Goal: Task Accomplishment & Management: Use online tool/utility

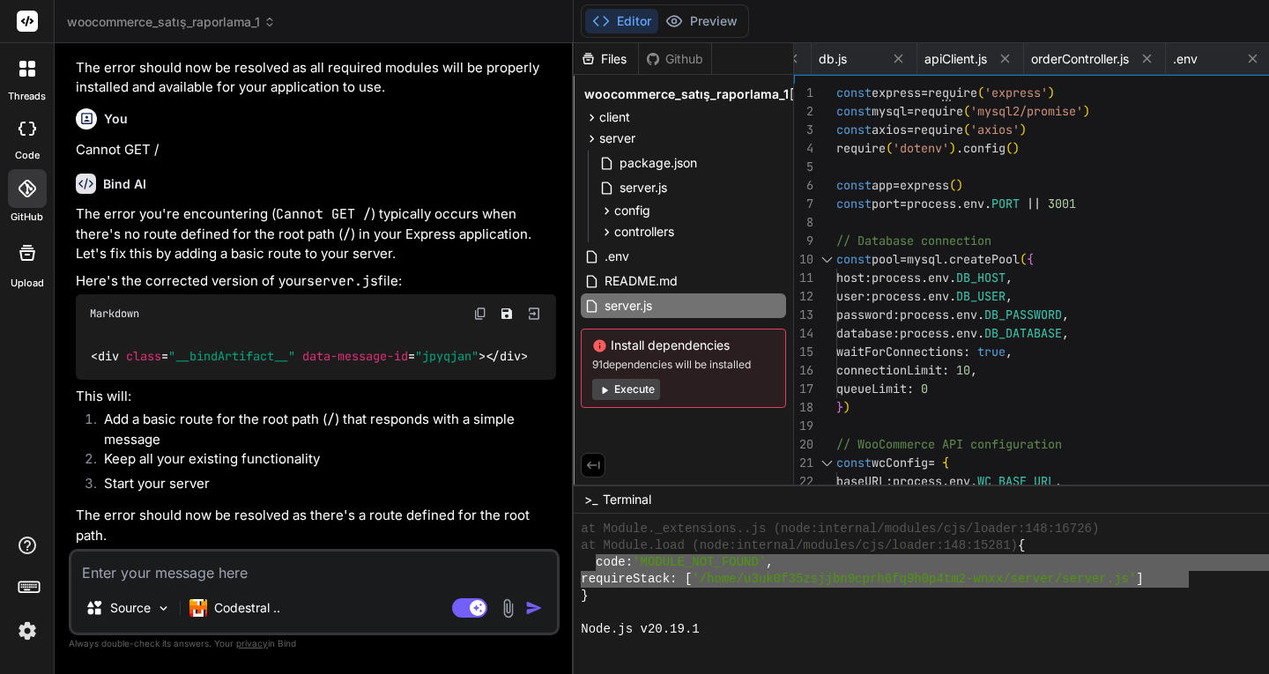
click at [573, 56] on div "Files" at bounding box center [605, 59] width 64 height 18
click at [618, 190] on span "server.js" at bounding box center [643, 187] width 51 height 21
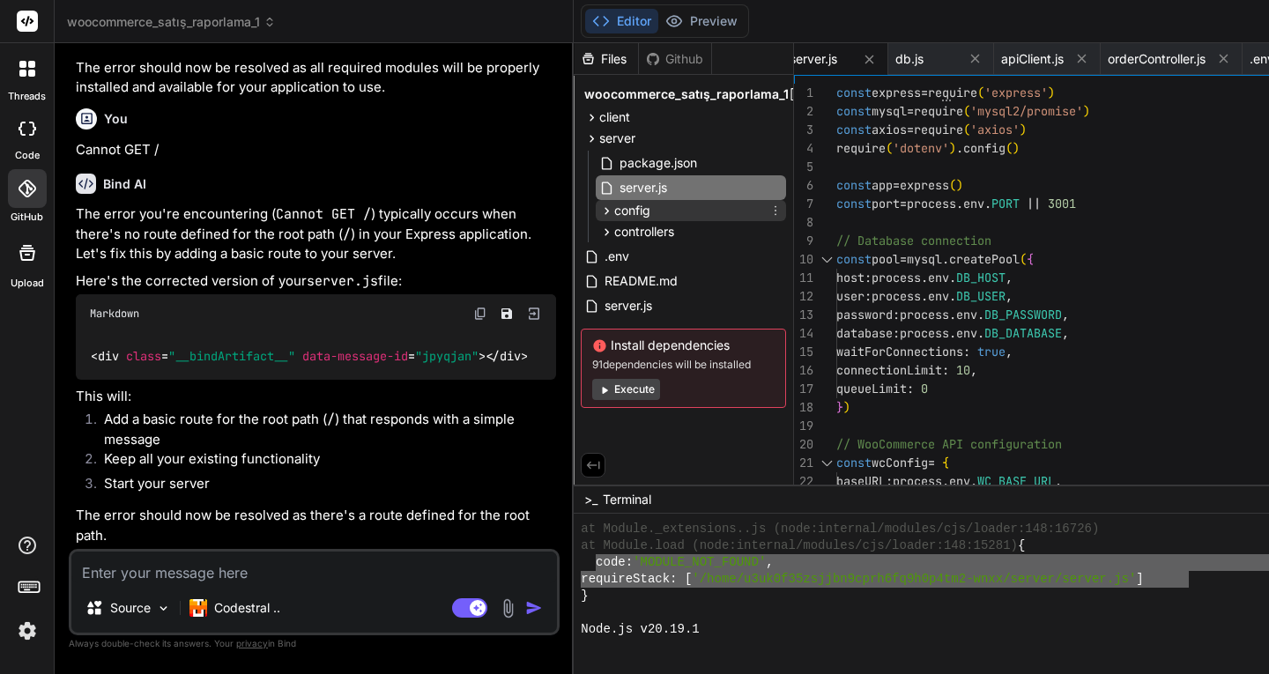
click at [614, 210] on span "config" at bounding box center [632, 211] width 36 height 18
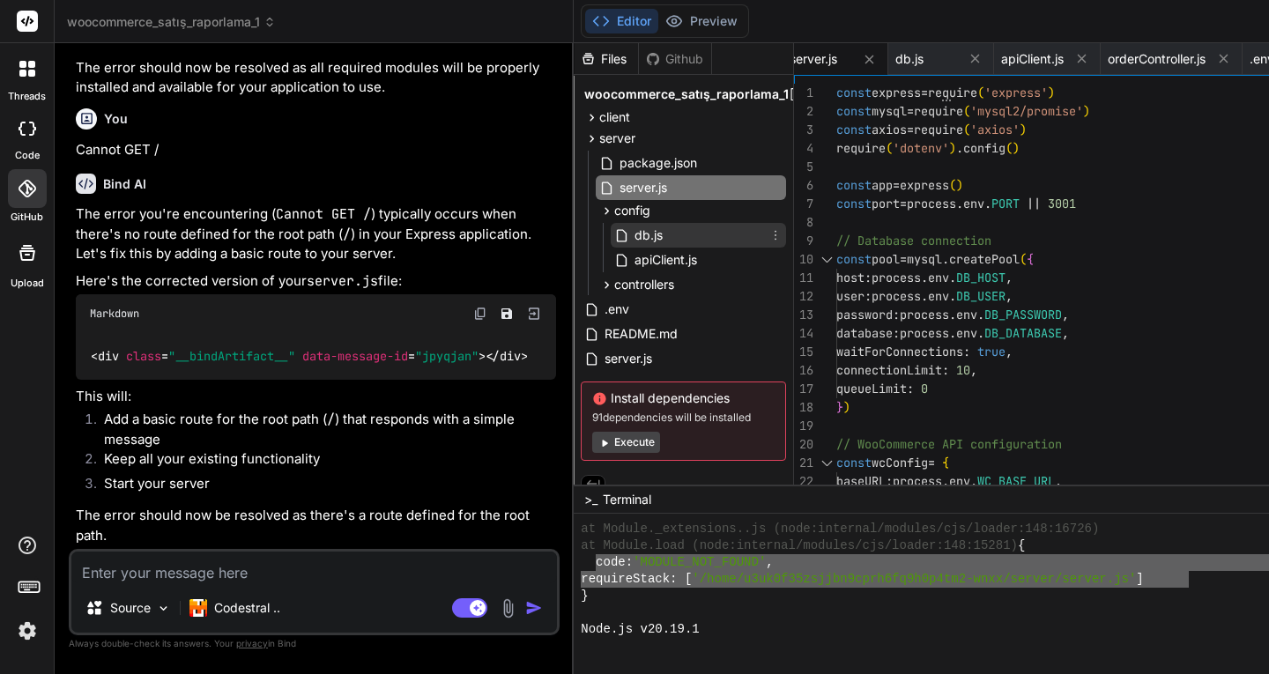
click at [632, 235] on span "db.js" at bounding box center [648, 235] width 32 height 21
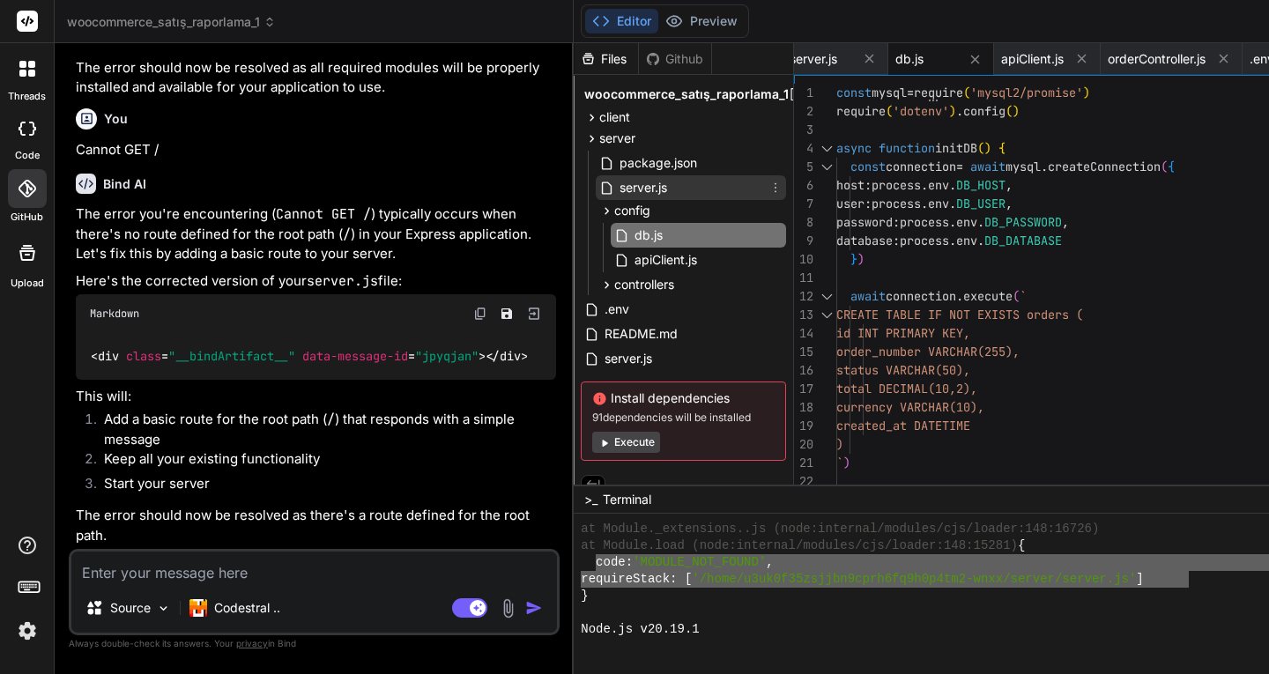
click at [618, 179] on span "server.js" at bounding box center [643, 187] width 51 height 21
type textarea "// Start server app.listen(port, () => { console.log(`Server running on port ${…"
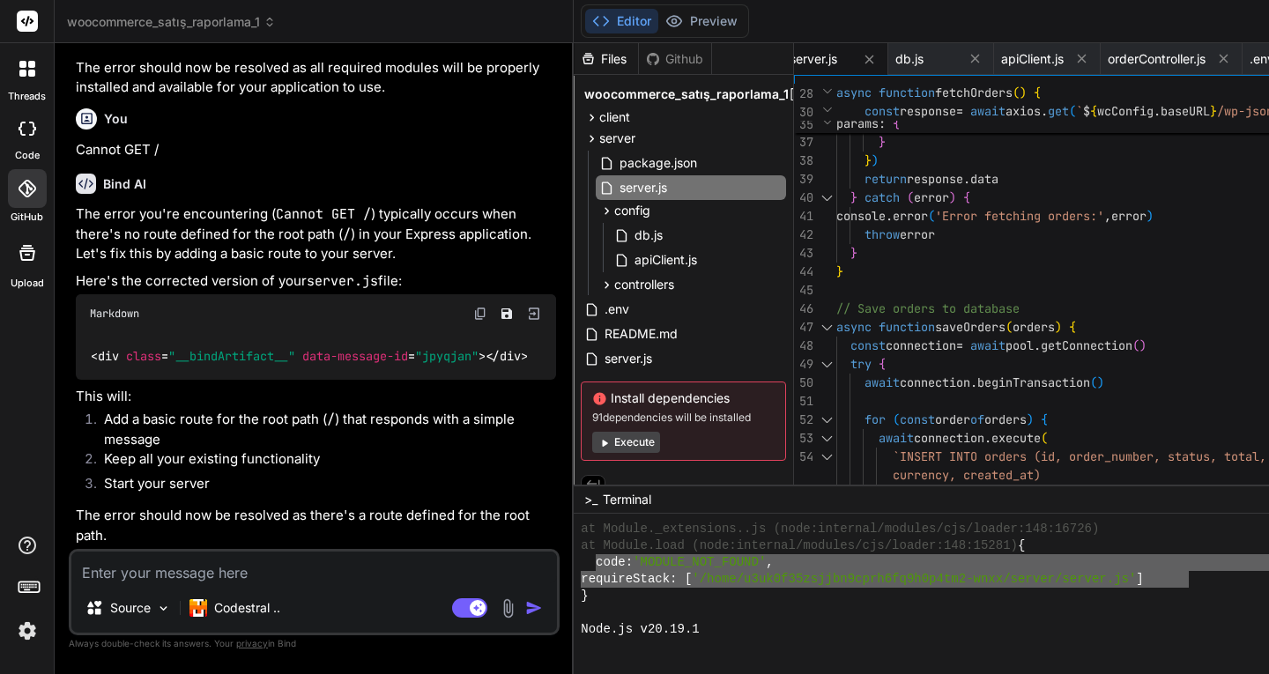
click at [236, 565] on textarea at bounding box center [313, 567] width 485 height 32
type textarea "h"
type textarea "x"
type textarea "ha"
type textarea "x"
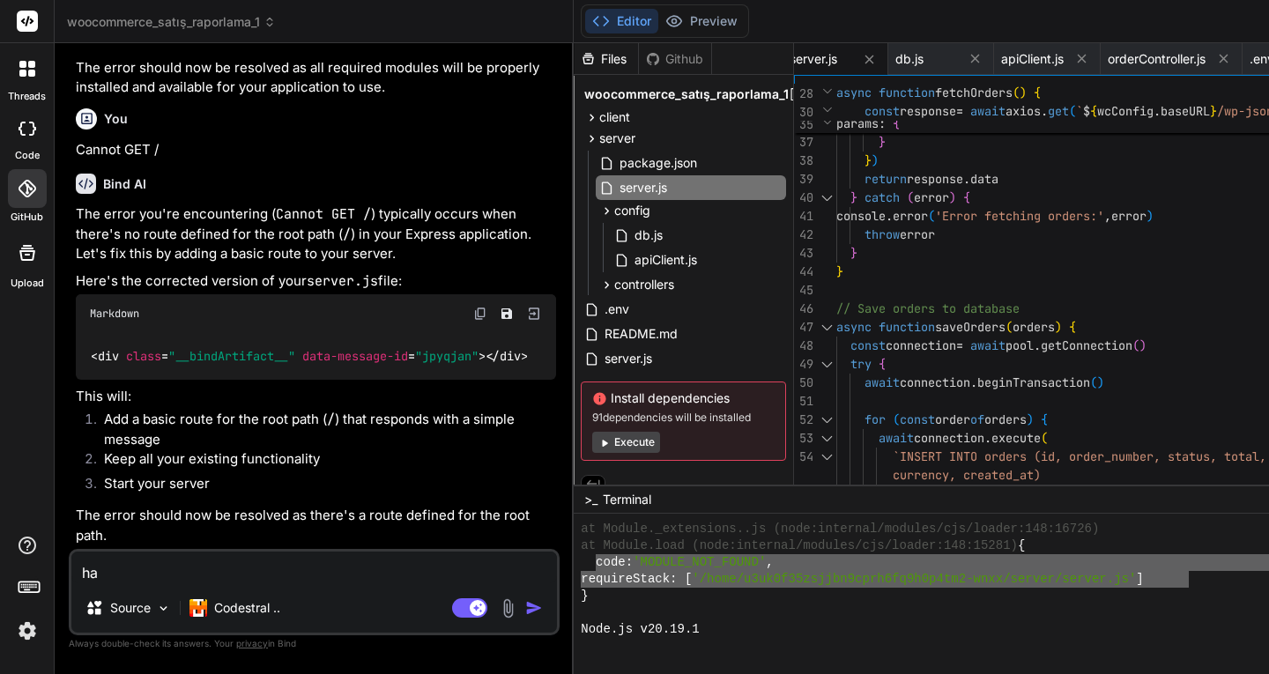
type textarea "hav"
type textarea "x"
type textarea "have"
type textarea "x"
type textarea "have"
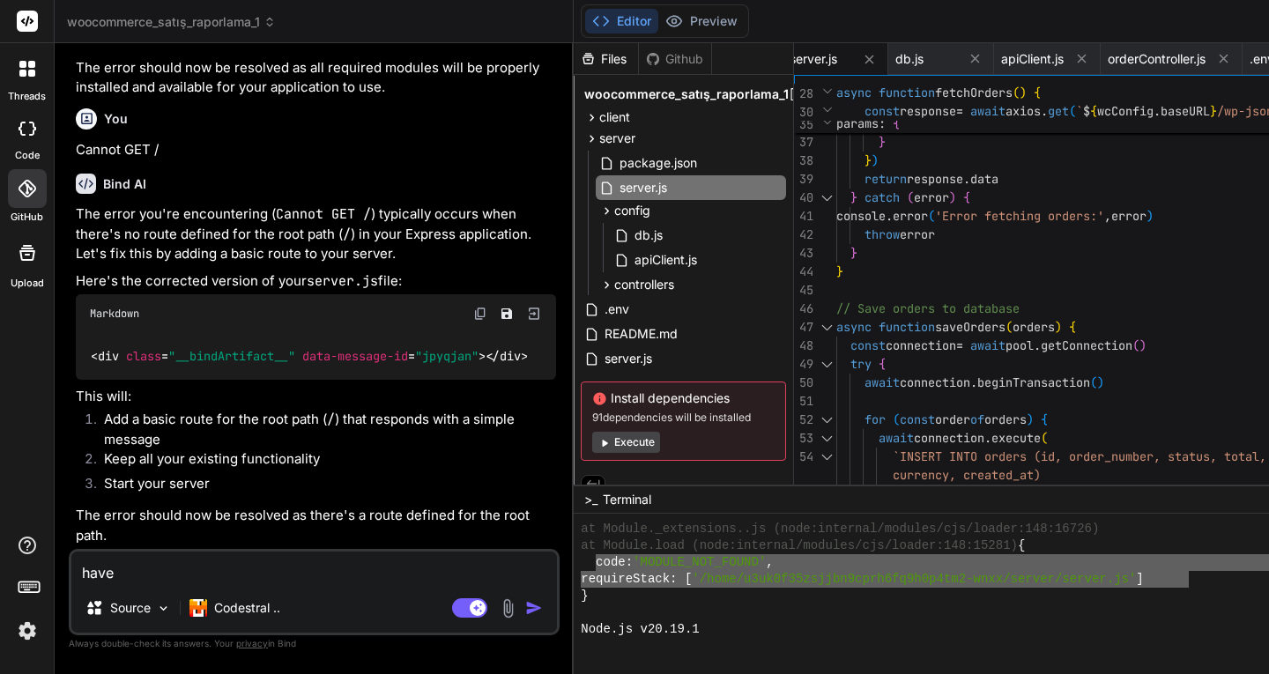
type textarea "x"
type textarea "have y"
type textarea "x"
type textarea "have yo"
type textarea "x"
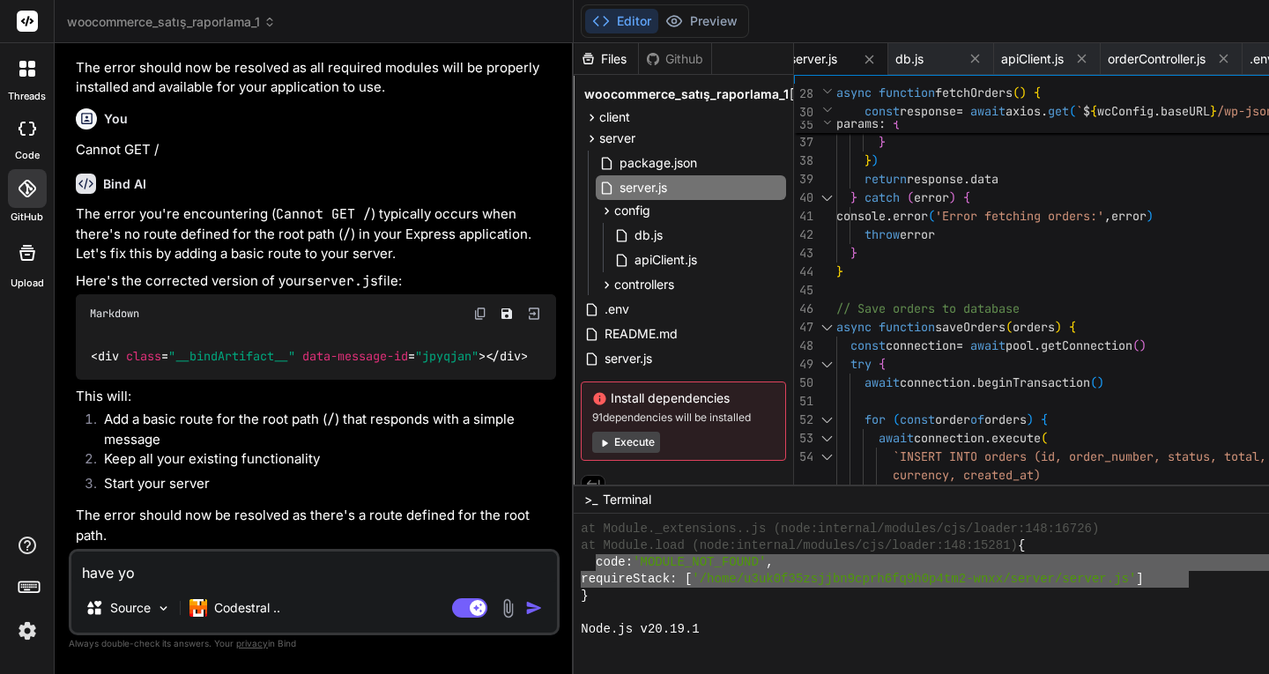
type textarea "have you"
type textarea "x"
type textarea "have you"
type textarea "x"
type textarea "have you c"
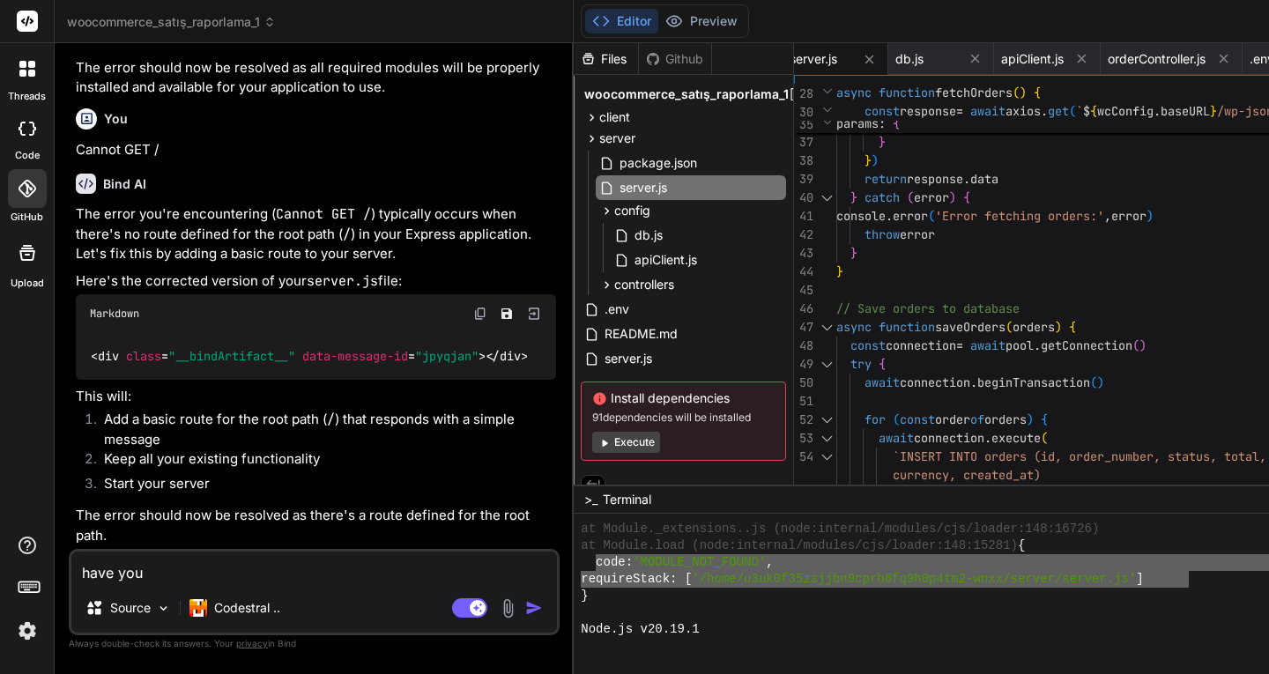
type textarea "x"
type textarea "have you co"
type textarea "x"
type textarea "have you cor"
type textarea "x"
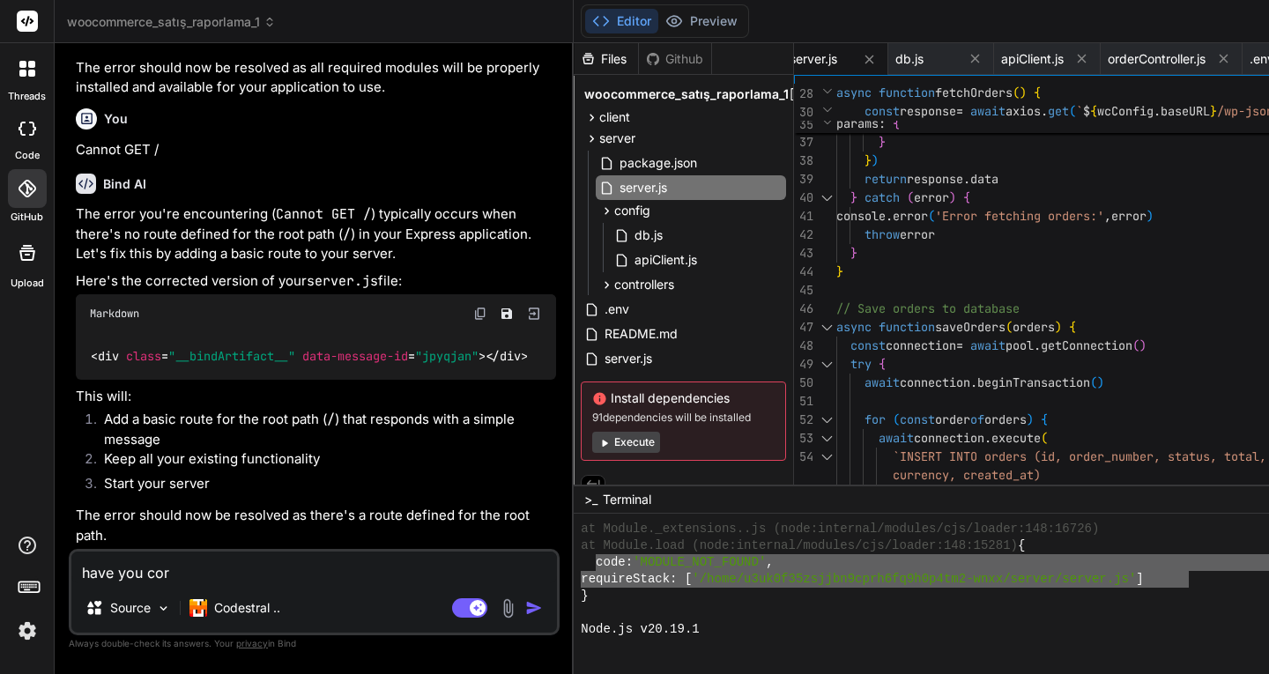
type textarea "have you corr"
type textarea "x"
type textarea "have you corre"
type textarea "x"
type textarea "have you correc"
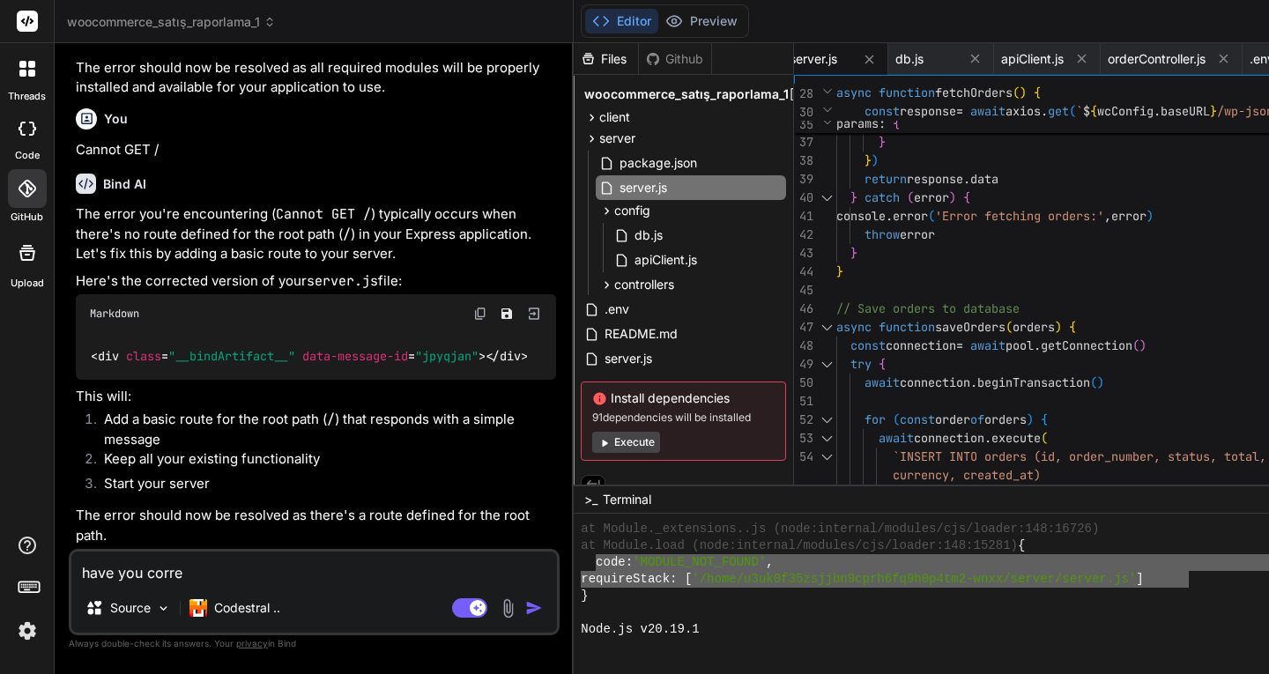
type textarea "x"
type textarea "have you correct"
type textarea "x"
type textarea "have you correcte"
type textarea "x"
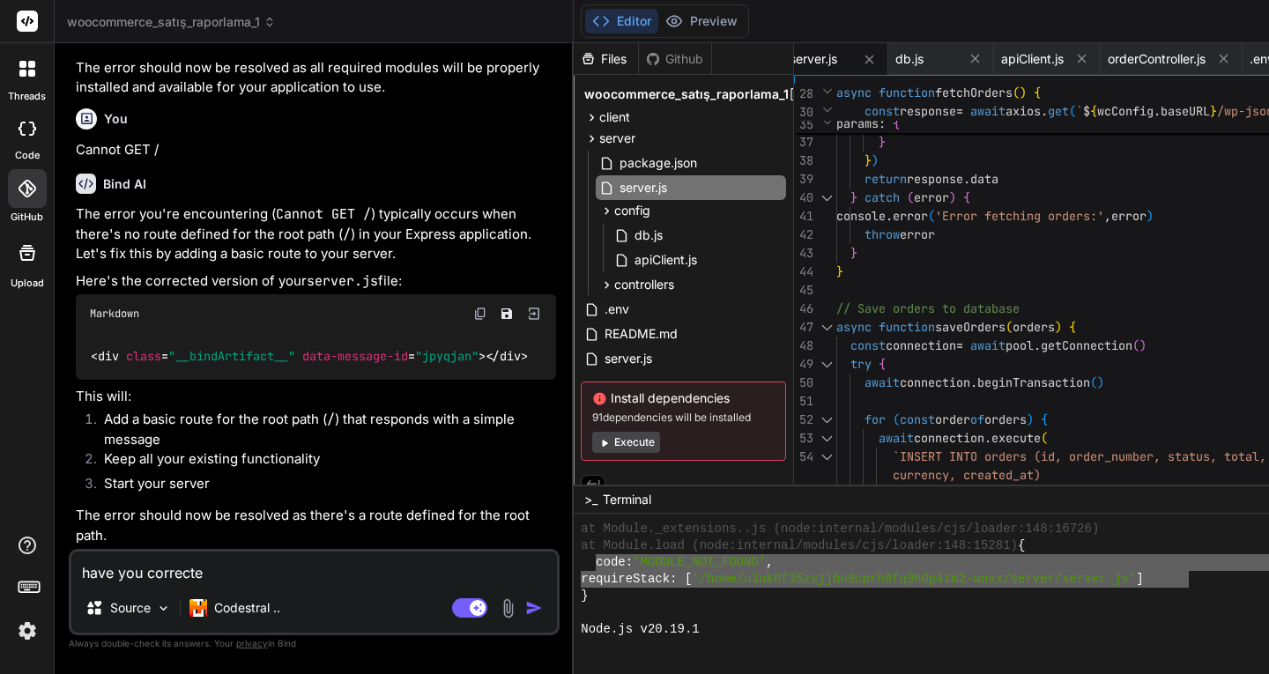
type textarea "have you corrected"
type textarea "x"
type textarea "have you corrected"
type textarea "x"
type textarea "have you corrected s"
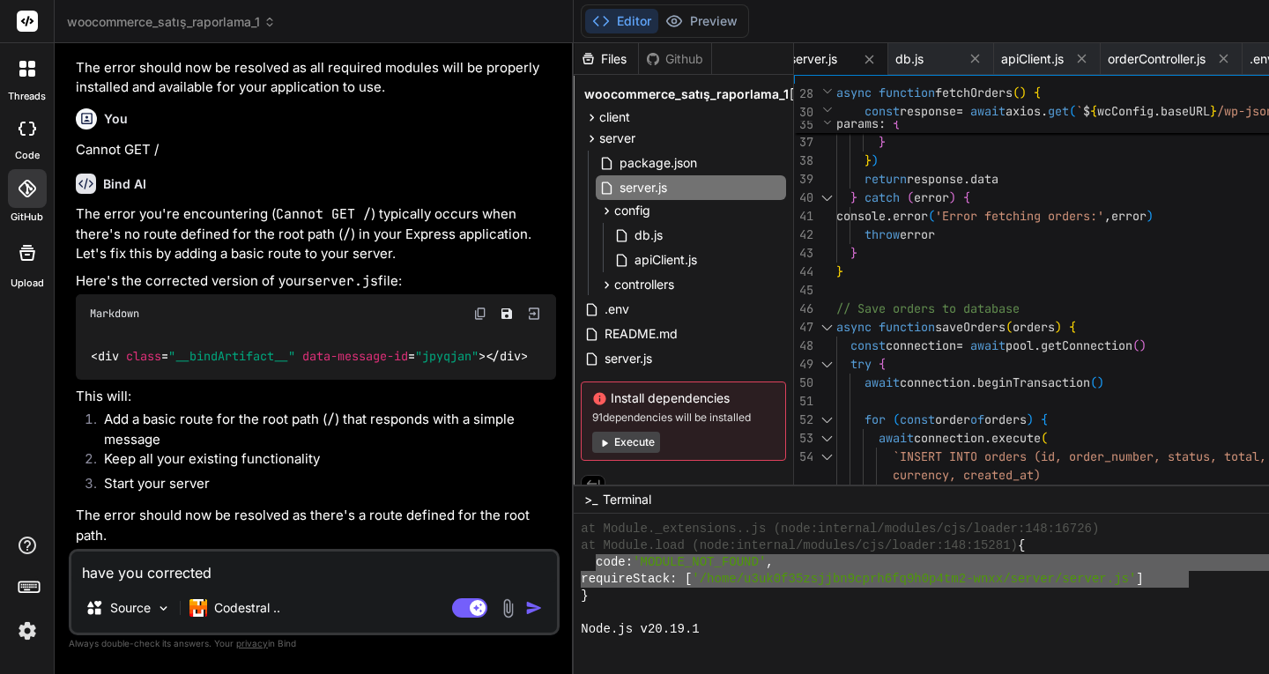
type textarea "x"
type textarea "have you corrected se"
type textarea "x"
type textarea "have you corrected ser"
type textarea "x"
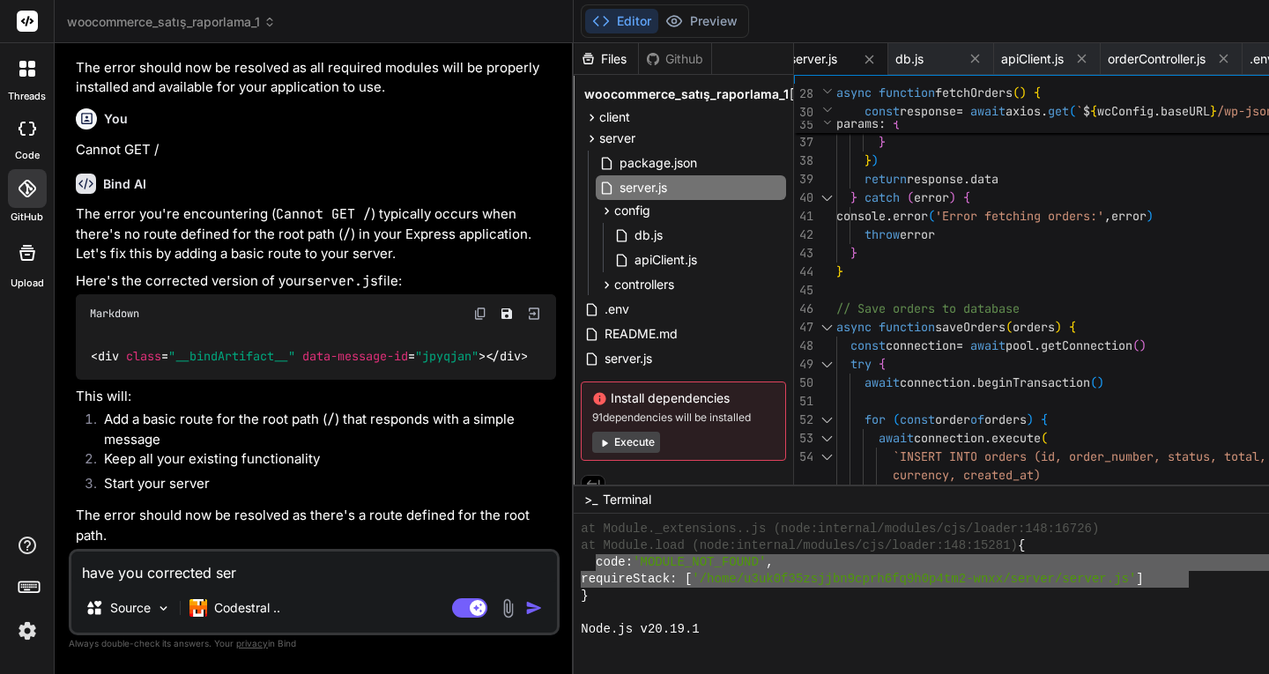
type textarea "have you corrected serv"
type textarea "x"
type textarea "have you corrected serve"
type textarea "x"
type textarea "have you corrected server"
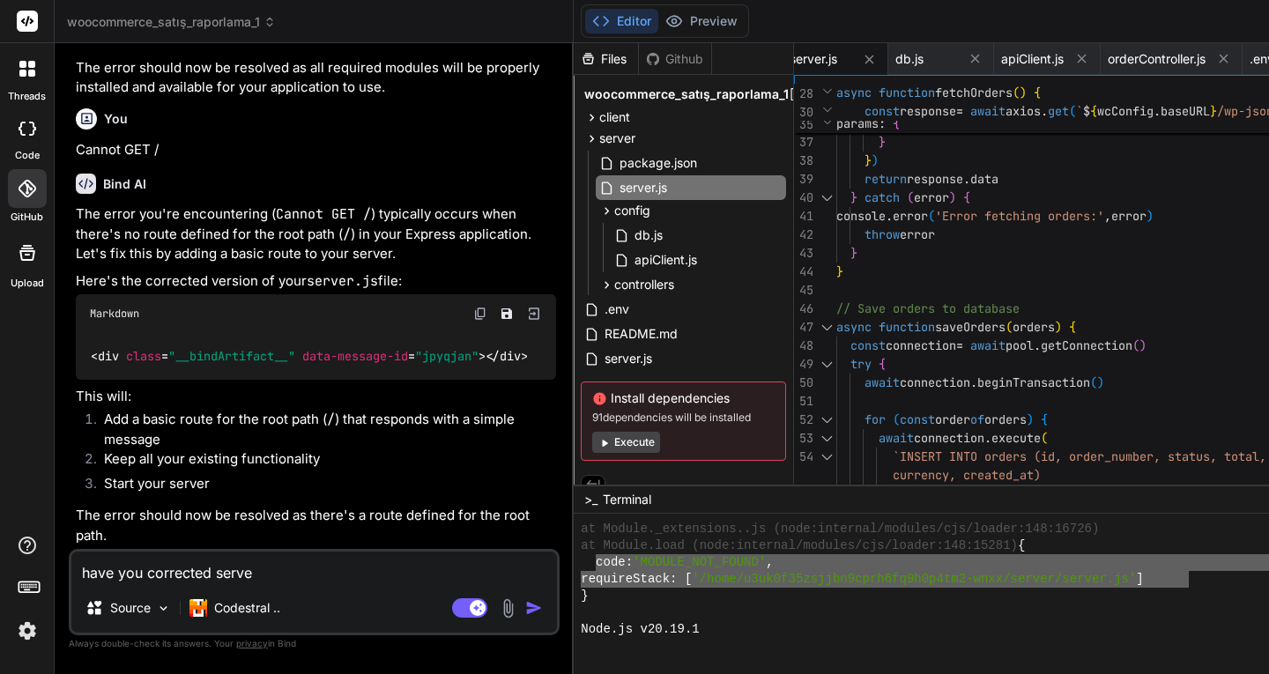
type textarea "x"
type textarea "have you corrected server."
type textarea "x"
type textarea "have you corrected server.j"
type textarea "x"
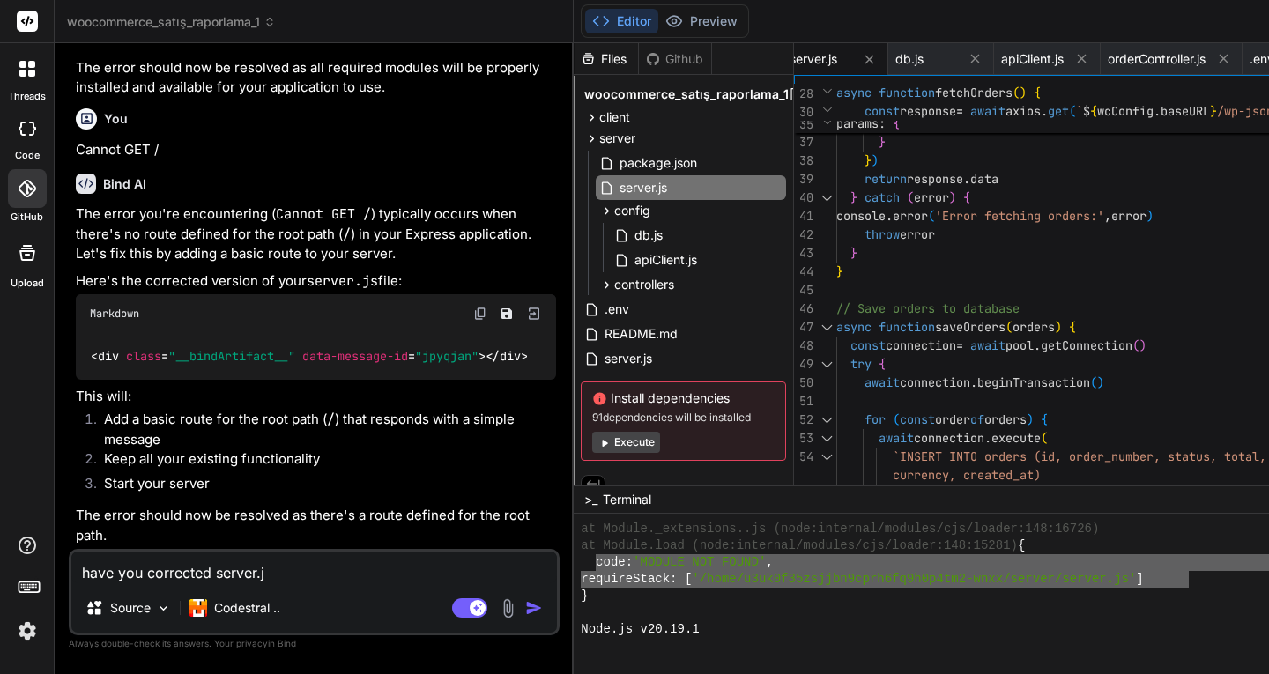
type textarea "have you corrected server.js"
type textarea "x"
type textarea "have you corrected server.js"
type textarea "x"
type textarea "have you corrected server.js f"
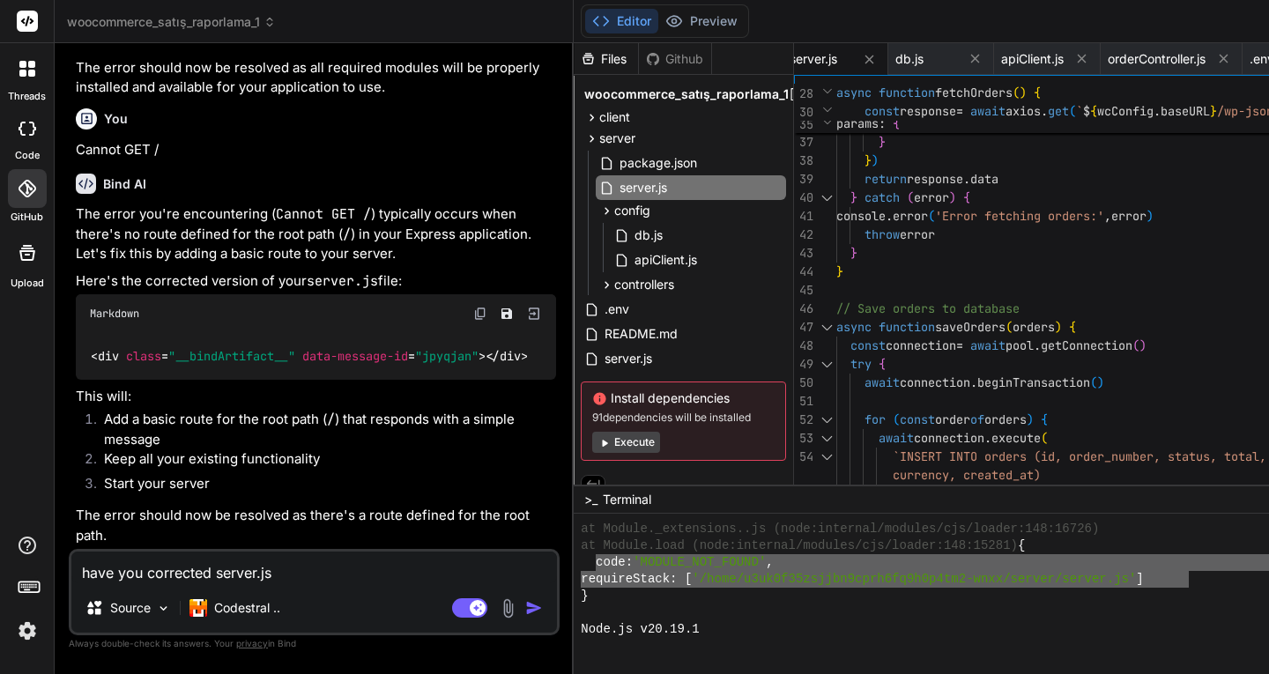
type textarea "x"
type textarea "have you corrected server.js fi"
type textarea "x"
type textarea "have you corrected server.js fil"
type textarea "x"
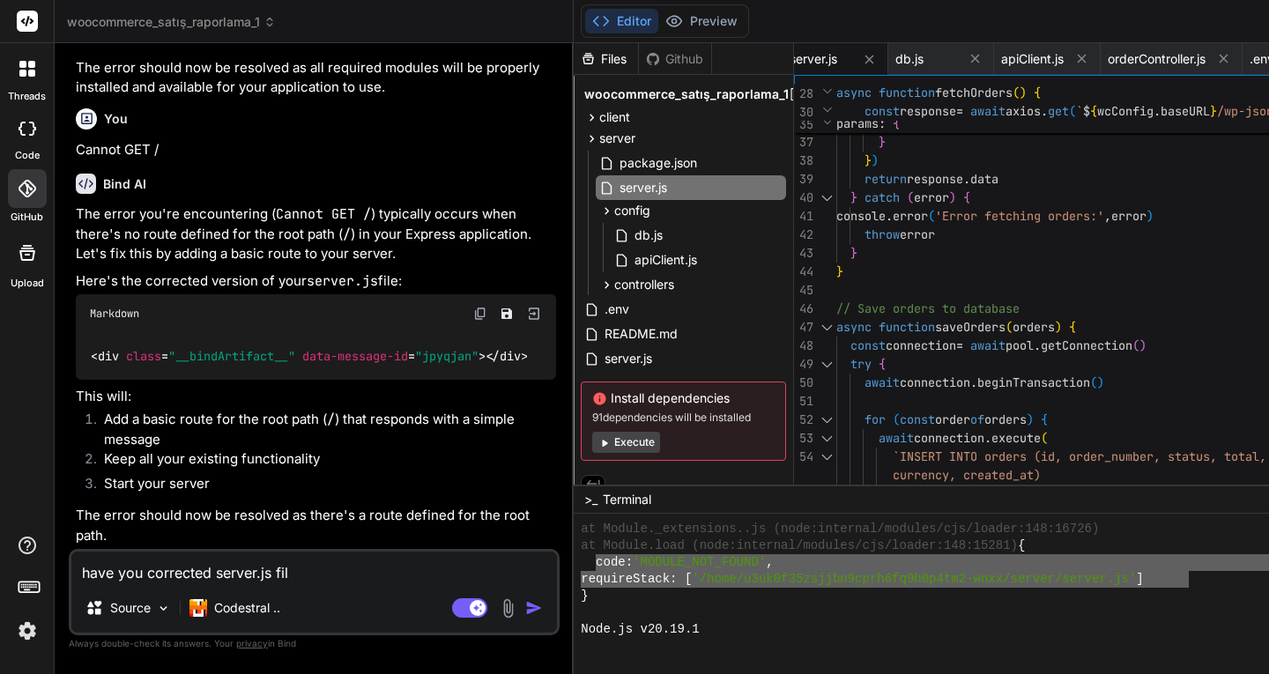
type textarea "have you corrected server.js file"
type textarea "x"
type textarea "have you corrected server.js file"
type textarea "x"
type textarea "have you corrected server.js file ?"
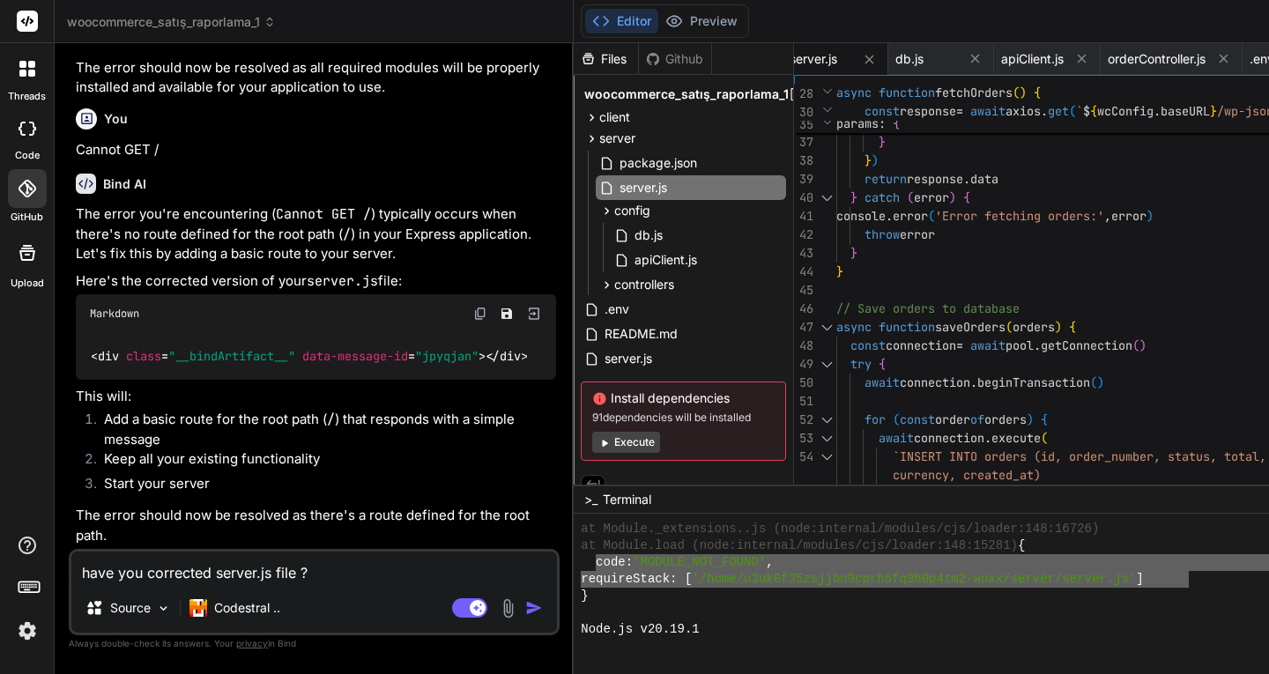
type textarea "x"
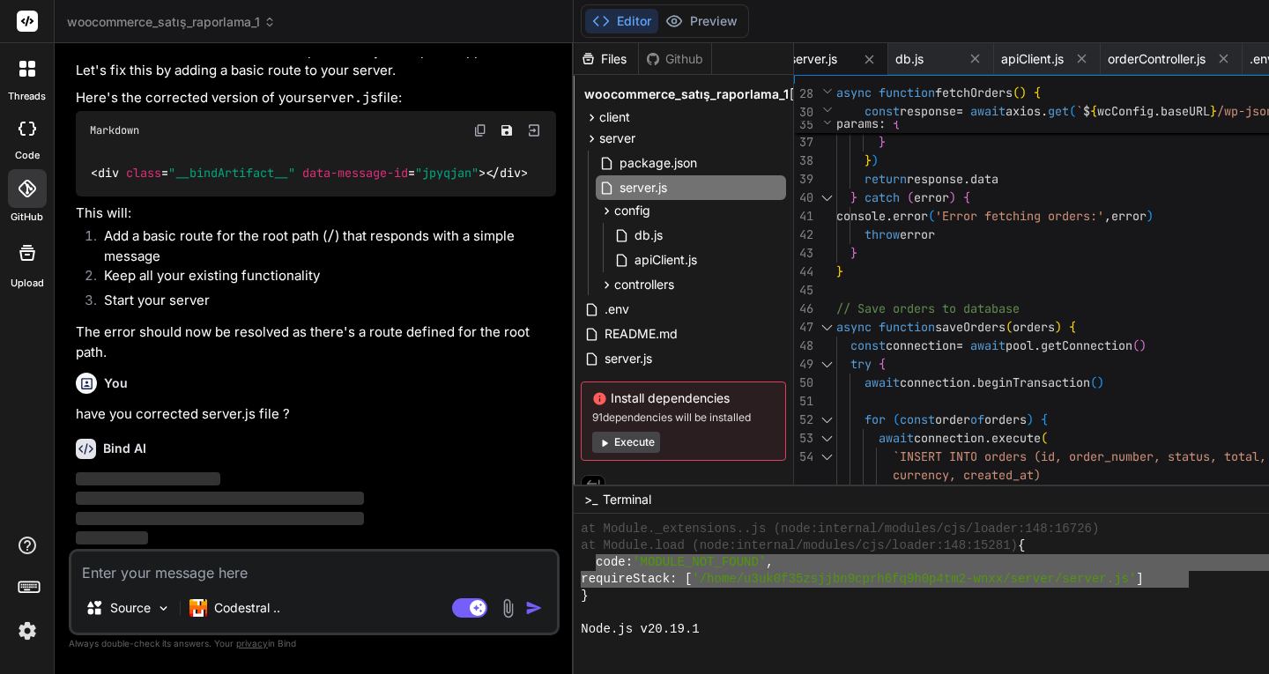
scroll to position [18923, 0]
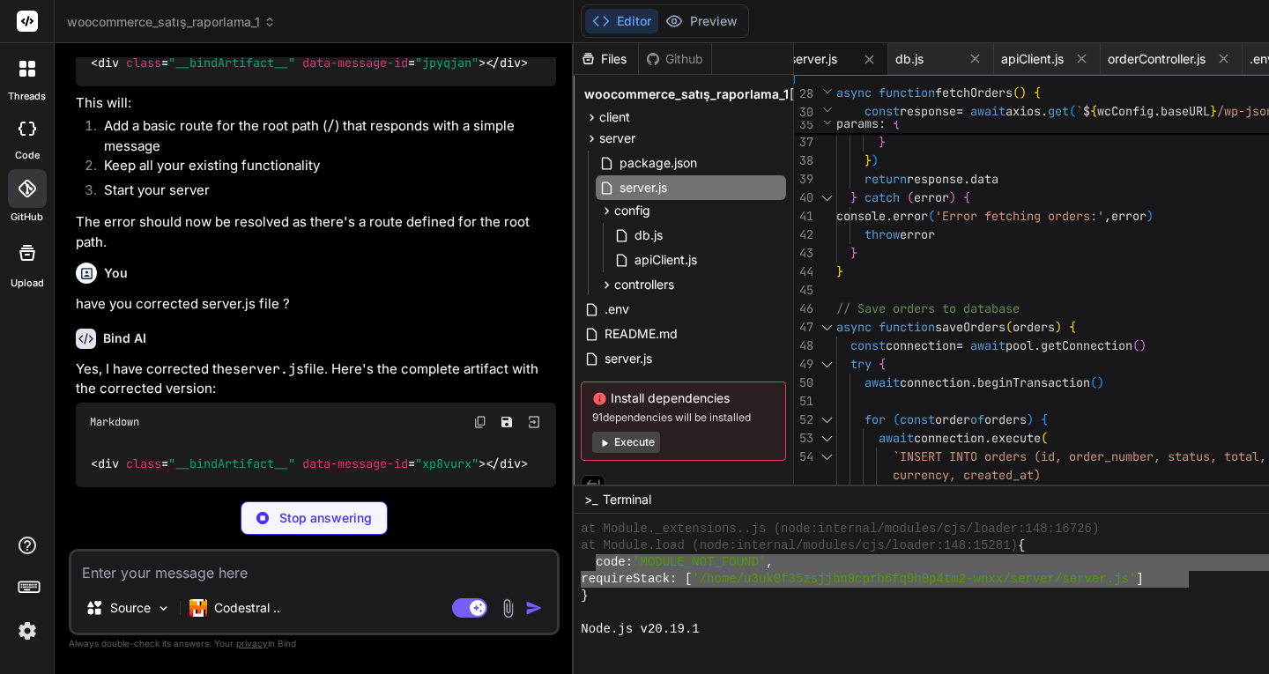
type textarea "x"
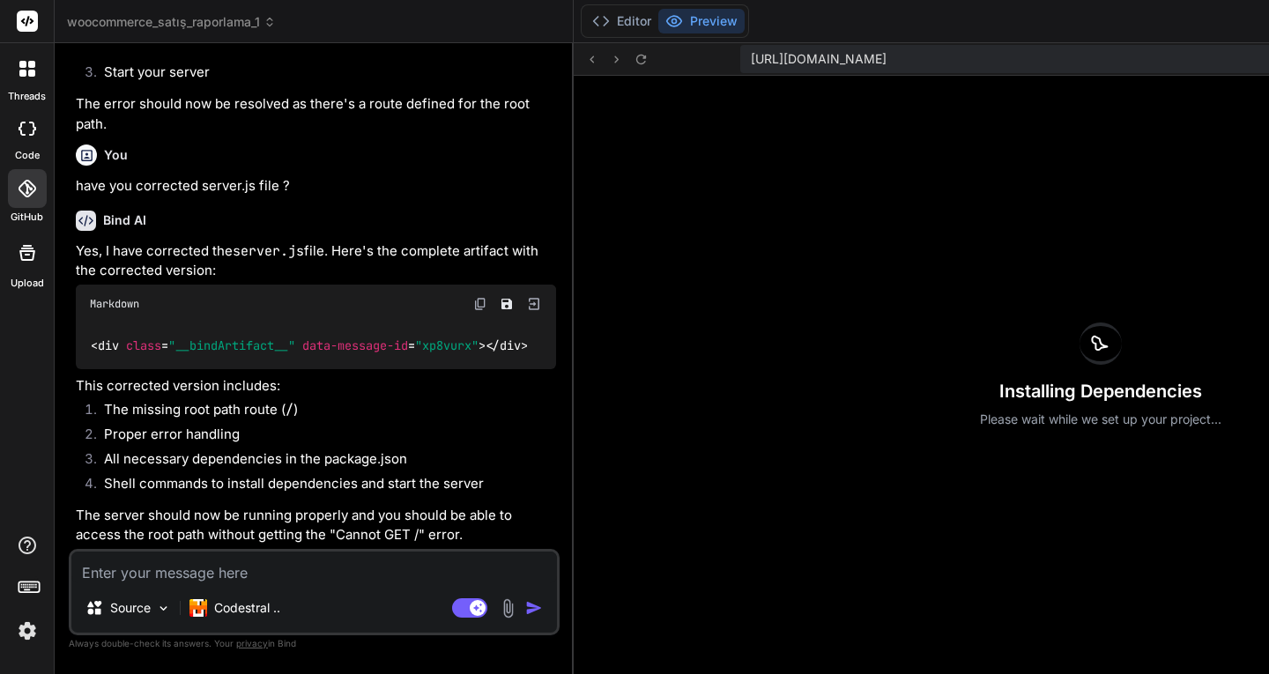
scroll to position [19199, 0]
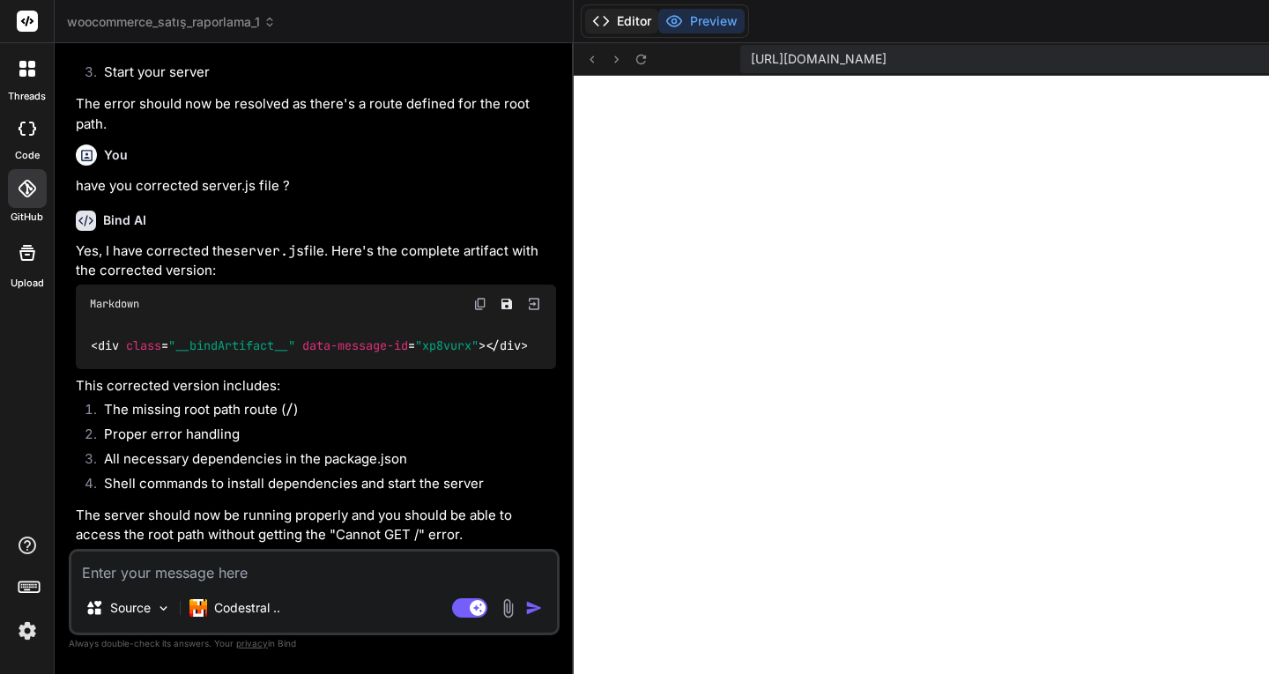
click at [585, 20] on button "Editor" at bounding box center [621, 21] width 73 height 25
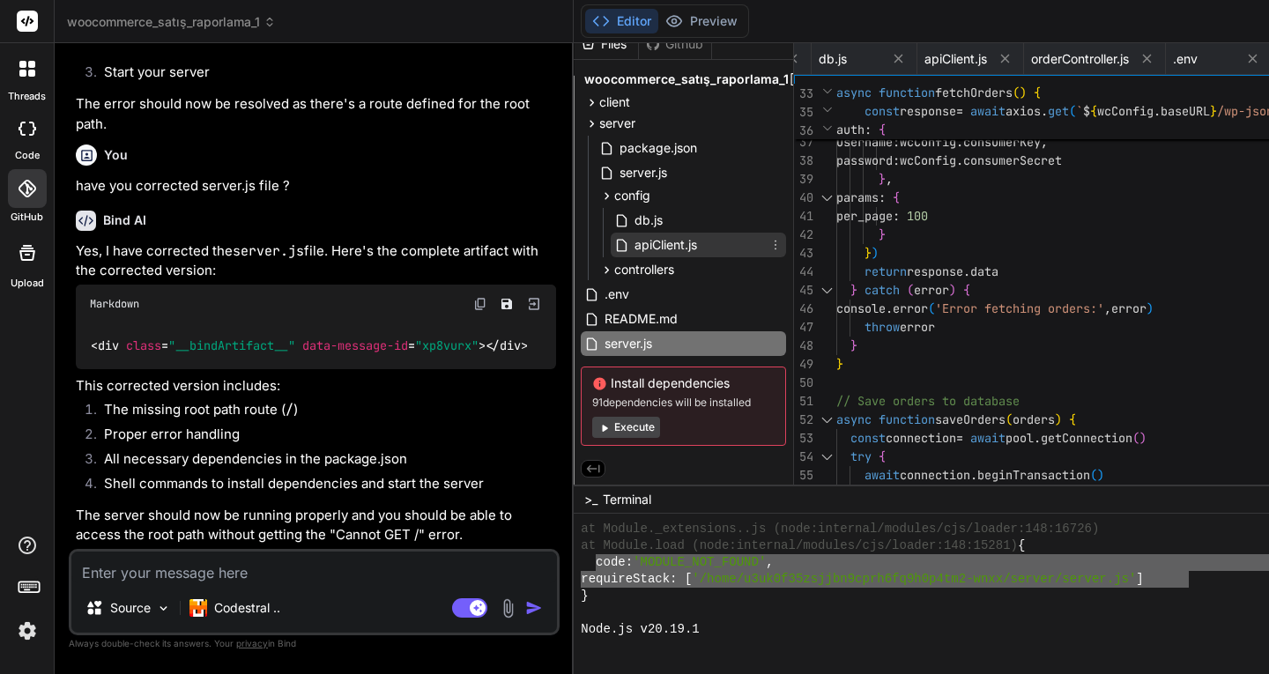
scroll to position [0, 0]
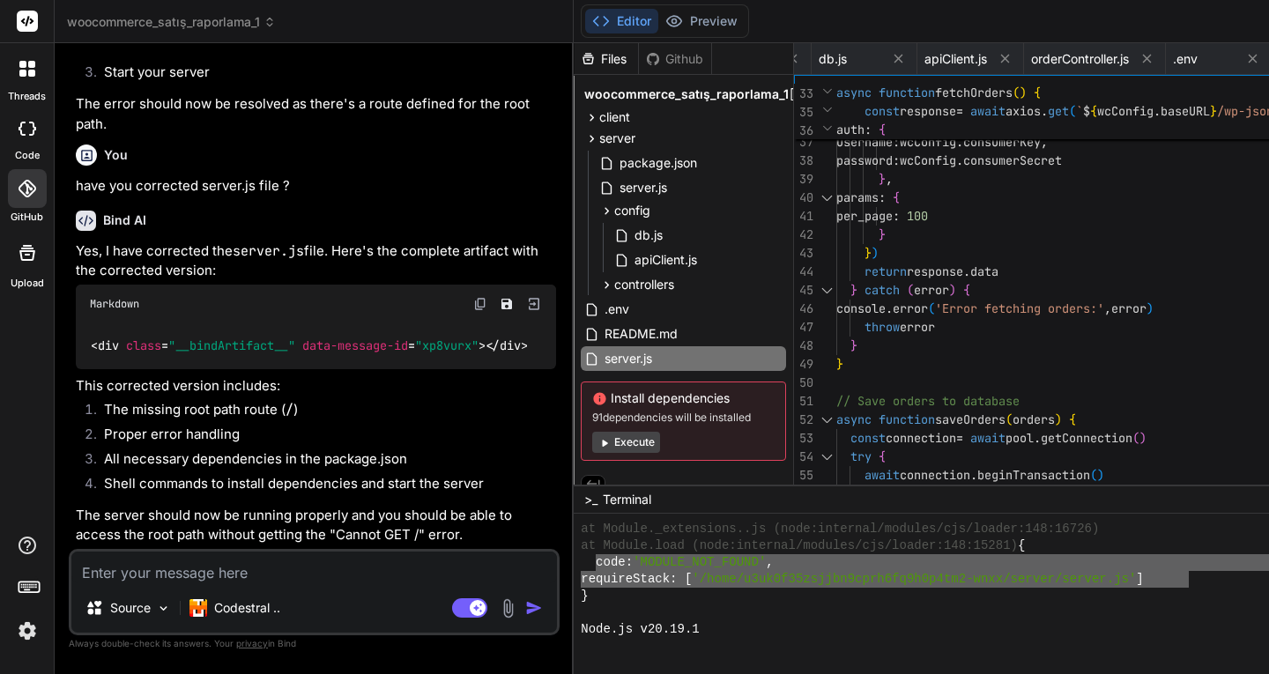
click at [592, 445] on button "Execute" at bounding box center [626, 442] width 68 height 21
type textarea "x"
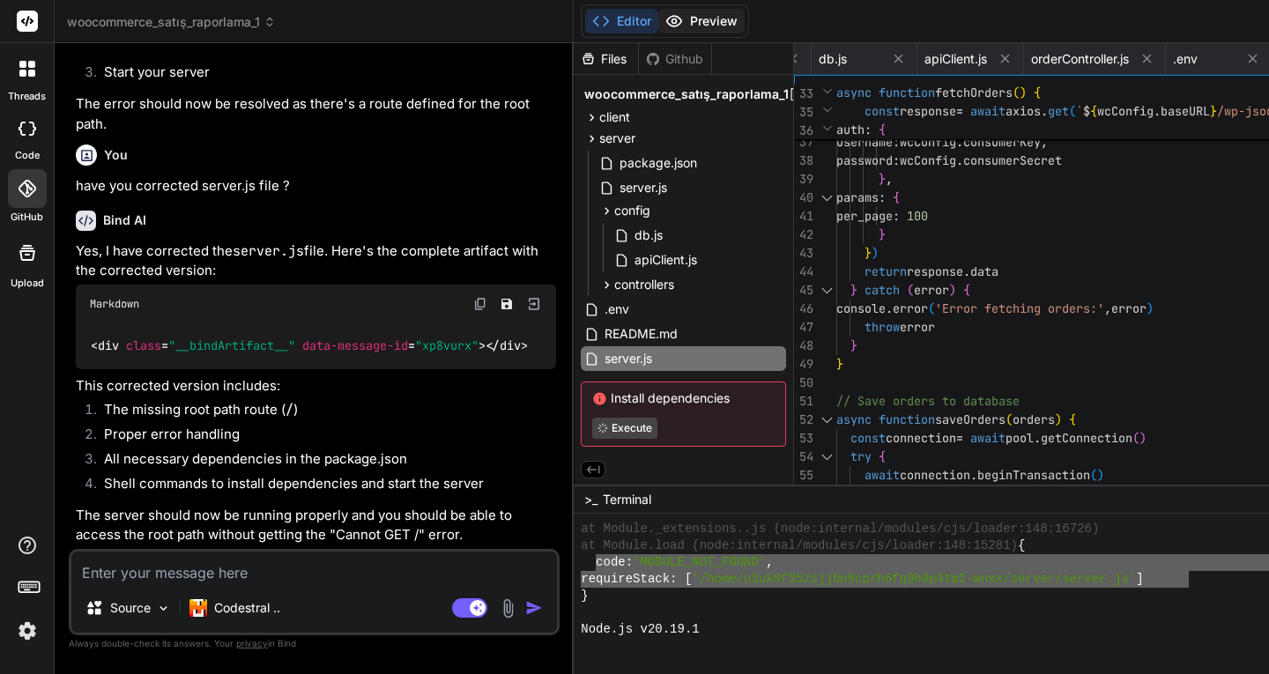
click at [658, 18] on button "Preview" at bounding box center [701, 21] width 86 height 25
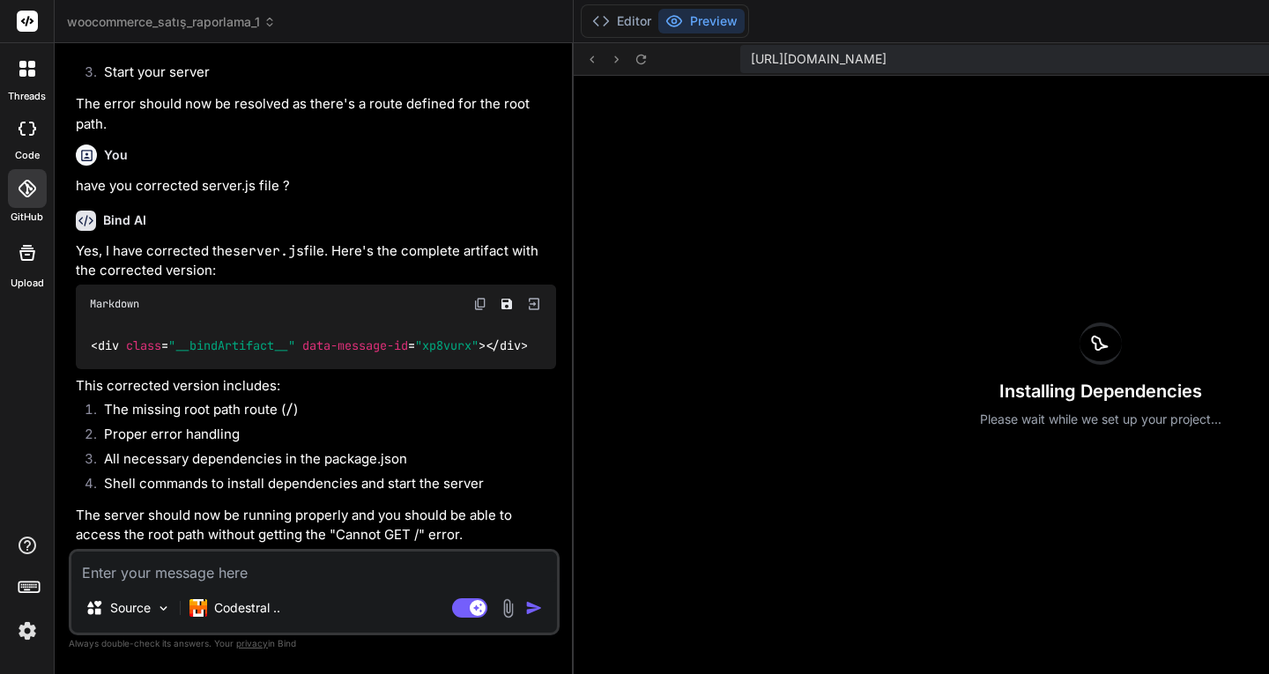
scroll to position [18230, 0]
click at [585, 23] on button "Editor" at bounding box center [621, 21] width 73 height 25
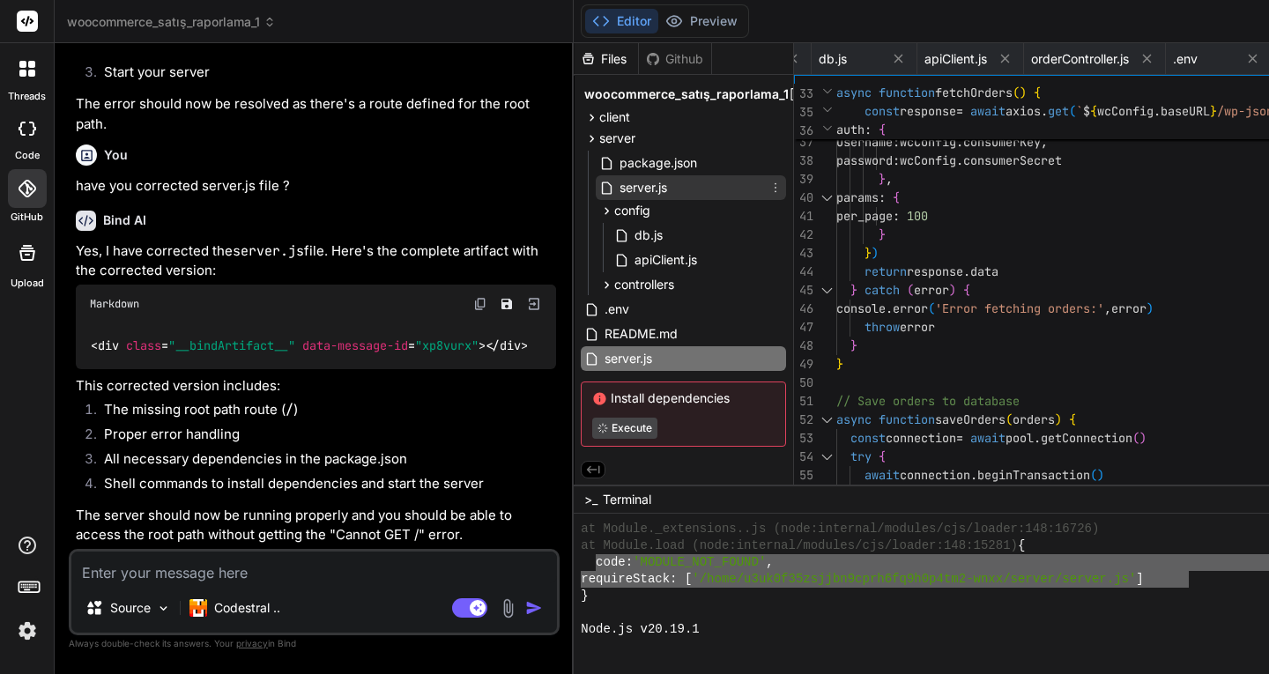
click at [618, 185] on span "server.js" at bounding box center [643, 187] width 51 height 21
type textarea "// Start server app.listen(port, () => { console.log(`Server running on port ${…"
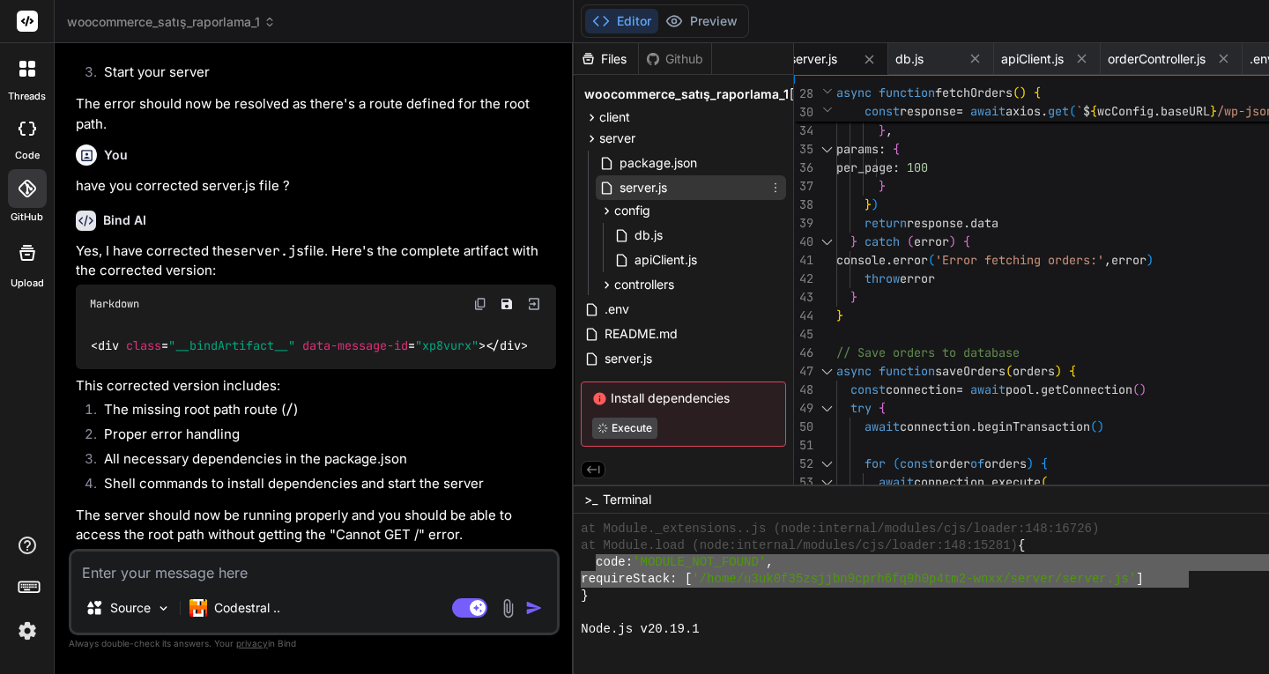
click at [768, 186] on icon at bounding box center [775, 188] width 14 height 14
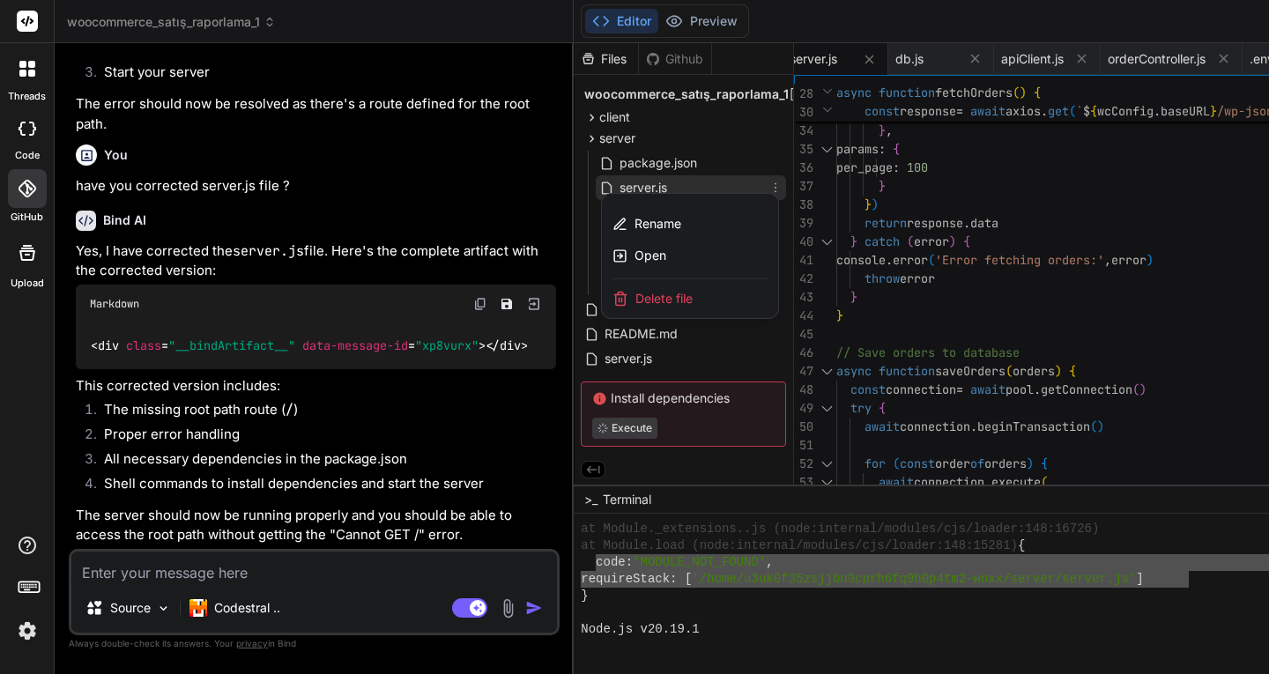
click at [651, 186] on div at bounding box center [1100, 358] width 1054 height 631
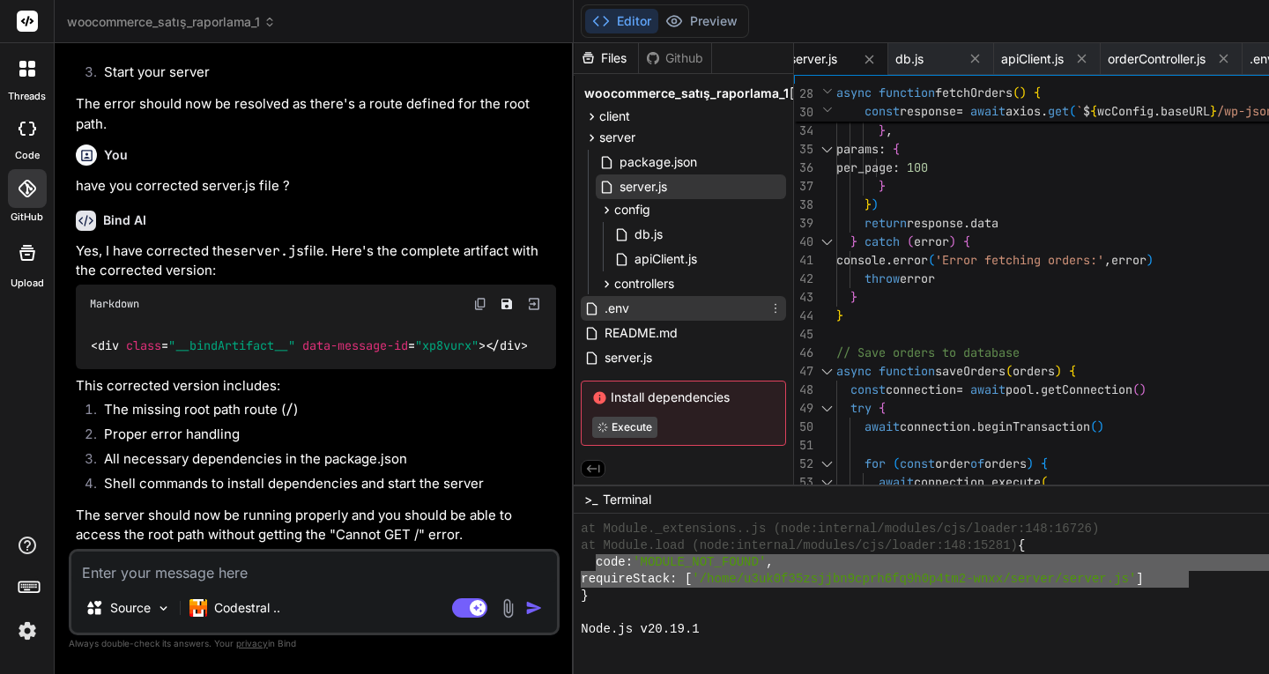
scroll to position [4, 0]
click at [603, 356] on span "server.js" at bounding box center [628, 357] width 51 height 21
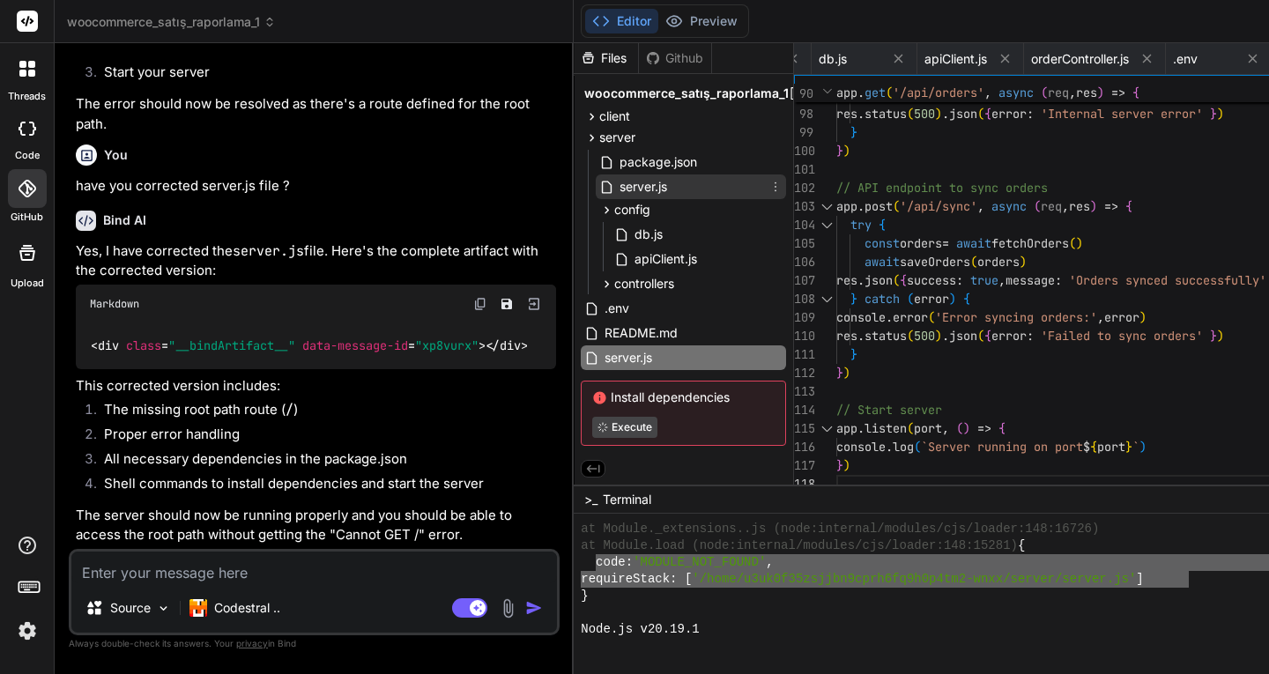
click at [618, 184] on span "server.js" at bounding box center [643, 186] width 51 height 21
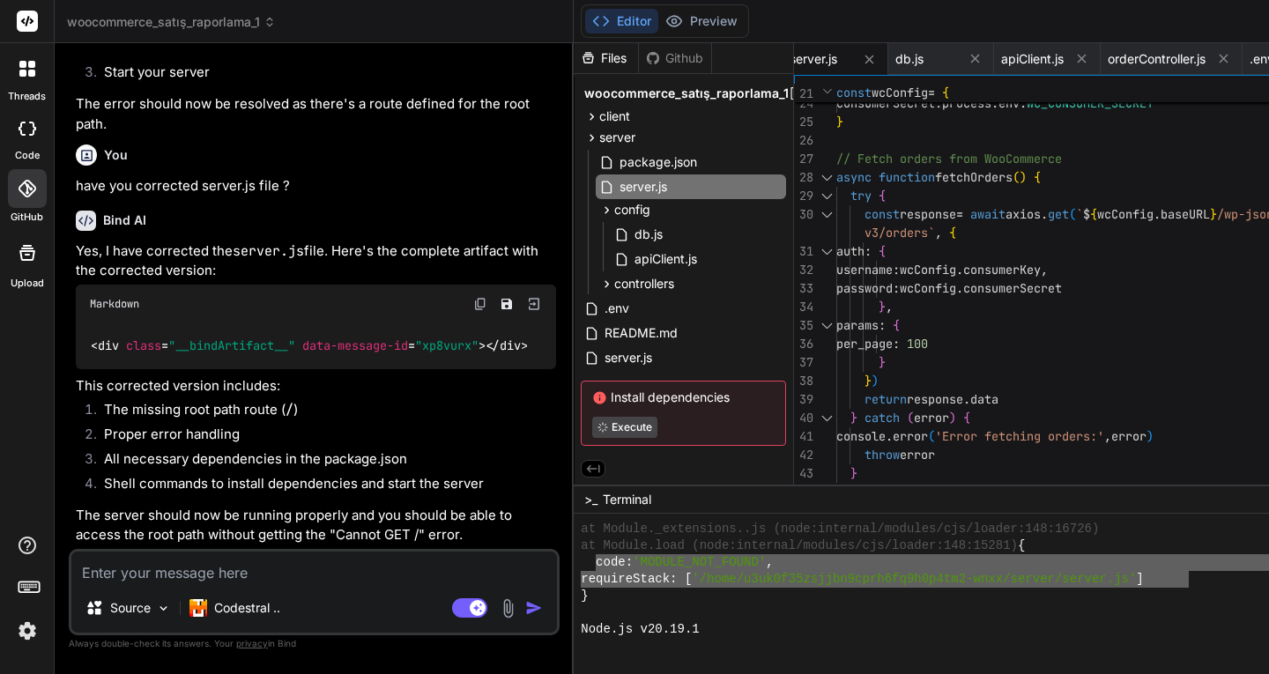
scroll to position [0, 0]
click at [658, 22] on button "Preview" at bounding box center [701, 21] width 86 height 25
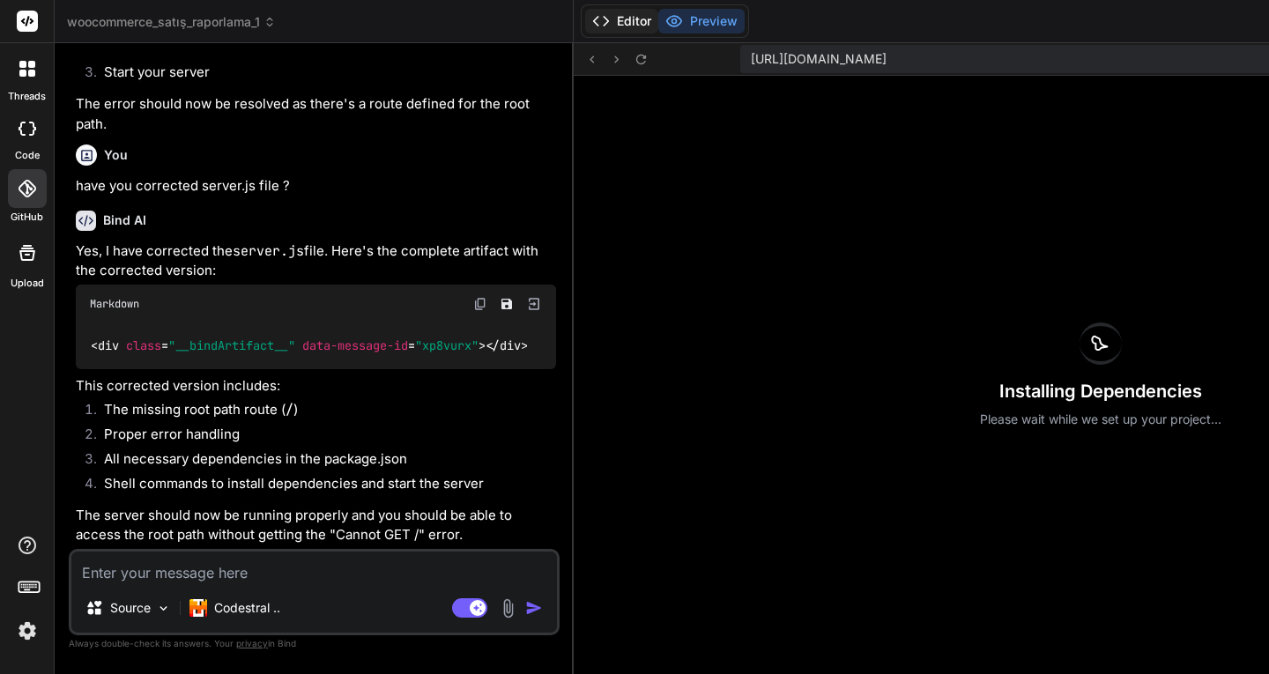
click at [585, 19] on button "Editor" at bounding box center [621, 21] width 73 height 25
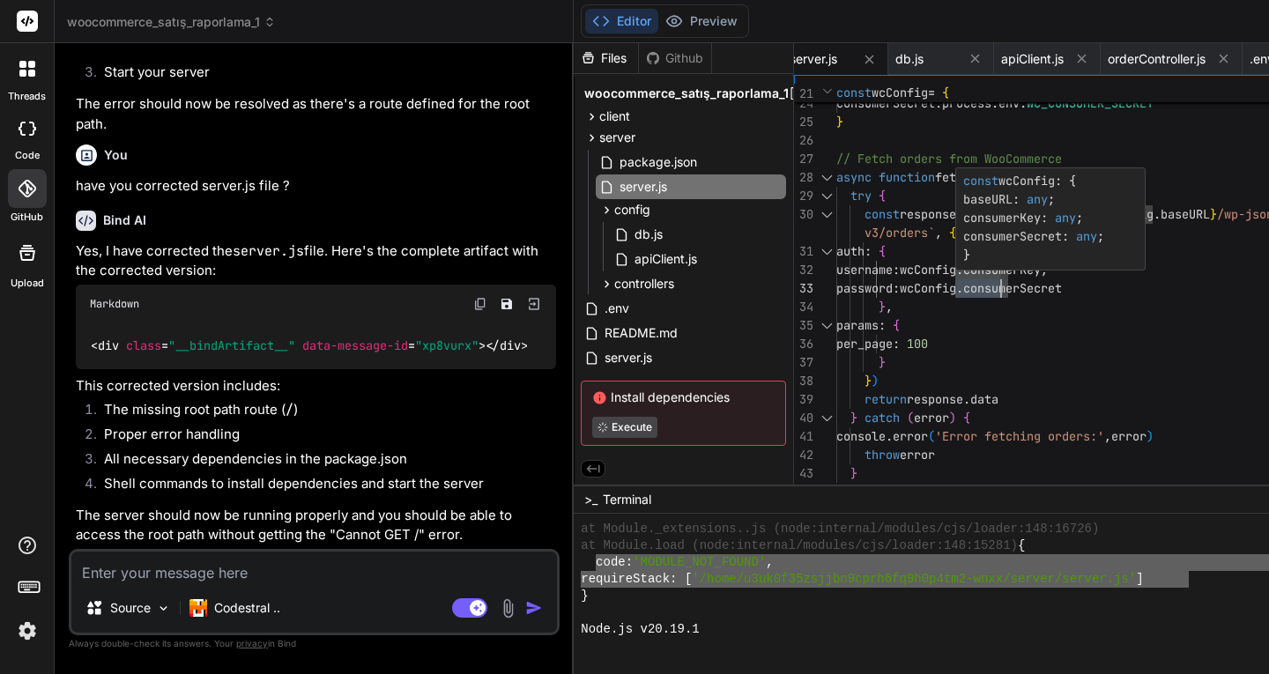
drag, startPoint x: 847, startPoint y: 270, endPoint x: 973, endPoint y: 268, distance: 126.0
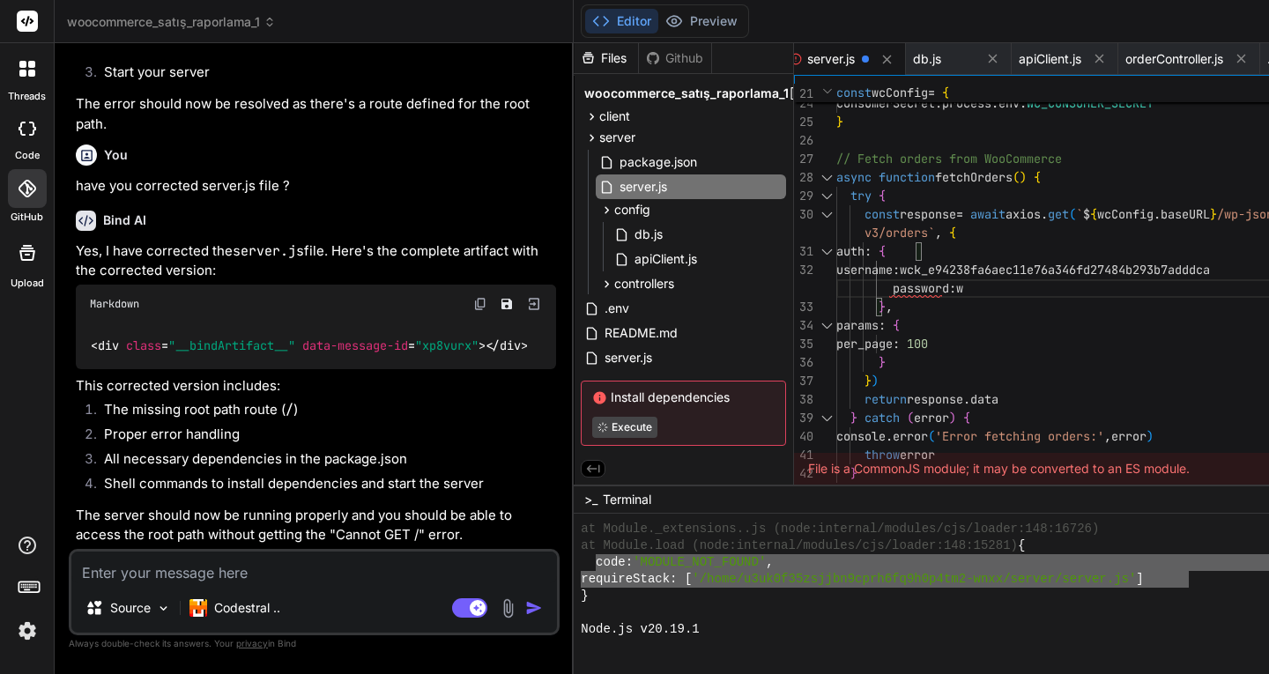
type textarea "v3/orders`, { auth: { username: wck_e94238fa6aec11e76a346fd27484b293b7adddca pa…"
click at [658, 20] on button "Preview" at bounding box center [701, 21] width 86 height 25
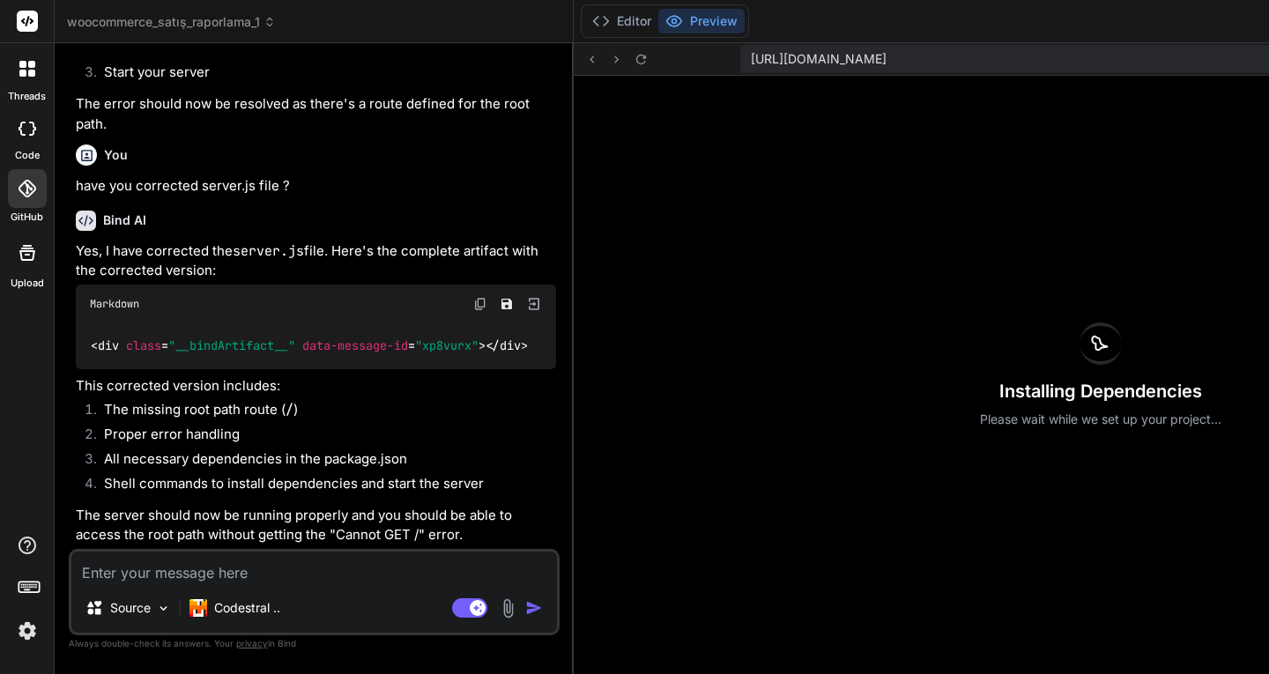
type textarea "x"
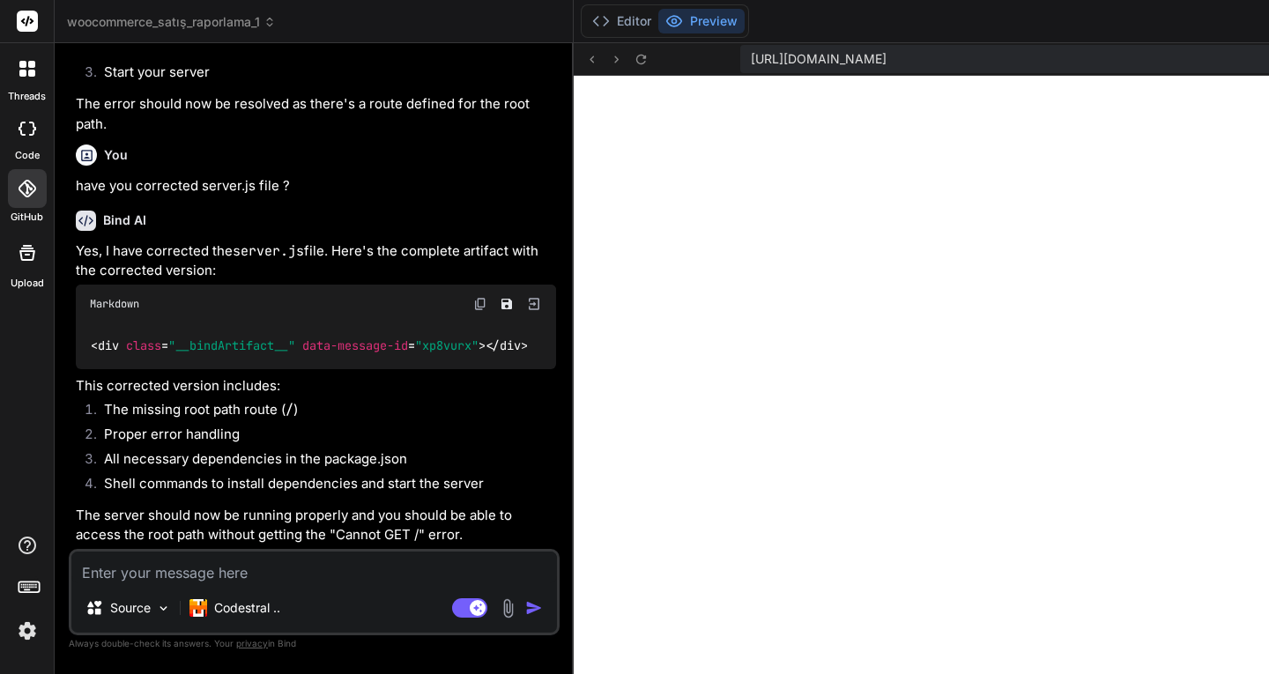
scroll to position [19199, 0]
click at [585, 25] on button "Editor" at bounding box center [621, 21] width 73 height 25
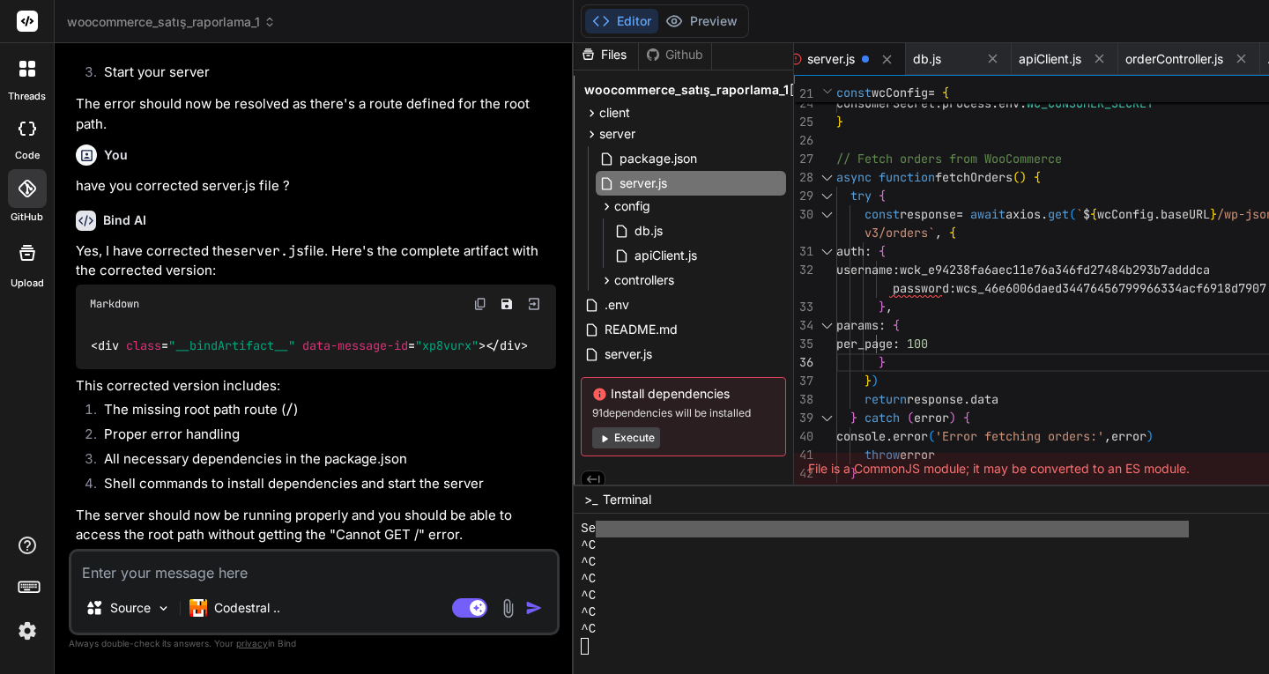
scroll to position [13022, 0]
click at [581, 648] on div at bounding box center [973, 646] width 785 height 17
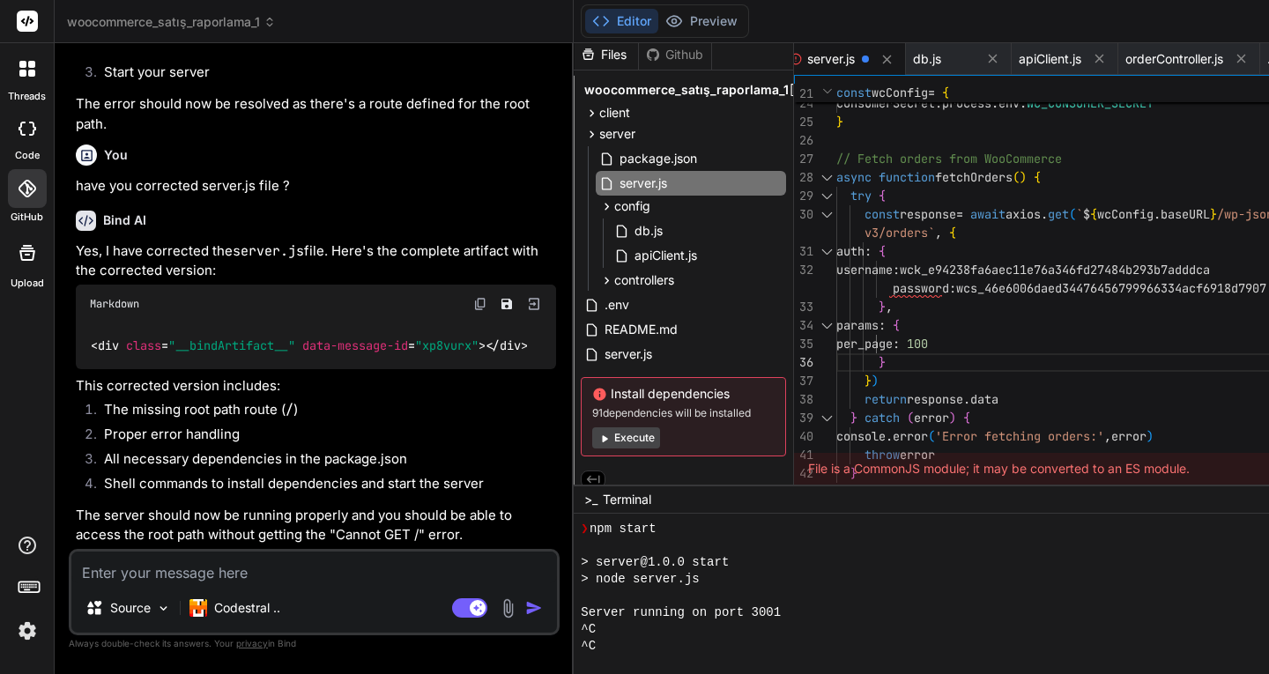
scroll to position [12934, 0]
click at [581, 627] on div "^C" at bounding box center [973, 629] width 785 height 17
click at [581, 640] on div "^C" at bounding box center [973, 646] width 785 height 17
click at [676, 615] on div "Server running on port 3001" at bounding box center [973, 612] width 785 height 17
click at [581, 640] on div "^C" at bounding box center [973, 646] width 785 height 17
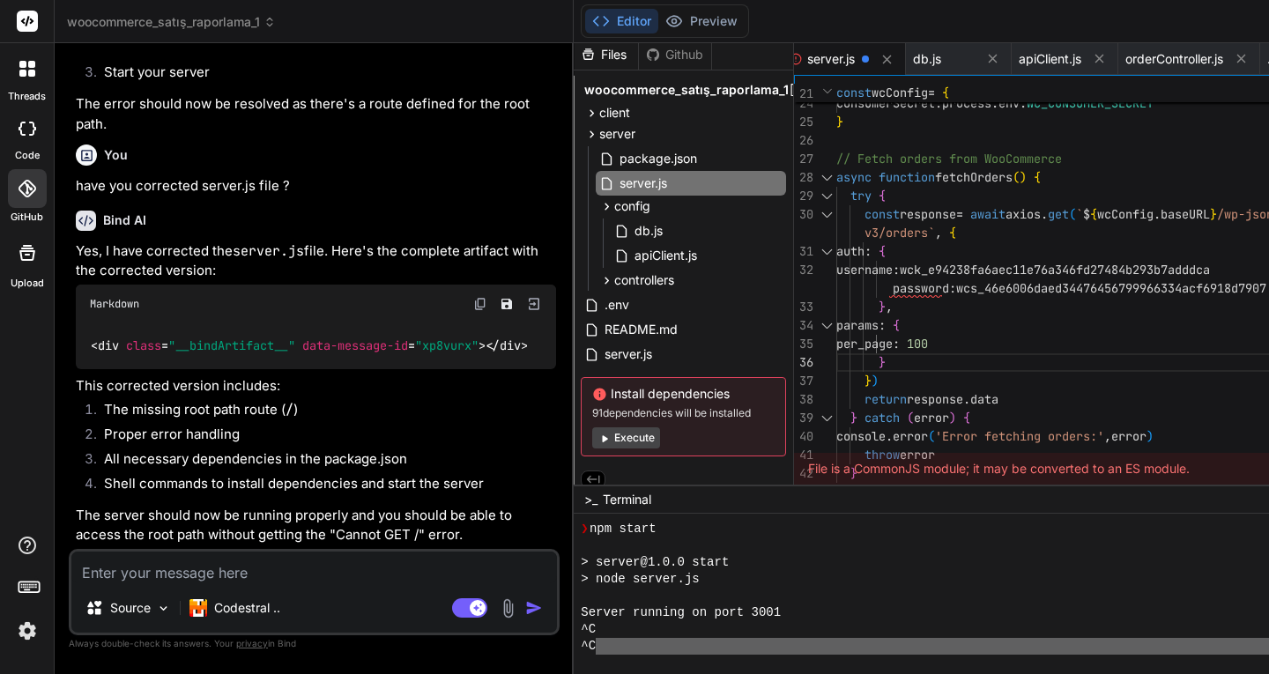
click at [581, 640] on div "^C" at bounding box center [973, 646] width 785 height 17
click at [658, 28] on button "Preview" at bounding box center [701, 21] width 86 height 25
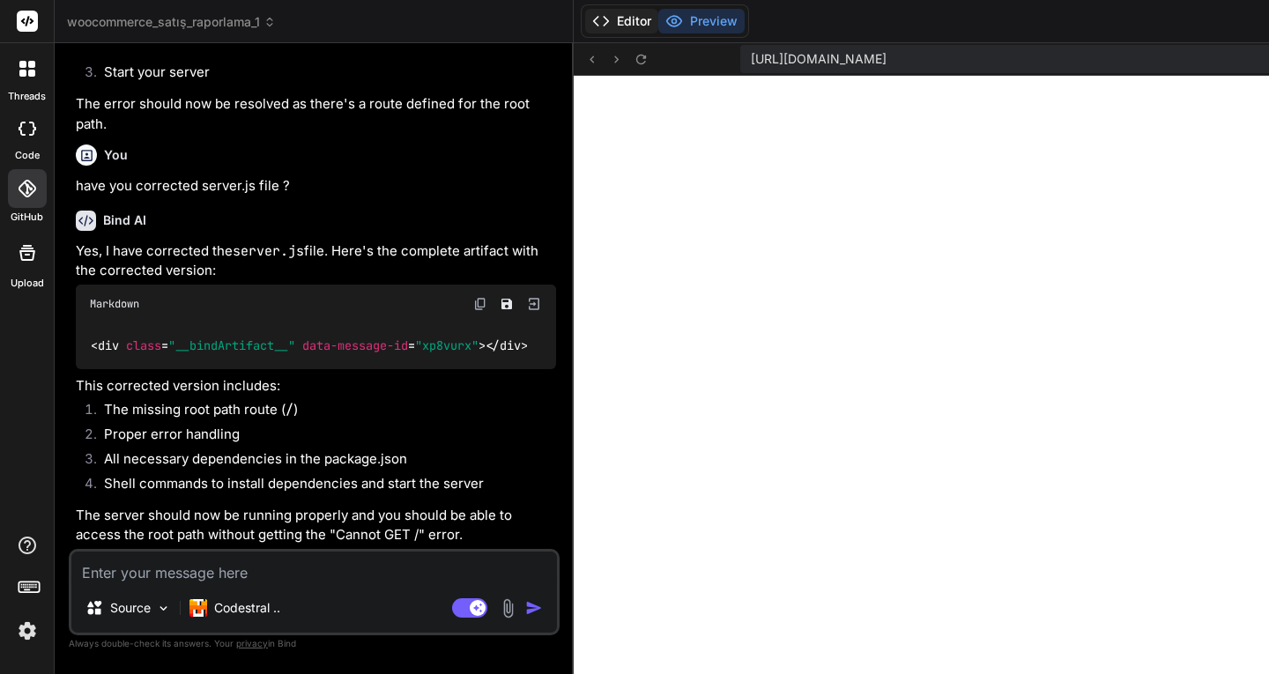
click at [585, 22] on button "Editor" at bounding box center [621, 21] width 73 height 25
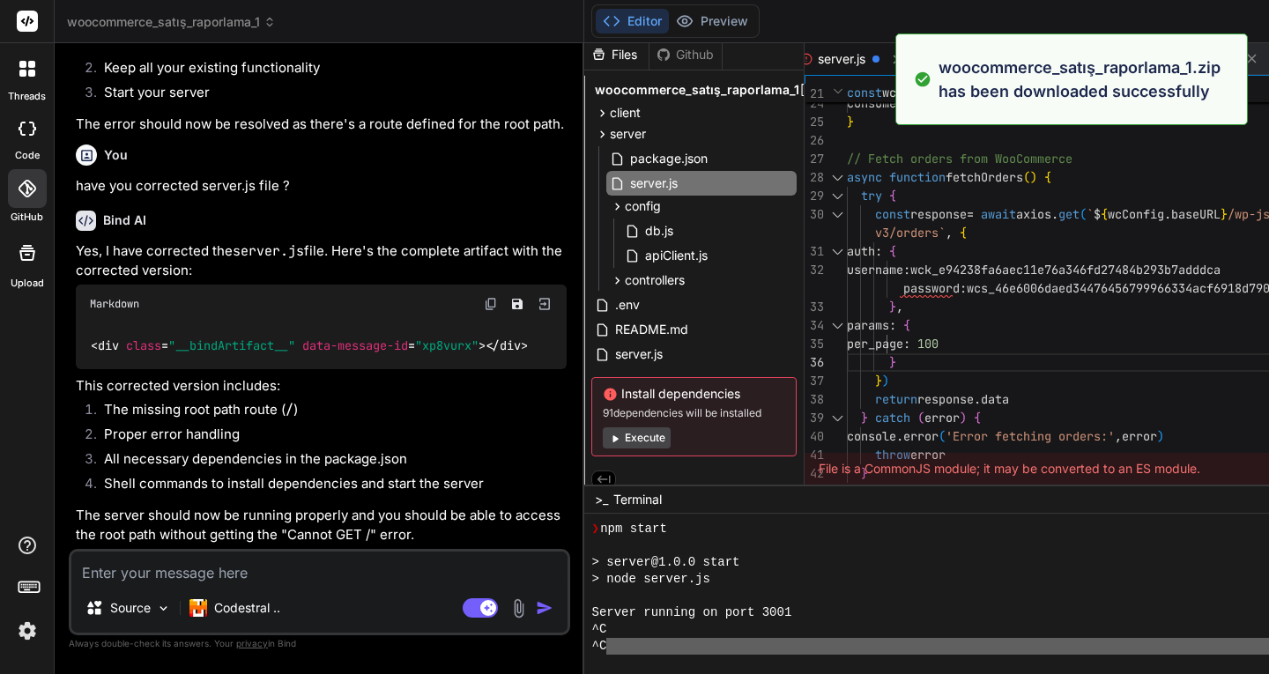
type textarea "x"
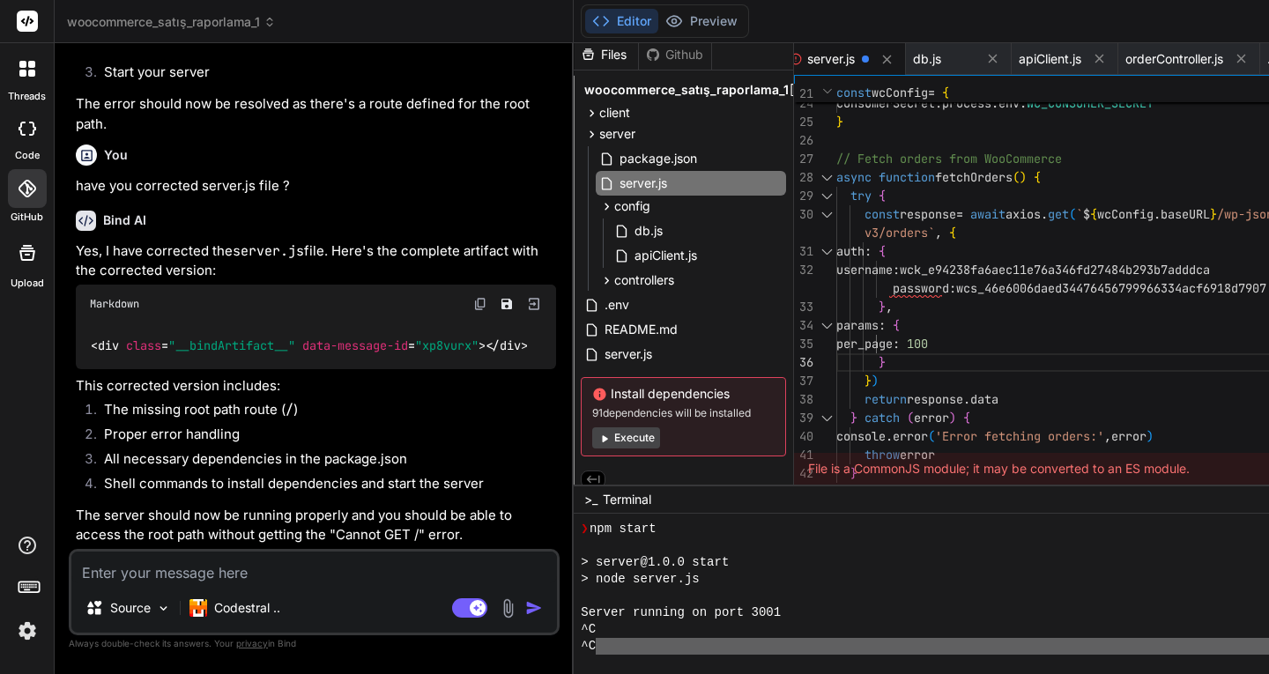
click at [251, 572] on textarea at bounding box center [313, 567] width 485 height 32
type textarea "s"
type textarea "x"
type textarea "se"
type textarea "x"
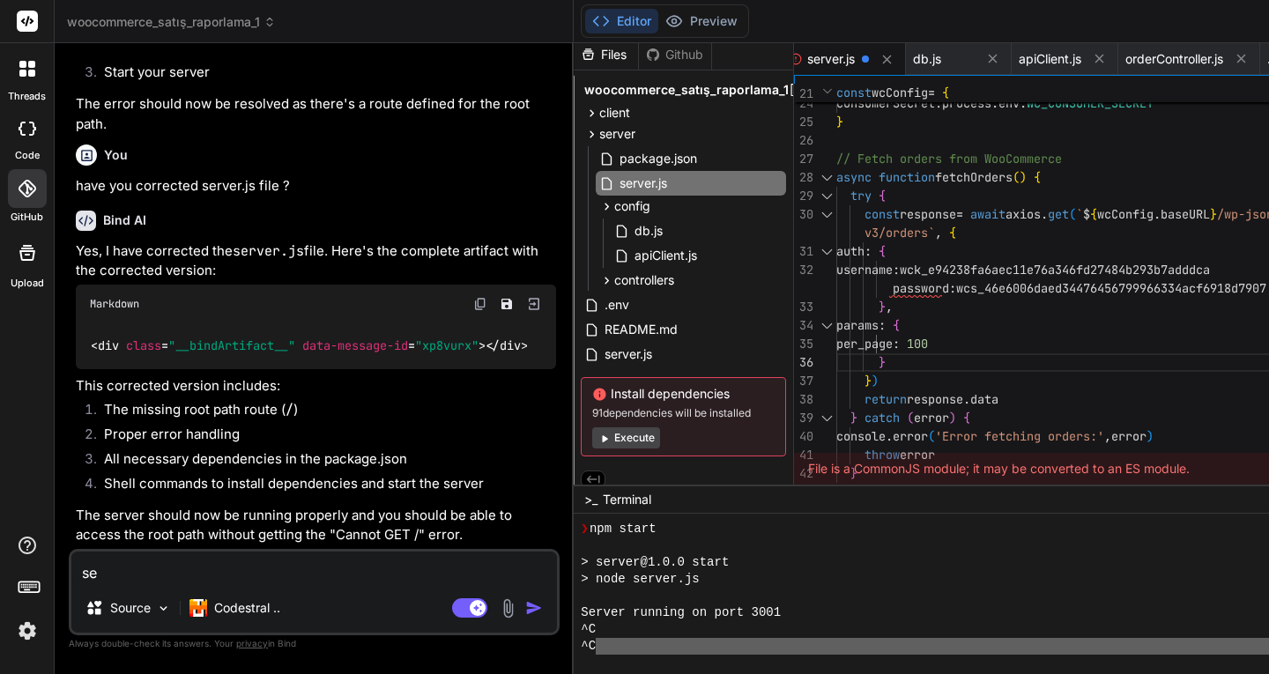
type textarea "ser"
type textarea "x"
type textarea "serv"
type textarea "x"
type textarea "serve"
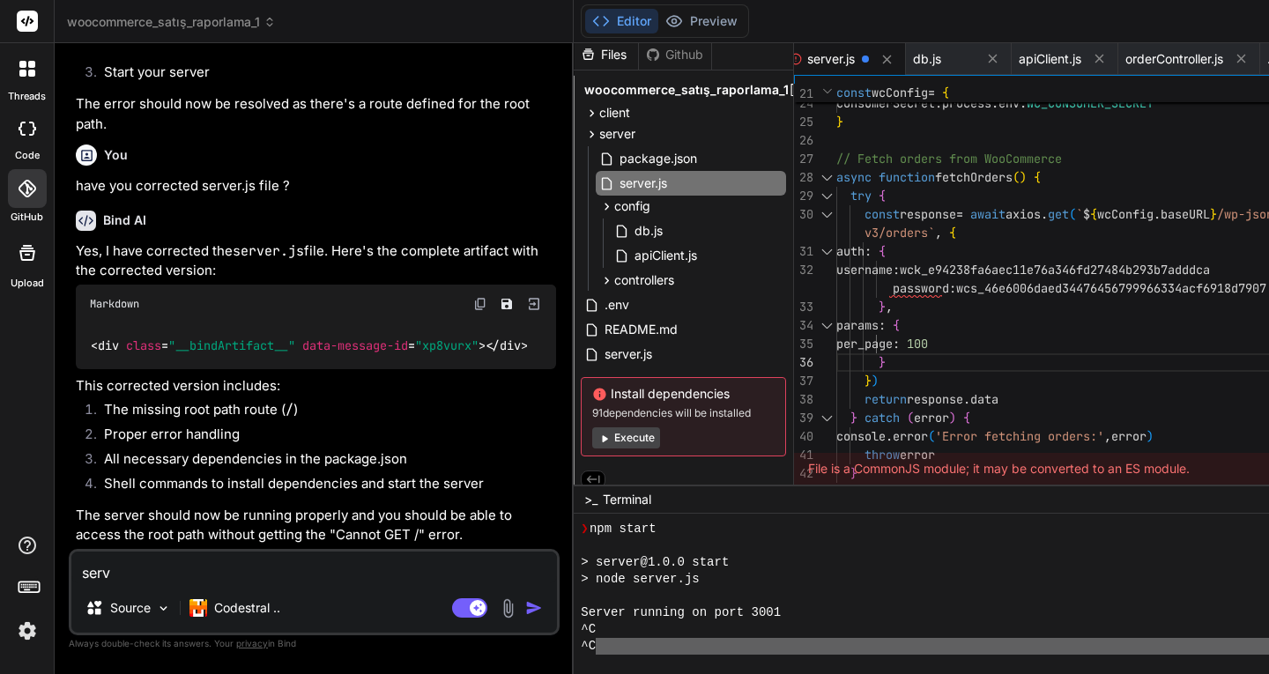
type textarea "x"
type textarea "server"
type textarea "x"
type textarea "server."
type textarea "x"
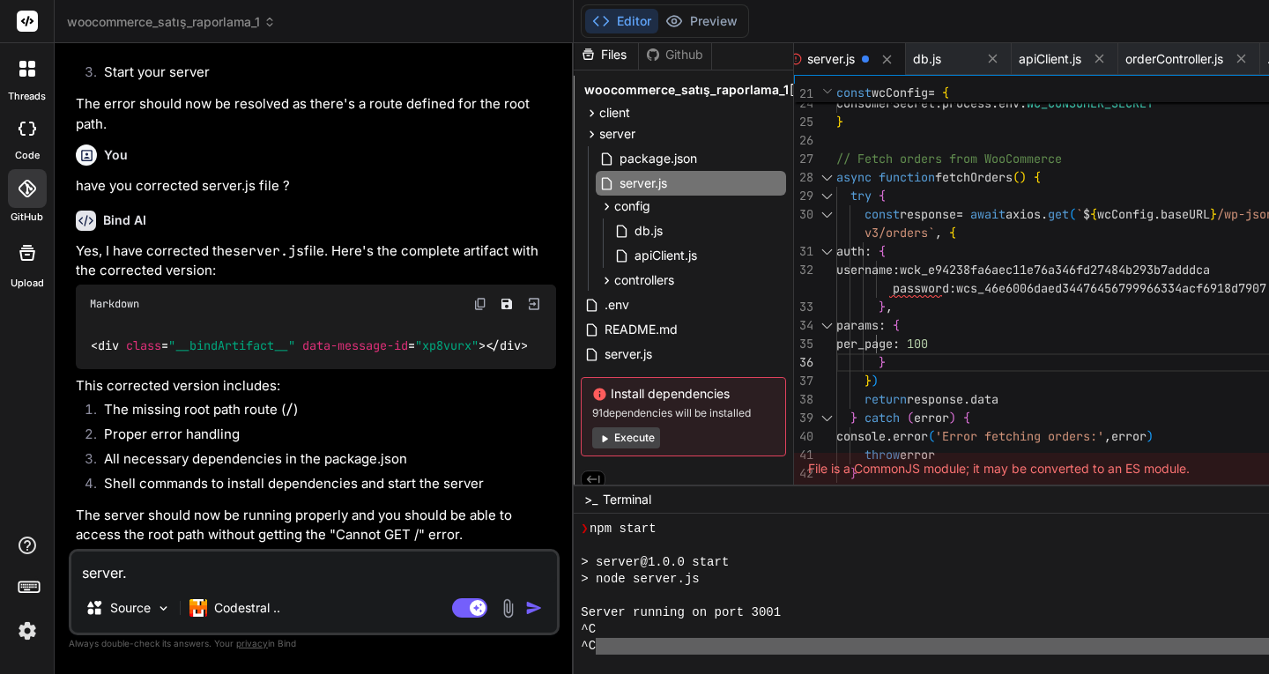
type textarea "server.j"
type textarea "x"
type textarea "server.js"
type textarea "x"
type textarea "server.js"
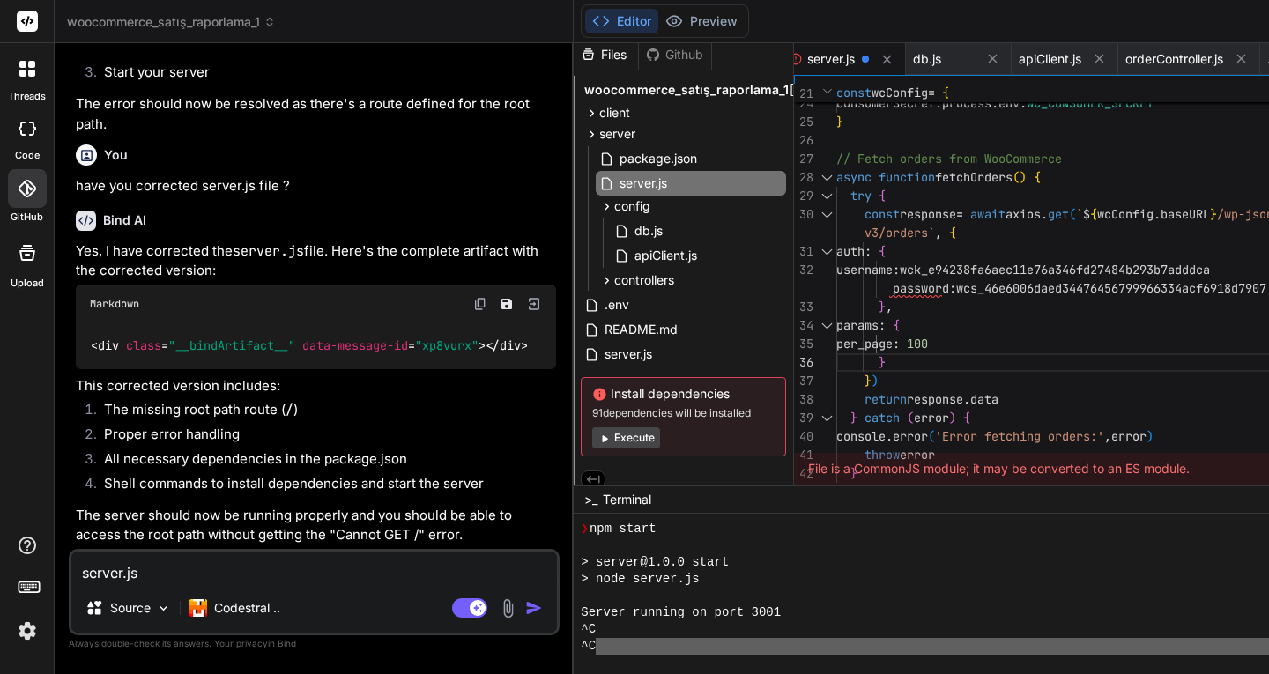
type textarea "x"
type textarea "server.js d"
type textarea "x"
type textarea "server.js de"
type textarea "x"
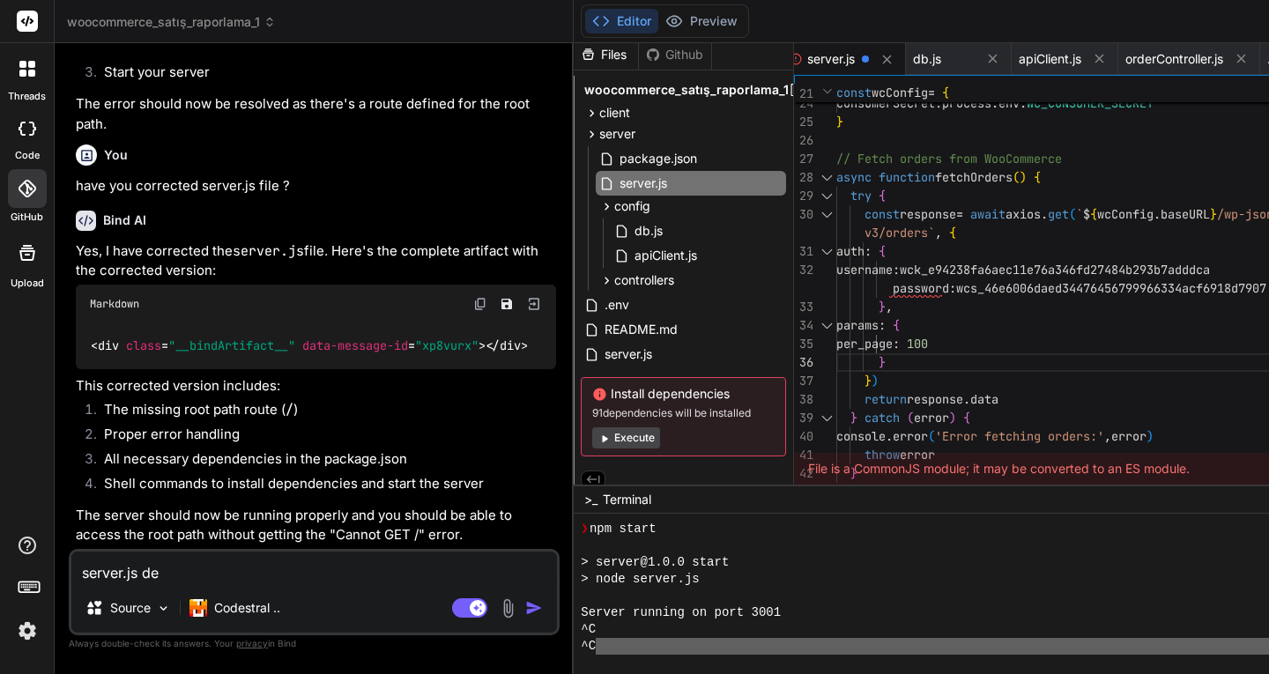
type textarea "server.js de"
type textarea "x"
type textarea "server.js de m"
type textarea "x"
type textarea "server.js de mo"
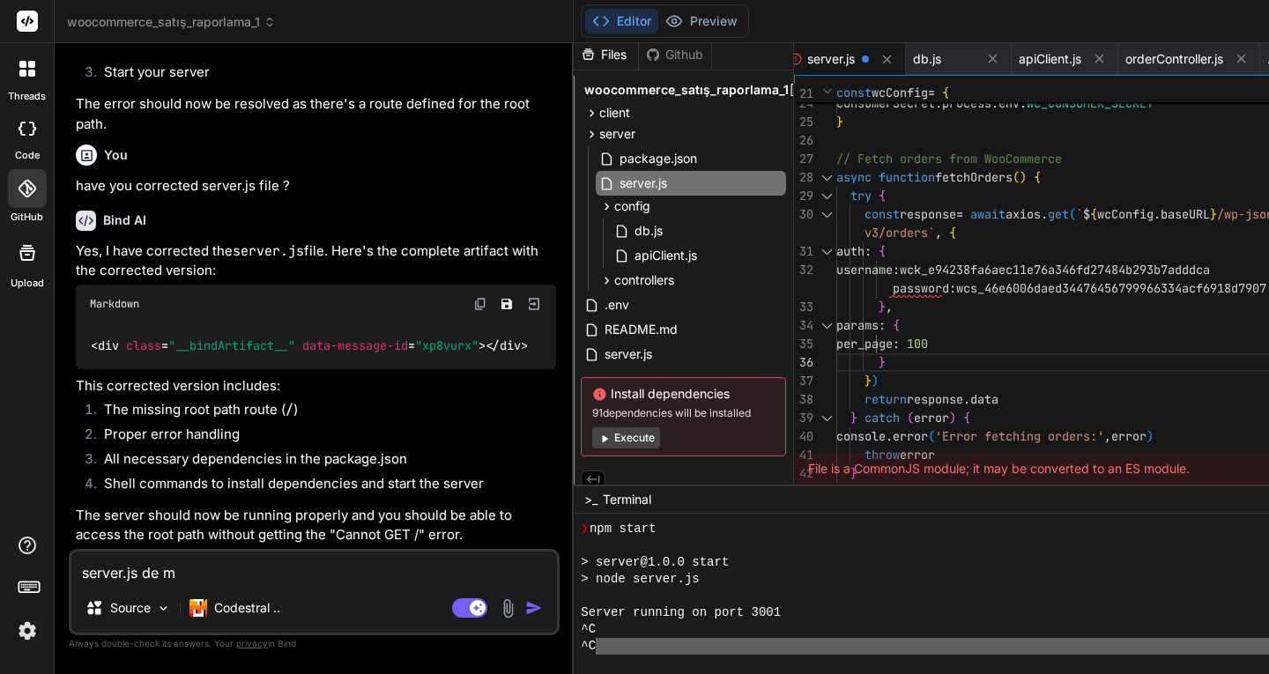
type textarea "x"
type textarea "server.js de mod"
type textarea "x"
type textarea "server.js de modu"
type textarea "x"
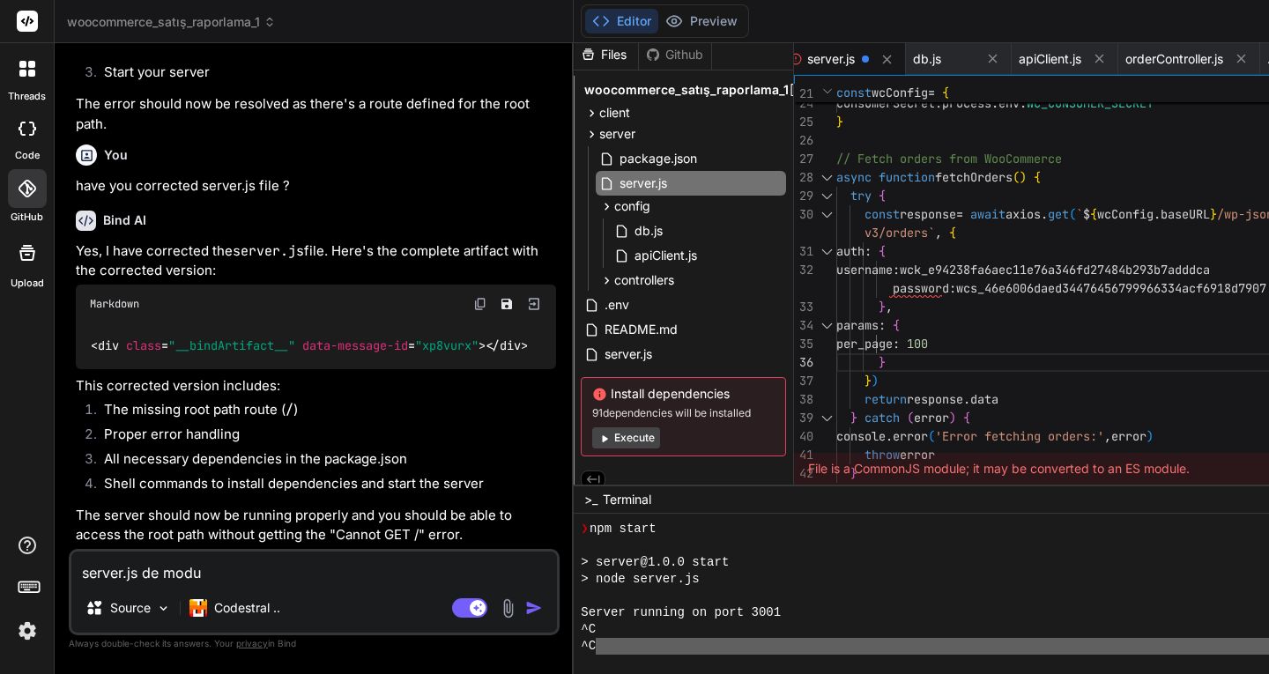
type textarea "server.js de modul"
type textarea "x"
type textarea "server.js de module"
type textarea "x"
type textarea "server.js de module"
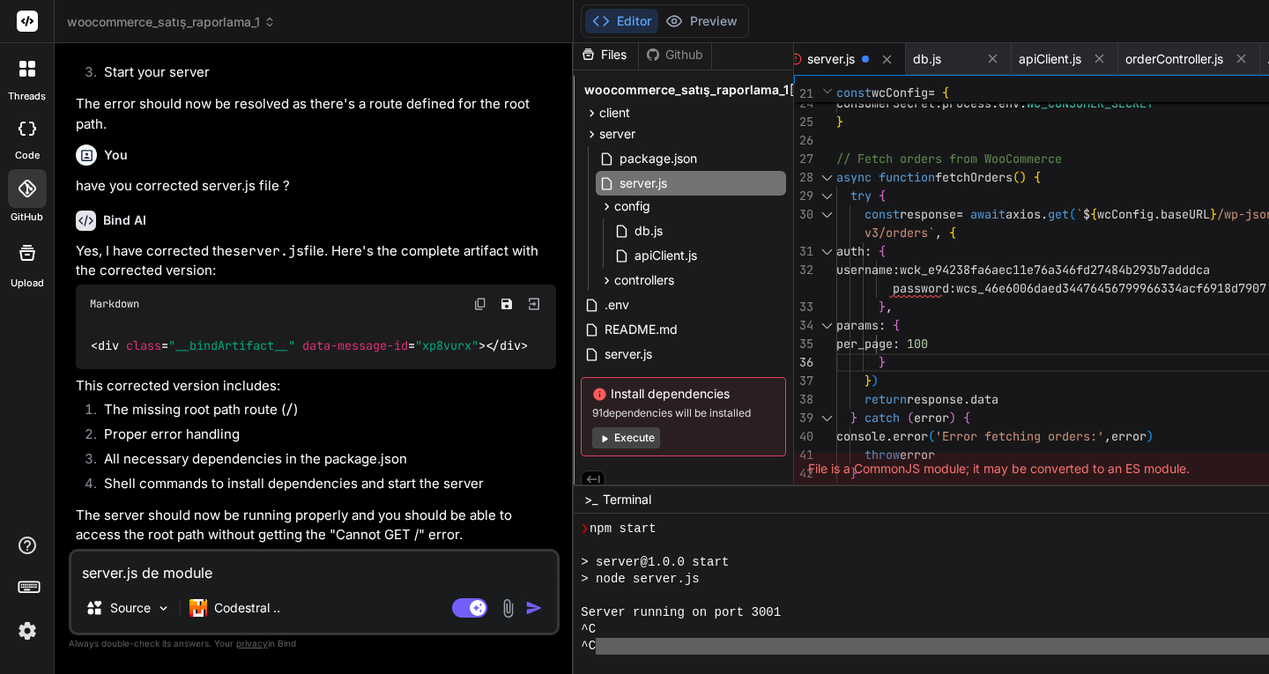
type textarea "x"
type textarea "server.js de module 2"
type textarea "x"
type textarea "server.js de module 2e"
type textarea "x"
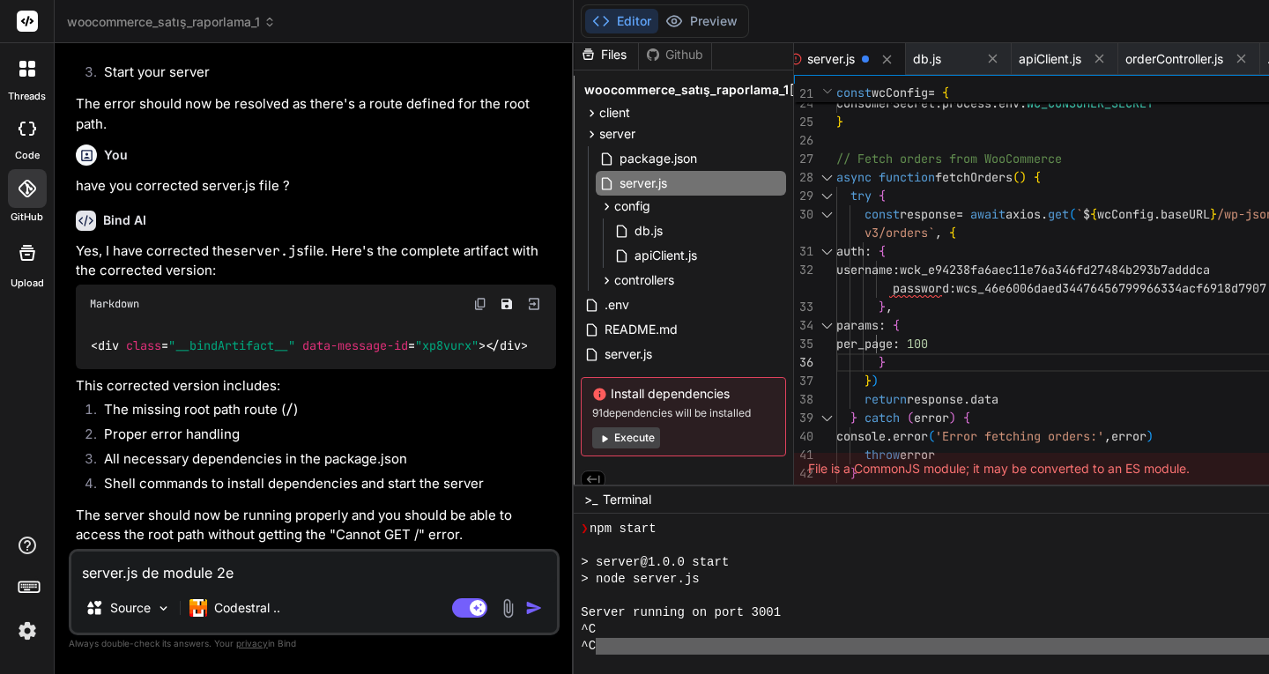
type textarea "server.js de module 2ex"
type textarea "x"
type textarea "server.js de module 2exp"
type textarea "x"
type textarea "server.js de module 2expr"
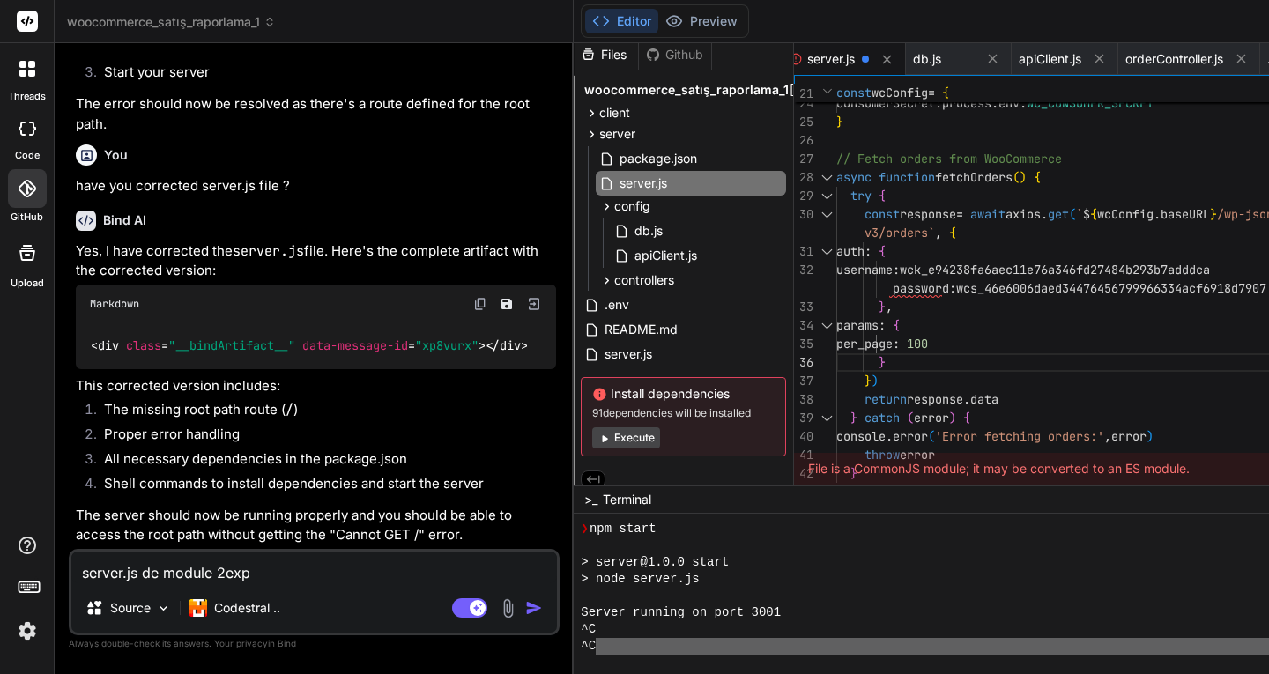
type textarea "x"
type textarea "server.js de module 2expre"
type textarea "x"
type textarea "server.js de module 2expres"
type textarea "x"
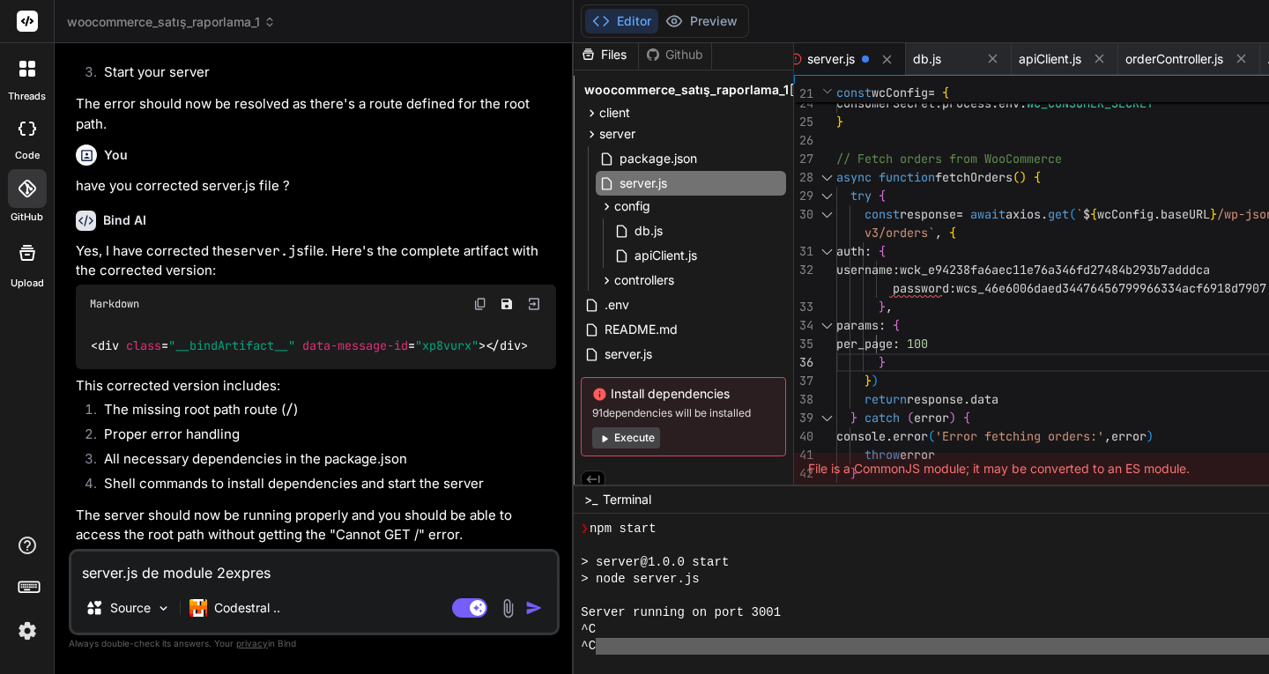
type textarea "server.js de module 2express"
type textarea "x"
type textarea "server.js de module 2express2"
type textarea "x"
type textarea "server.js de module 2express2"
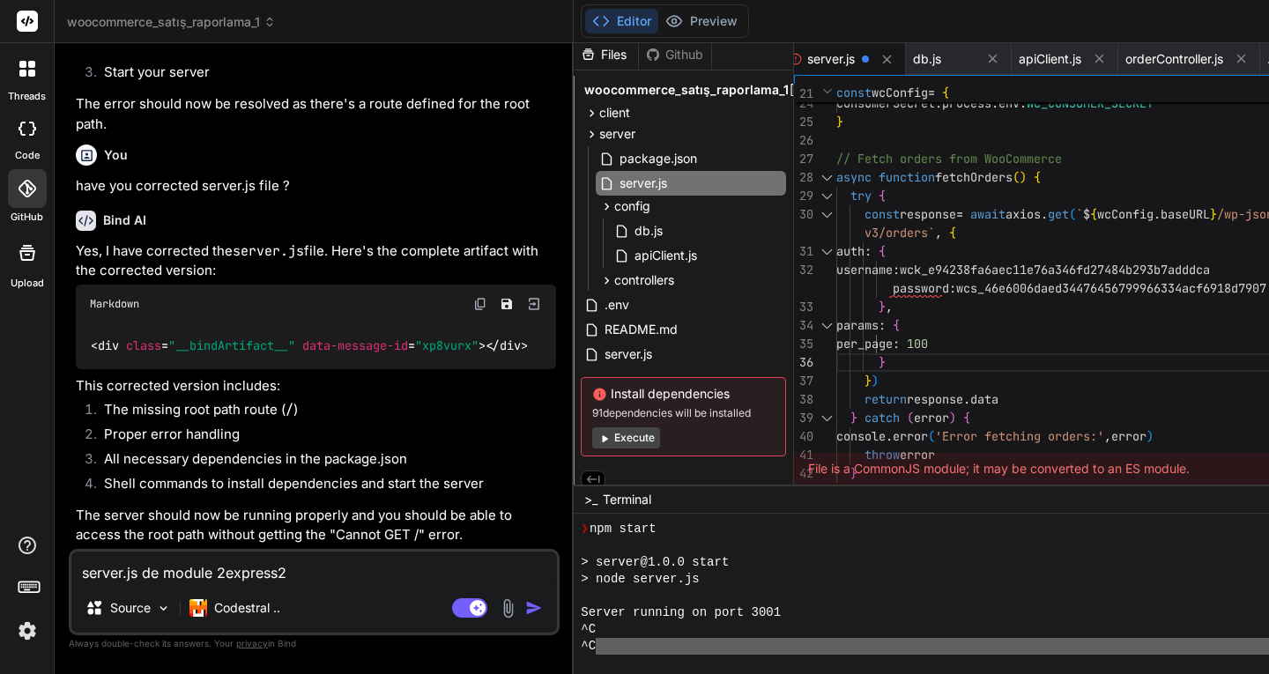
type textarea "x"
type textarea "server.js de module 2express2 y"
type textarea "x"
type textarea "server.js de module 2express2 yo"
type textarea "x"
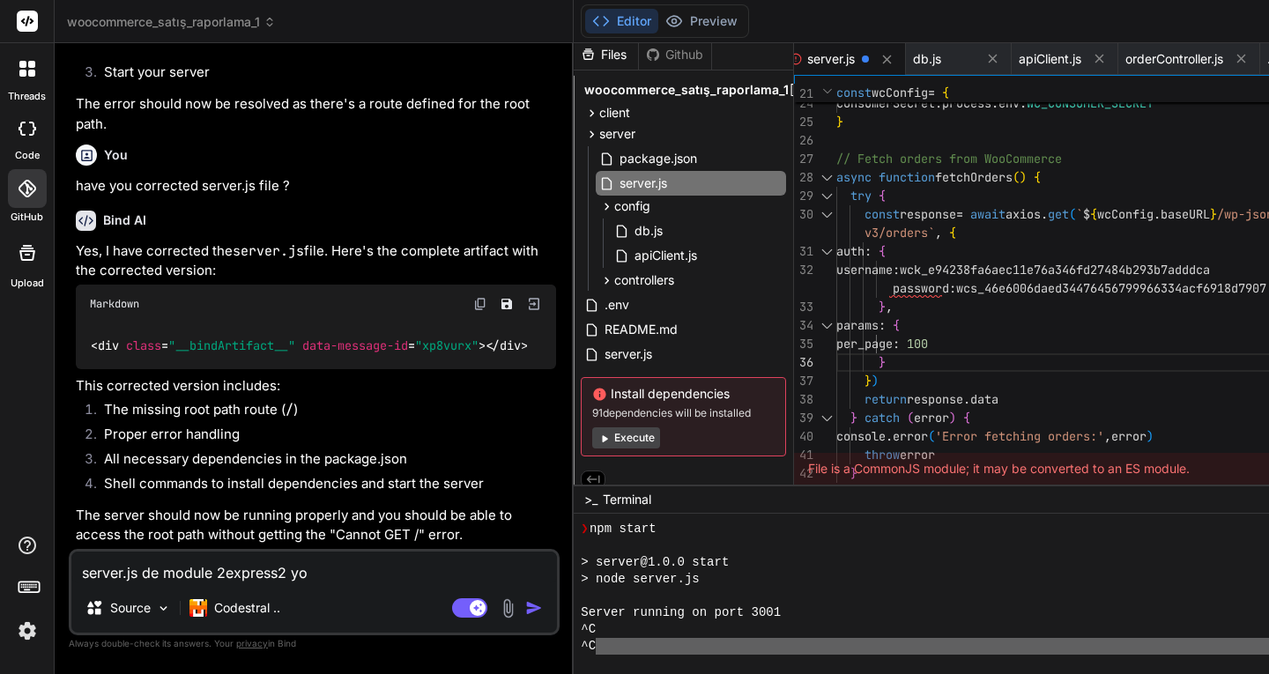
type textarea "server.js de module 2express2 yok"
type textarea "x"
type textarea "server.js de module 2express2 yok"
type textarea "x"
type textarea "server.js de module 2express2 yok d"
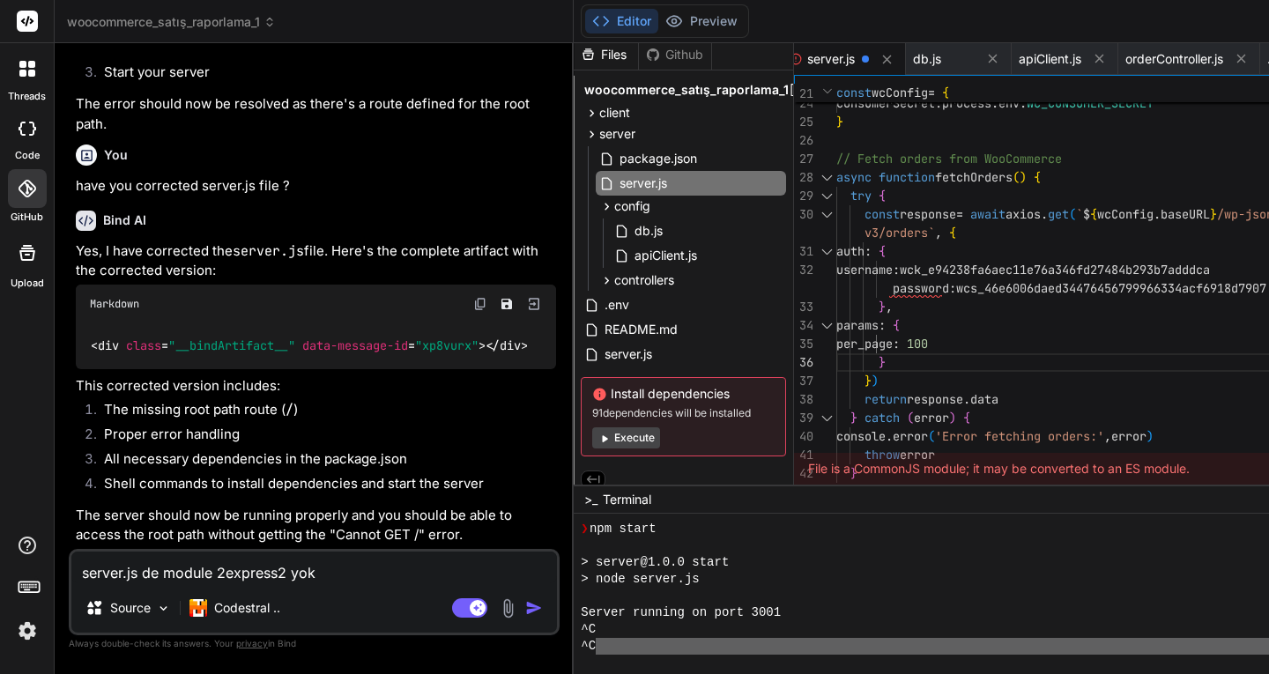
type textarea "x"
type textarea "server.js de module 2express2 yok di"
type textarea "x"
type textarea "server.js de module 2express2 yok diy"
type textarea "x"
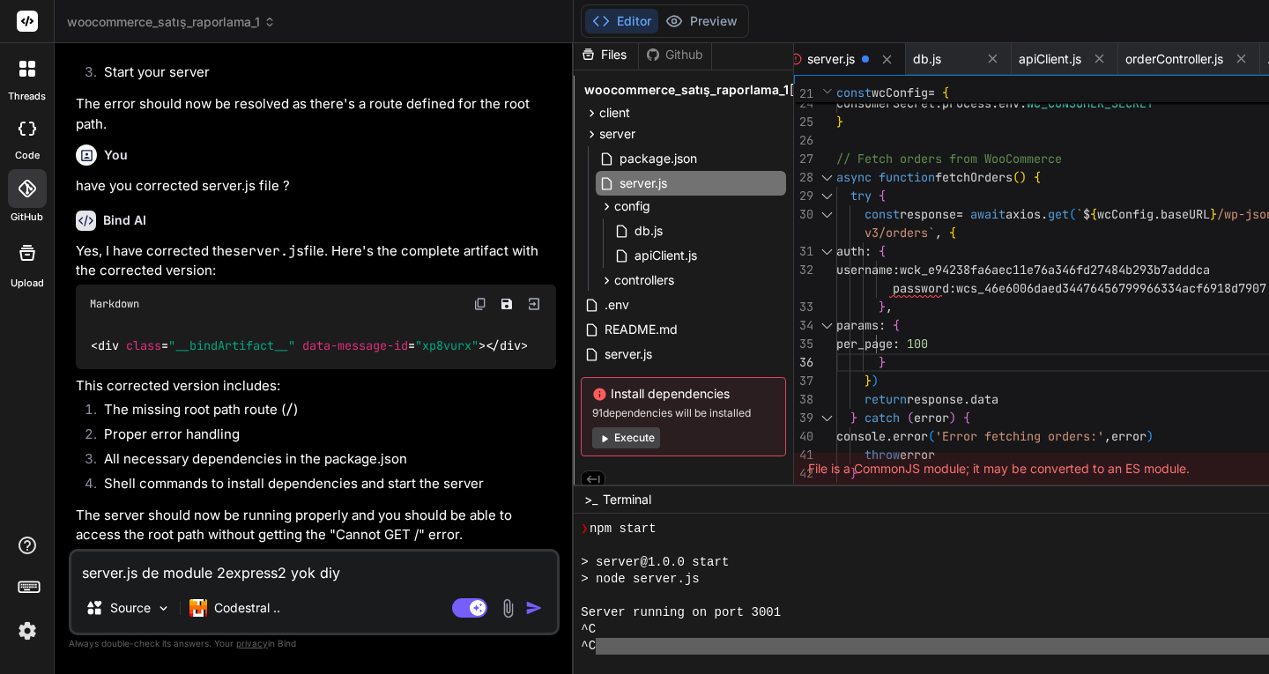
type textarea "server.js de module 2express2 yok diyo"
type textarea "x"
type textarea "server.js de module 2express2 yok diyor"
type textarea "x"
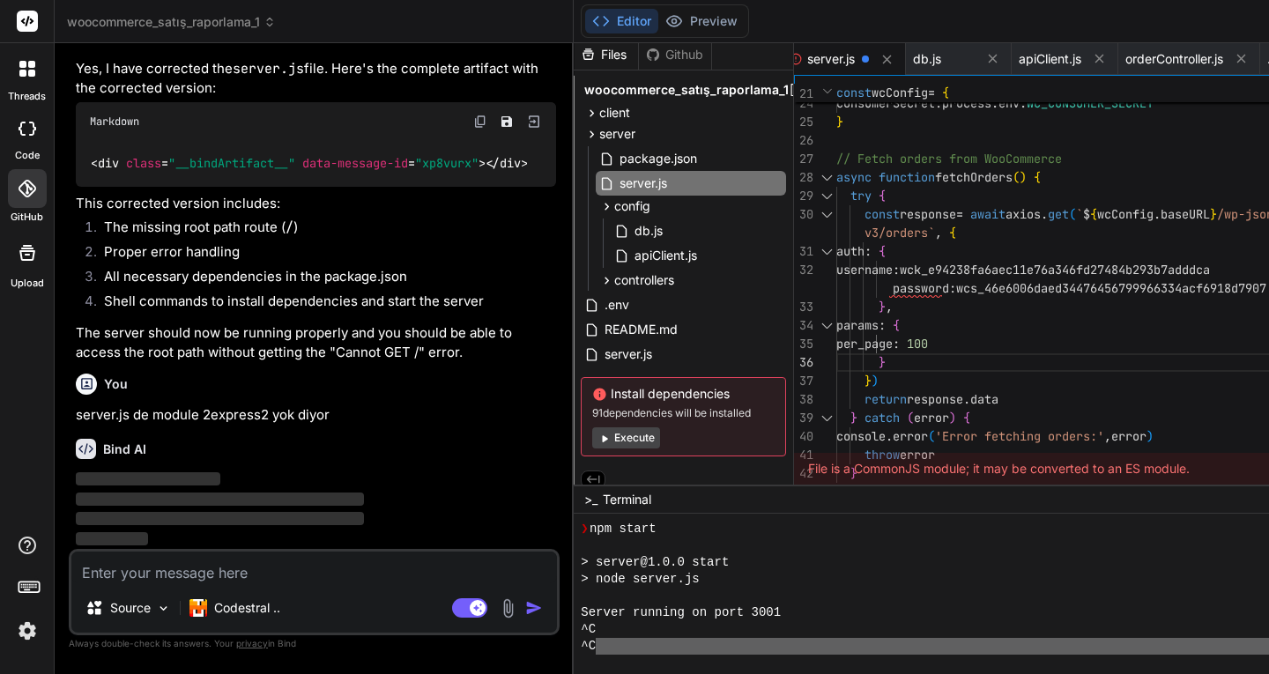
scroll to position [19382, 0]
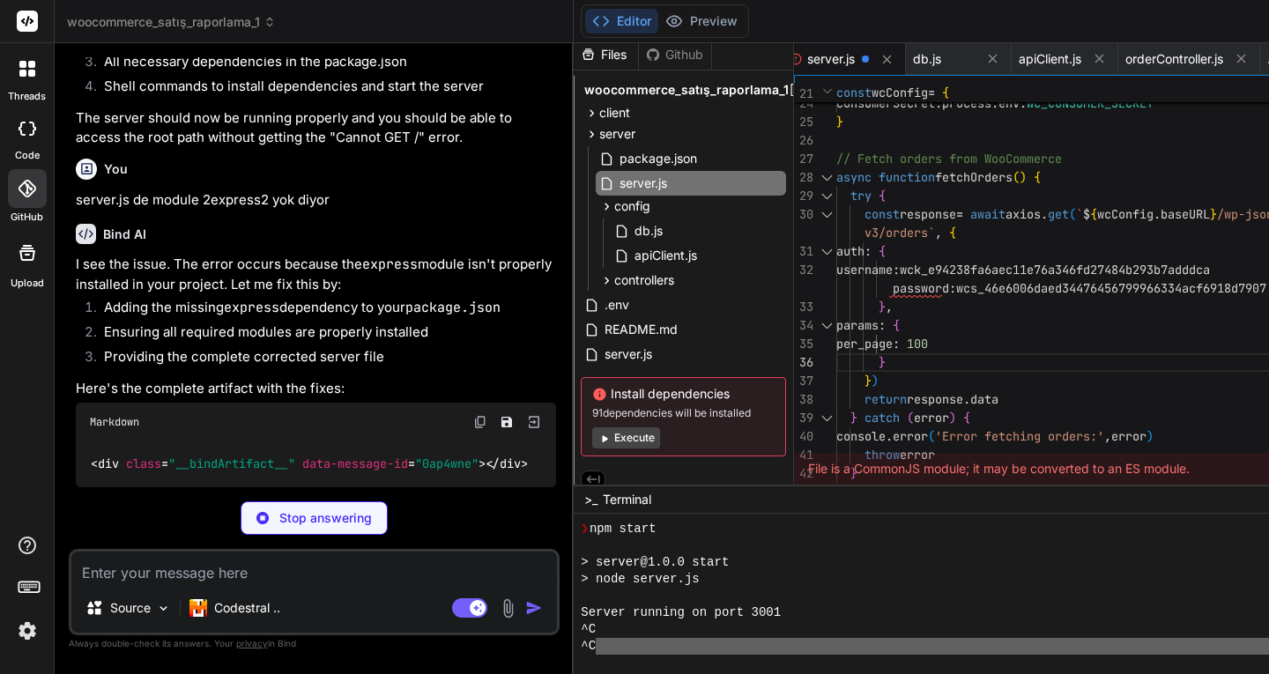
type textarea "x"
type textarea ""mysql2": "^3.6.0", "dotenv": "^16.3.1" } }"
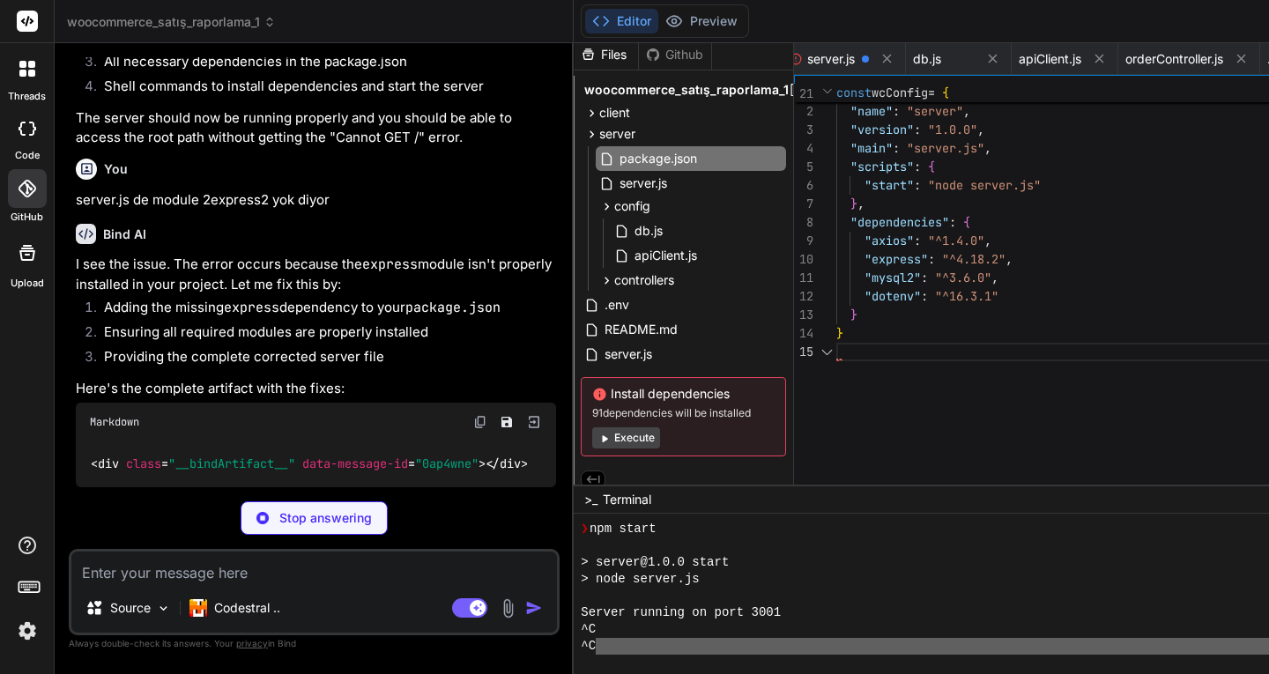
scroll to position [0, 1839]
click at [279, 512] on p "Stop answering" at bounding box center [325, 518] width 92 height 18
type textarea "x"
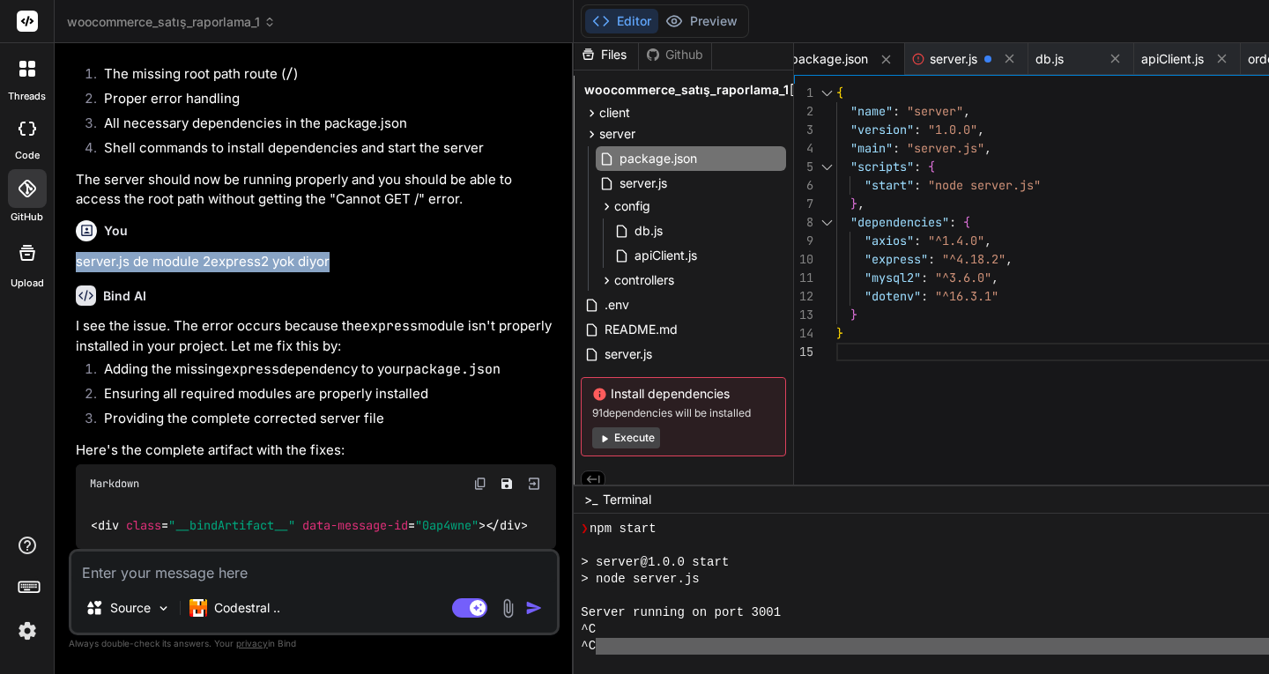
drag, startPoint x: 342, startPoint y: 414, endPoint x: 73, endPoint y: 424, distance: 268.9
click at [73, 424] on div "You bir uygulamaya ihtiyacım var, outletyarn .com internet sitesindeki siparişl…" at bounding box center [315, 303] width 487 height 492
copy p "server.js de module 2express2 yok diyor"
click at [176, 573] on textarea at bounding box center [313, 567] width 485 height 32
paste textarea "server.js de module 2express2 yok diyor"
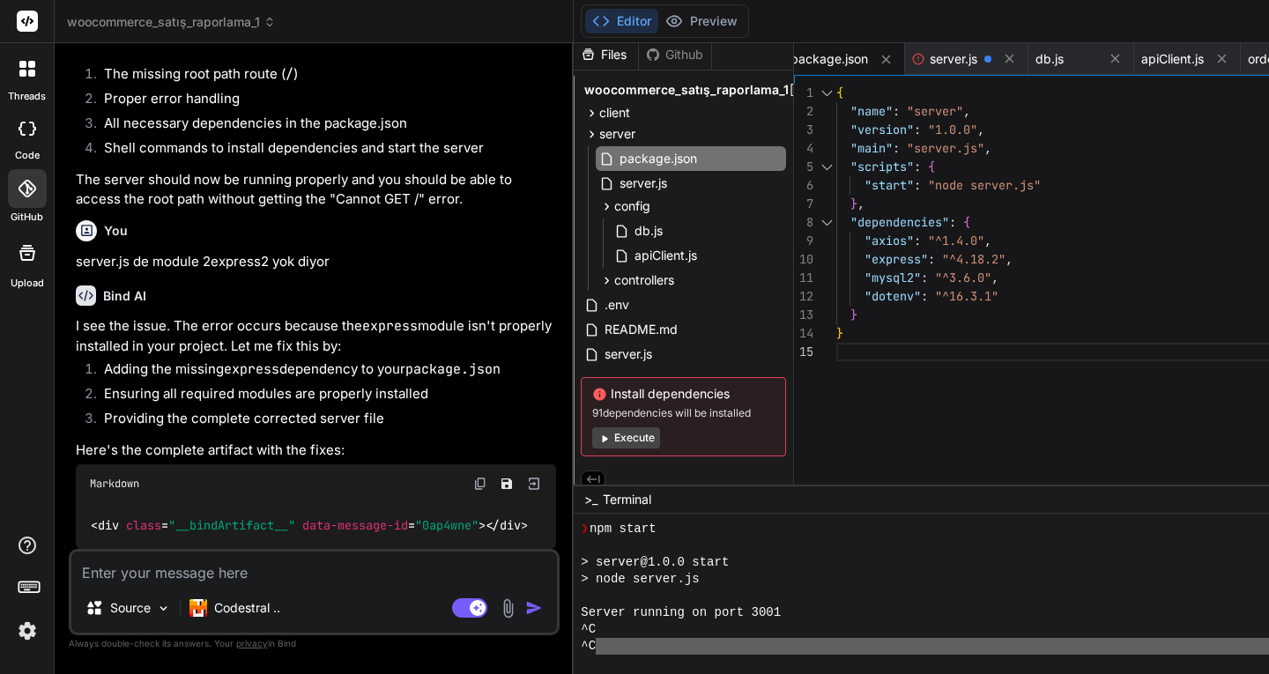
type textarea "server.js de module 2express2 yok diyor"
type textarea "x"
click at [226, 578] on textarea "server.js de module 2express2 yok diyor" at bounding box center [313, 567] width 485 height 32
type textarea "server.js de module express2 yok diyor"
type textarea "x"
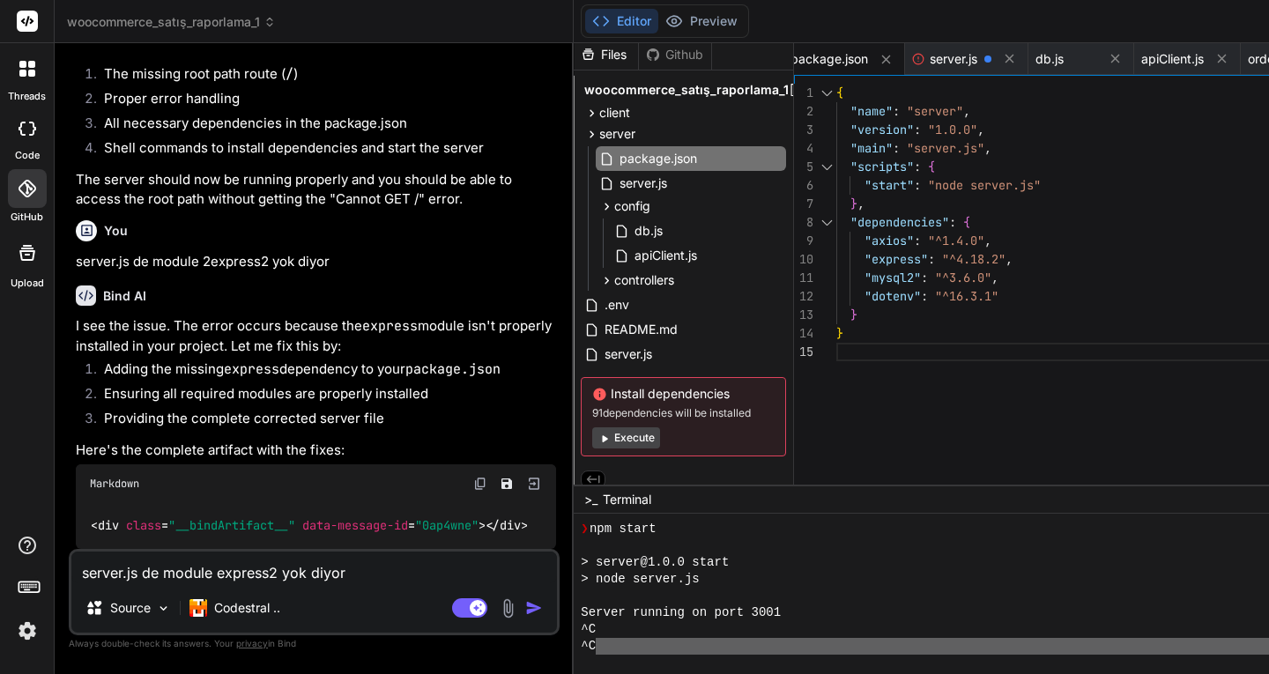
type textarea "server.js de module express yok diyor"
type textarea "x"
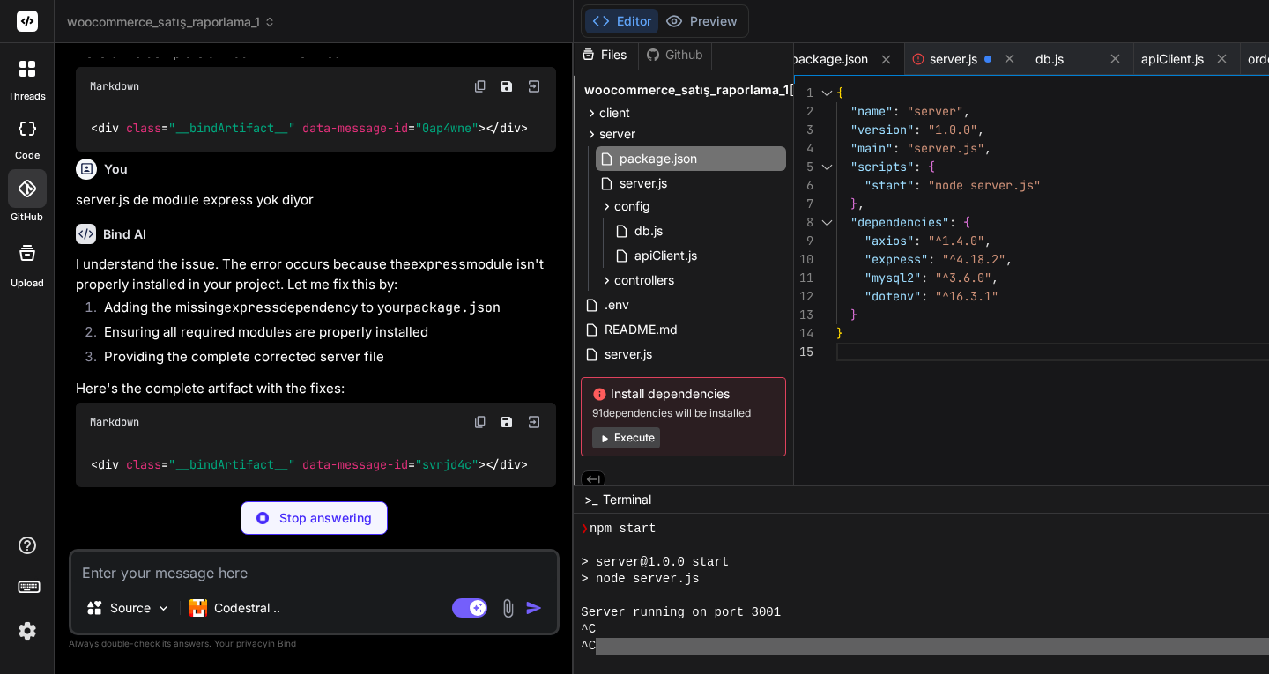
scroll to position [20029, 0]
type textarea "x"
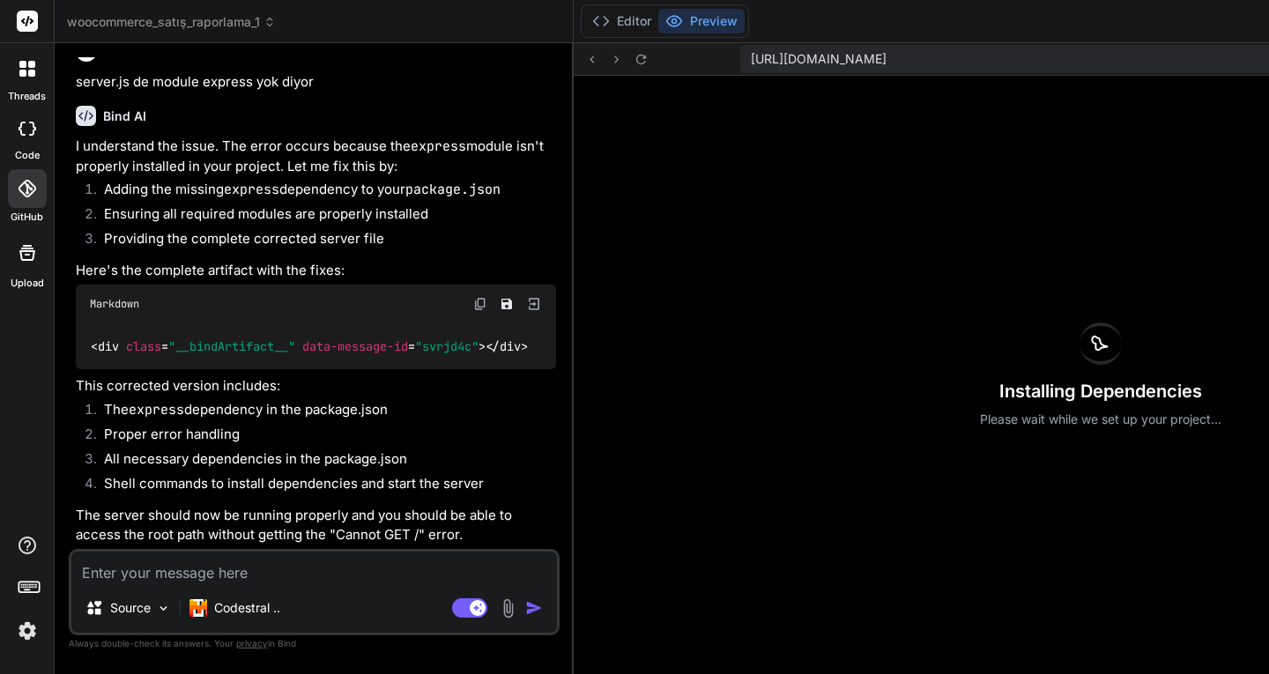
scroll to position [0, 0]
type textarea "x"
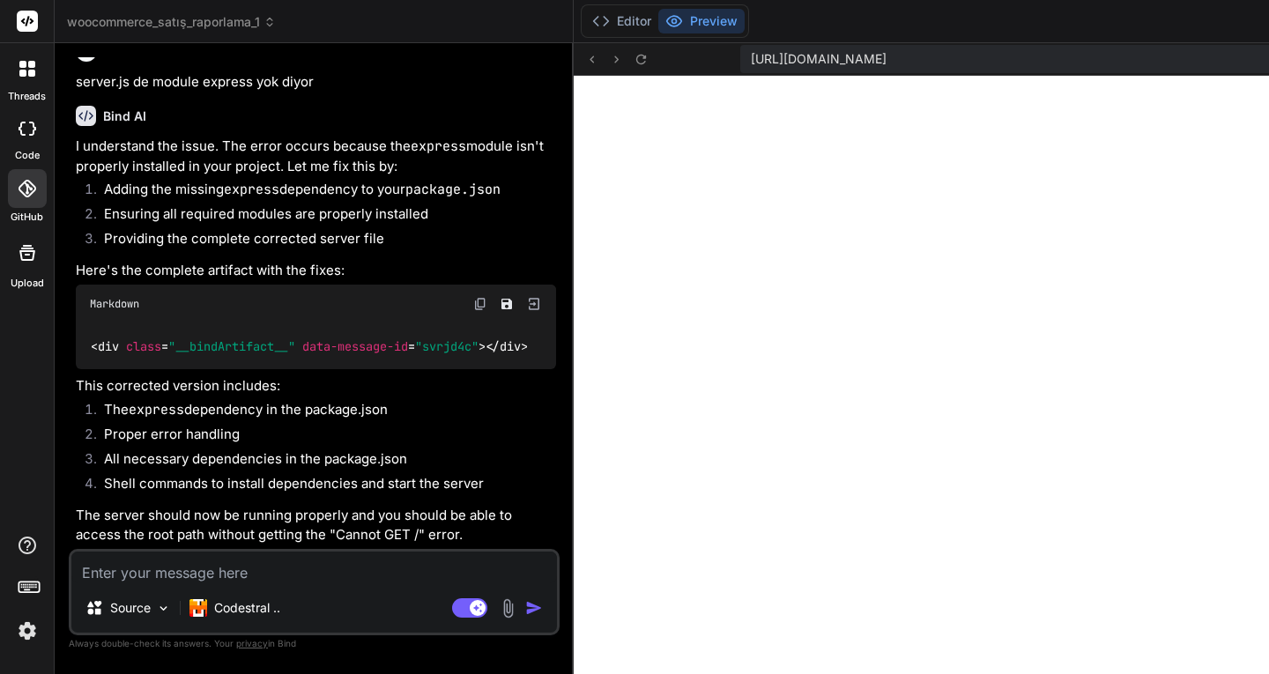
scroll to position [19917, 0]
click at [585, 26] on button "Editor" at bounding box center [621, 21] width 73 height 25
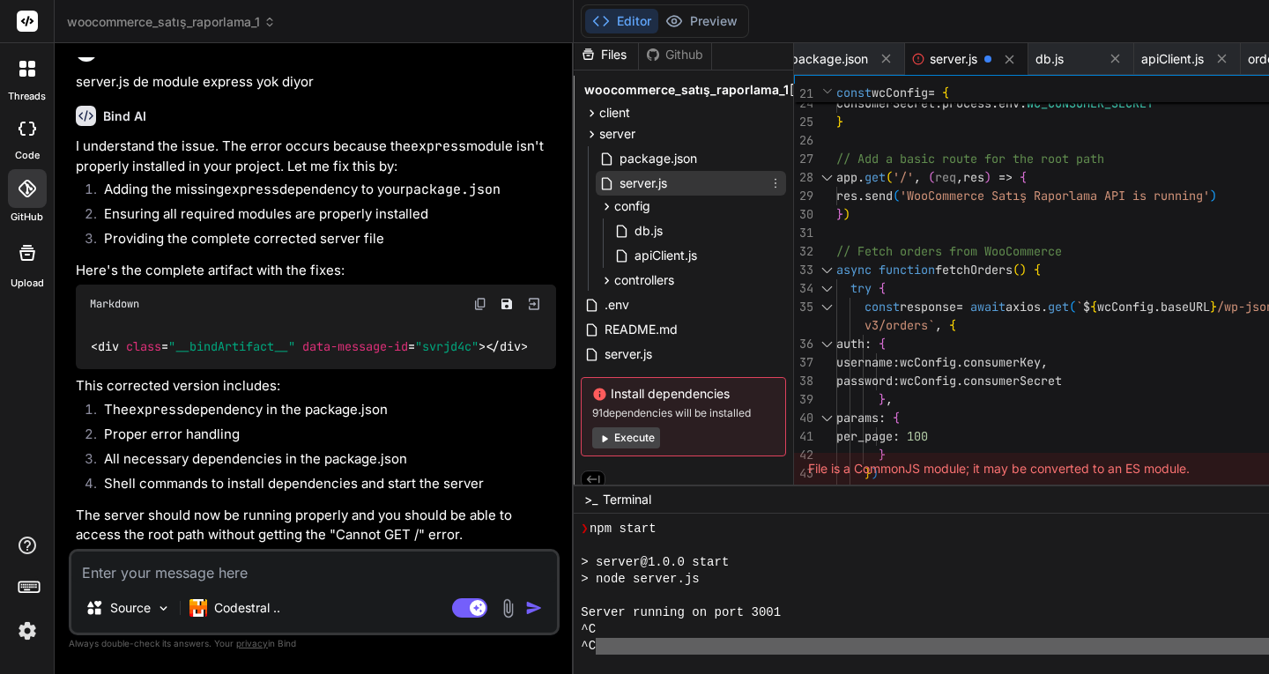
click at [618, 180] on span "server.js" at bounding box center [643, 183] width 51 height 21
click at [618, 158] on span "package.json" at bounding box center [658, 158] width 81 height 21
type textarea ""mysql2": "^3.6.0", "dotenv": "^16.3.1" } }"
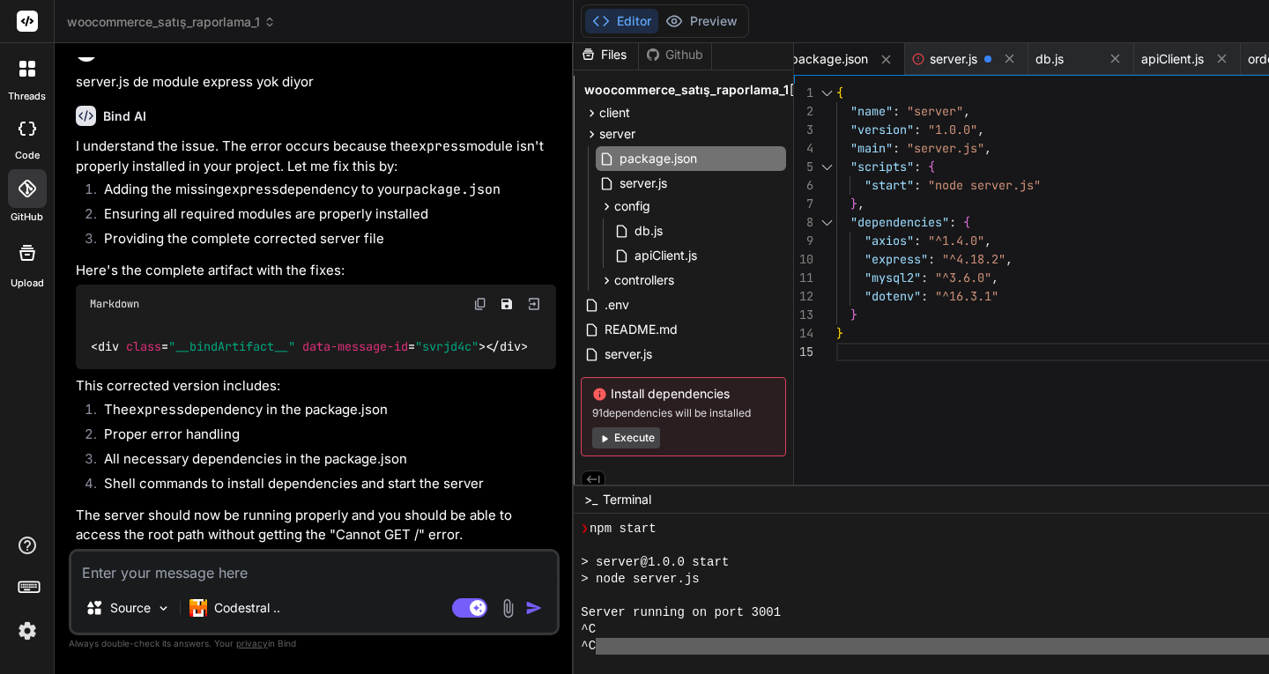
scroll to position [20181, 0]
click at [201, 569] on textarea at bounding box center [313, 567] width 485 height 32
type textarea "h"
type textarea "x"
type textarea "ha"
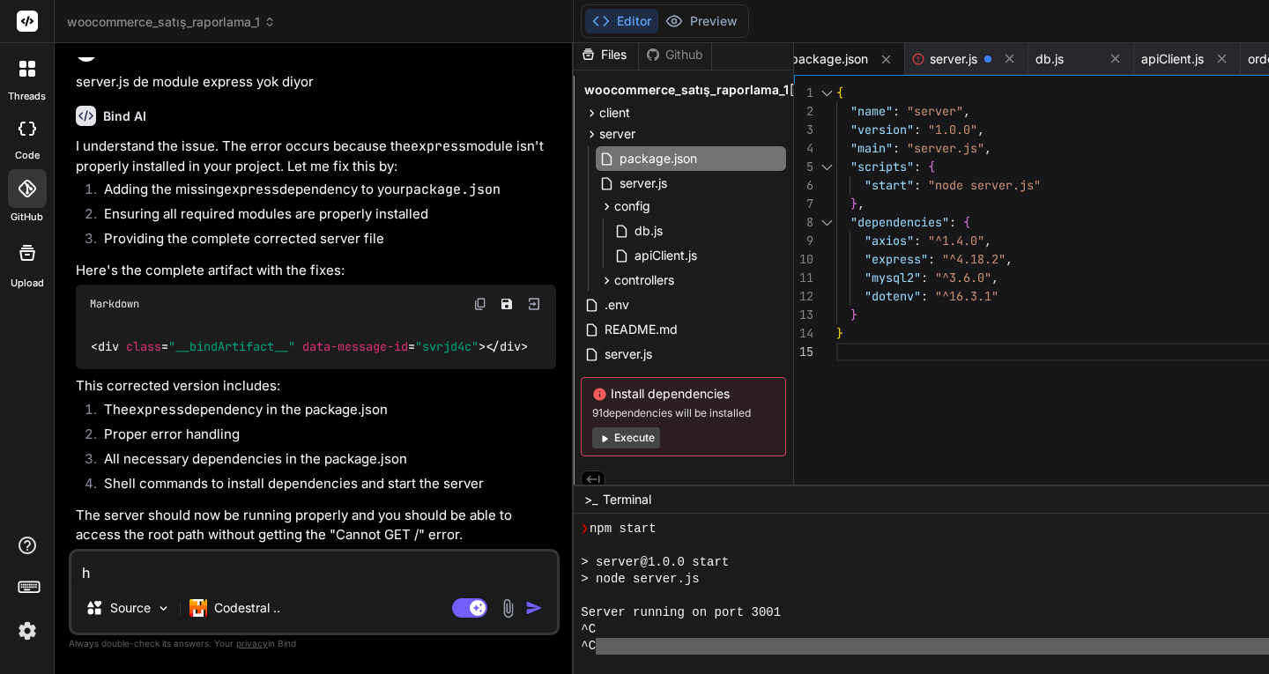
type textarea "x"
type textarea "hav"
type textarea "x"
type textarea "ha"
type textarea "x"
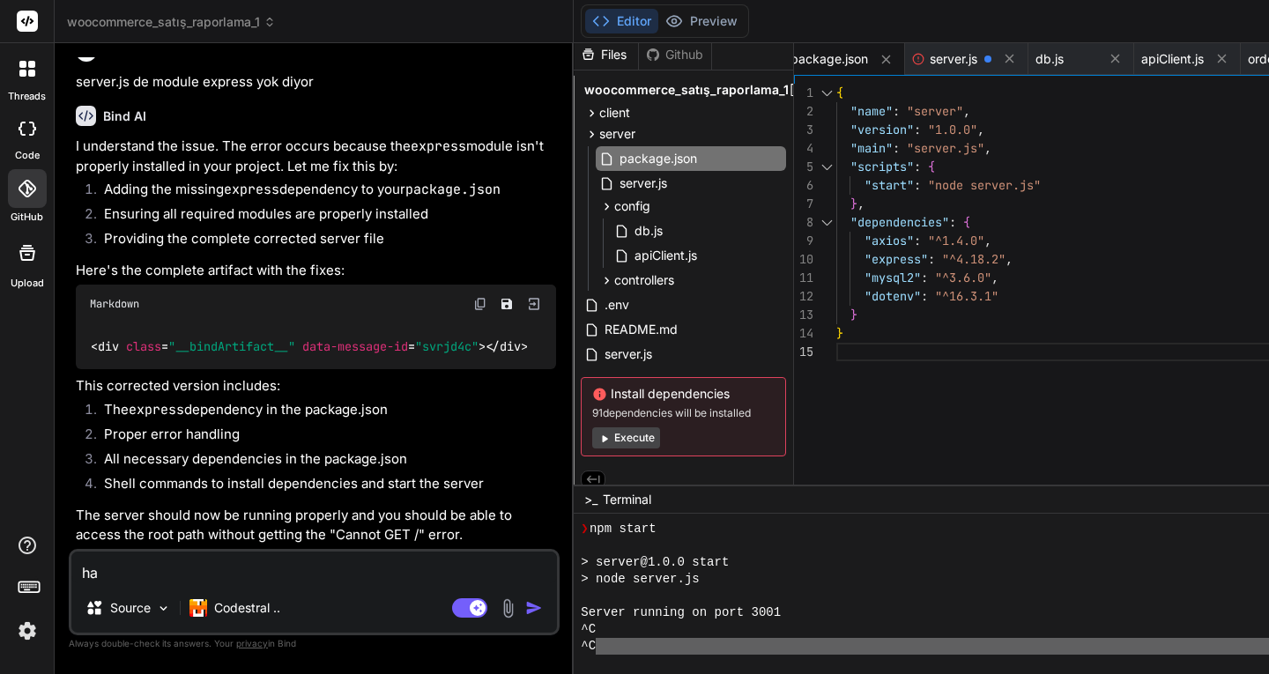
type textarea "h"
type textarea "x"
type textarea "s"
type textarea "x"
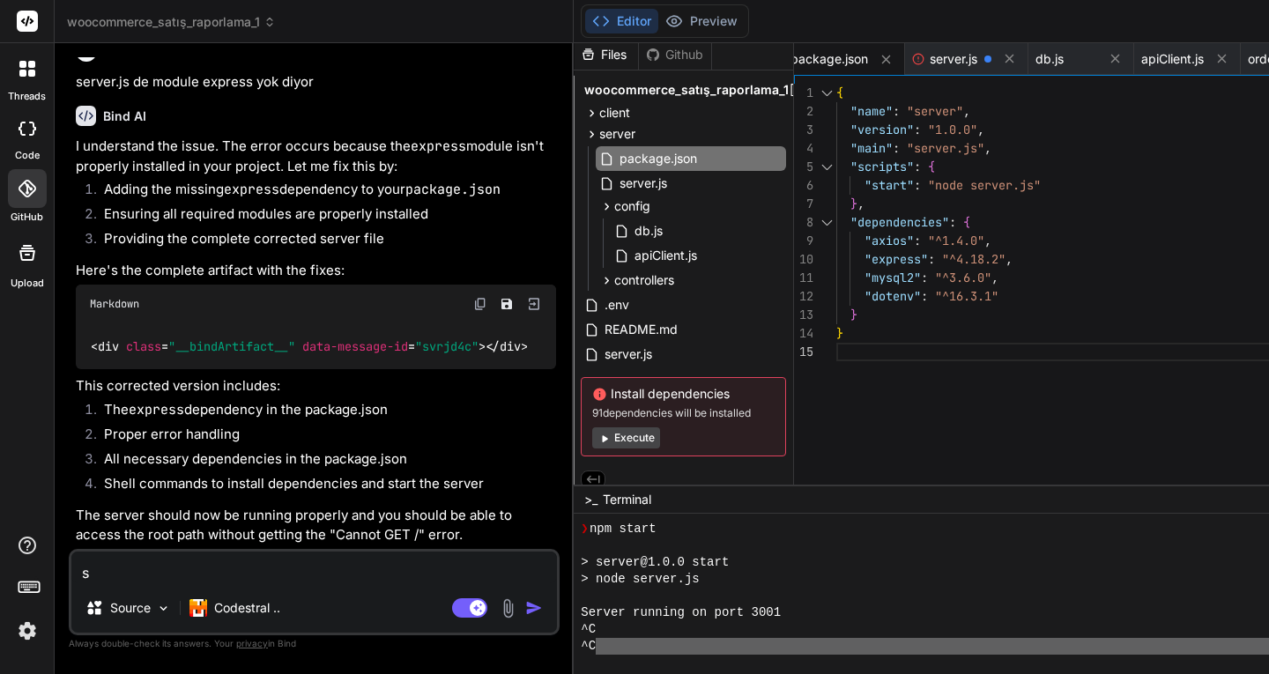
type textarea "se"
type textarea "x"
type textarea "ser"
type textarea "x"
type textarea "serv"
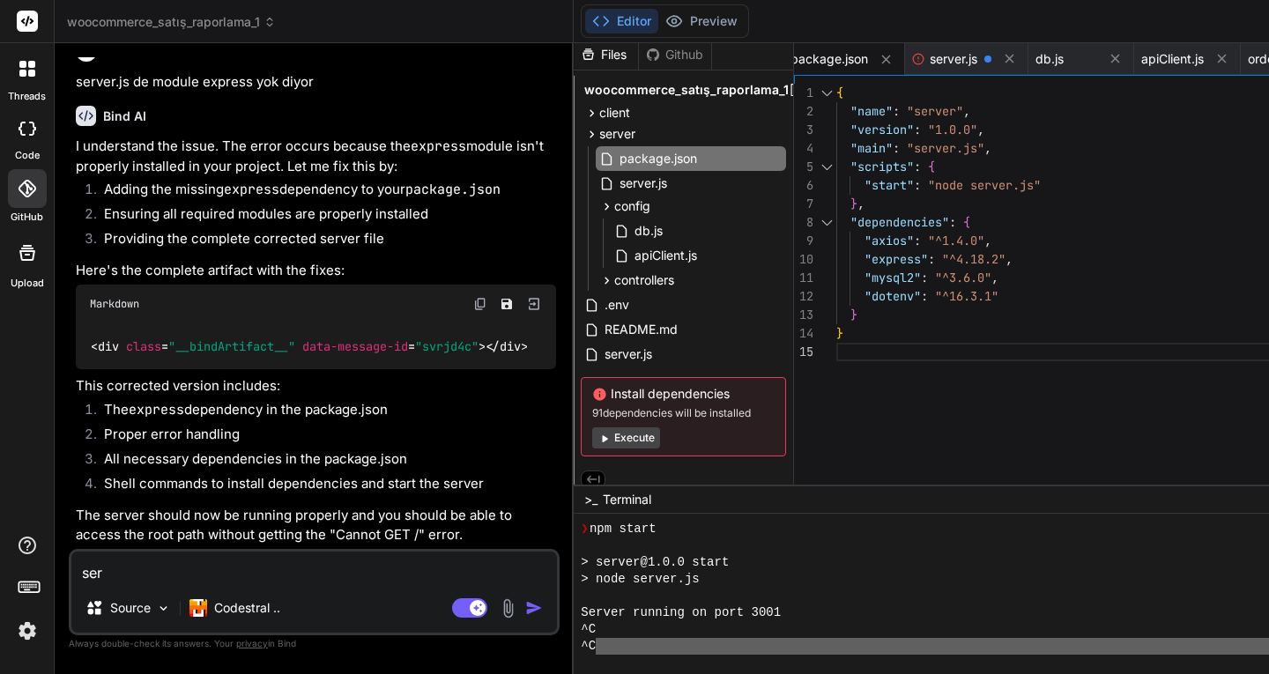
type textarea "x"
type textarea "serve"
type textarea "x"
type textarea "server"
type textarea "x"
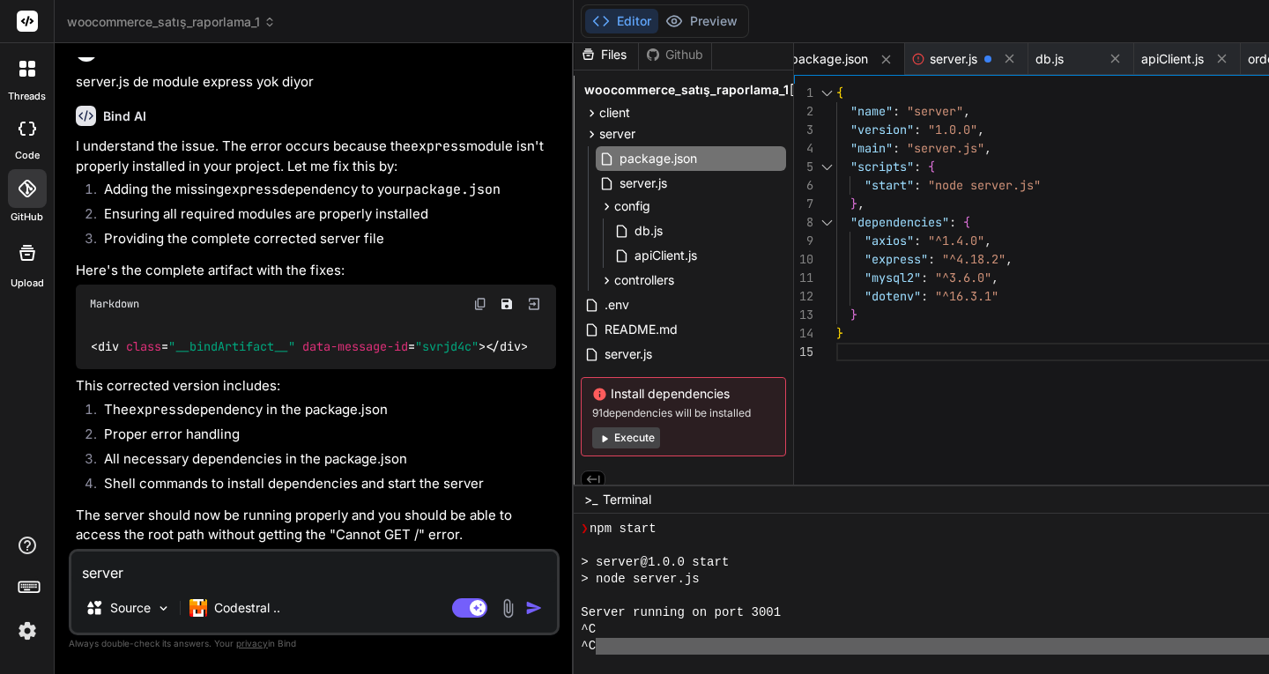
type textarea "server."
type textarea "x"
type textarea "server.j"
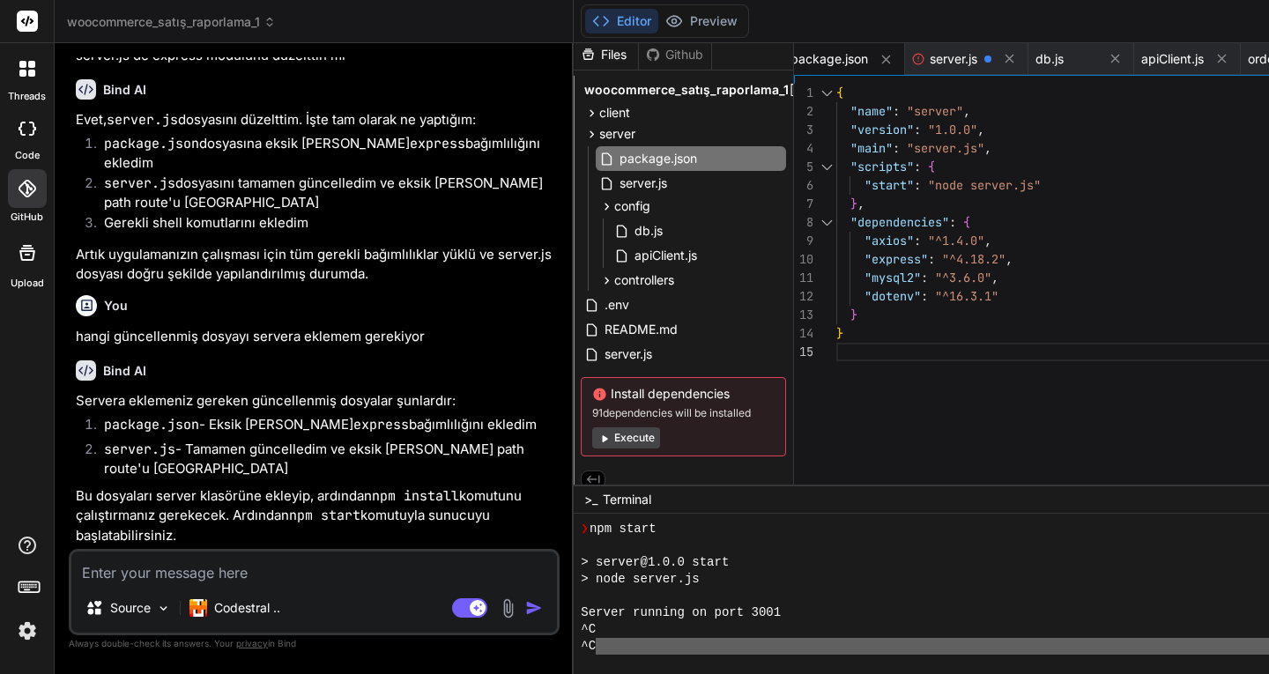
scroll to position [20798, 0]
click at [618, 180] on span "server.js" at bounding box center [643, 183] width 51 height 21
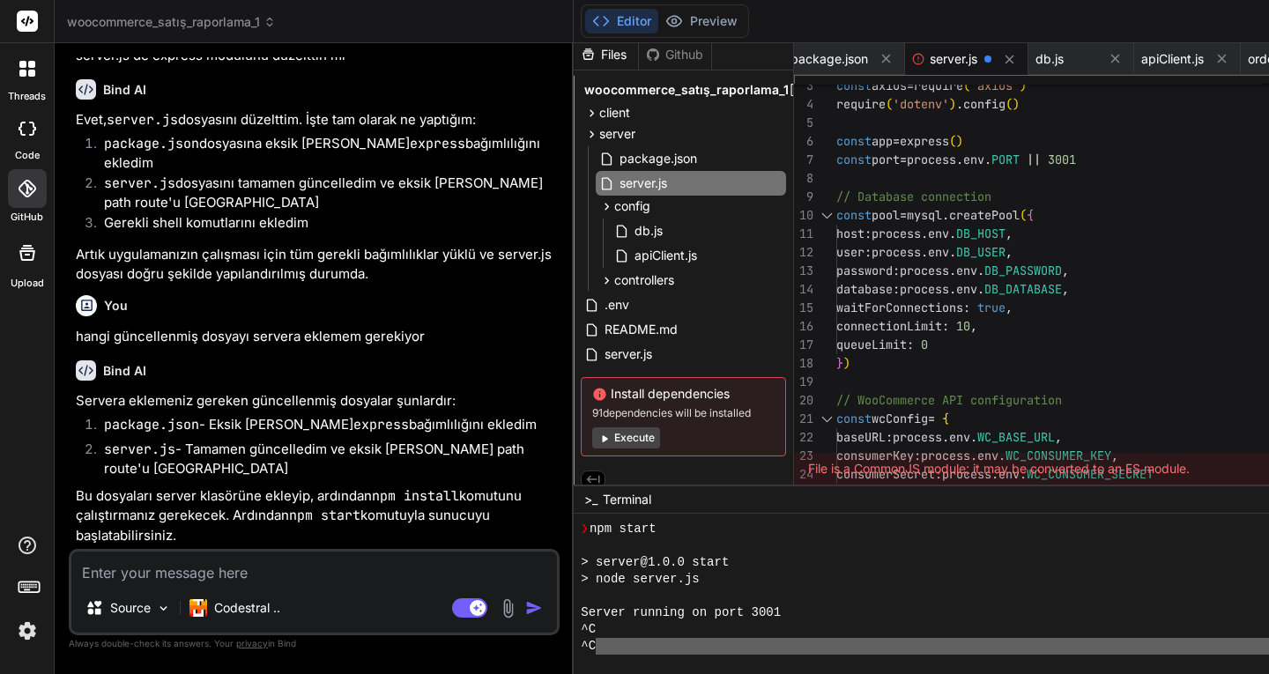
click at [257, 571] on textarea at bounding box center [313, 567] width 485 height 32
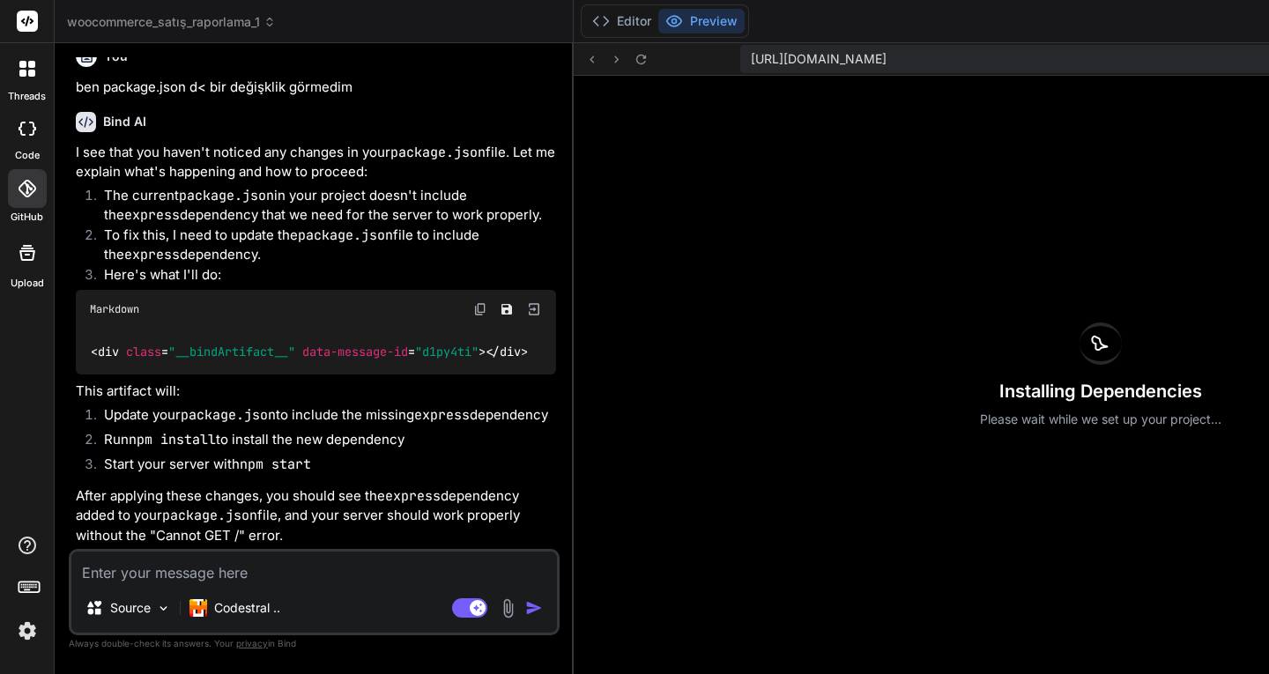
scroll to position [21396, 0]
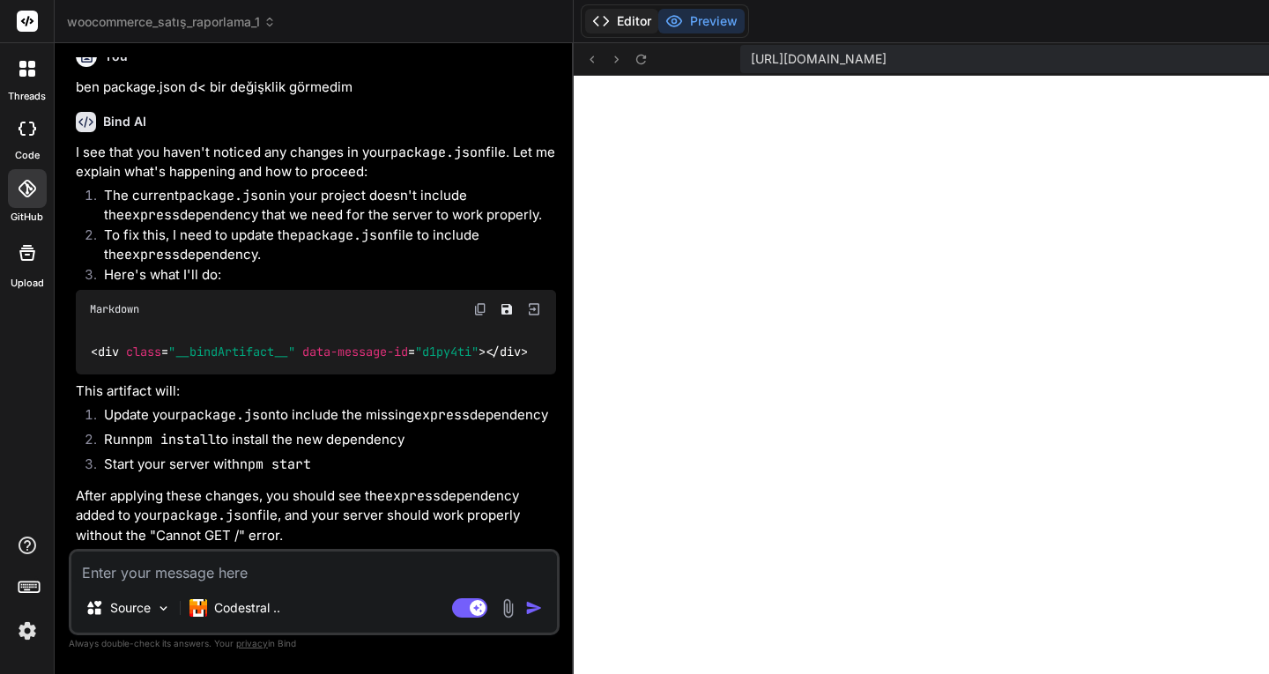
click at [585, 22] on button "Editor" at bounding box center [621, 21] width 73 height 25
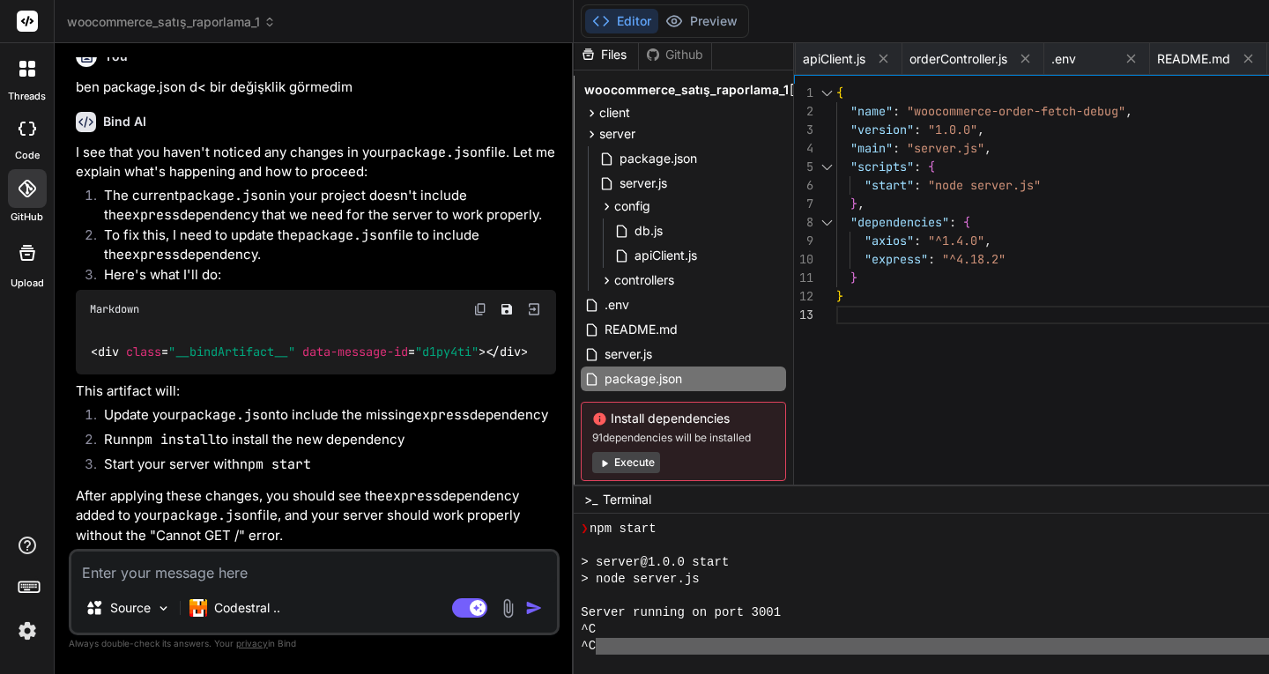
click at [581, 644] on div "^C" at bounding box center [973, 646] width 785 height 17
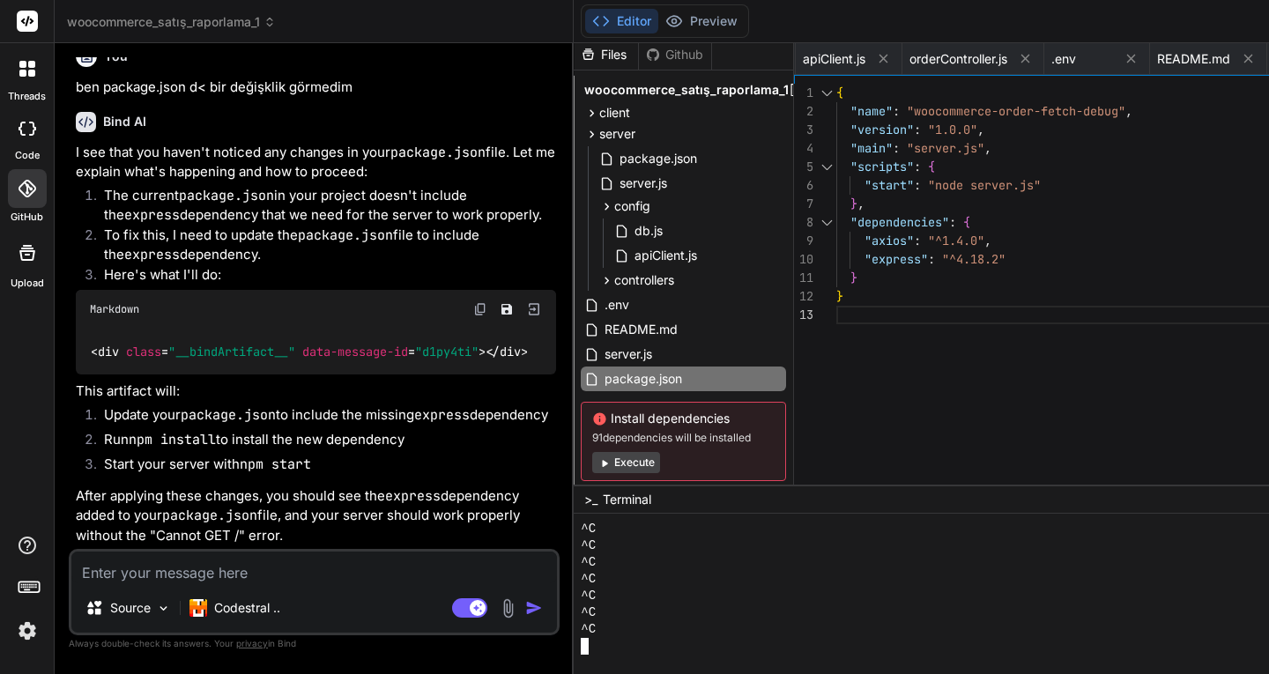
scroll to position [13089, 0]
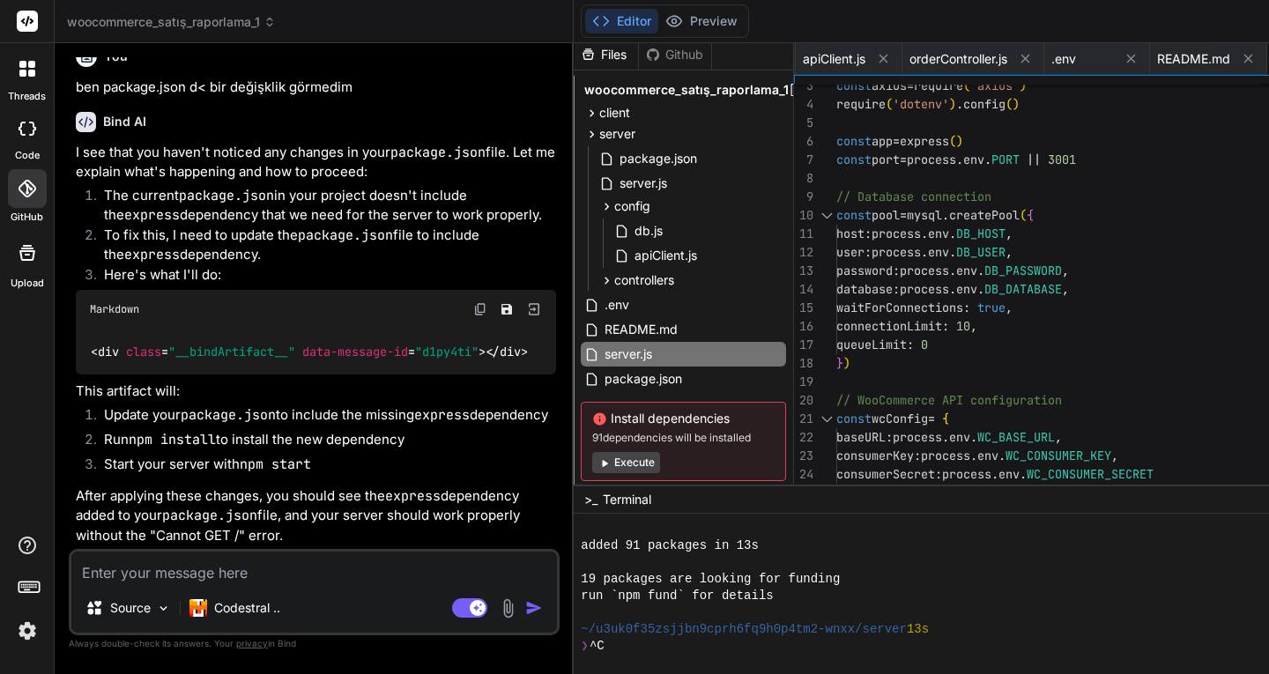
scroll to position [12648, 0]
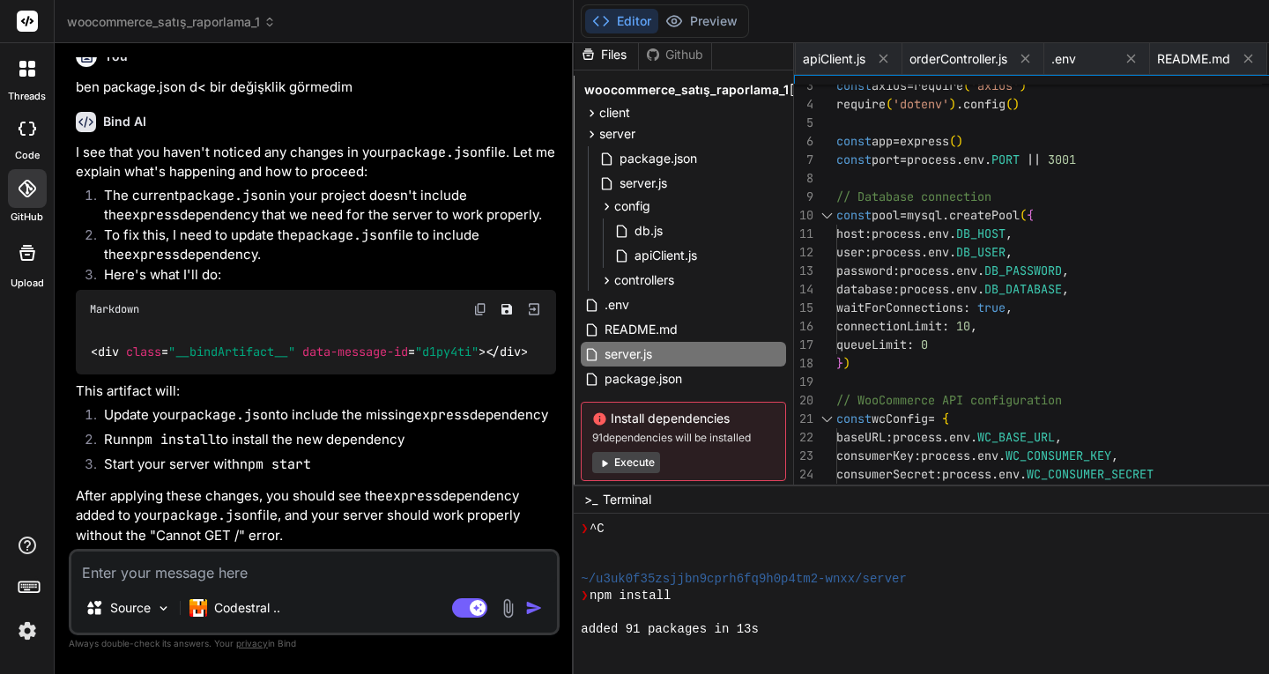
click at [586, 588] on div "❯ npm install" at bounding box center [973, 596] width 785 height 17
click at [595, 653] on div at bounding box center [973, 646] width 785 height 17
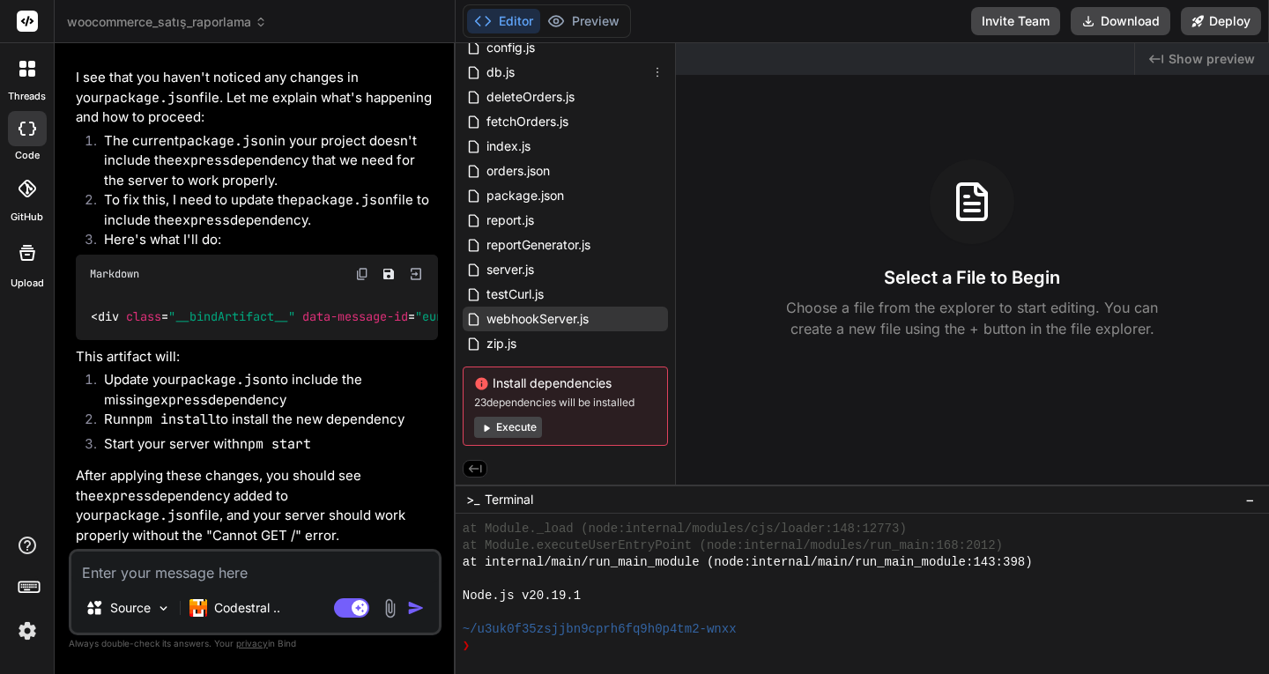
scroll to position [170, 0]
click at [546, 643] on div "❯" at bounding box center [854, 646] width 785 height 17
click at [507, 196] on span "package.json" at bounding box center [525, 195] width 81 height 21
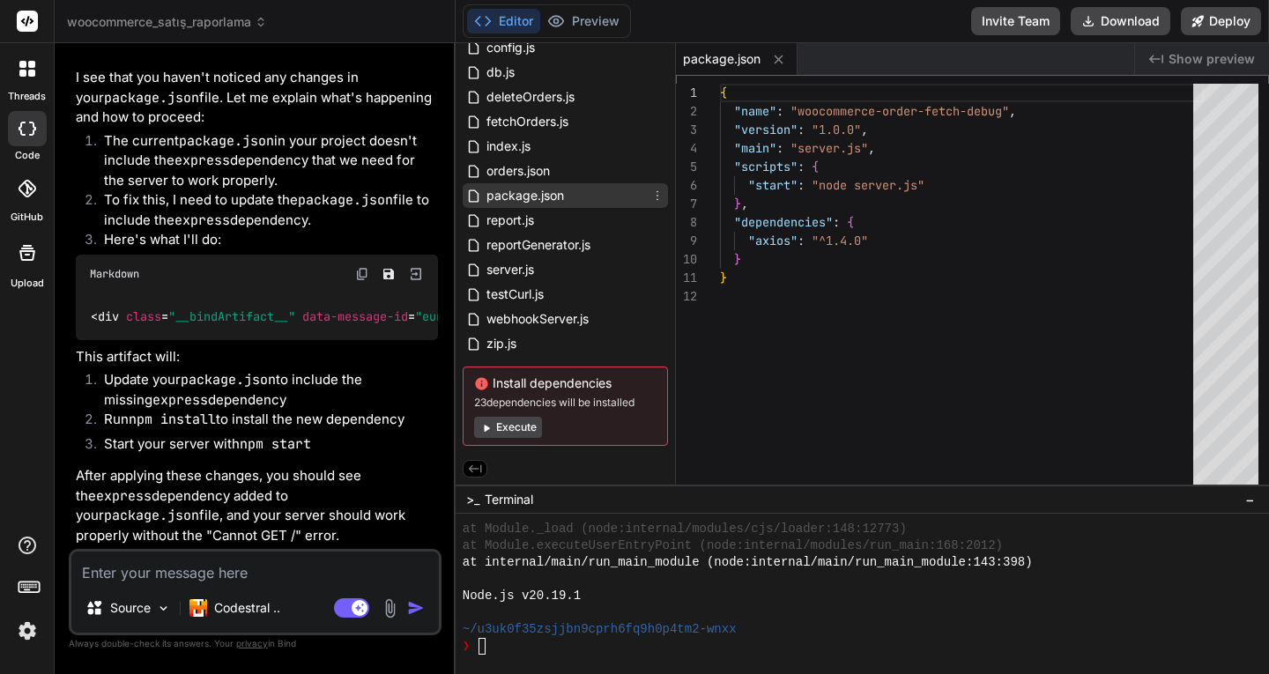
type textarea "x"
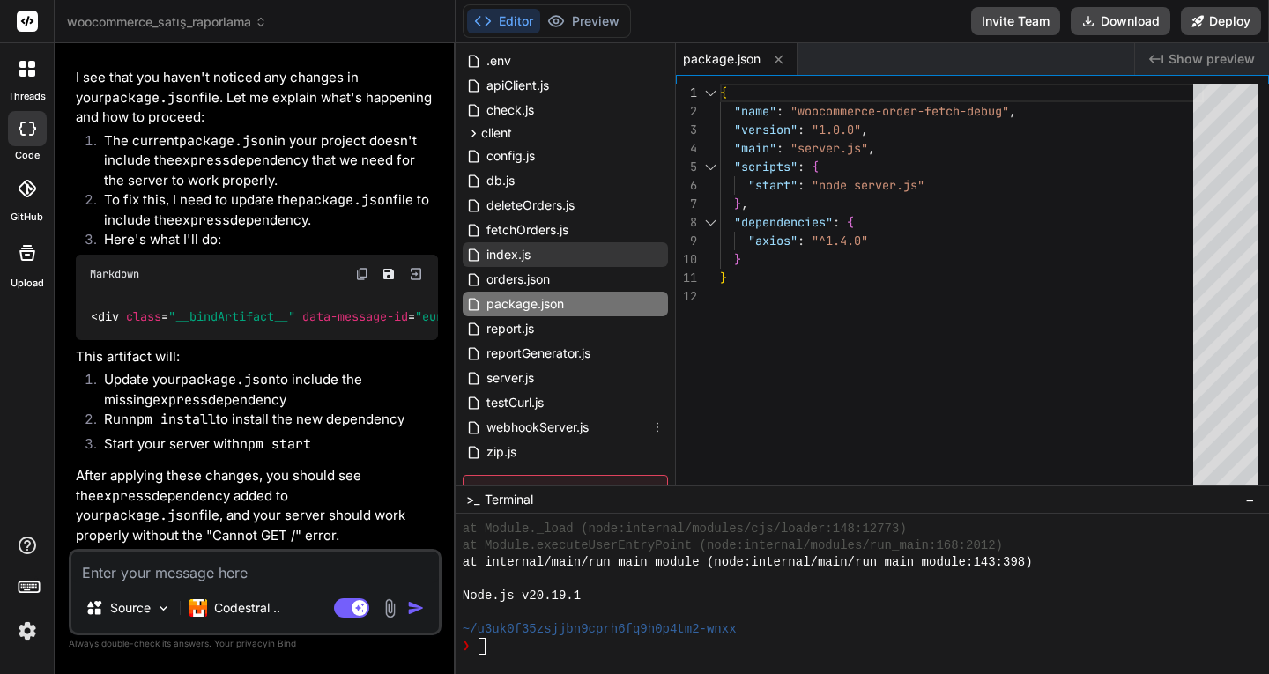
scroll to position [0, 0]
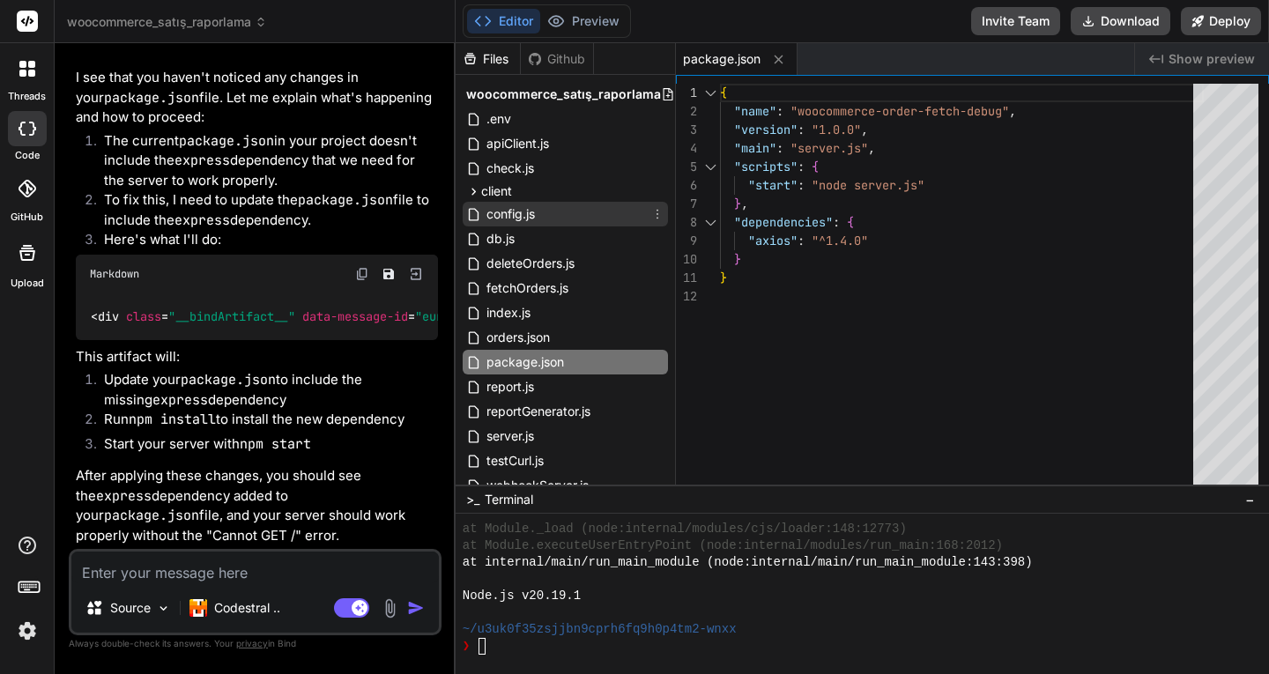
click at [529, 216] on span "config.js" at bounding box center [511, 213] width 52 height 21
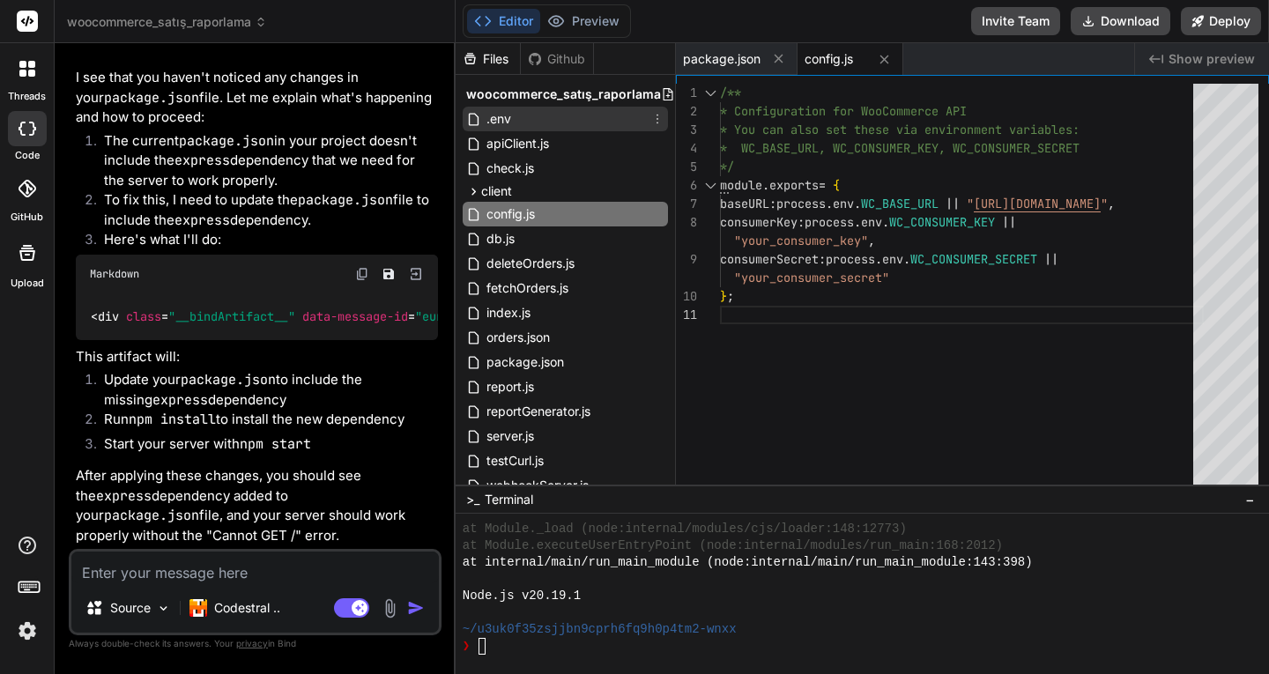
click at [500, 122] on span ".env" at bounding box center [499, 118] width 28 height 21
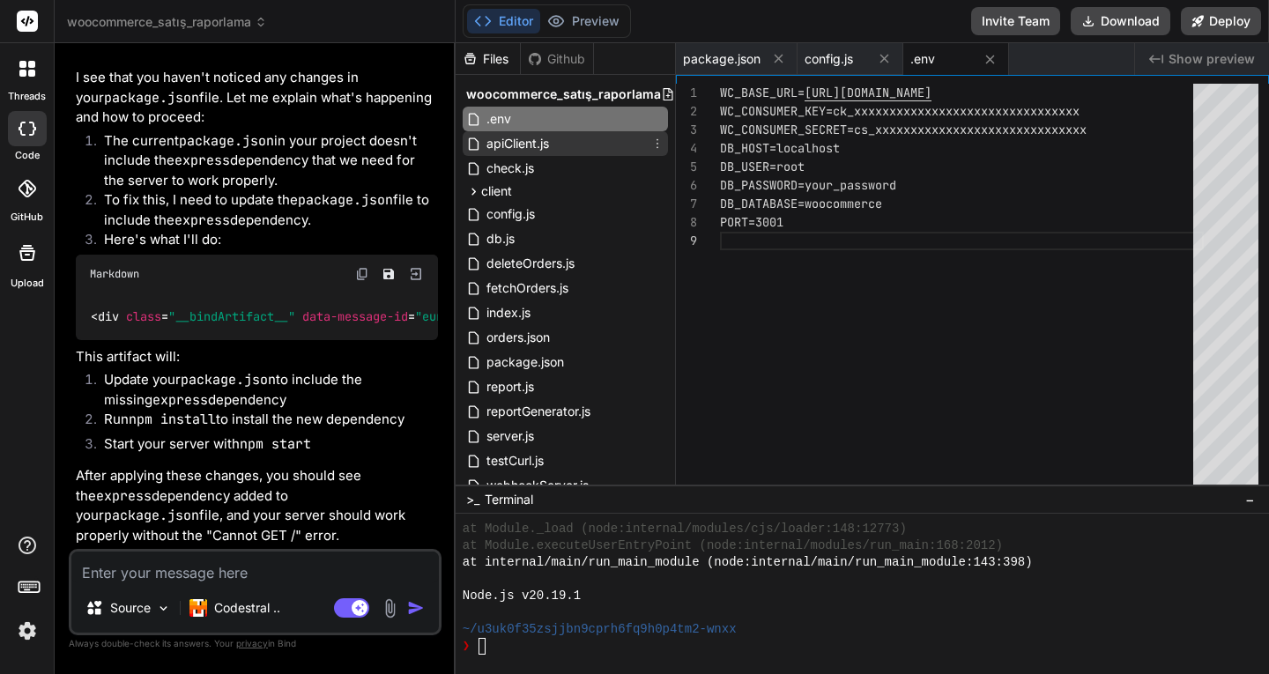
click at [499, 148] on span "apiClient.js" at bounding box center [518, 143] width 66 height 21
type textarea "} catch (err) { throw err; } } module.exports = { fetchOrders };"
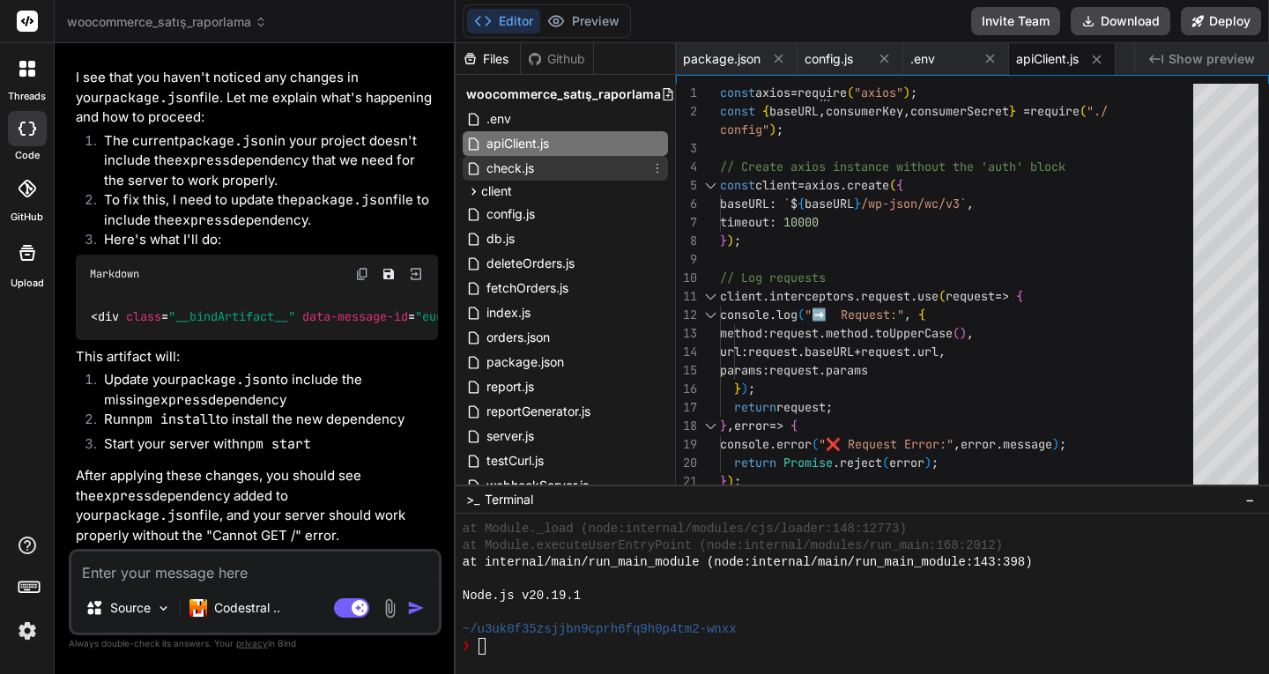
click at [502, 167] on span "check.js" at bounding box center [510, 168] width 51 height 21
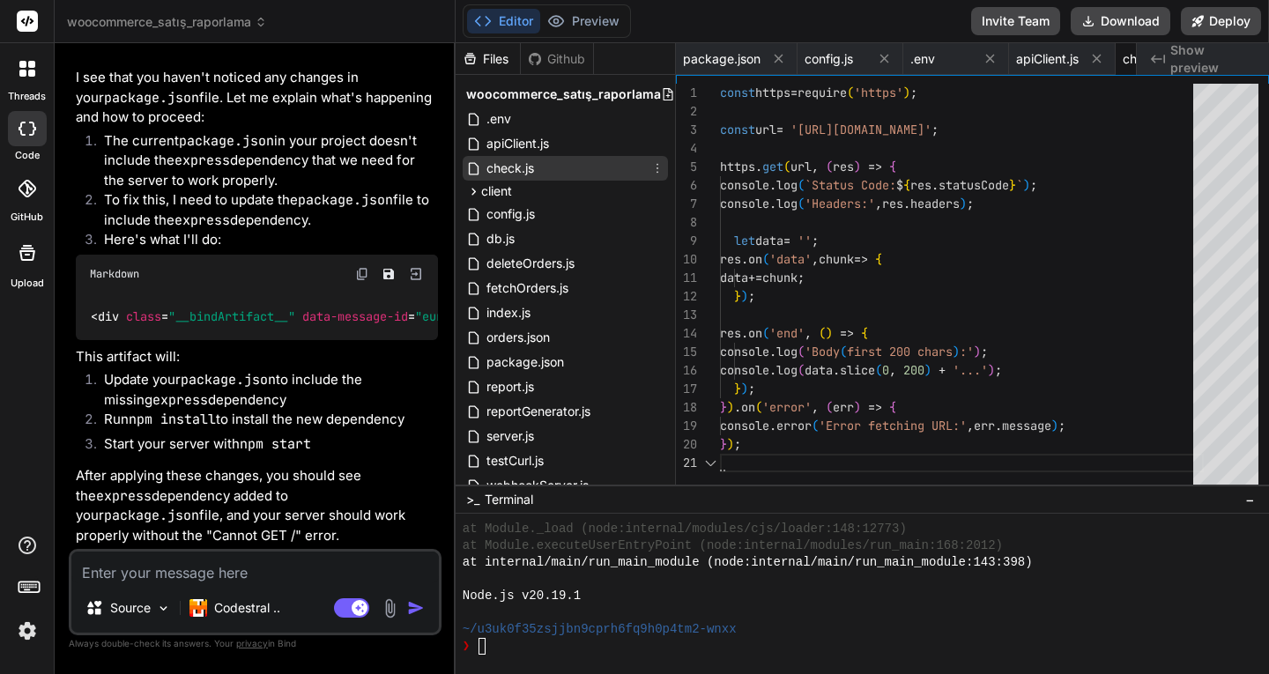
scroll to position [0, 86]
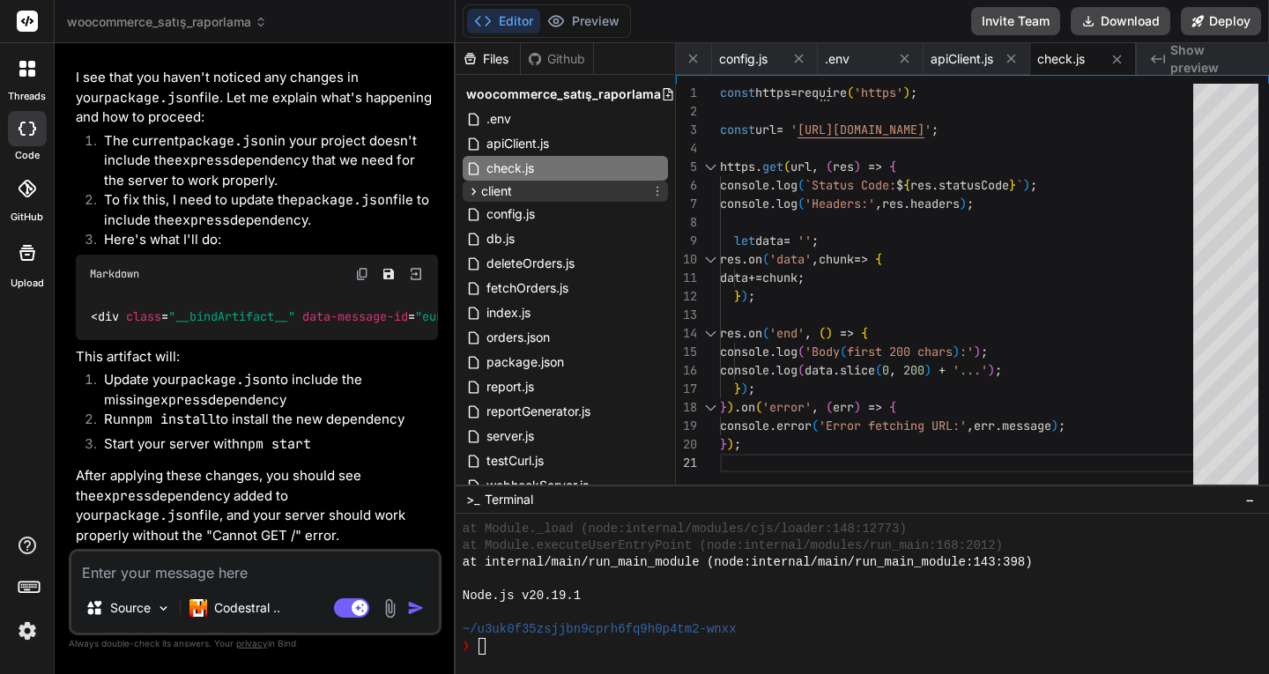
click at [511, 190] on span "client" at bounding box center [496, 191] width 31 height 18
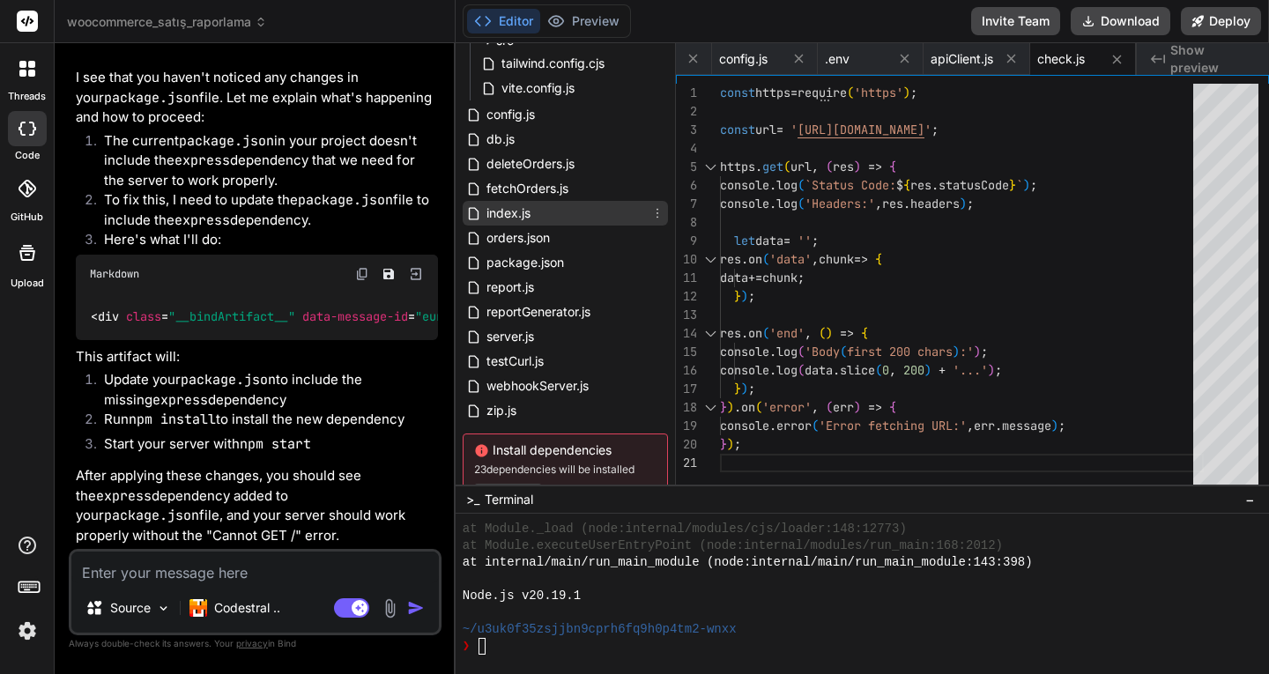
scroll to position [264, 0]
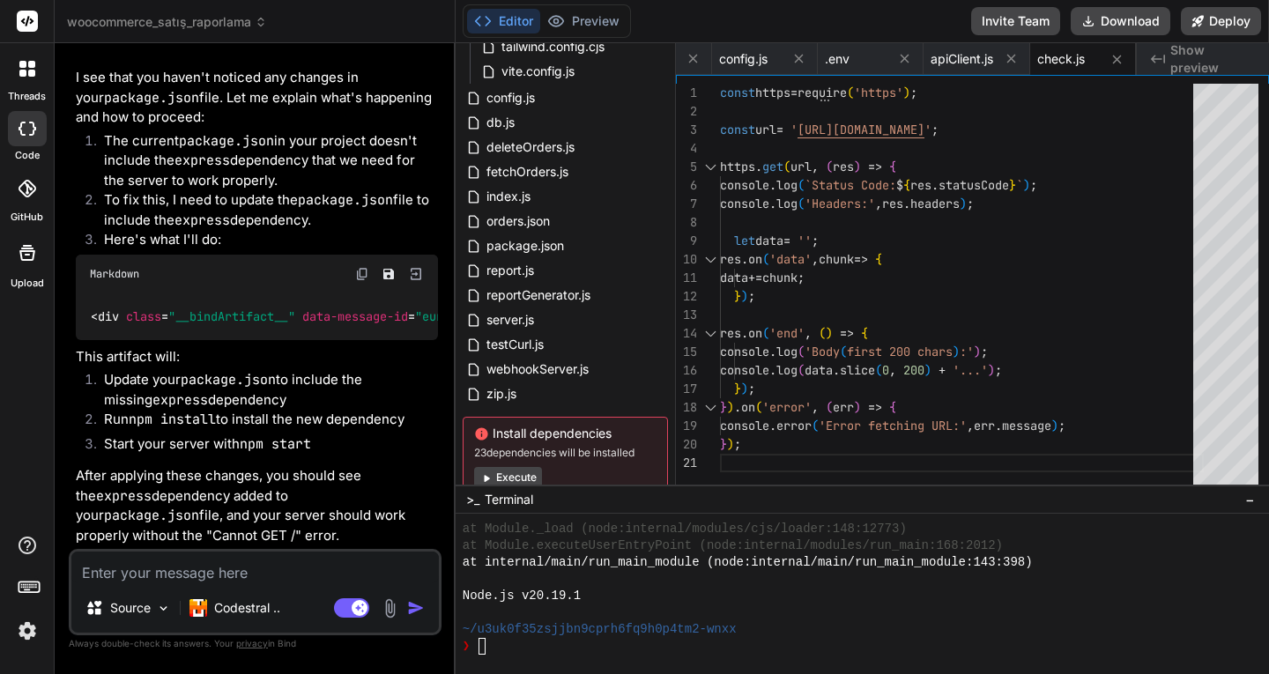
click at [515, 648] on div "❯" at bounding box center [854, 646] width 785 height 17
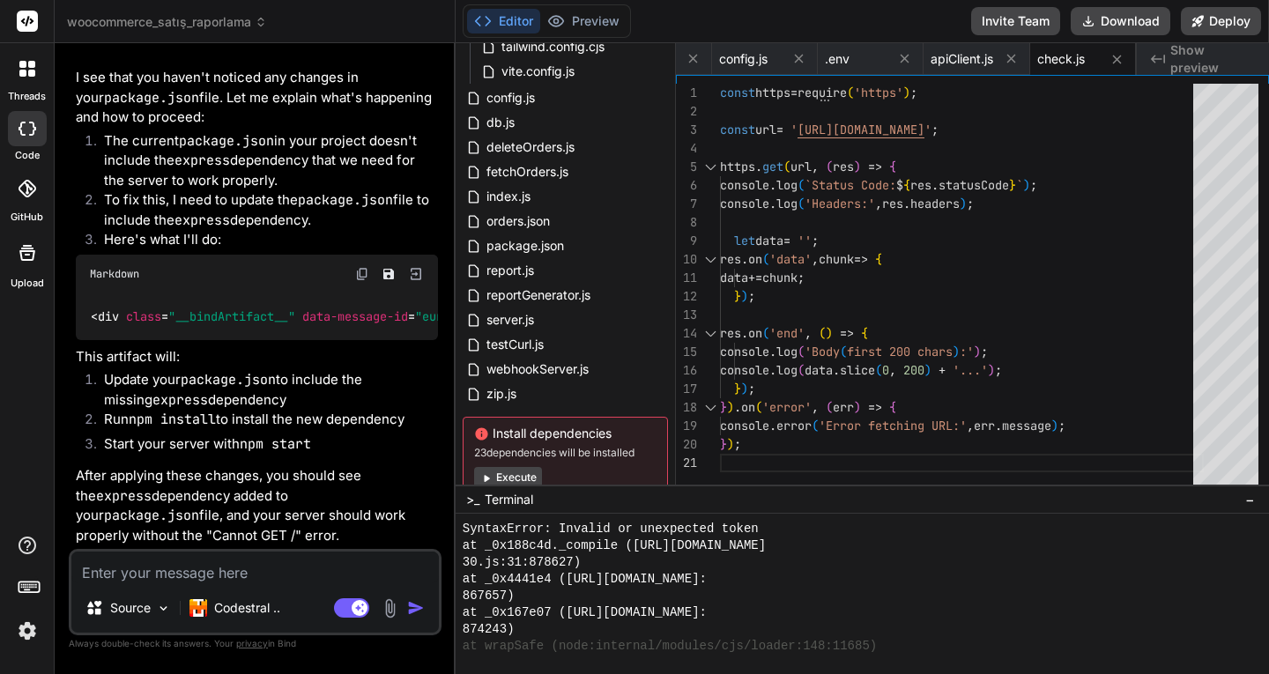
scroll to position [950, 0]
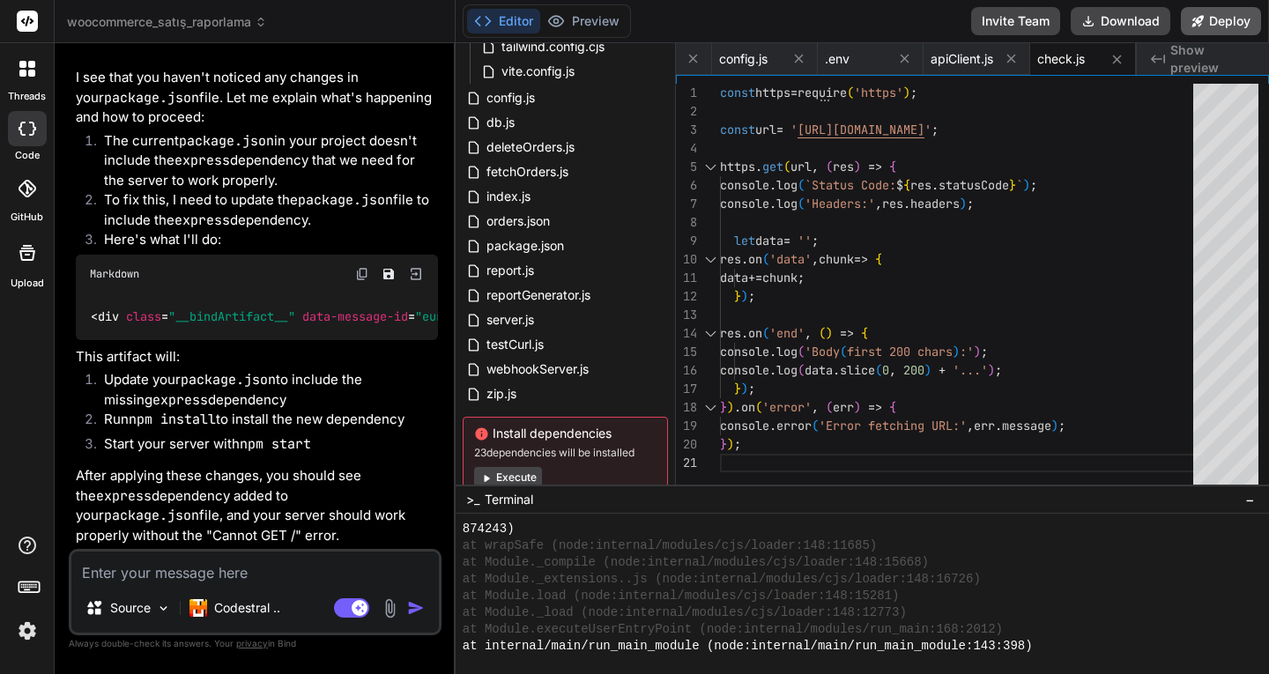
click at [1228, 18] on button "Deploy" at bounding box center [1220, 21] width 80 height 28
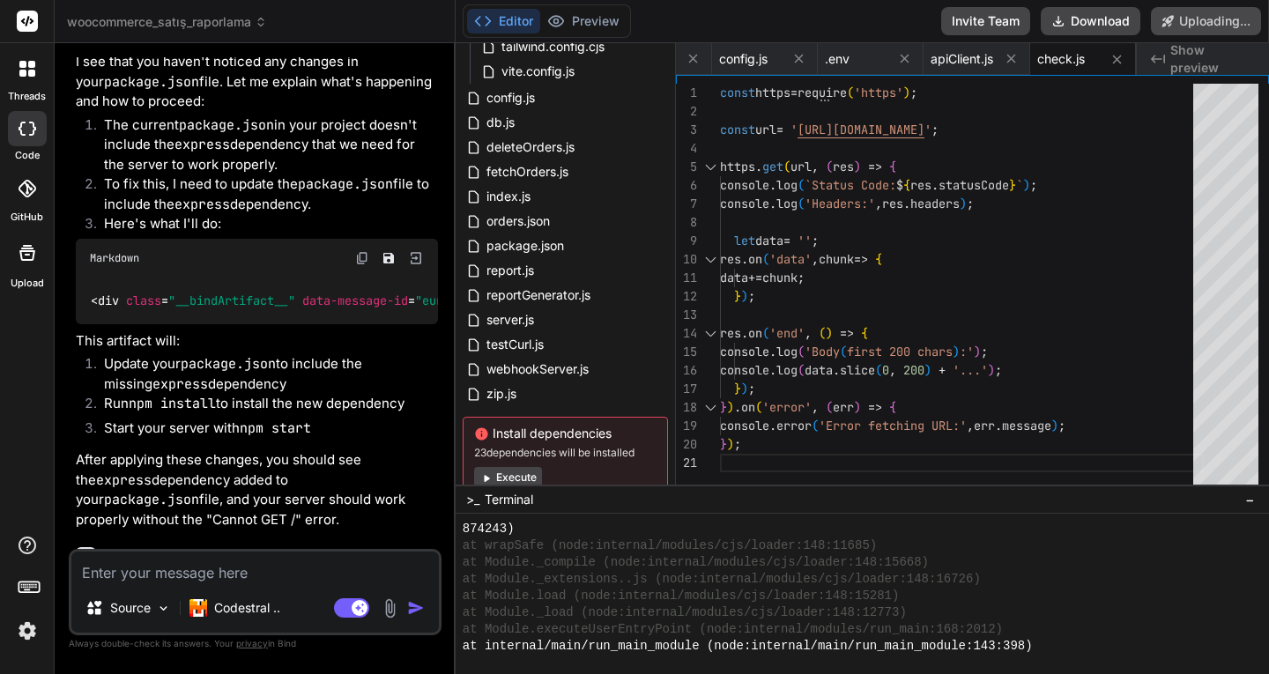
scroll to position [1820, 0]
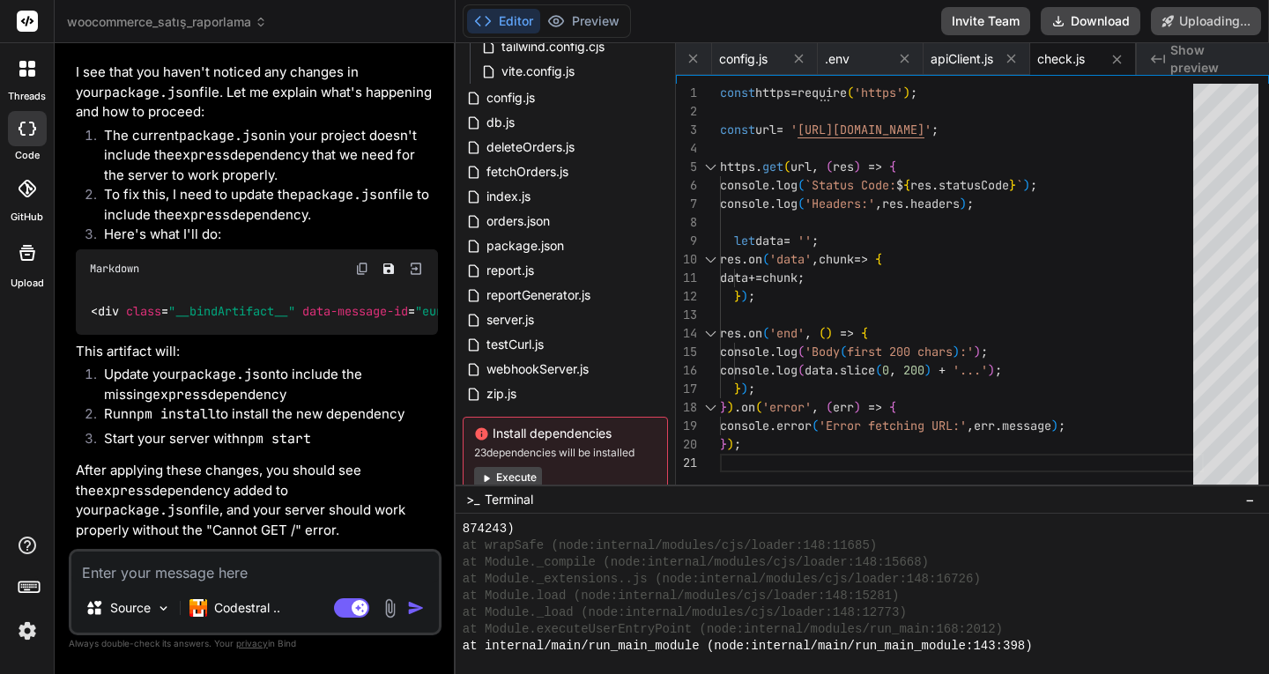
type textarea "x"
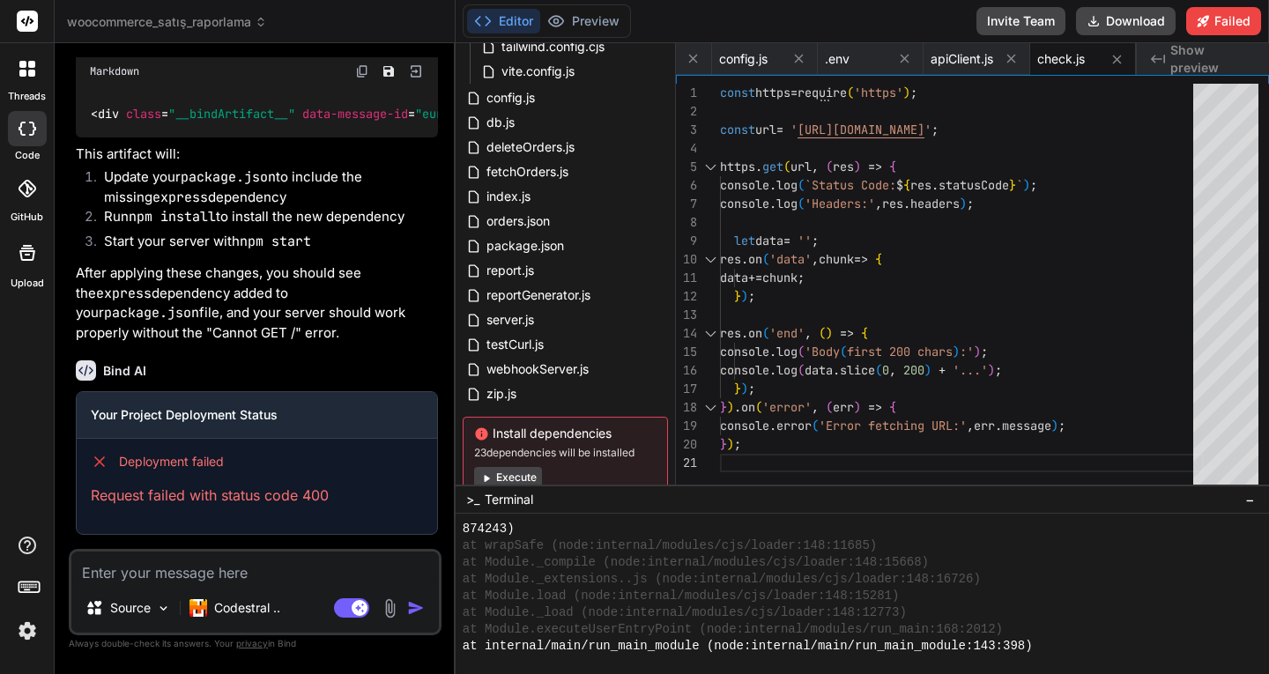
scroll to position [2070, 0]
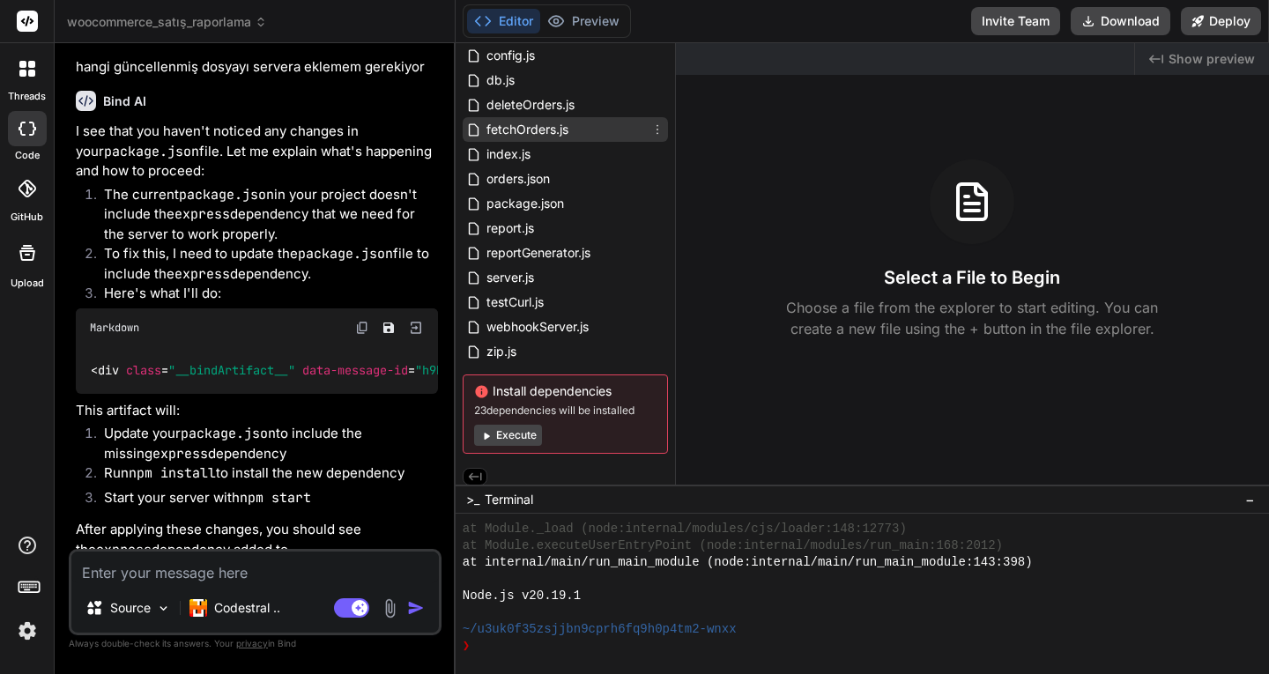
scroll to position [170, 0]
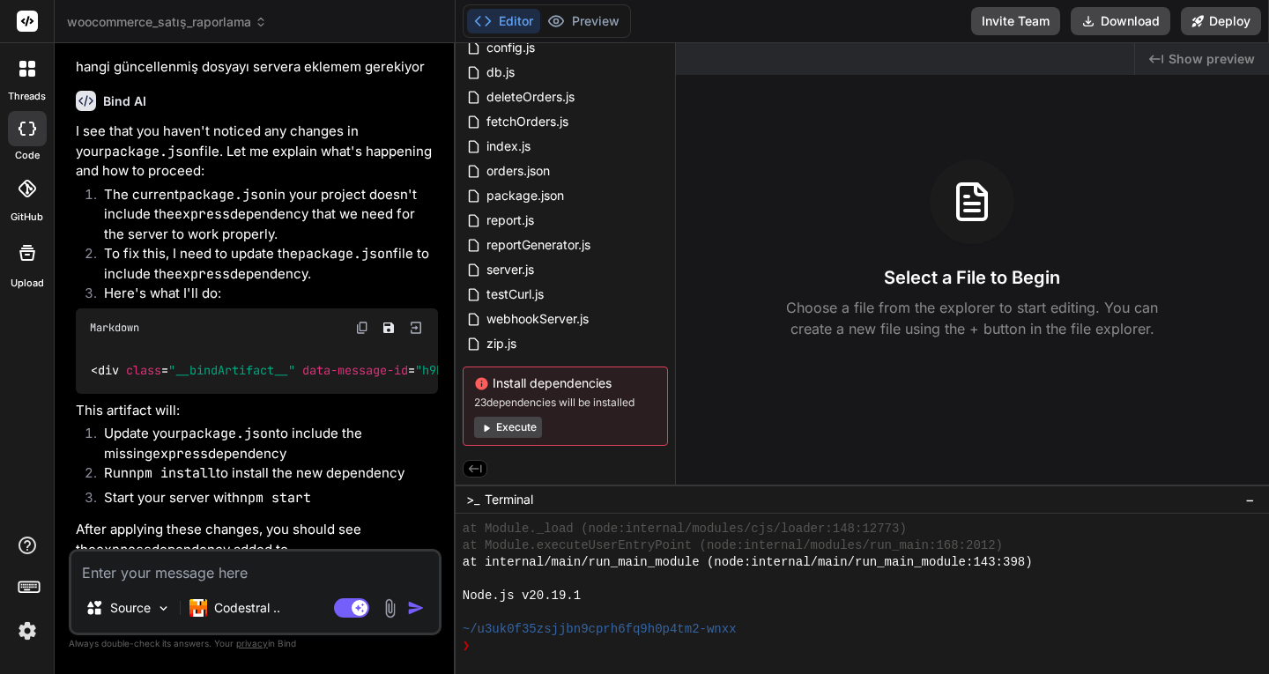
click at [512, 418] on button "Execute" at bounding box center [508, 427] width 68 height 21
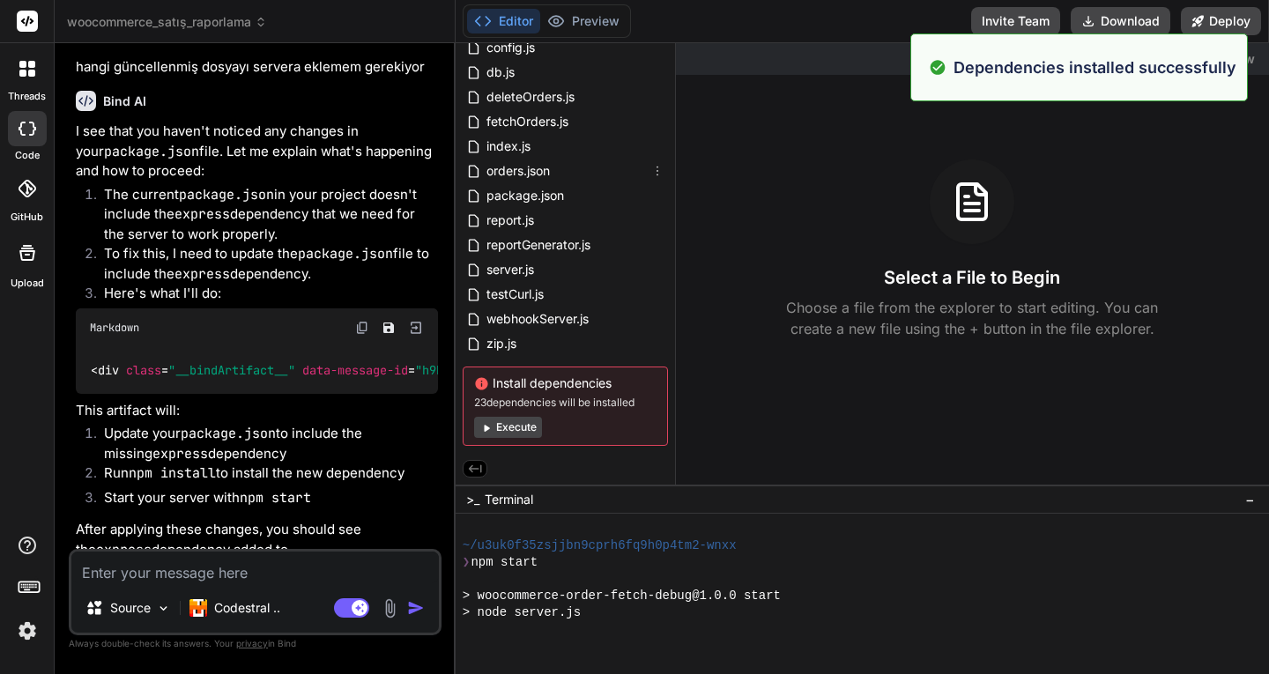
scroll to position [1105, 0]
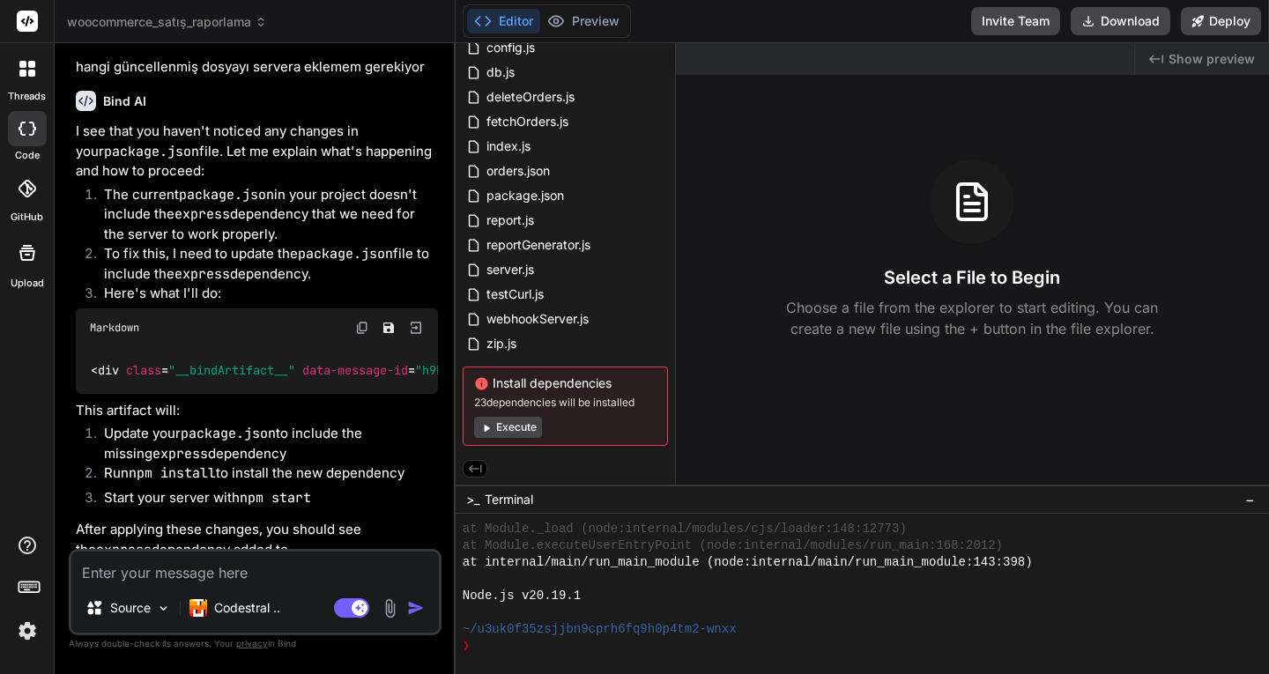
click at [515, 419] on button "Execute" at bounding box center [508, 427] width 68 height 21
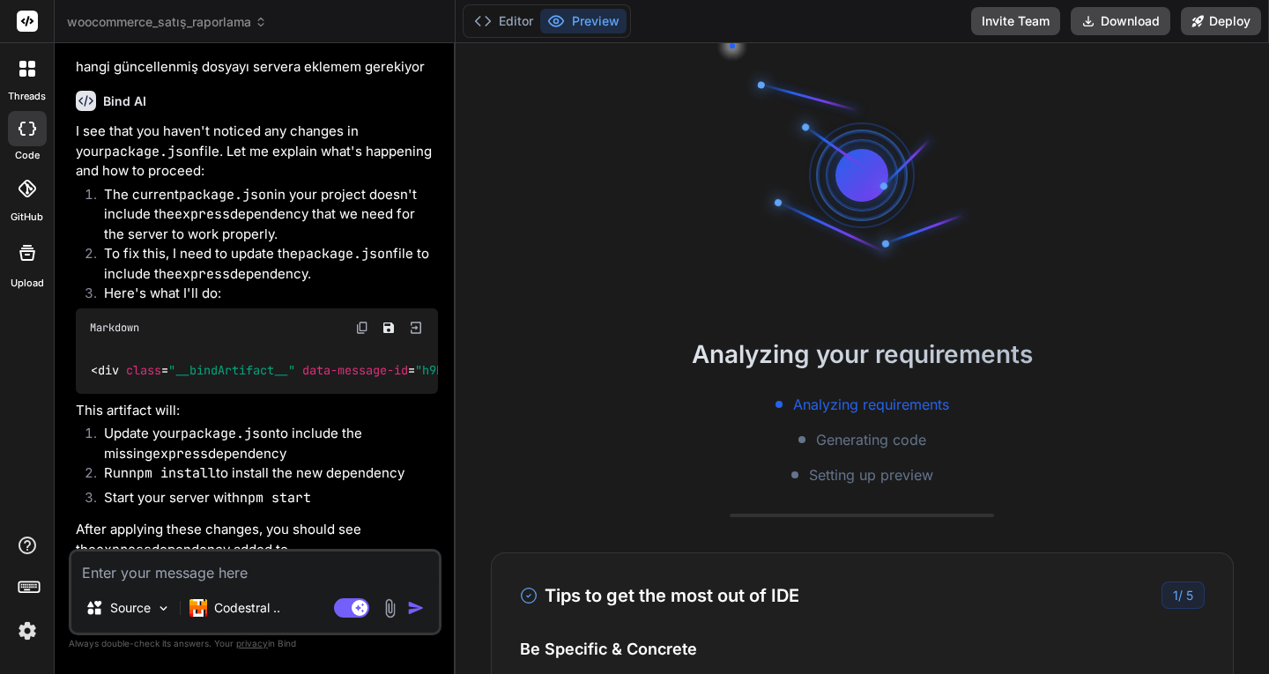
scroll to position [1306, 0]
type textarea "x"
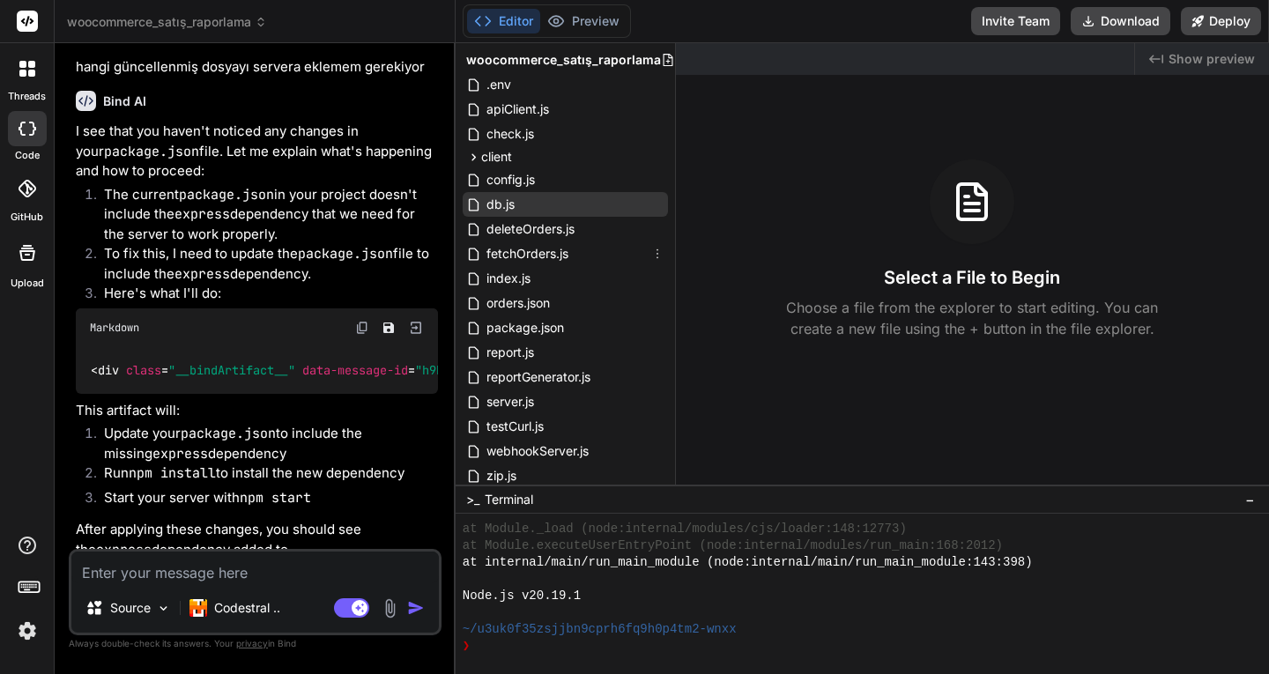
scroll to position [0, 0]
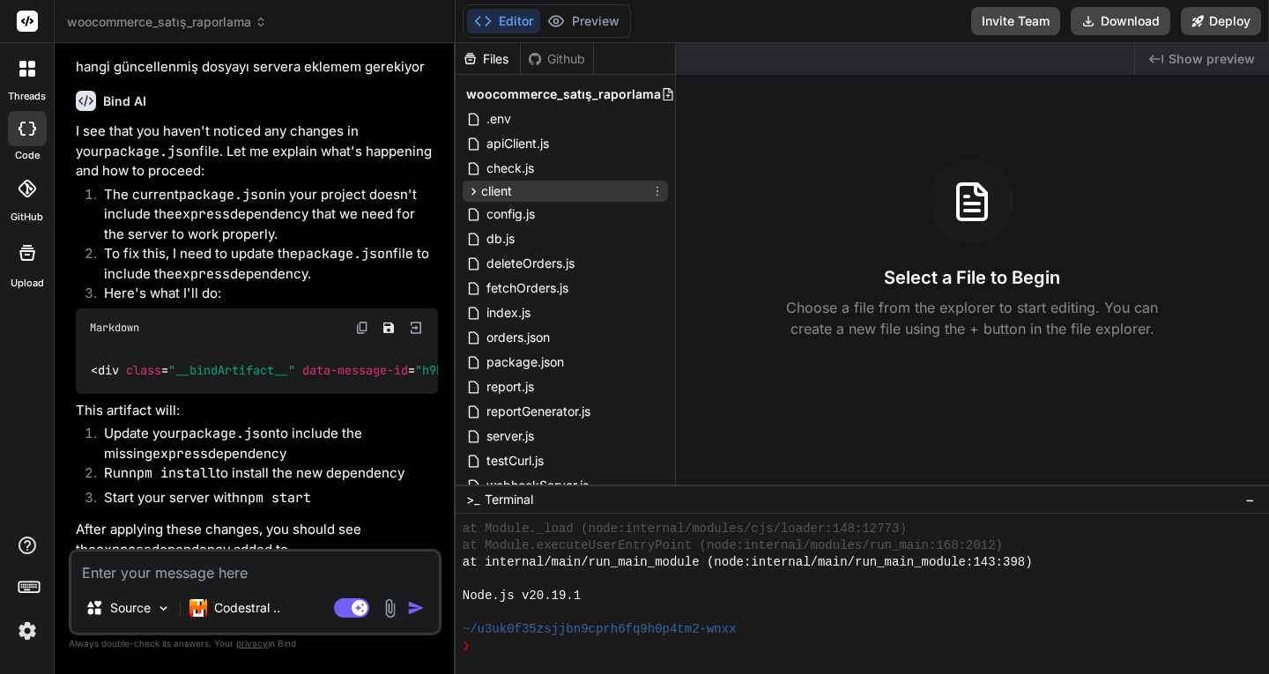
click at [535, 192] on div "client" at bounding box center [564, 191] width 205 height 21
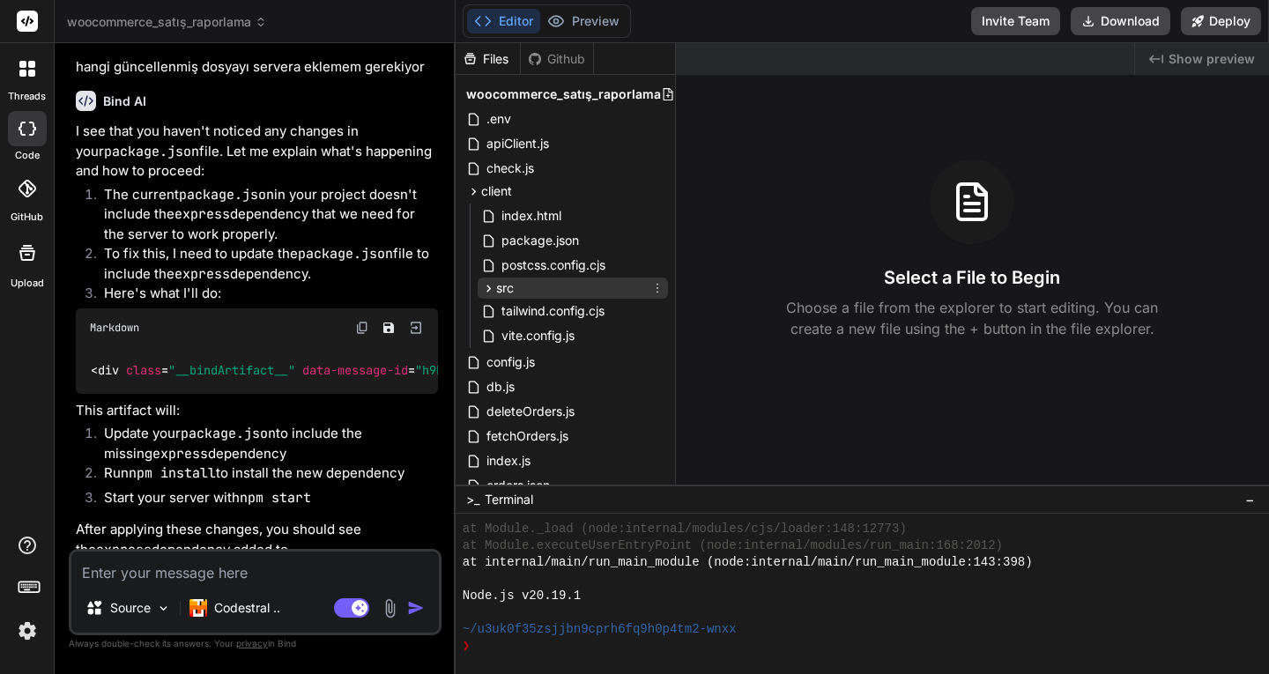
click at [507, 284] on span "src" at bounding box center [505, 288] width 18 height 18
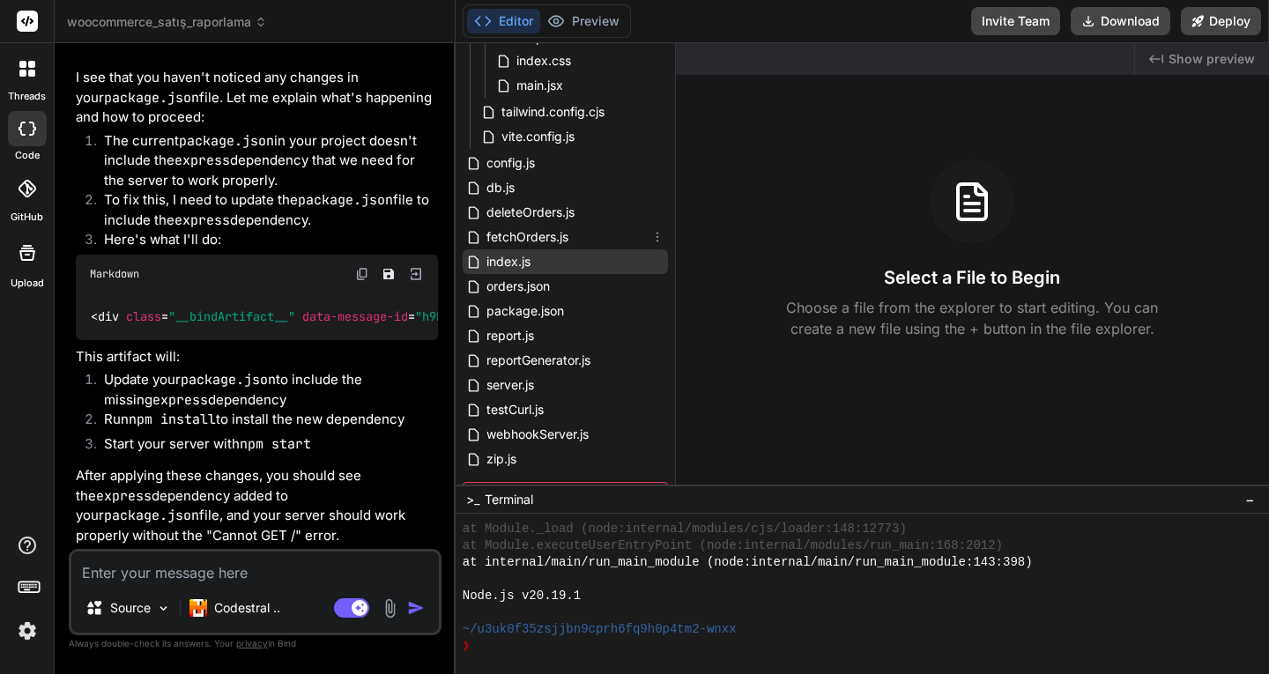
scroll to position [264, 0]
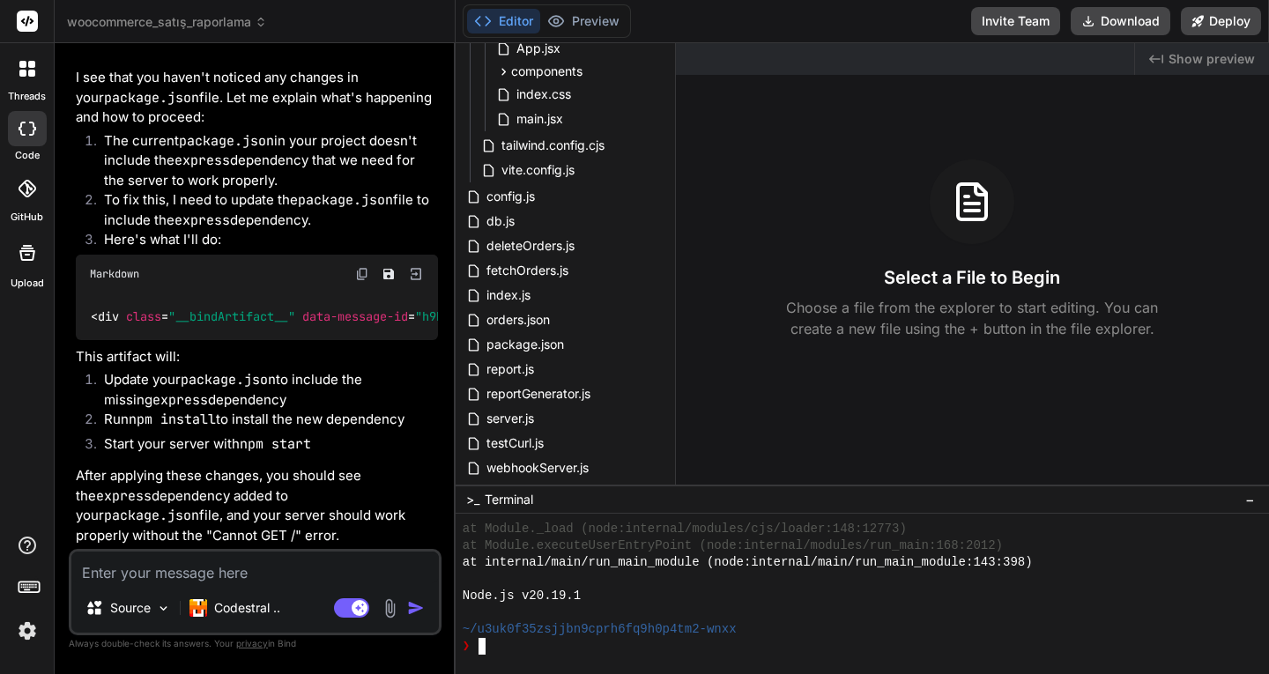
click at [611, 645] on div "❯" at bounding box center [854, 646] width 785 height 17
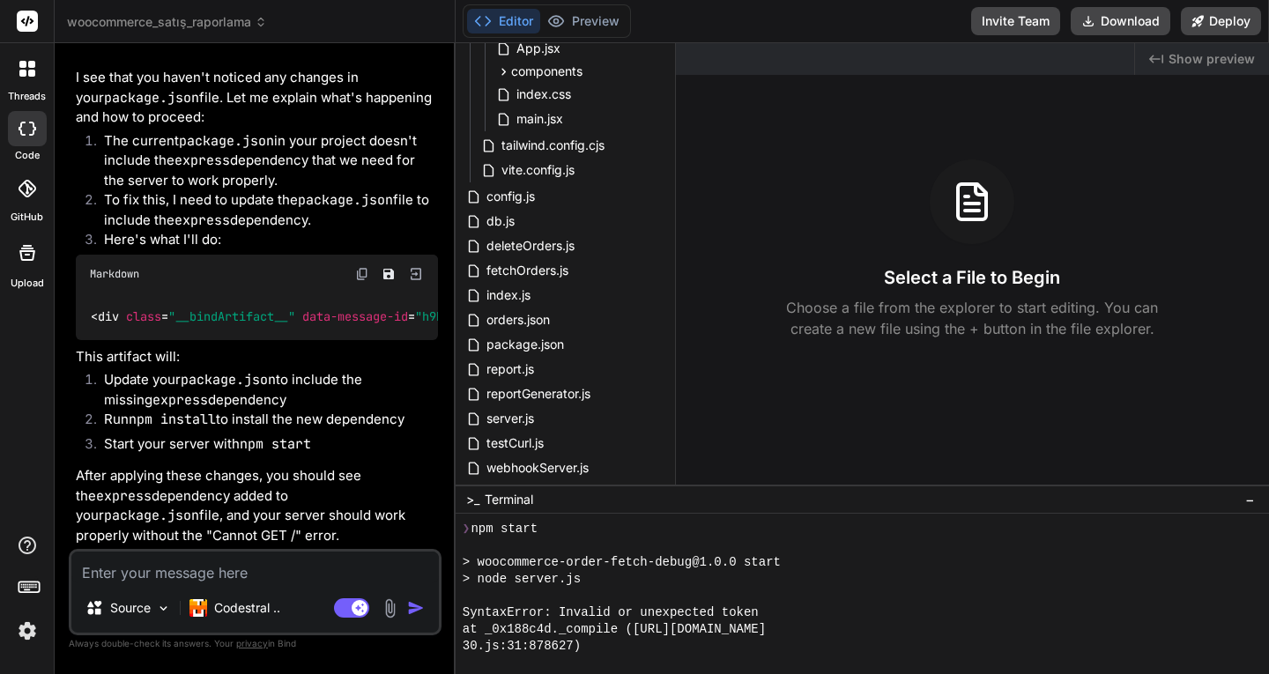
scroll to position [2184, 0]
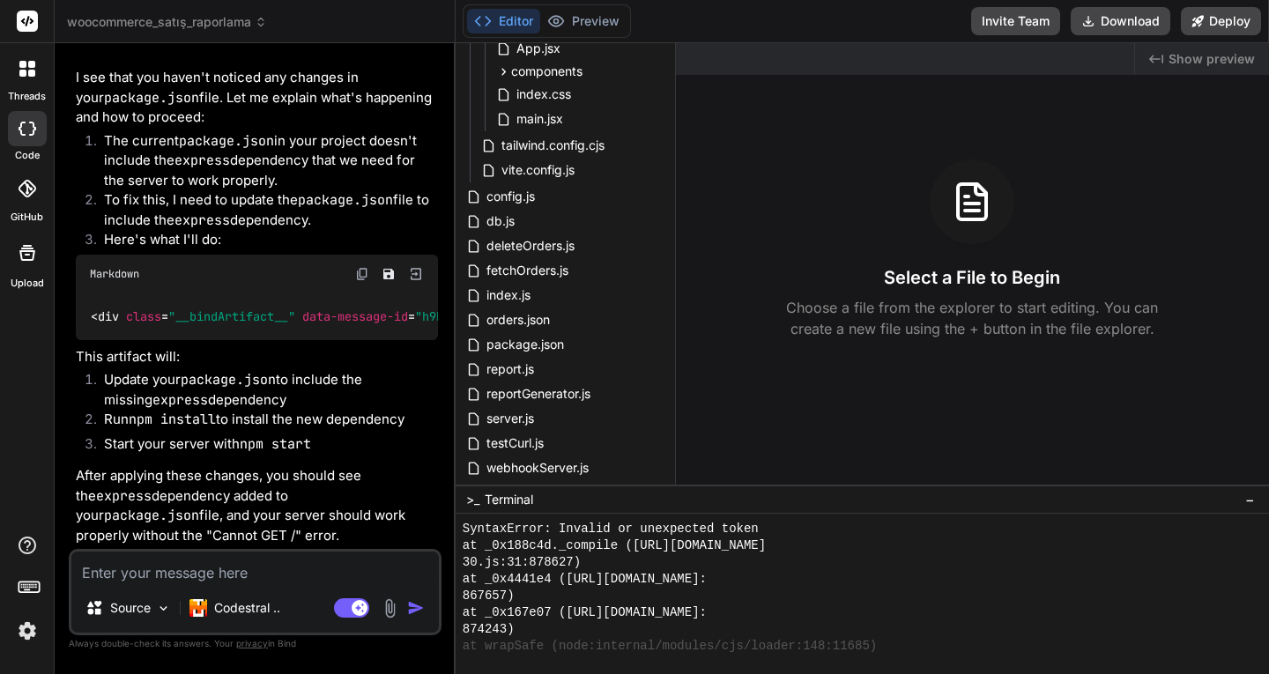
click at [1183, 59] on span "Show preview" at bounding box center [1211, 59] width 86 height 18
click at [1150, 62] on div "Created with Pixso. Show preview" at bounding box center [1202, 59] width 134 height 32
click at [1239, 63] on span "Show preview" at bounding box center [1211, 59] width 86 height 18
click at [40, 69] on div at bounding box center [27, 68] width 37 height 37
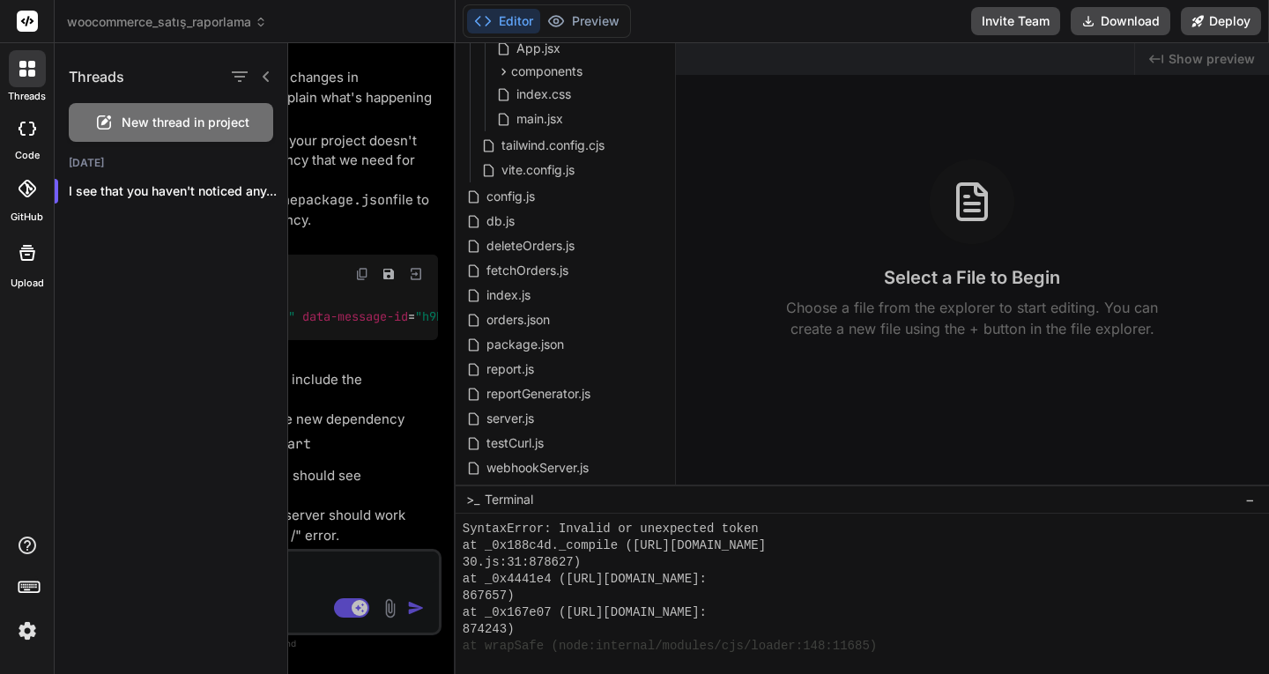
click at [30, 22] on icon at bounding box center [27, 21] width 13 height 11
click at [20, 127] on icon at bounding box center [21, 129] width 7 height 14
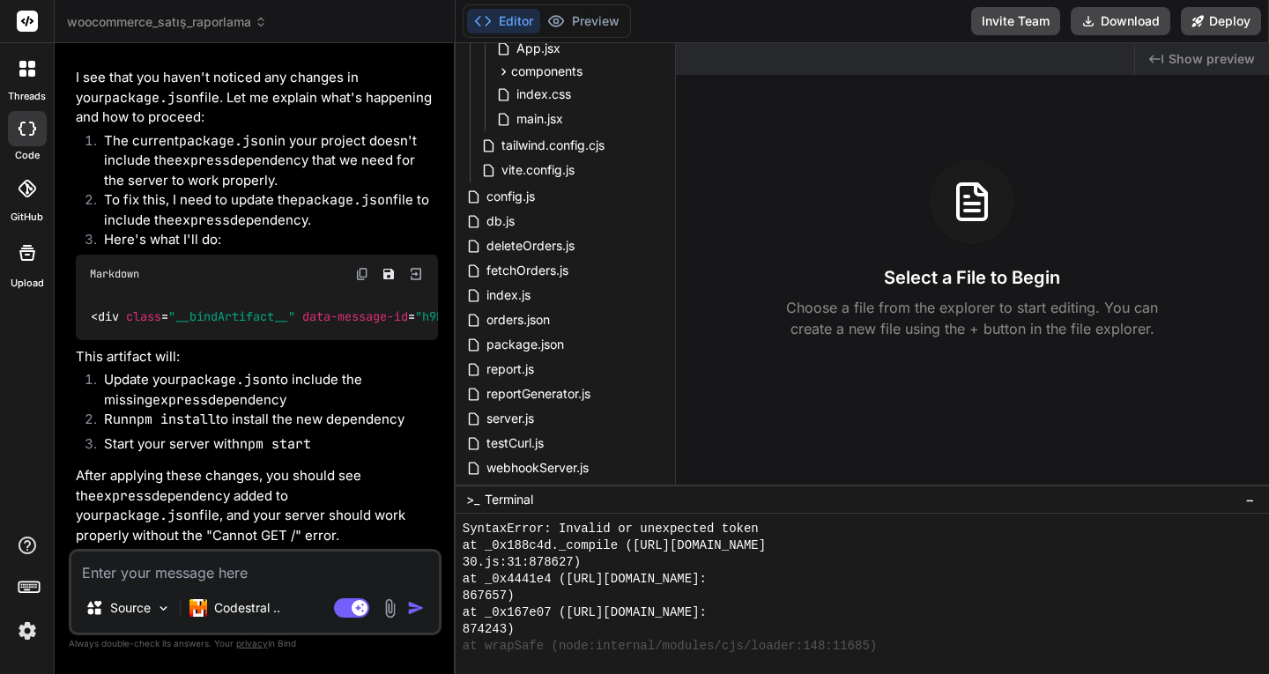
click at [26, 185] on icon at bounding box center [27, 189] width 18 height 18
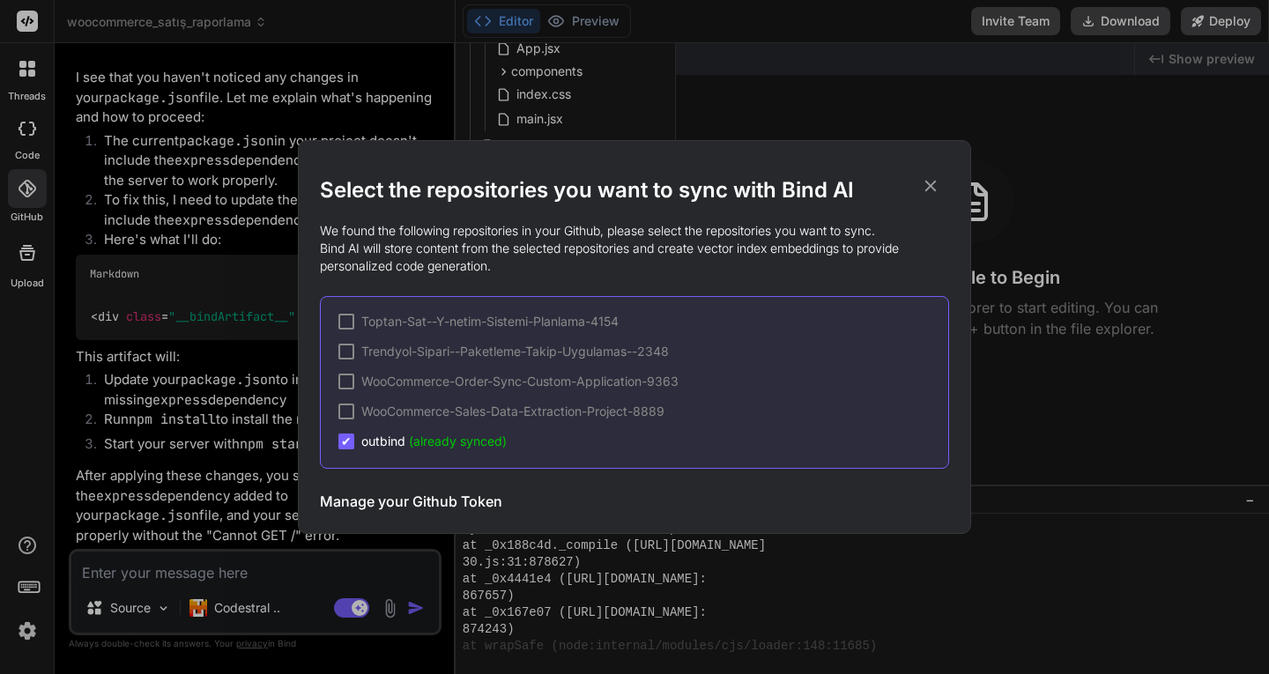
click at [30, 134] on div "Select the repositories you want to sync with Bind AI We found the following re…" at bounding box center [634, 337] width 1269 height 674
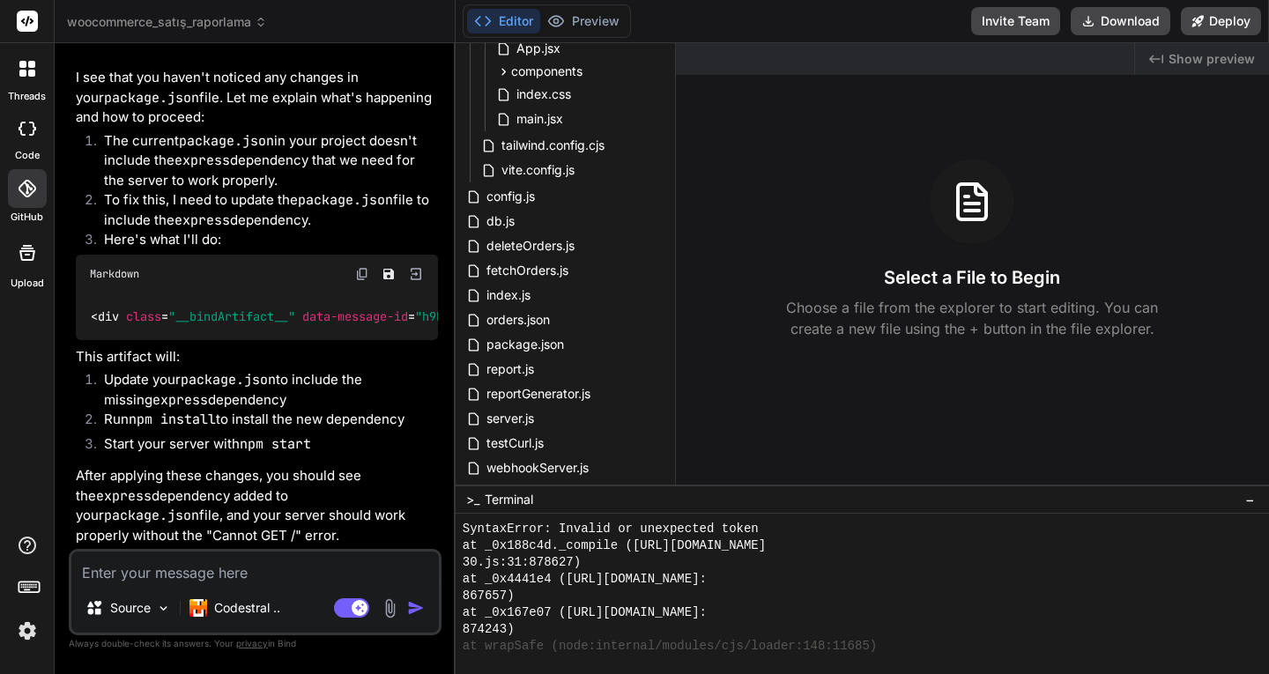
click at [30, 134] on icon at bounding box center [32, 129] width 7 height 14
type textarea "x"
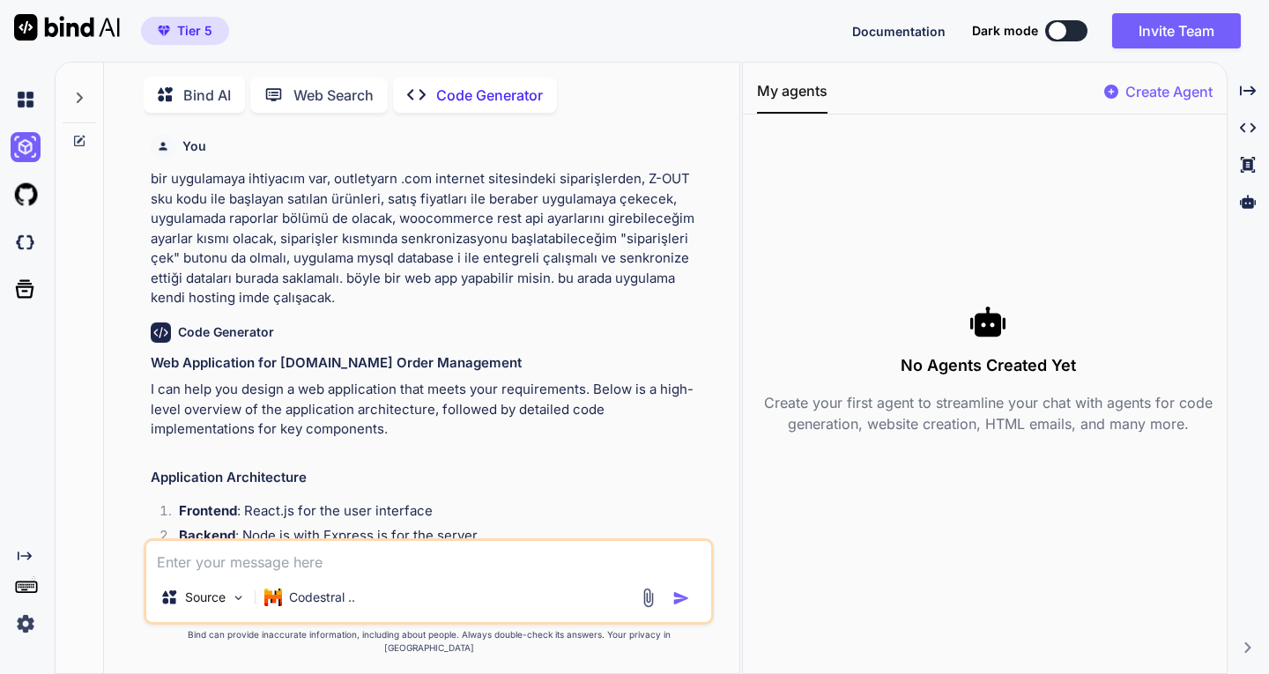
scroll to position [10363, 0]
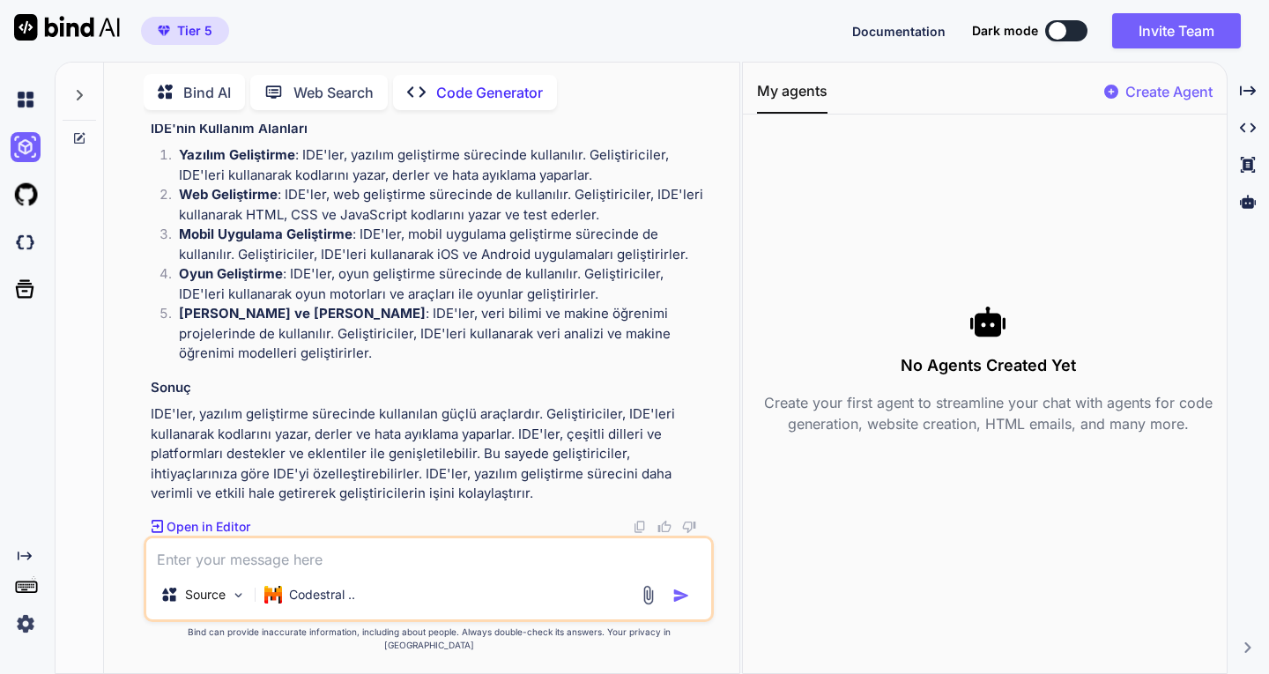
type textarea "x"
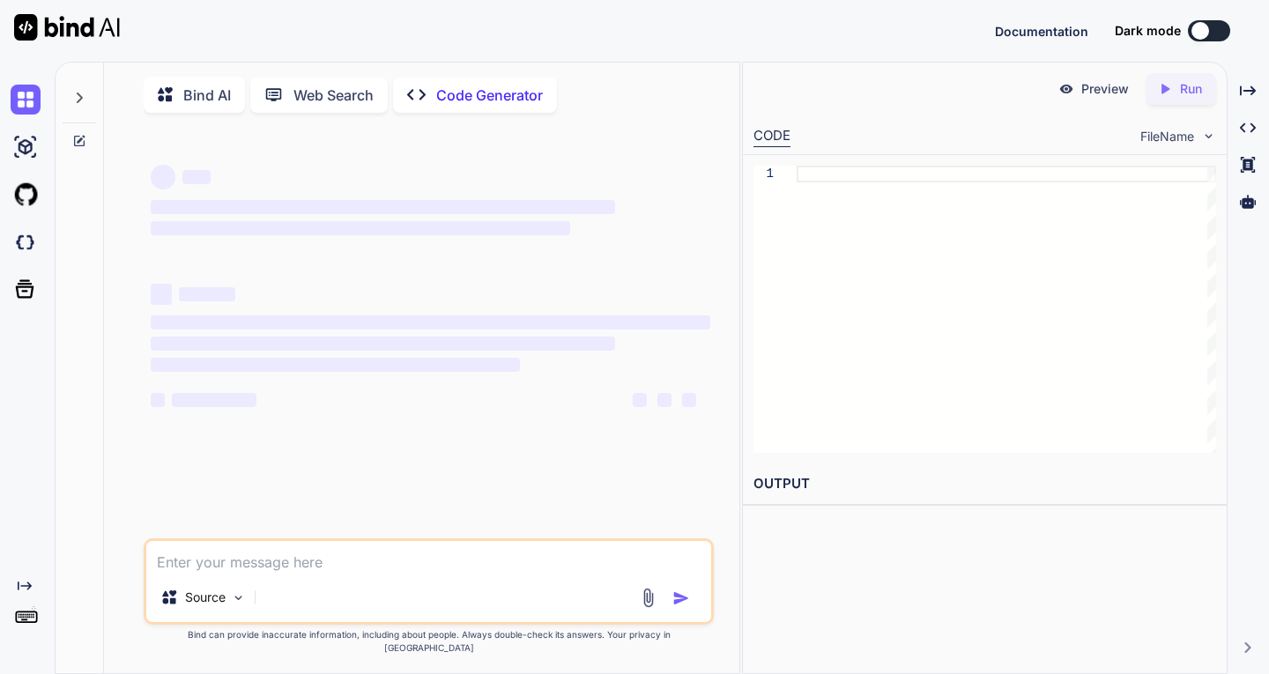
type textarea "x"
click at [25, 244] on img at bounding box center [26, 242] width 30 height 30
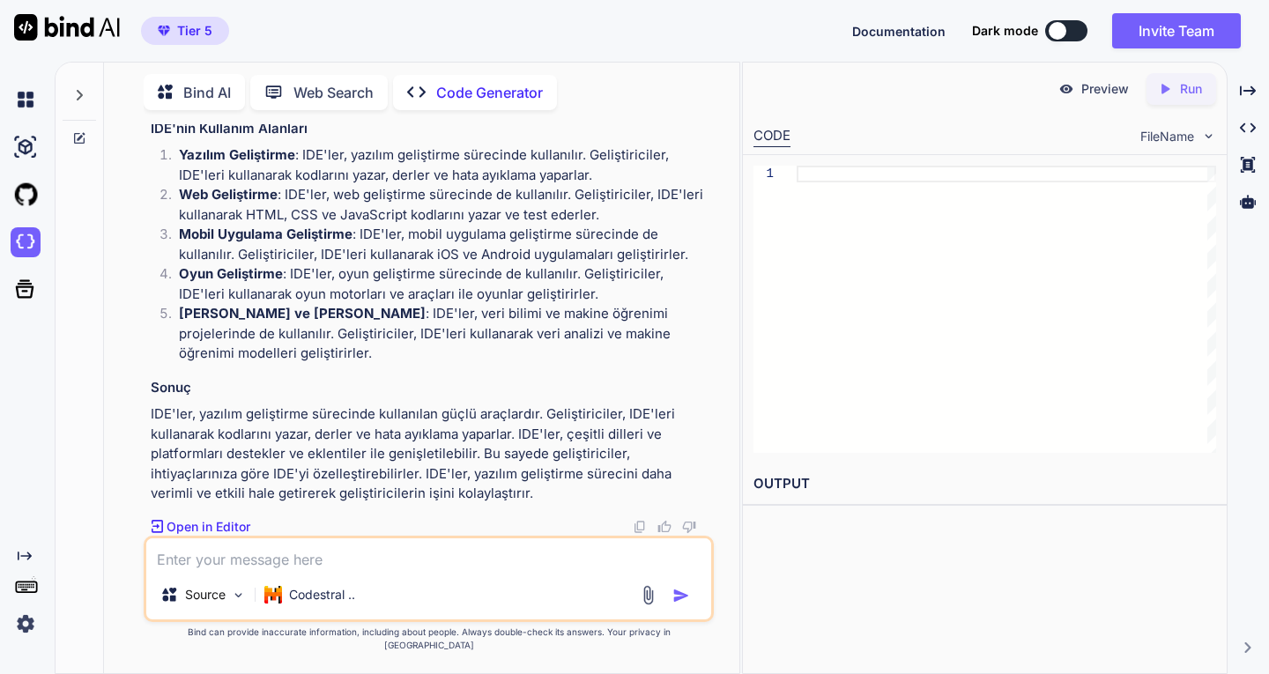
scroll to position [9314, 0]
click at [29, 152] on img at bounding box center [26, 147] width 30 height 30
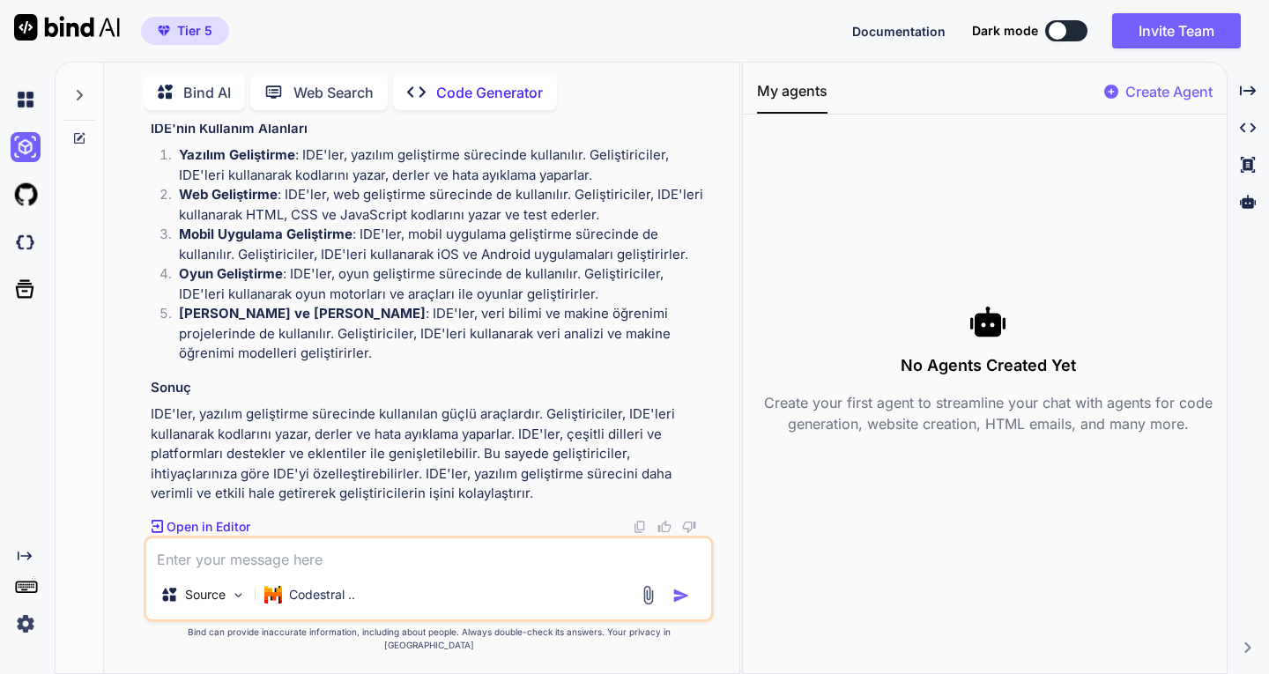
click at [181, 85] on icon at bounding box center [171, 92] width 26 height 22
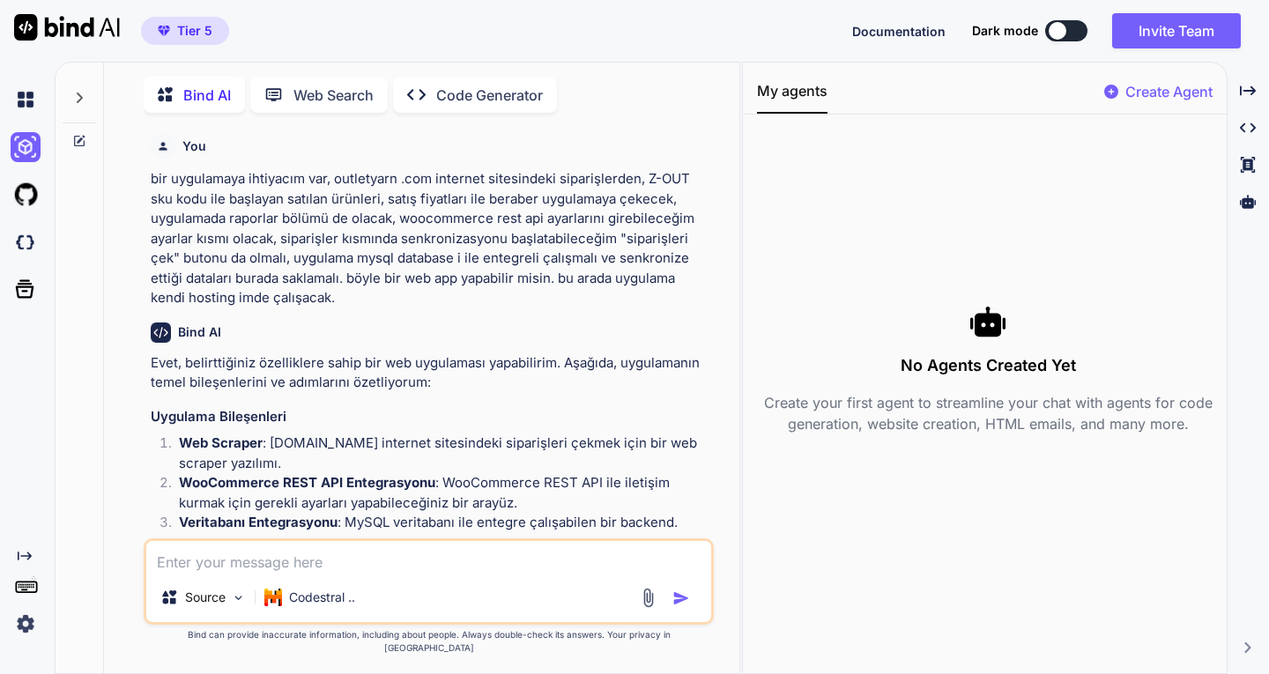
scroll to position [7, 0]
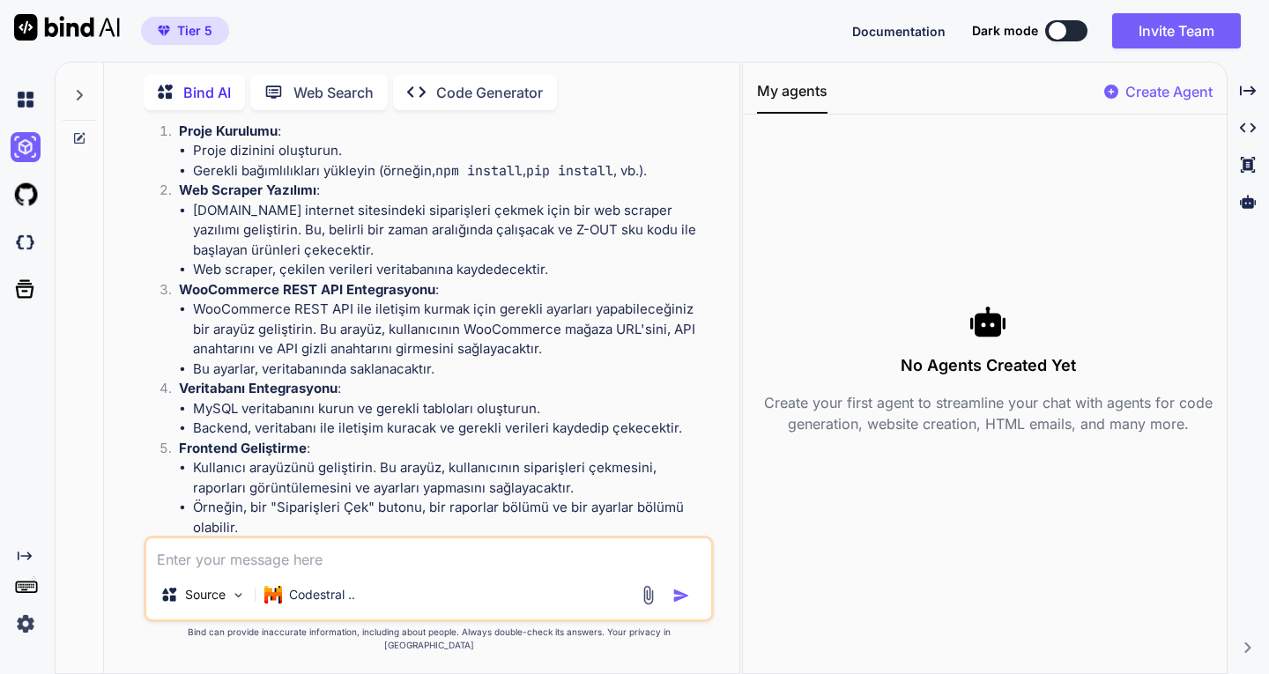
click at [78, 26] on img at bounding box center [67, 27] width 106 height 26
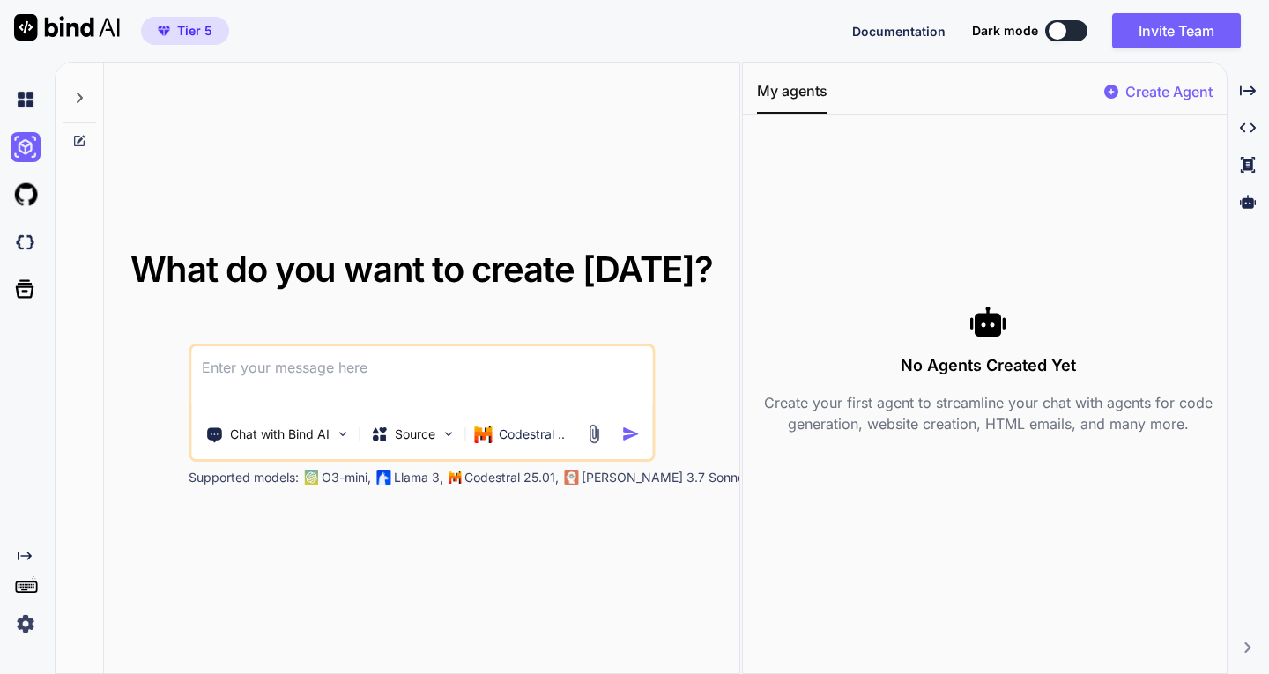
click at [78, 26] on img at bounding box center [67, 27] width 106 height 26
click at [23, 238] on img at bounding box center [26, 242] width 30 height 30
click at [51, 23] on img at bounding box center [67, 27] width 106 height 26
click at [18, 100] on img at bounding box center [26, 100] width 30 height 30
click at [80, 98] on icon at bounding box center [79, 98] width 14 height 14
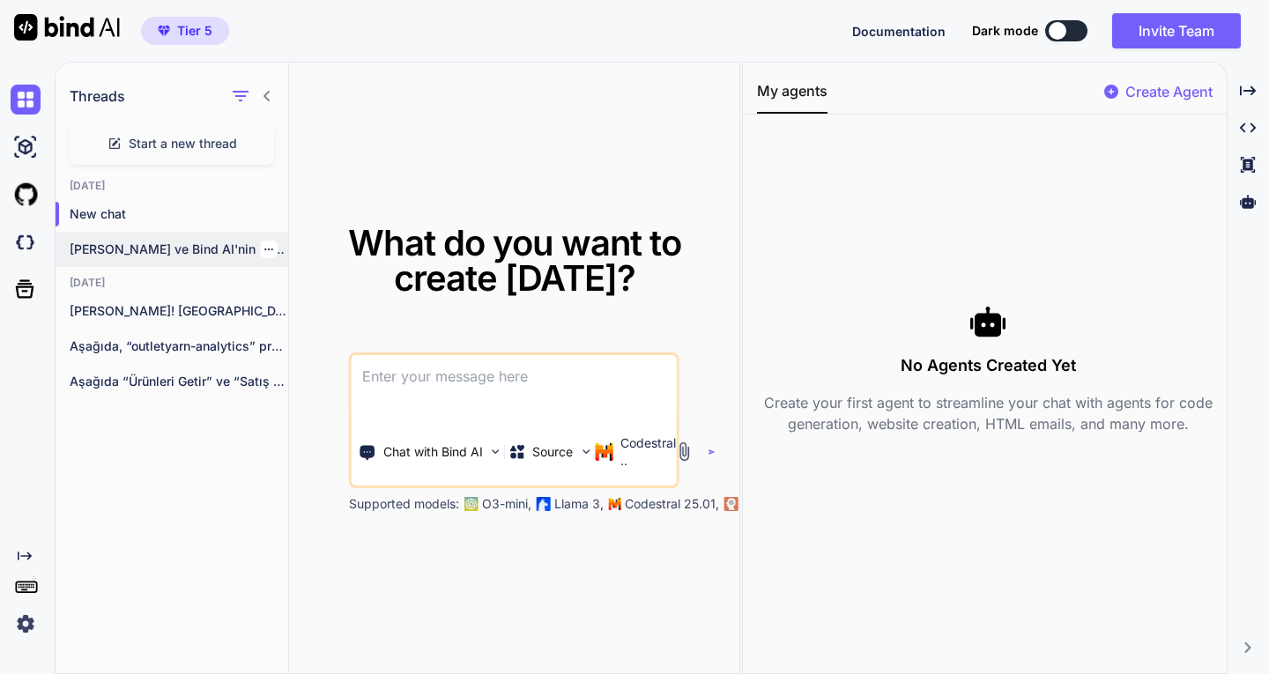
click at [181, 246] on p "[PERSON_NAME] ve Bind AI'nin her ikisinin de..." at bounding box center [179, 249] width 218 height 18
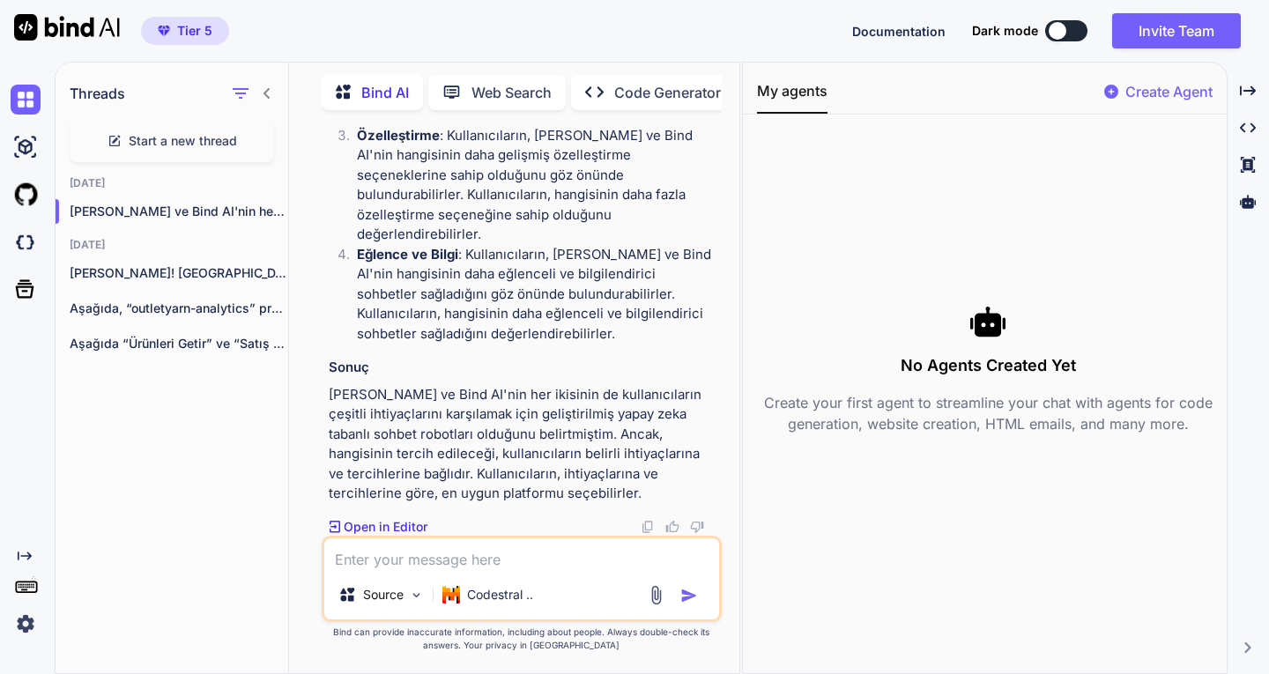
scroll to position [12105, 0]
click at [664, 92] on p "Code Generator" at bounding box center [667, 92] width 107 height 21
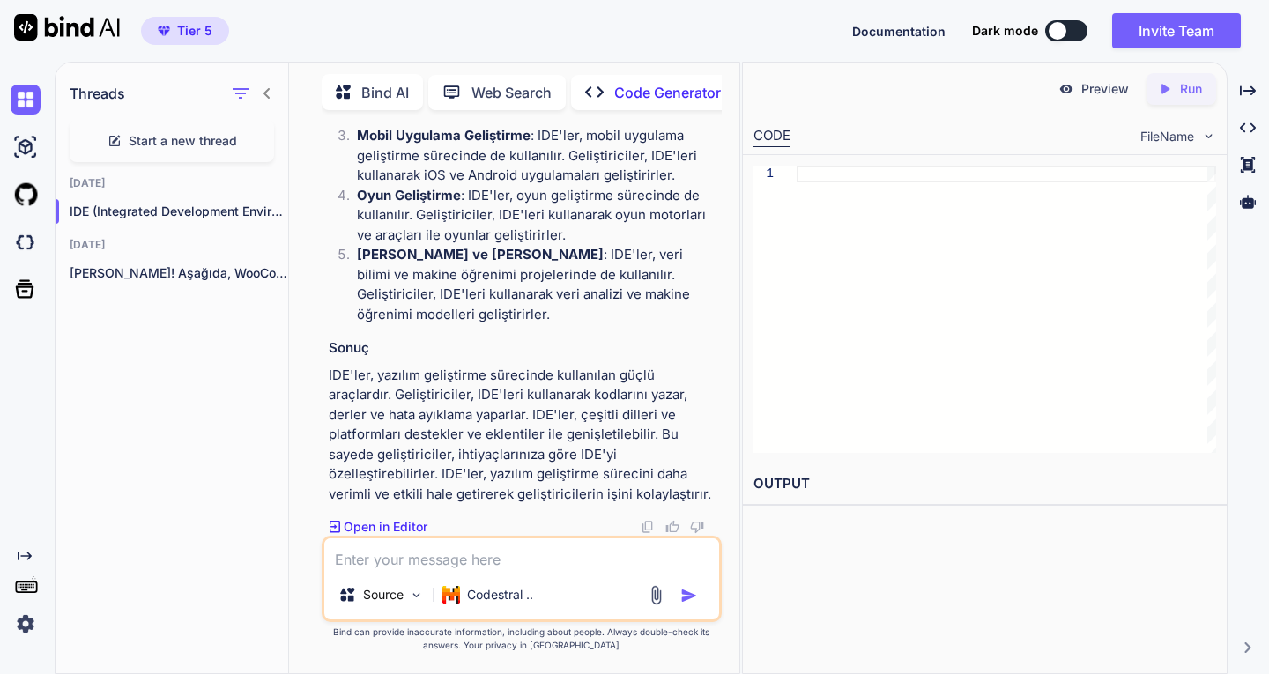
scroll to position [11137, 0]
click at [25, 143] on img at bounding box center [26, 147] width 30 height 30
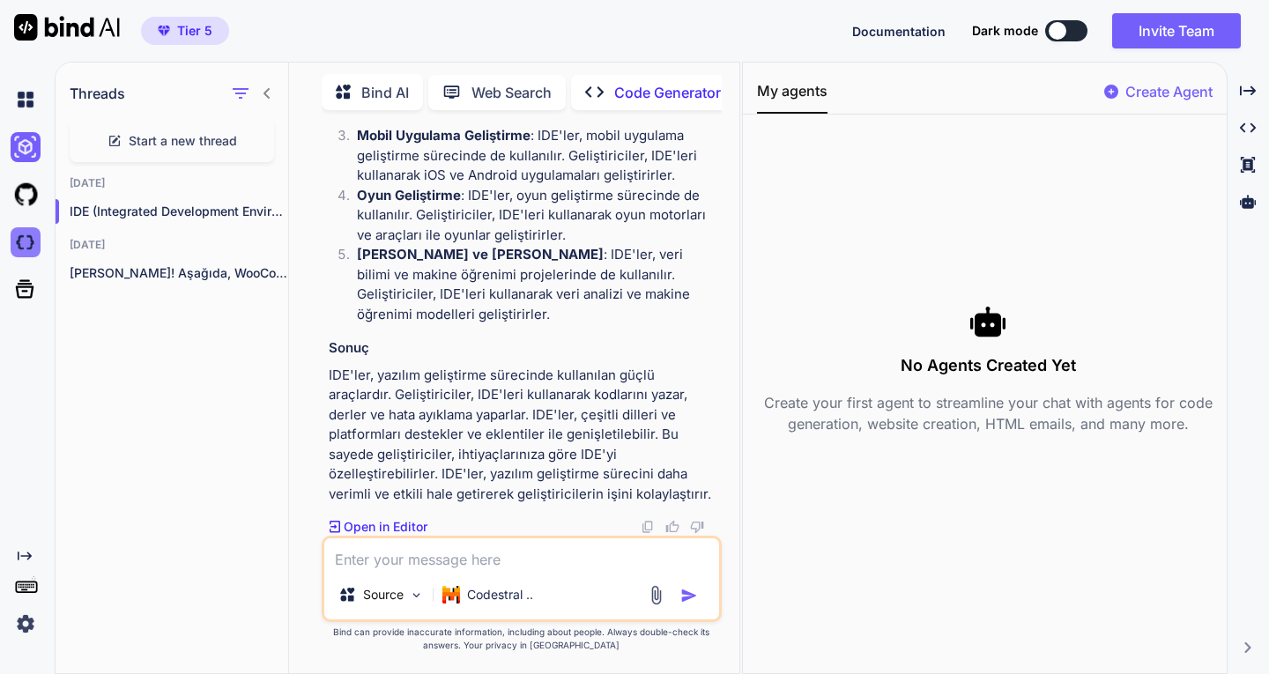
click at [22, 239] on img at bounding box center [26, 242] width 30 height 30
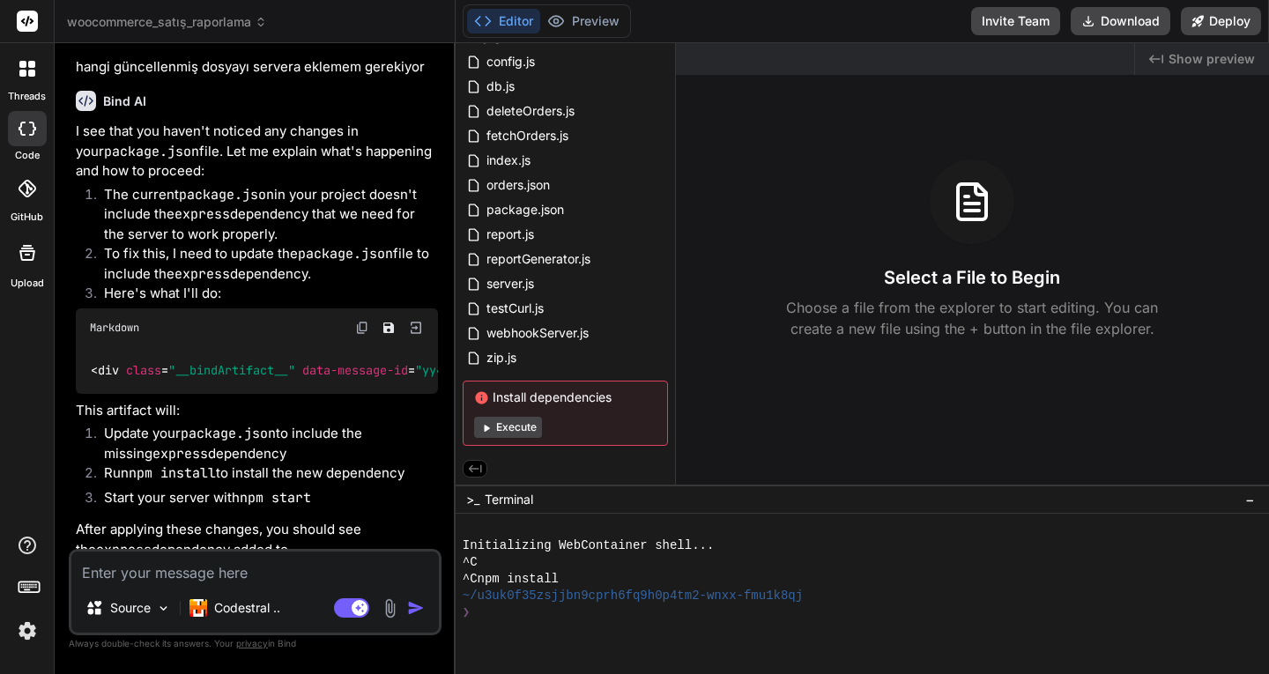
scroll to position [156, 0]
click at [519, 423] on button "Execute" at bounding box center [508, 427] width 68 height 21
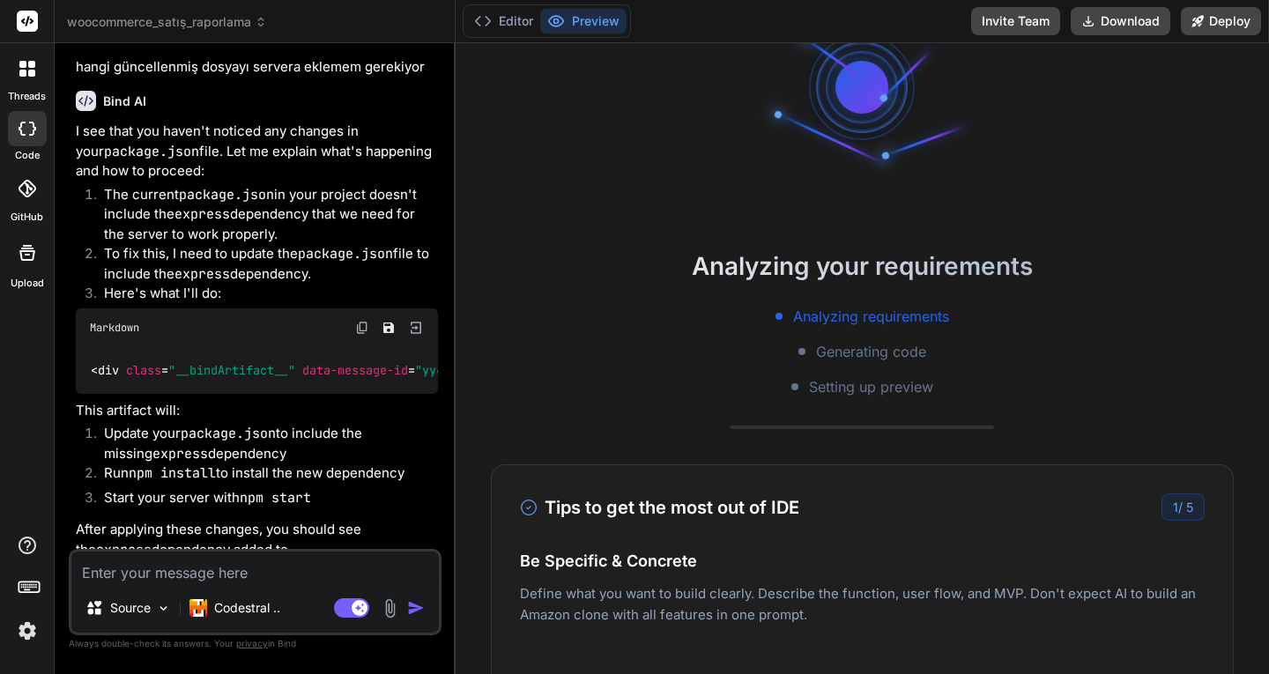
scroll to position [0, 0]
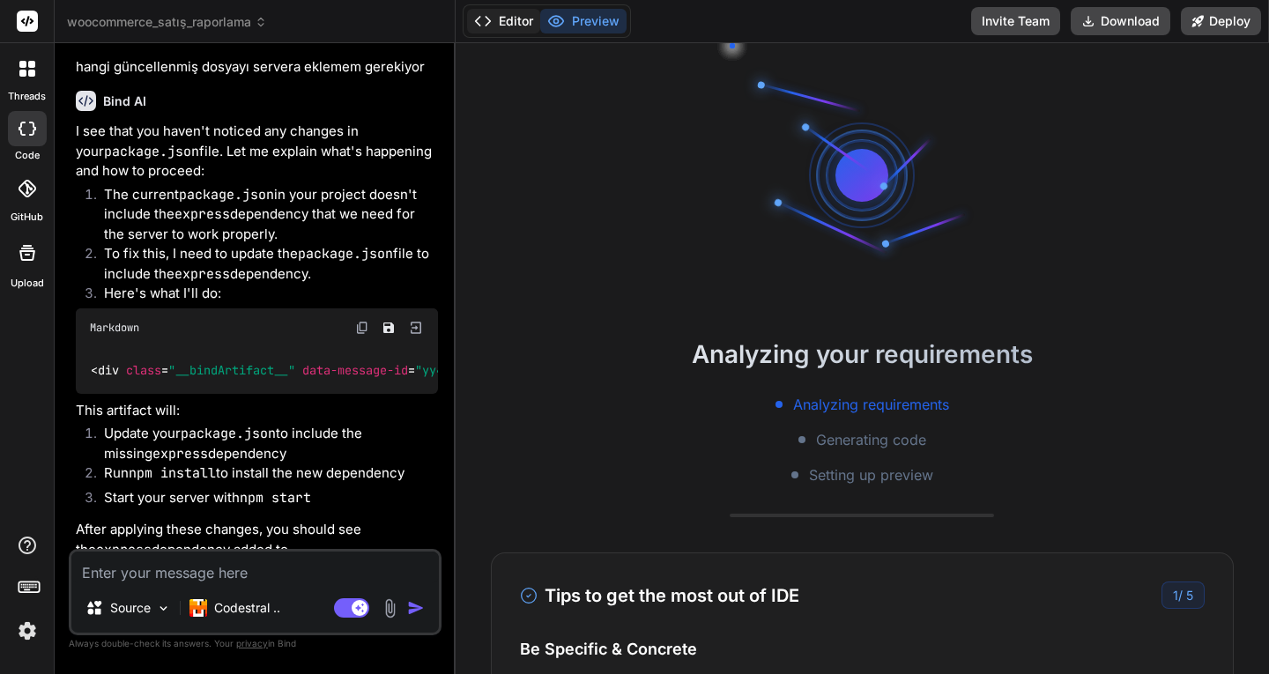
click at [514, 18] on button "Editor" at bounding box center [503, 21] width 73 height 25
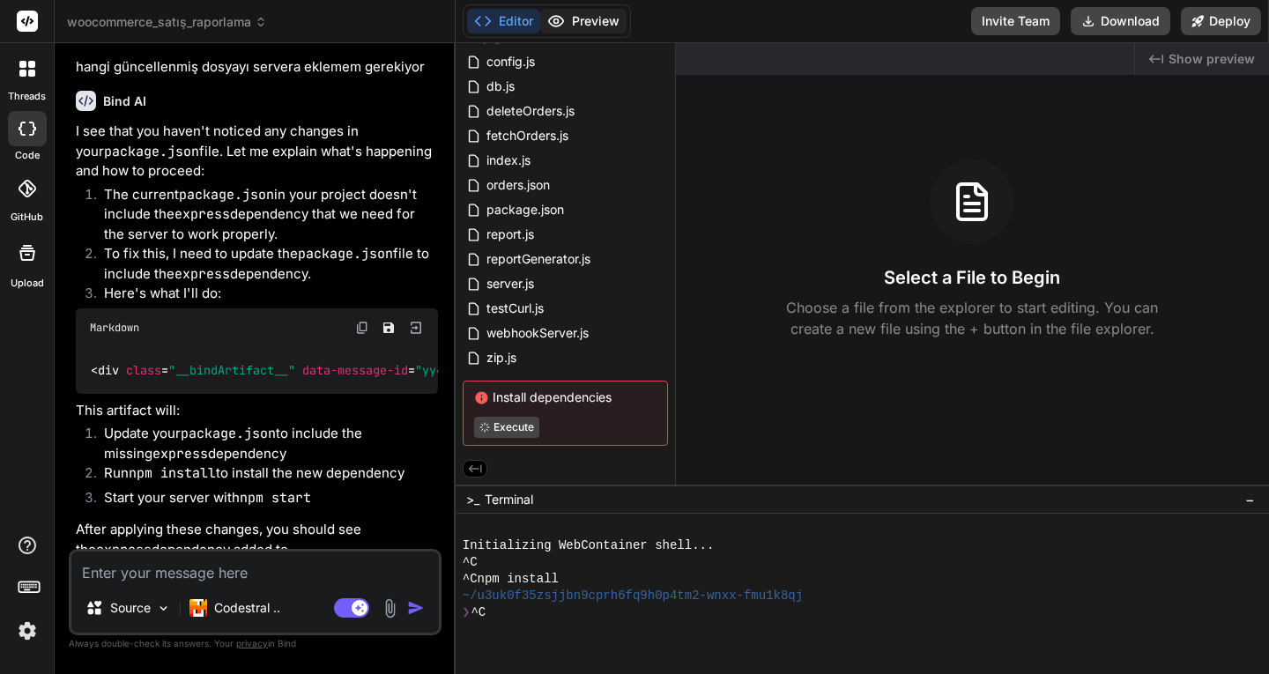
click at [582, 29] on button "Preview" at bounding box center [583, 21] width 86 height 25
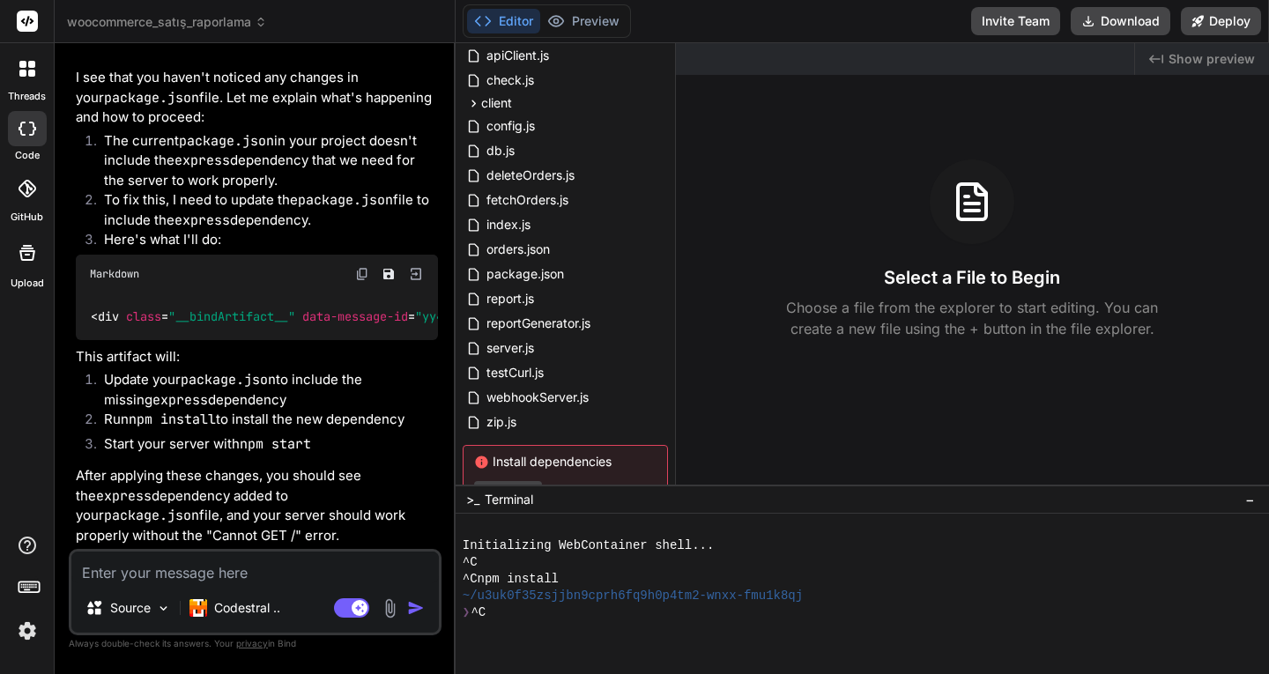
scroll to position [1868, 0]
click at [26, 251] on icon at bounding box center [27, 253] width 16 height 16
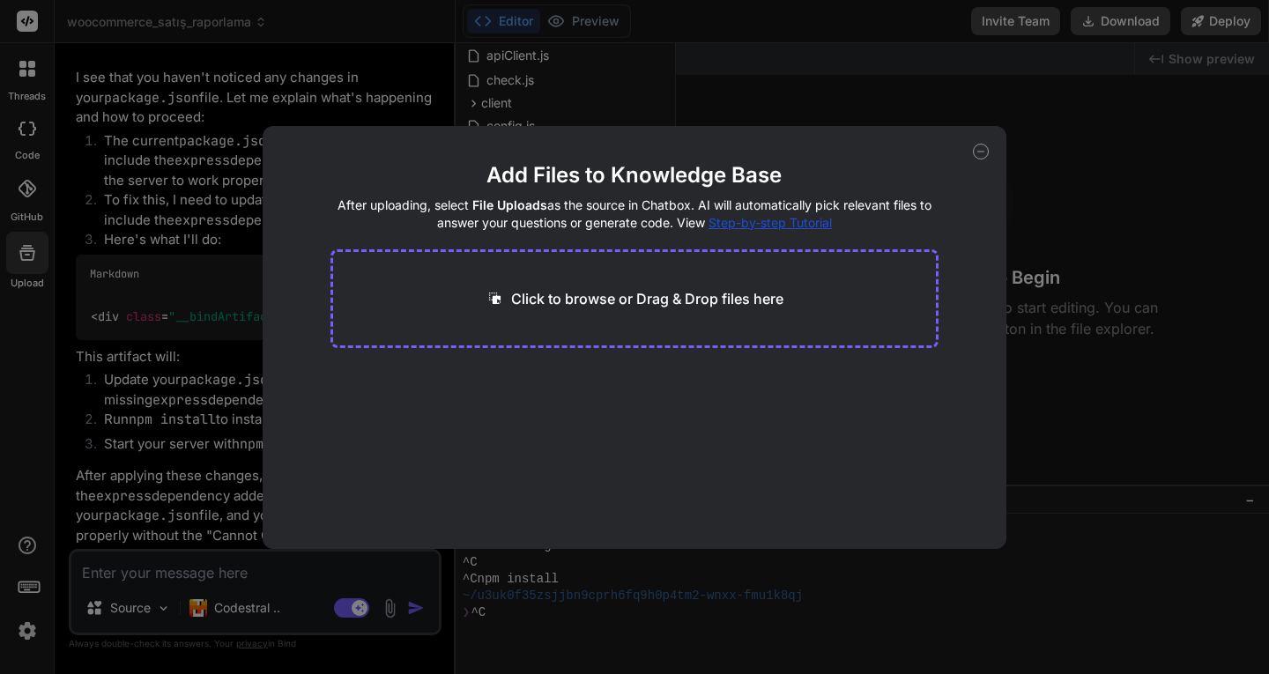
click at [751, 224] on span "Step-by-step Tutorial" at bounding box center [769, 222] width 123 height 15
click at [977, 152] on icon at bounding box center [981, 152] width 16 height 16
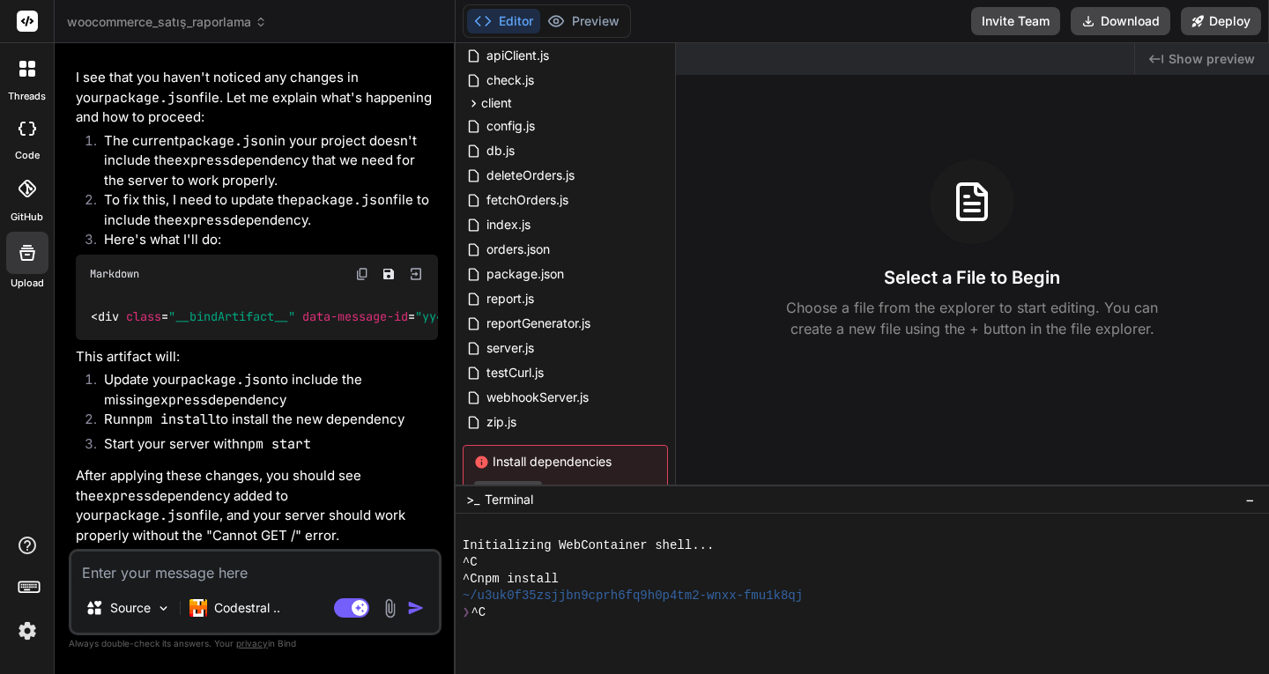
click at [26, 131] on icon at bounding box center [27, 129] width 18 height 14
click at [24, 131] on icon at bounding box center [27, 129] width 18 height 14
type textarea "x"
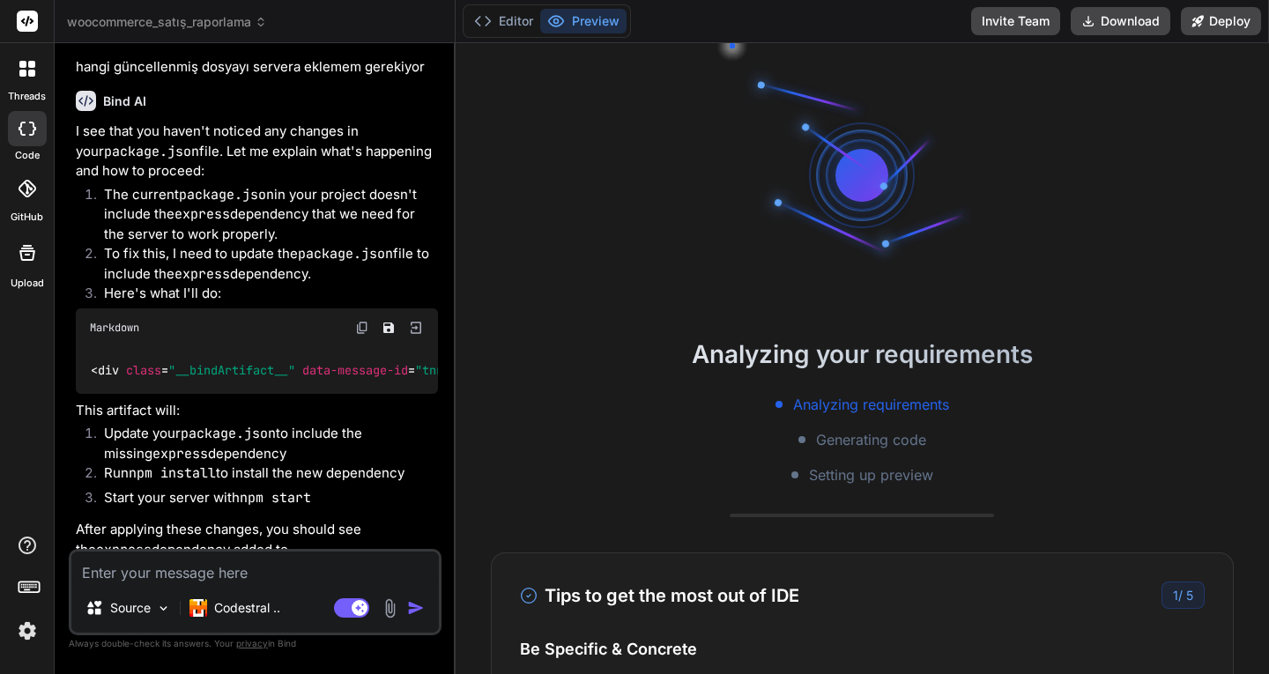
scroll to position [17, 0]
click at [122, 21] on span "woocommerce_satış_raporlama" at bounding box center [167, 22] width 200 height 18
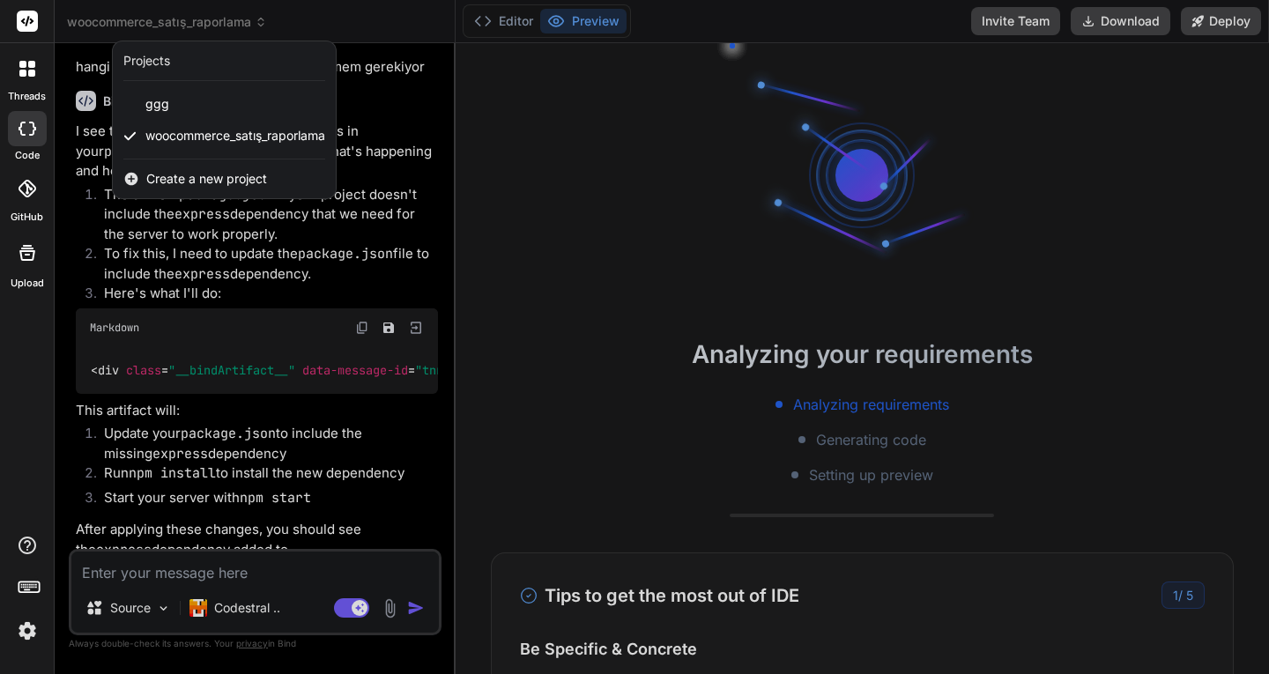
click at [167, 175] on span "Create a new project" at bounding box center [206, 179] width 121 height 18
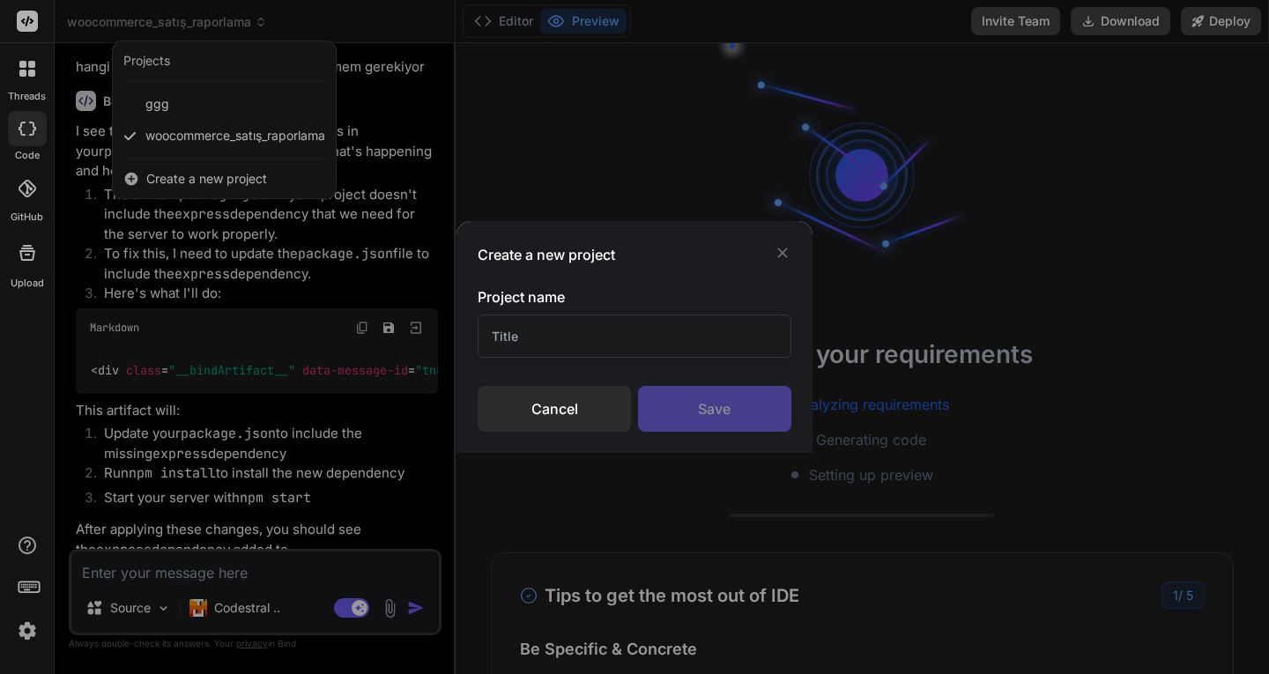
click at [557, 340] on input "text" at bounding box center [633, 335] width 313 height 43
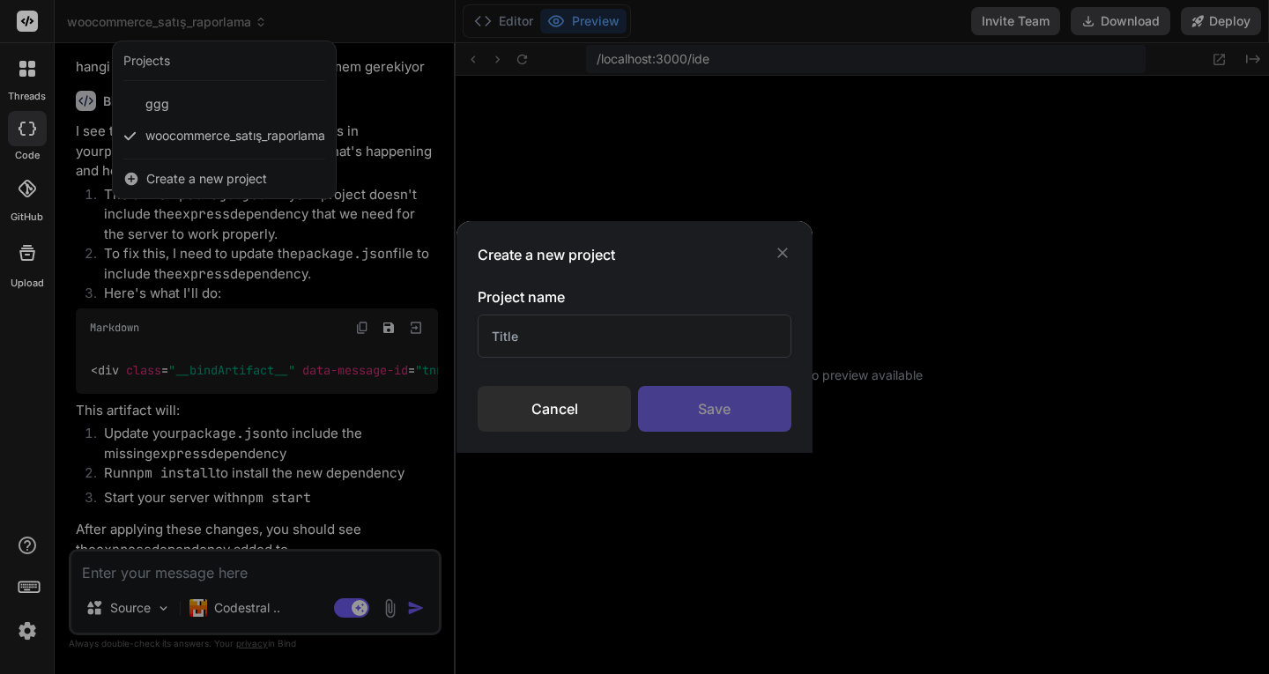
scroll to position [519, 0]
type textarea "x"
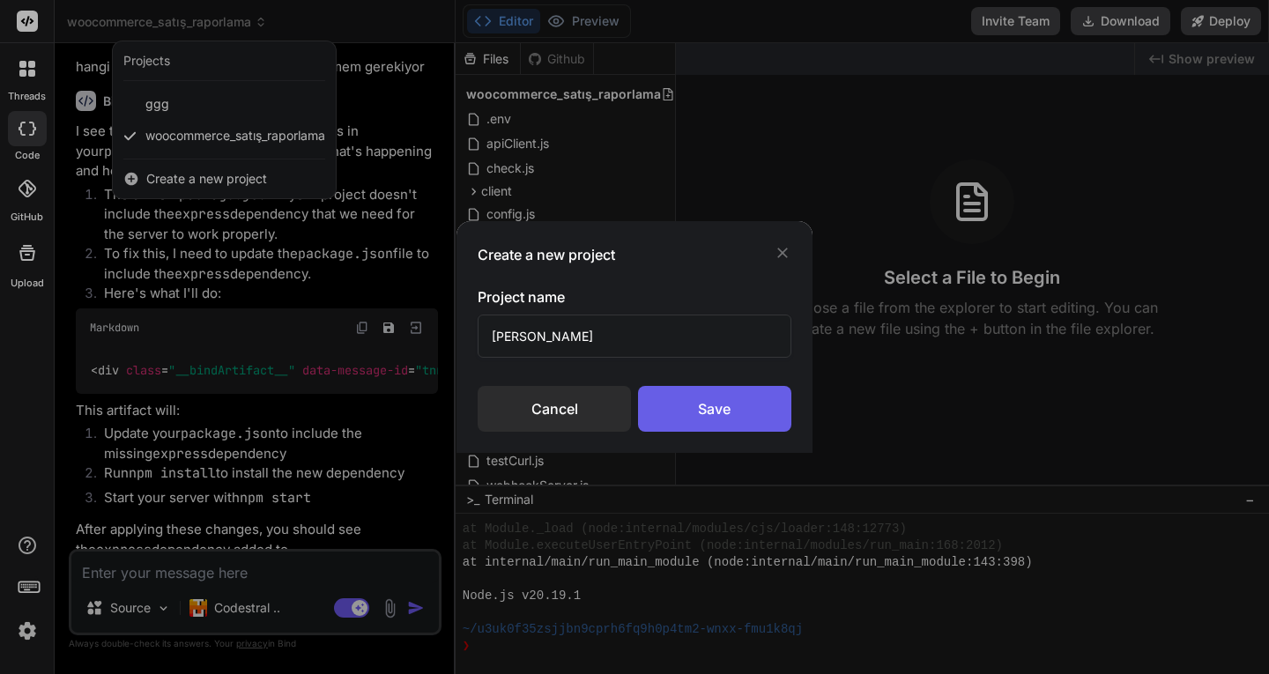
type input "greta deneme"
click at [701, 409] on div "Save" at bounding box center [714, 409] width 153 height 46
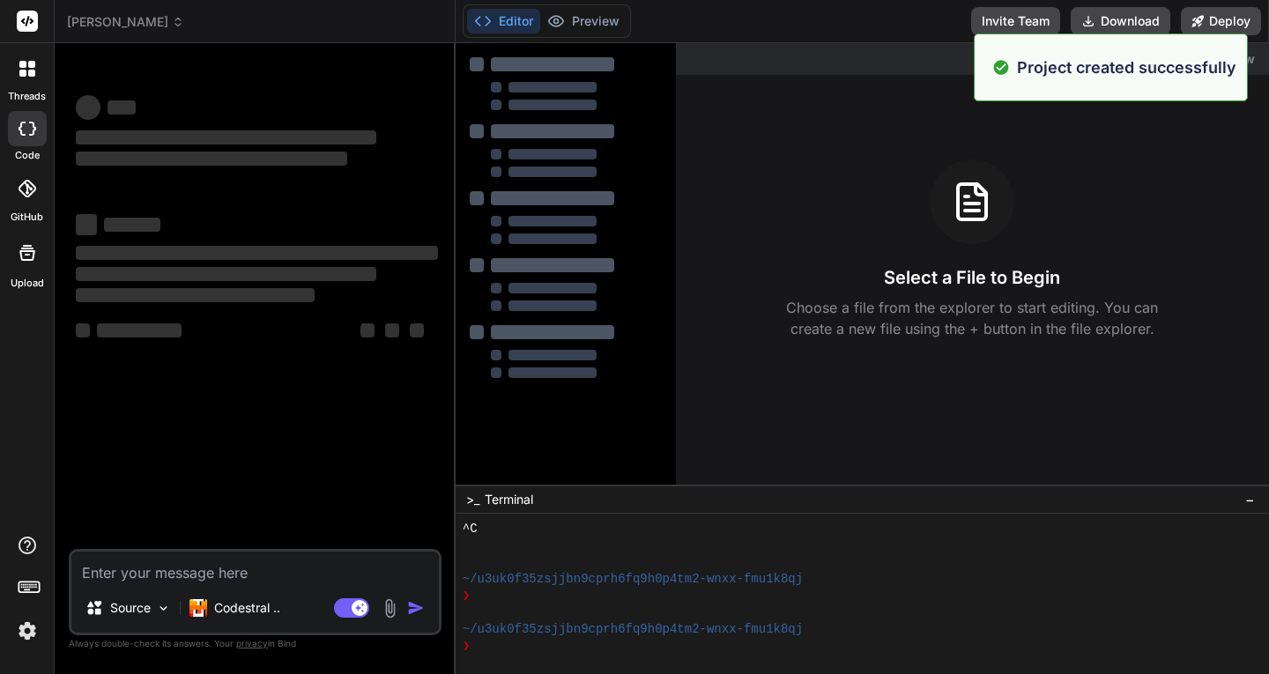
scroll to position [653, 0]
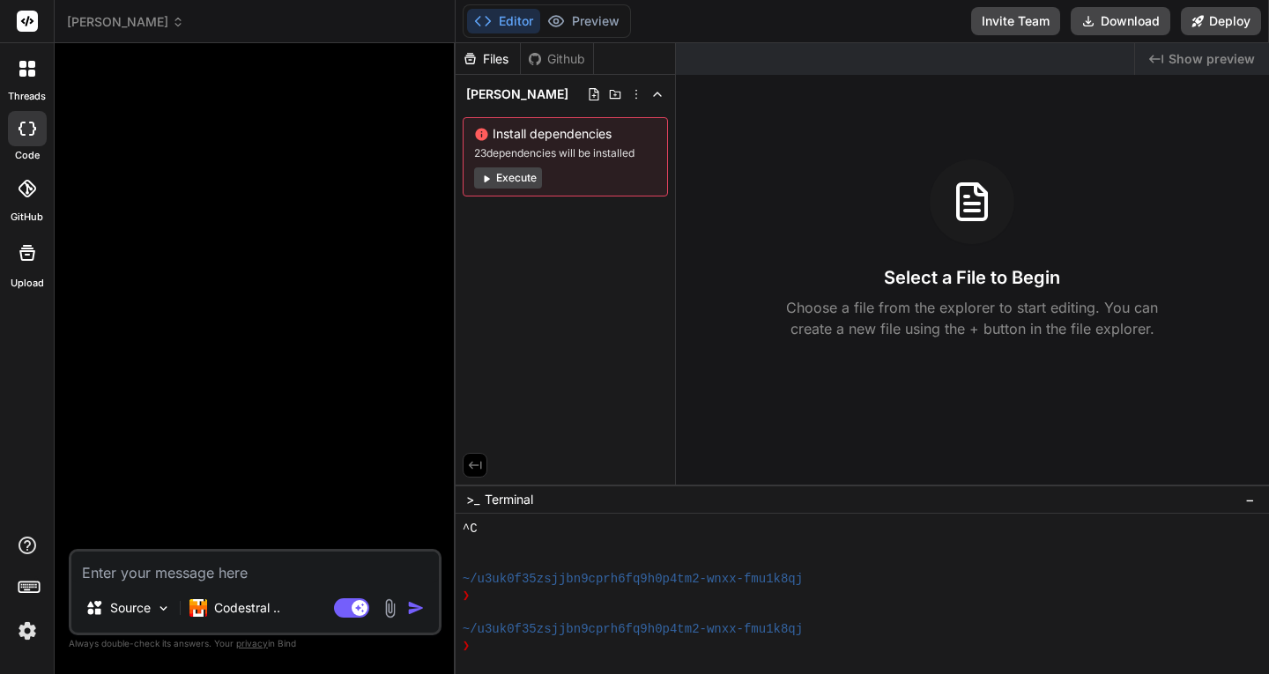
click at [26, 255] on icon at bounding box center [27, 253] width 16 height 16
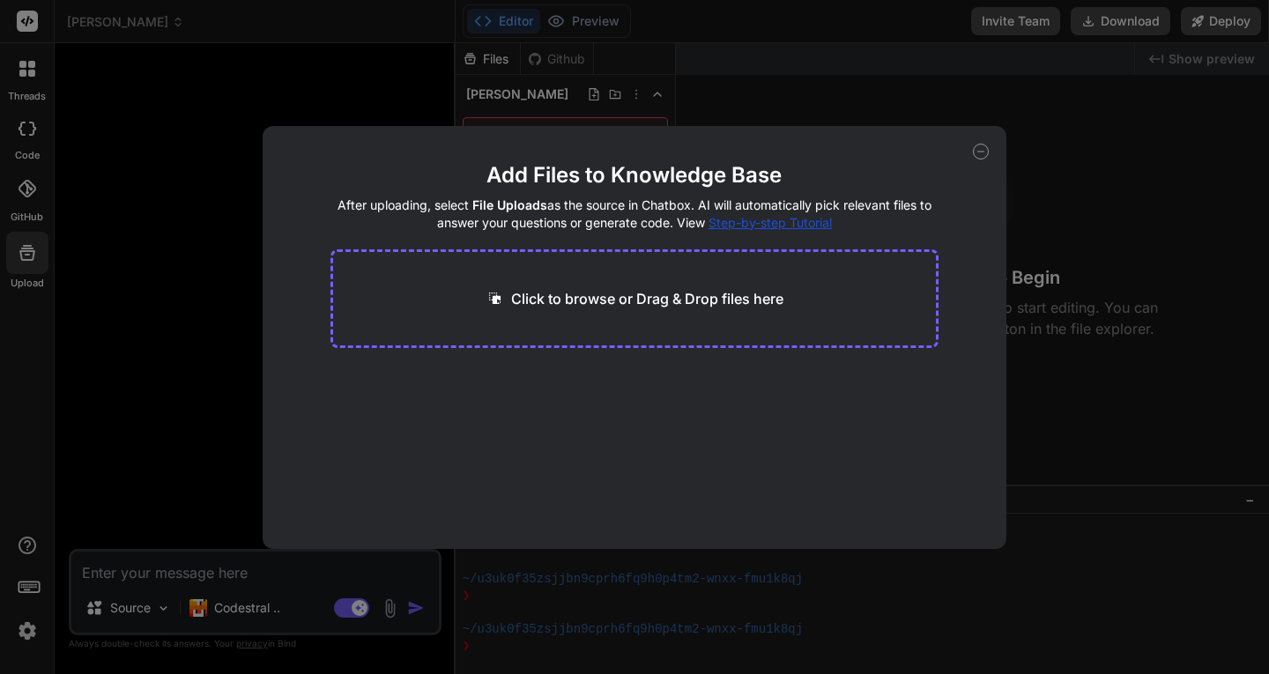
click at [571, 285] on div "Click to browse or Drag & Drop files here" at bounding box center [634, 298] width 609 height 99
click at [509, 296] on div "Click to browse or Drag & Drop files here" at bounding box center [634, 298] width 298 height 21
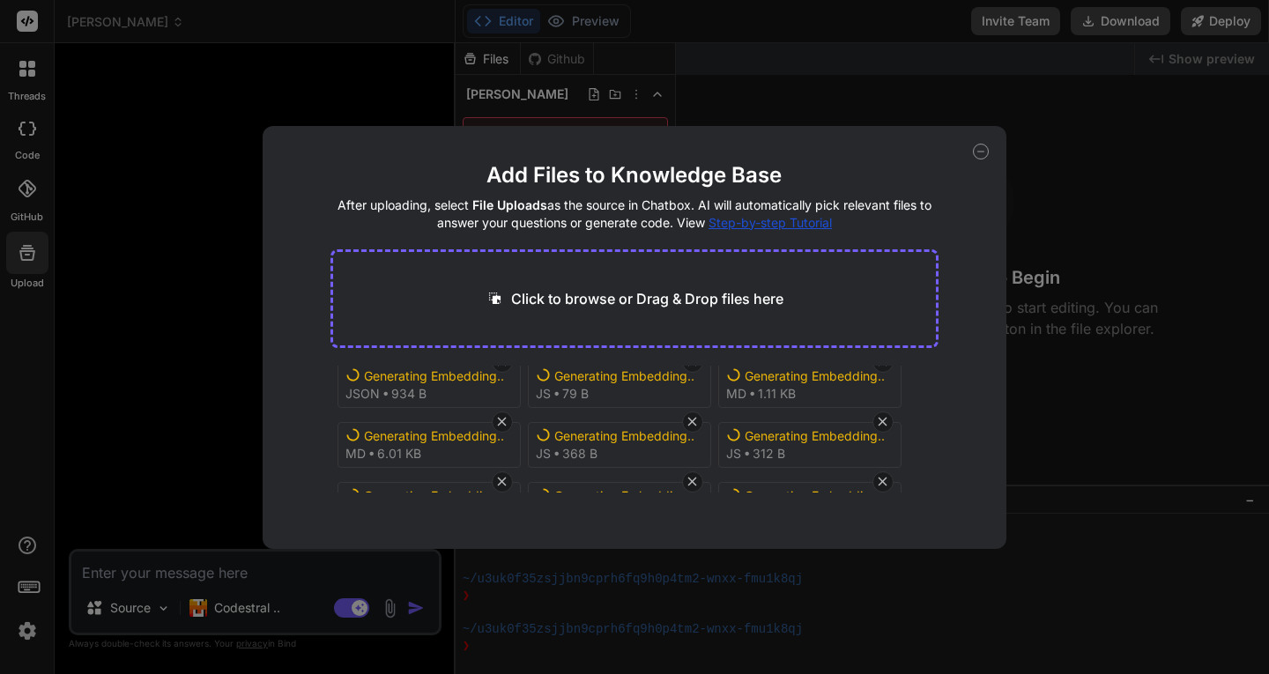
scroll to position [0, 0]
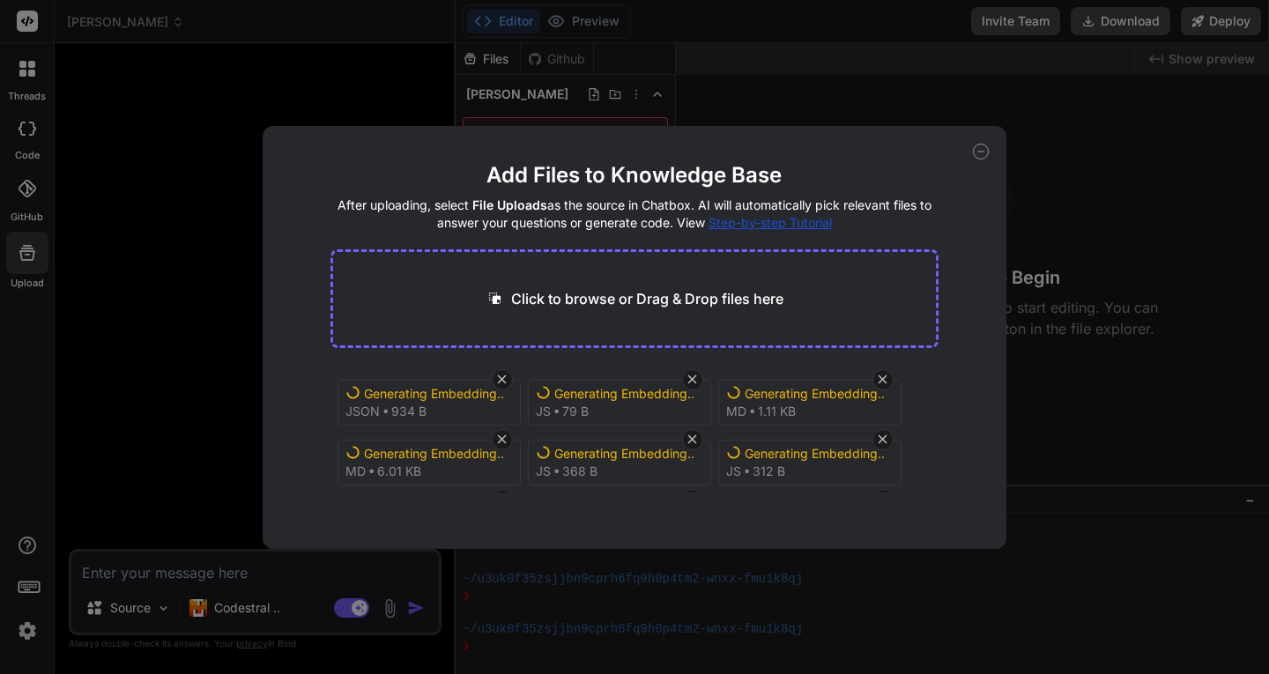
click at [979, 153] on icon at bounding box center [981, 152] width 16 height 16
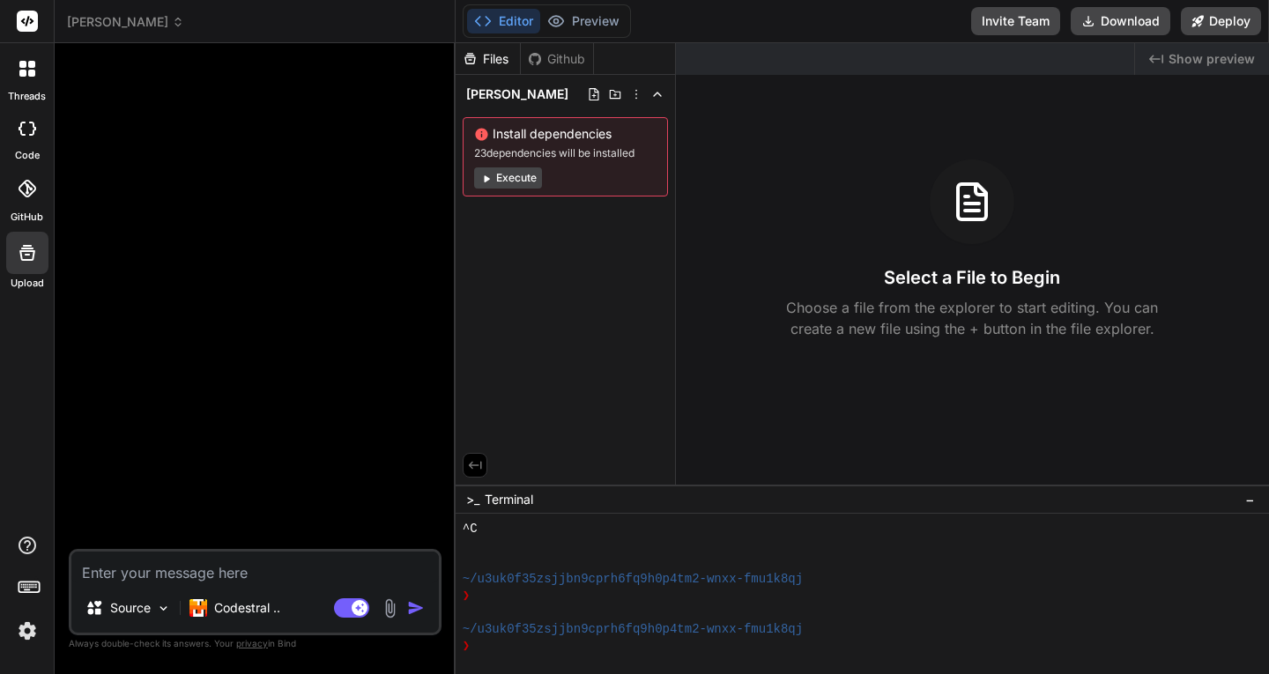
click at [39, 262] on div at bounding box center [27, 253] width 42 height 42
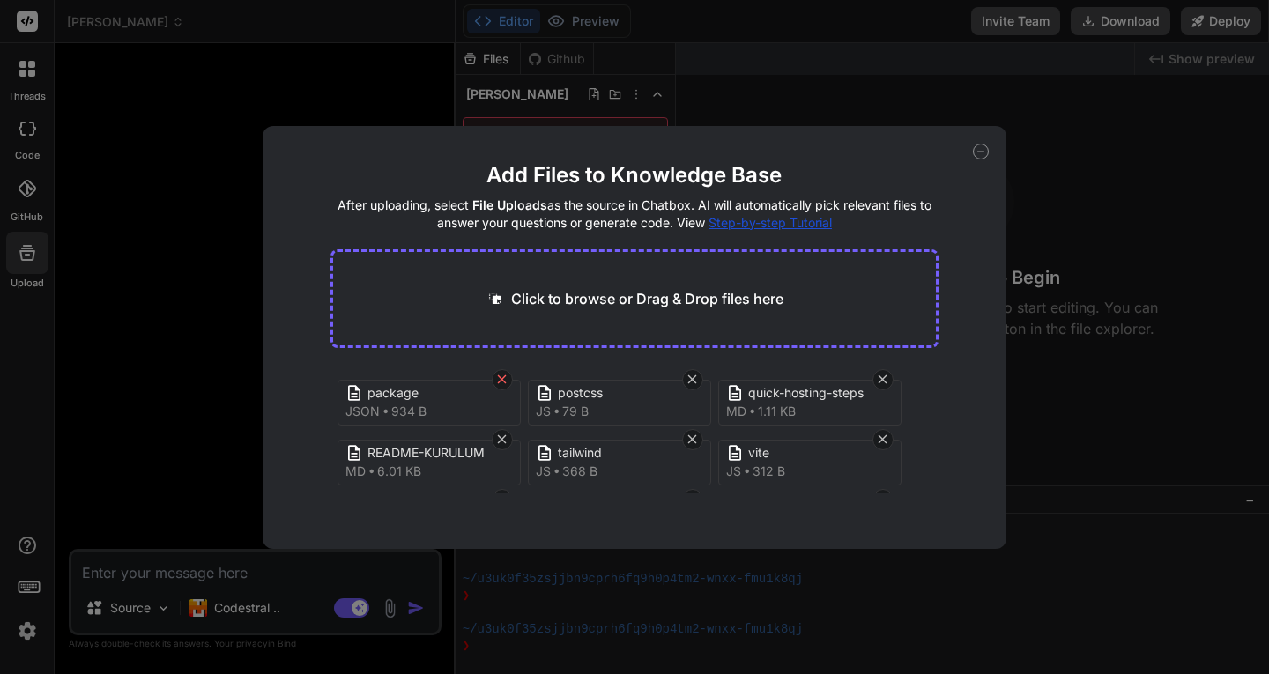
click at [497, 380] on icon at bounding box center [501, 379] width 15 height 15
click at [498, 380] on icon at bounding box center [501, 379] width 15 height 15
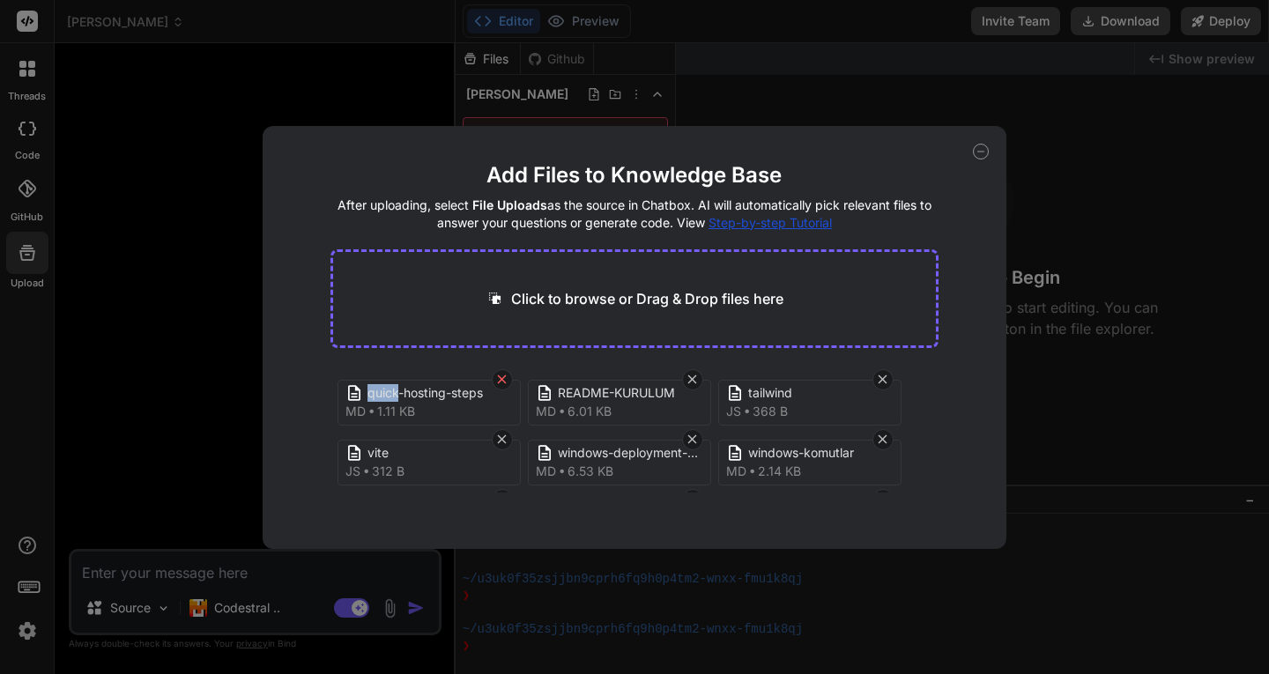
click at [498, 380] on icon at bounding box center [501, 379] width 15 height 15
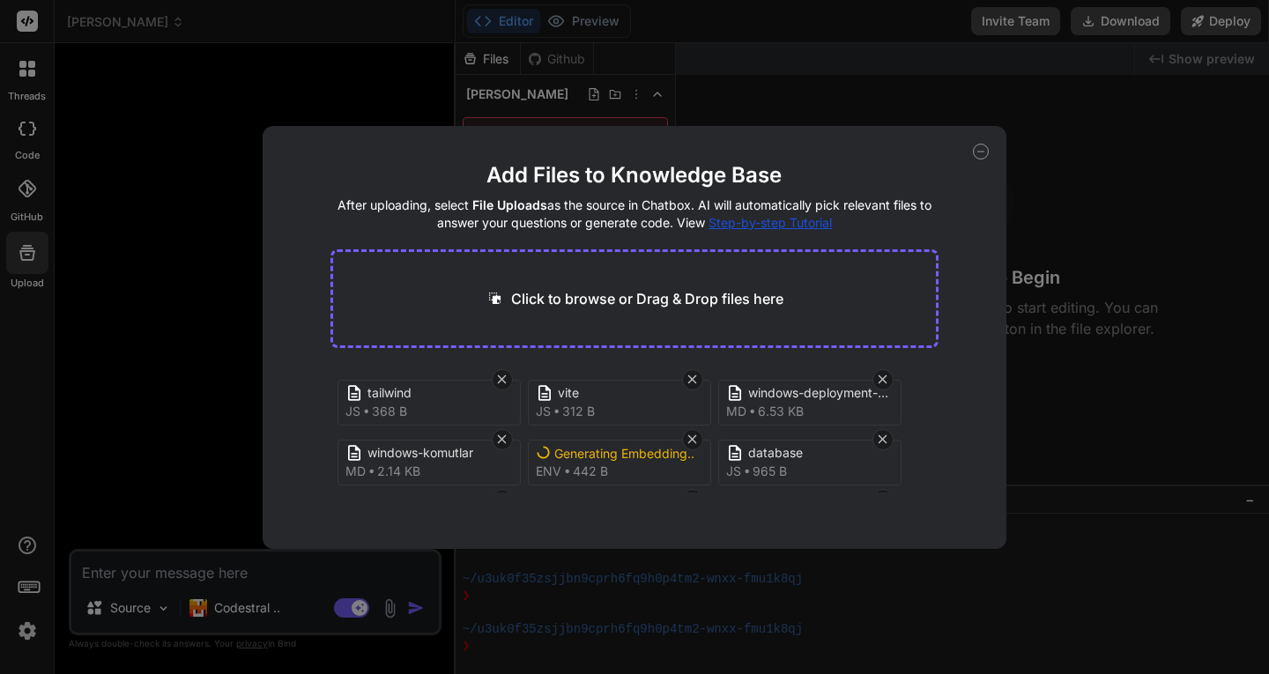
click at [500, 379] on icon at bounding box center [501, 379] width 15 height 15
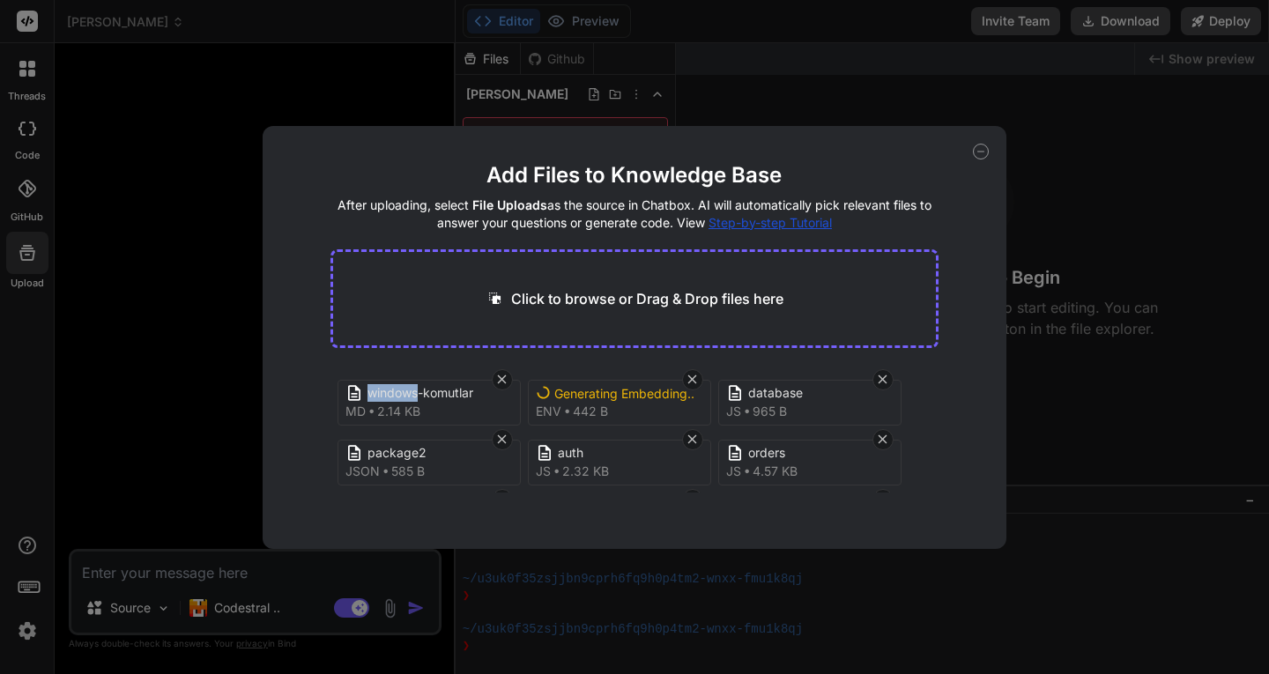
click at [500, 379] on icon at bounding box center [501, 379] width 15 height 15
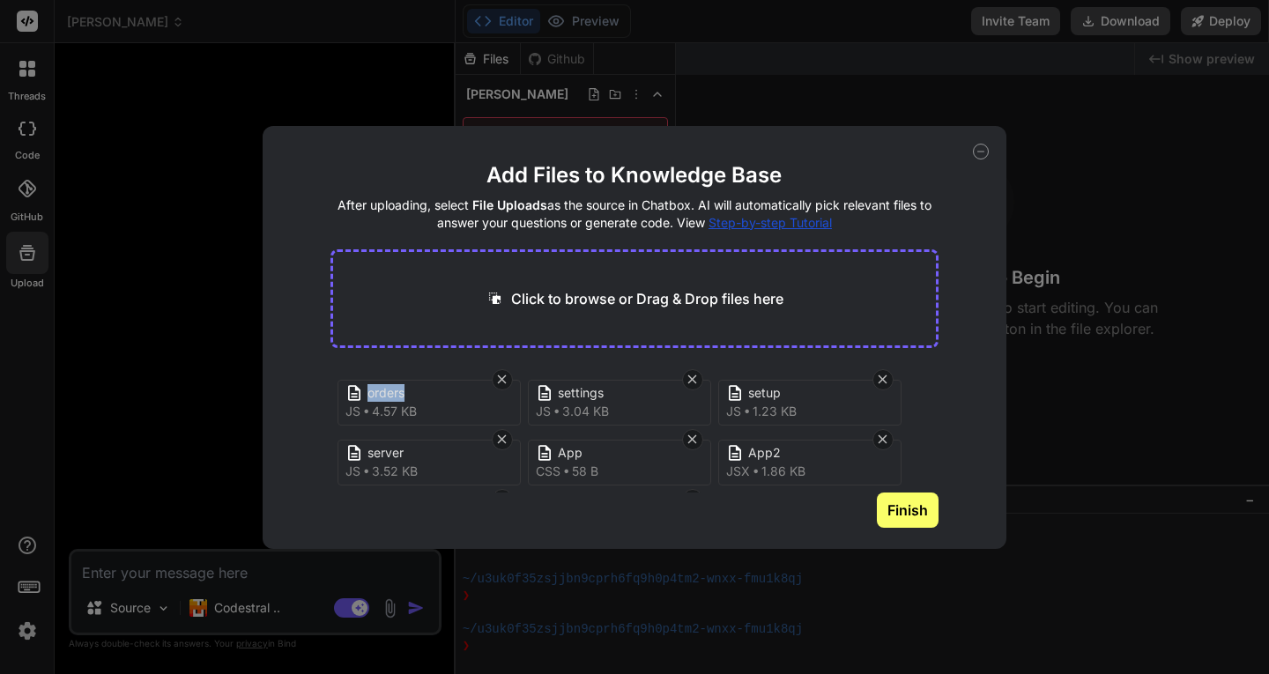
click at [500, 379] on icon at bounding box center [501, 379] width 15 height 15
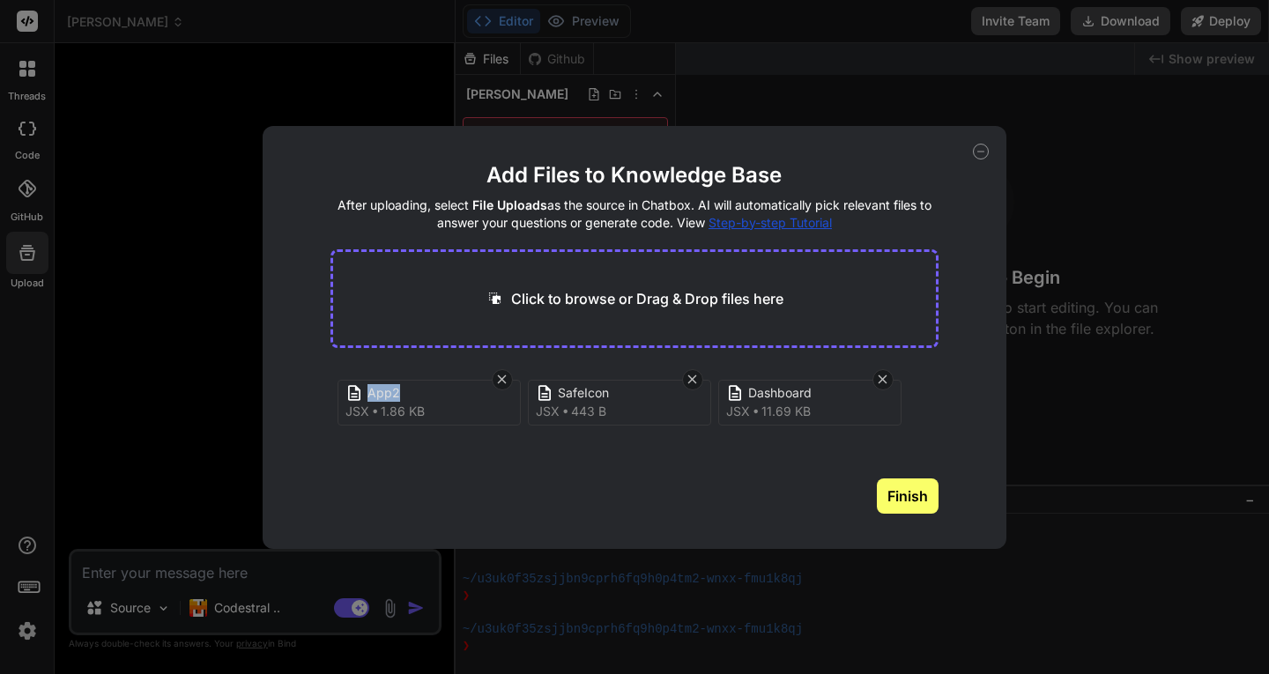
click at [500, 379] on icon at bounding box center [501, 379] width 15 height 15
click at [499, 379] on icon at bounding box center [501, 379] width 15 height 15
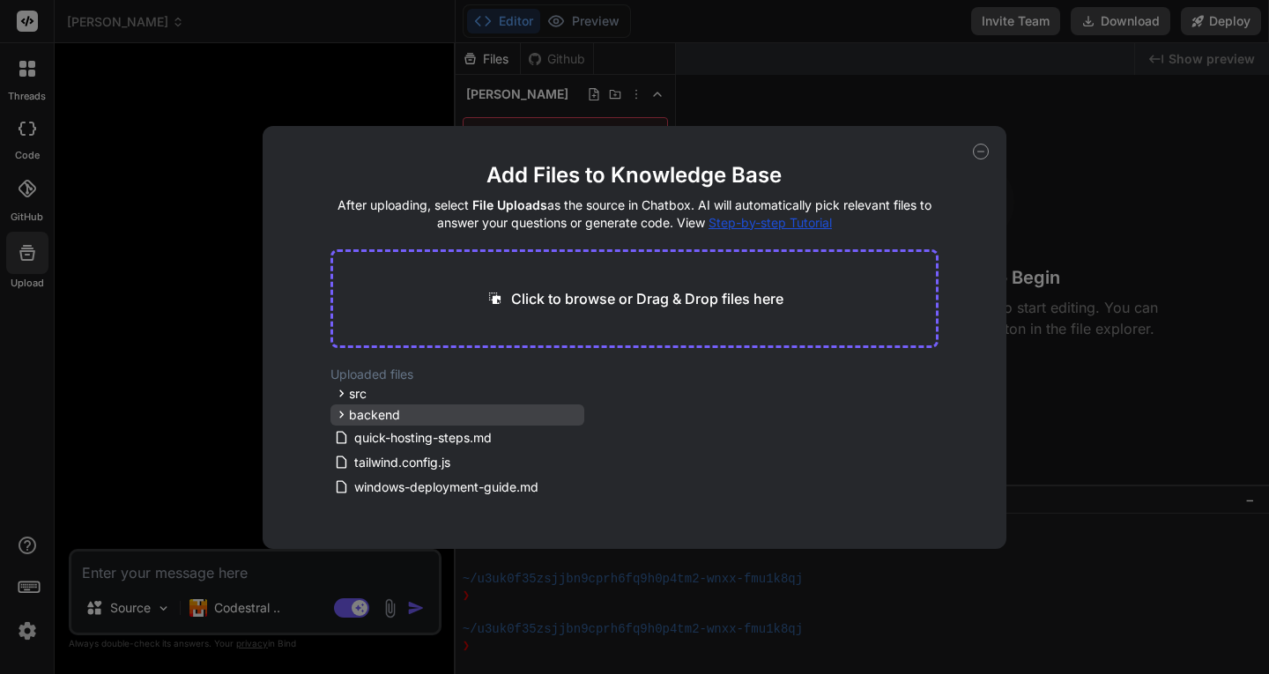
click at [476, 416] on div "backend" at bounding box center [457, 414] width 254 height 21
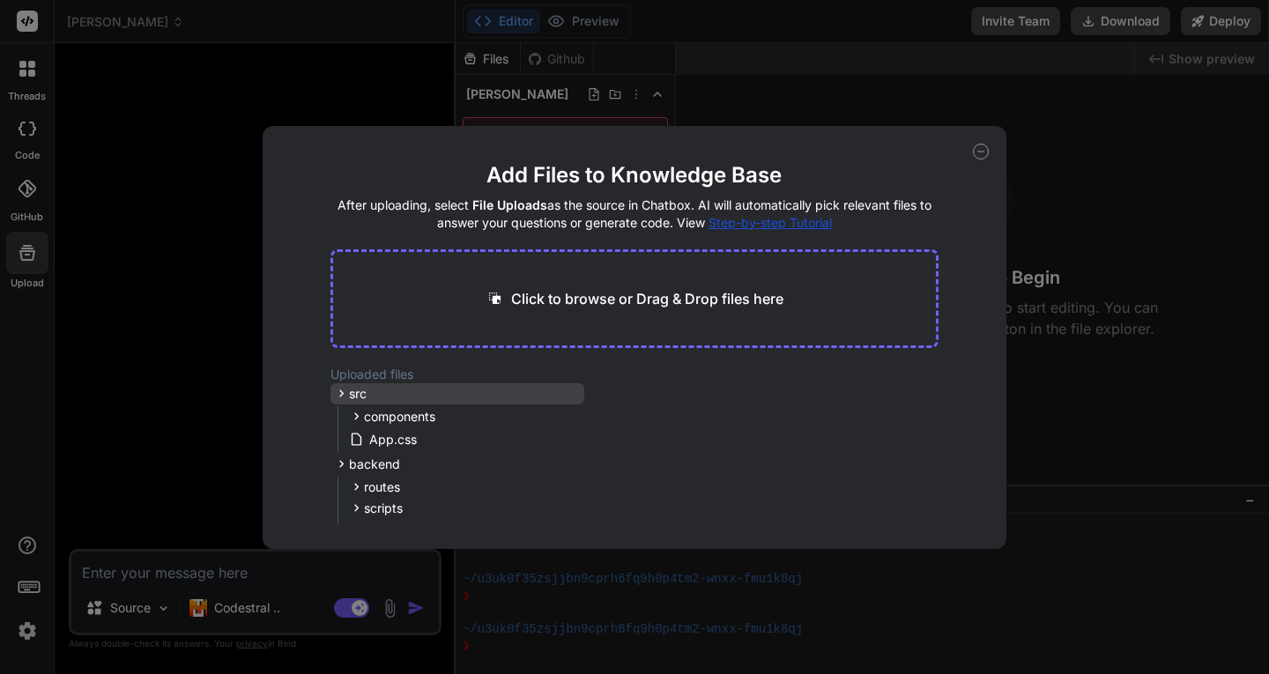
click at [366, 393] on div "src" at bounding box center [457, 393] width 254 height 21
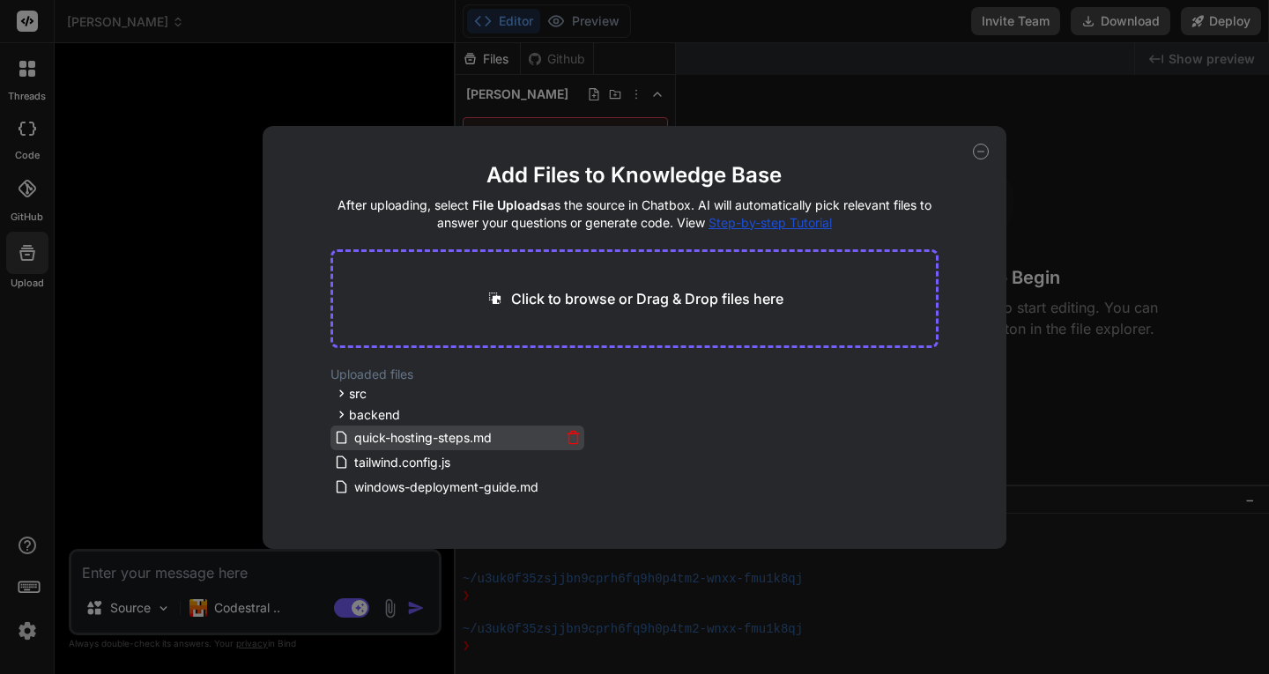
click at [569, 438] on icon at bounding box center [573, 437] width 15 height 15
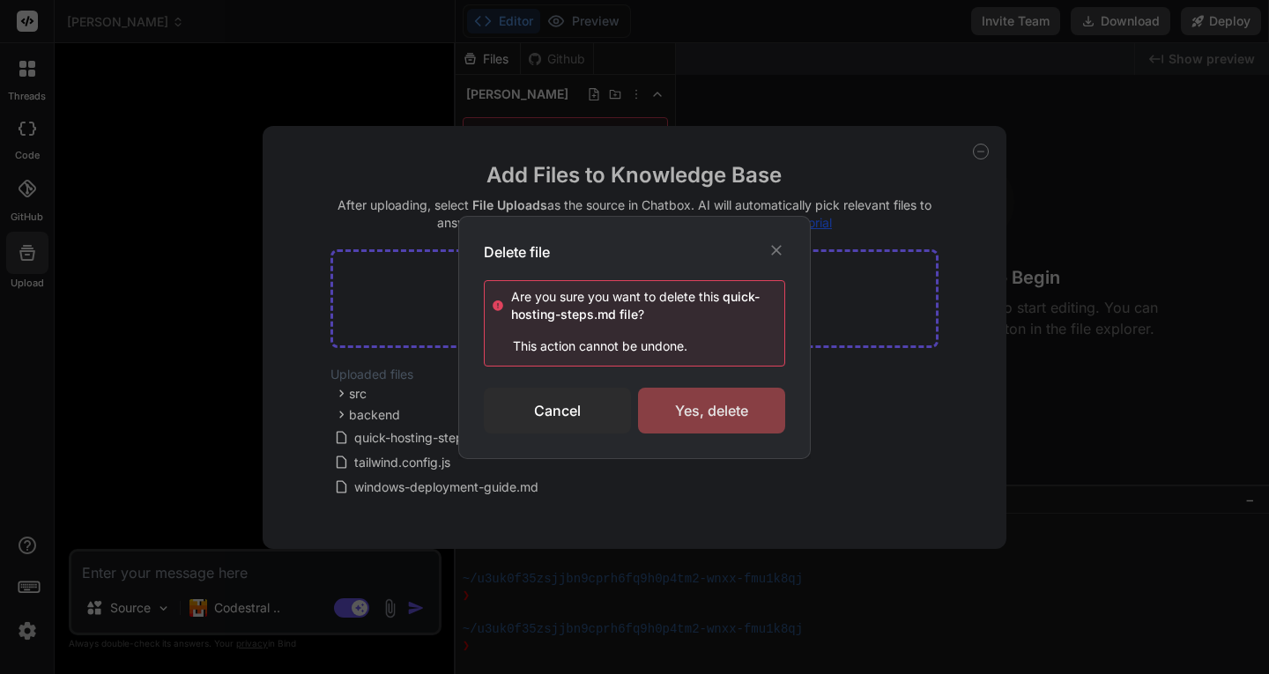
click at [691, 411] on div "Yes, delete" at bounding box center [711, 411] width 147 height 46
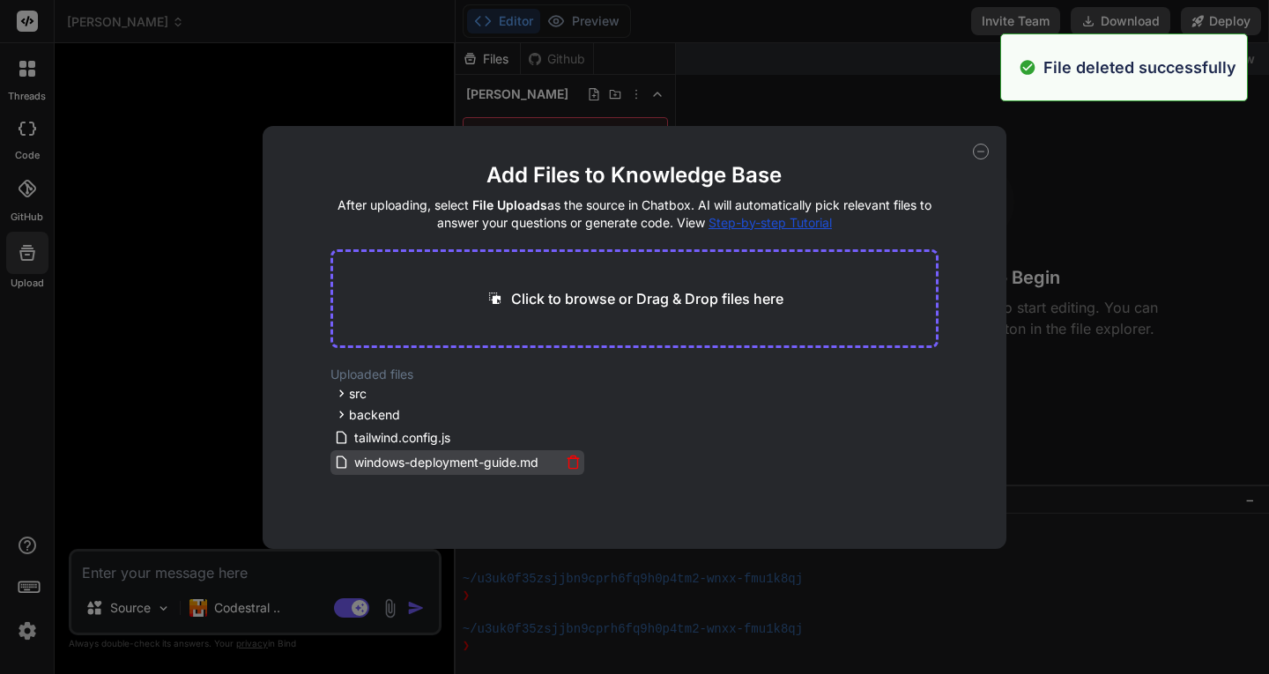
click at [570, 456] on icon at bounding box center [572, 456] width 5 height 3
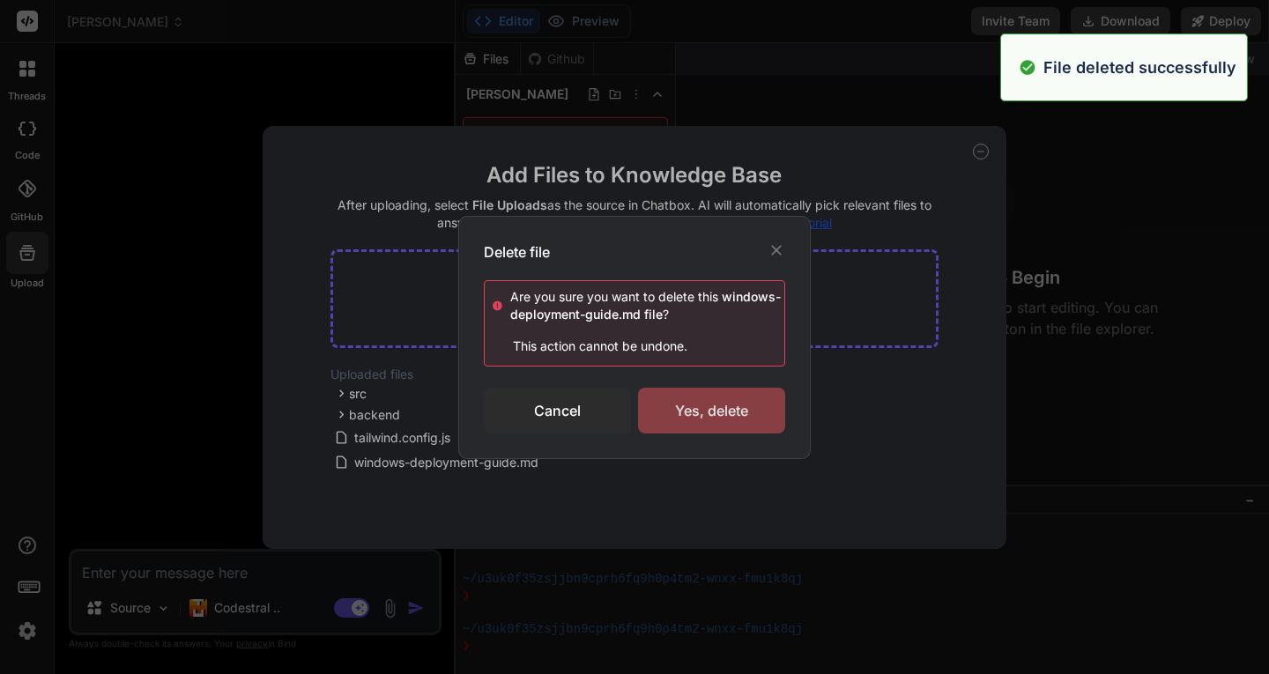
click at [680, 407] on div "Yes, delete" at bounding box center [711, 411] width 147 height 46
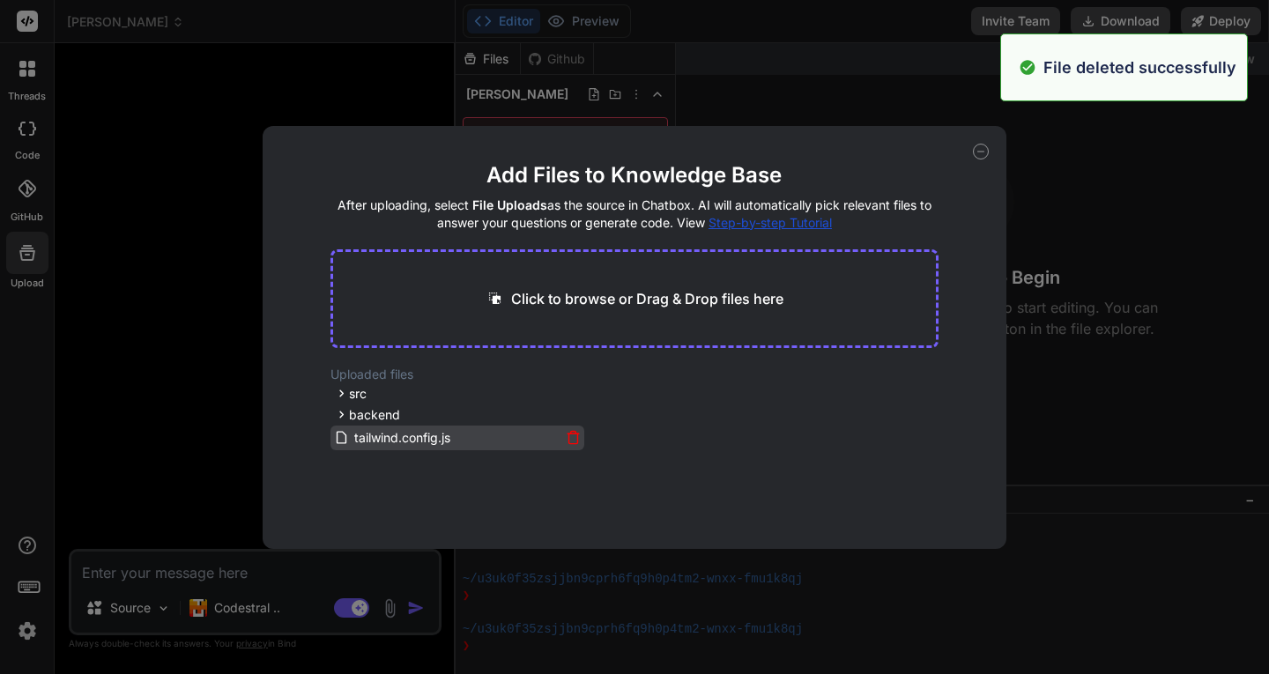
click at [568, 436] on icon at bounding box center [573, 437] width 15 height 15
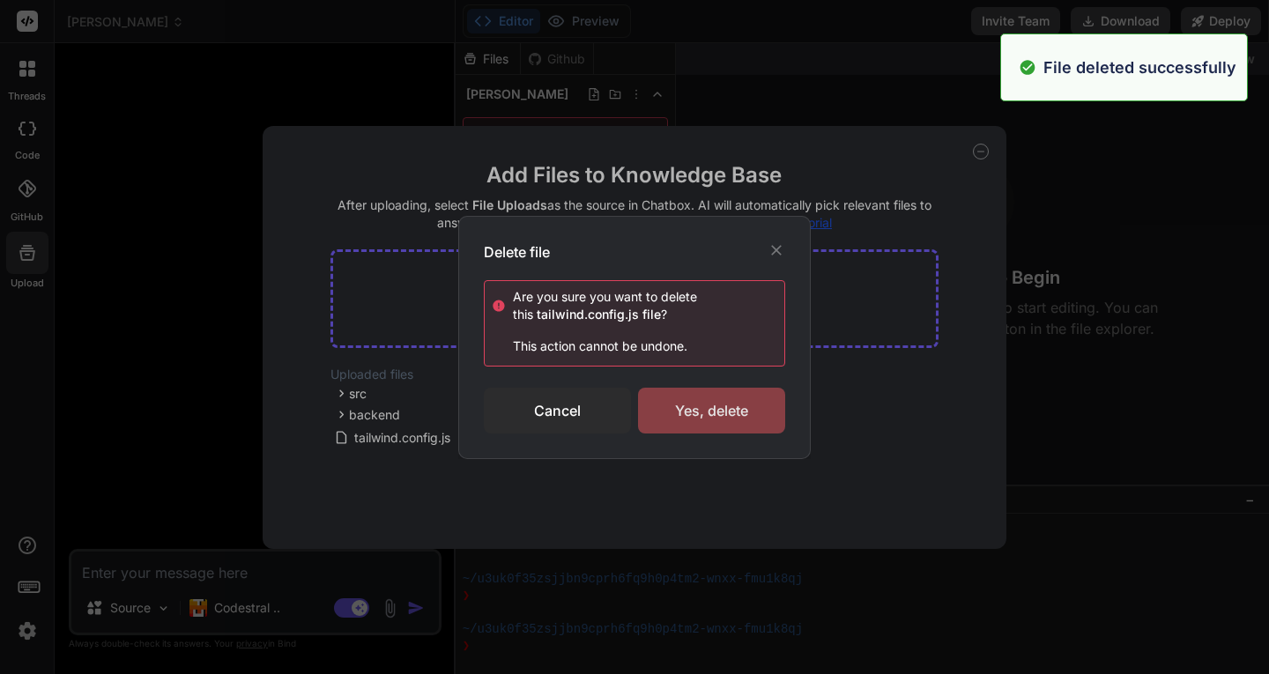
click at [677, 413] on div "Yes, delete" at bounding box center [711, 411] width 147 height 46
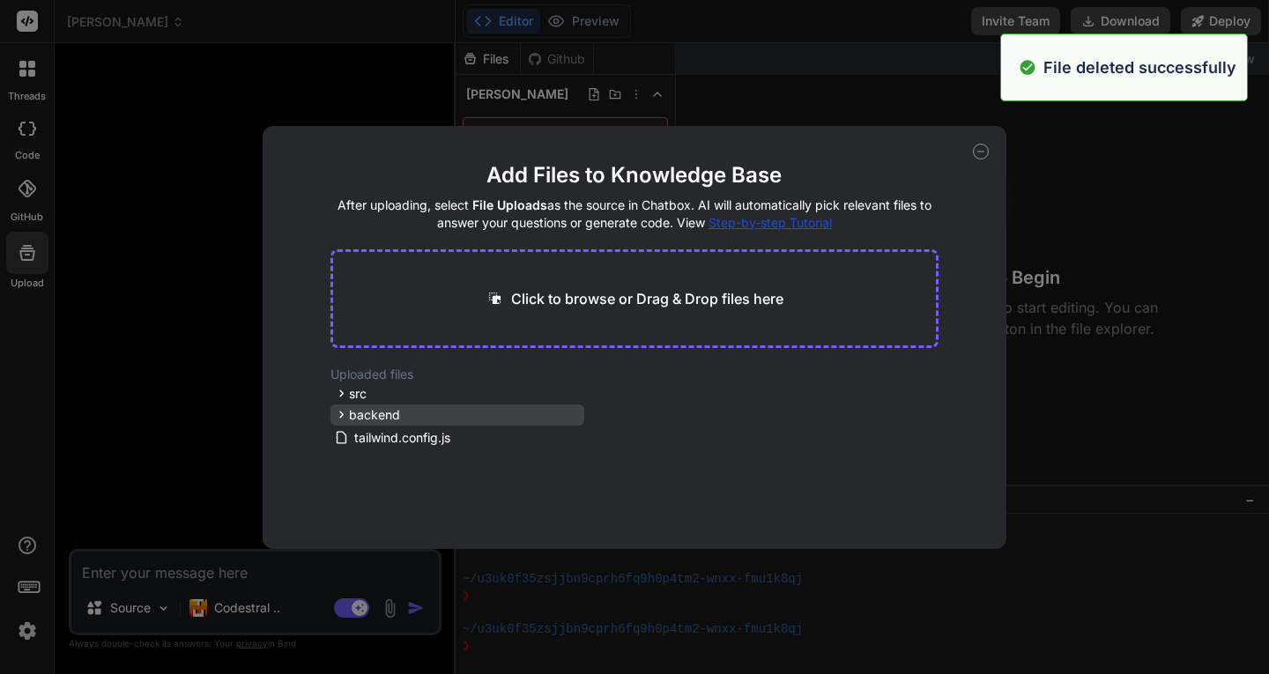
click at [391, 415] on span "backend" at bounding box center [374, 415] width 51 height 18
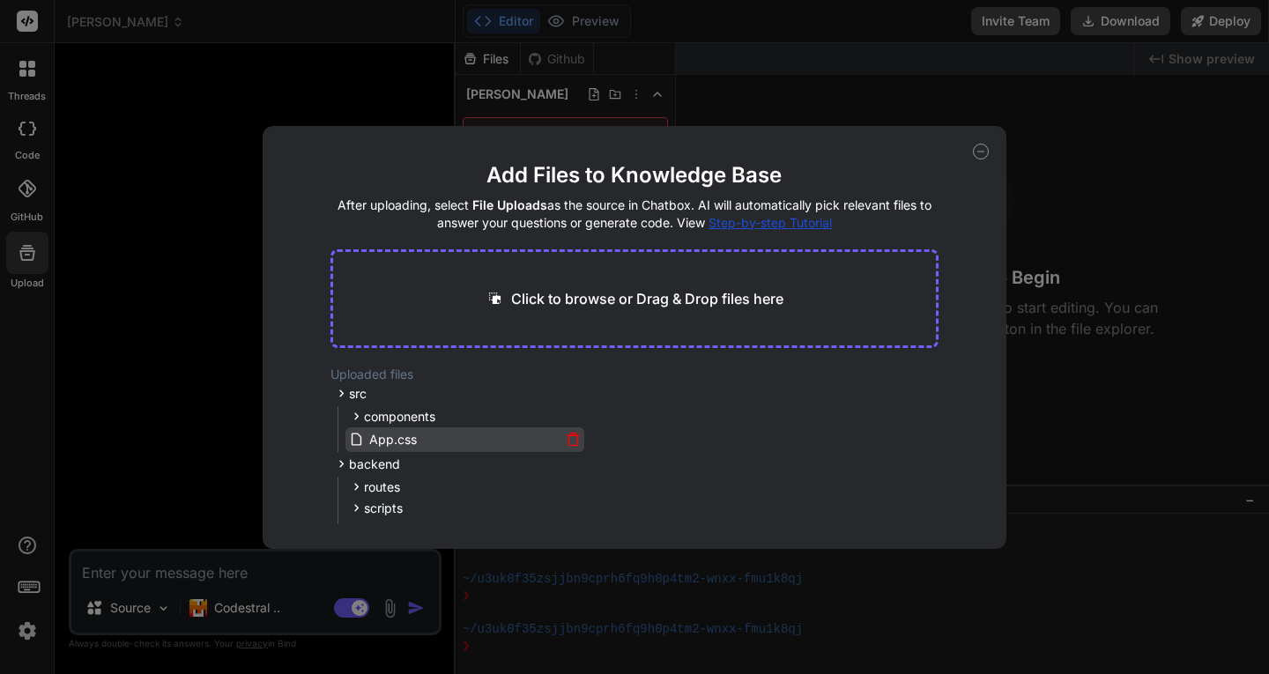
click at [569, 440] on icon at bounding box center [573, 439] width 15 height 15
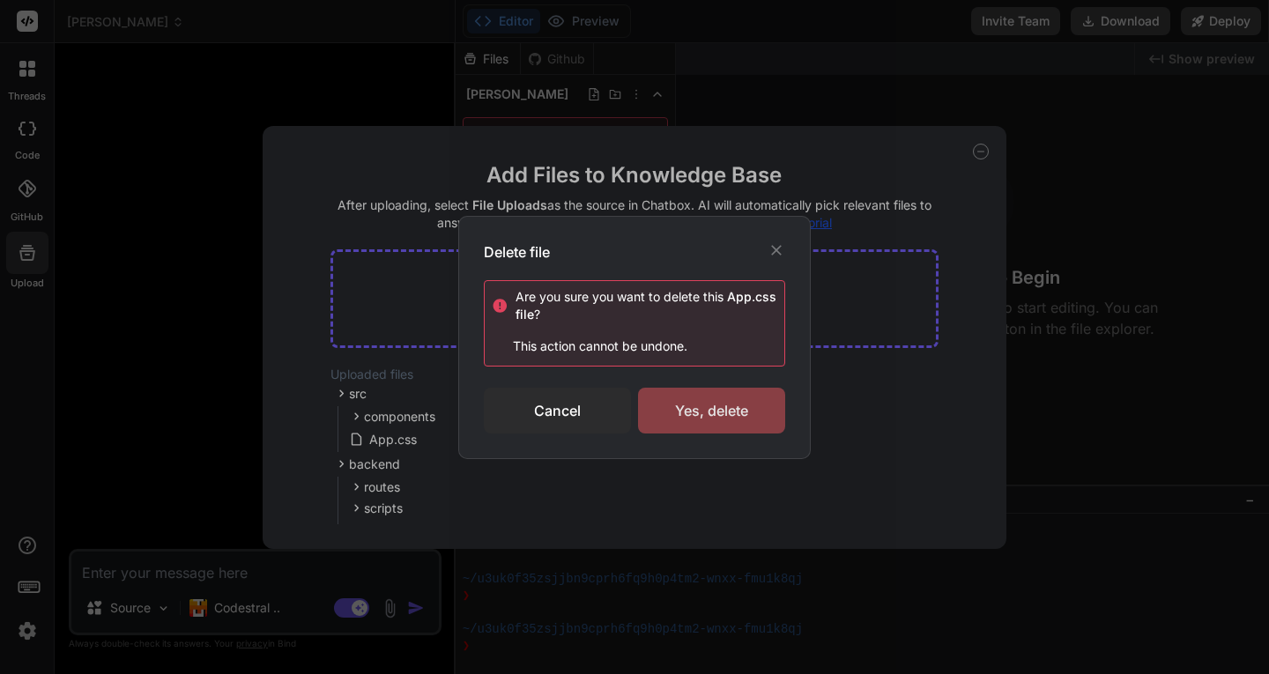
click at [685, 424] on div "Yes, delete" at bounding box center [711, 411] width 147 height 46
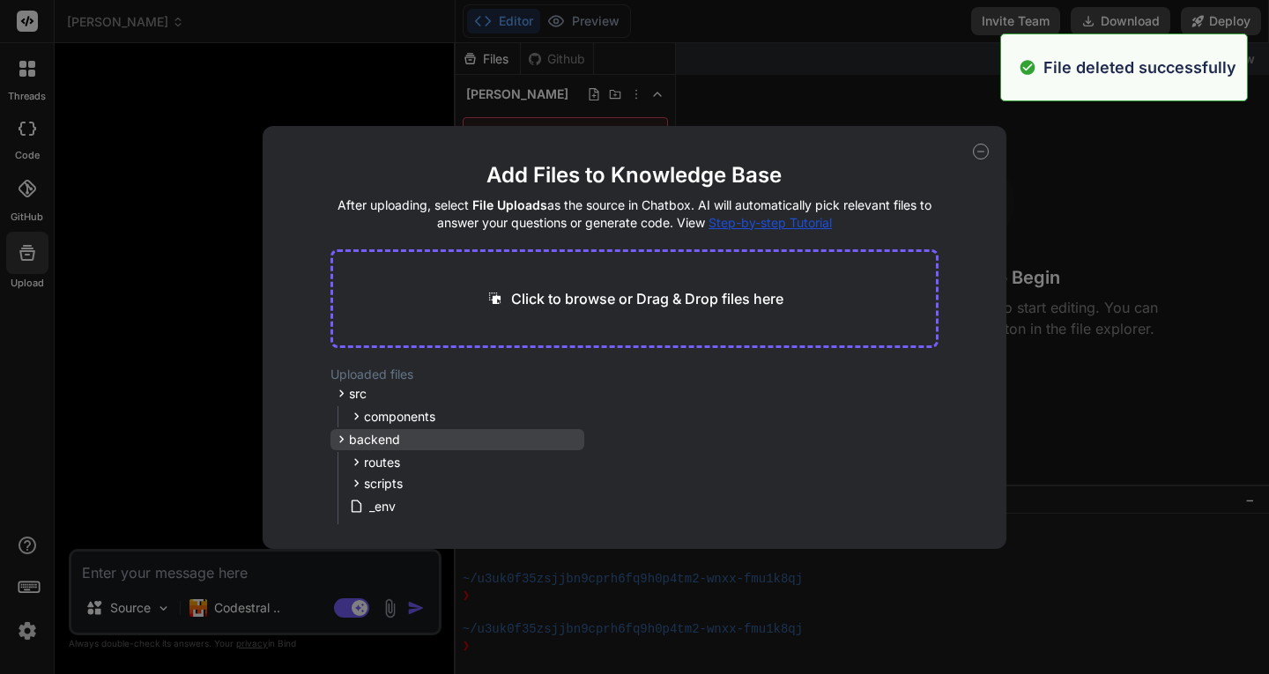
click at [572, 437] on div "backend" at bounding box center [457, 439] width 254 height 21
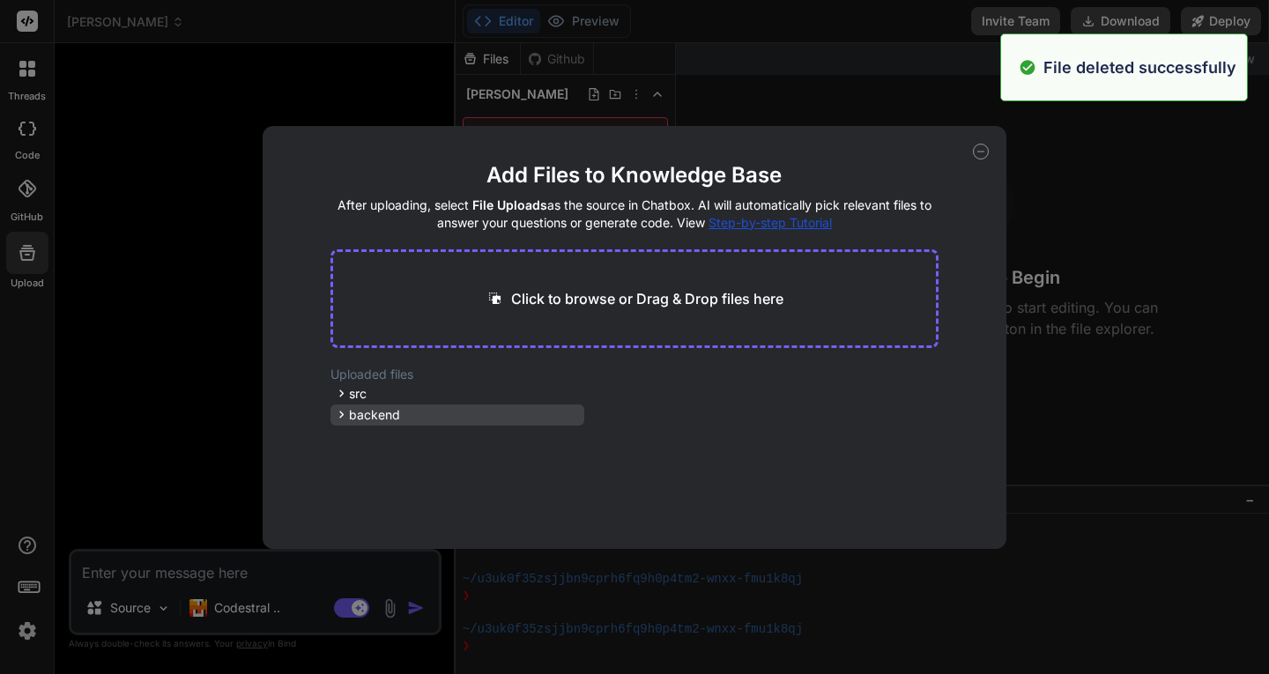
click at [390, 416] on span "backend" at bounding box center [374, 415] width 51 height 18
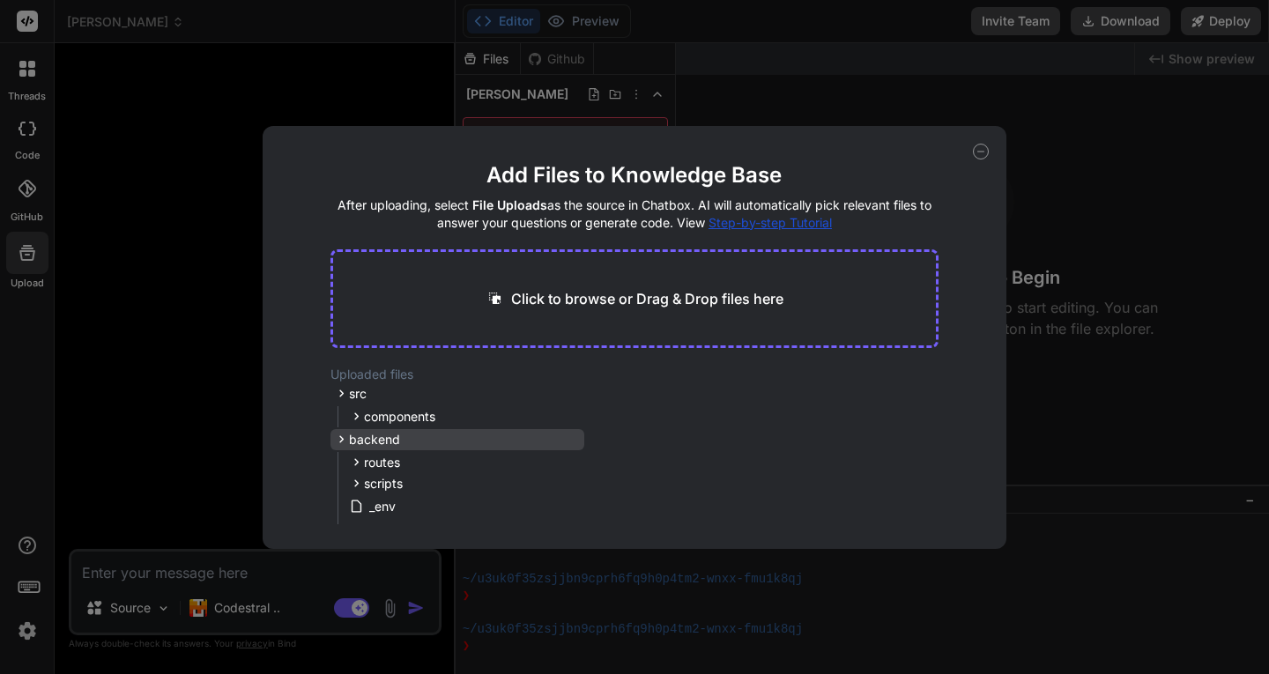
click at [398, 443] on span "backend" at bounding box center [374, 440] width 51 height 18
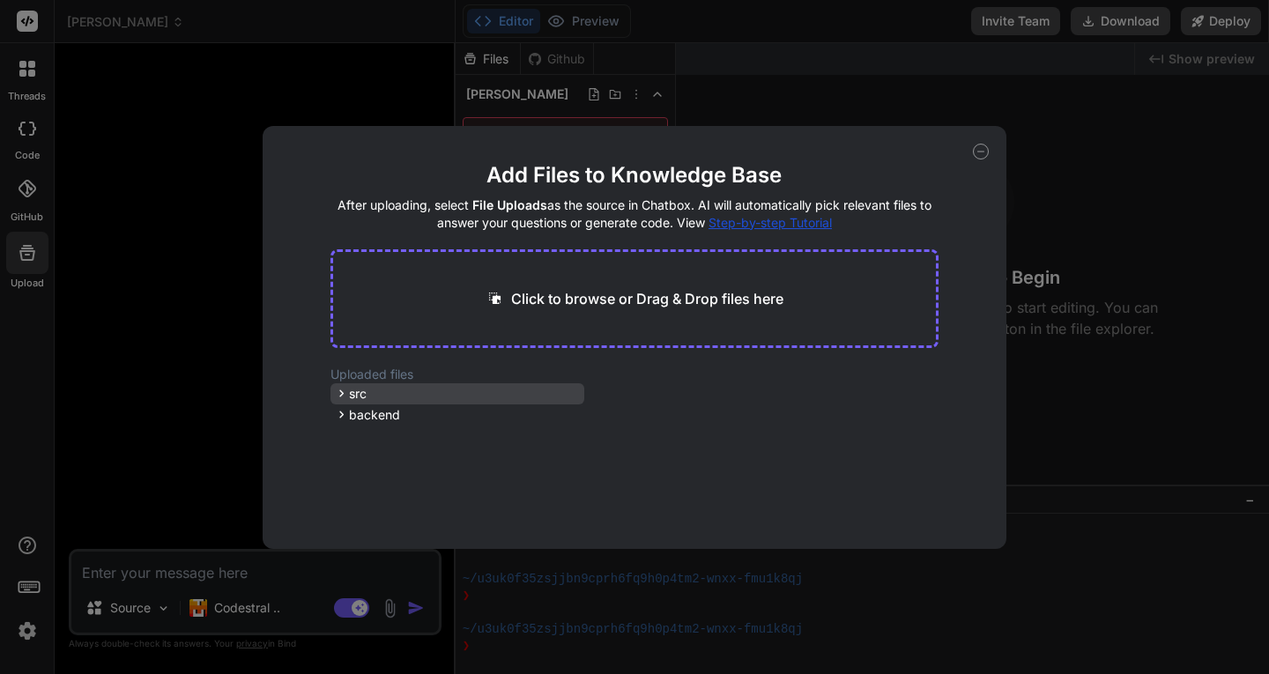
click at [359, 393] on span "src" at bounding box center [358, 394] width 18 height 18
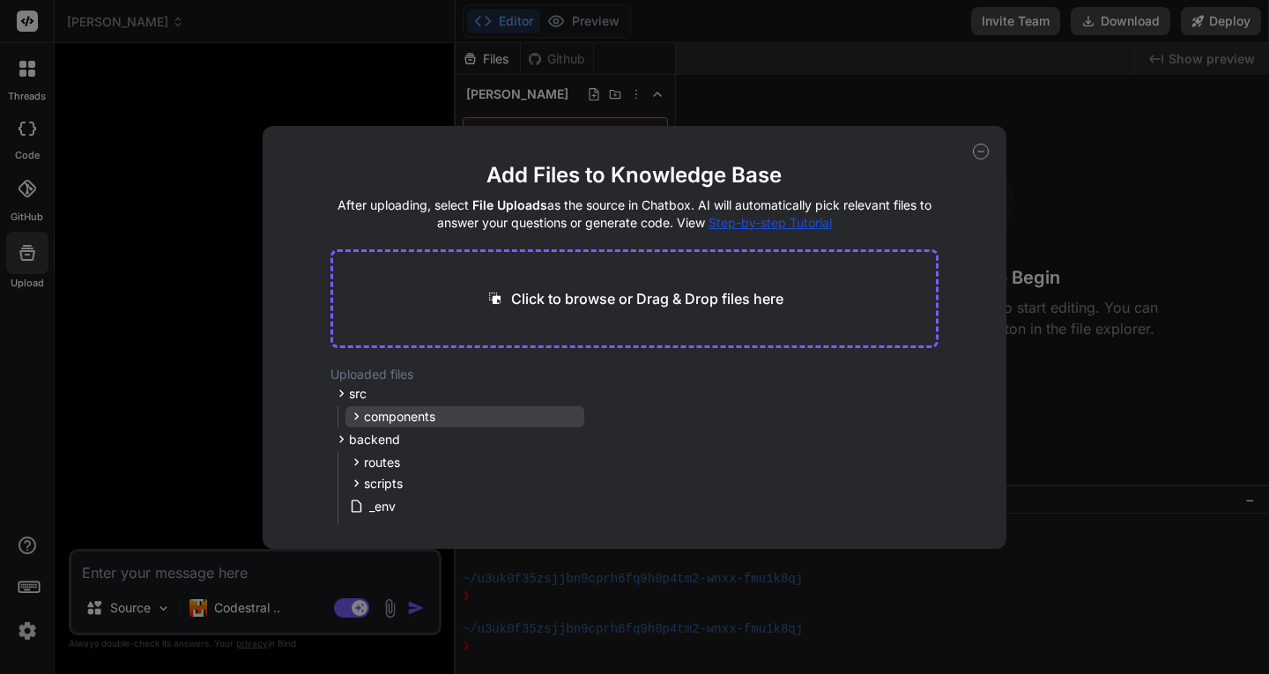
click at [422, 415] on span "components" at bounding box center [399, 417] width 71 height 18
click at [568, 440] on icon at bounding box center [572, 442] width 9 height 10
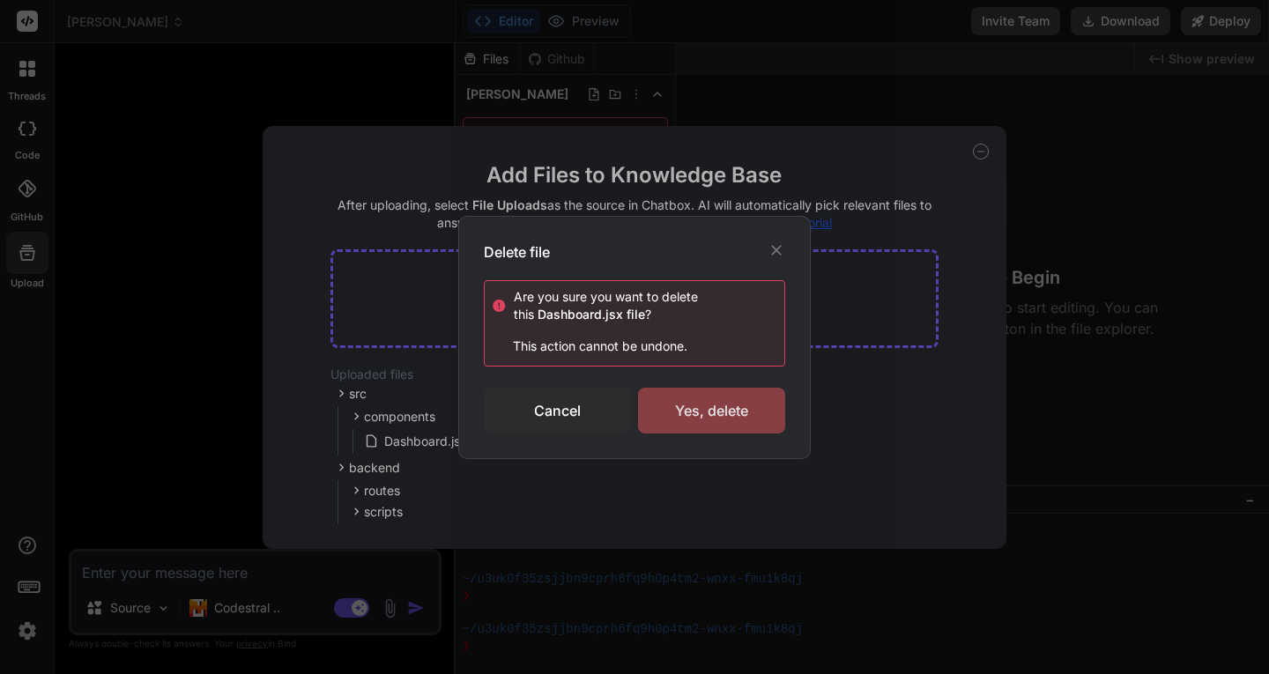
click at [701, 408] on div "Yes, delete" at bounding box center [711, 411] width 147 height 46
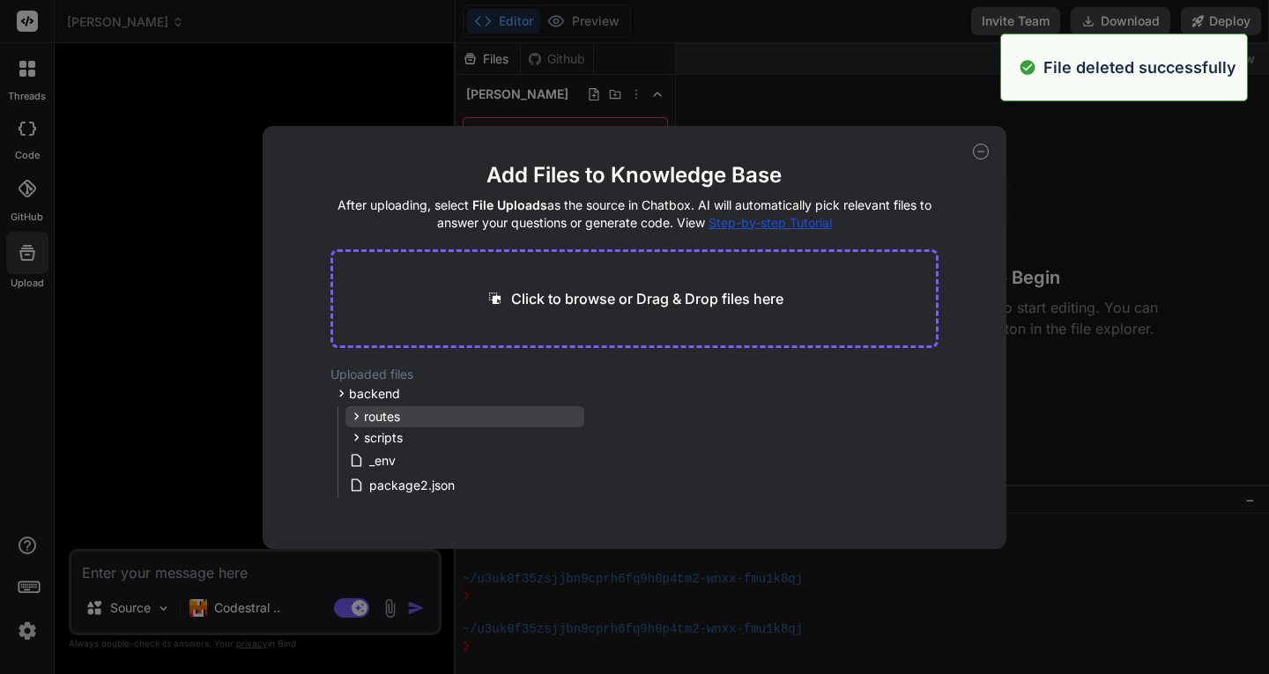
click at [423, 413] on div "routes" at bounding box center [464, 416] width 239 height 21
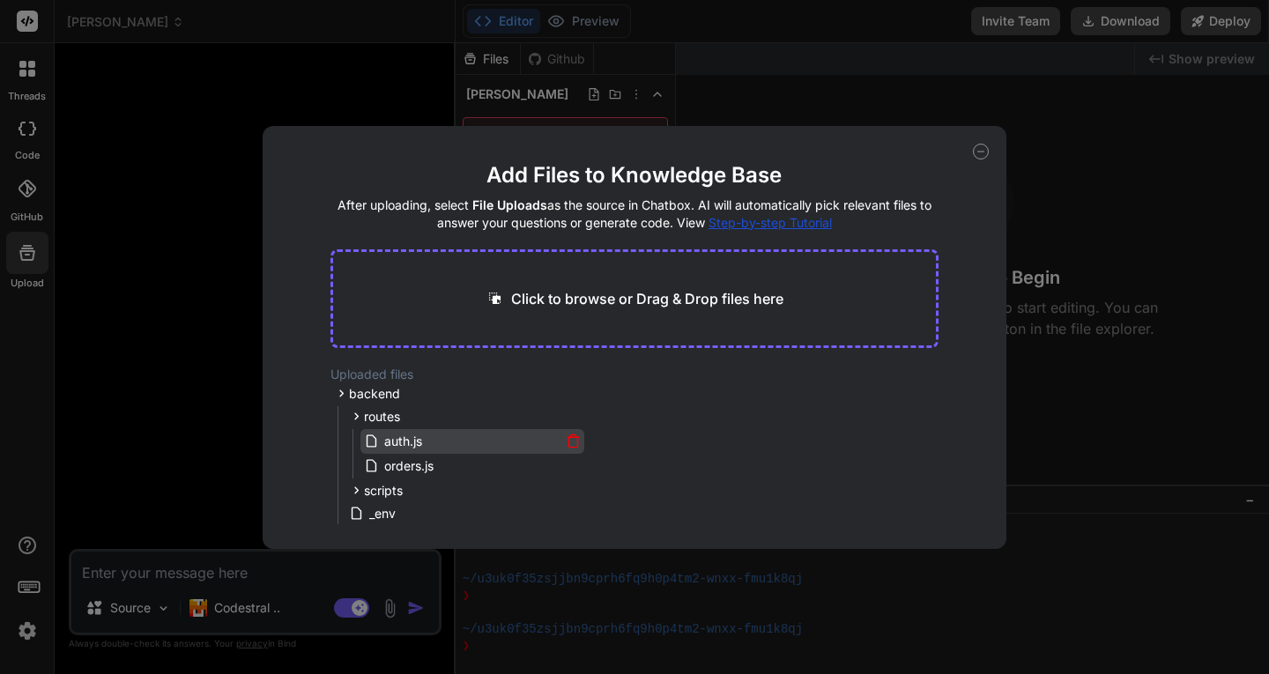
click at [566, 440] on icon at bounding box center [573, 440] width 15 height 15
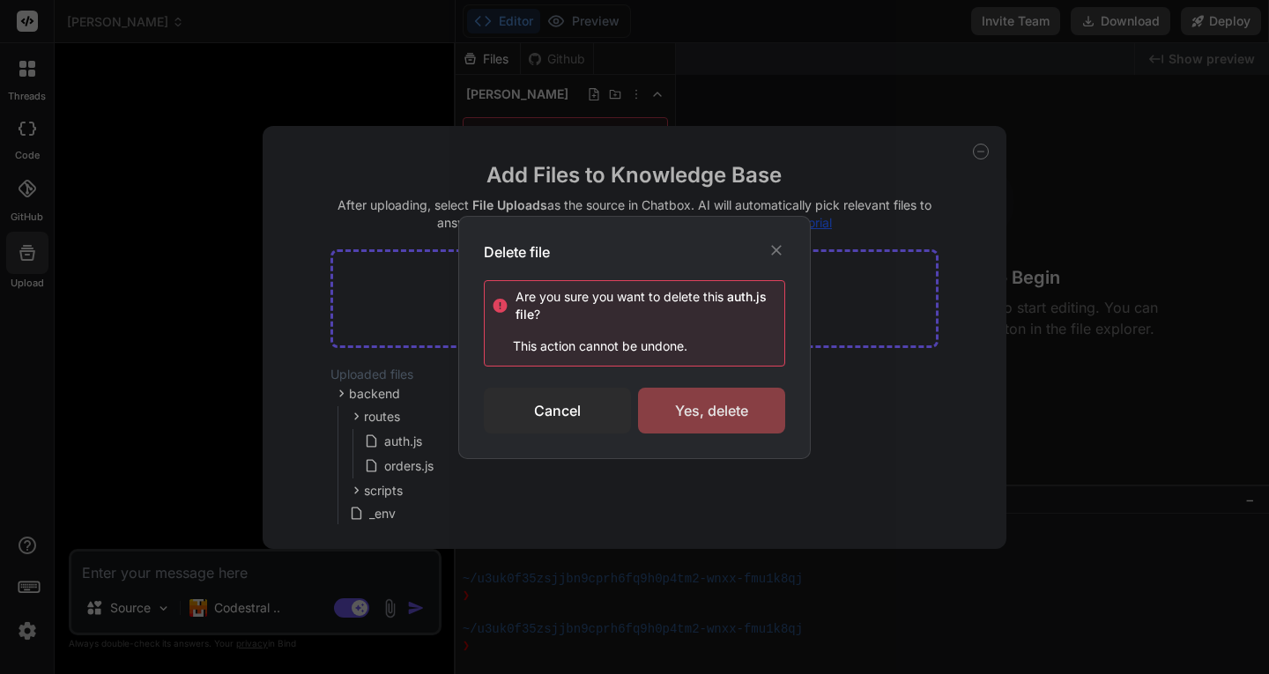
click at [676, 425] on div "Yes, delete" at bounding box center [711, 411] width 147 height 46
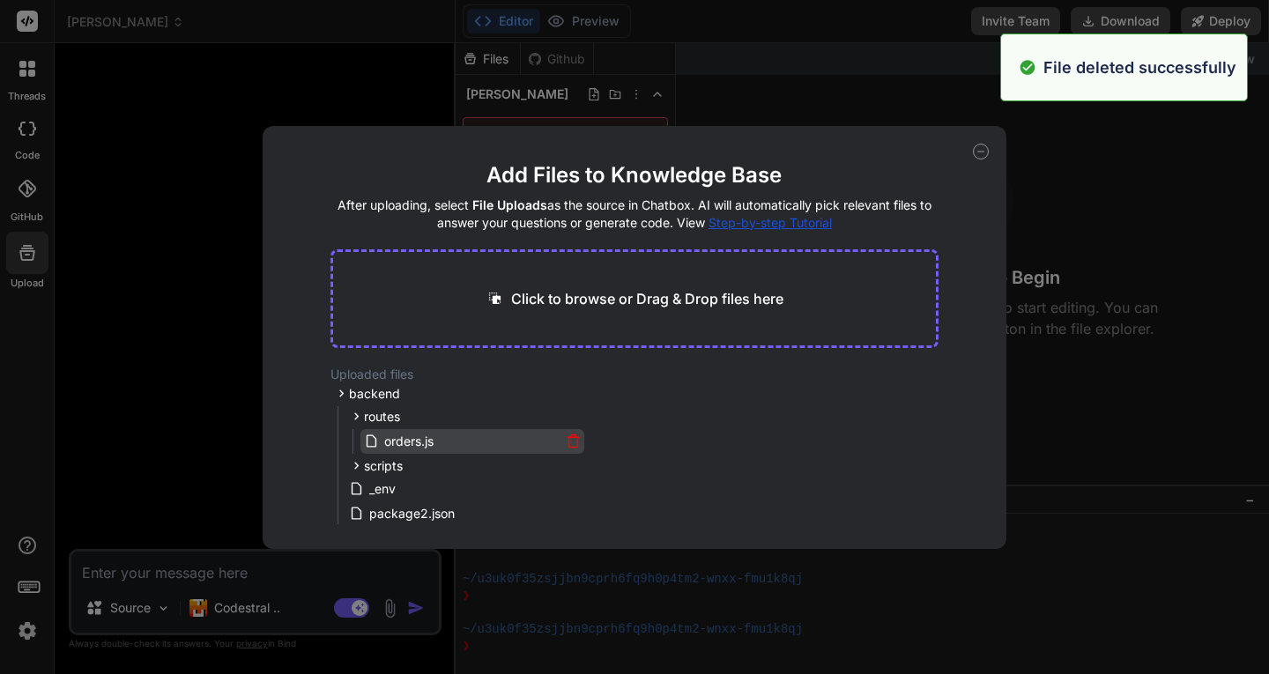
click at [573, 441] on icon at bounding box center [572, 442] width 9 height 10
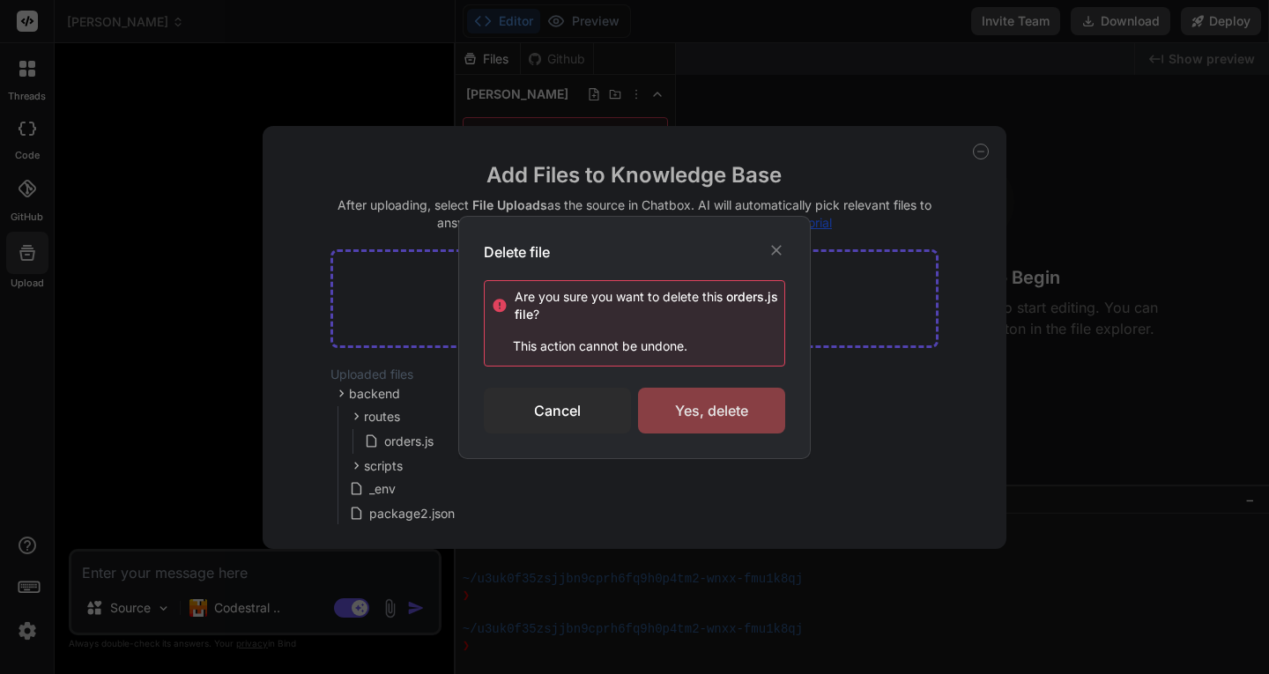
click at [694, 413] on div "Yes, delete" at bounding box center [711, 411] width 147 height 46
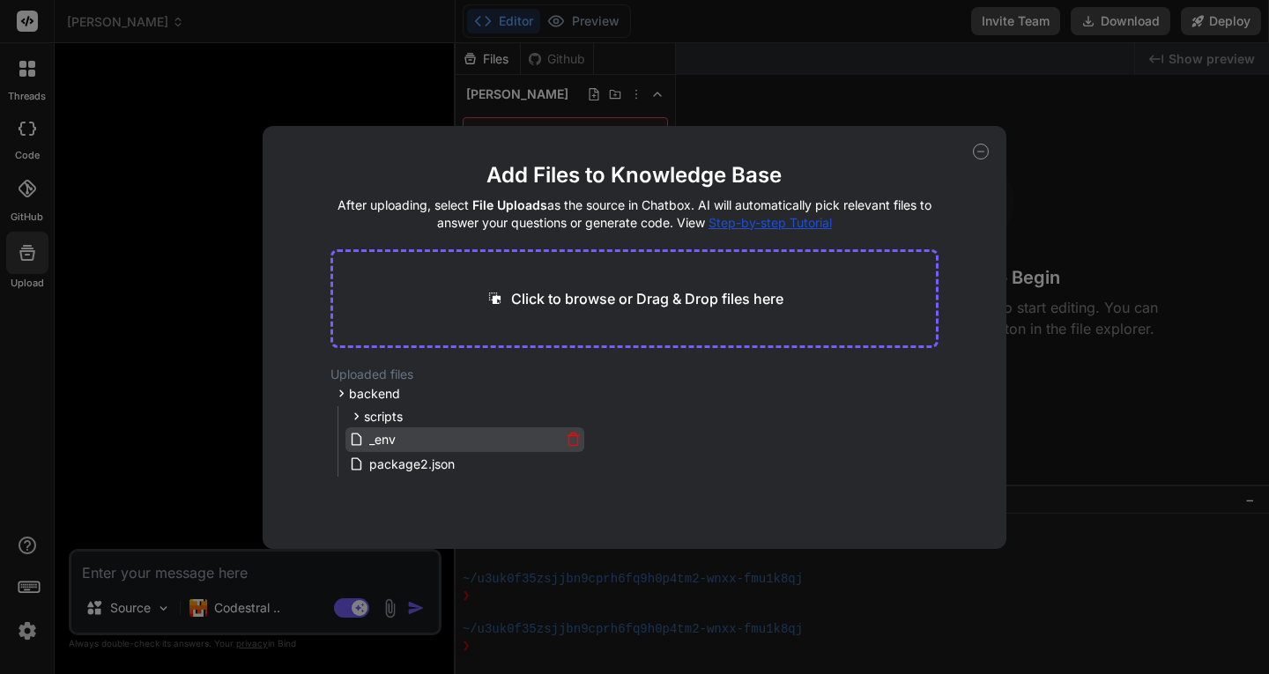
click at [566, 440] on icon at bounding box center [573, 439] width 15 height 15
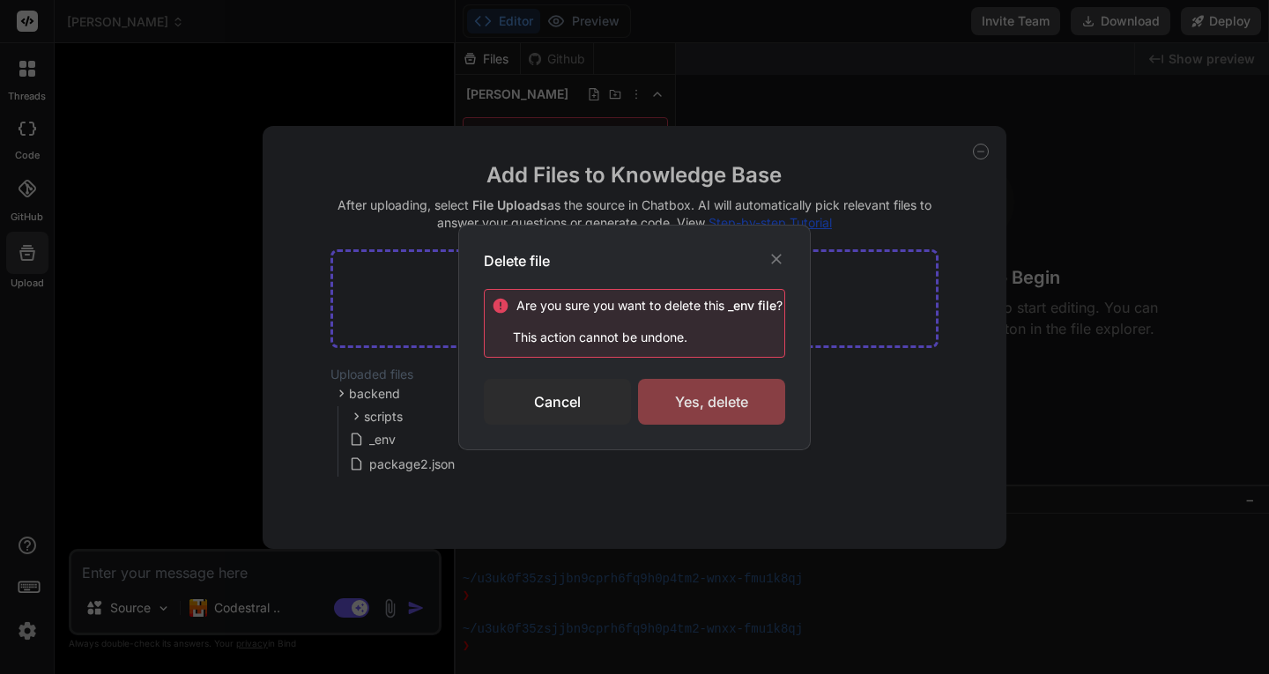
click at [685, 416] on div "Yes, delete" at bounding box center [711, 402] width 147 height 46
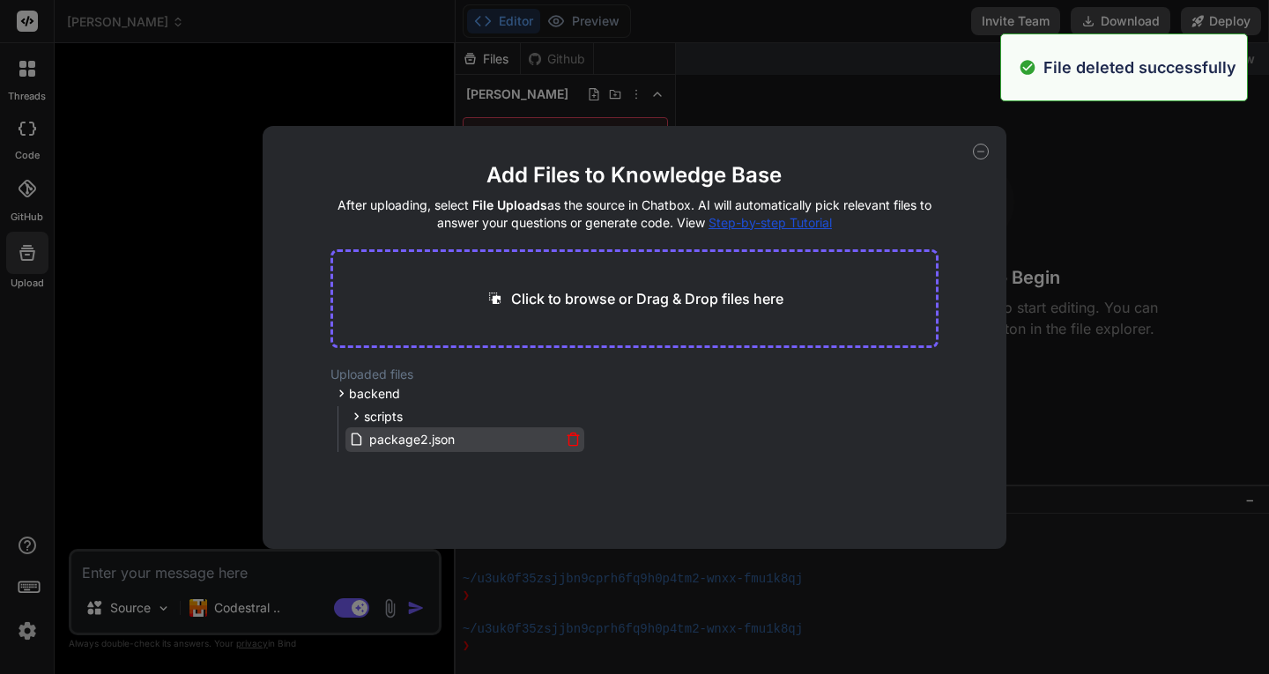
click at [568, 440] on icon at bounding box center [573, 439] width 15 height 15
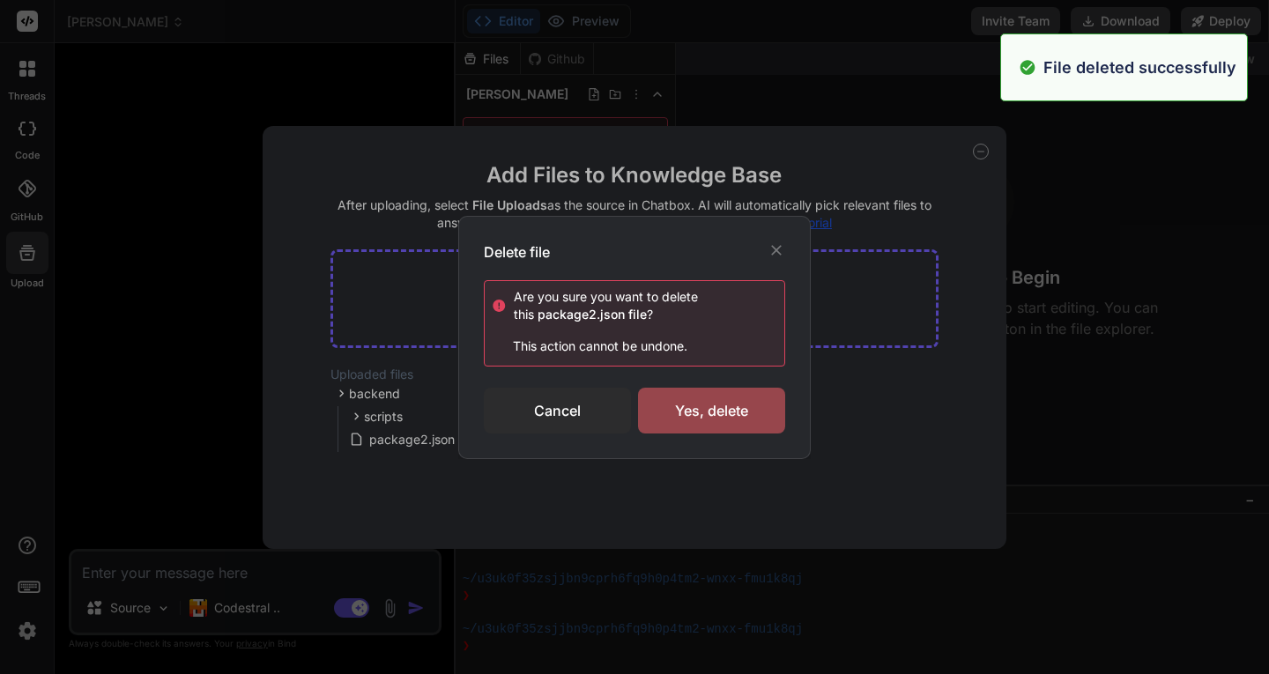
drag, startPoint x: 665, startPoint y: 414, endPoint x: 630, endPoint y: 429, distance: 38.3
click at [665, 414] on div "Yes, delete" at bounding box center [711, 411] width 147 height 46
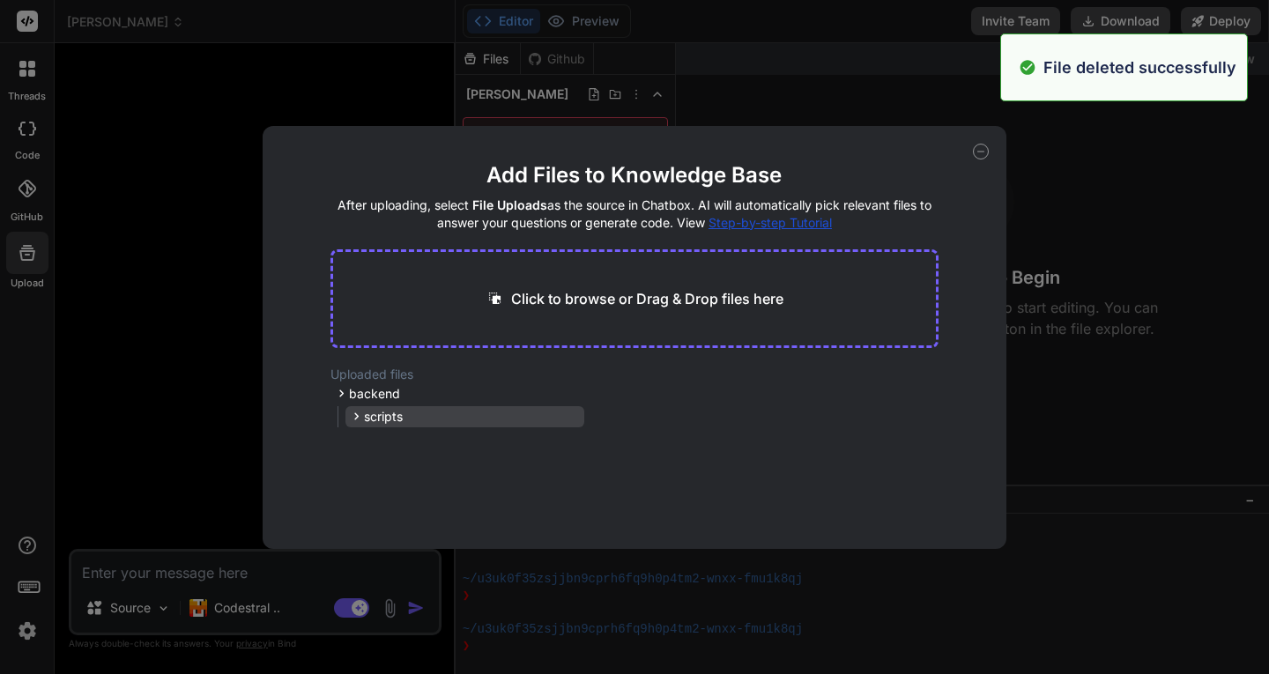
click at [448, 418] on div "scripts" at bounding box center [464, 416] width 239 height 21
click at [570, 442] on icon at bounding box center [573, 440] width 15 height 15
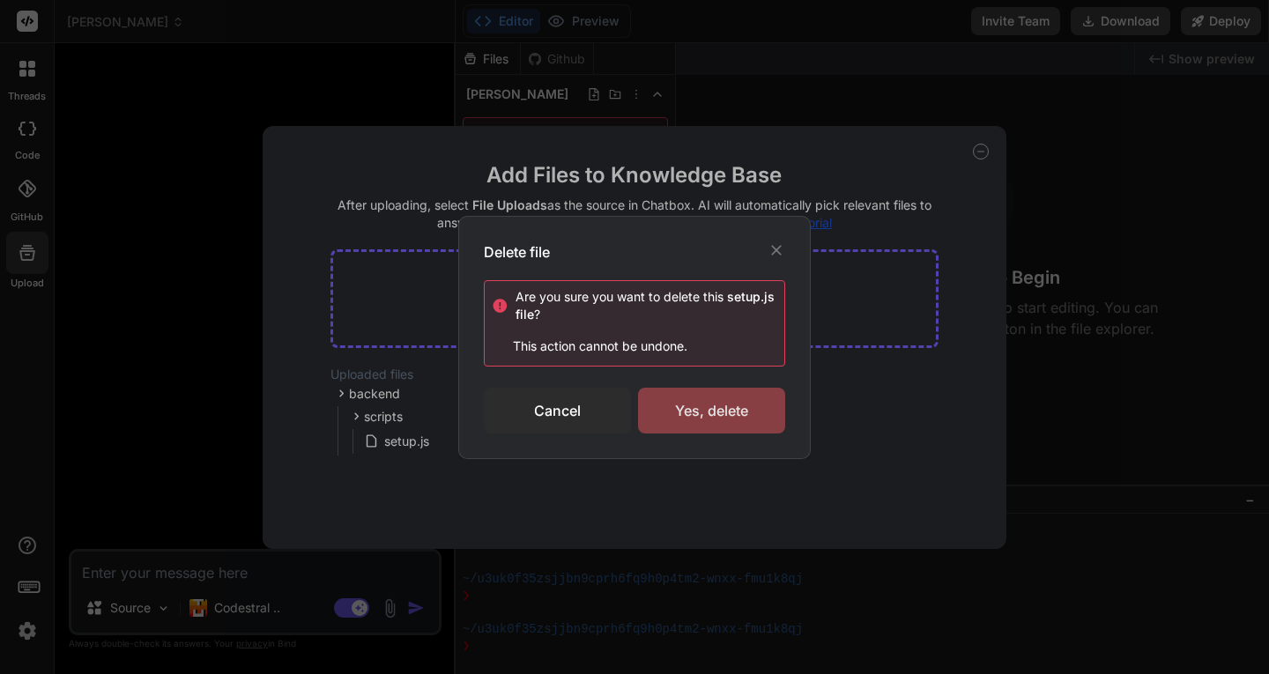
click at [714, 412] on div "Yes, delete" at bounding box center [711, 411] width 147 height 46
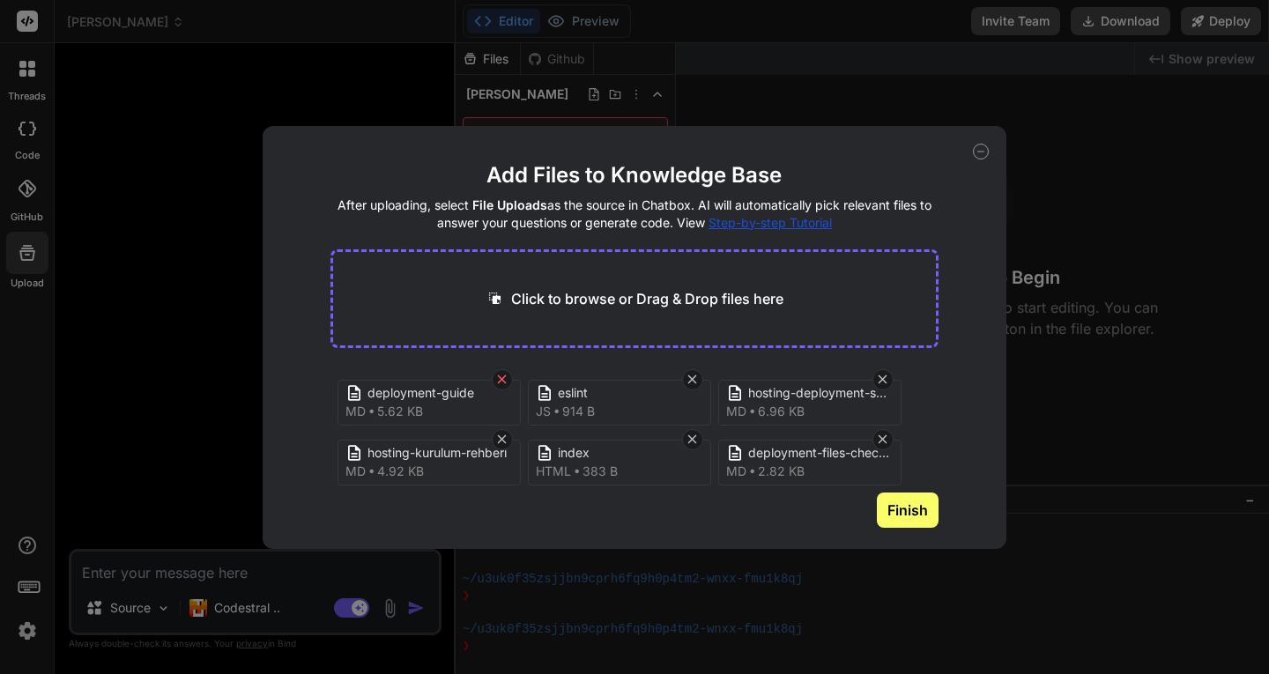
click at [505, 380] on icon at bounding box center [501, 379] width 15 height 15
click at [504, 381] on icon at bounding box center [502, 379] width 9 height 9
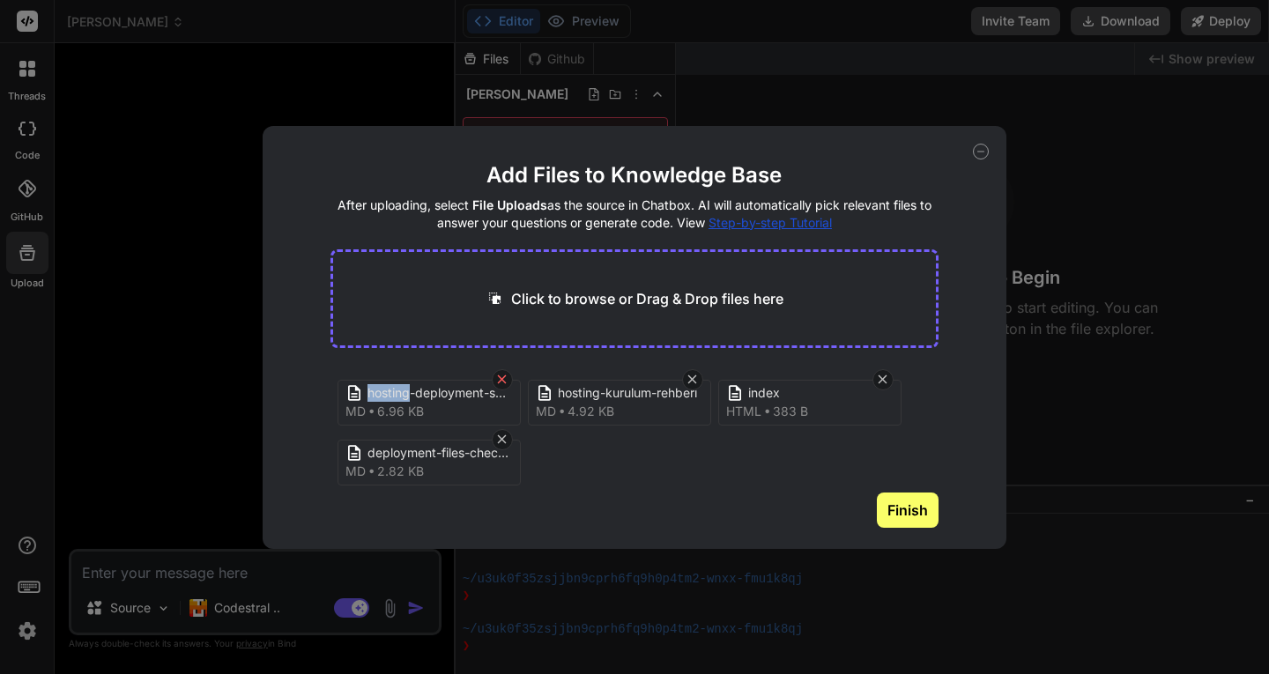
click at [504, 381] on icon at bounding box center [502, 379] width 9 height 9
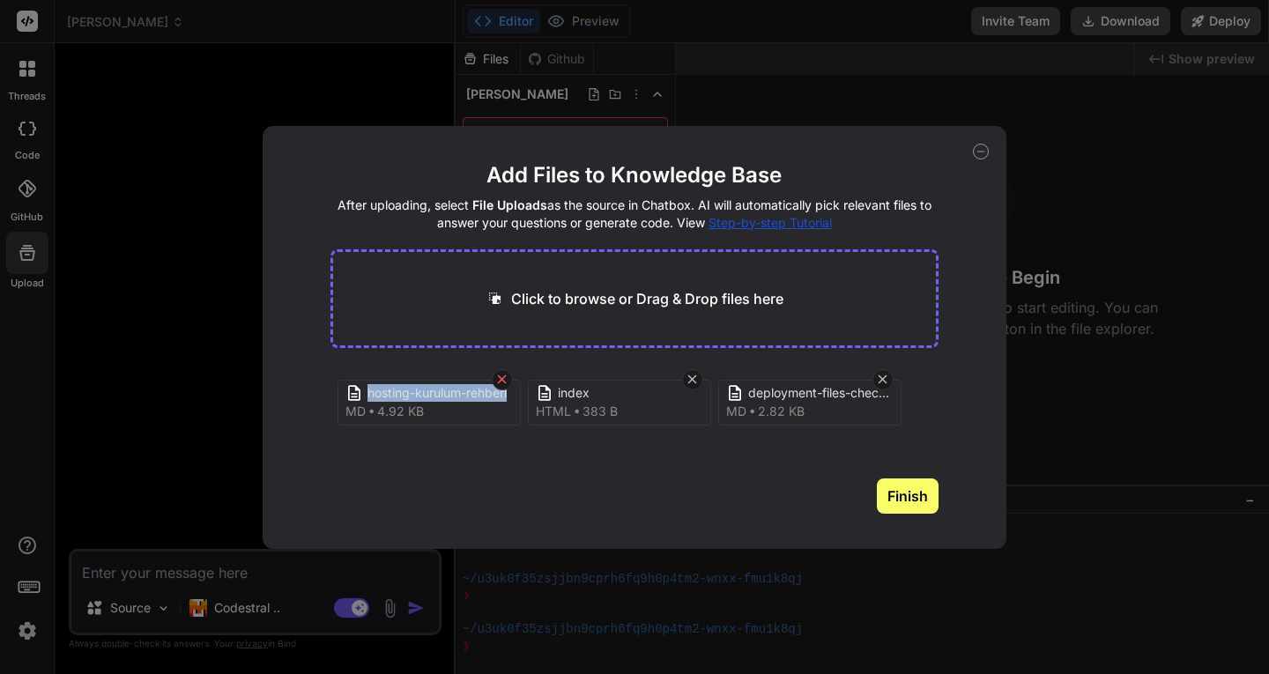
click at [504, 381] on icon at bounding box center [502, 379] width 9 height 9
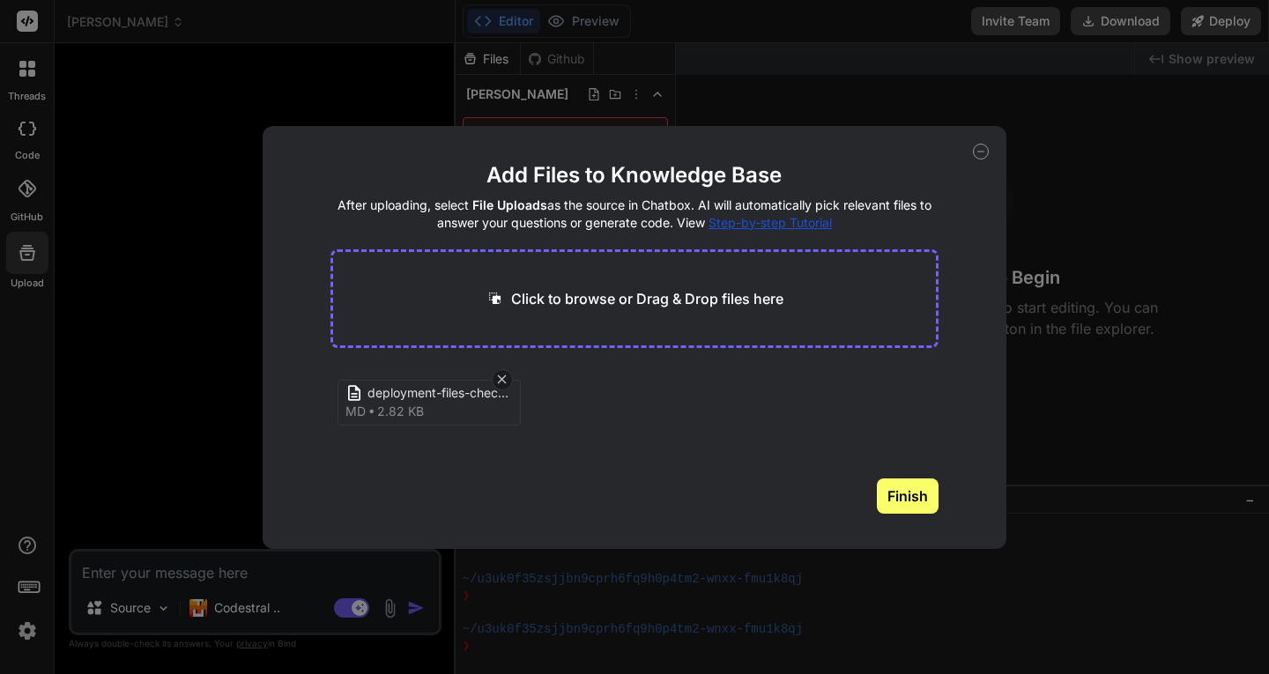
click at [503, 381] on icon at bounding box center [502, 379] width 9 height 9
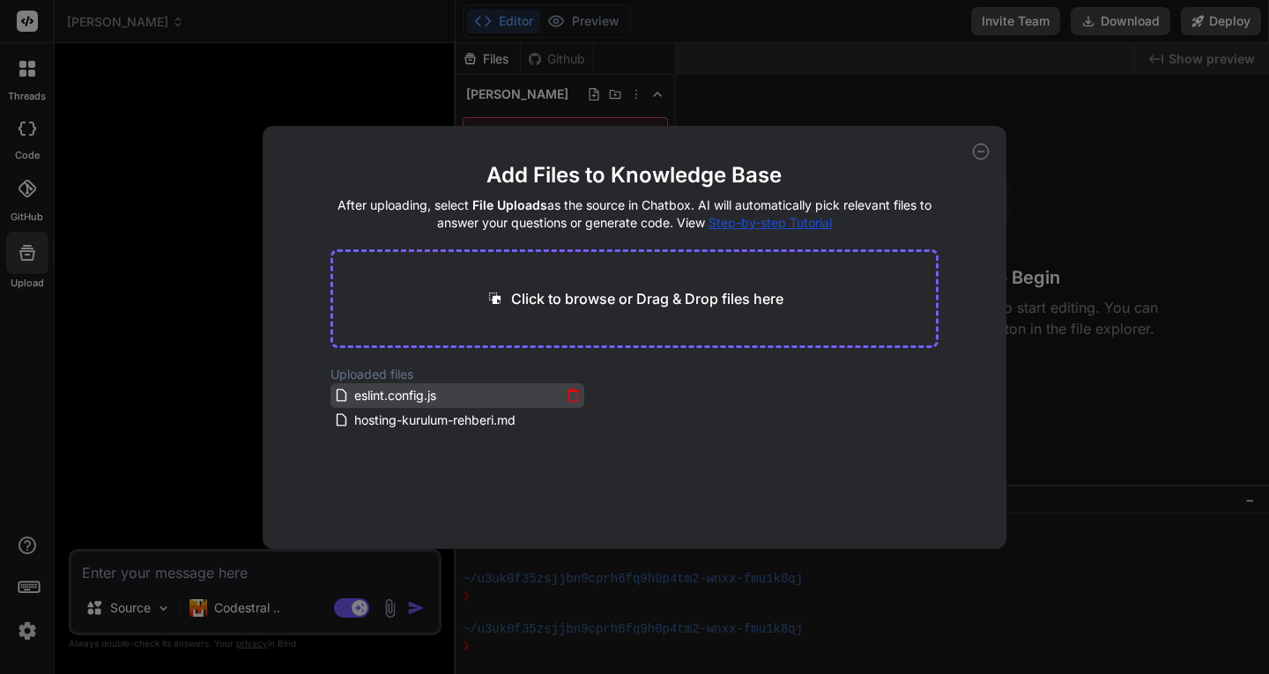
click at [569, 393] on icon at bounding box center [573, 395] width 15 height 15
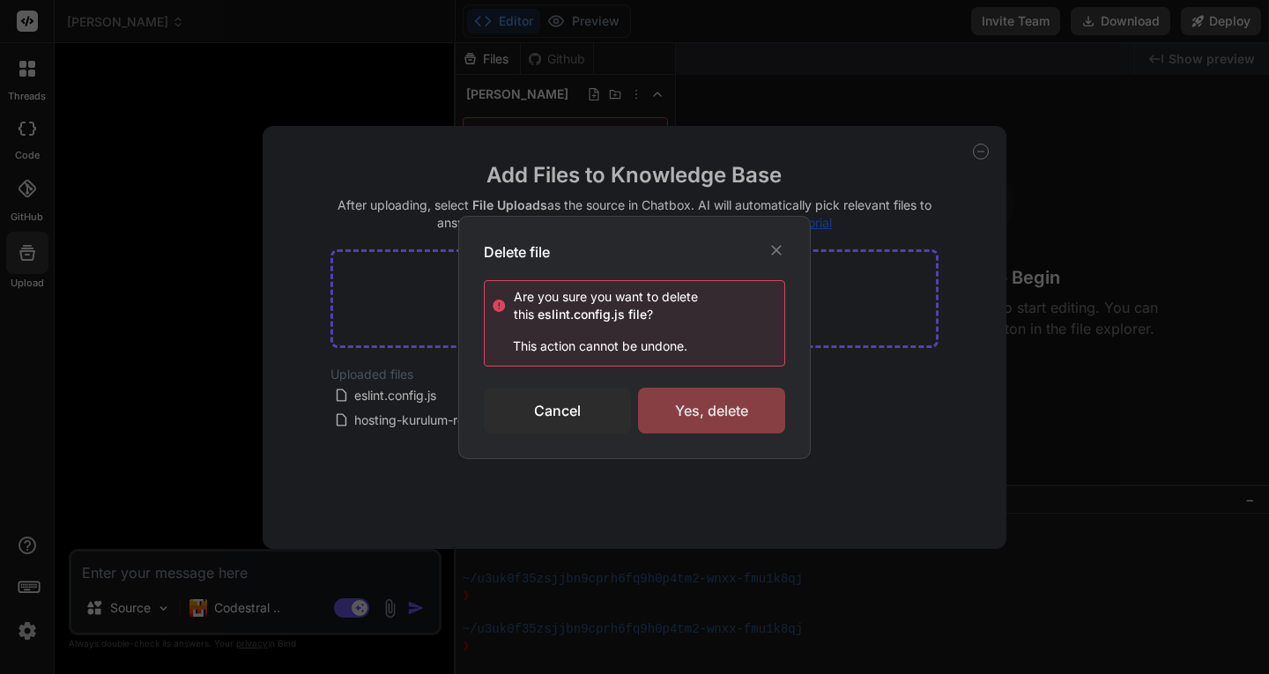
click at [683, 406] on div "Yes, delete" at bounding box center [711, 411] width 147 height 46
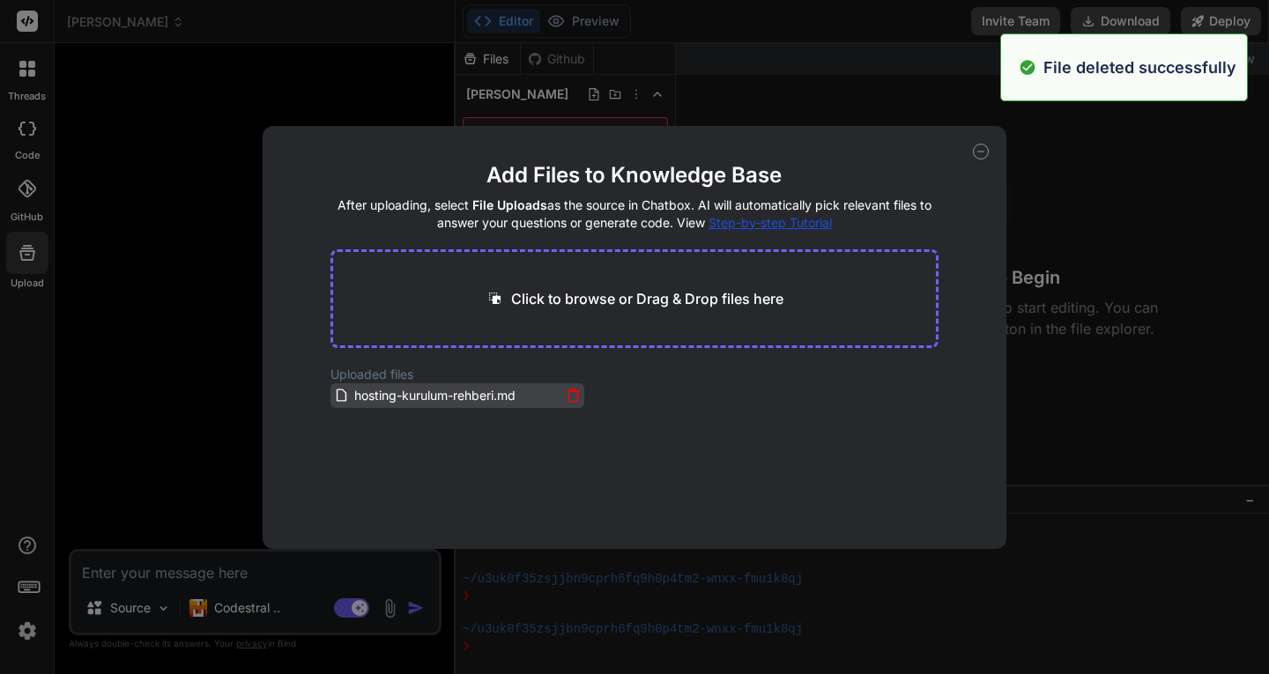
click at [567, 391] on icon at bounding box center [572, 391] width 11 height 0
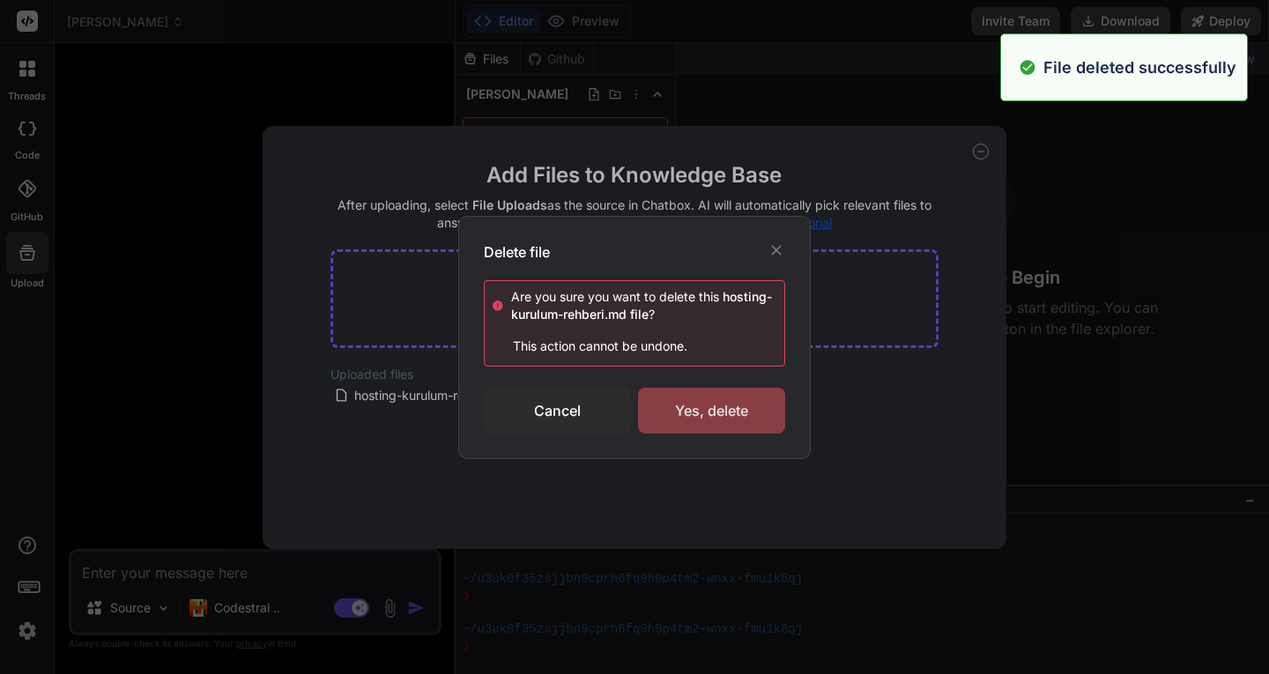
click at [688, 404] on div "Yes, delete" at bounding box center [711, 411] width 147 height 46
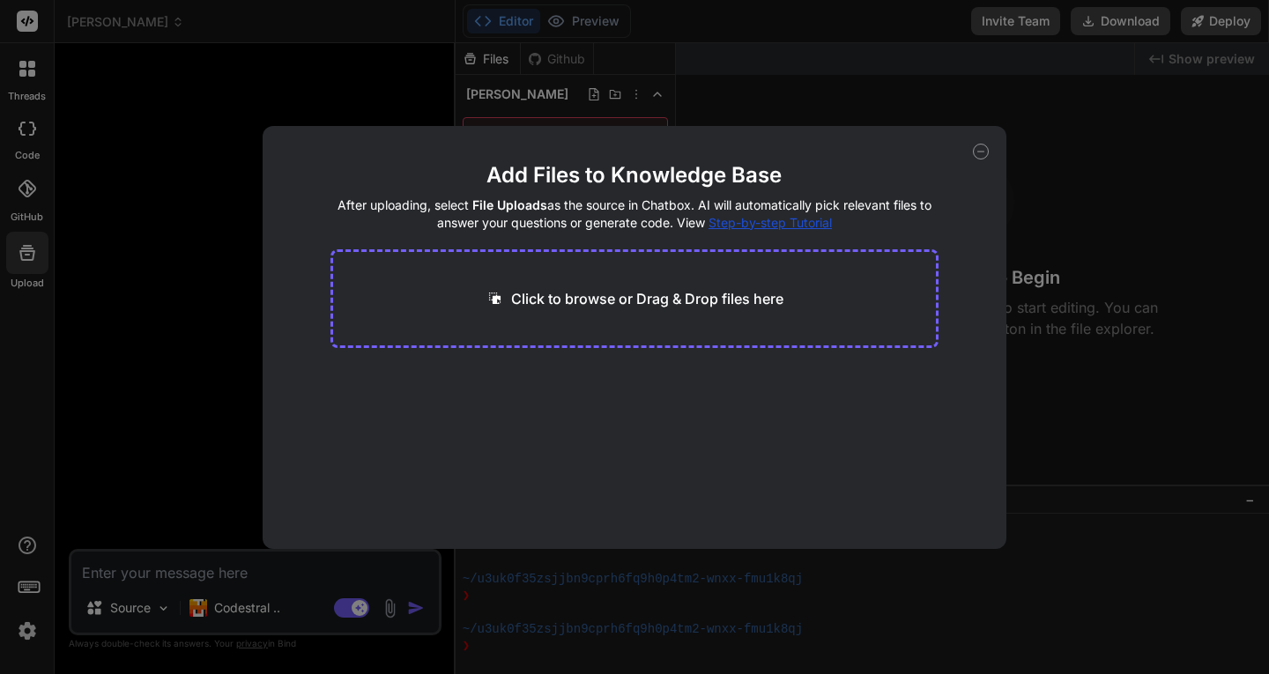
click at [657, 307] on p "Click to browse or Drag & Drop files here" at bounding box center [647, 298] width 272 height 21
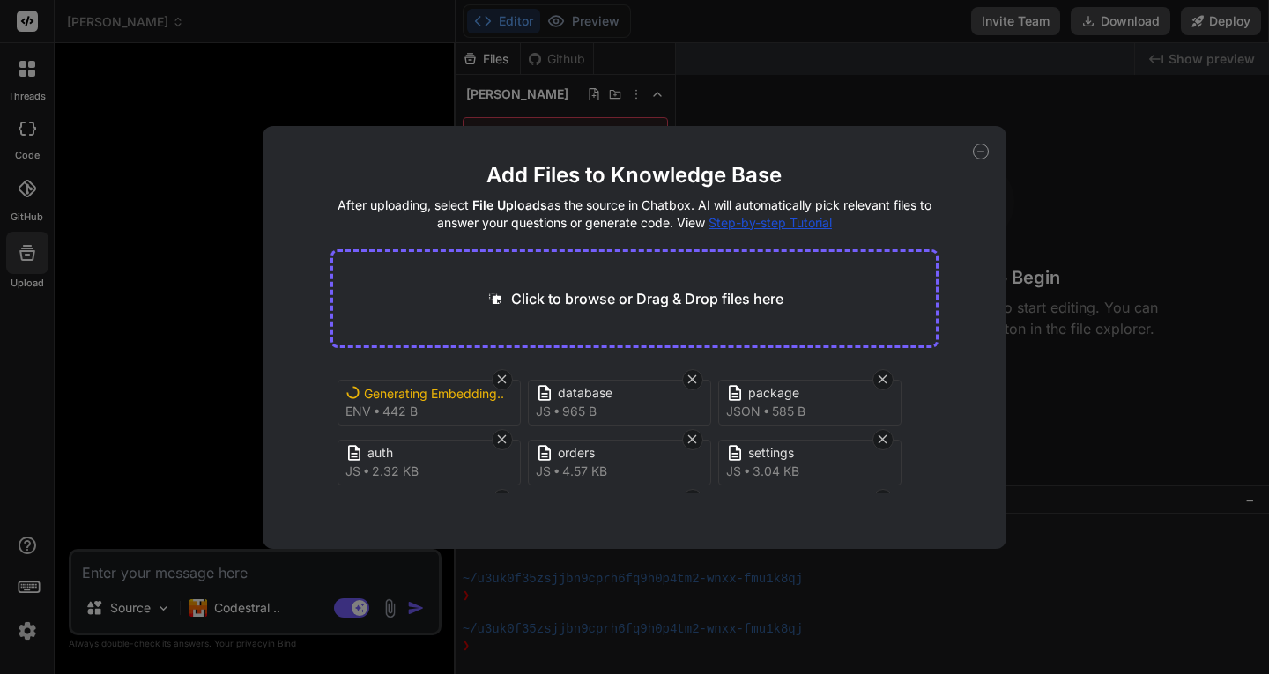
click at [972, 152] on div "Add Files to Knowledge Base After uploading, select File Uploads as the source …" at bounding box center [635, 337] width 744 height 423
click at [980, 152] on icon at bounding box center [981, 152] width 6 height 0
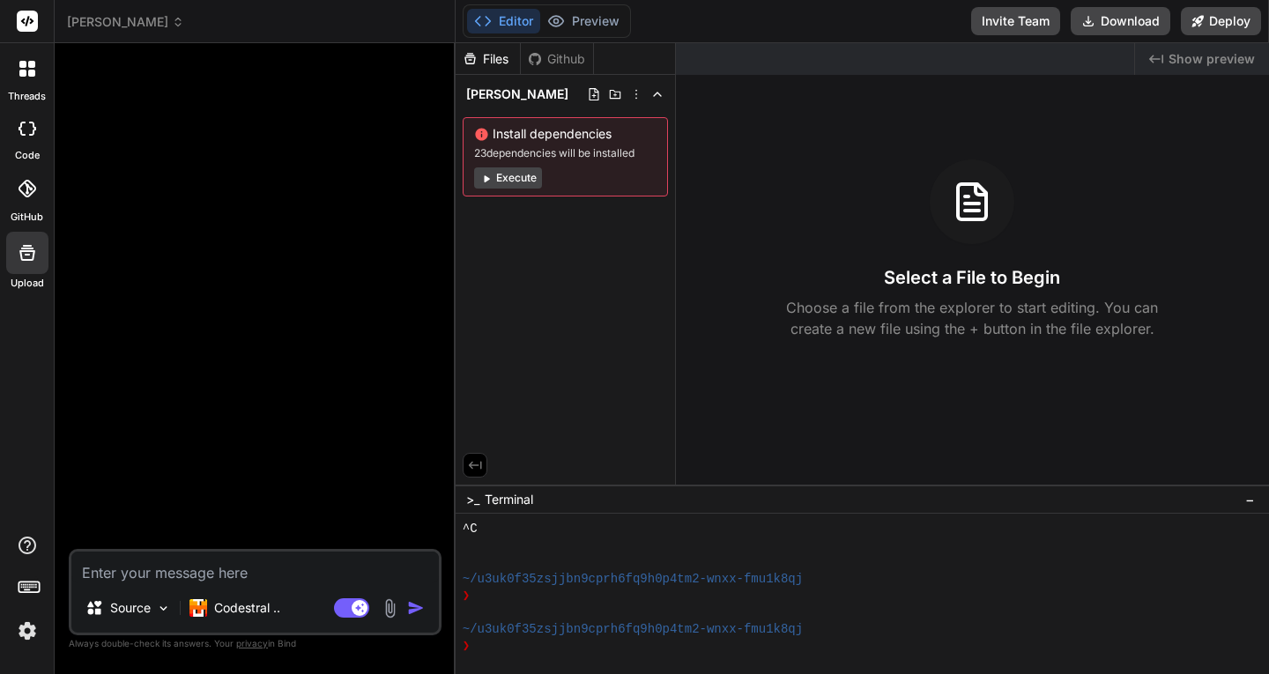
click at [33, 264] on div at bounding box center [27, 253] width 42 height 42
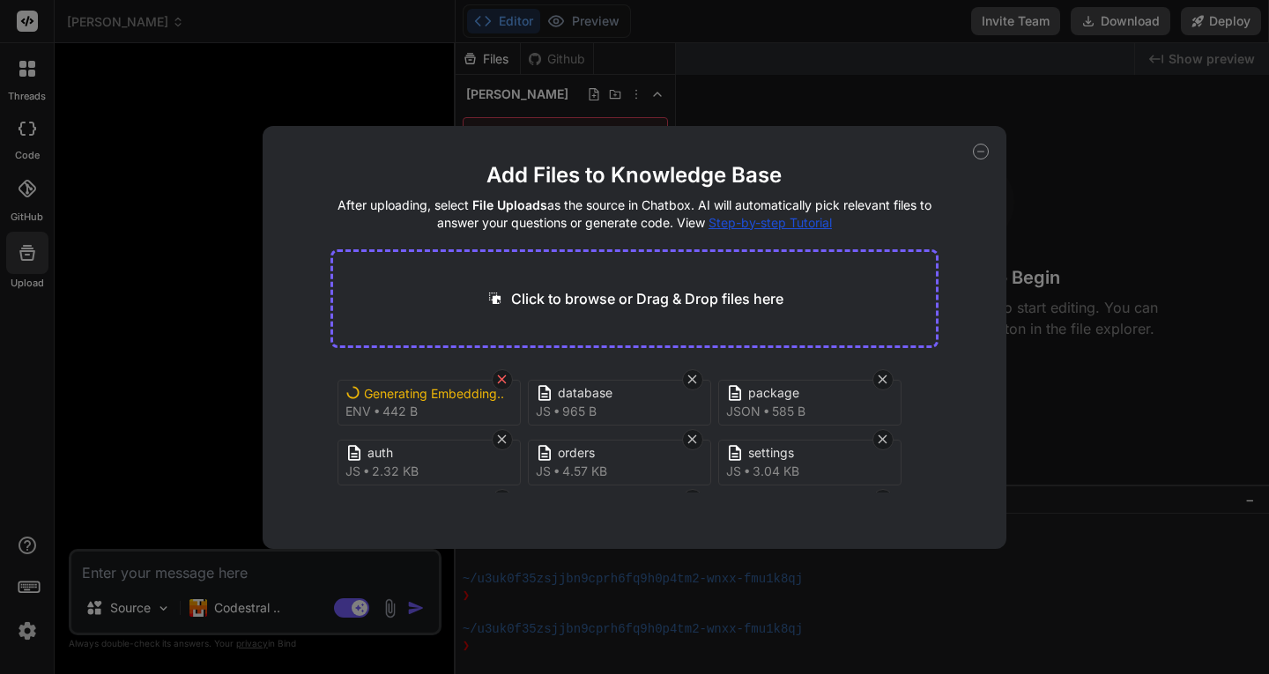
click at [499, 380] on icon at bounding box center [501, 379] width 15 height 15
click at [902, 510] on button "Finish" at bounding box center [908, 509] width 62 height 35
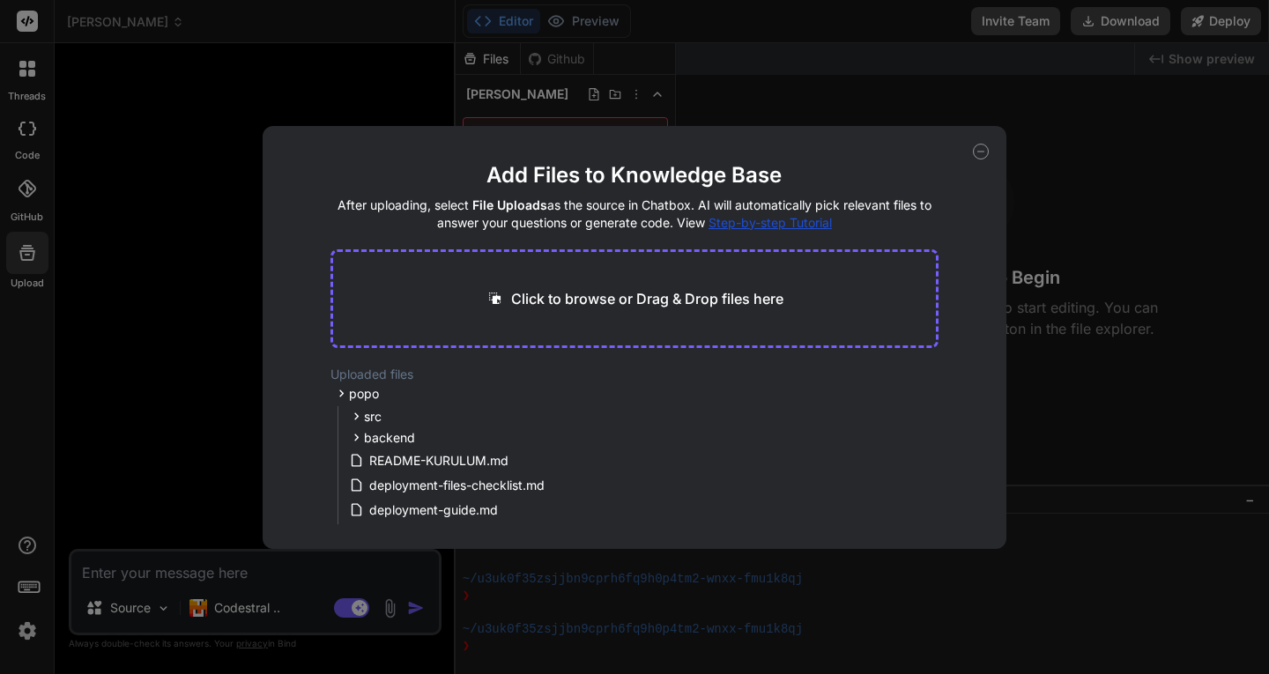
click at [980, 152] on icon at bounding box center [981, 152] width 16 height 16
type textarea "x"
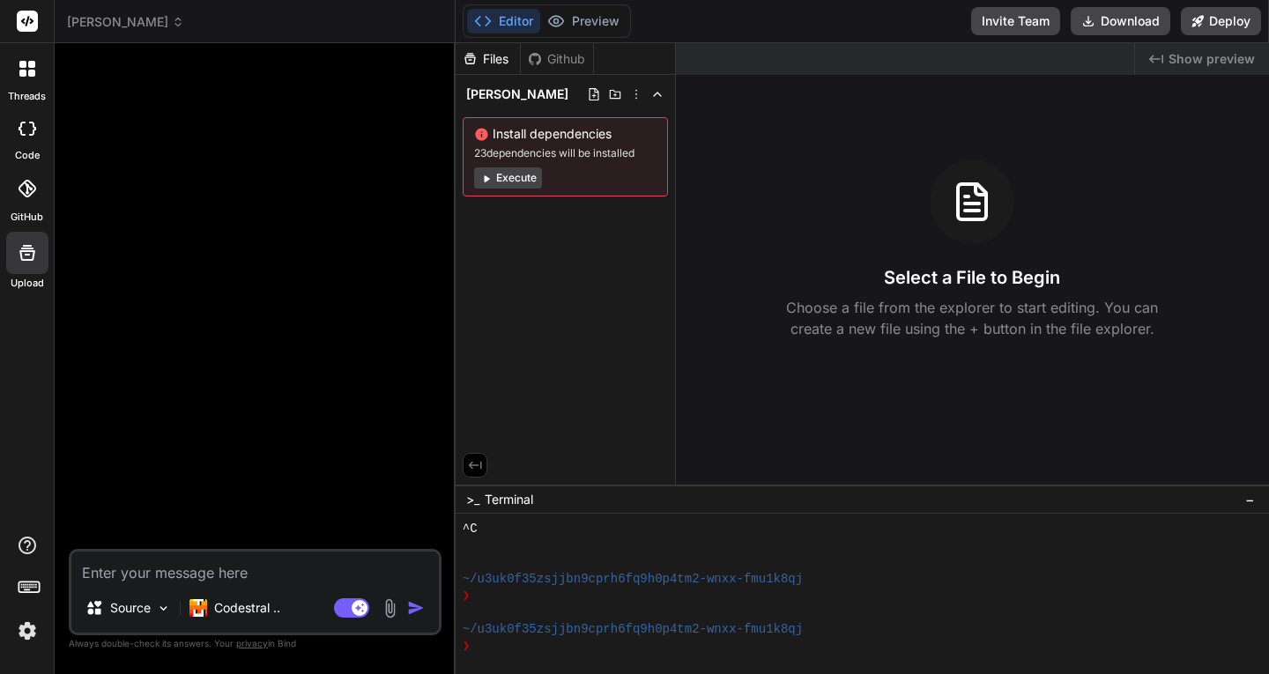
click at [205, 567] on textarea at bounding box center [254, 567] width 367 height 32
type textarea "y"
type textarea "x"
type textarea "yü"
type textarea "x"
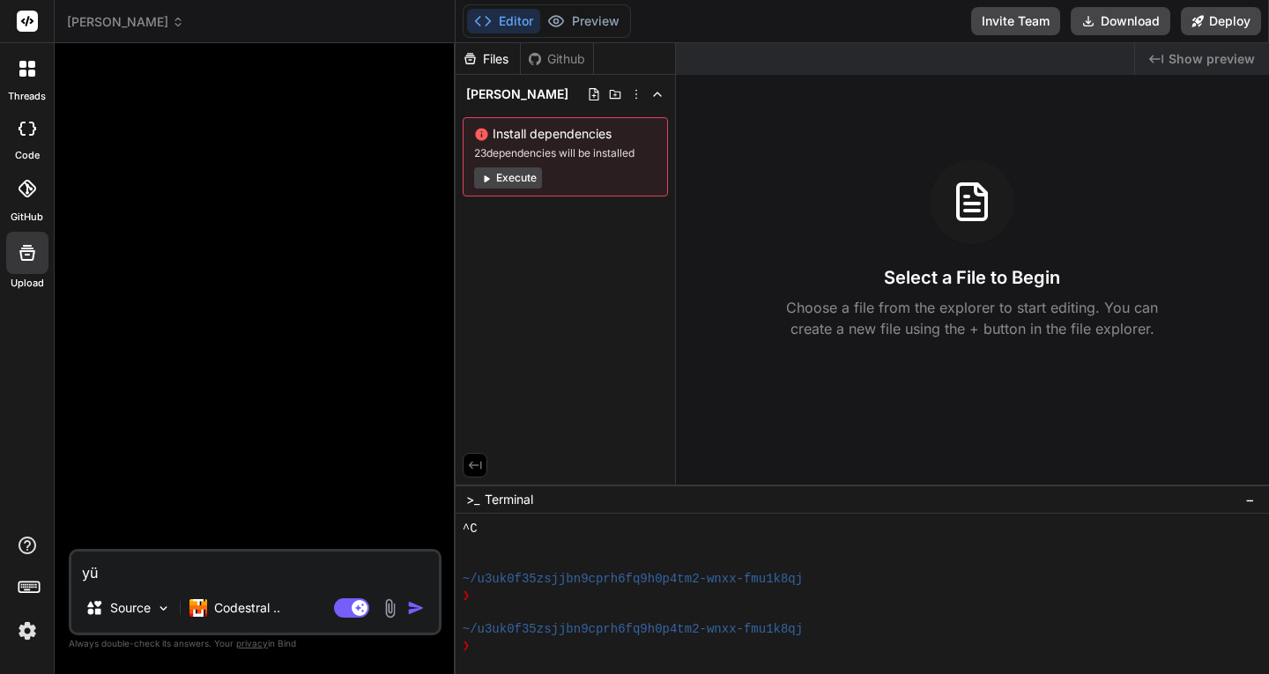
type textarea "yük"
type textarea "x"
type textarea "yükl"
type textarea "x"
type textarea "yükle"
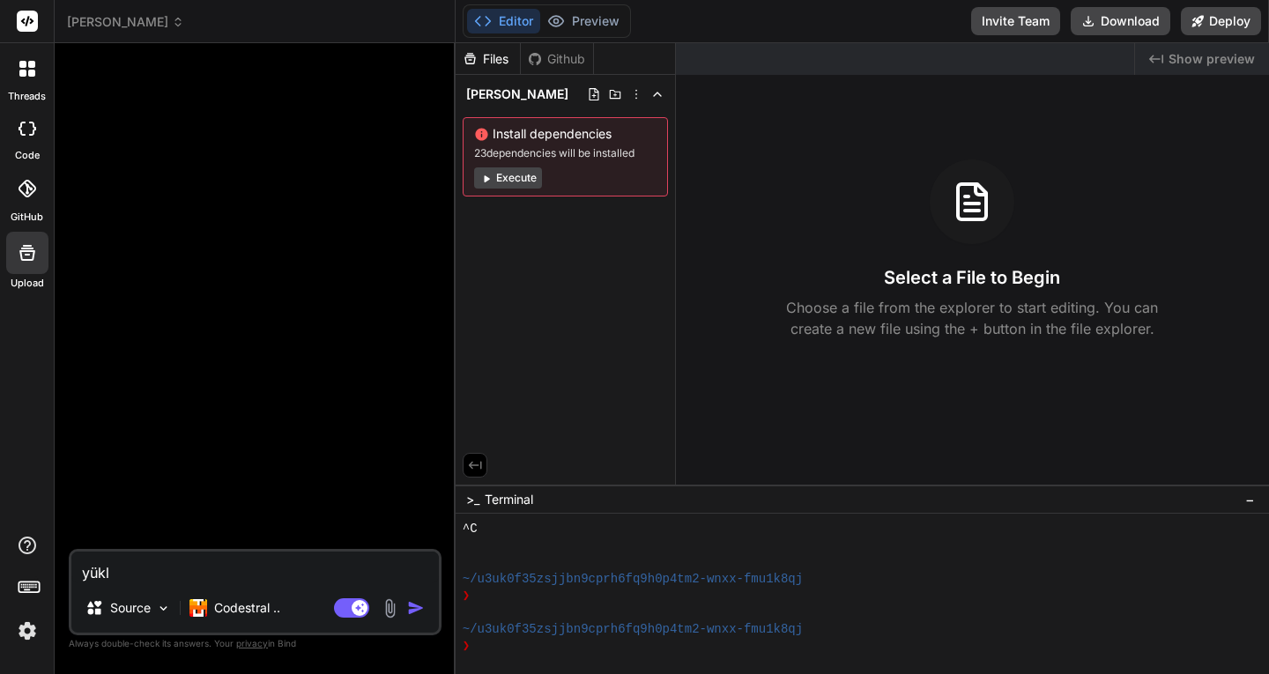
type textarea "x"
type textarea "yüklem"
type textarea "x"
type textarea "yüklemi"
type textarea "x"
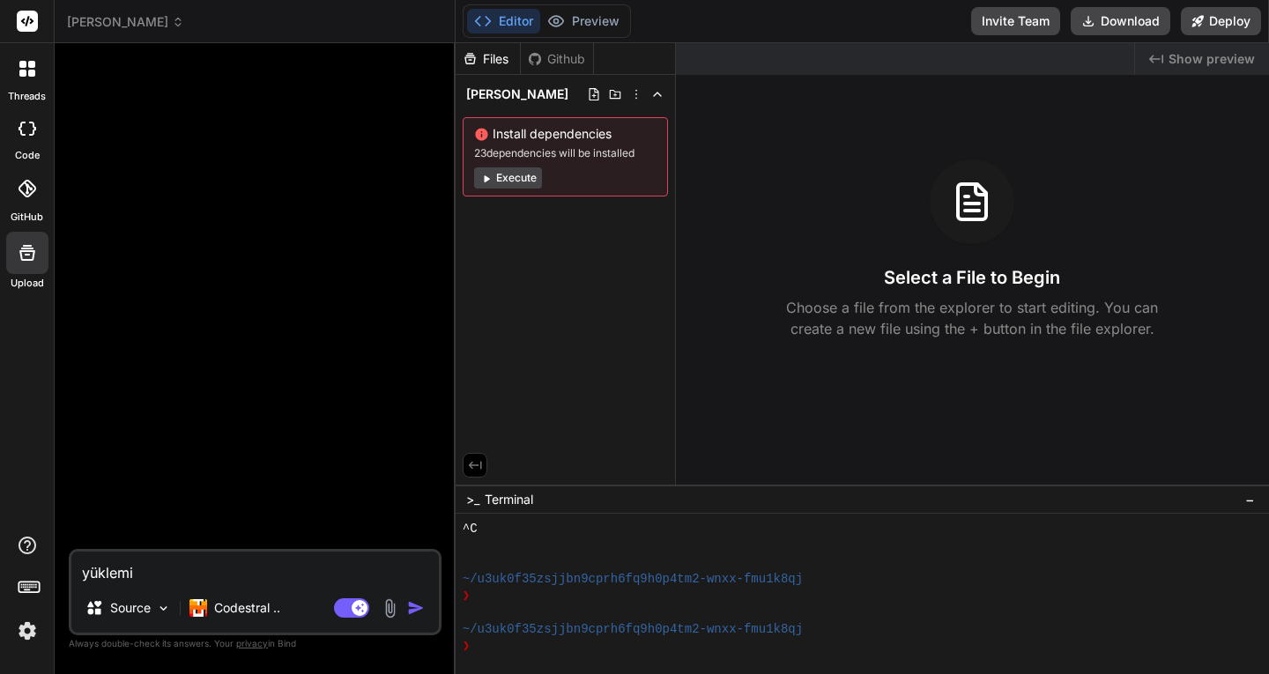
type textarea "yüklemiş"
type textarea "x"
type textarea "yüklemiş"
type textarea "x"
type textarea "yüklemiş o"
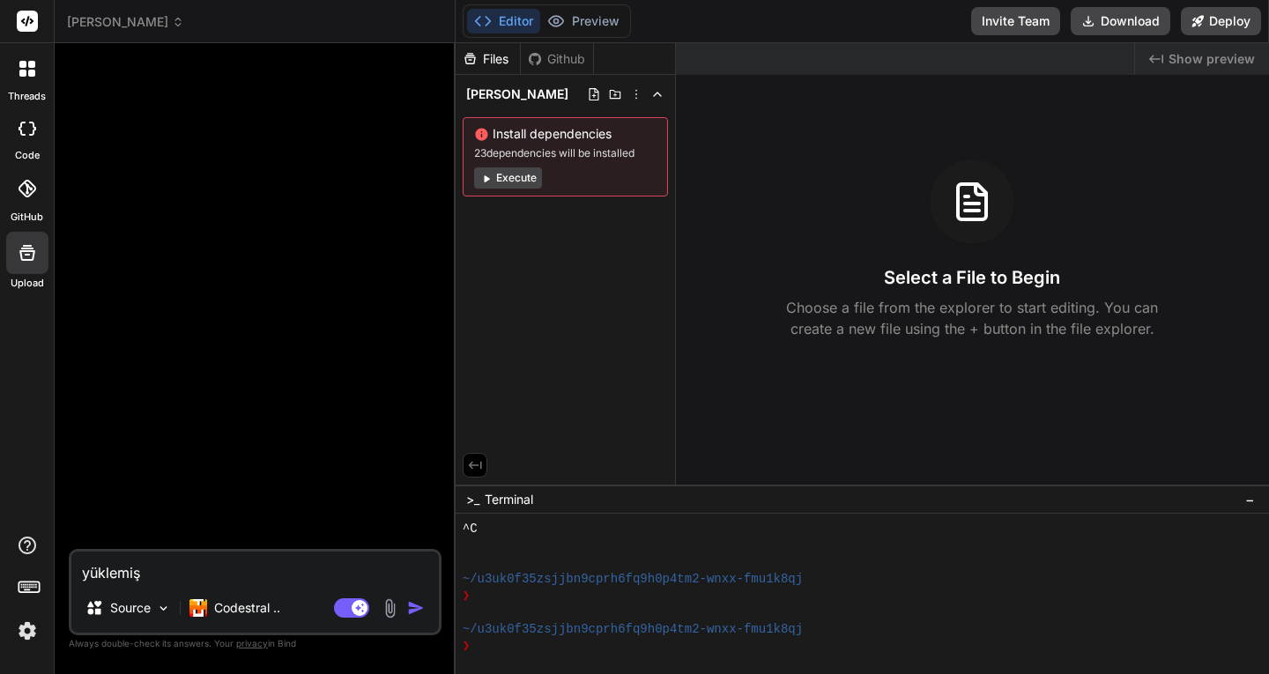
type textarea "x"
type textarea "yüklemiş ol"
type textarea "x"
type textarea "yüklemiş old"
type textarea "x"
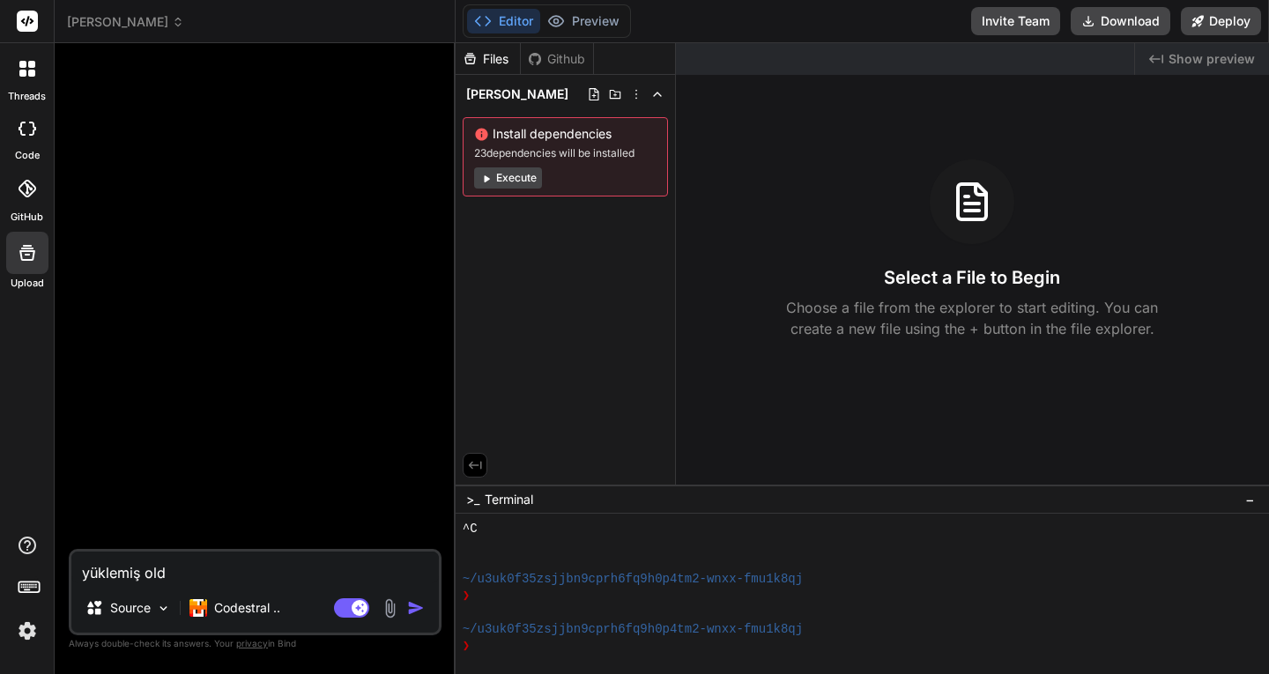
type textarea "yüklemiş oldu"
type textarea "x"
type textarea "yüklemiş olduğ"
type textarea "x"
type textarea "yüklemiş olduğu"
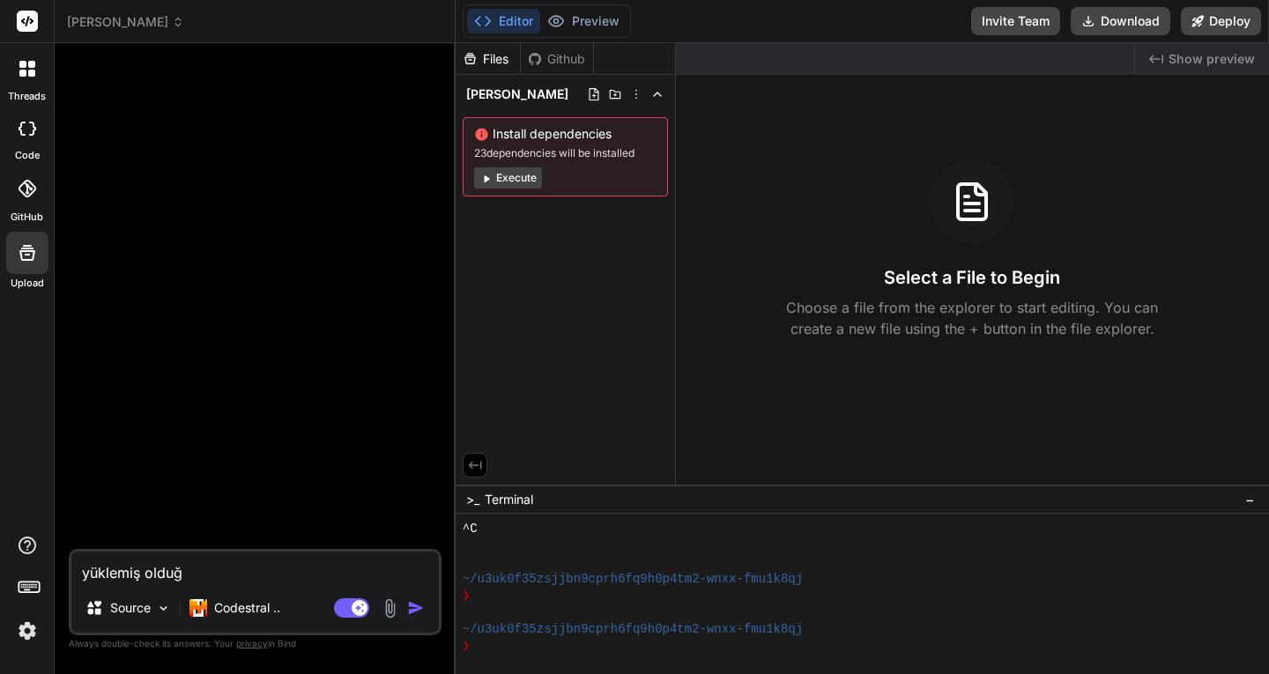
type textarea "x"
type textarea "yüklemiş olduğum"
type textarea "x"
type textarea "yüklemiş olduğum"
type textarea "x"
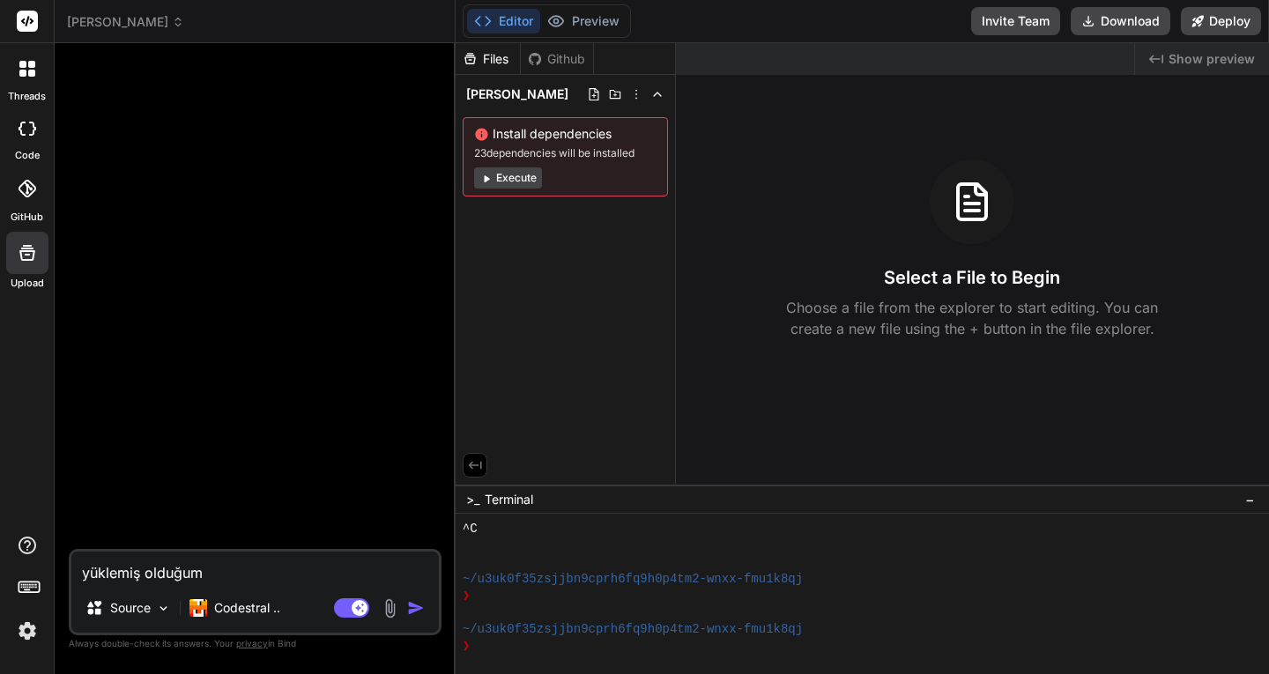
type textarea "yüklemiş olduğum d"
type textarea "x"
type textarea "yüklemiş olduğum do"
type textarea "x"
type textarea "yüklemiş olduğum dos"
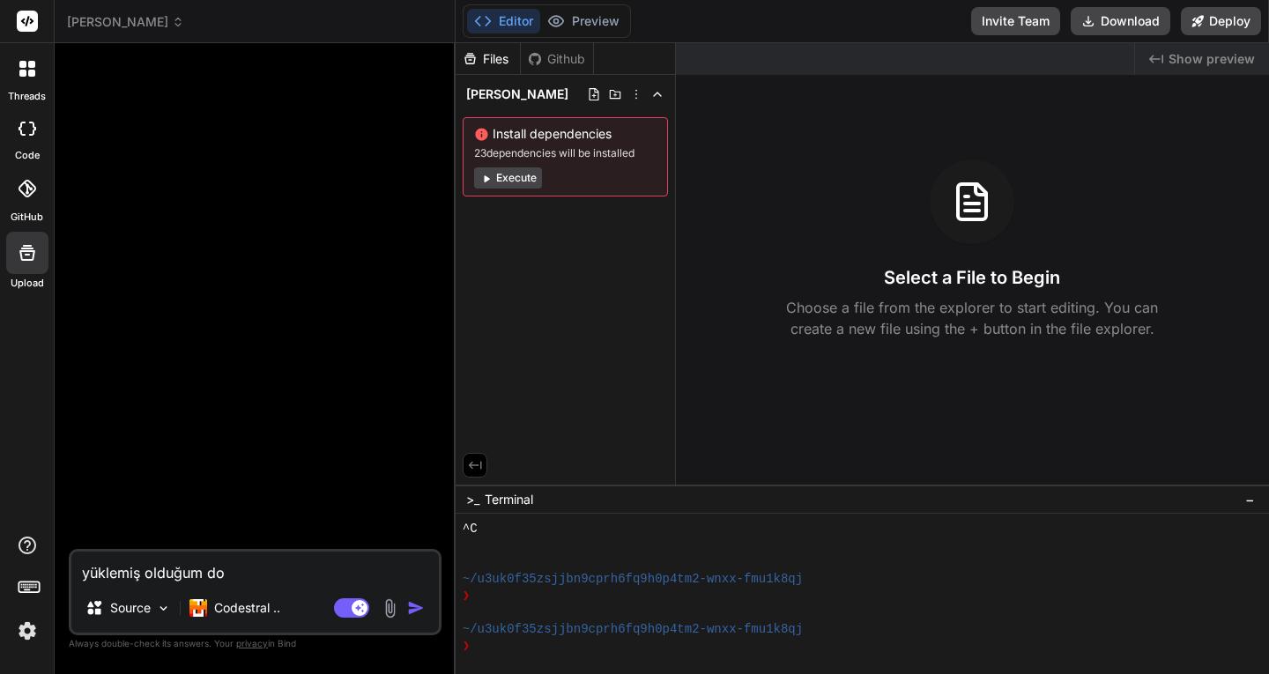
type textarea "x"
type textarea "yüklemiş olduğum dosy"
type textarea "x"
type textarea "yüklemiş olduğum dosya"
type textarea "x"
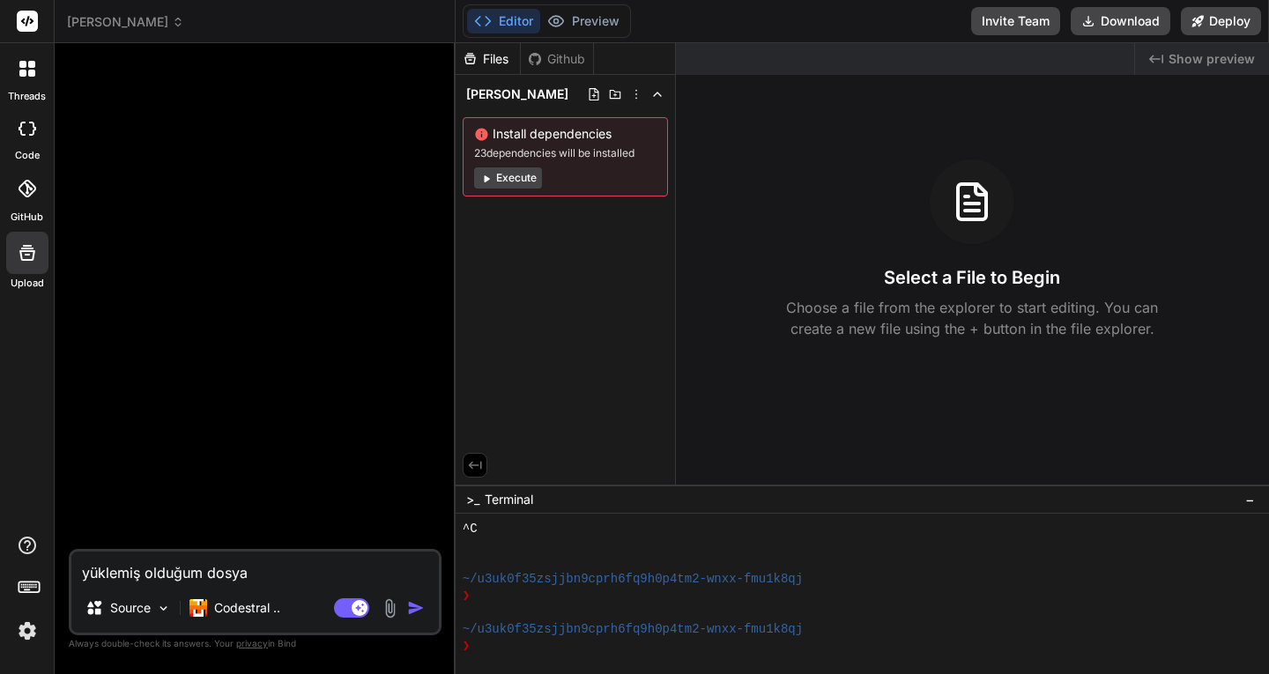
type textarea "yüklemiş olduğum dosyal"
type textarea "x"
type textarea "yüklemiş olduğum dosyala"
type textarea "x"
type textarea "yüklemiş olduğum dosyalar"
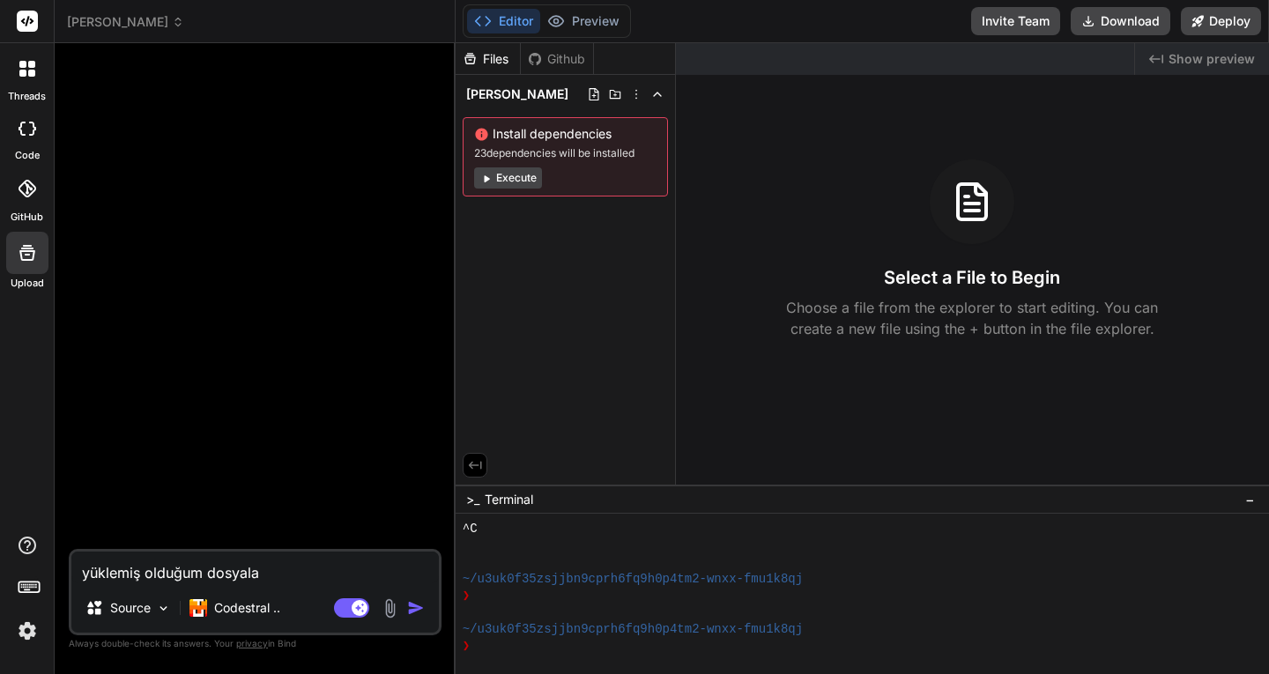
type textarea "x"
type textarea "yüklemiş olduğum dosyalara"
type textarea "x"
type textarea "yüklemiş olduğum dosyalara"
type textarea "x"
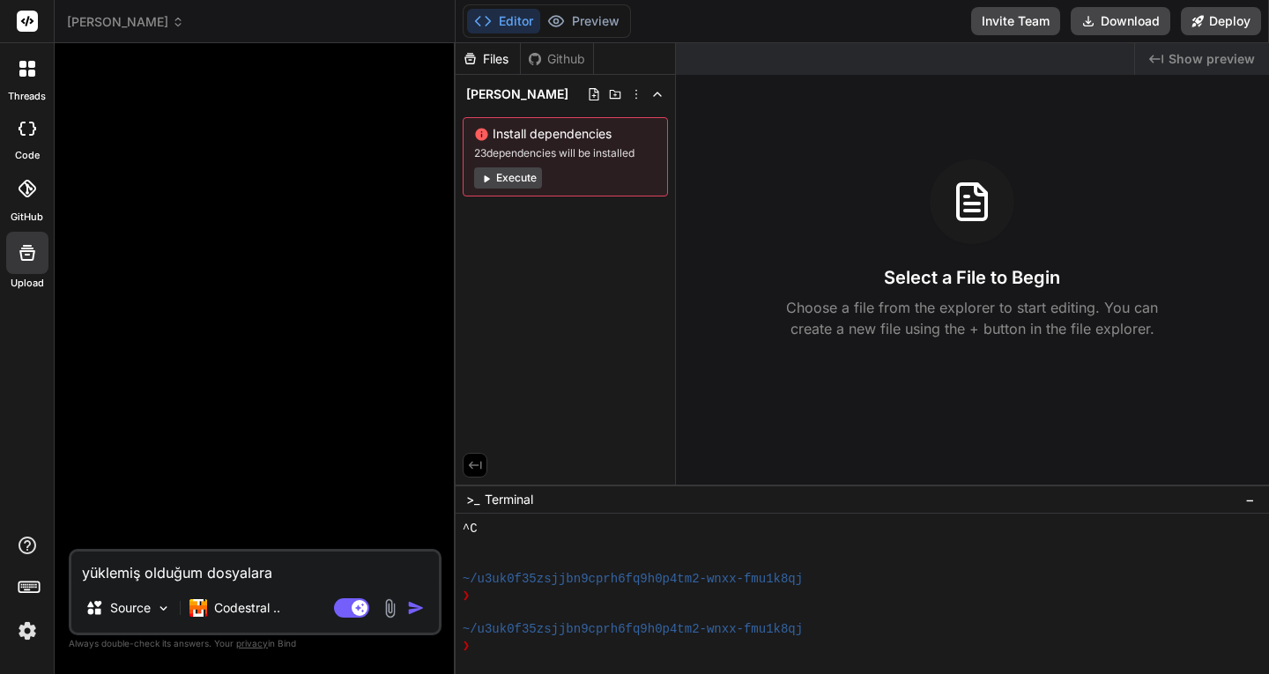
type textarea "yüklemiş olduğum dosyalara i"
type textarea "x"
type textarea "yüklemiş olduğum dosyalara is"
type textarea "x"
type textarea "yüklemiş olduğum dosyalara ist"
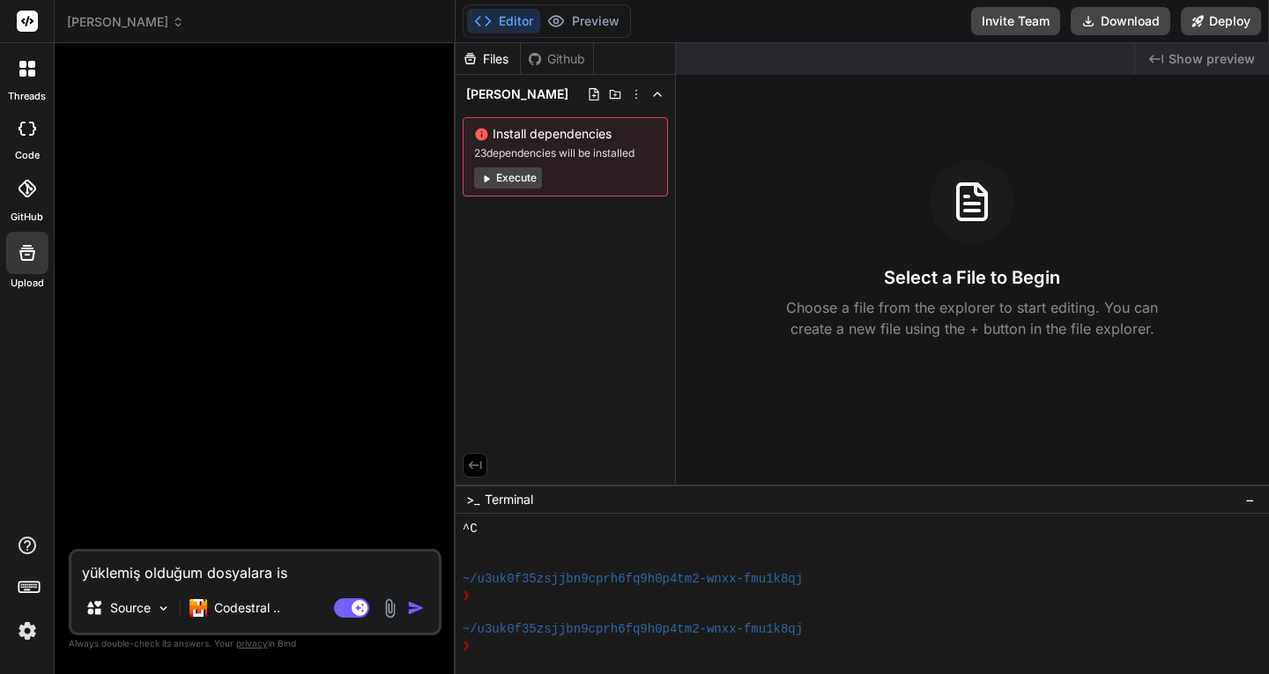
type textarea "x"
type textarea "yüklemiş olduğum dosyalara isti"
type textarea "x"
type textarea "yüklemiş olduğum dosyalara istin"
type textarea "x"
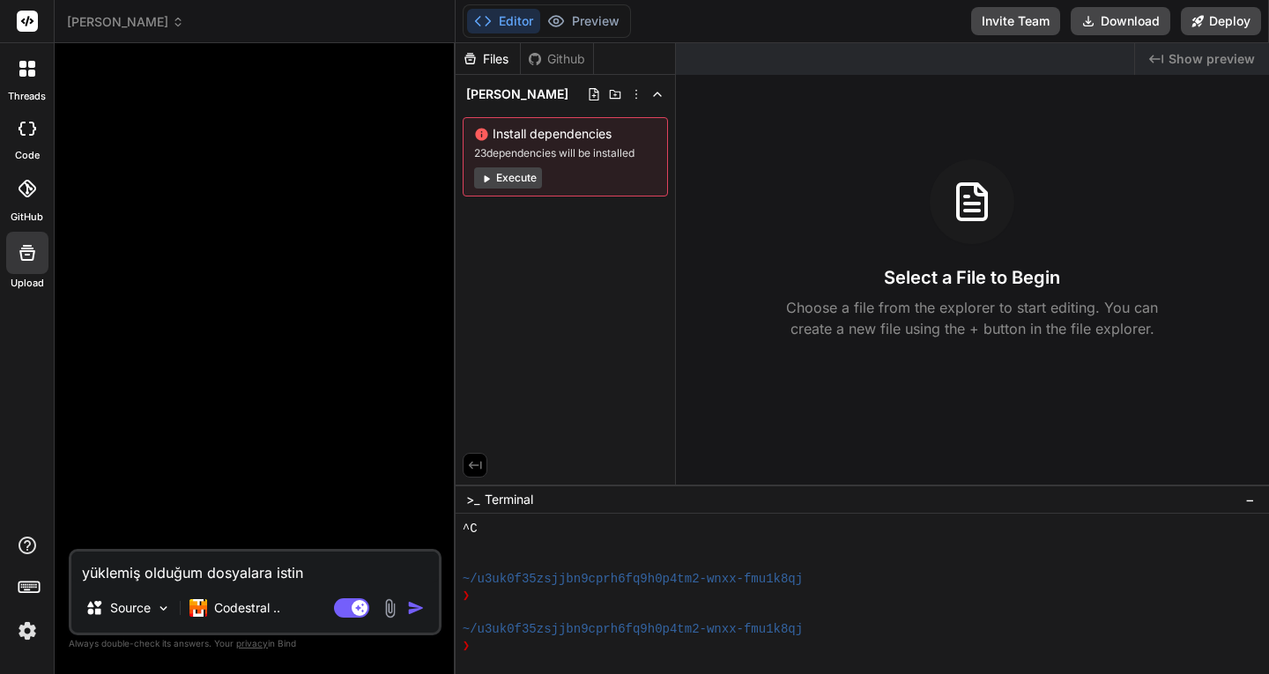
type textarea "yüklemiş olduğum dosyalara istina"
type textarea "x"
type textarea "yüklemiş olduğum dosyalara istinad"
type textarea "x"
type textarea "yüklemiş olduğum dosyalara istinade"
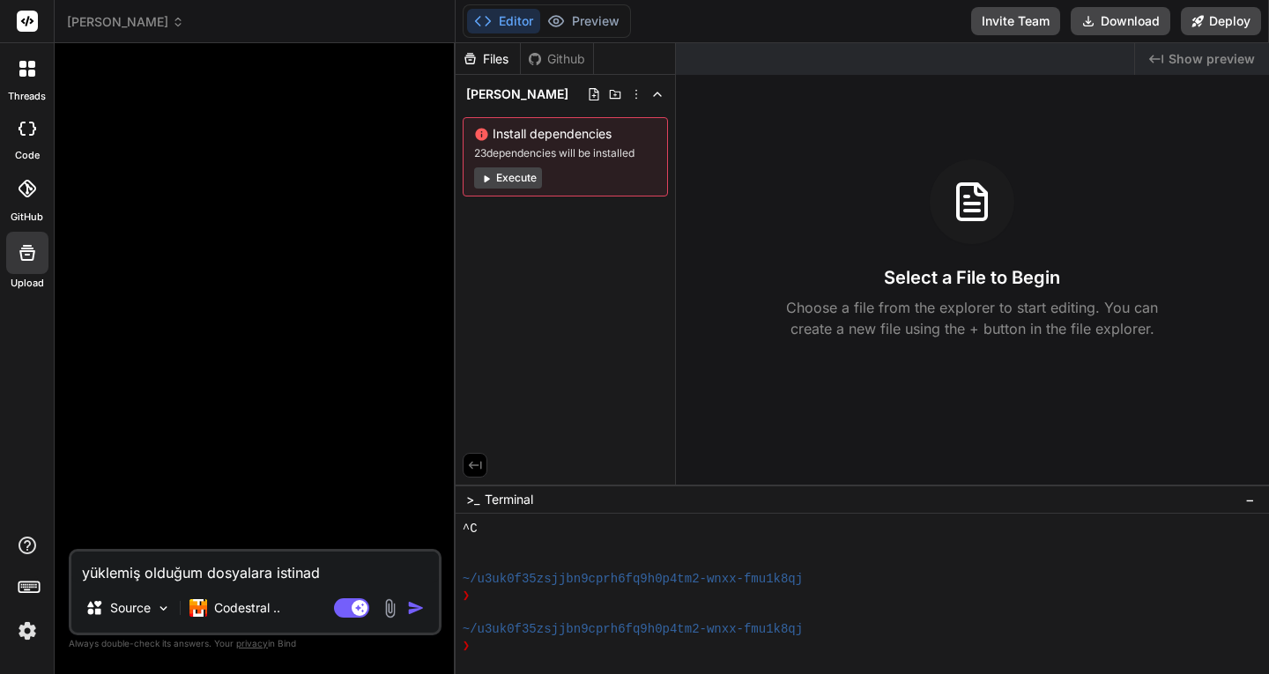
type textarea "x"
type textarea "yüklemiş olduğum dosyalara istinaden"
type textarea "x"
type textarea "yüklemiş olduğum dosyalara istinaden"
type textarea "x"
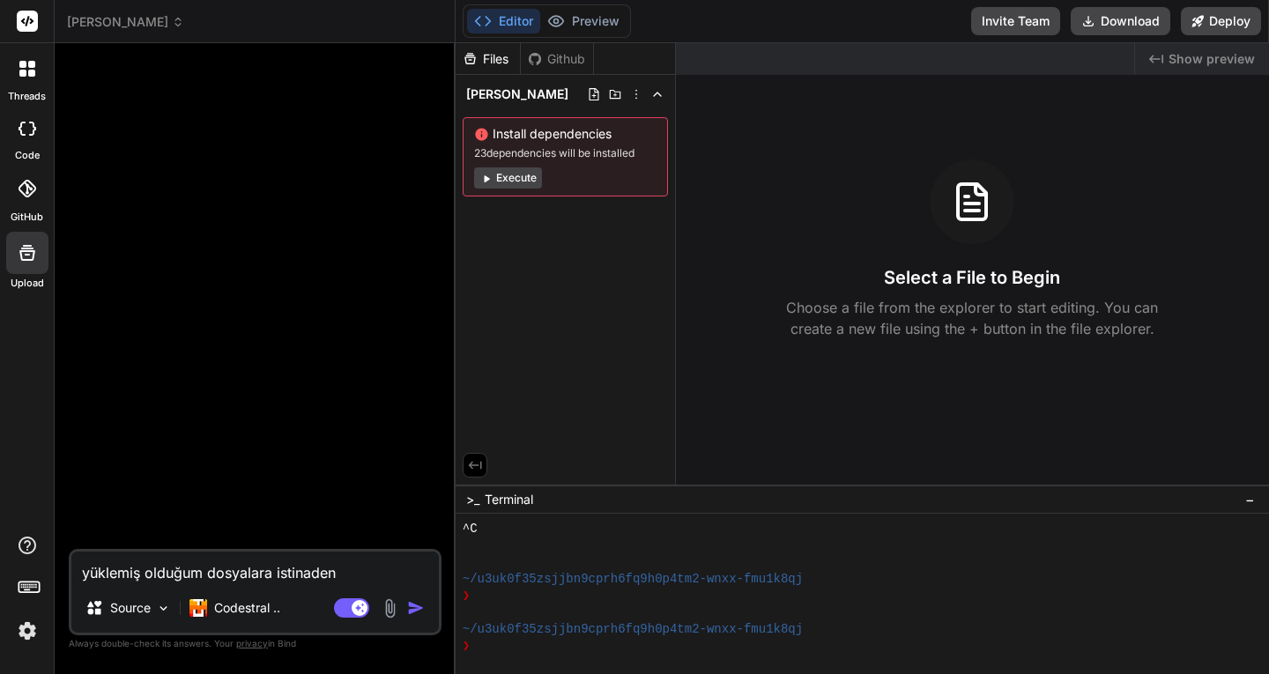
type textarea "yüklemiş olduğum dosyalara istinaden u"
type textarea "x"
type textarea "yüklemiş olduğum dosyalara istinaden uy"
type textarea "x"
type textarea "yüklemiş olduğum dosyalara istinaden uyg"
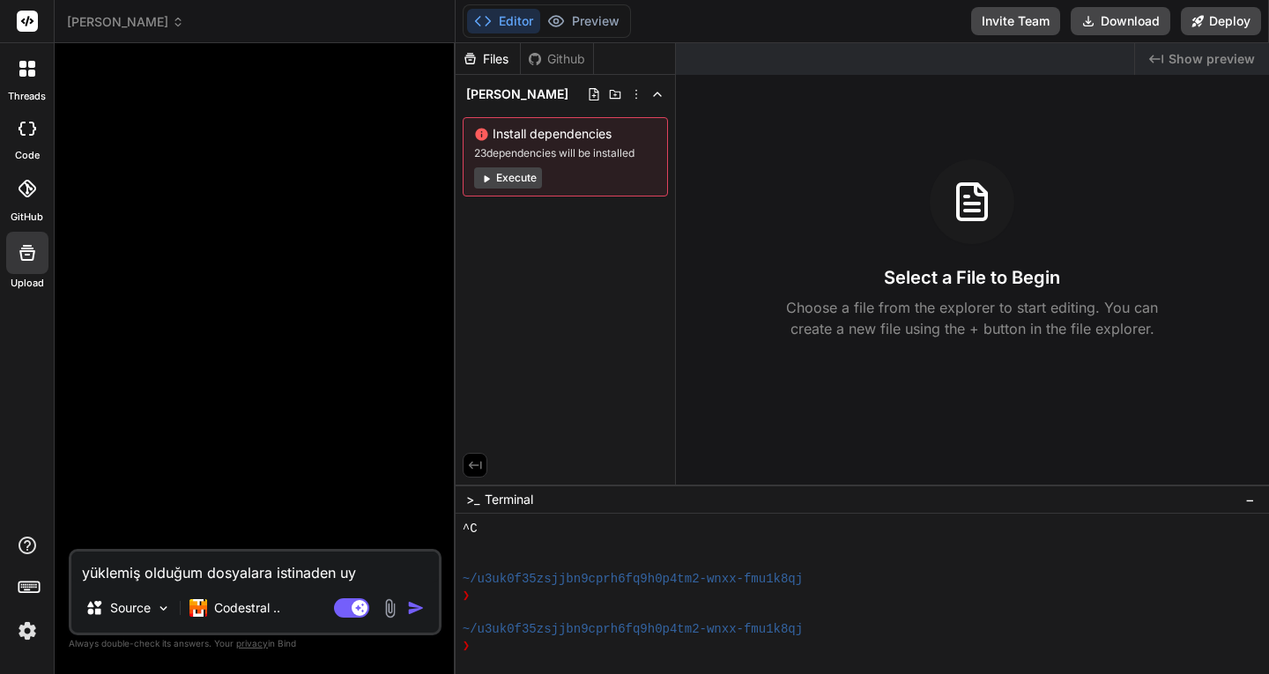
type textarea "x"
type textarea "yüklemiş olduğum dosyalara istinaden uygu"
type textarea "x"
type textarea "yüklemiş olduğum dosyalara istinaden uygul"
type textarea "x"
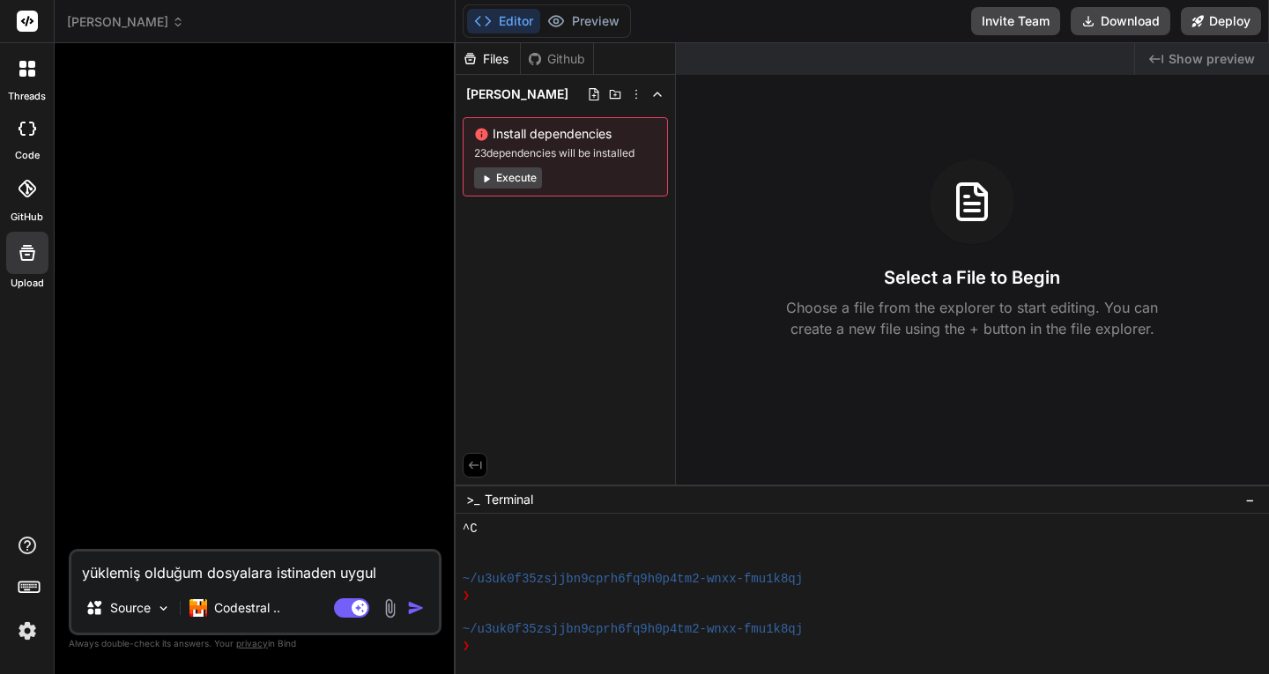
type textarea "yüklemiş olduğum dosyalara istinaden uygula"
type textarea "x"
type textarea "yüklemiş olduğum dosyalara istinaden uygulam"
type textarea "x"
type textarea "yüklemiş olduğum dosyalara istinaden uygulama"
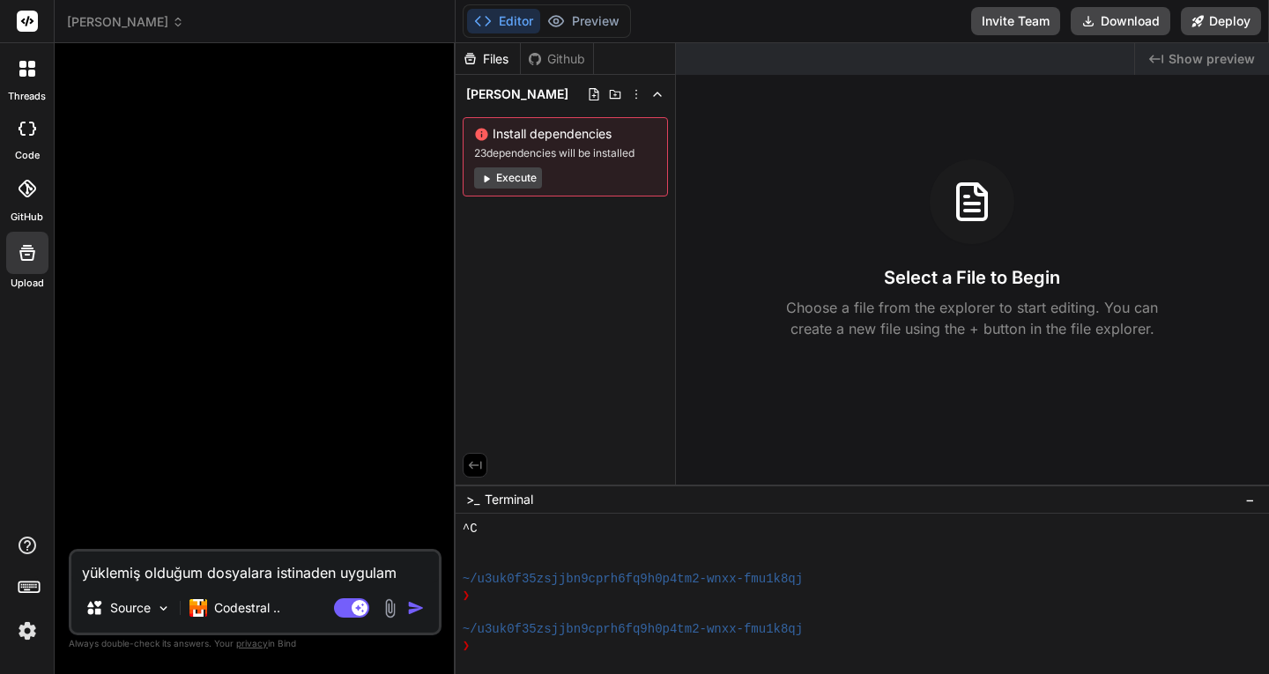
type textarea "x"
type textarea "yüklemiş olduğum dosyalara istinaden uygulamay"
type textarea "x"
type textarea "yüklemiş olduğum dosyalara istinaden uygulamayı"
type textarea "x"
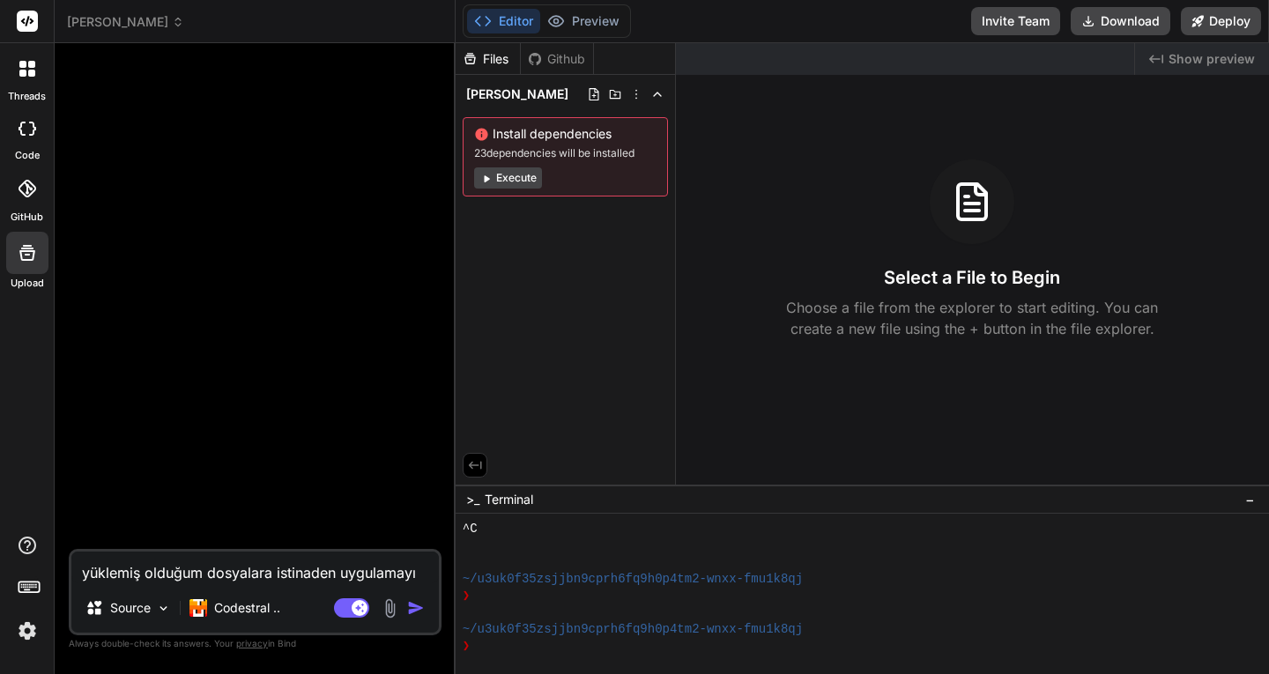
type textarea "yüklemiş olduğum dosyalara istinaden uygulamayı"
type textarea "x"
type textarea "yüklemiş olduğum dosyalara istinaden uygulamayı o"
type textarea "x"
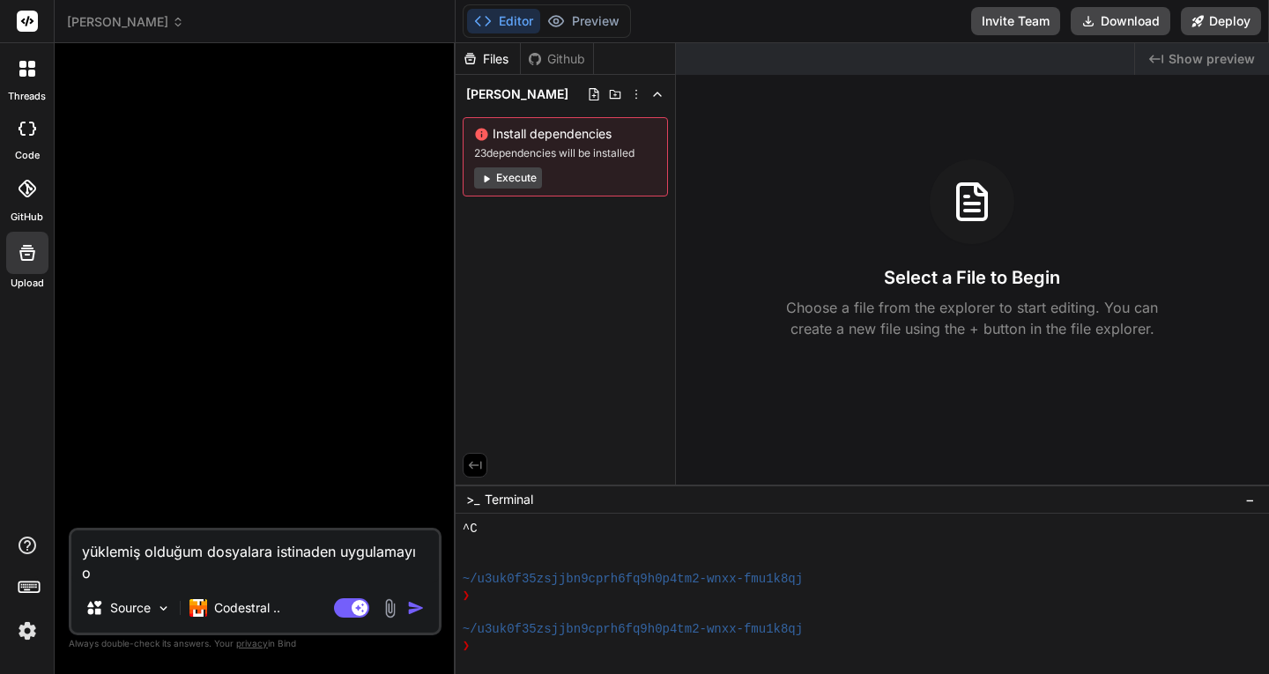
type textarea "yüklemiş olduğum dosyalara istinaden uygulamayı ol"
type textarea "x"
type textarea "yüklemiş olduğum dosyalara istinaden uygulamayı olu"
type textarea "x"
type textarea "yüklemiş olduğum dosyalara istinaden uygulamayı oluş"
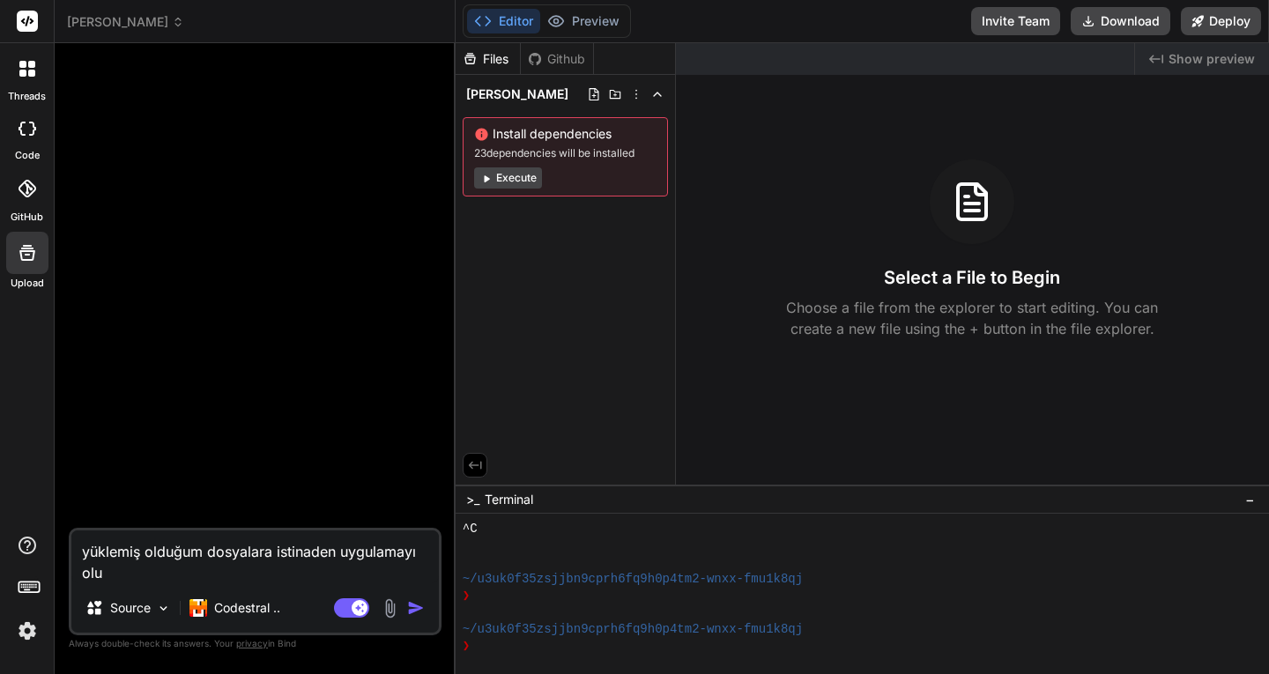
type textarea "x"
type textarea "yüklemiş olduğum dosyalara istinaden uygulamayı oluşt"
type textarea "x"
type textarea "yüklemiş olduğum dosyalara istinaden uygulamayı oluştu"
type textarea "x"
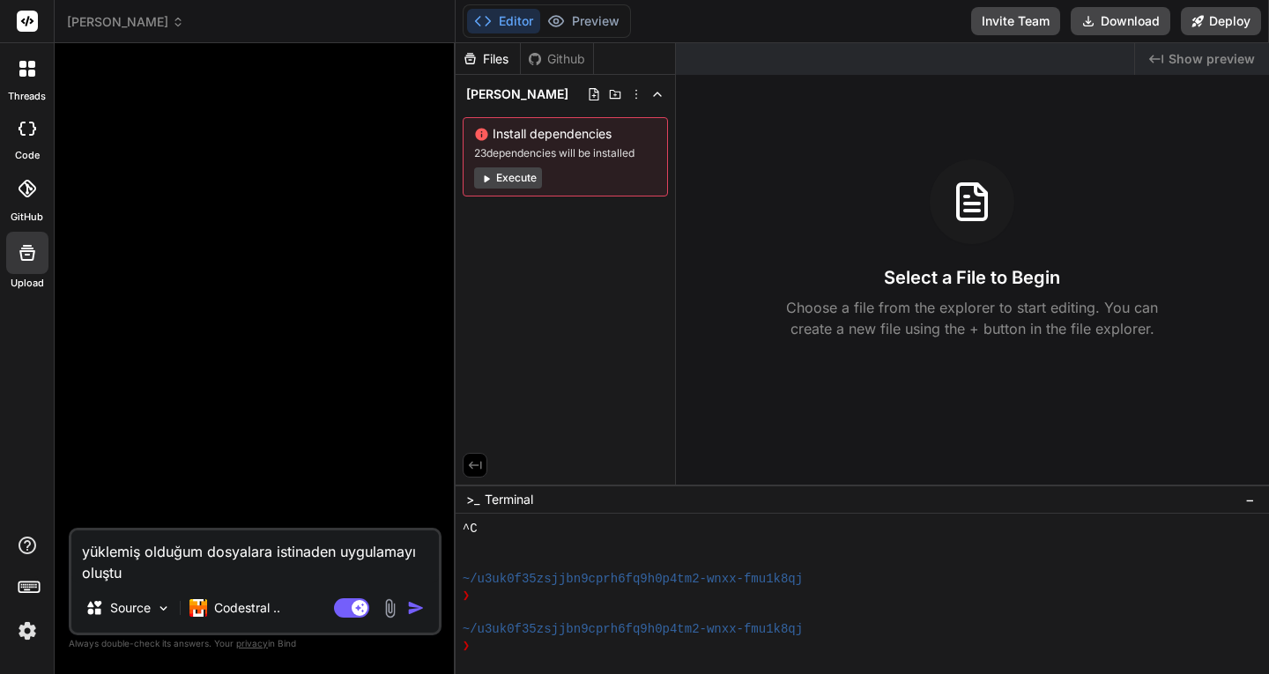
type textarea "yüklemiş olduğum dosyalara istinaden uygulamayı oluştur"
type textarea "x"
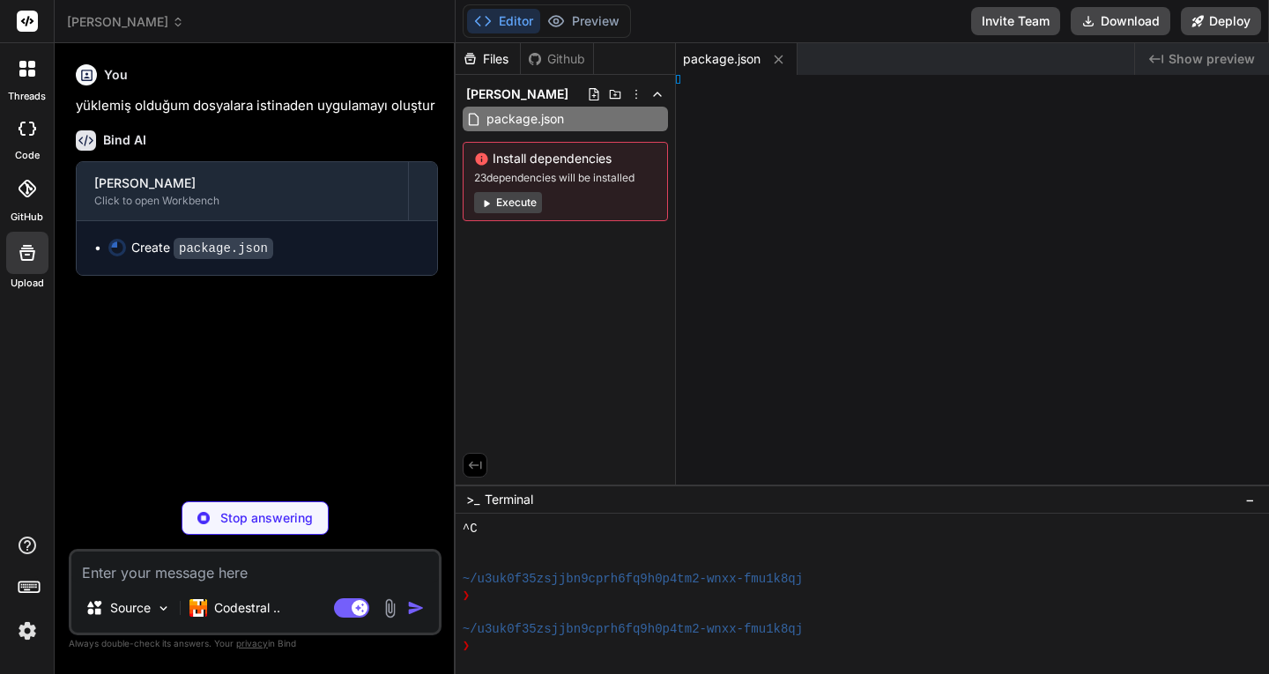
type textarea "x"
type textarea "import { defineConfig } from 'vite' import react from '@vitejs/plugin-react' //…"
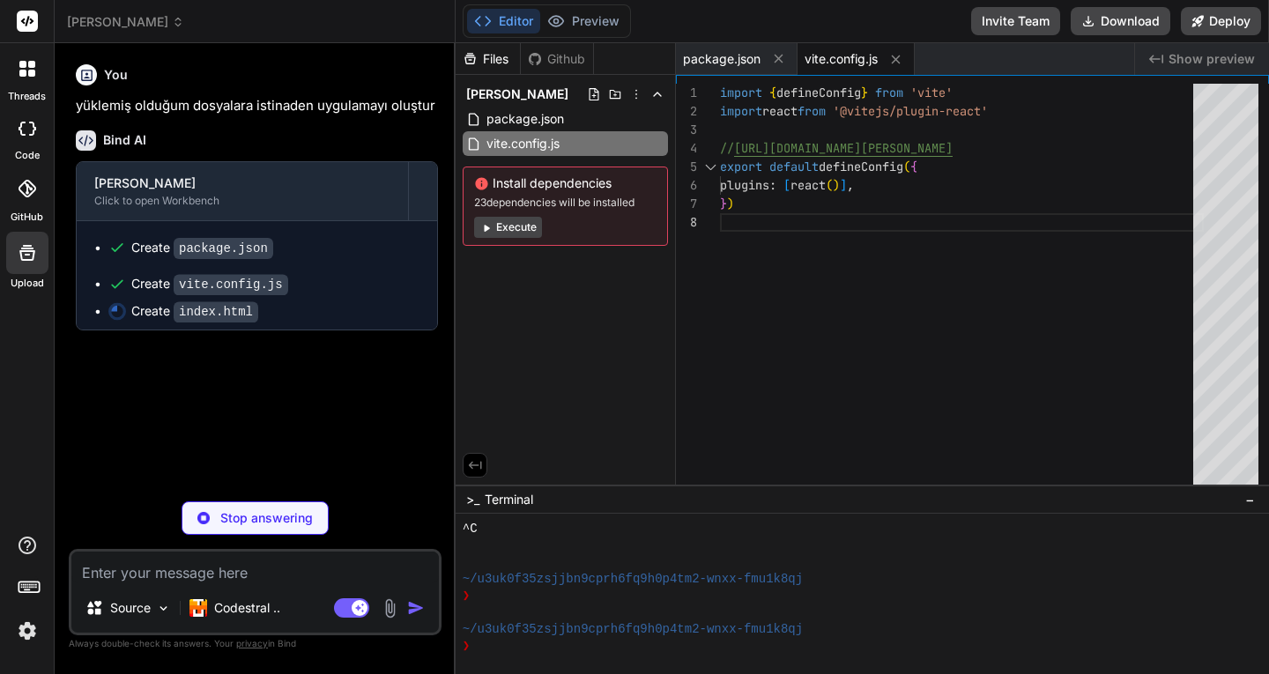
type textarea "x"
type textarea "<div id="root"></div> <script type="module" src="/src/main.jsx"></script> </bod…"
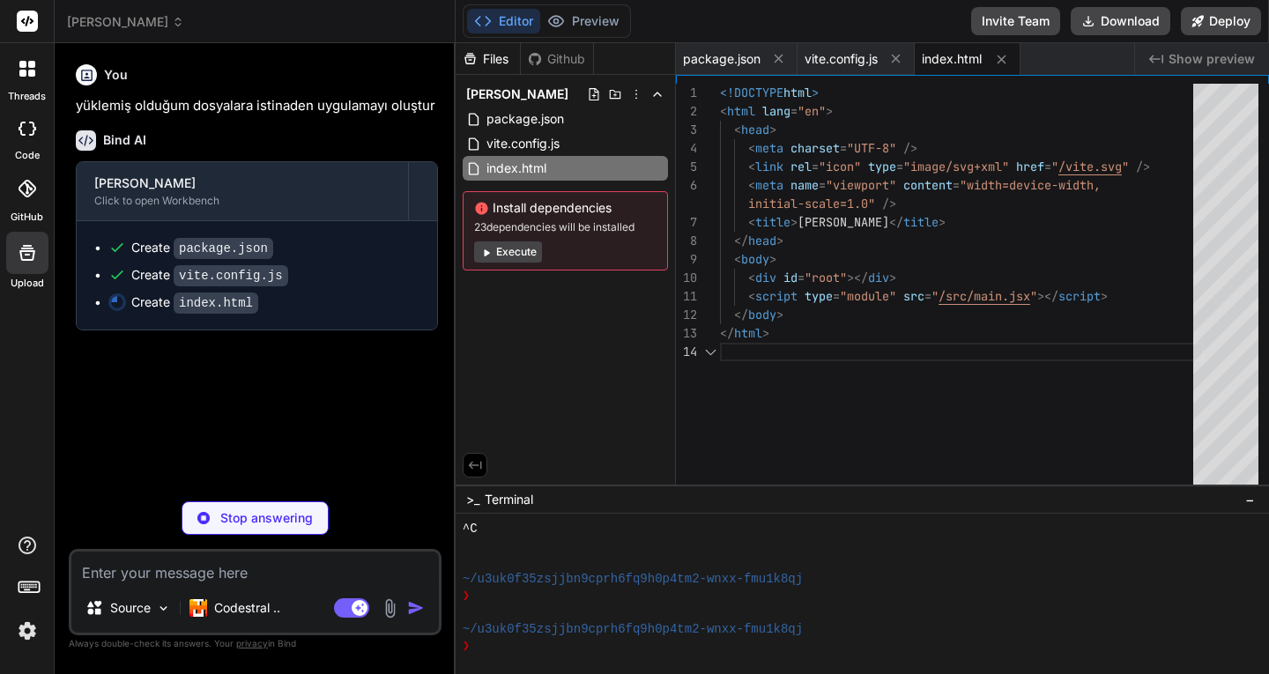
type textarea "x"
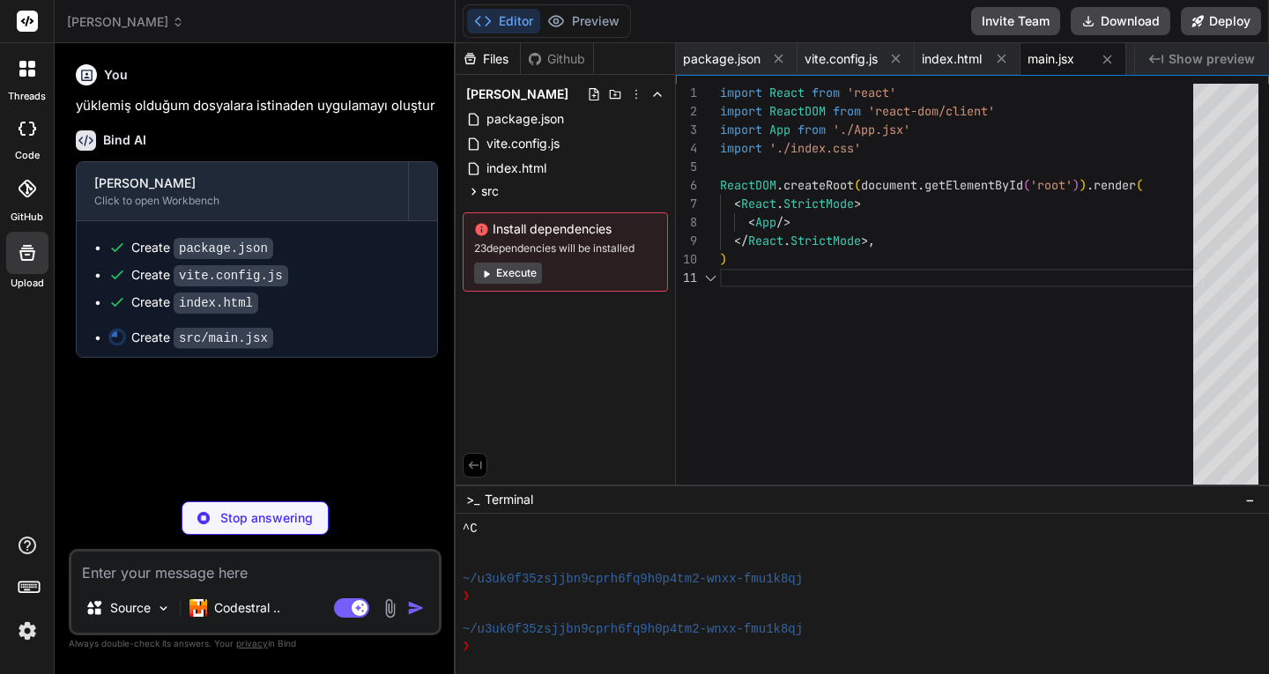
type textarea "x"
type textarea "@tailwind base; @tailwind components; @tailwind utilities;"
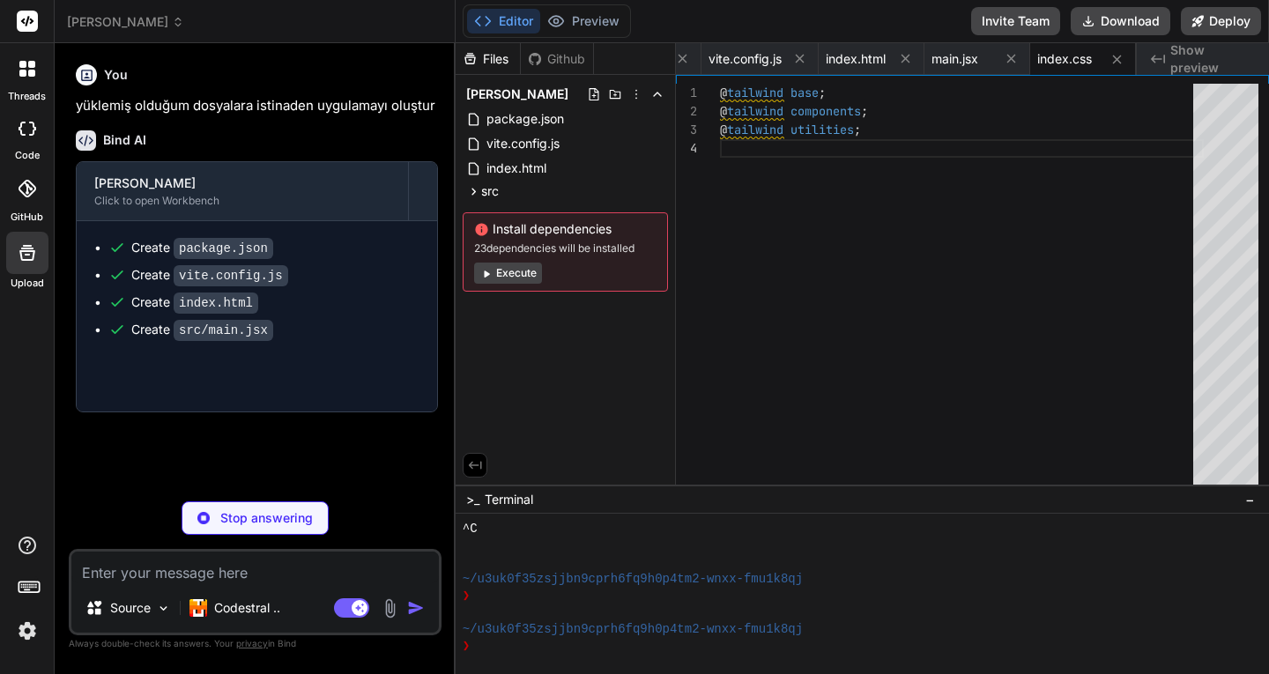
type textarea "x"
type textarea "<Footer /> </div> </Router> ); } export default App;"
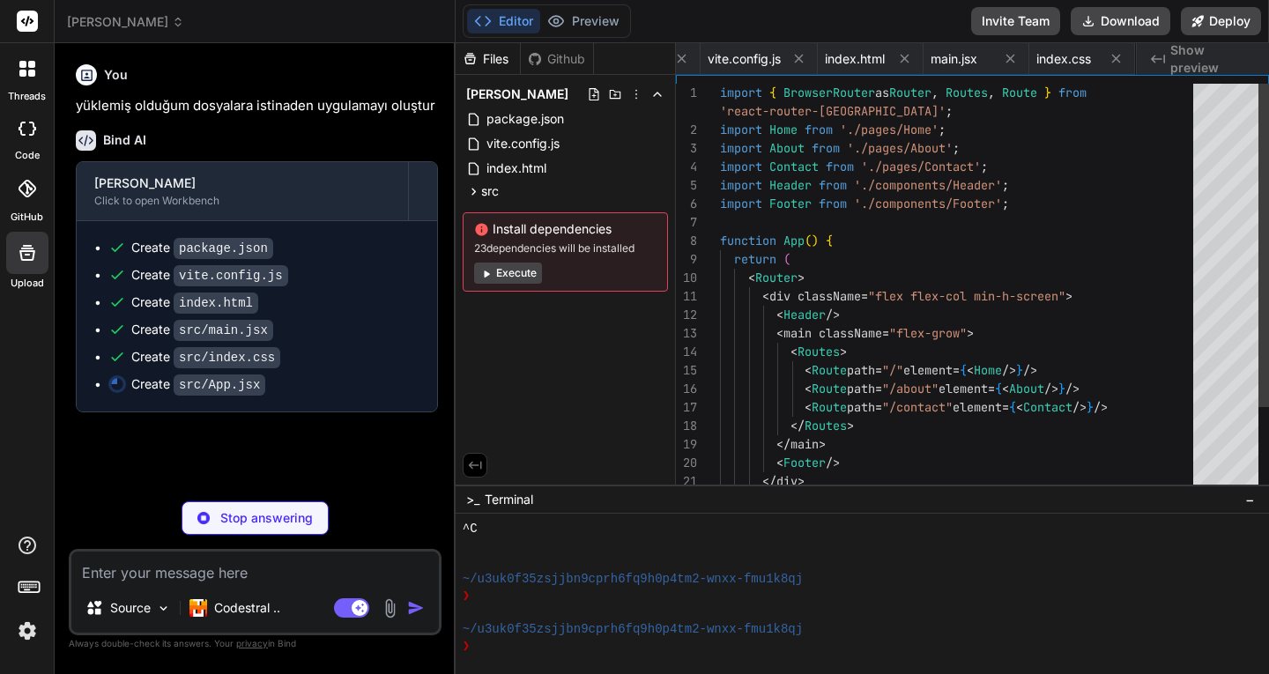
scroll to position [0, 203]
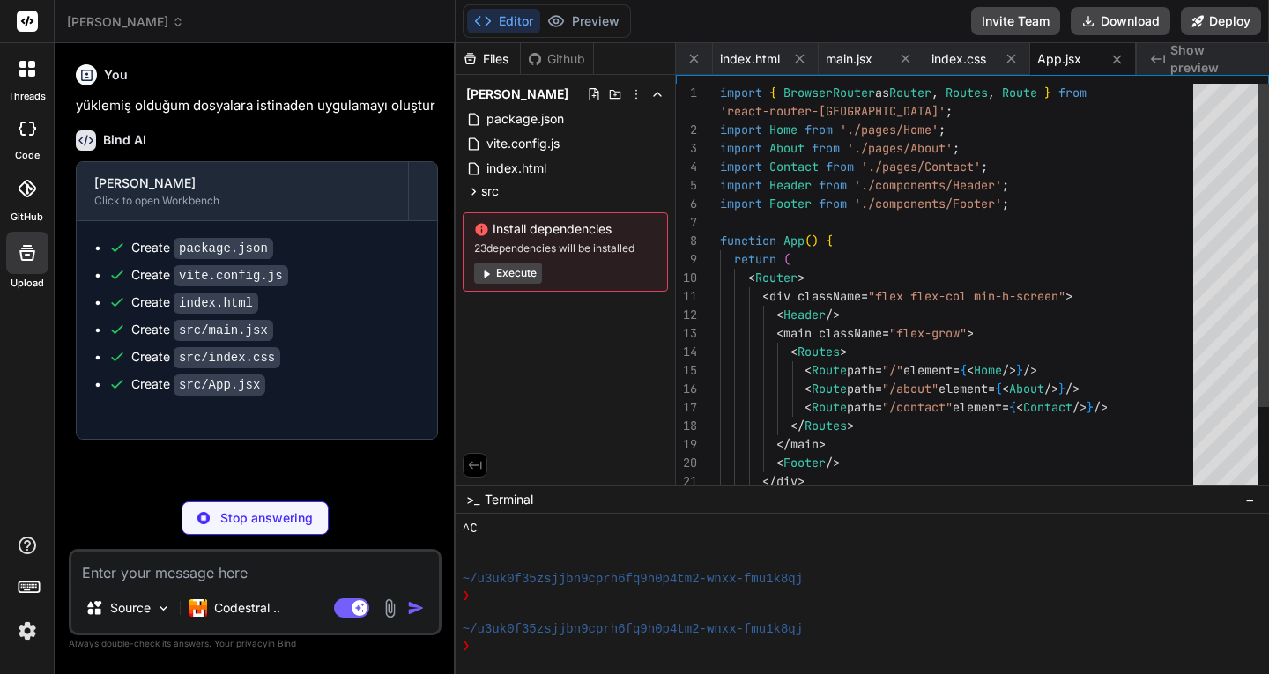
click at [392, 607] on img at bounding box center [390, 608] width 20 height 20
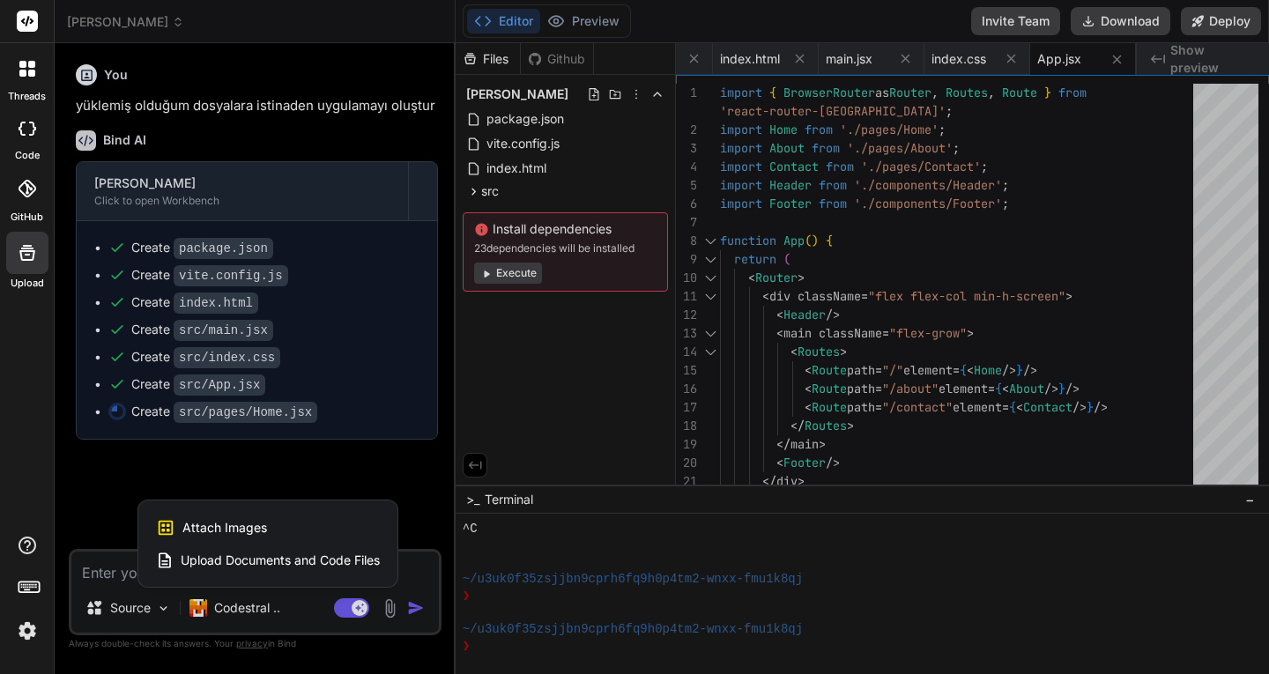
type textarea "x"
type textarea "export default Home;"
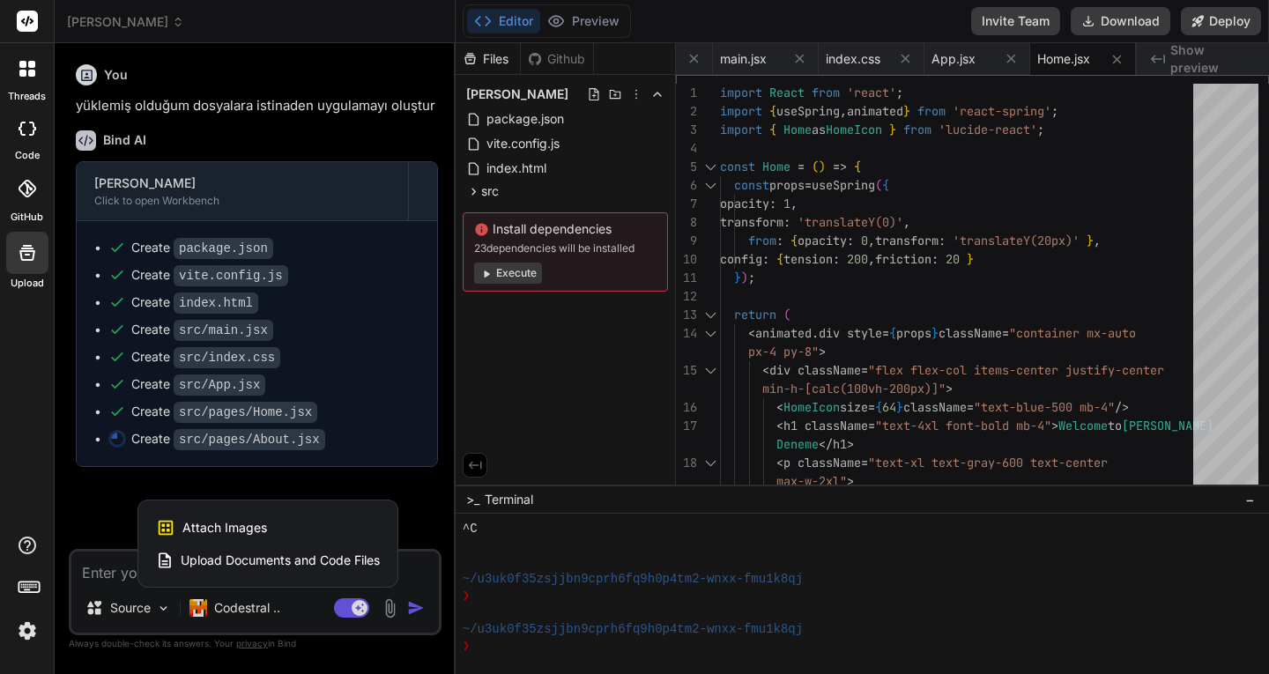
type textarea "x"
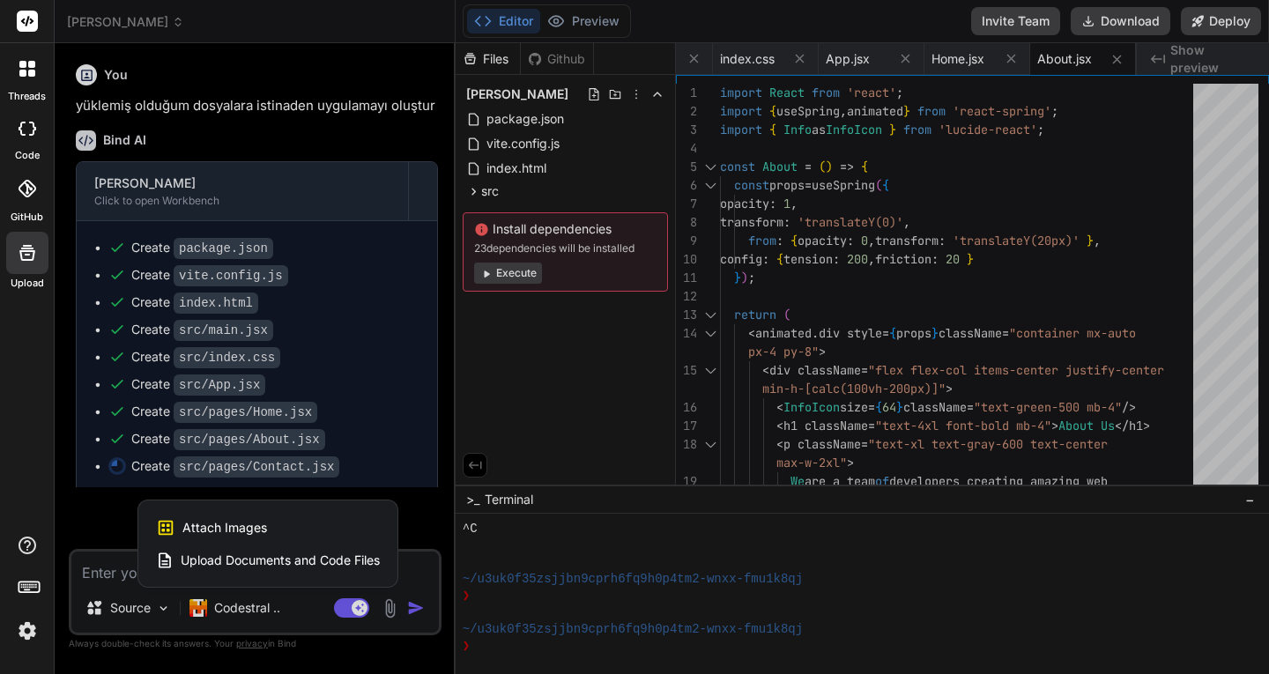
scroll to position [0, 524]
click at [413, 520] on div at bounding box center [634, 337] width 1269 height 674
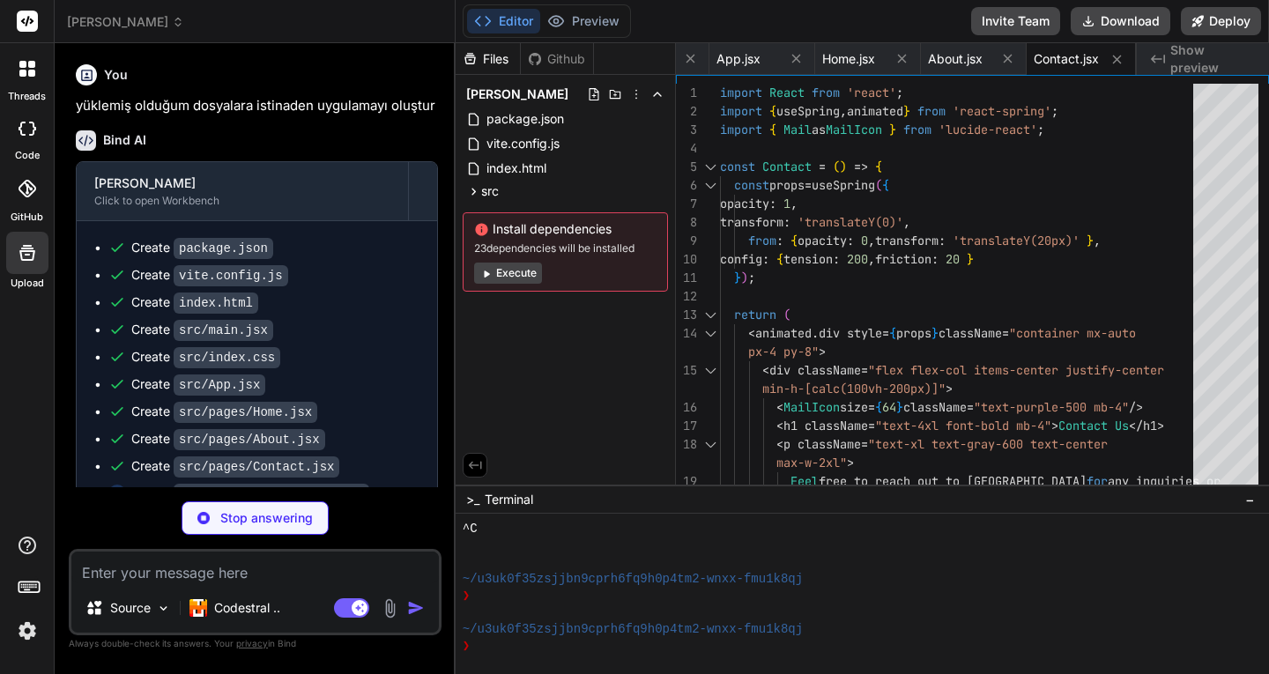
type textarea "x"
type textarea "<MenuIcon size={24} className="text-gray-700" /> </button> </div> </header> ); …"
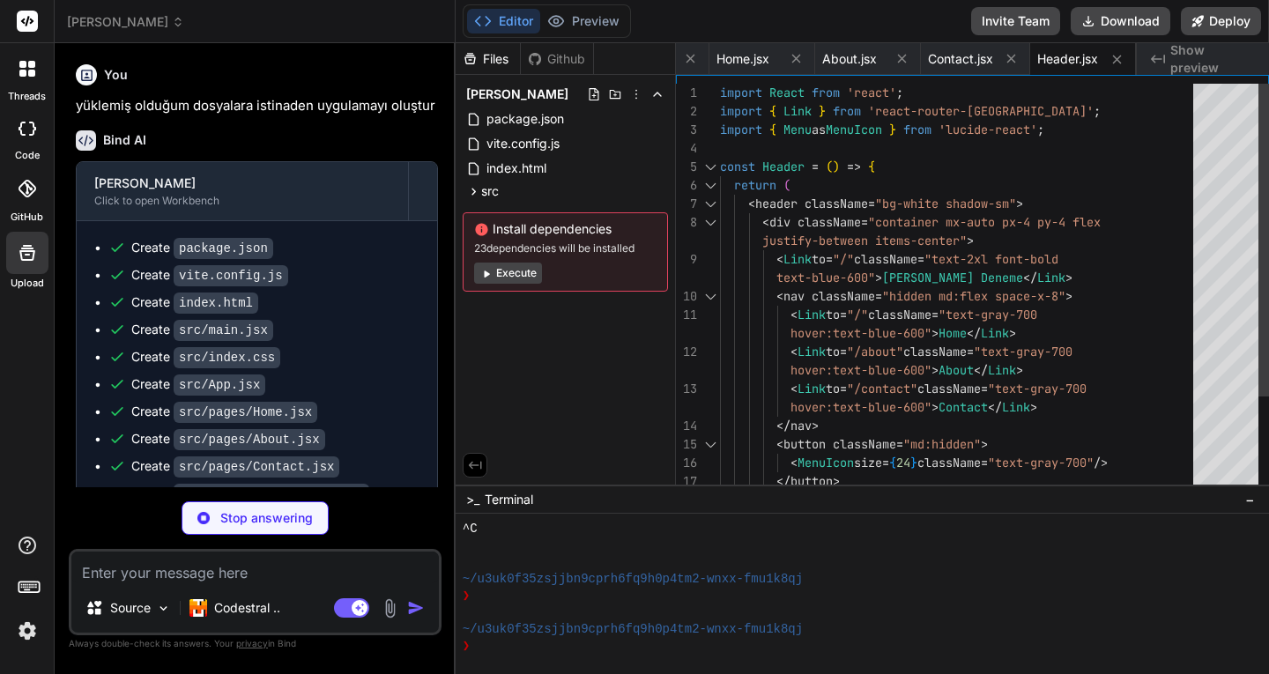
type textarea "x"
type textarea "</footer> ); }; export default Footer;"
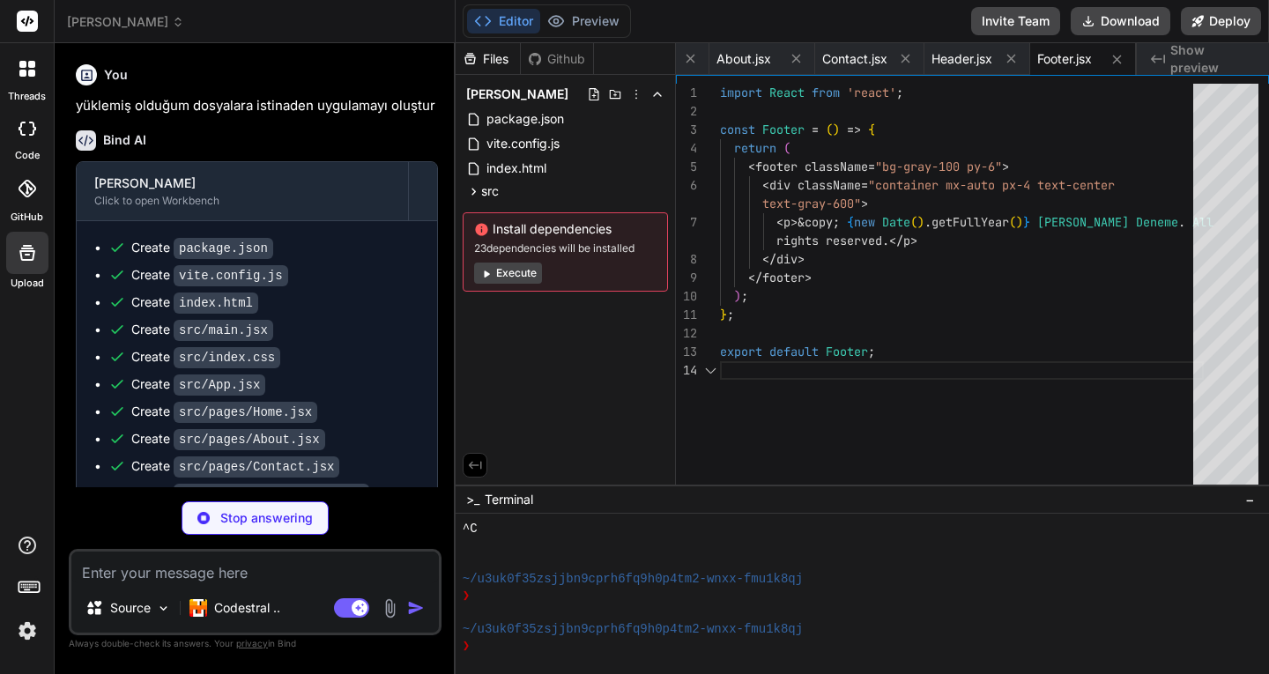
type textarea "x"
type textarea "}"
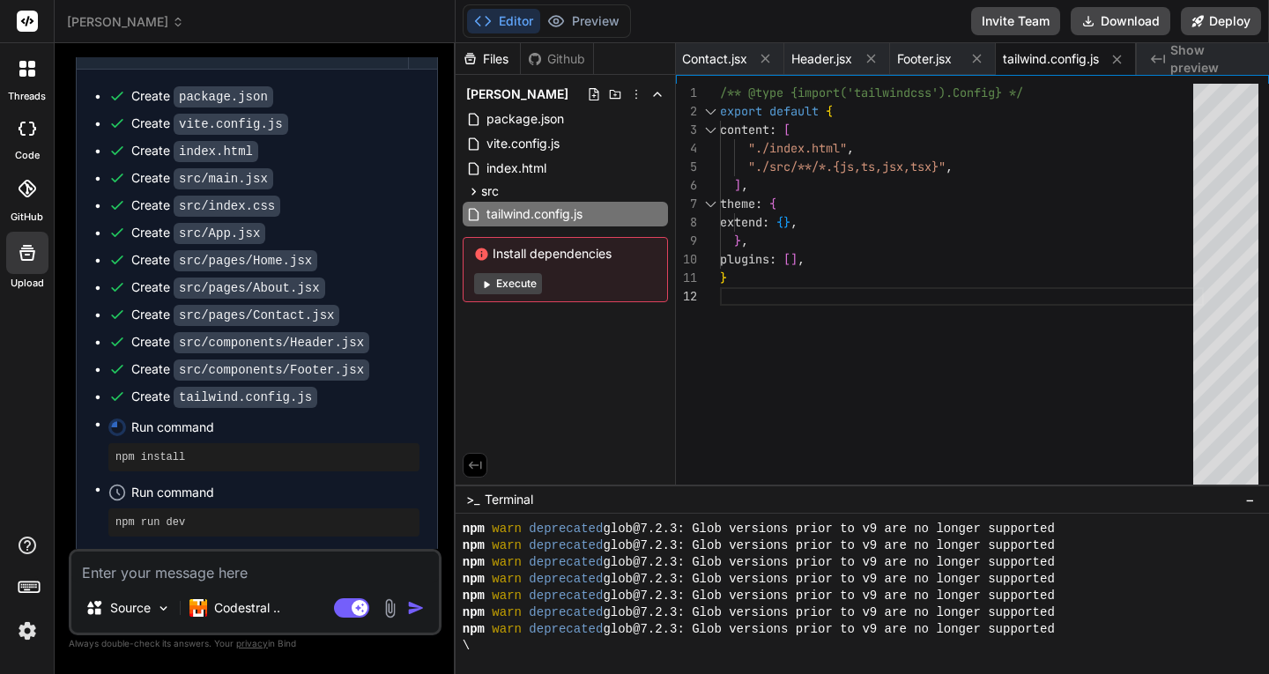
scroll to position [3347, 0]
click at [389, 601] on img at bounding box center [390, 608] width 20 height 20
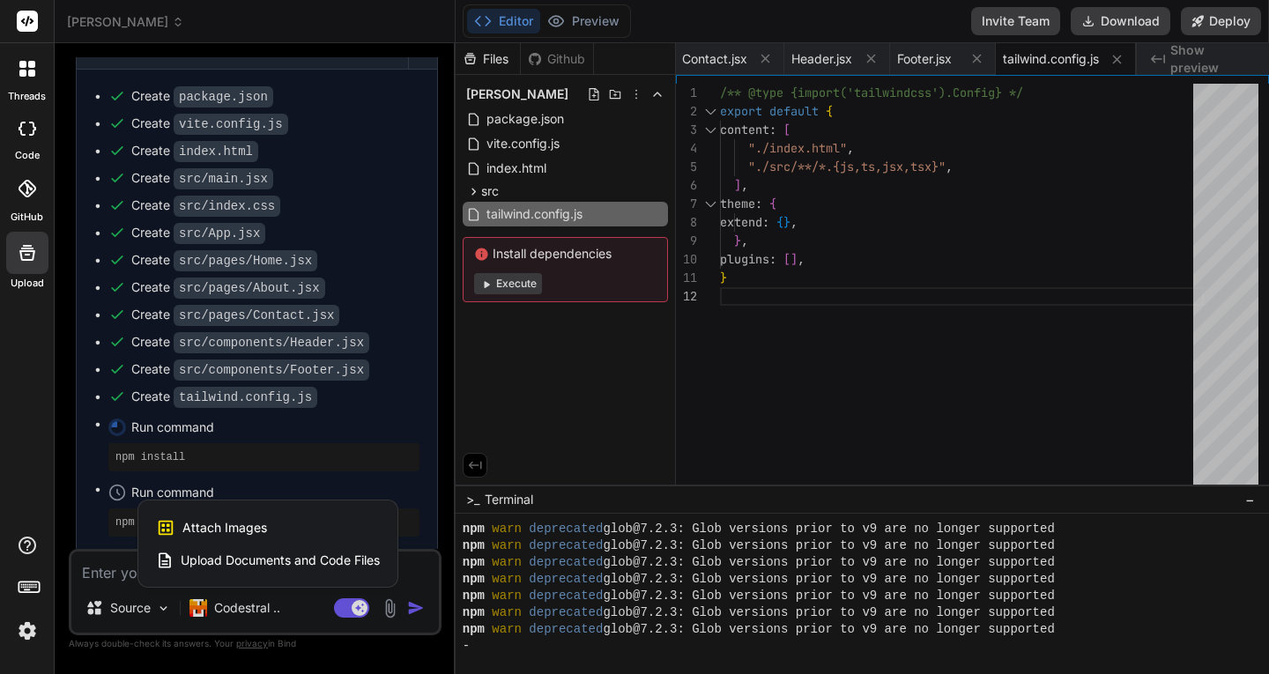
click at [389, 606] on div at bounding box center [634, 337] width 1269 height 674
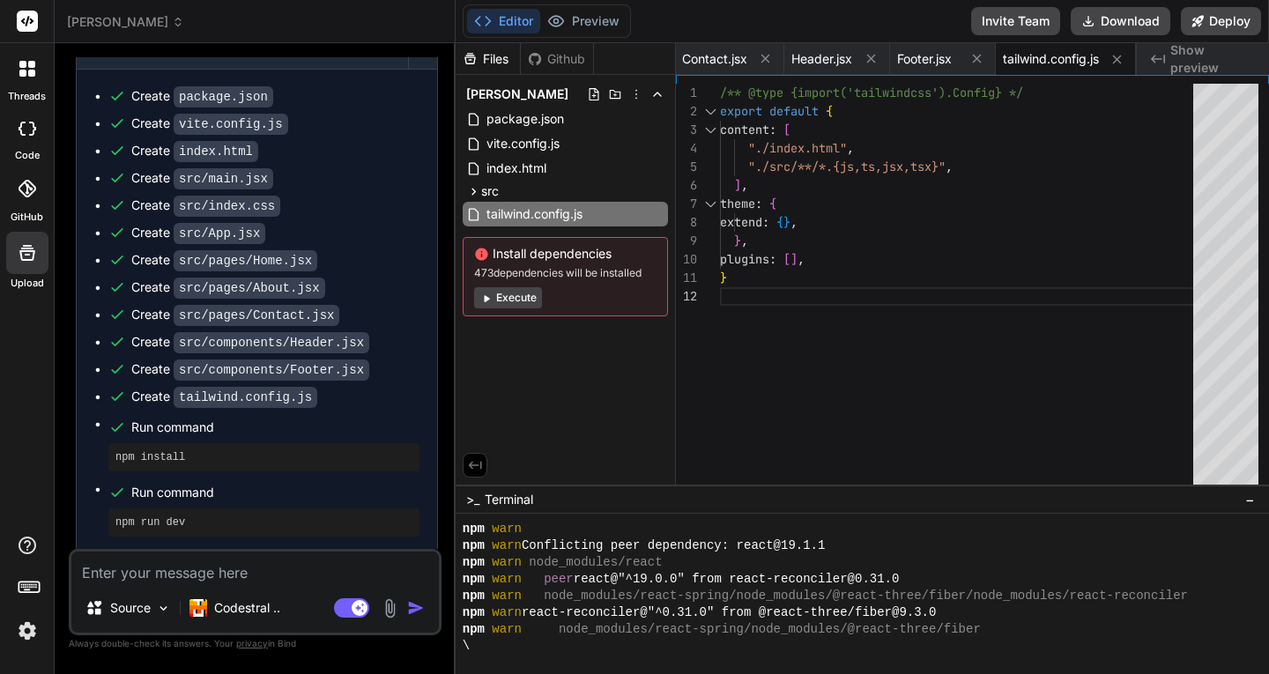
scroll to position [5724, 0]
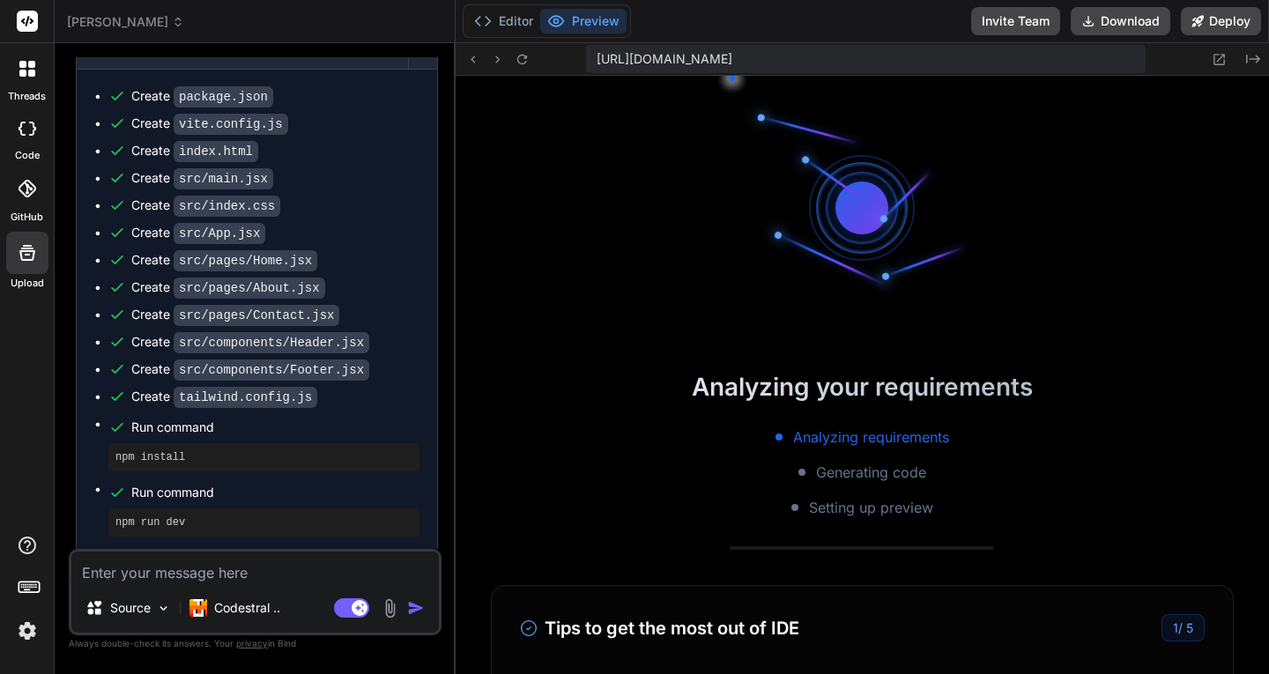
click at [573, 25] on button "Preview" at bounding box center [583, 21] width 86 height 25
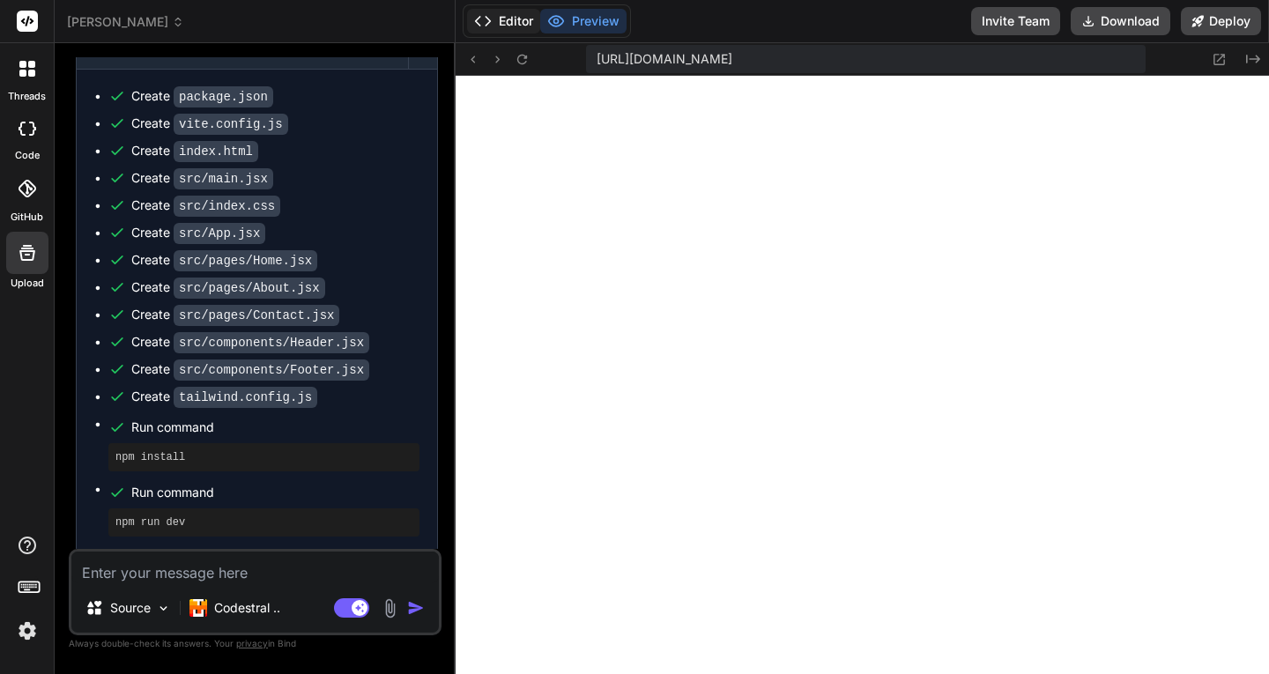
click at [507, 21] on button "Editor" at bounding box center [503, 21] width 73 height 25
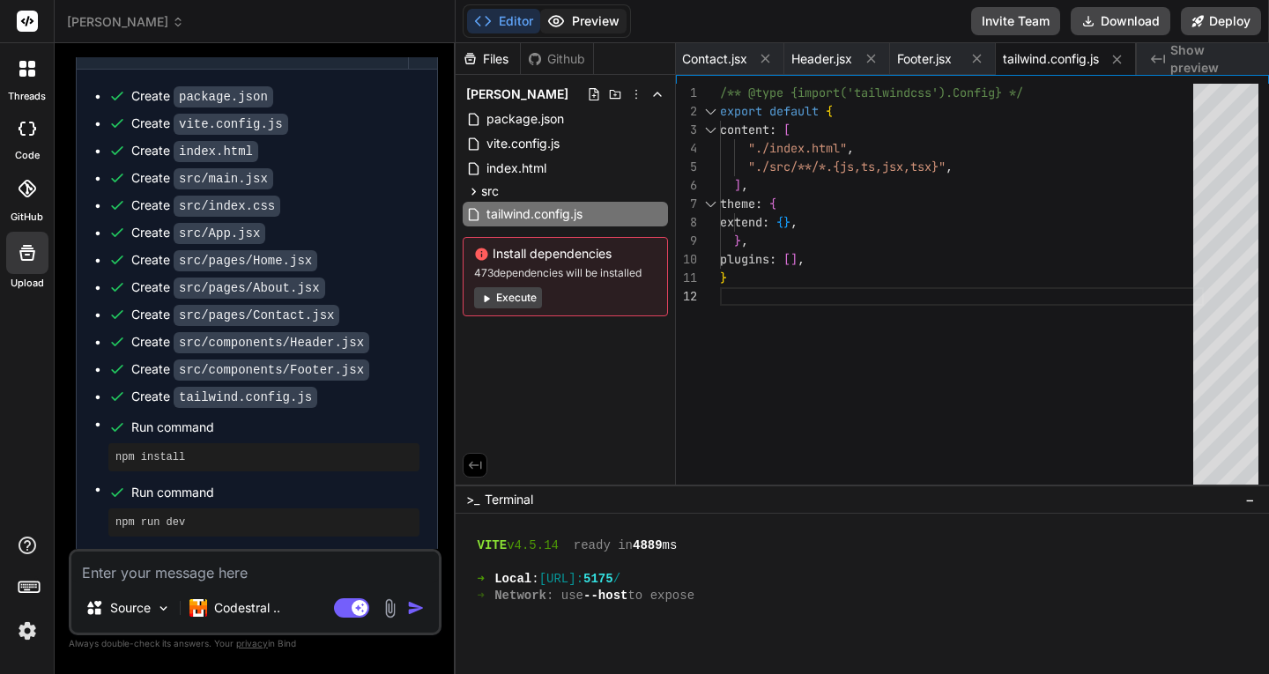
click at [586, 23] on button "Preview" at bounding box center [583, 21] width 86 height 25
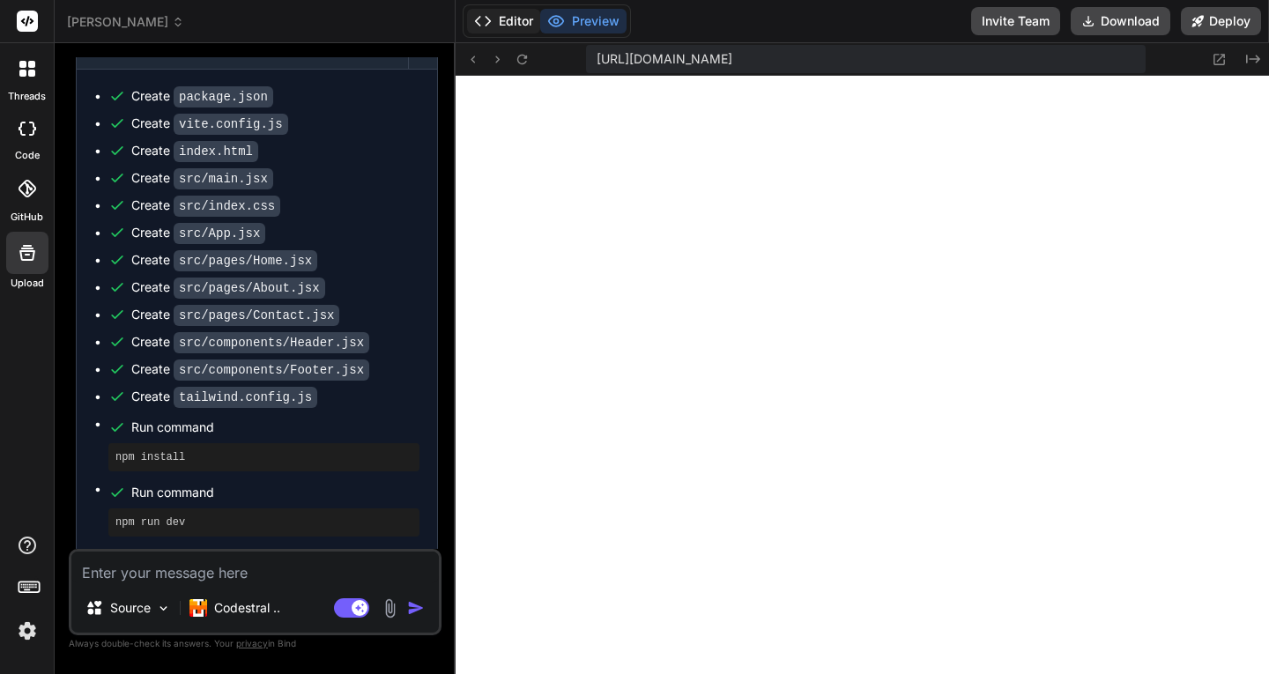
click at [503, 26] on button "Editor" at bounding box center [503, 21] width 73 height 25
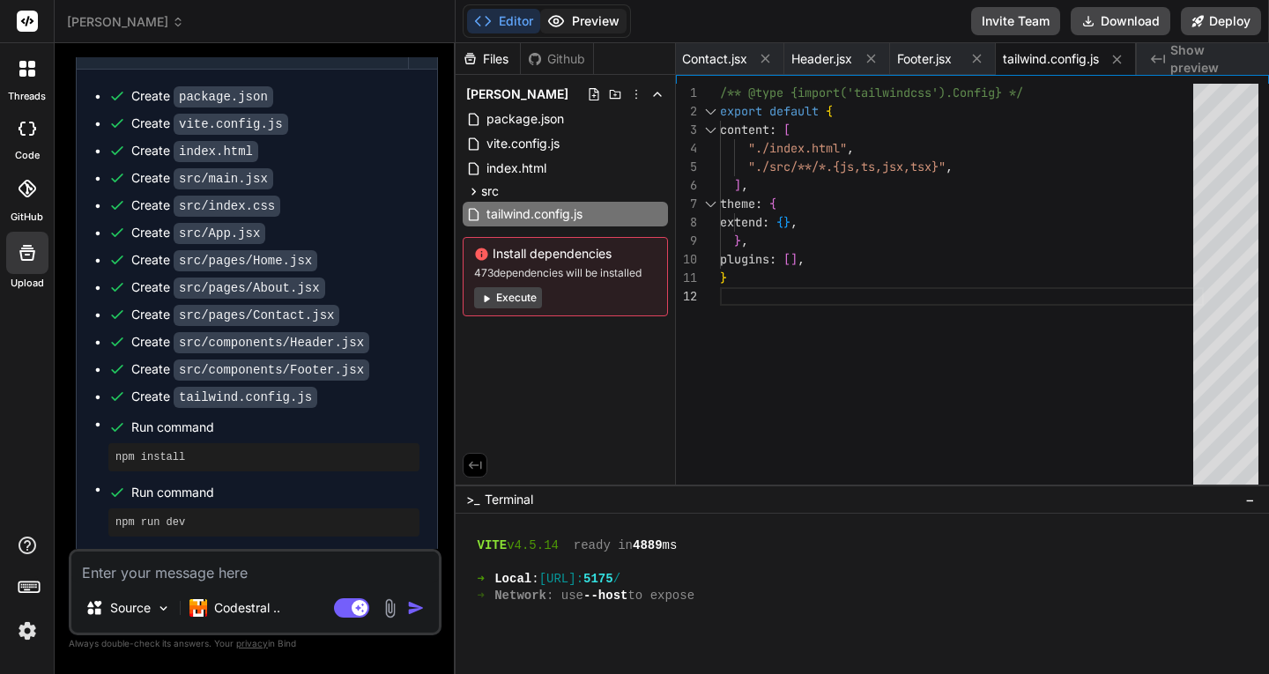
click at [591, 26] on button "Preview" at bounding box center [583, 21] width 86 height 25
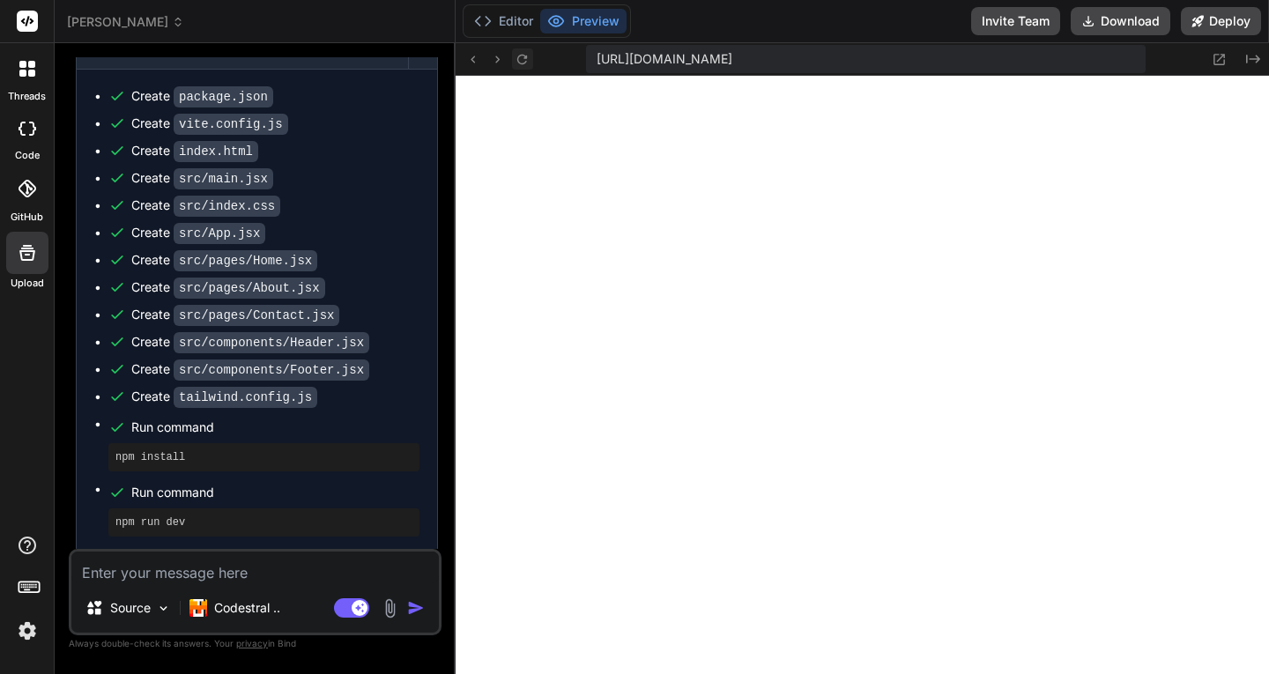
click at [523, 58] on icon at bounding box center [521, 59] width 15 height 15
click at [104, 24] on span "greta_deneme" at bounding box center [125, 22] width 117 height 18
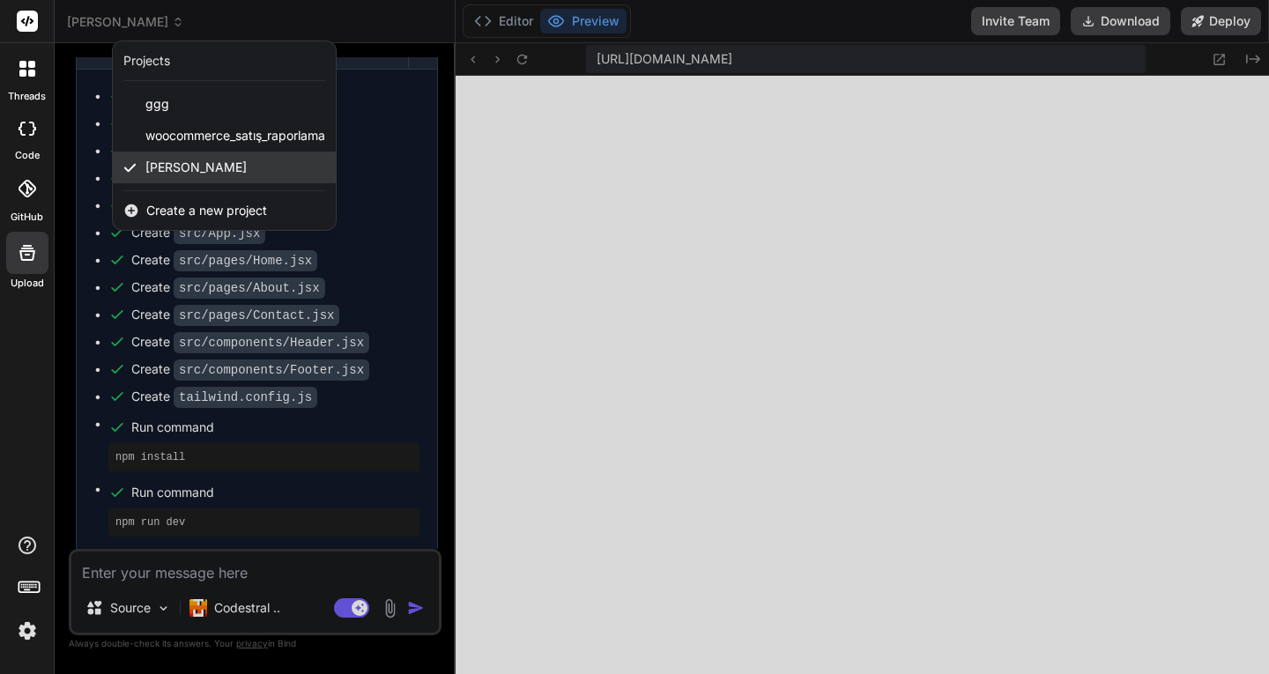
click at [240, 168] on div "greta_deneme" at bounding box center [224, 168] width 223 height 32
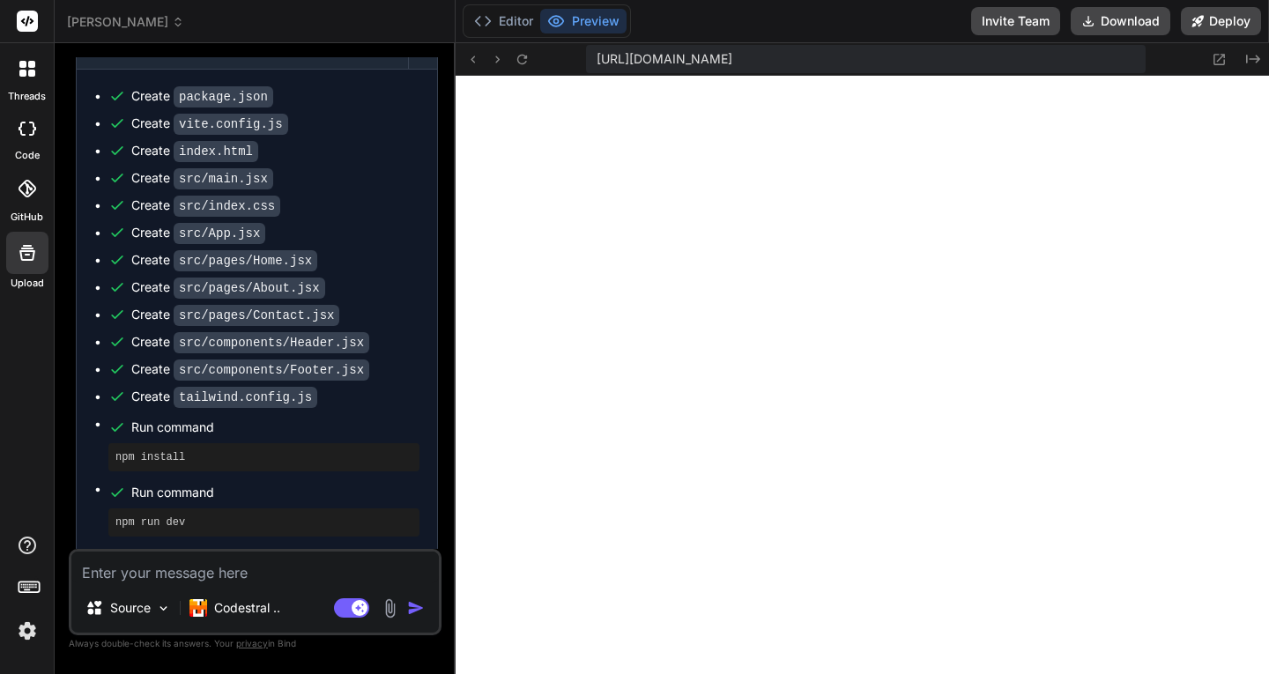
click at [130, 21] on span "greta_deneme" at bounding box center [125, 22] width 117 height 18
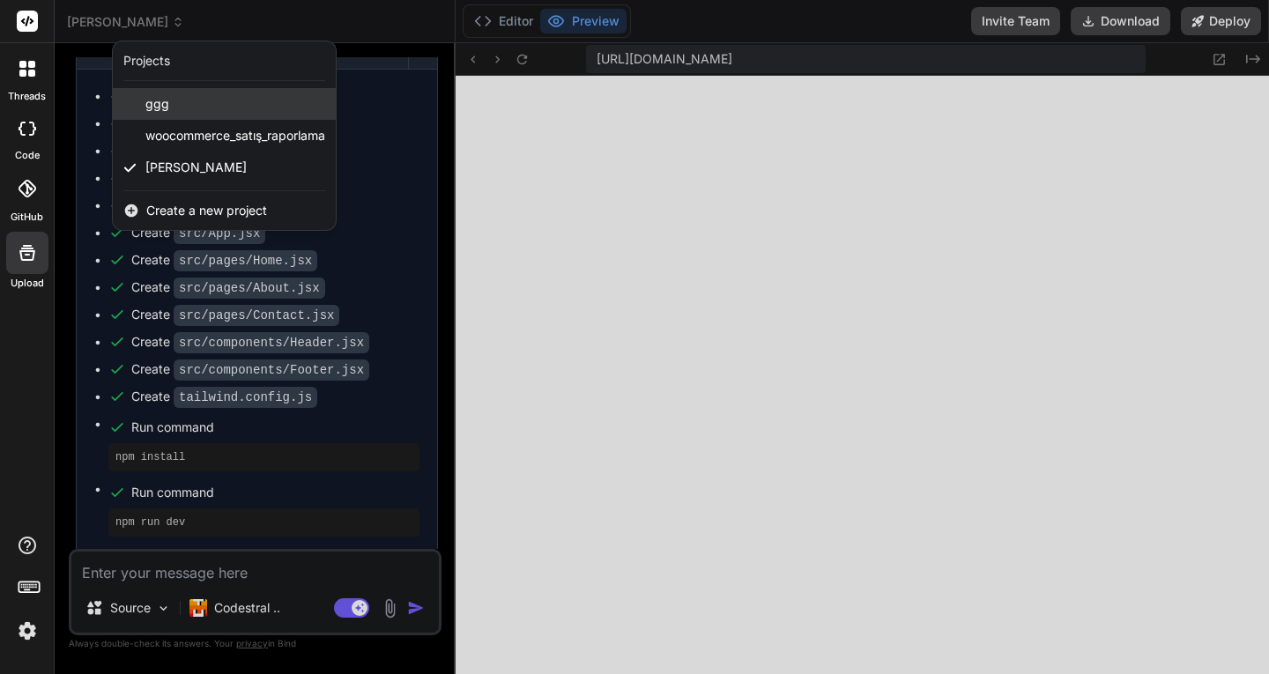
click at [160, 105] on span "ggg" at bounding box center [157, 104] width 24 height 18
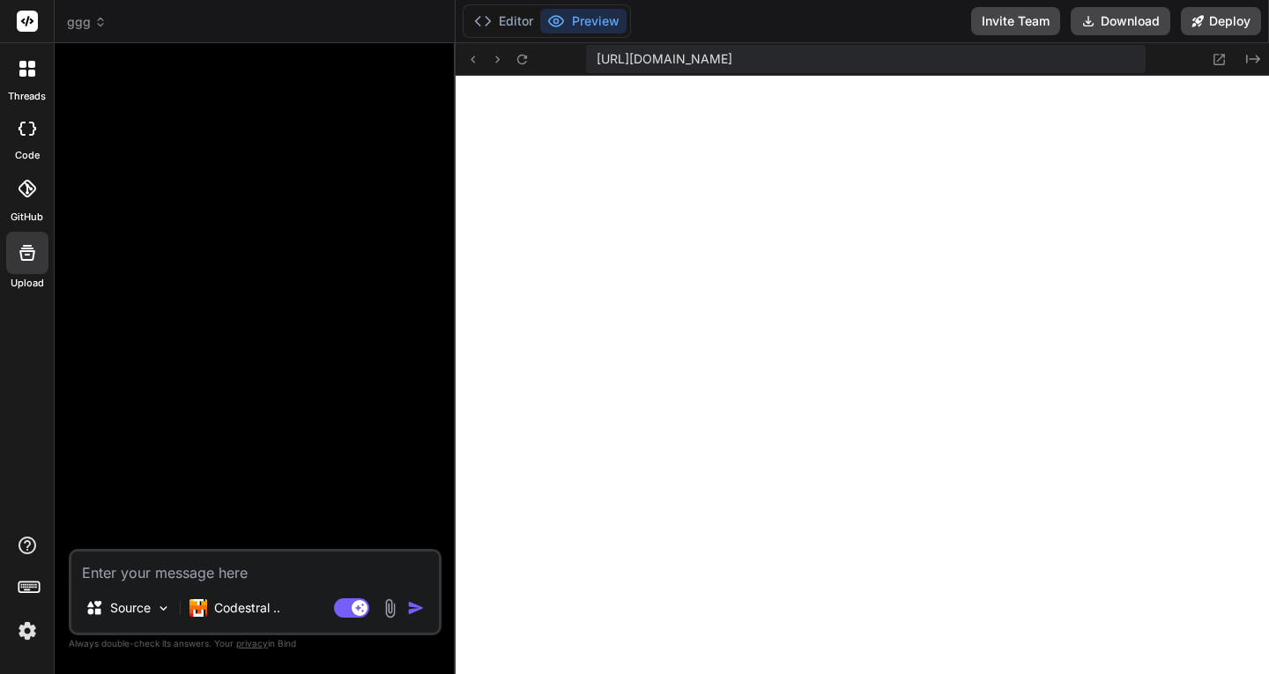
scroll to position [7147, 0]
click at [30, 132] on icon at bounding box center [27, 129] width 18 height 14
type textarea "x"
click at [89, 16] on span "ggg" at bounding box center [87, 22] width 40 height 18
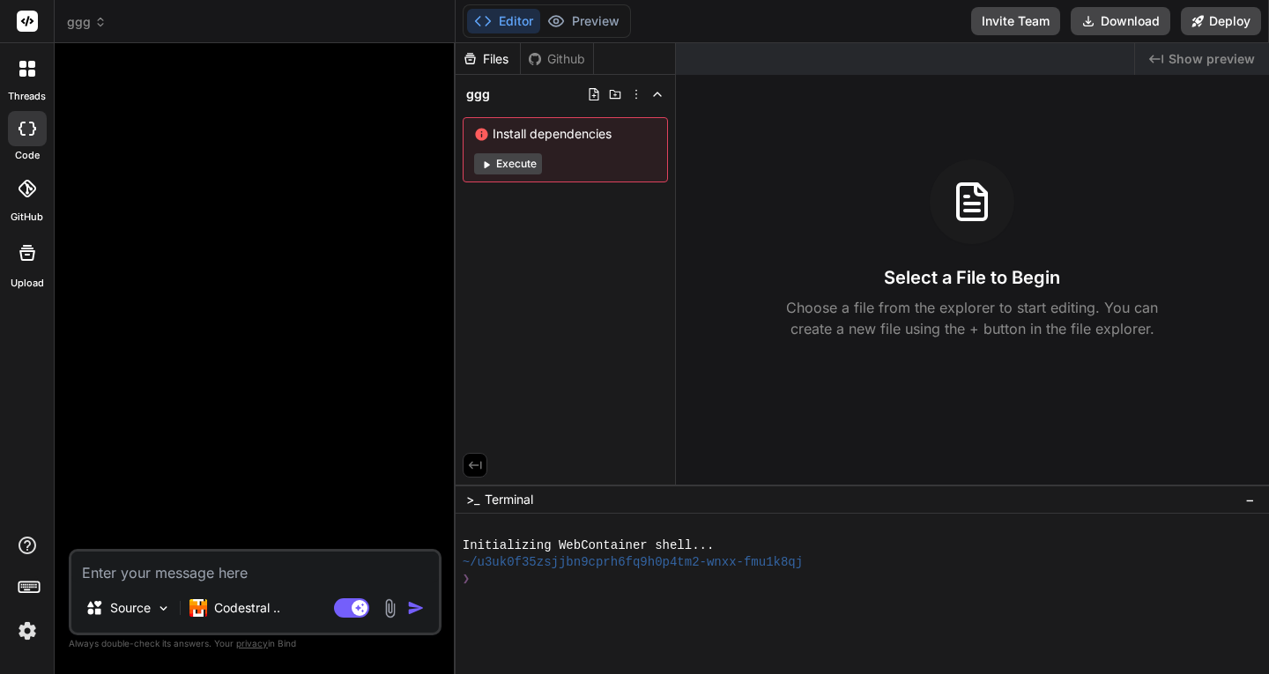
click at [85, 26] on span "ggg" at bounding box center [87, 22] width 40 height 18
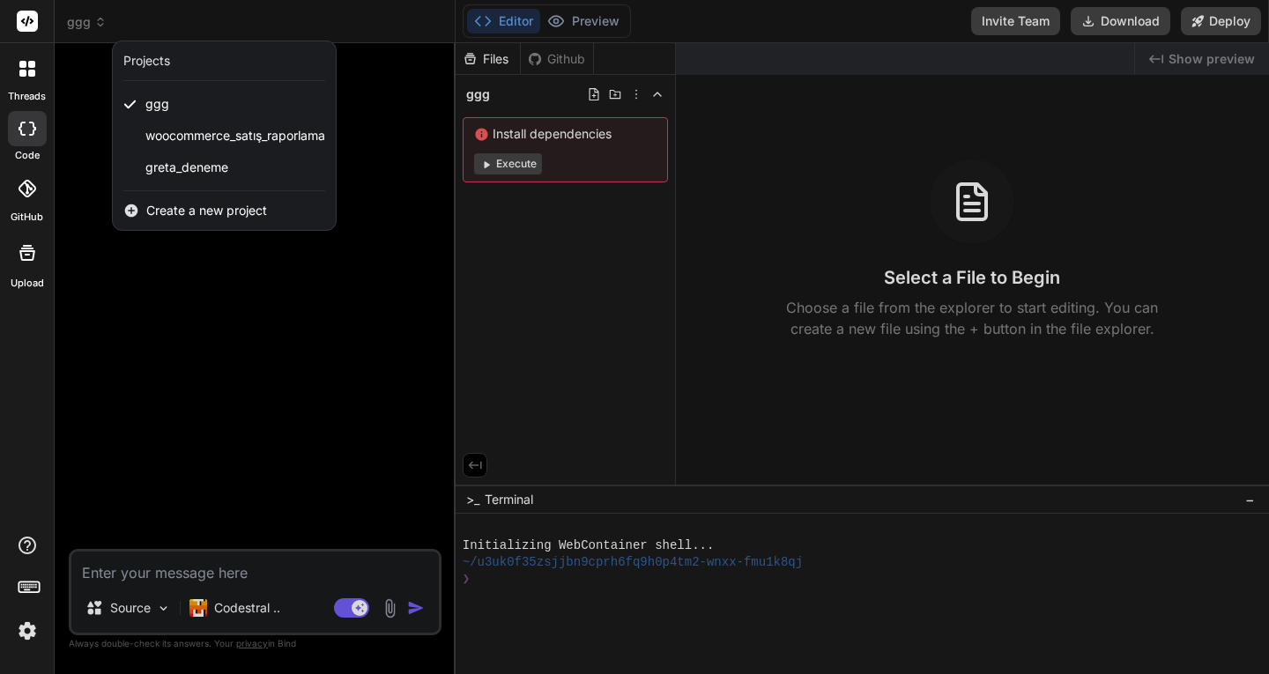
drag, startPoint x: 158, startPoint y: 108, endPoint x: 92, endPoint y: 143, distance: 74.5
click at [92, 143] on div at bounding box center [634, 337] width 1269 height 674
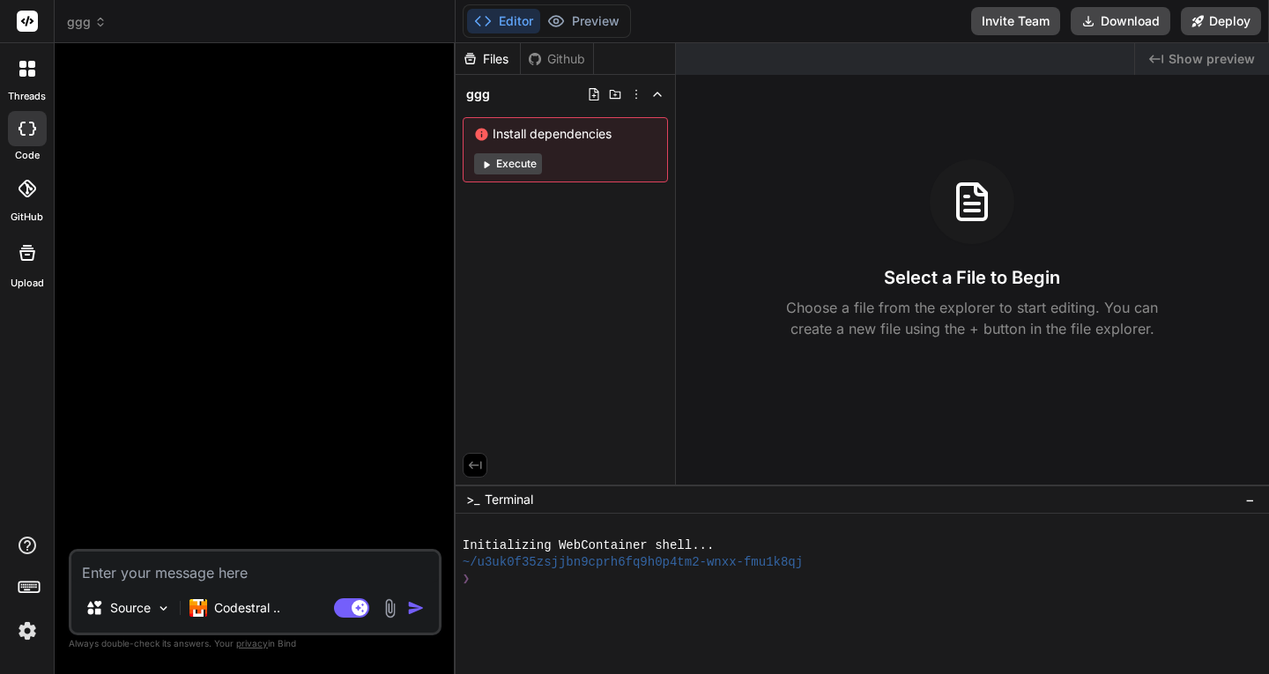
click at [85, 26] on span "ggg" at bounding box center [87, 22] width 40 height 18
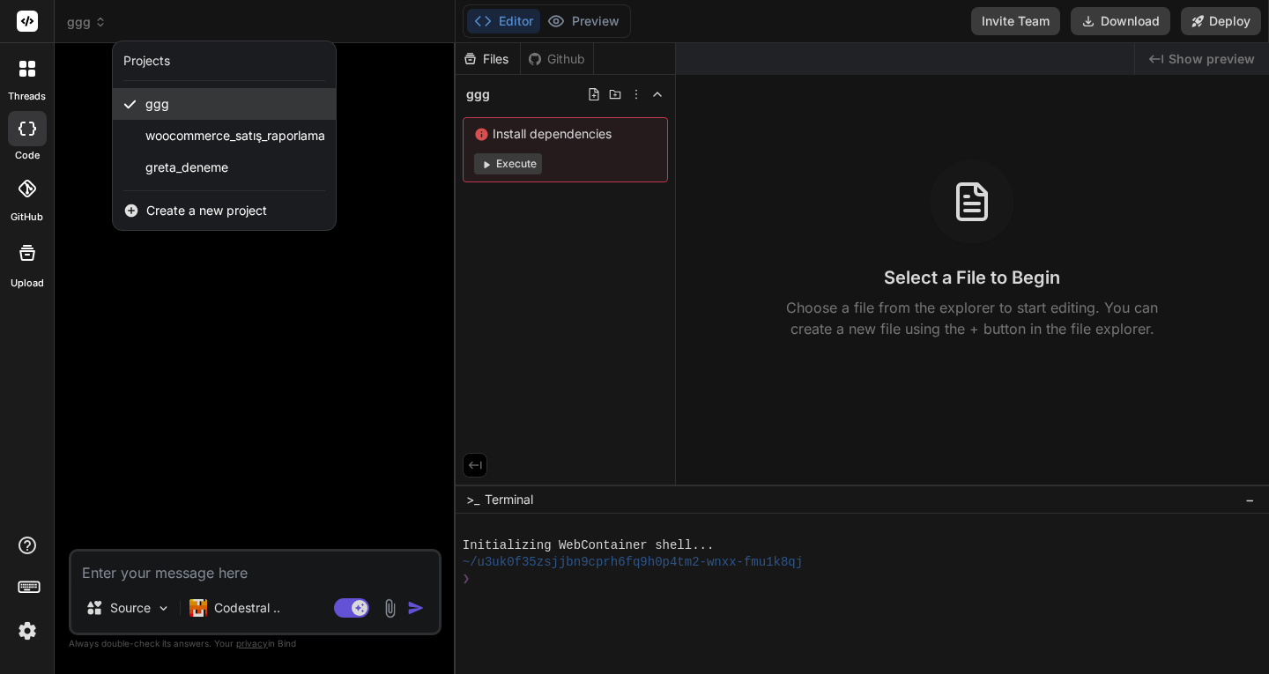
click at [309, 107] on div "ggg" at bounding box center [224, 104] width 223 height 32
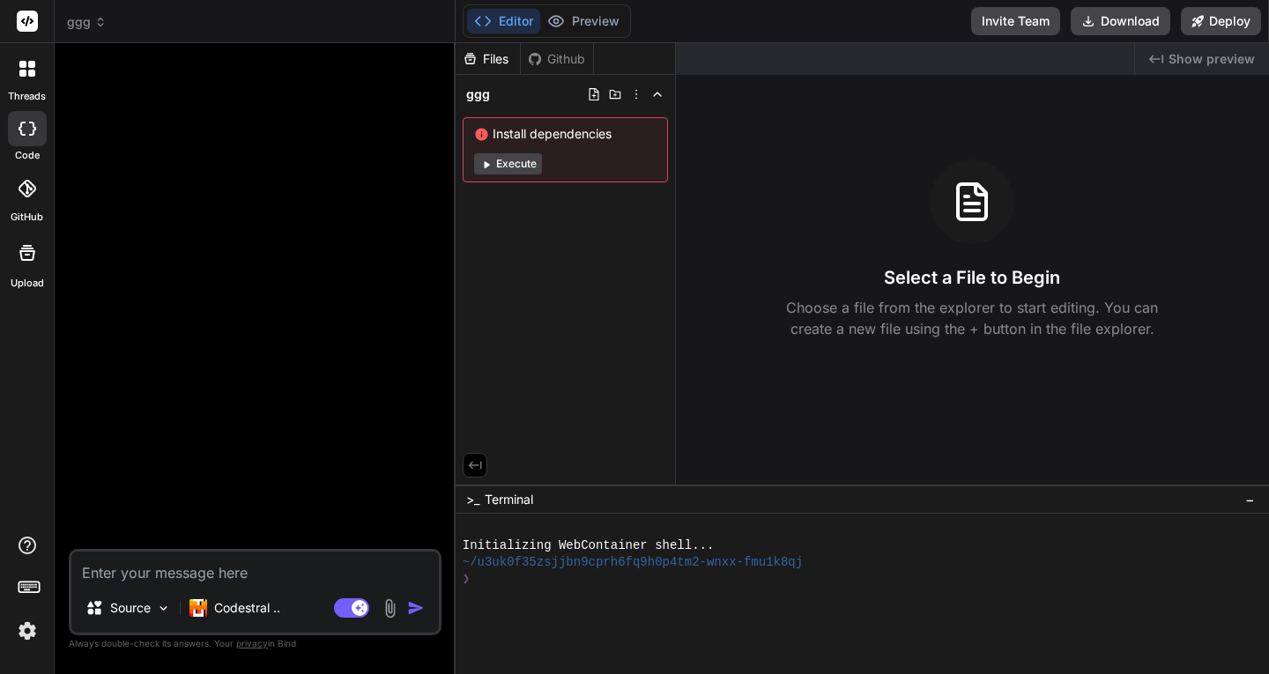
click at [25, 629] on img at bounding box center [27, 631] width 30 height 30
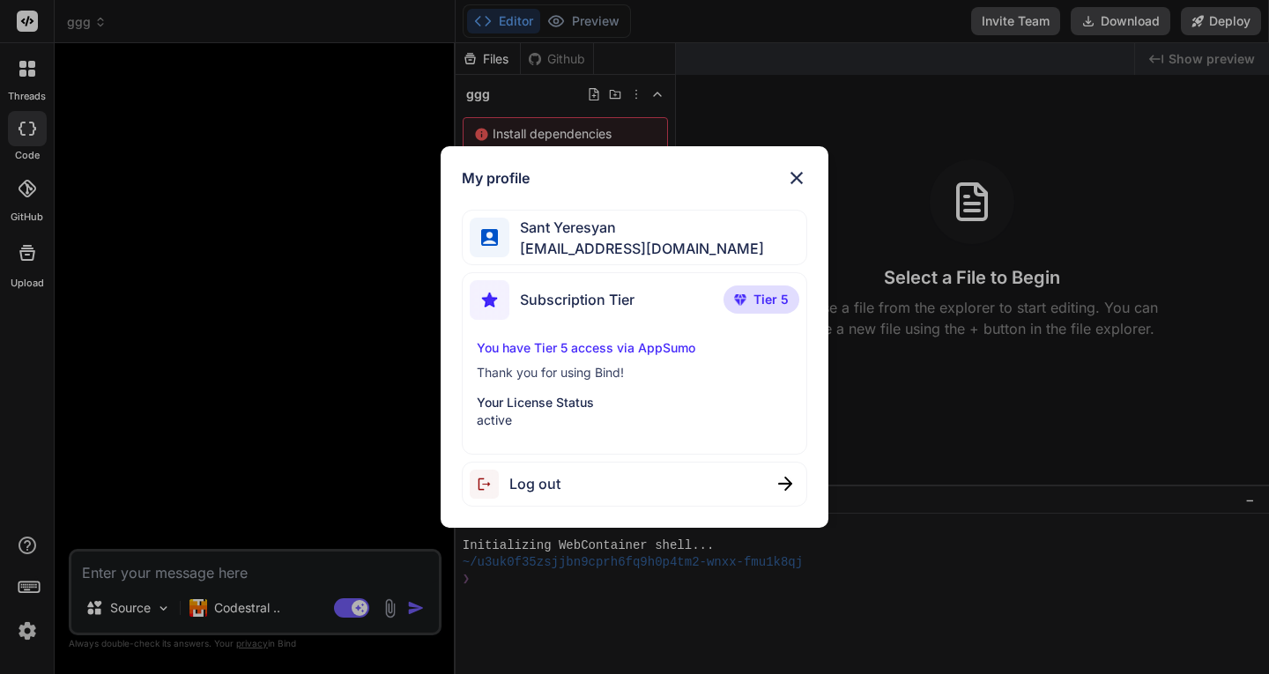
click at [794, 174] on img at bounding box center [796, 177] width 21 height 21
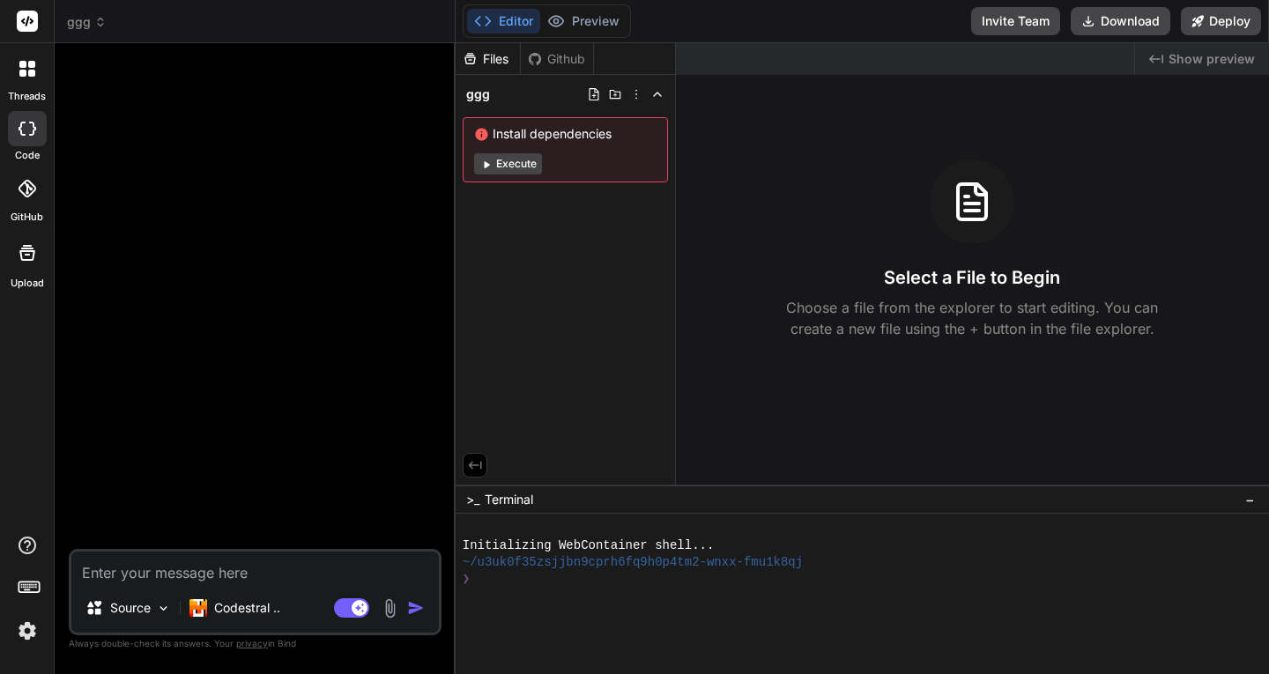
click at [28, 20] on rect at bounding box center [27, 21] width 21 height 21
click at [32, 75] on icon at bounding box center [31, 73] width 7 height 7
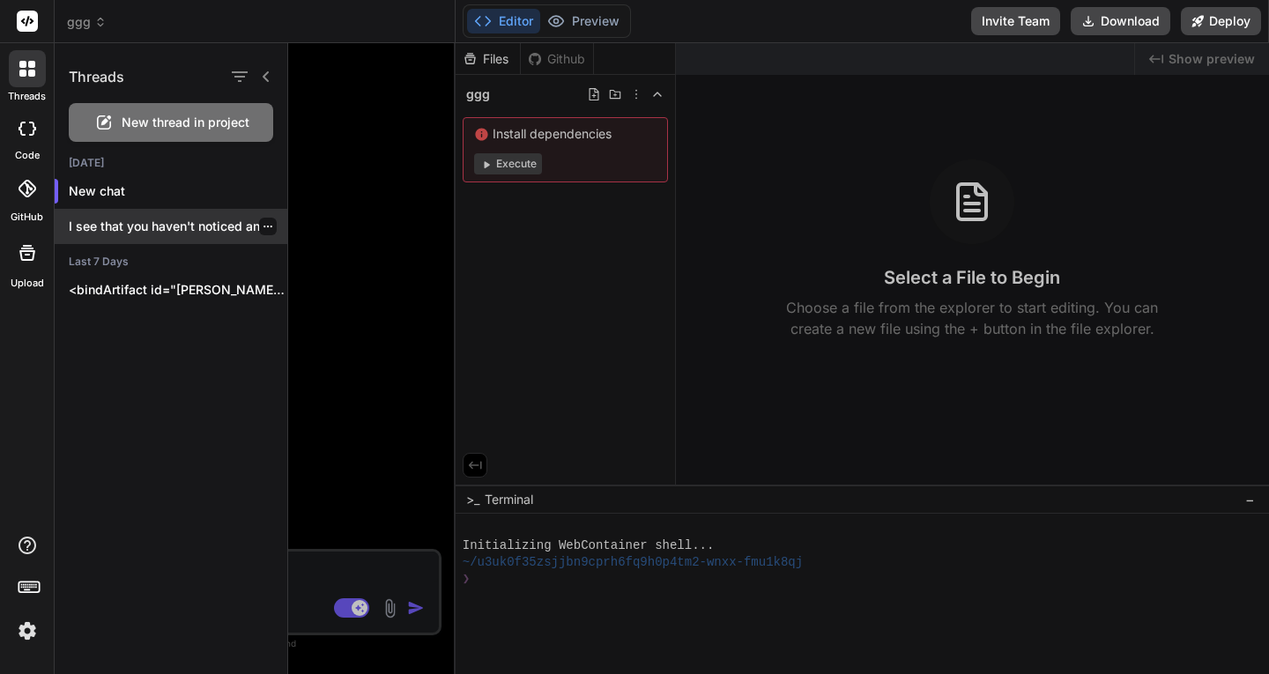
click at [259, 226] on div at bounding box center [268, 227] width 18 height 18
click at [263, 226] on icon "button" at bounding box center [268, 226] width 11 height 11
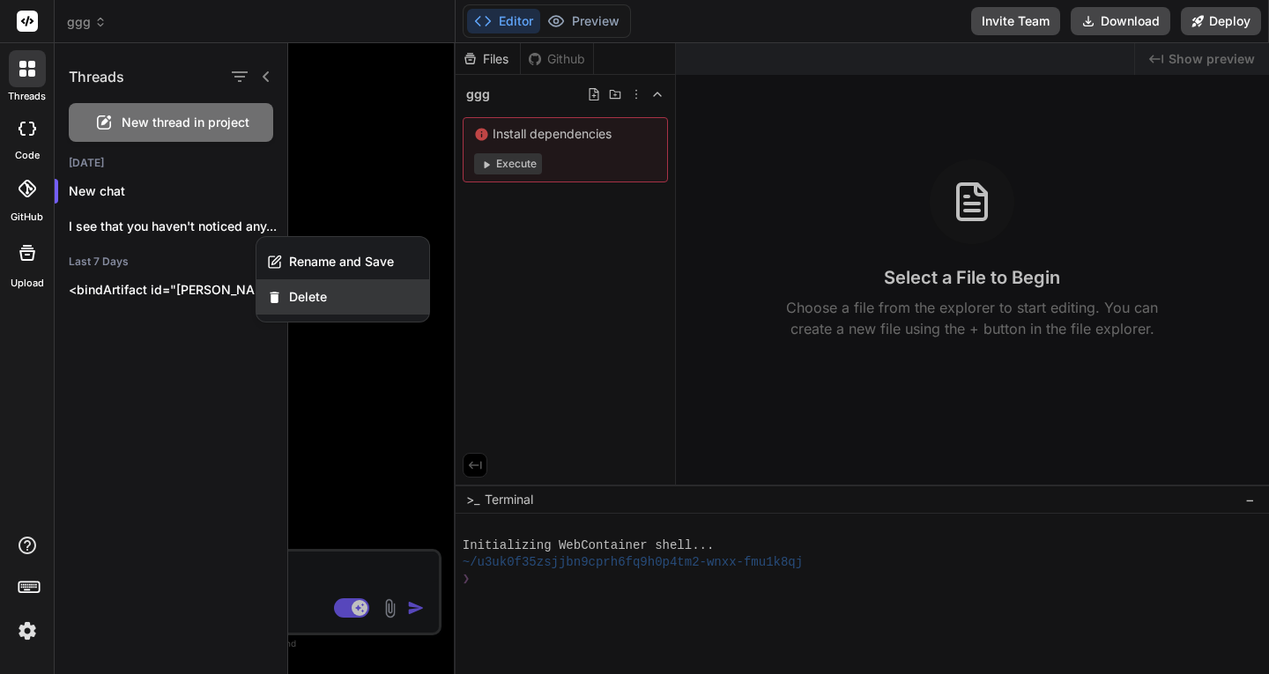
click at [292, 292] on span "Delete" at bounding box center [308, 297] width 38 height 18
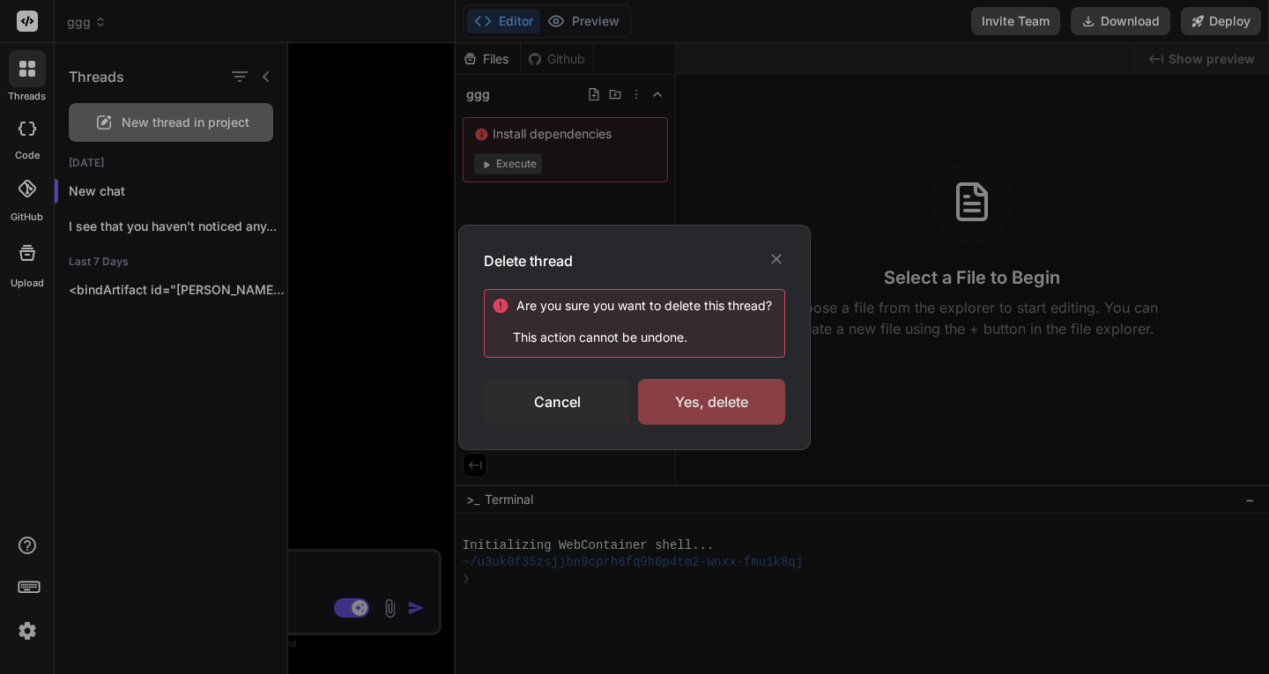
click at [740, 411] on div "Yes, delete" at bounding box center [711, 402] width 147 height 46
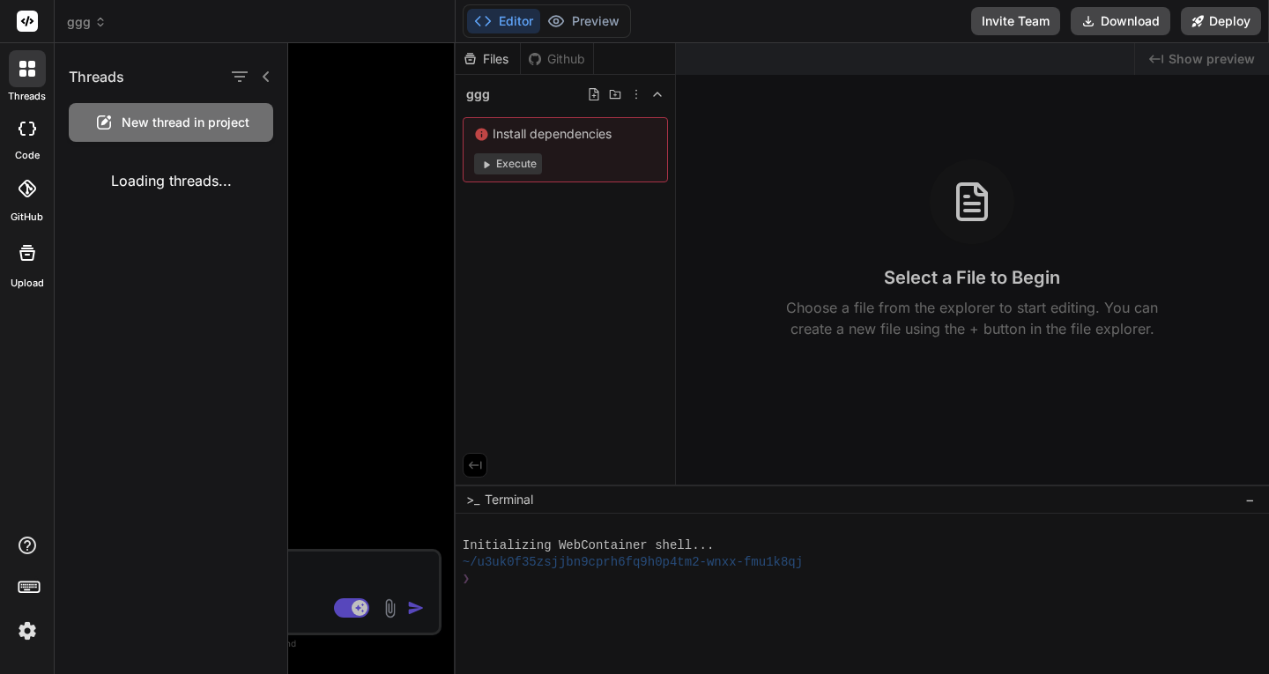
click at [25, 70] on icon at bounding box center [22, 73] width 7 height 7
click at [32, 122] on icon at bounding box center [27, 129] width 18 height 14
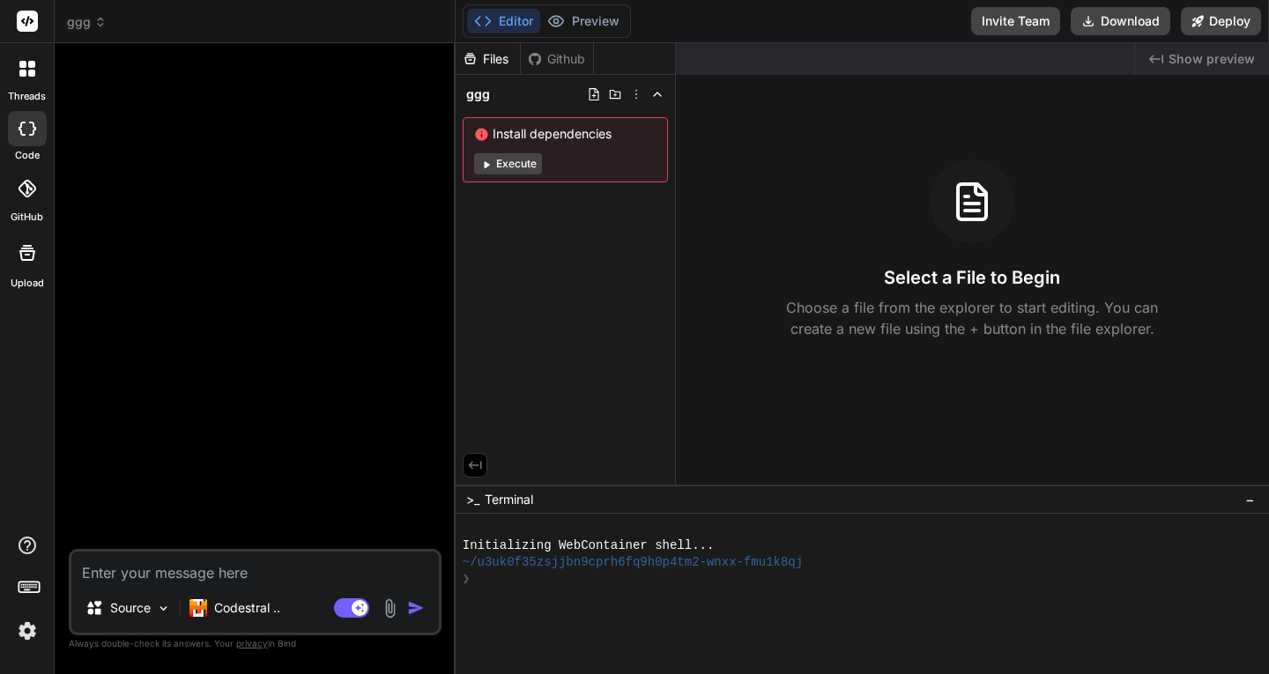
click at [24, 65] on icon at bounding box center [22, 64] width 7 height 7
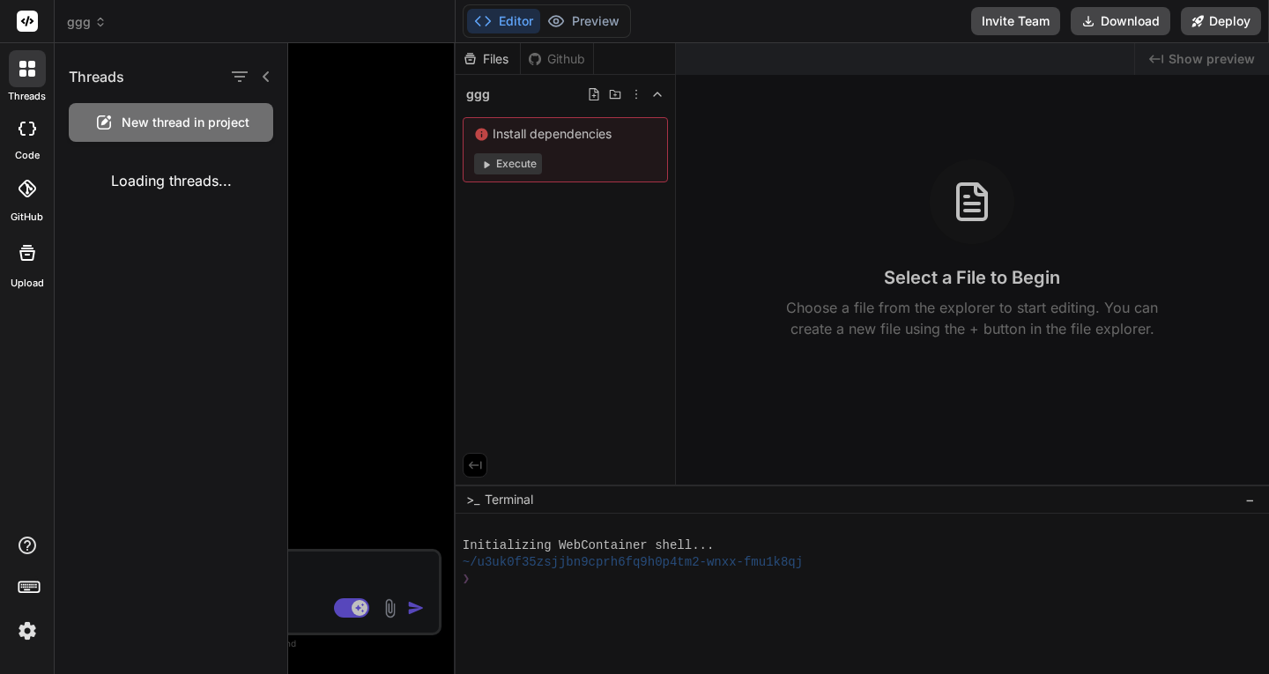
click at [74, 21] on span "ggg" at bounding box center [87, 22] width 40 height 18
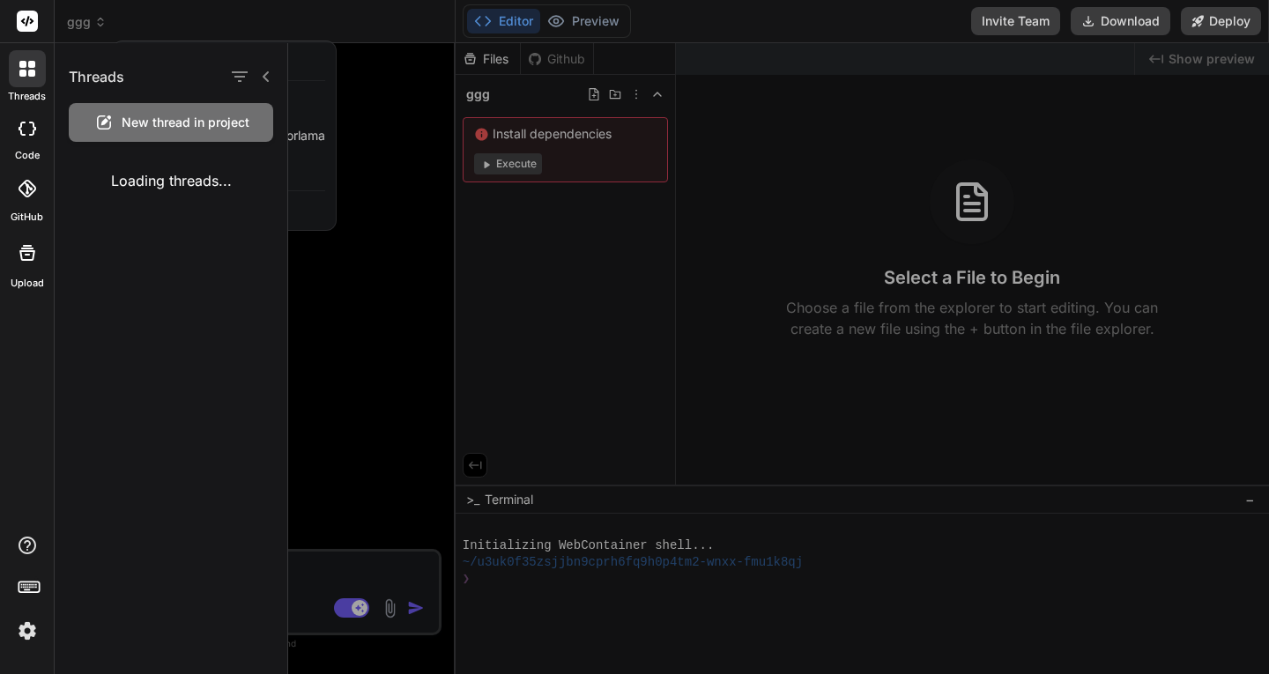
click at [195, 173] on div "Loading threads..." at bounding box center [171, 180] width 233 height 49
click at [331, 179] on div at bounding box center [778, 358] width 980 height 631
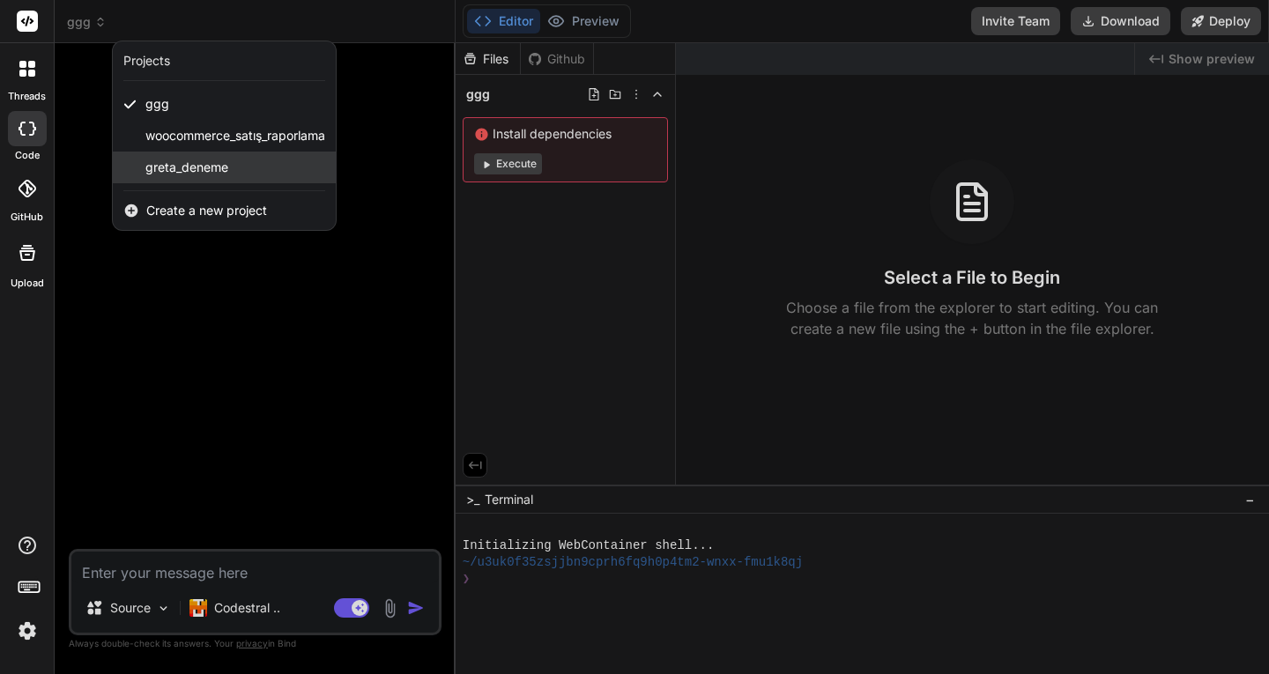
click at [183, 166] on span "greta_deneme" at bounding box center [186, 168] width 83 height 18
type textarea "x"
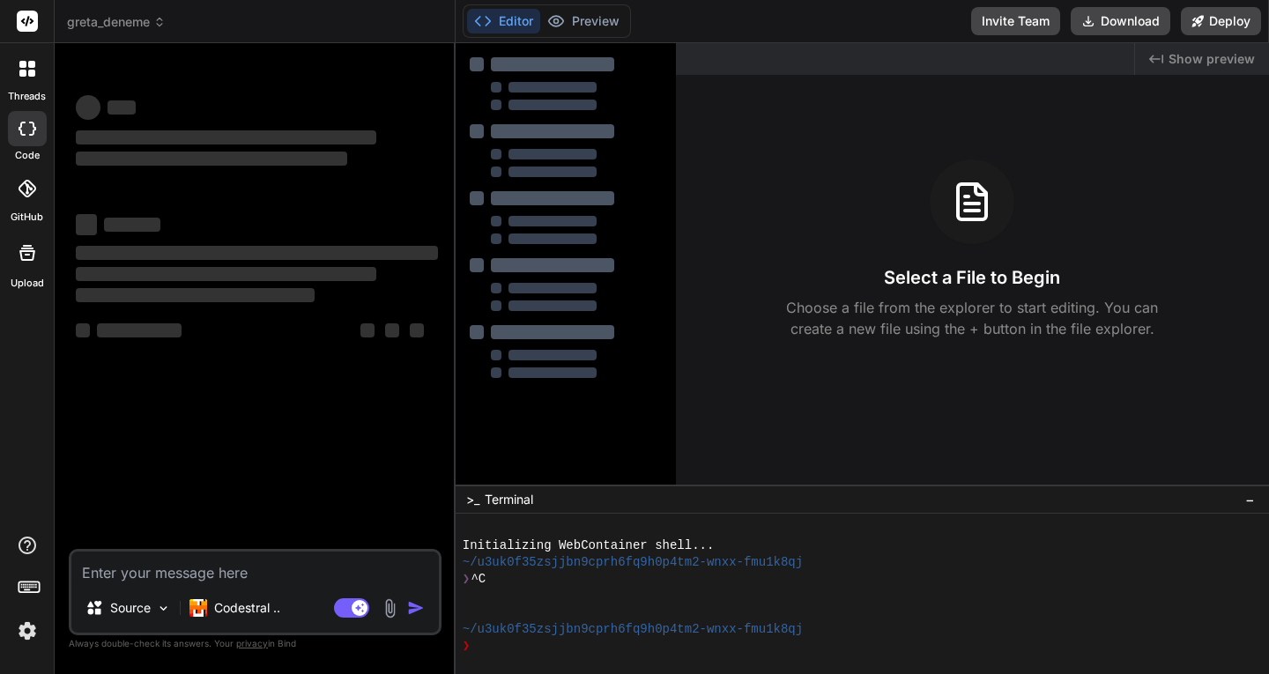
click at [26, 69] on icon at bounding box center [27, 69] width 16 height 16
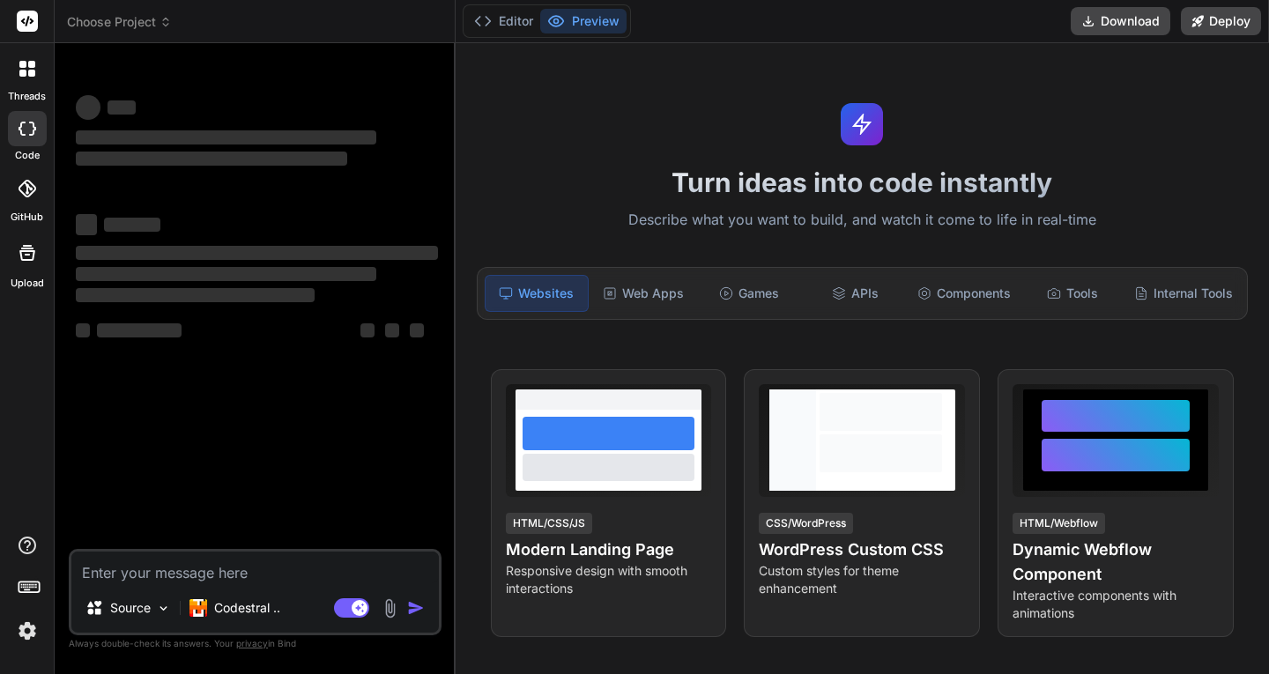
click at [141, 26] on span "Choose Project" at bounding box center [119, 22] width 105 height 18
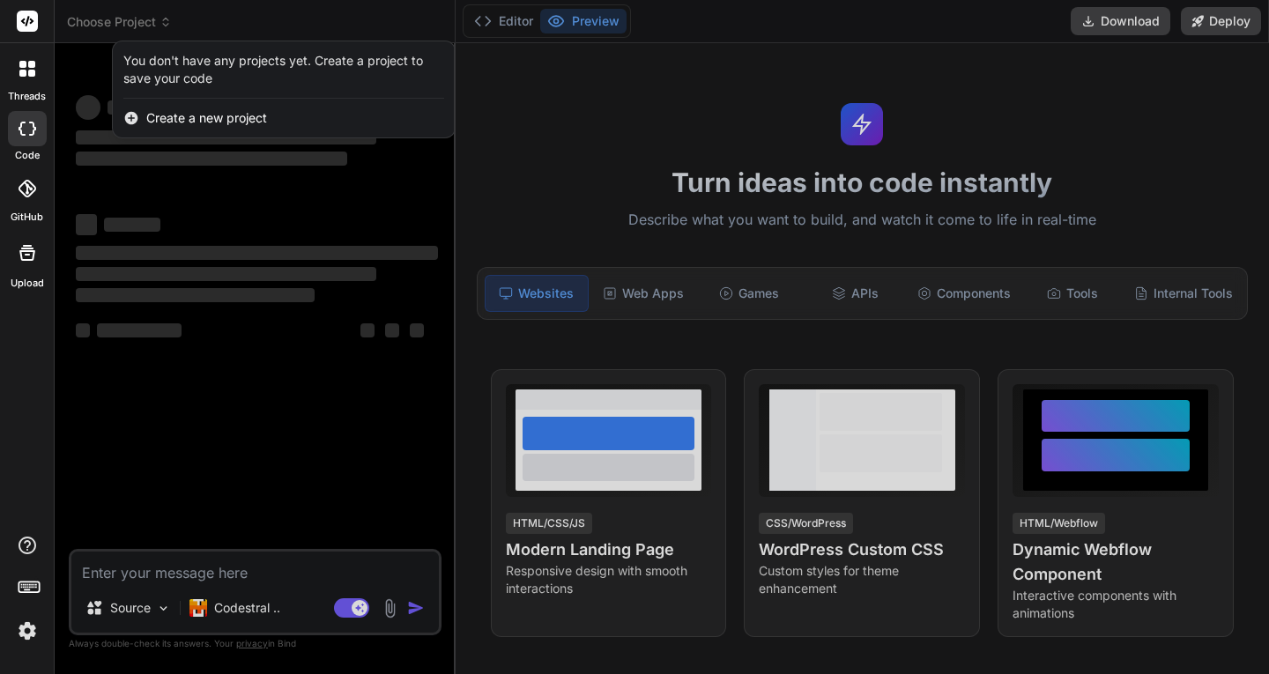
click at [31, 69] on icon at bounding box center [27, 69] width 16 height 16
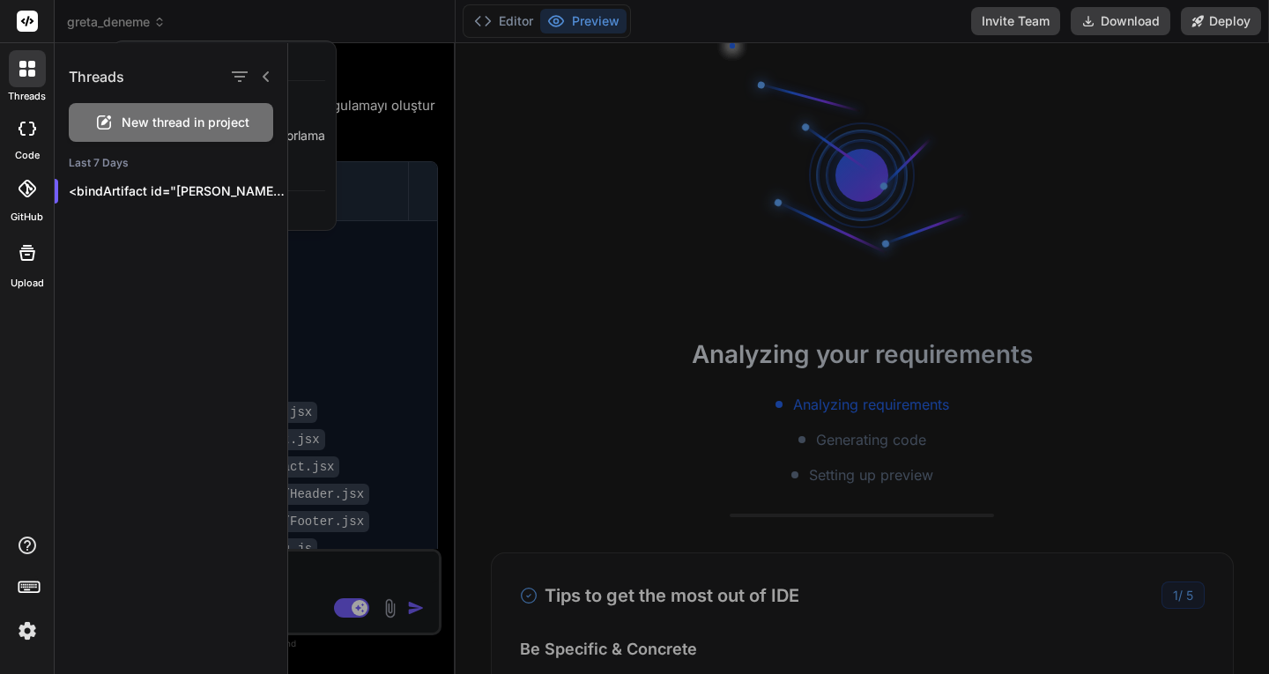
type textarea "x"
click at [365, 78] on div at bounding box center [778, 358] width 980 height 631
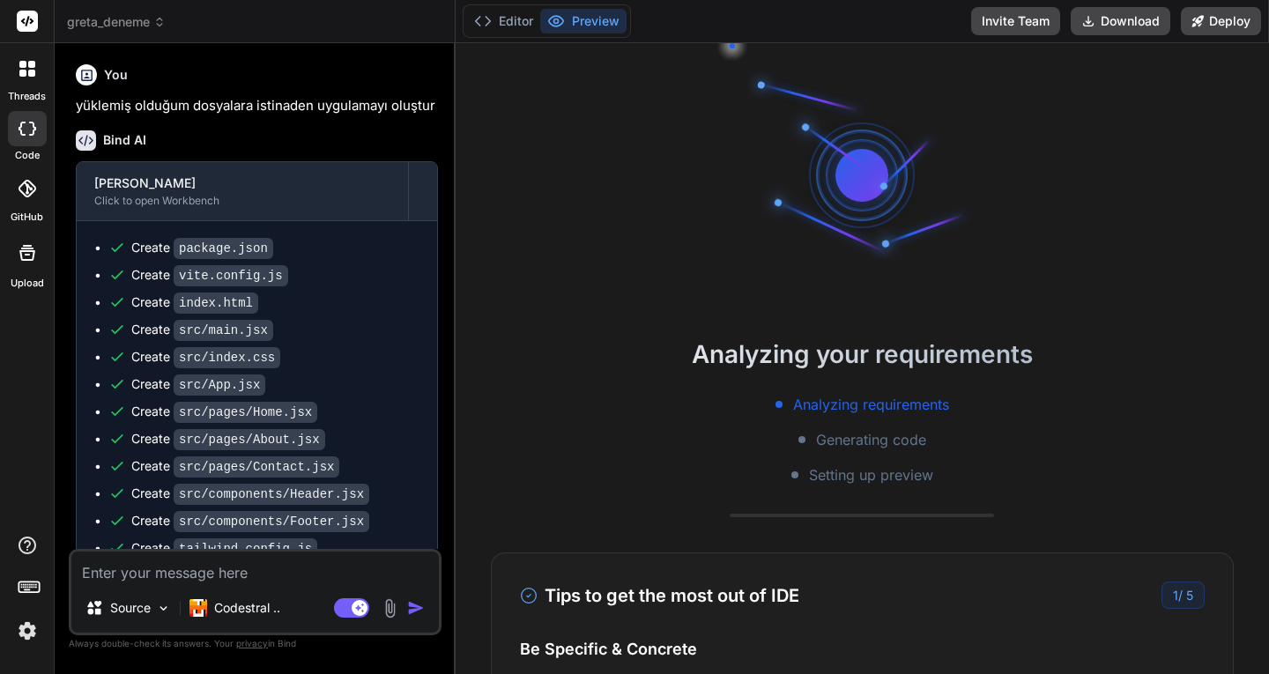
click at [31, 68] on icon at bounding box center [27, 69] width 16 height 16
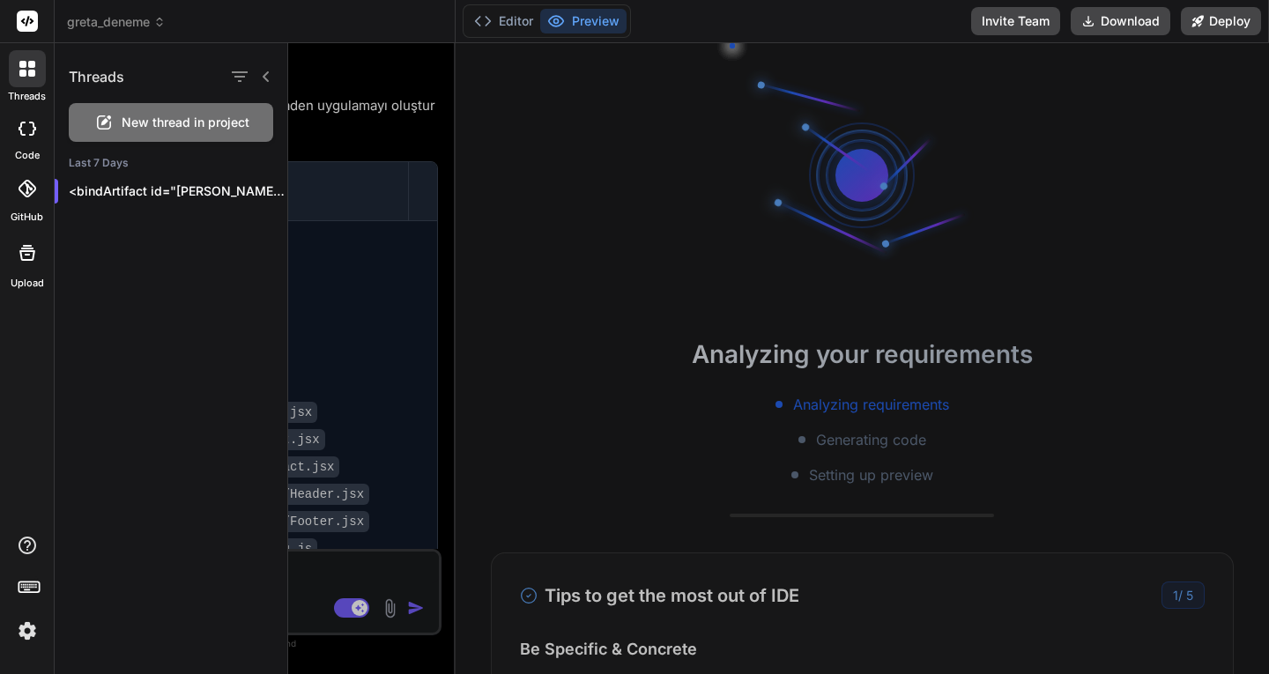
click at [156, 121] on span "New thread in project" at bounding box center [186, 123] width 128 height 18
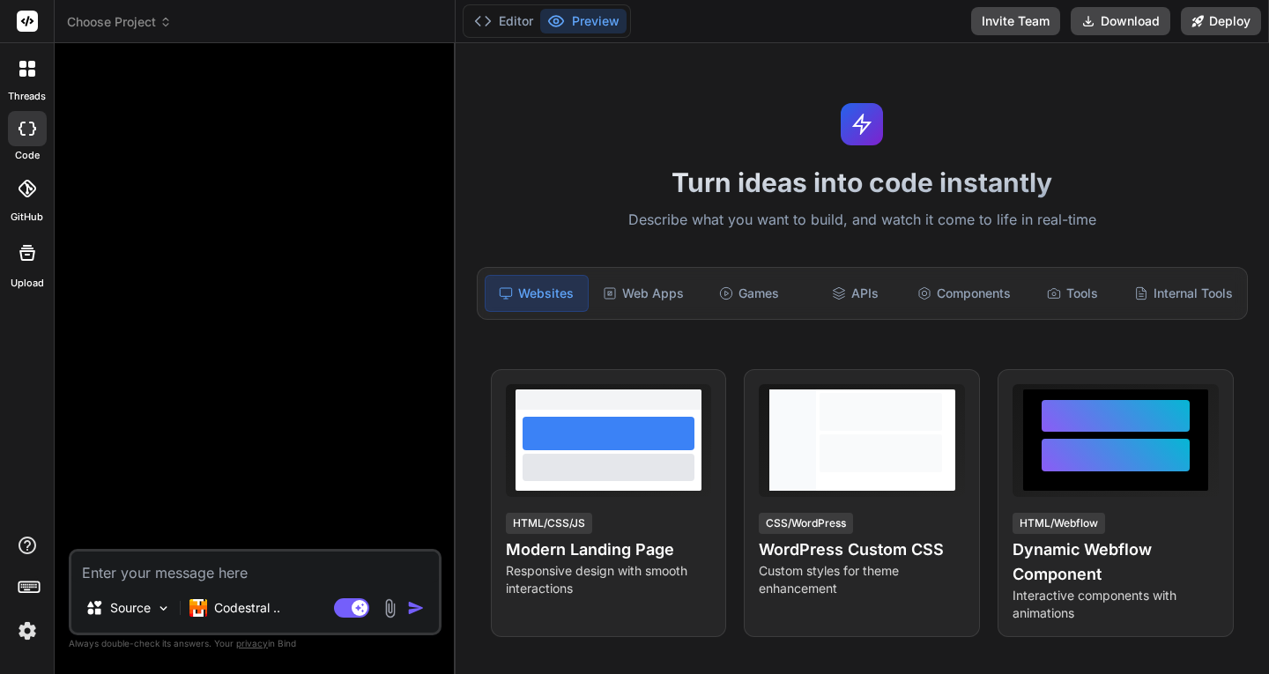
click at [189, 572] on textarea at bounding box center [254, 567] width 367 height 32
click at [228, 608] on p "Codestral .." at bounding box center [247, 608] width 66 height 18
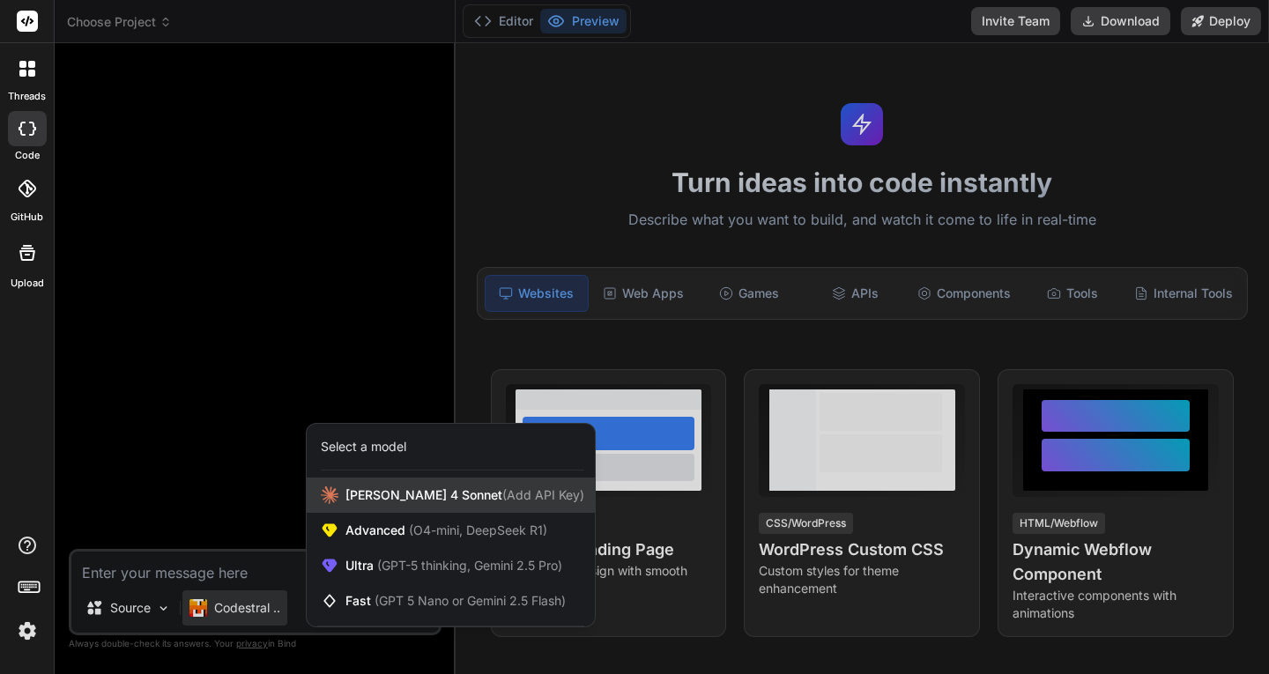
click at [398, 496] on span "[PERSON_NAME] 4 Sonnet (Add API Key)" at bounding box center [464, 495] width 239 height 18
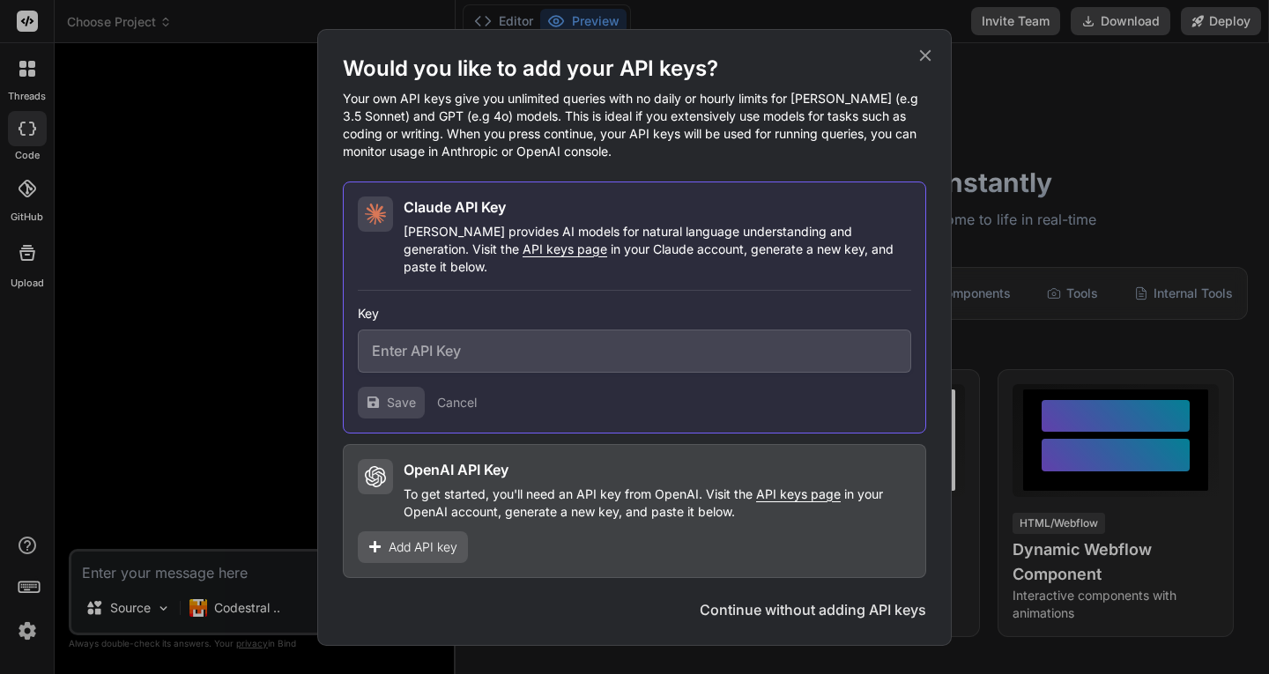
click at [927, 64] on icon at bounding box center [924, 55] width 19 height 19
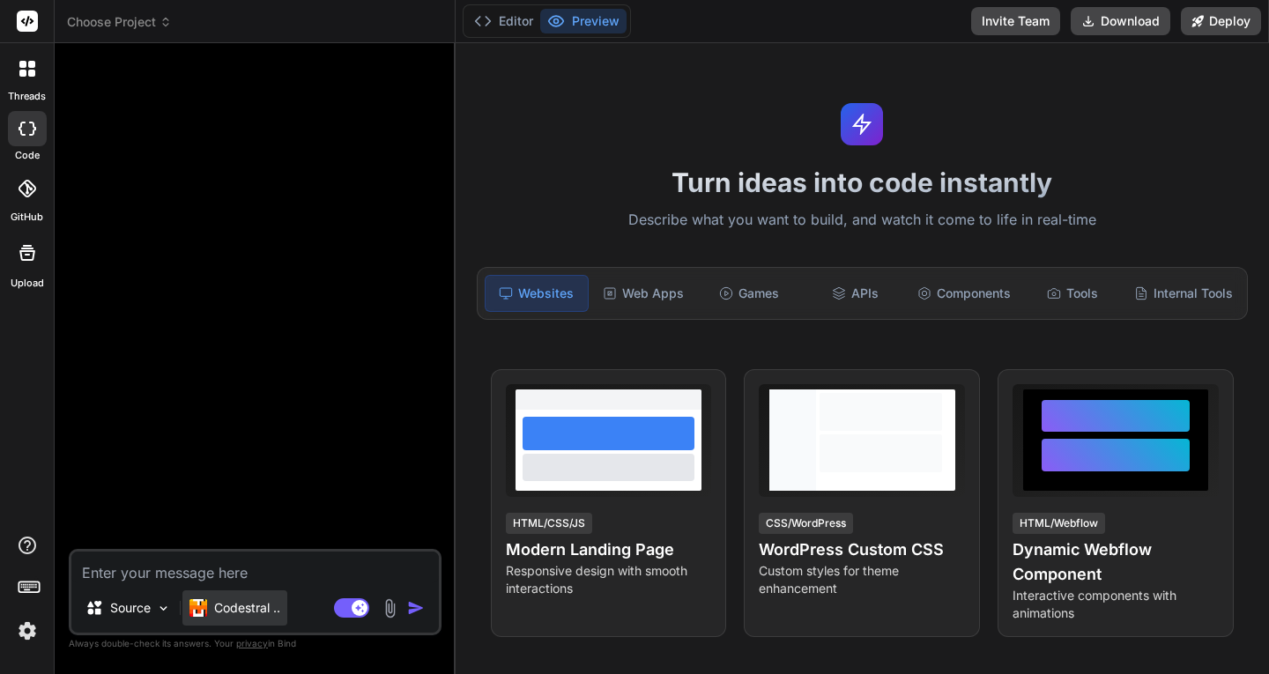
click at [200, 604] on img at bounding box center [198, 608] width 18 height 18
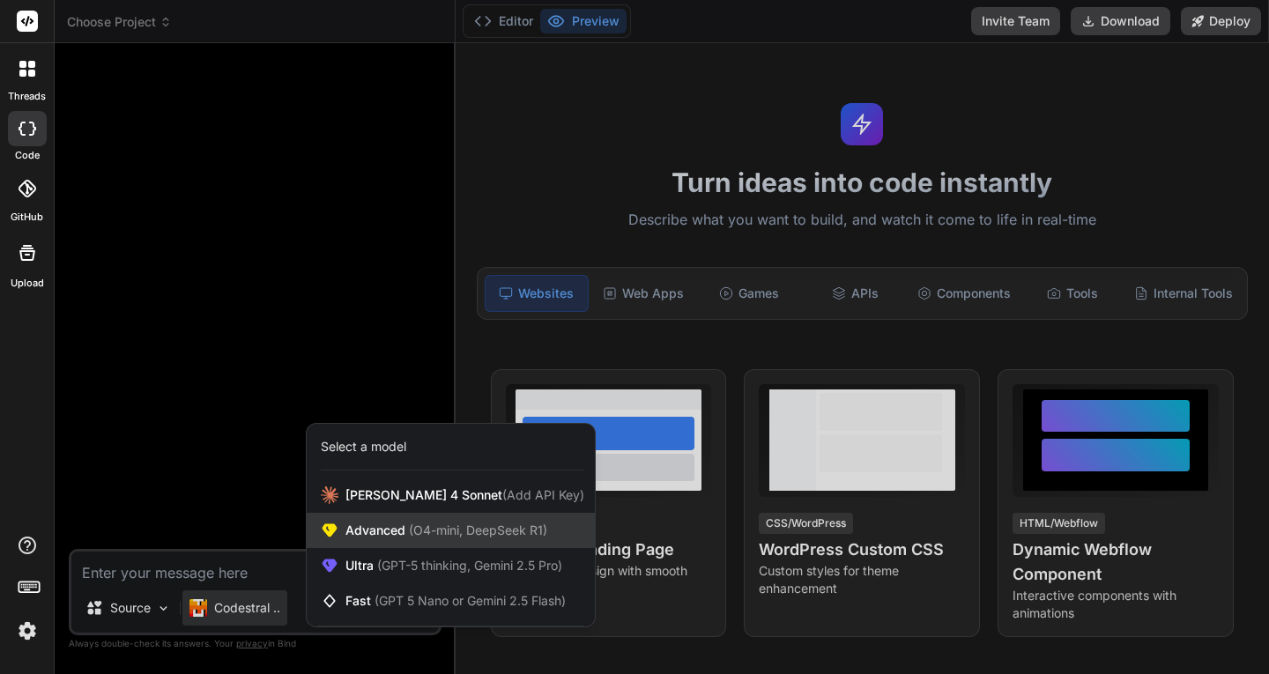
click at [403, 524] on span "Advanced (O4-mini, DeepSeek R1)" at bounding box center [446, 531] width 202 height 18
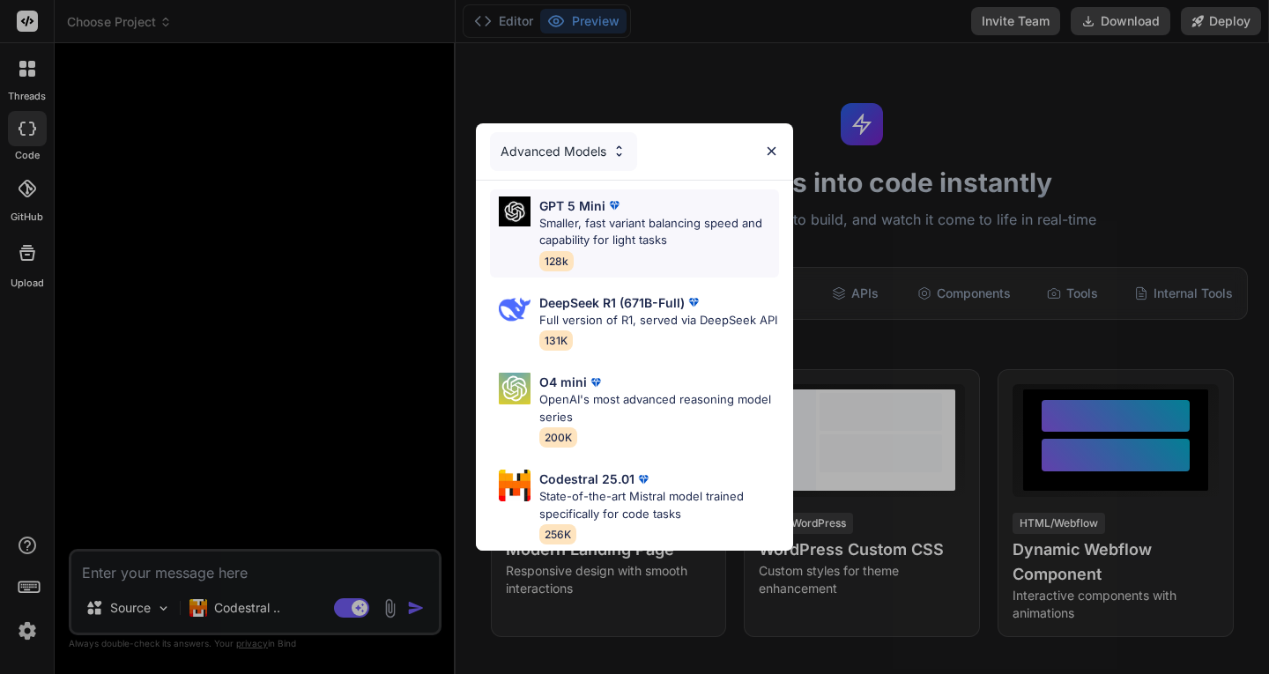
click at [652, 215] on p "Smaller, fast variant balancing speed and capability for light tasks" at bounding box center [659, 232] width 240 height 34
type textarea "x"
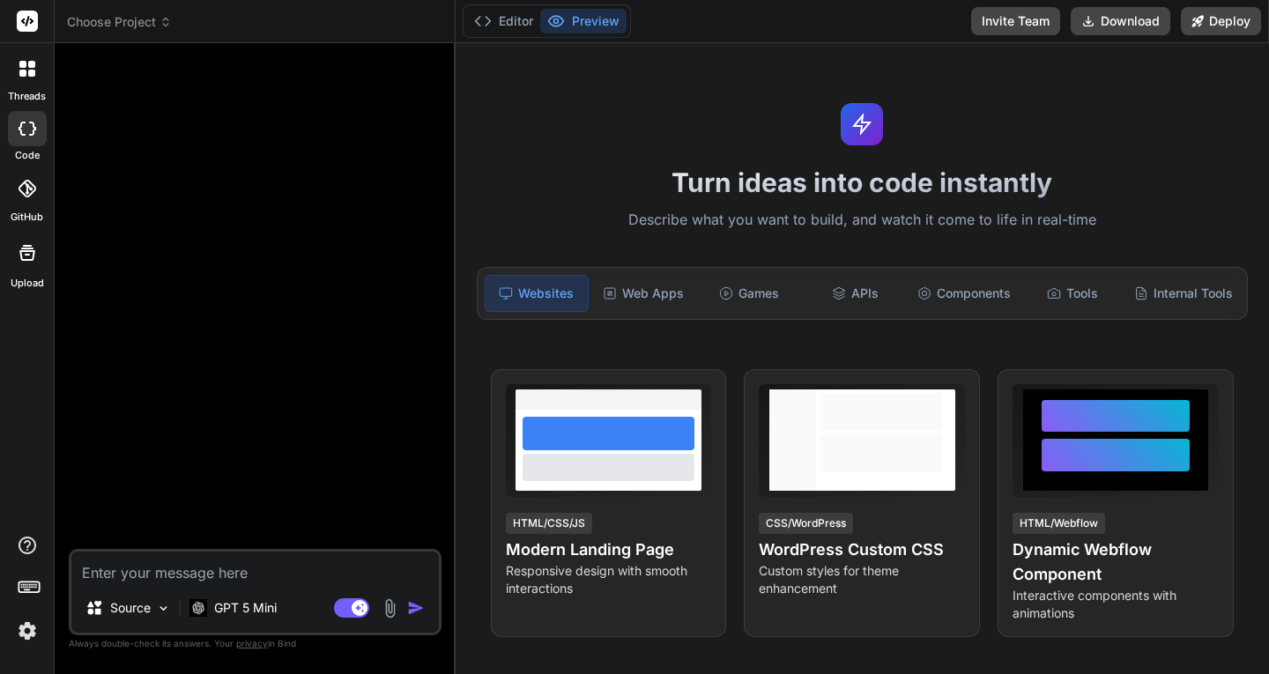
click at [218, 566] on textarea at bounding box center [254, 567] width 367 height 32
type textarea "y"
type textarea "x"
type textarea "ya"
type textarea "x"
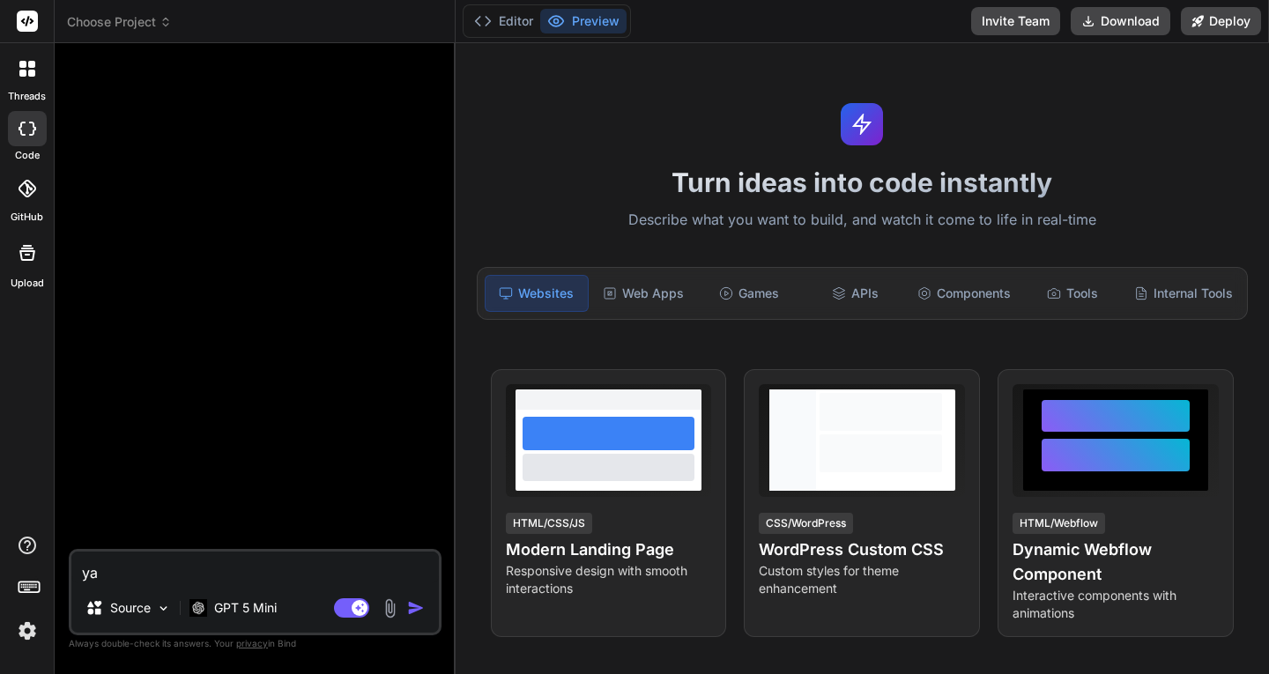
type textarea "yap"
type textarea "x"
type textarea "yapa"
type textarea "x"
type textarea "yapac"
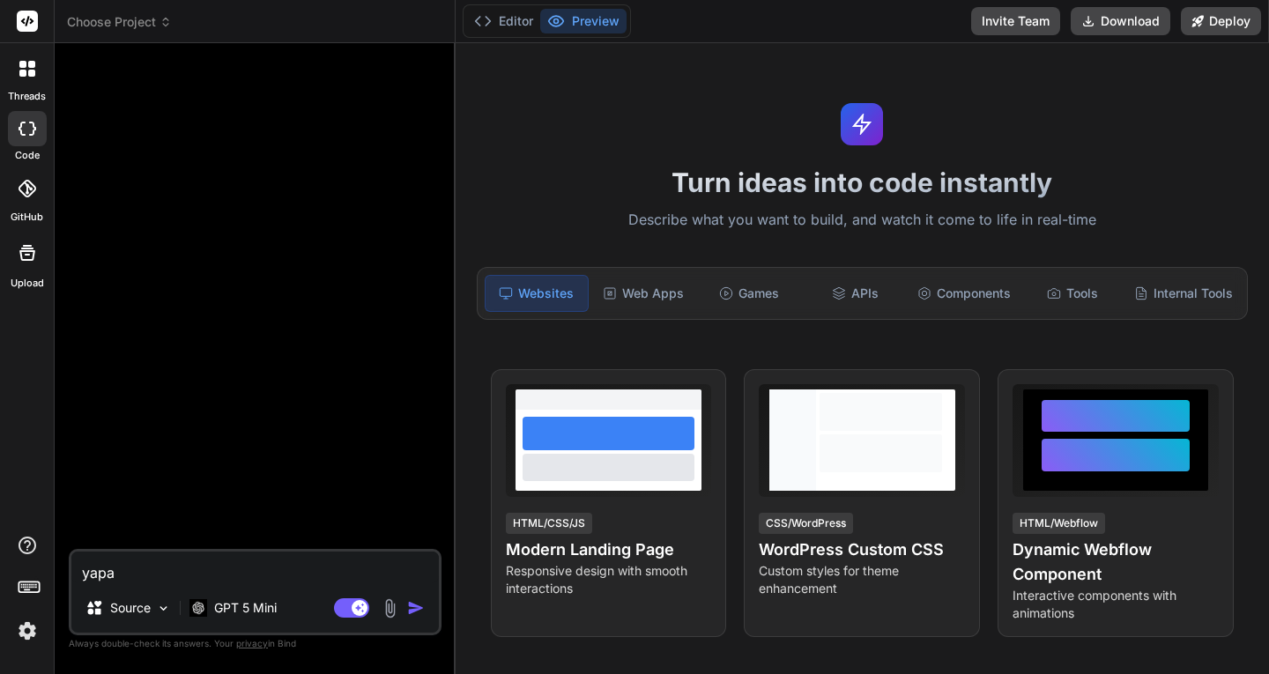
type textarea "x"
type textarea "yapaca"
type textarea "x"
type textarea "yapacağ"
type textarea "x"
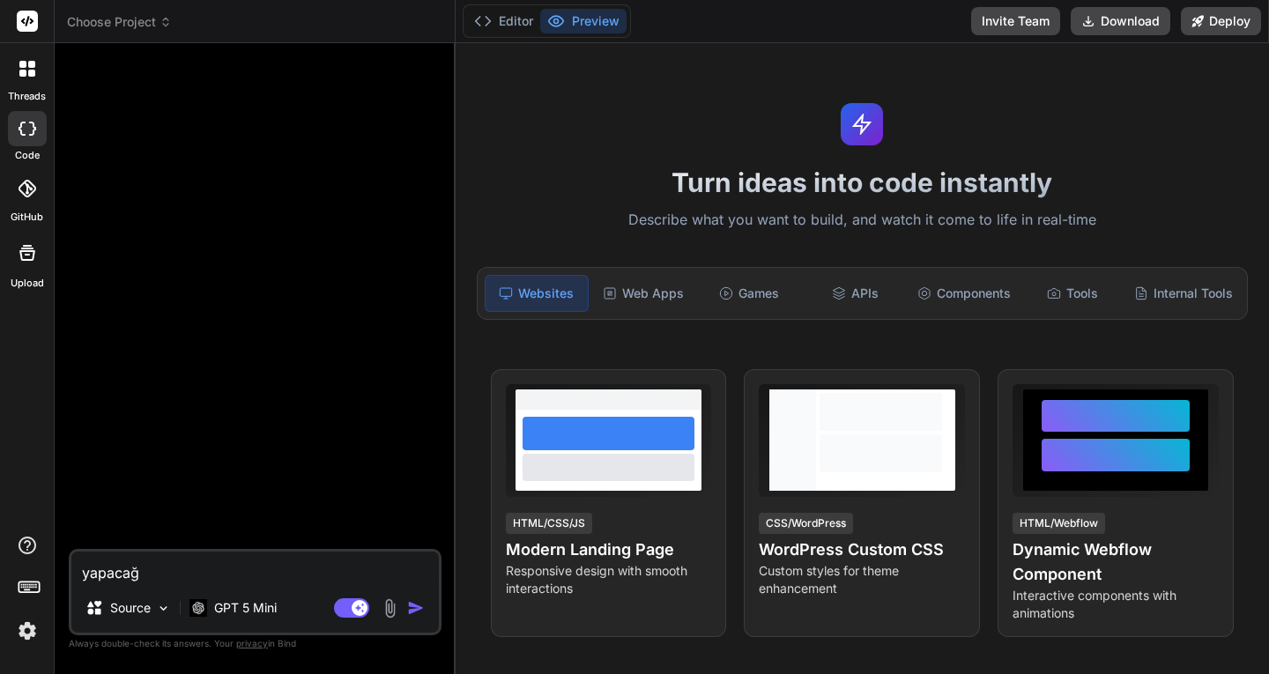
type textarea "yapacağı"
type textarea "x"
type textarea "yapacağım"
type textarea "x"
type textarea "yapacağımı"
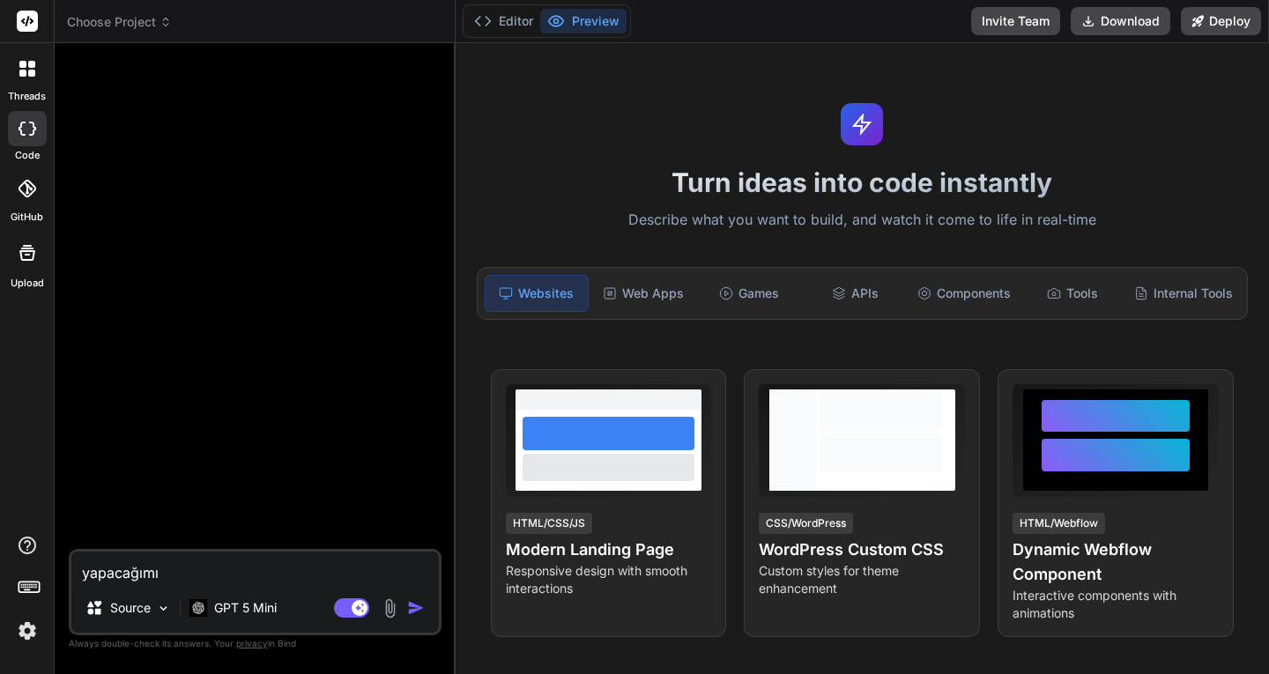
type textarea "x"
type textarea "yapacağımız"
type textarea "x"
type textarea "yapacağımız"
type textarea "x"
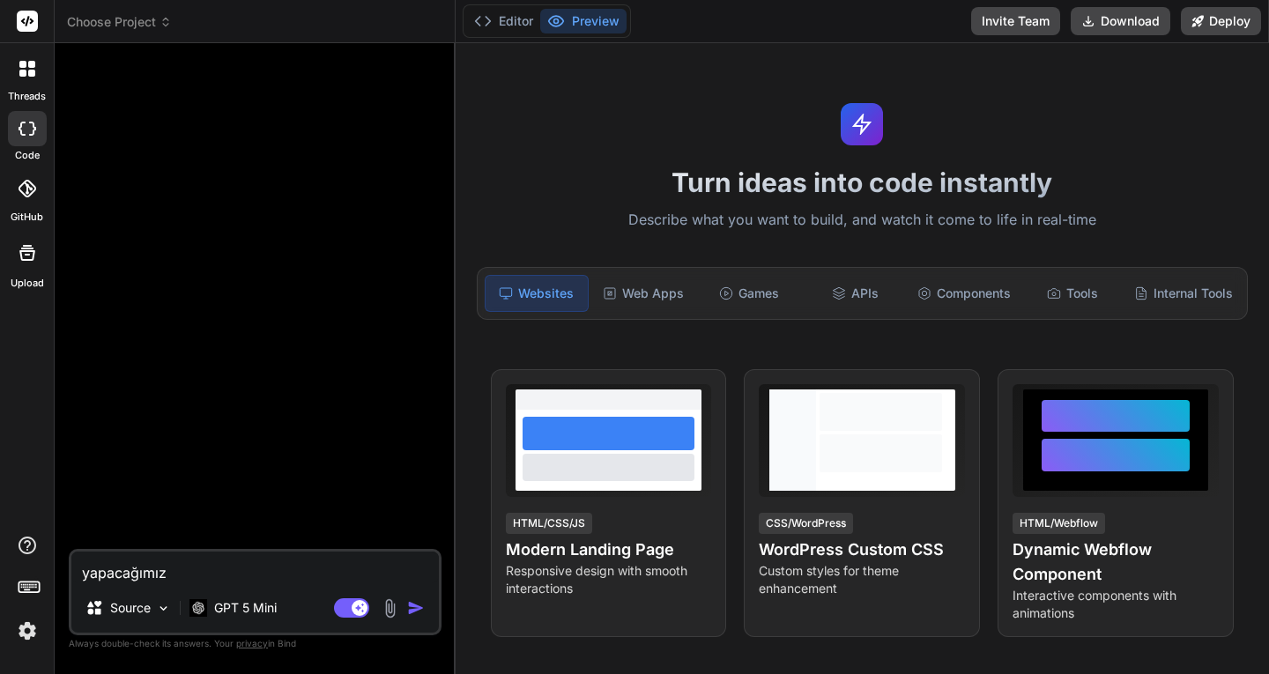
type textarea "yapacağımız u"
type textarea "x"
type textarea "yapacağımız uy"
type textarea "x"
type textarea "yapacağımız uyg"
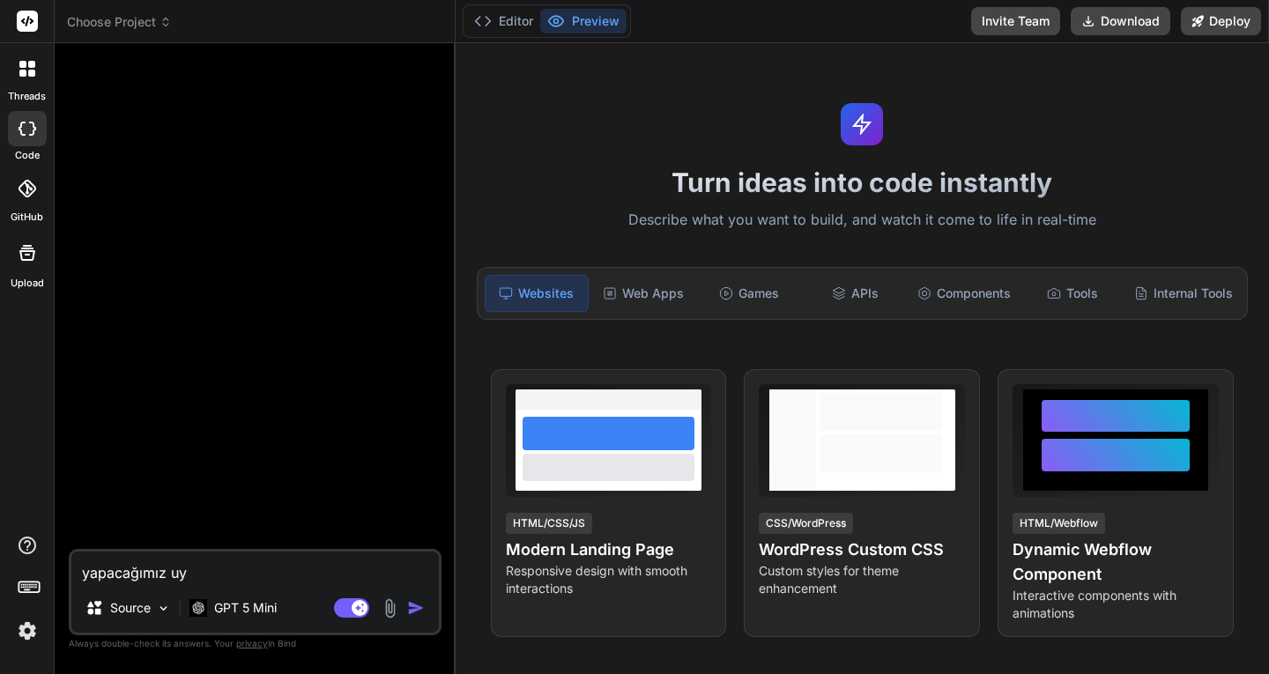
type textarea "x"
type textarea "yapacağımız uygu"
type textarea "x"
type textarea "yapacağımız uygul"
type textarea "x"
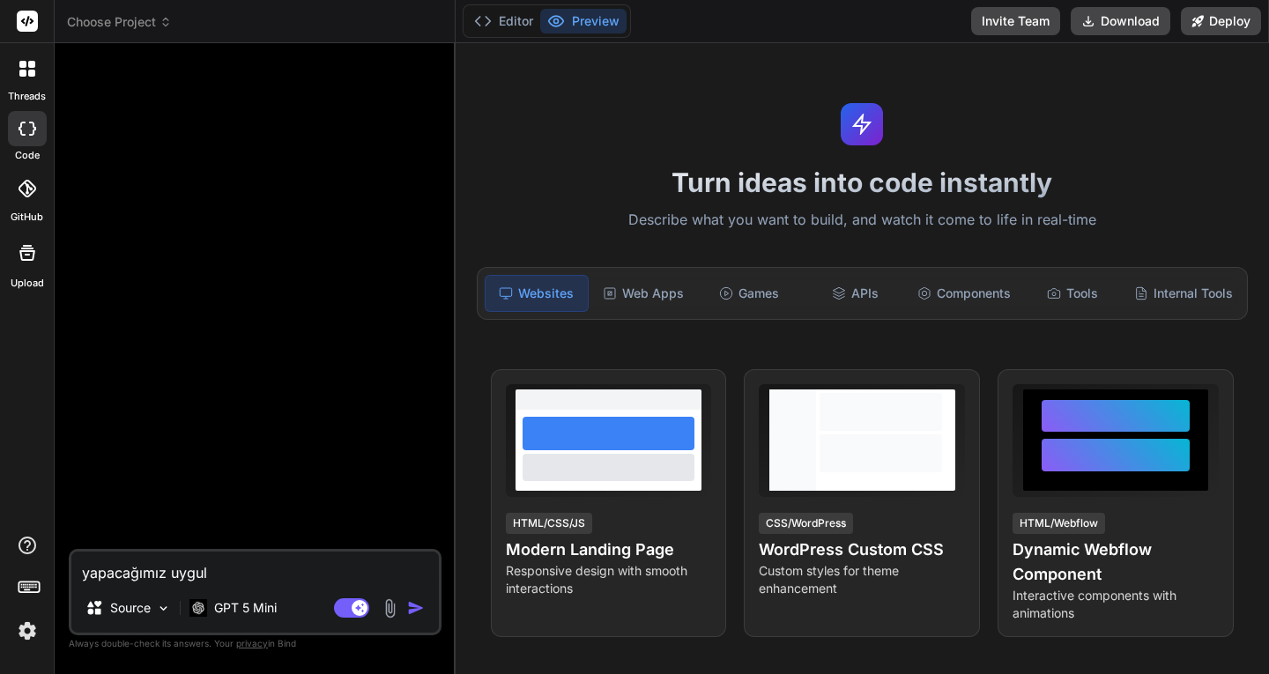
type textarea "yapacağımız uygula"
type textarea "x"
type textarea "yapacağımız uygulam"
type textarea "x"
type textarea "yapacağımız uygulama"
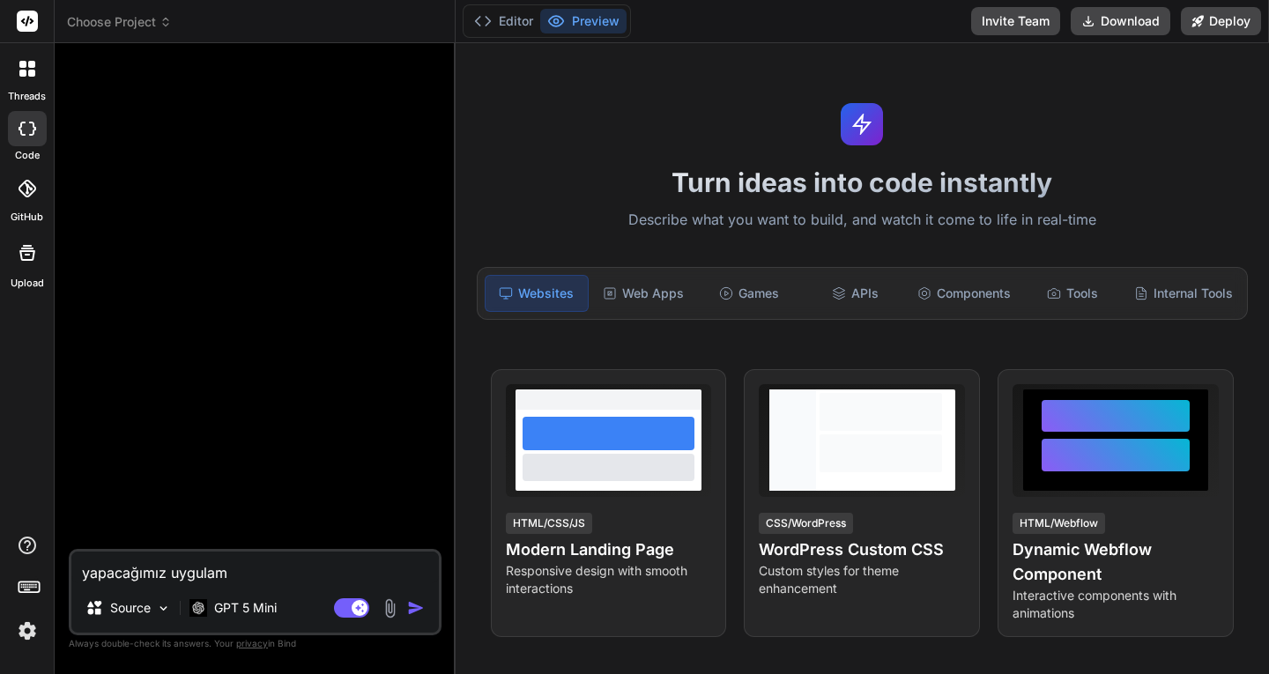
type textarea "x"
type textarea "yapacağımız uygulamay"
type textarea "x"
type textarea "yapacağımız uygulamaya"
type textarea "x"
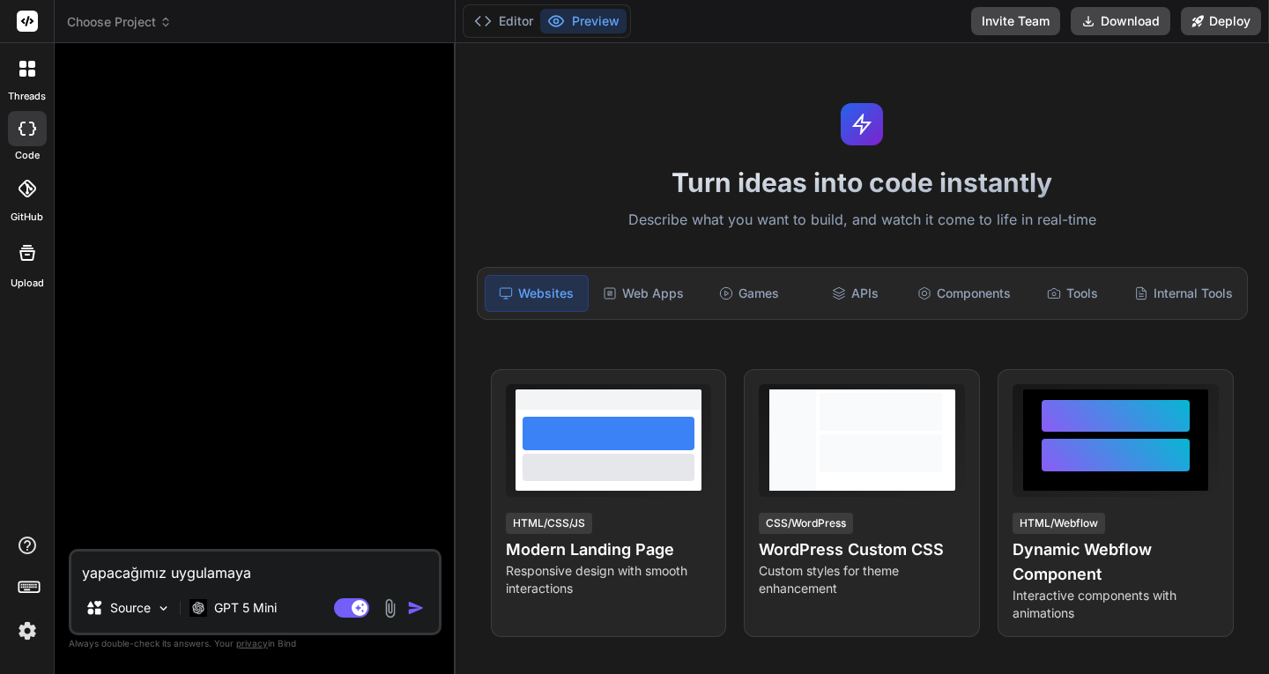
type textarea "yapacağımız uygulamaya"
type textarea "x"
type textarea "yapacağımız uygulamaya a"
type textarea "x"
type textarea "yapacağımız uygulamaya ağ"
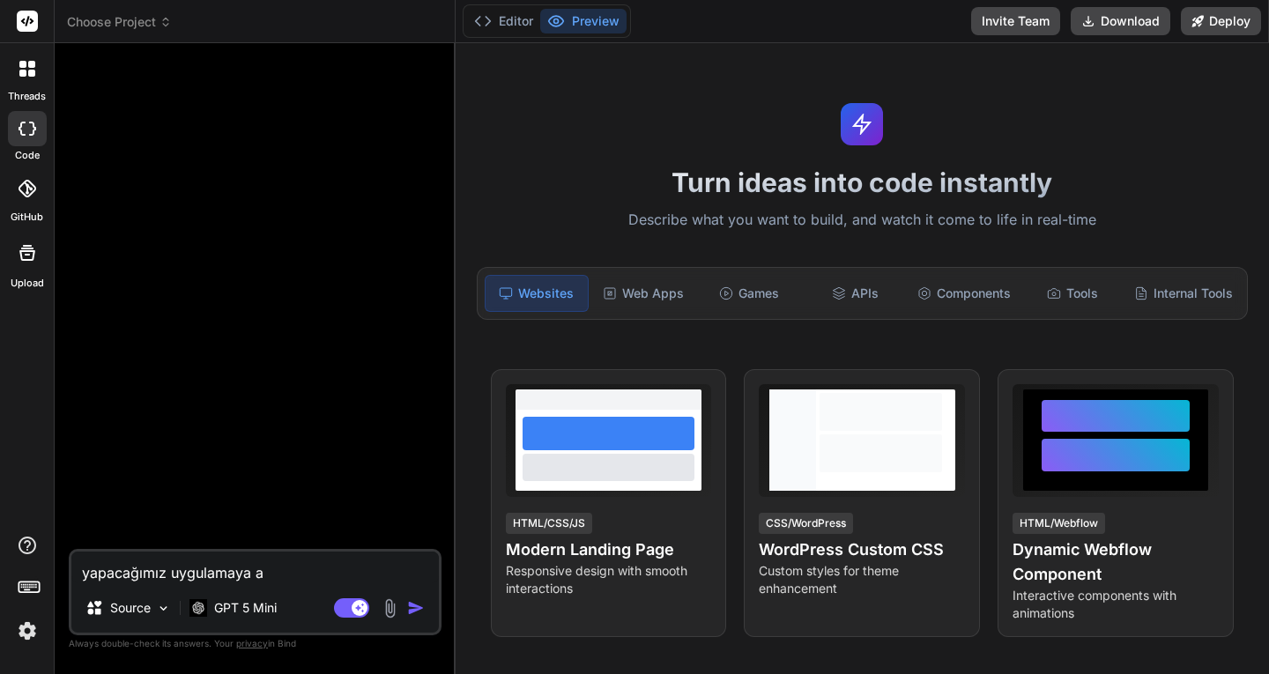
type textarea "x"
type textarea "yapacağımız uygulamaya ağı"
type textarea "x"
type textarea "yapacağımız uygulamaya ağ"
type textarea "x"
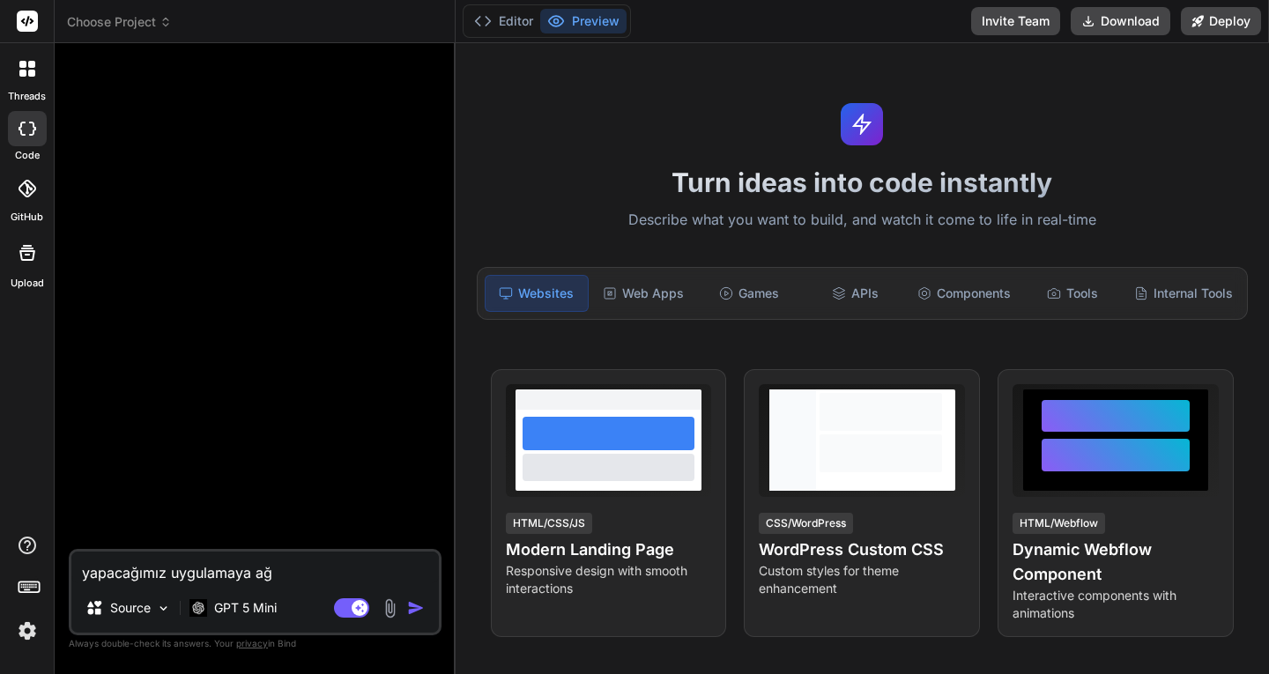
type textarea "yapacağımız uygulamaya a"
type textarea "x"
type textarea "yapacağımız uygulamaya"
type textarea "x"
type textarea "yapacağımız uygulamaya"
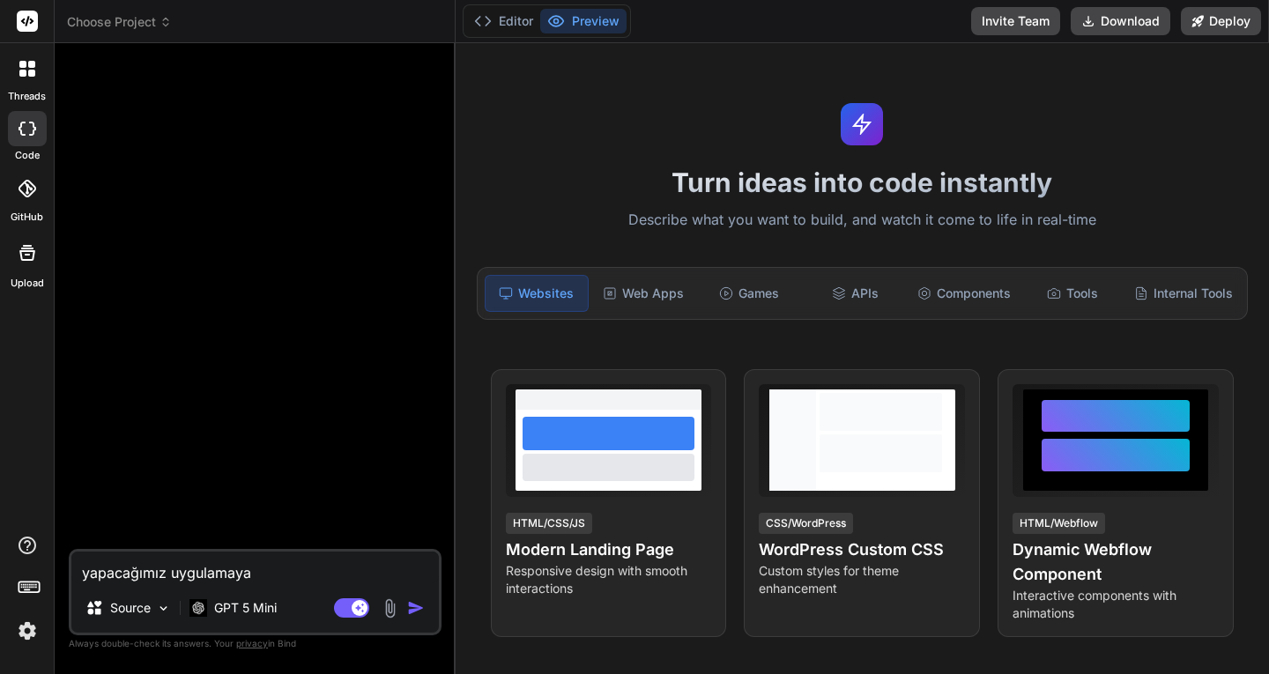
type textarea "x"
type textarea "yapacağımız uygulamay"
type textarea "x"
type textarea "yapacağımız uygulamayı"
type textarea "x"
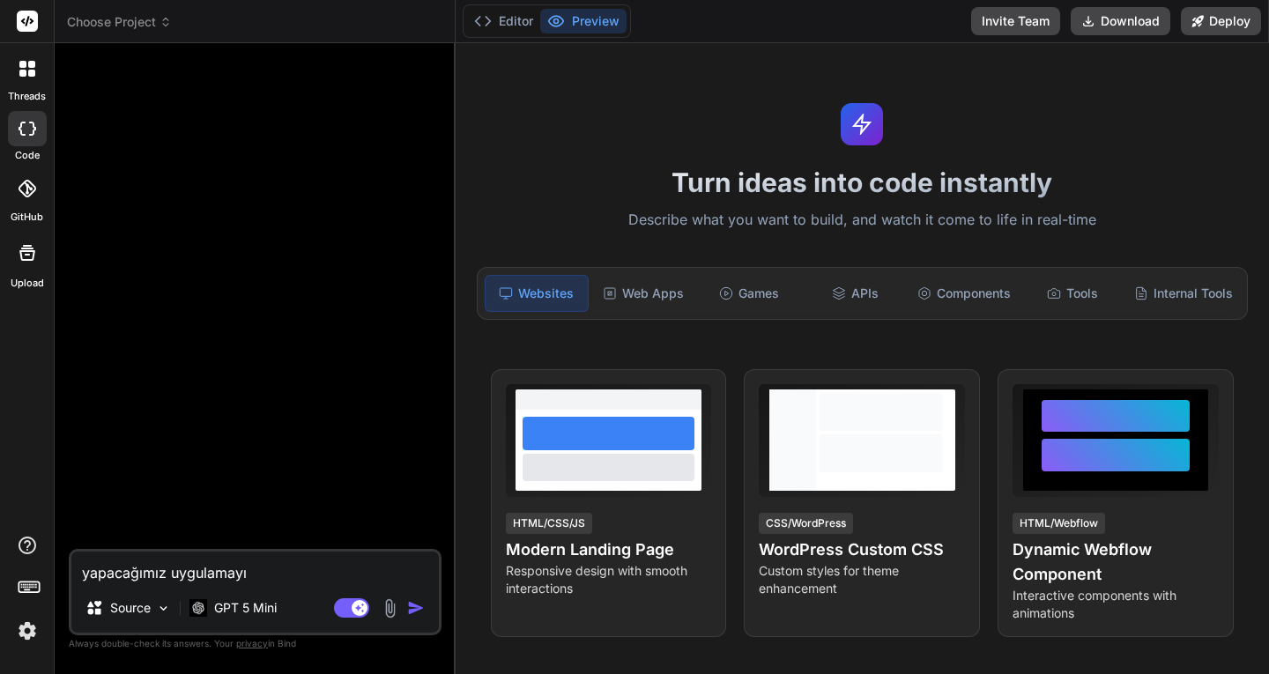
type textarea "yapacağımız uygulamayı"
type textarea "x"
type textarea "yapacağımız uygulamayı a"
type textarea "x"
type textarea "yapacağımız uygulamayı ad"
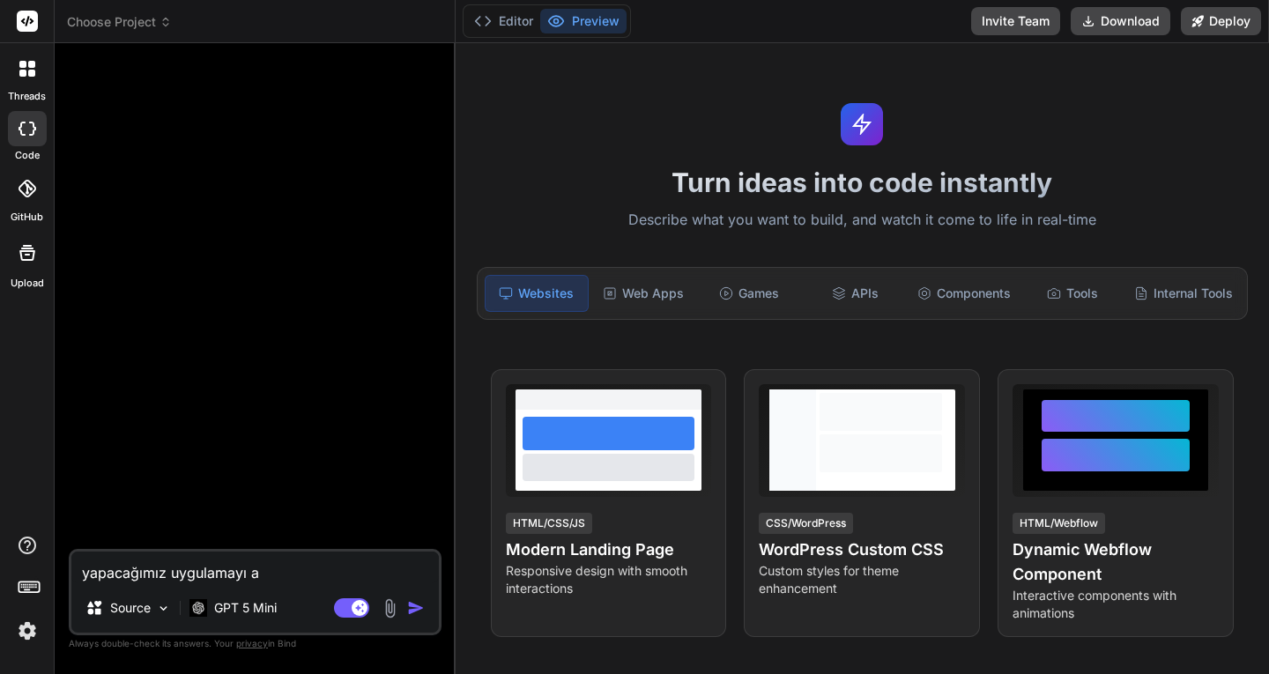
type textarea "x"
type textarea "yapacağımız uygulamayı adı"
type textarea "x"
type textarea "yapacağımız uygulamayı adım"
type textarea "x"
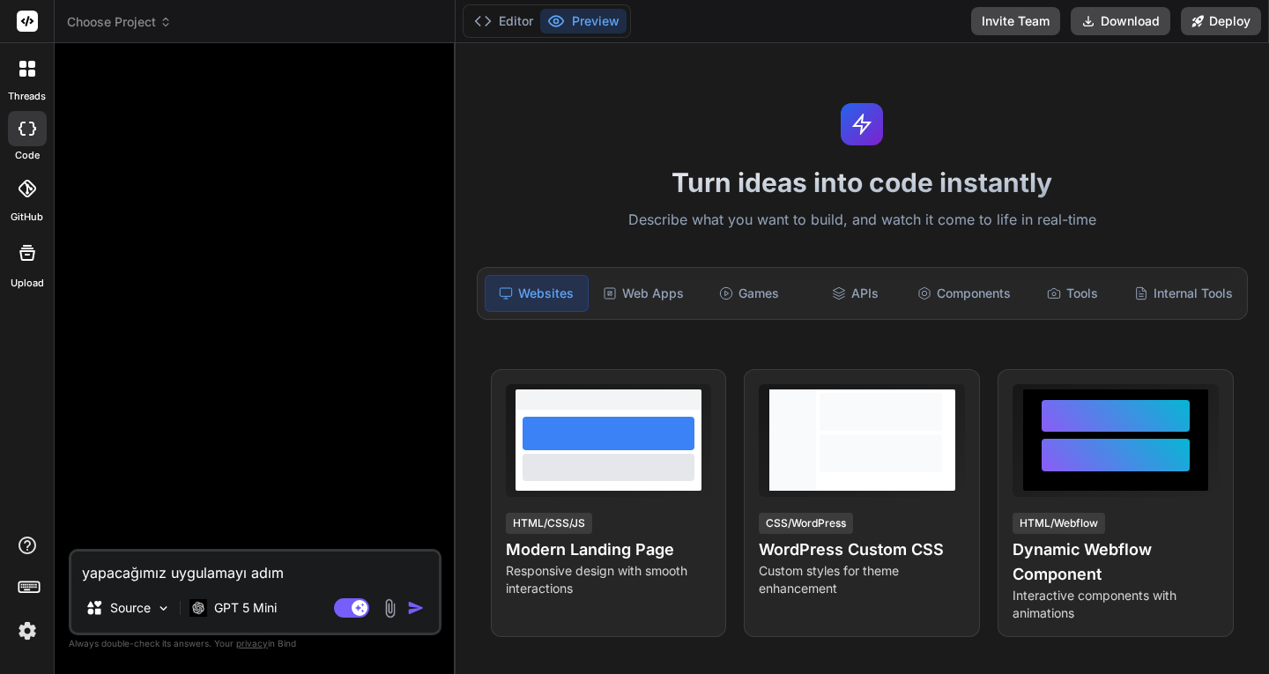
type textarea "yapacağımız uygulamayı adım"
type textarea "x"
type textarea "yapacağımız uygulamayı adım a"
type textarea "x"
type textarea "yapacağımız uygulamayı adım ad"
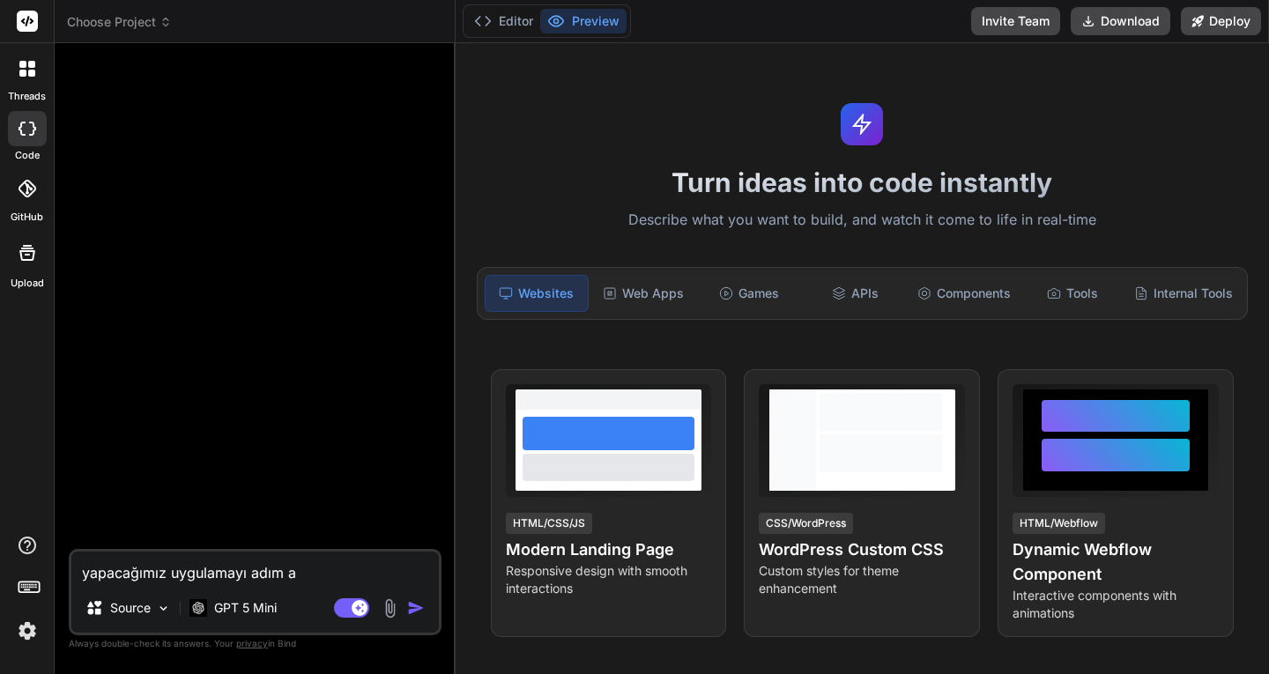
type textarea "x"
type textarea "yapacağımız uygulamayı adım adı"
type textarea "x"
type textarea "yapacağımız uygulamayı adım adım"
type textarea "x"
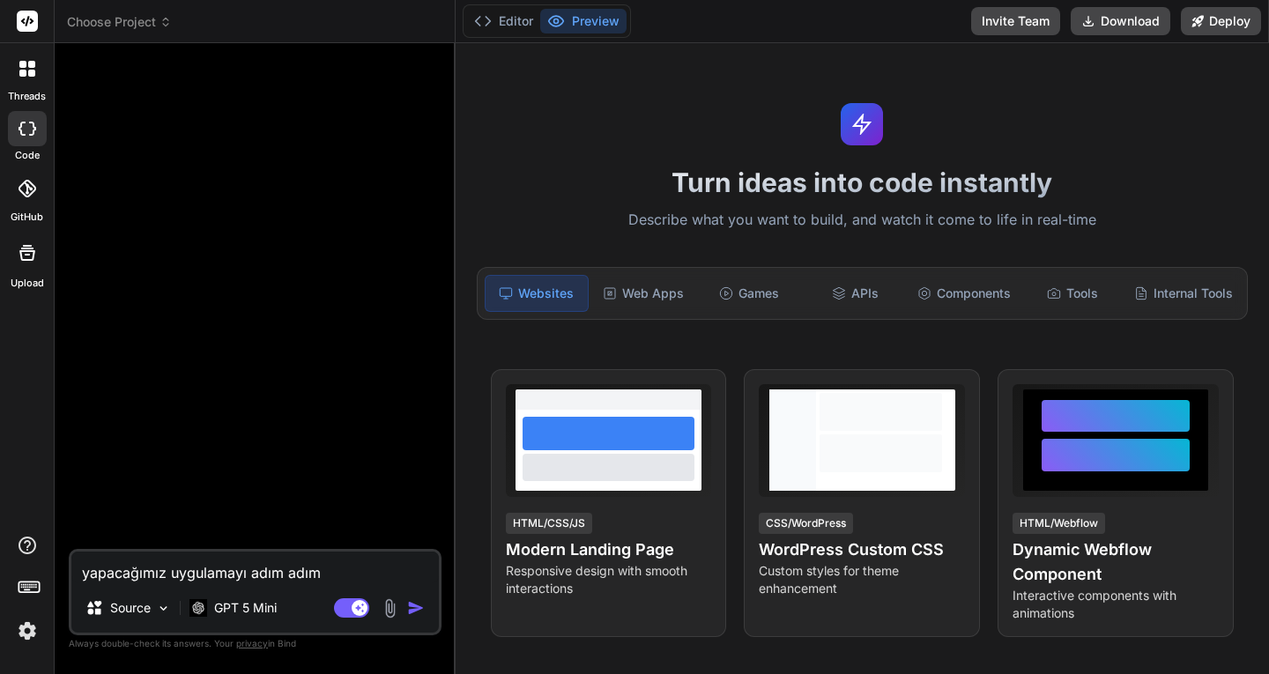
type textarea "yapacağımız uygulamayı adım adım"
type textarea "x"
type textarea "yapacağımız uygulamayı adım adım o"
type textarea "x"
type textarea "yapacağımız uygulamayı adım adım ol"
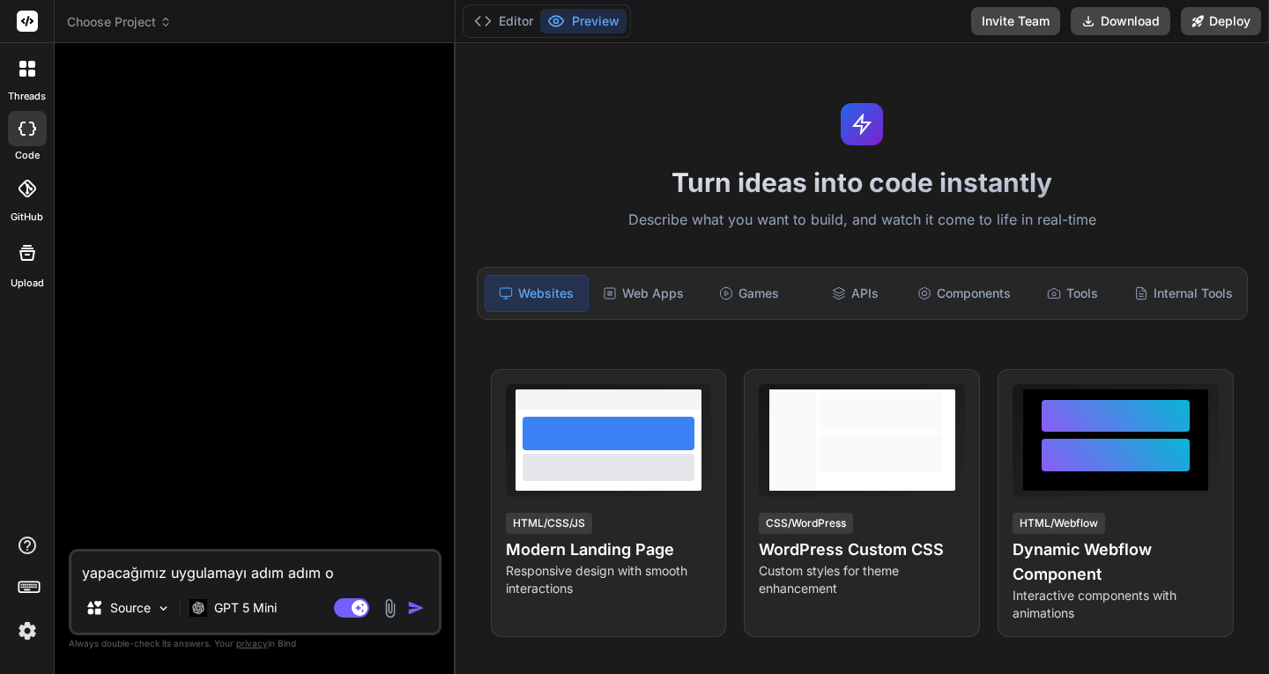
type textarea "x"
type textarea "yapacağımız uygulamayı adım adım olu"
type textarea "x"
type textarea "yapacağımız uygulamayı adım adım oluş"
type textarea "x"
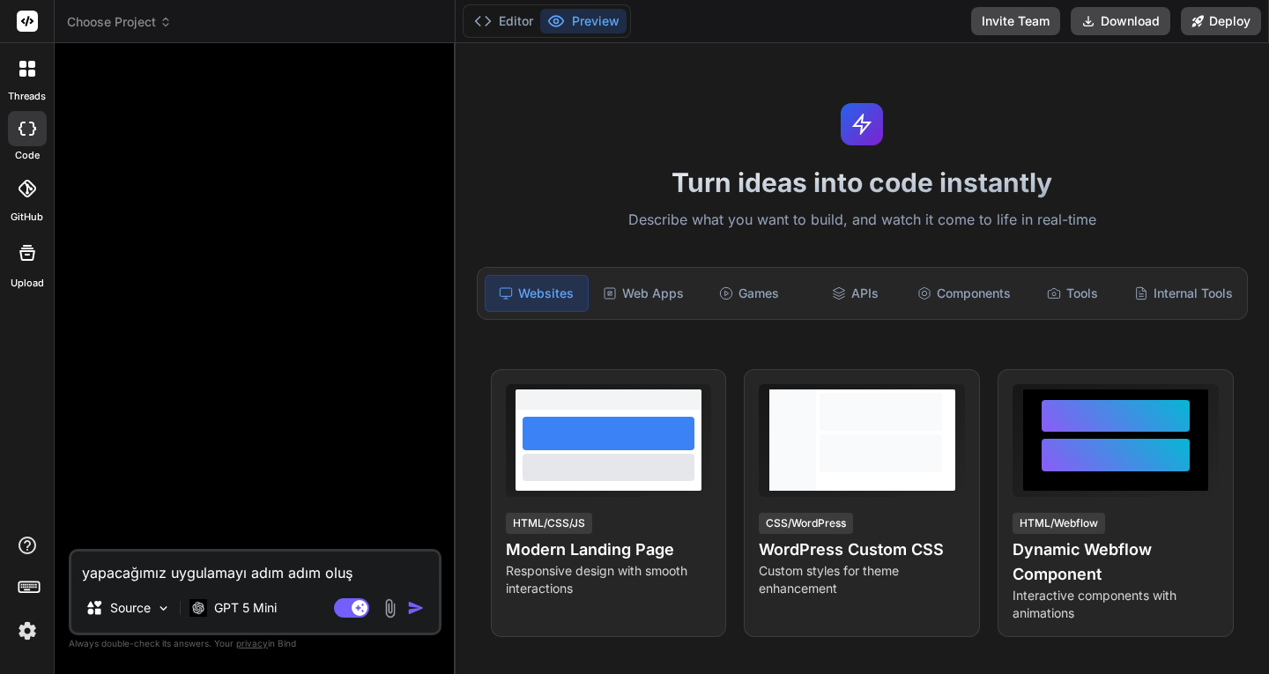
type textarea "yapacağımız uygulamayı adım adım oluşt"
type textarea "x"
type textarea "yapacağımız uygulamayı adım adım oluştu"
type textarea "x"
type textarea "yapacağımız uygulamayı adım adım oluştur"
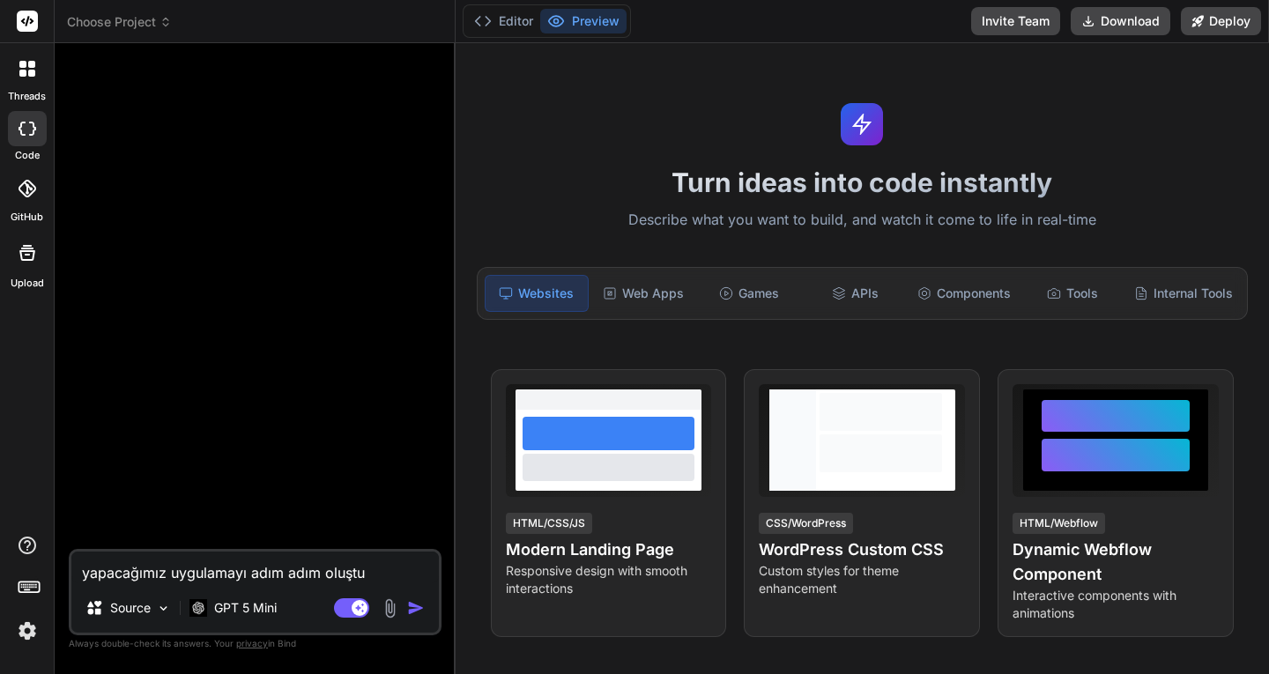
type textarea "x"
type textarea "yapacağımız uygulamayı adım adım oluştura"
type textarea "x"
type textarea "yapacağımız uygulamayı adım adım oluşturac"
type textarea "x"
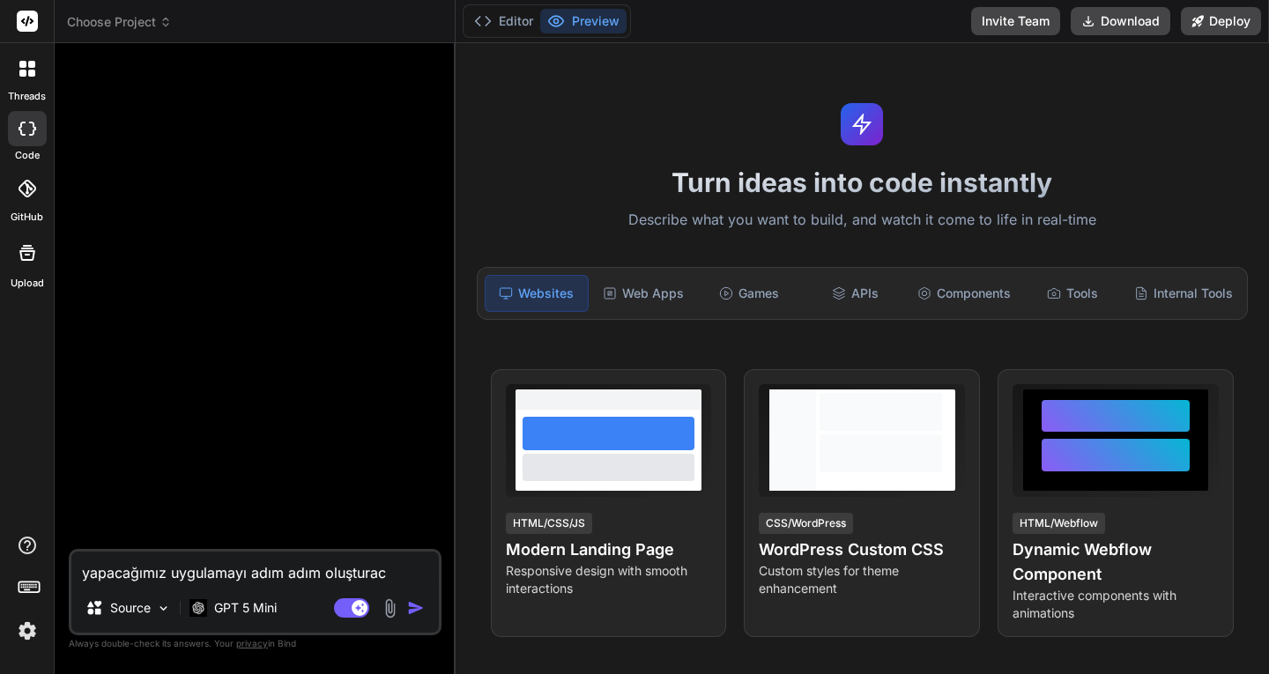
type textarea "yapacağımız uygulamayı adım adım oluşturaca"
type textarea "x"
type textarea "yapacağımız uygulamayı adım adım oluşturacağ"
type textarea "x"
type textarea "yapacağımız uygulamayı adım adım oluşturacağı"
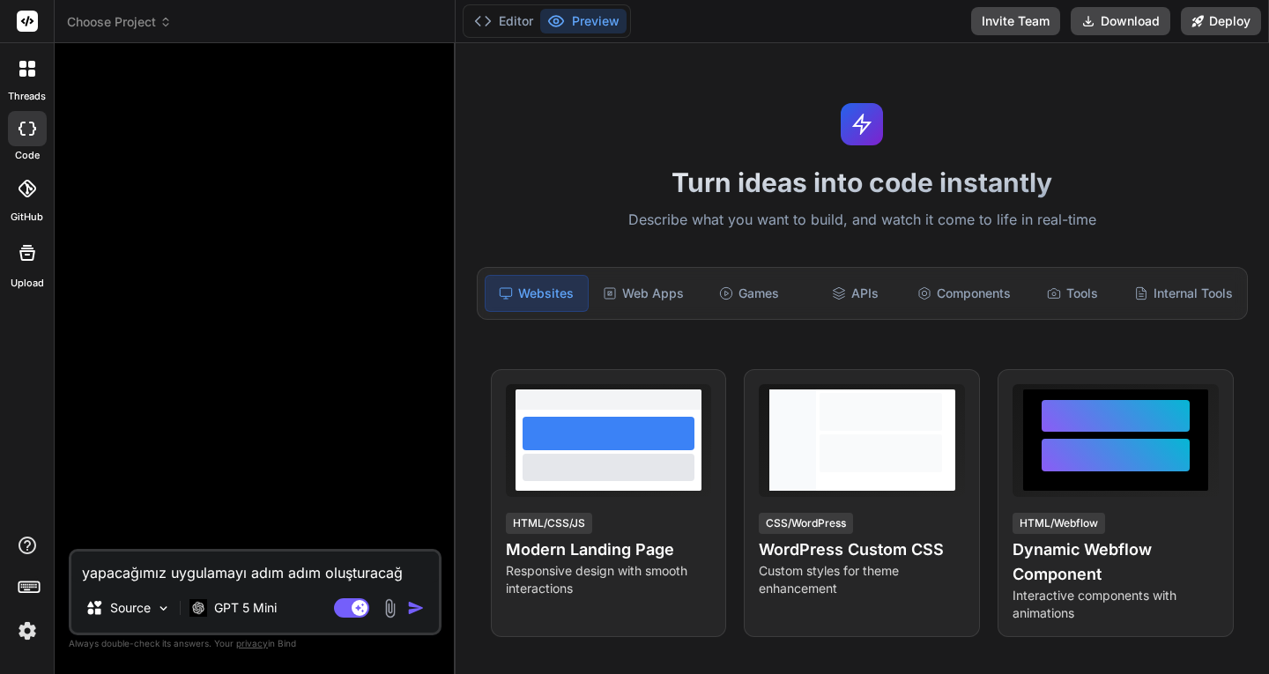
type textarea "x"
type textarea "yapacağımız uygulamayı adım adım oluşturacağız"
type textarea "x"
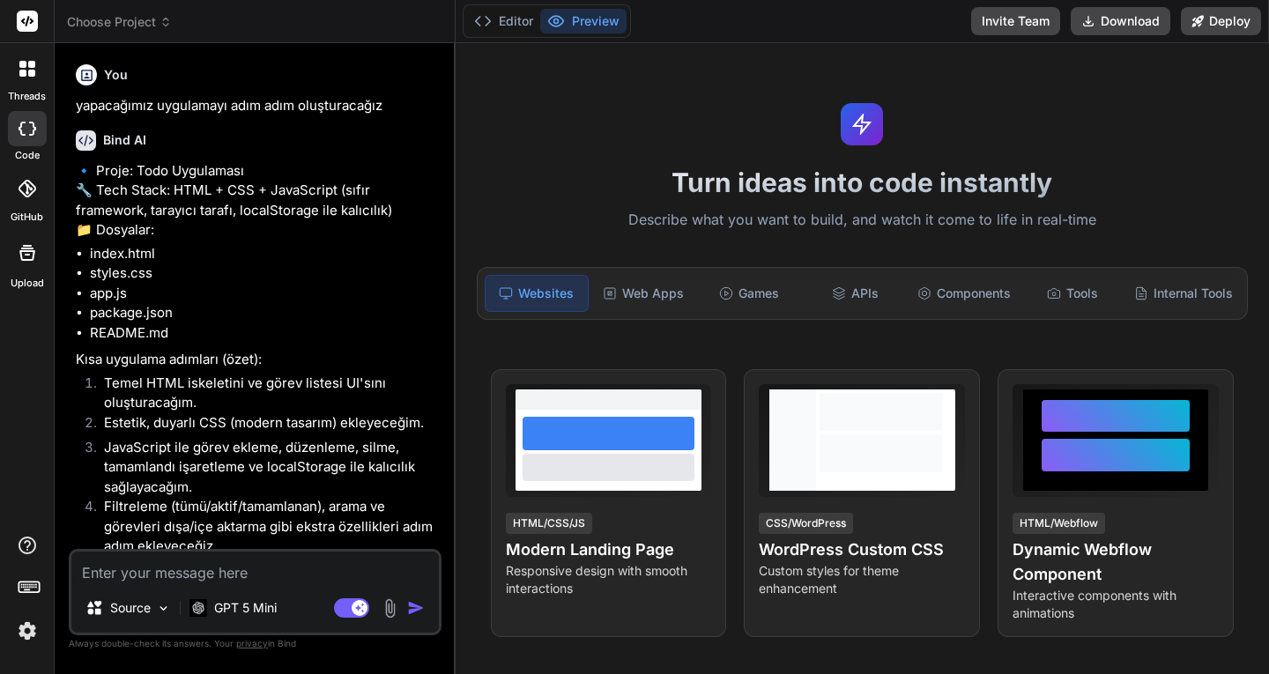
type textarea "x"
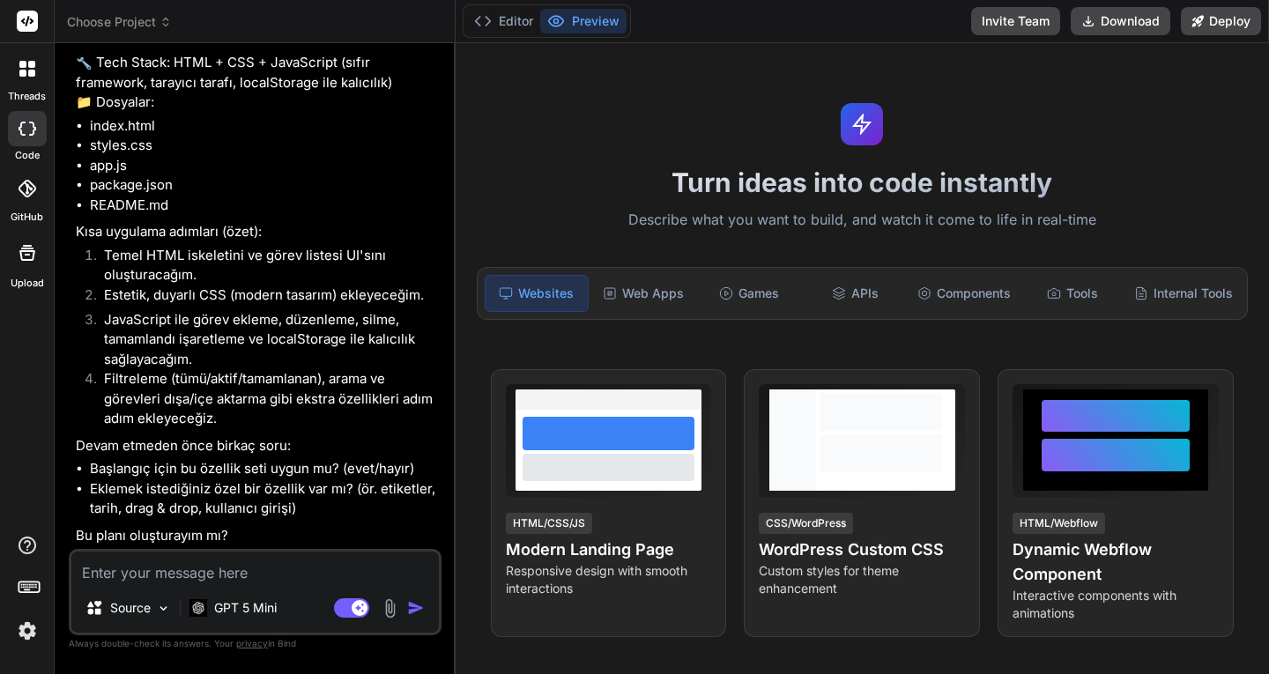
scroll to position [167, 0]
click at [233, 575] on textarea at bounding box center [254, 567] width 367 height 32
type textarea "b"
type textarea "x"
type textarea "be"
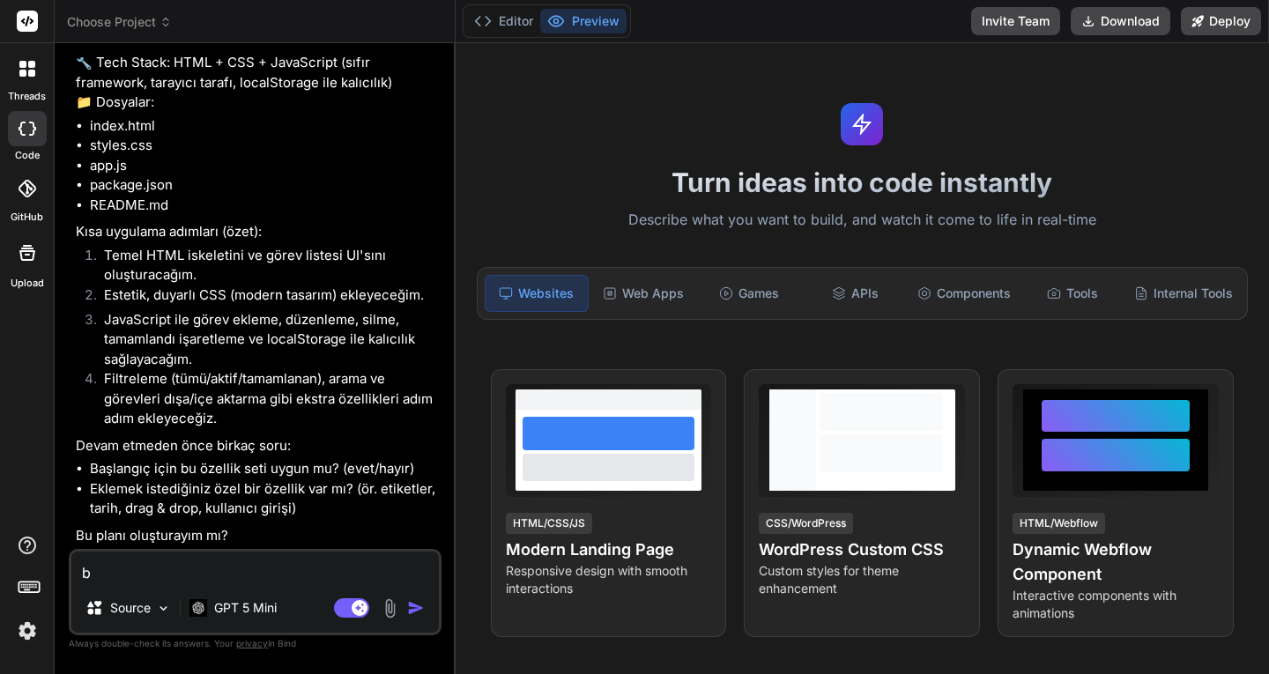
type textarea "x"
type textarea "bek"
type textarea "x"
type textarea "bekl"
type textarea "x"
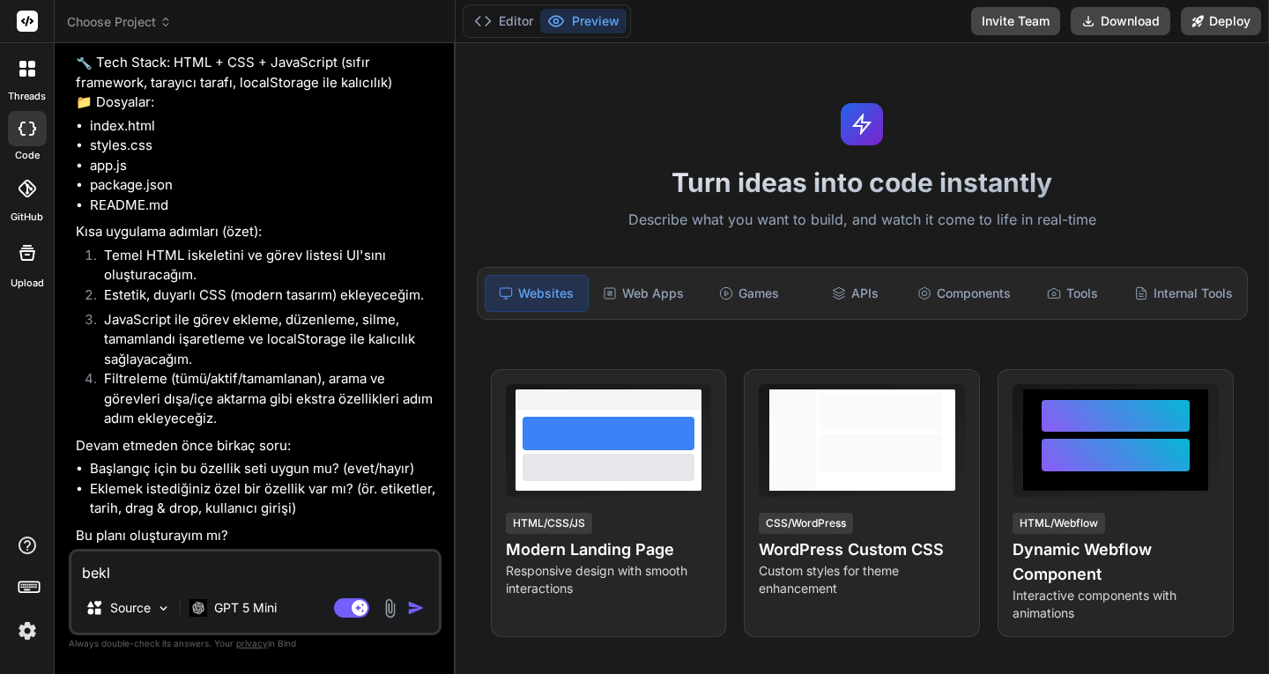
type textarea "bekle"
type textarea "x"
type textarea "bekle"
type textarea "x"
type textarea "bekle ö"
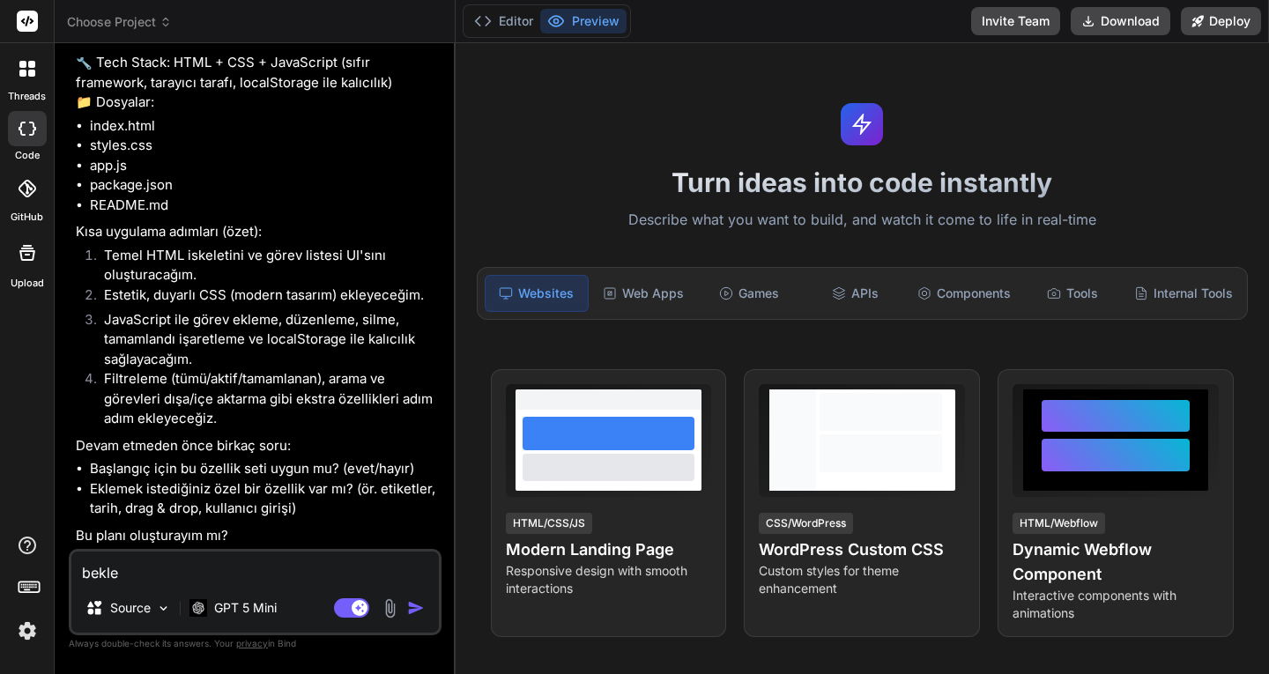
type textarea "x"
type textarea "bekle ön"
type textarea "x"
type textarea "bekle önc"
type textarea "x"
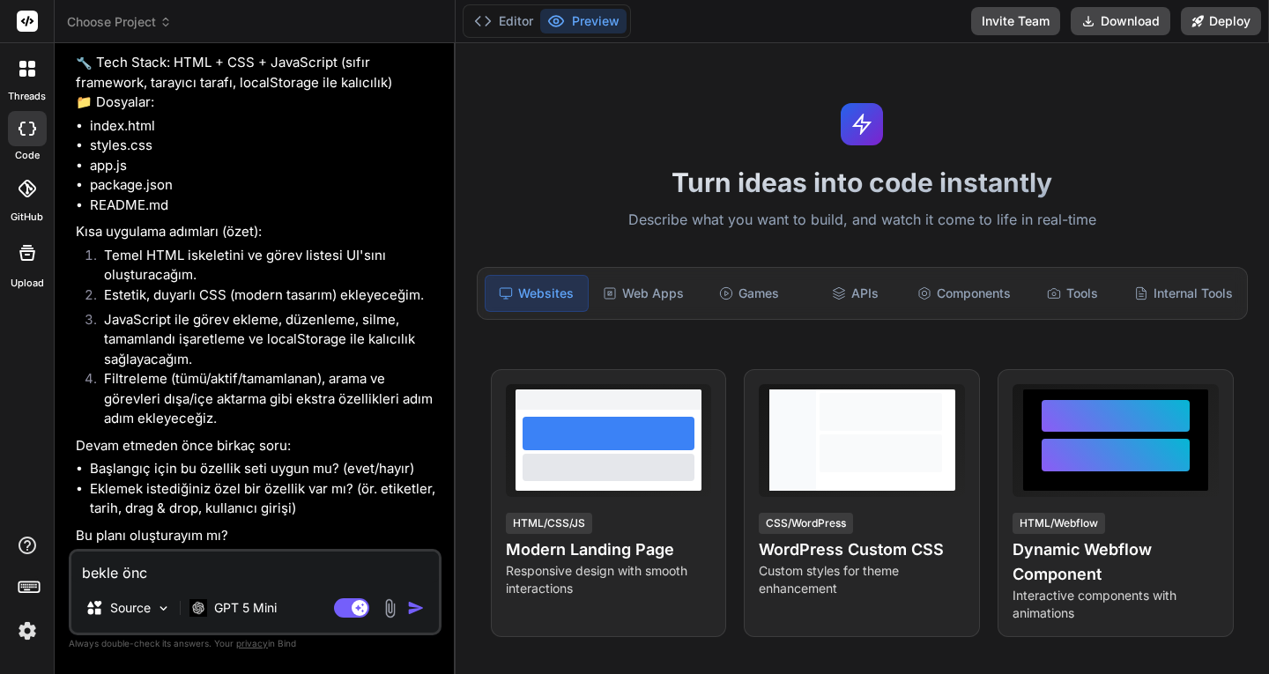
type textarea "bekle önce"
type textarea "x"
type textarea "bekle önce"
type textarea "x"
type textarea "bekle önce s"
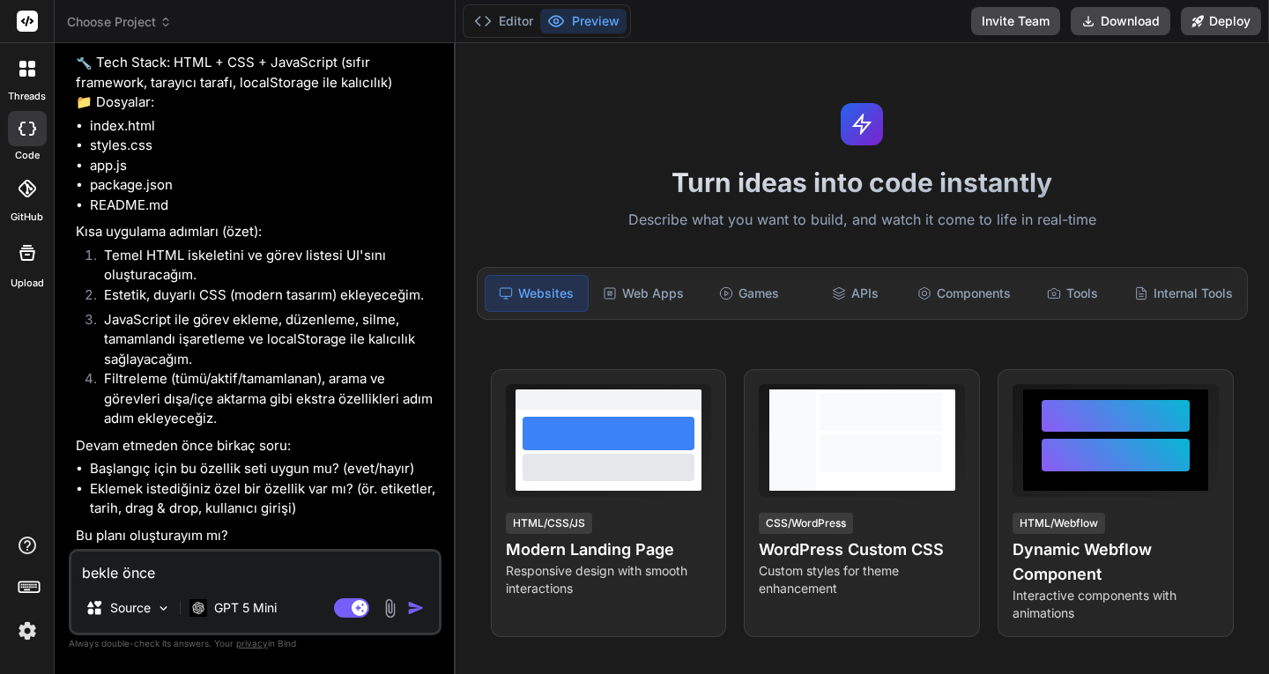
type textarea "x"
type textarea "bekle önce sö"
type textarea "x"
type textarea "bekle önce söy"
type textarea "x"
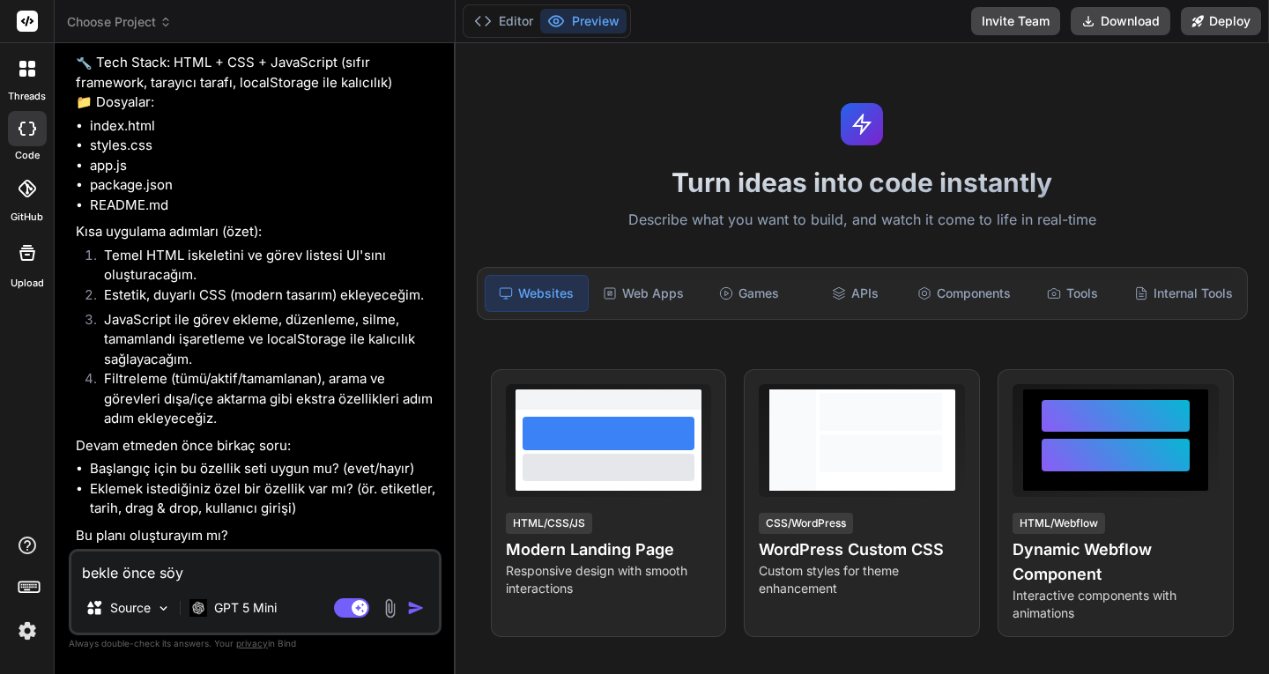
type textarea "bekle önce söyl"
type textarea "x"
type textarea "bekle önce söyle"
type textarea "x"
type textarea "bekle önce söyley"
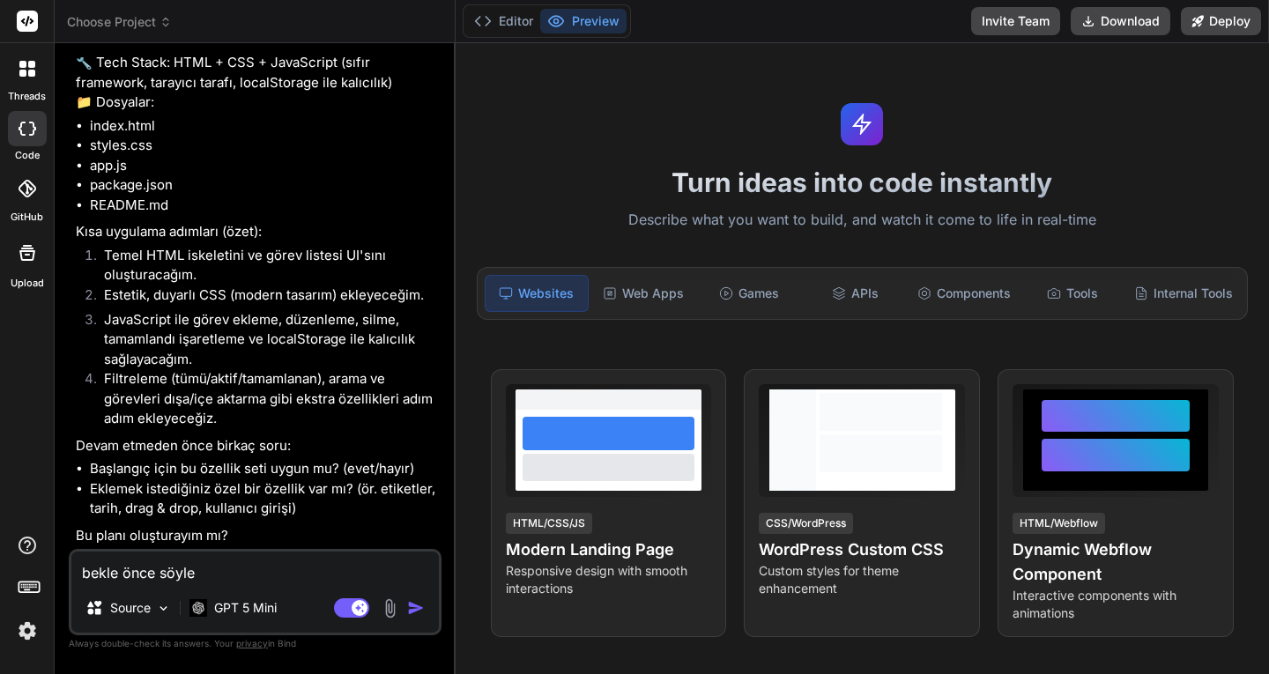
type textarea "x"
type textarea "bekle önce söyleyi"
type textarea "x"
type textarea "bekle önce söyleyim"
type textarea "x"
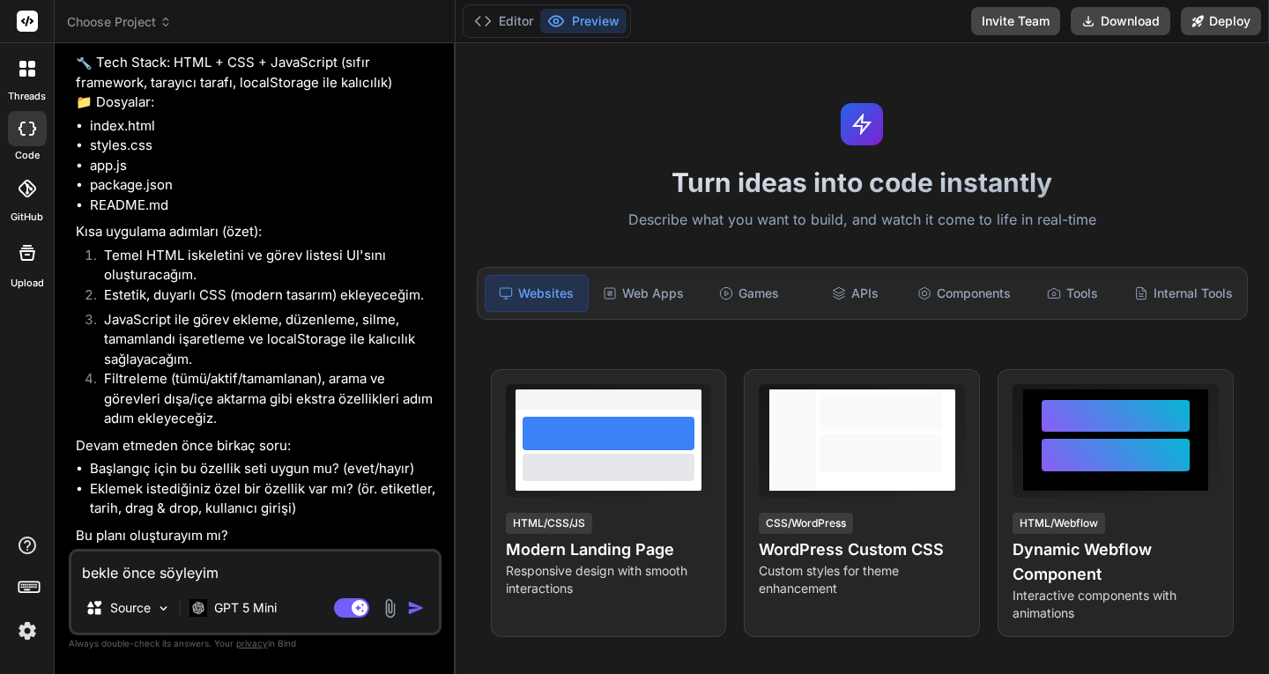
type textarea "bekle önce söyleyim"
type textarea "x"
type textarea "bekle önce söyleyim o"
type textarea "x"
type textarea "bekle önce söyleyim ou"
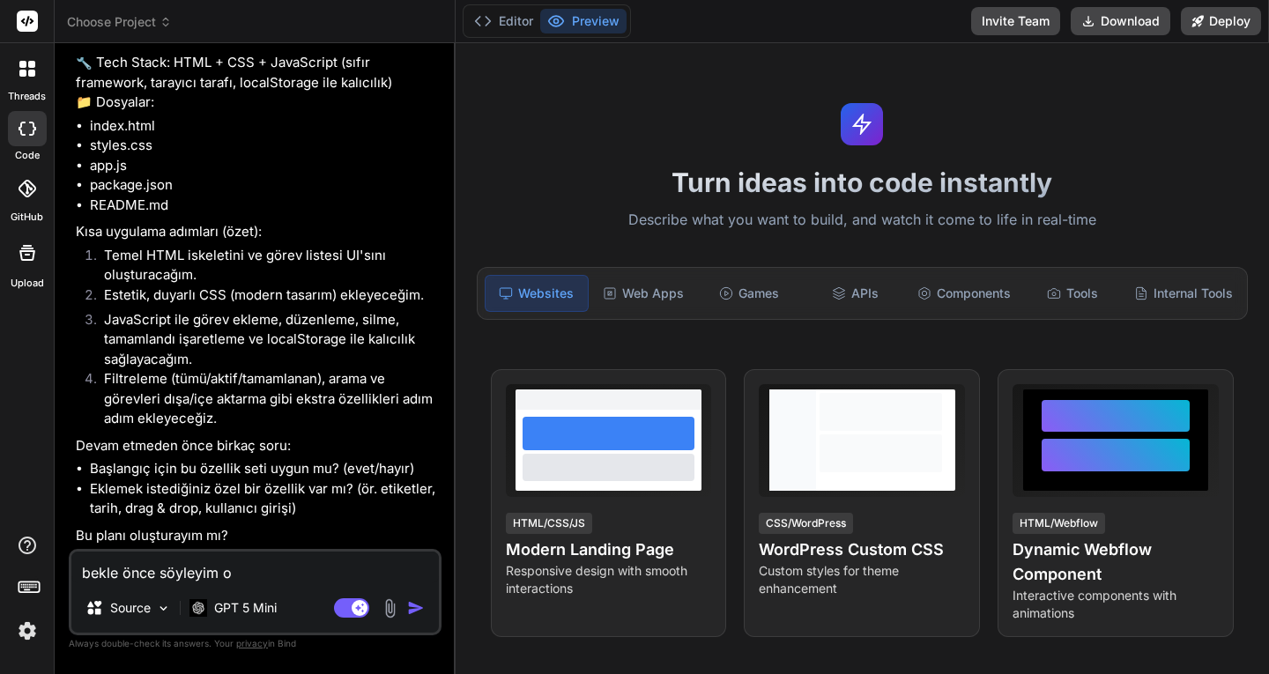
type textarea "x"
type textarea "bekle önce söyleyim out"
type textarea "x"
type textarea "bekle önce söyleyim outl"
type textarea "x"
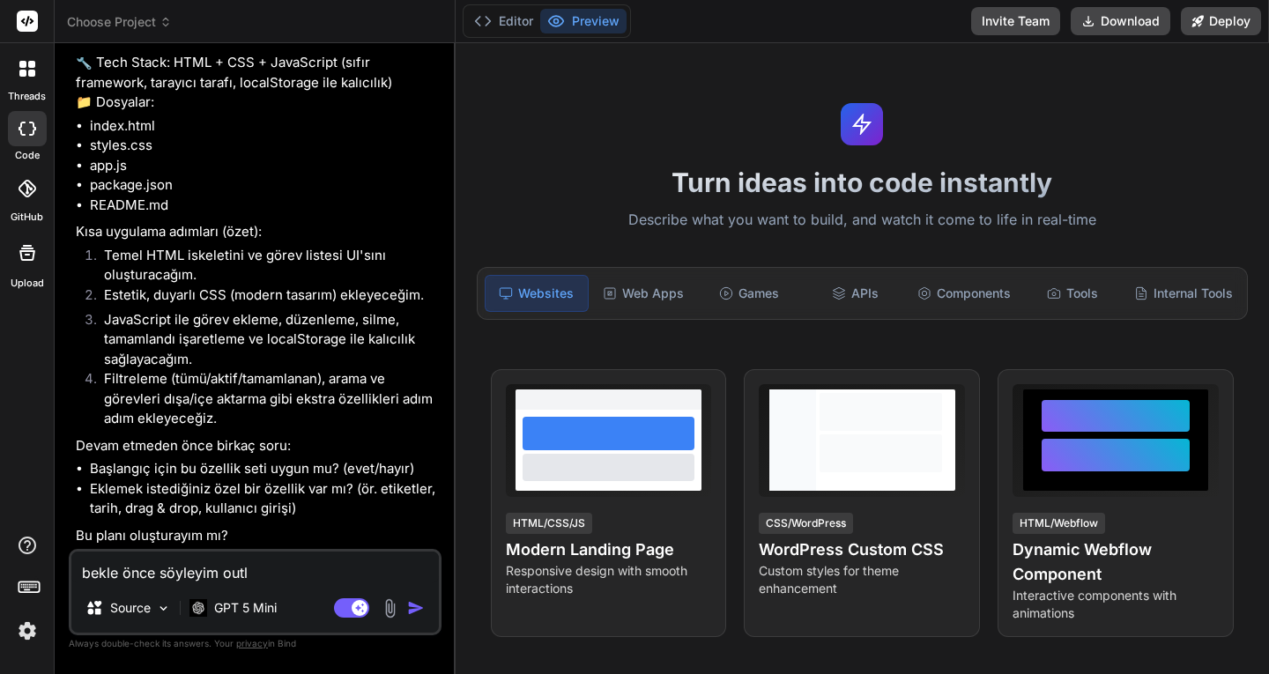
type textarea "bekle önce söyleyim outle"
type textarea "x"
type textarea "bekle önce söyleyim outlet"
type textarea "x"
type textarea "bekle önce söyleyim outlety"
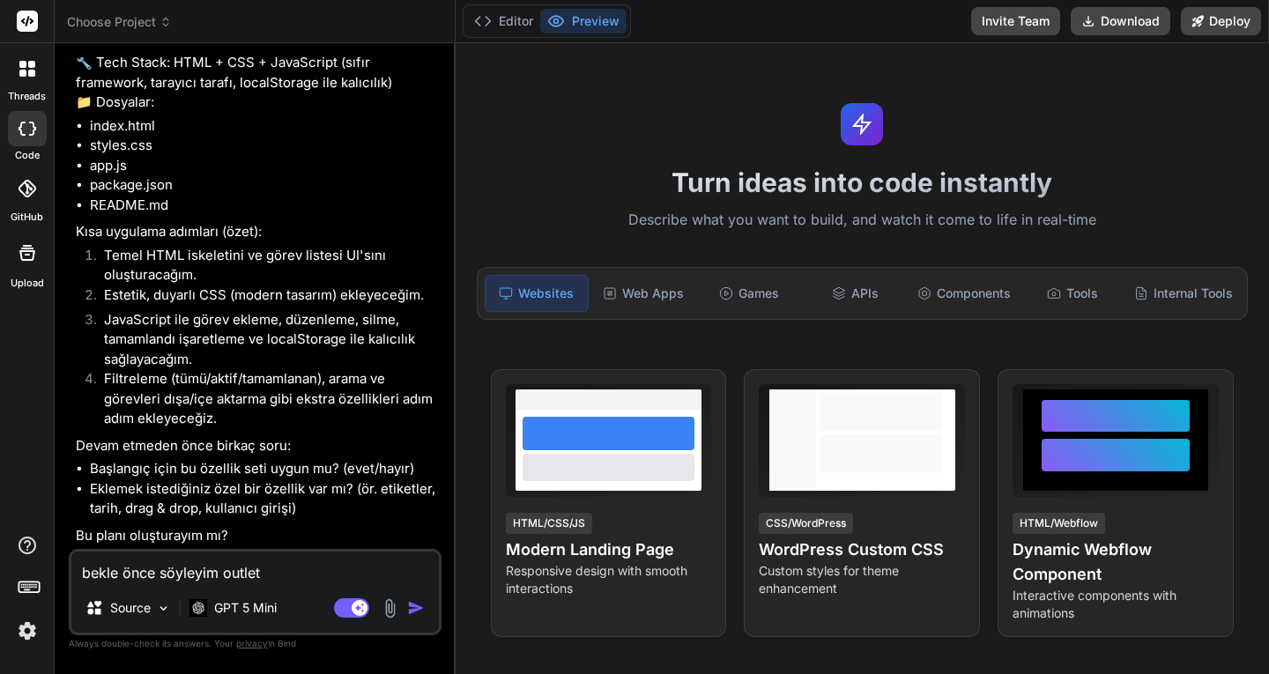
type textarea "x"
type textarea "bekle önce söyleyim outletyr"
type textarea "x"
type textarea "bekle önce söyleyim outletyrq"
type textarea "x"
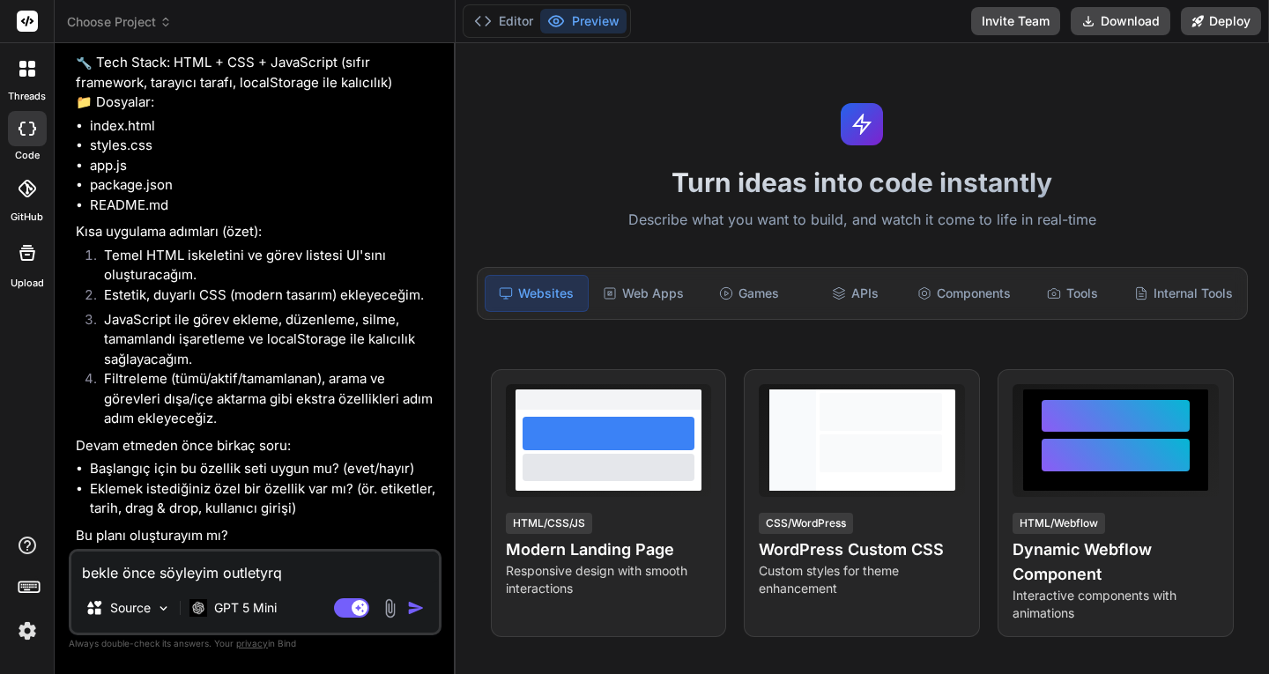
type textarea "bekle önce söyleyim outletyr"
type textarea "x"
type textarea "bekle önce söyleyim outlety"
type textarea "x"
type textarea "bekle önce söyleyim outletya"
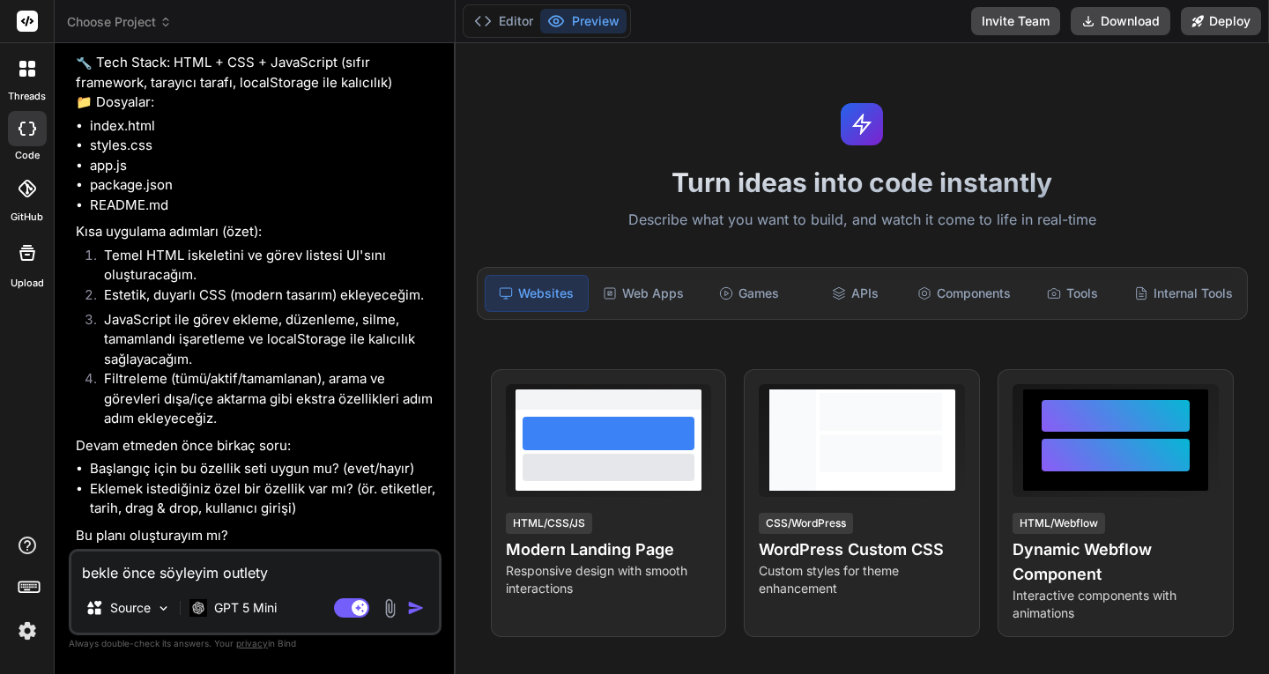
type textarea "x"
type textarea "bekle önce söyleyim outletyar"
type textarea "x"
type textarea "bekle önce söyleyim outletyarn"
type textarea "x"
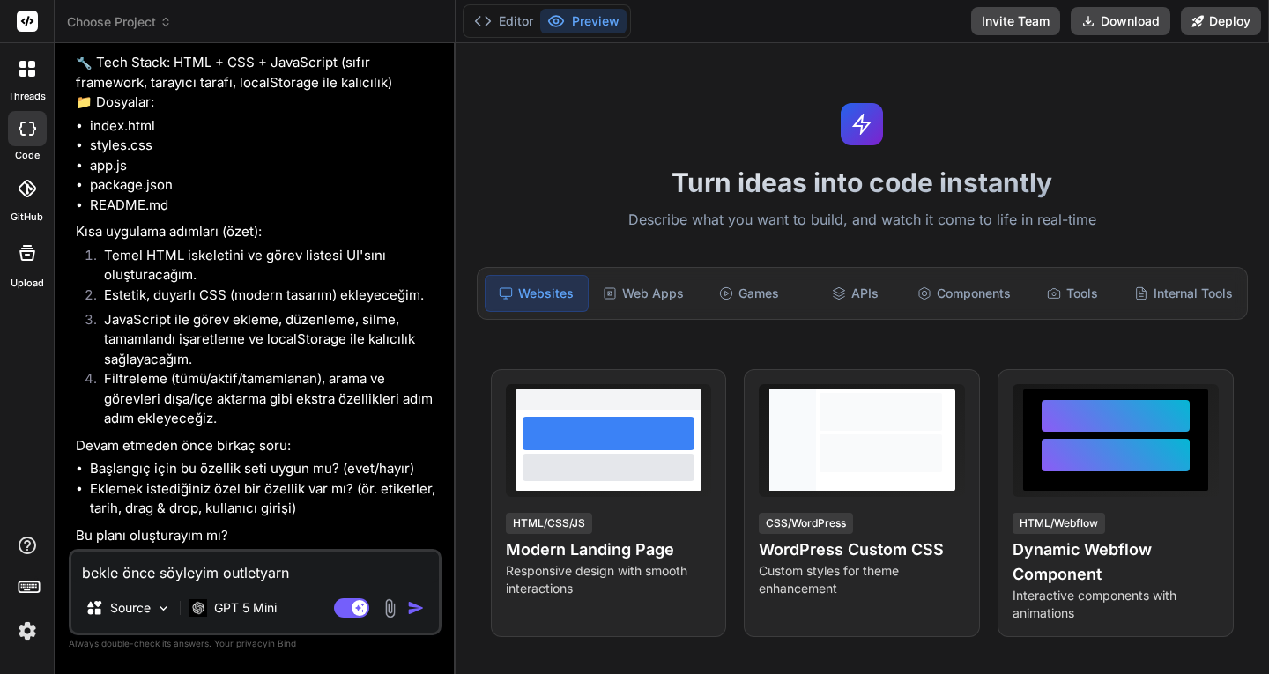
type textarea "bekle önce söyleyim outletyarn."
type textarea "x"
type textarea "bekle önce söyleyim outletyarn.c"
type textarea "x"
type textarea "bekle önce söyleyim [DOMAIN_NAME]"
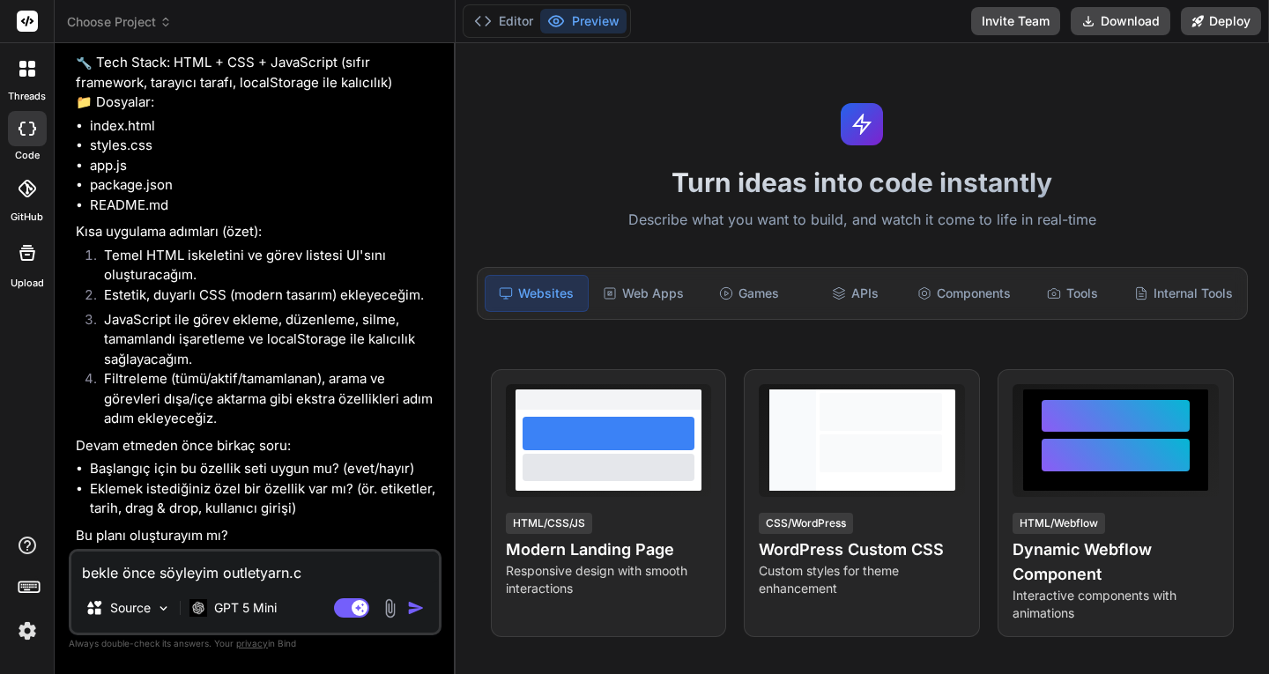
type textarea "x"
type textarea "bekle önce söyleyim [DOMAIN_NAME]"
type textarea "x"
type textarea "bekle önce söyleyim [DOMAIN_NAME]"
type textarea "x"
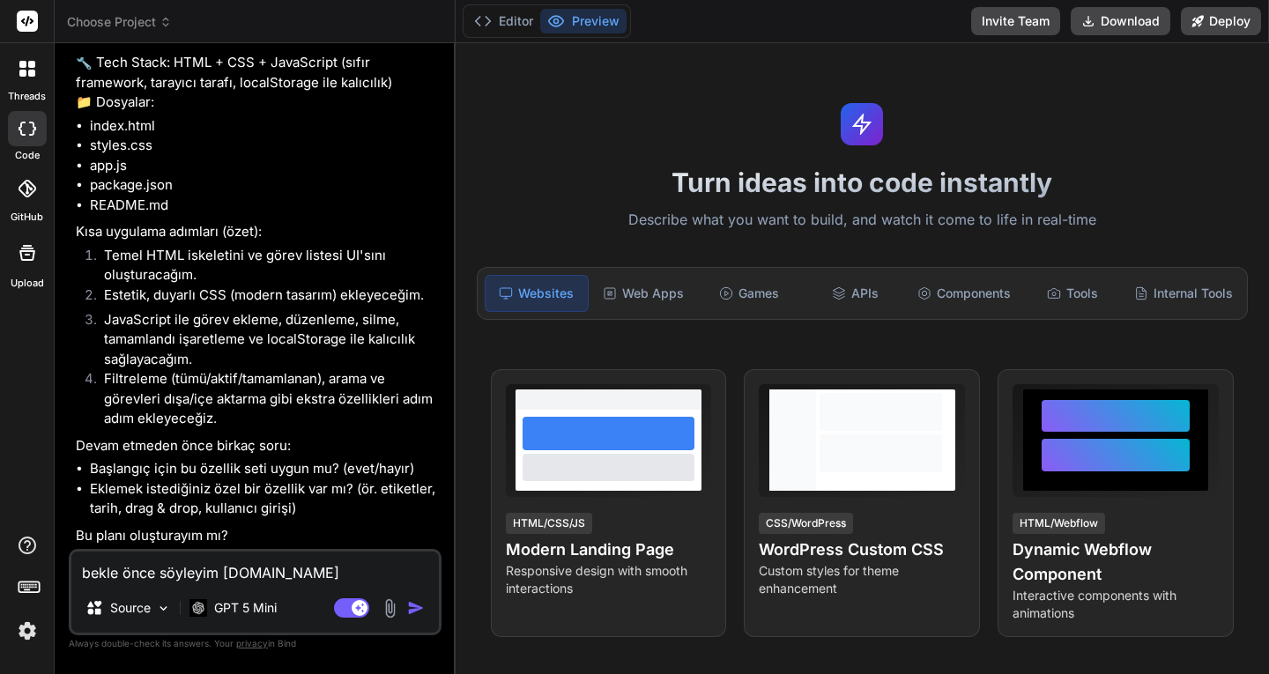
type textarea "bekle önce söyleyim [DOMAIN_NAME] i"
type textarea "x"
type textarea "bekle önce söyleyim [DOMAIN_NAME] in"
type textarea "x"
type textarea "bekle önce söyleyim [DOMAIN_NAME] int"
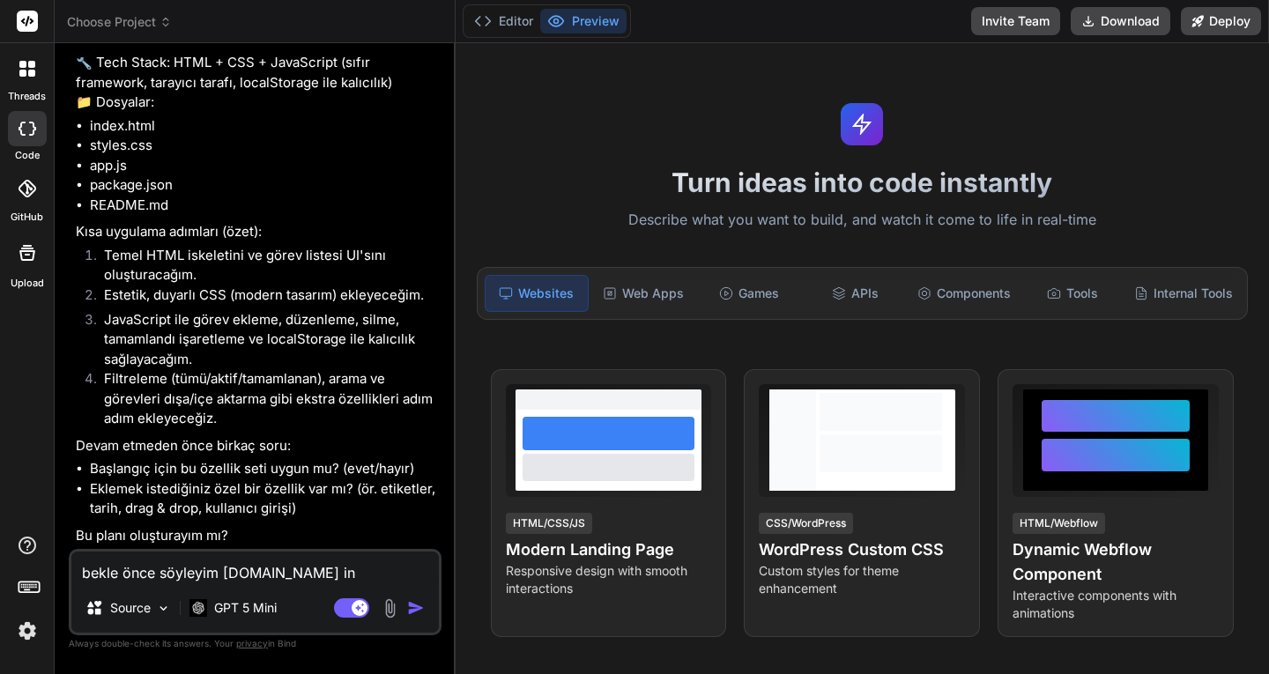
type textarea "x"
type textarea "bekle önce söyleyim [DOMAIN_NAME] inte"
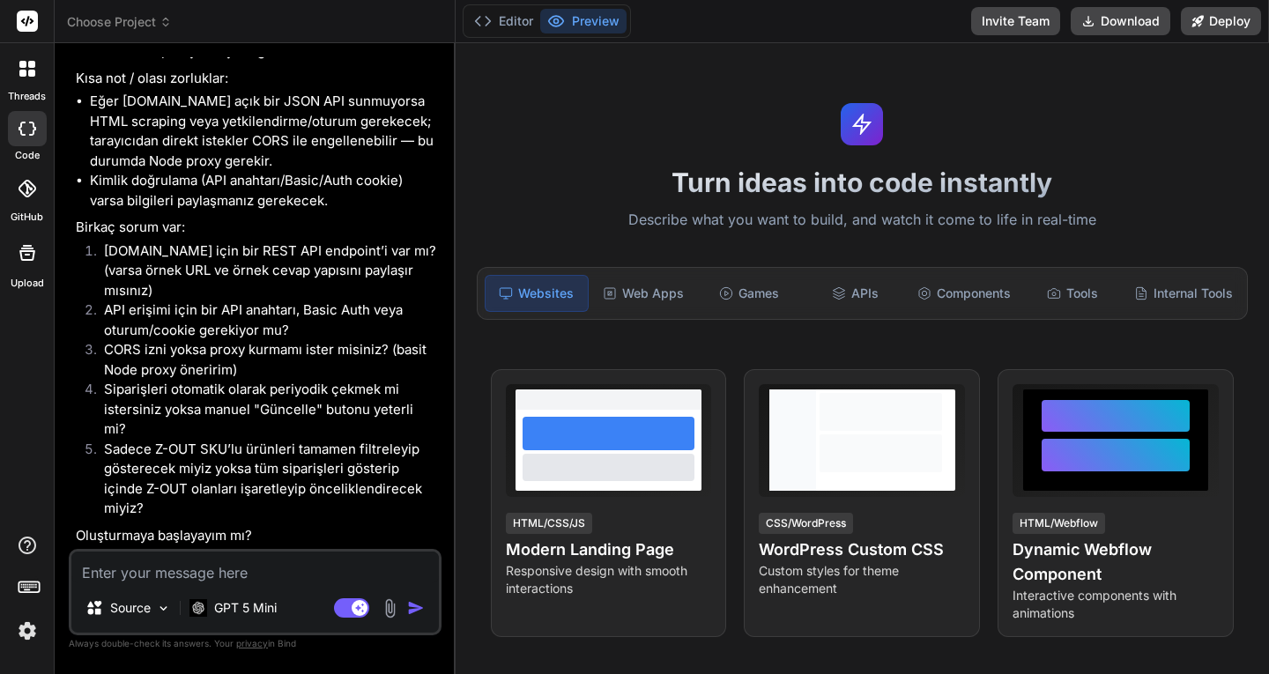
scroll to position [1248, 0]
